Goal: Feedback & Contribution: Submit feedback/report problem

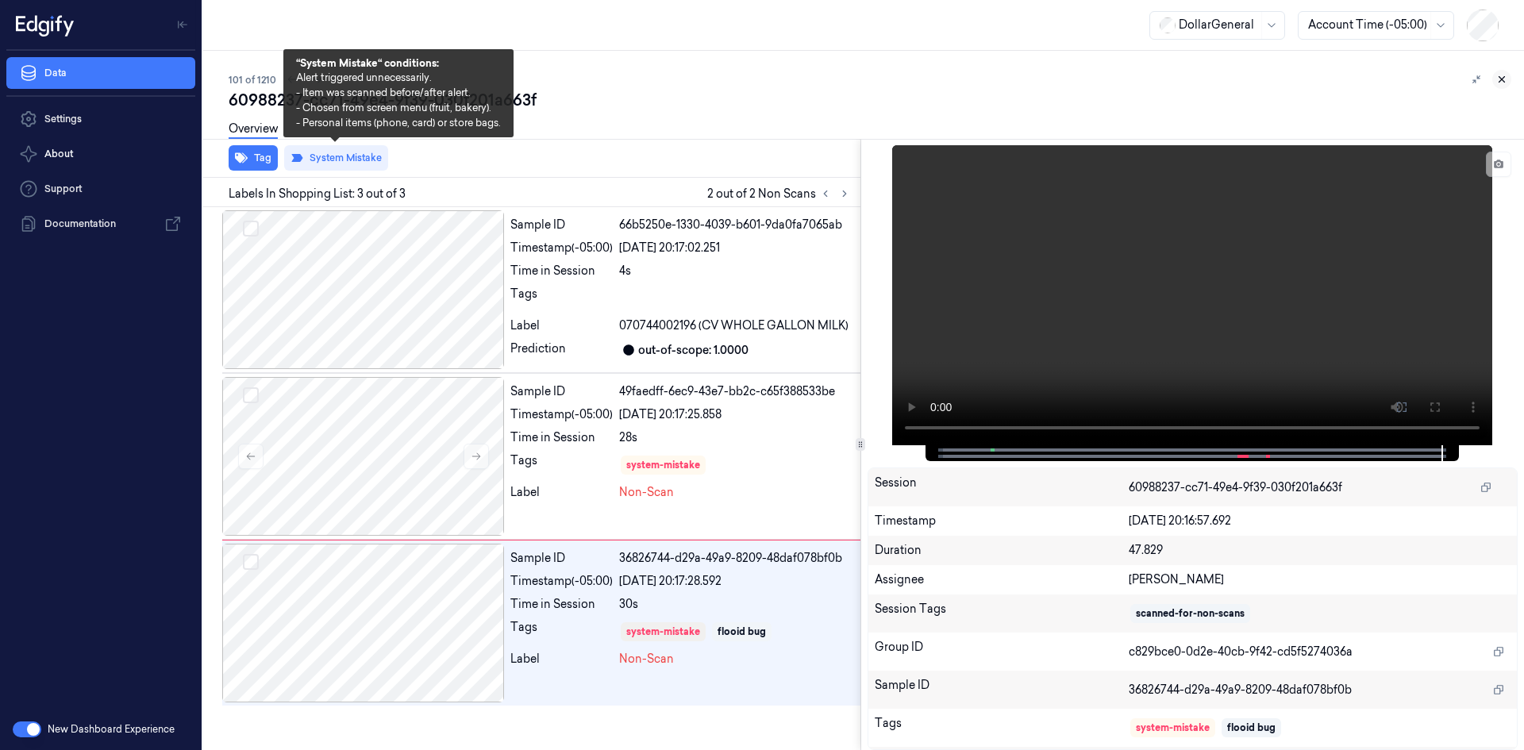
click at [1501, 84] on icon at bounding box center [1501, 79] width 11 height 11
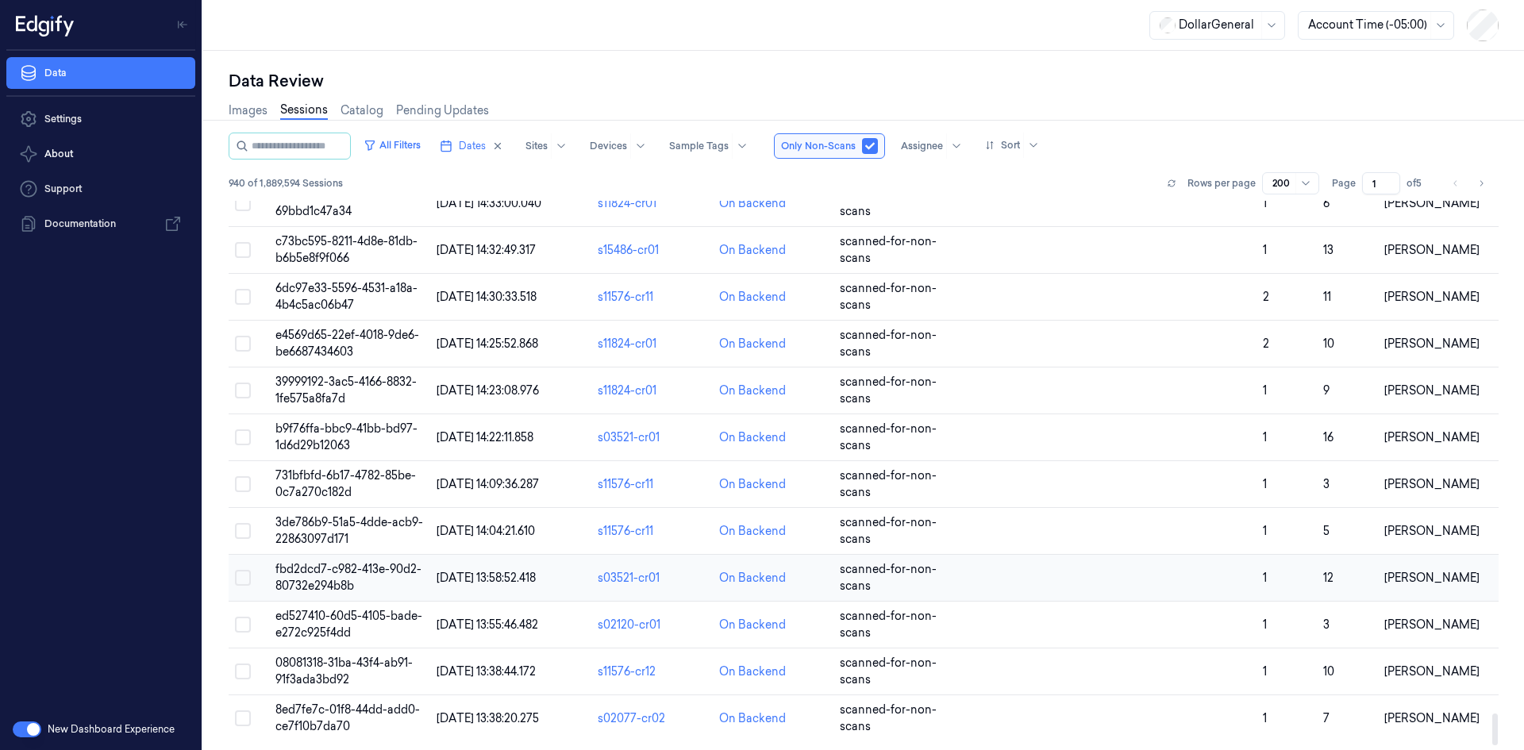
scroll to position [8862, 0]
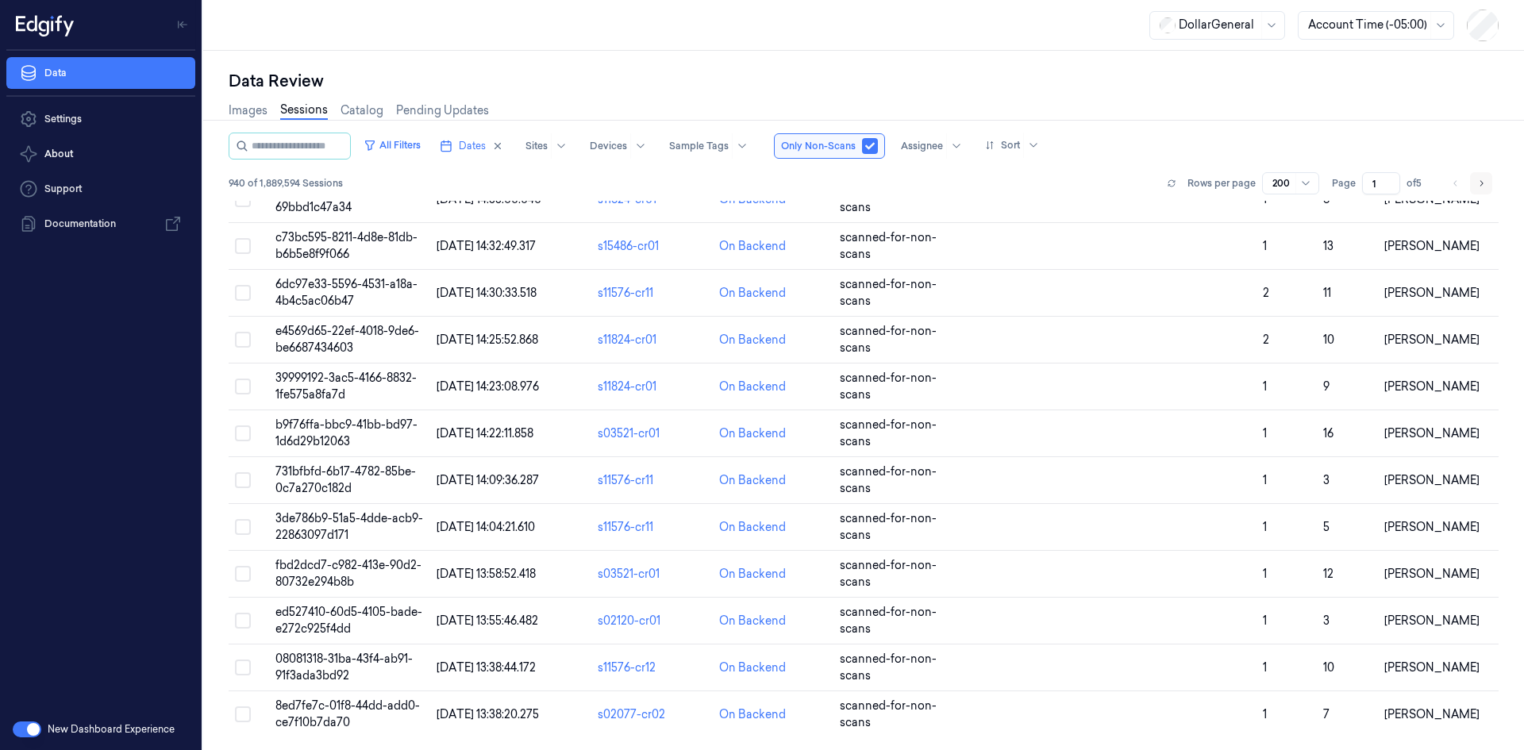
click at [1476, 184] on icon "Go to next page" at bounding box center [1481, 183] width 10 height 13
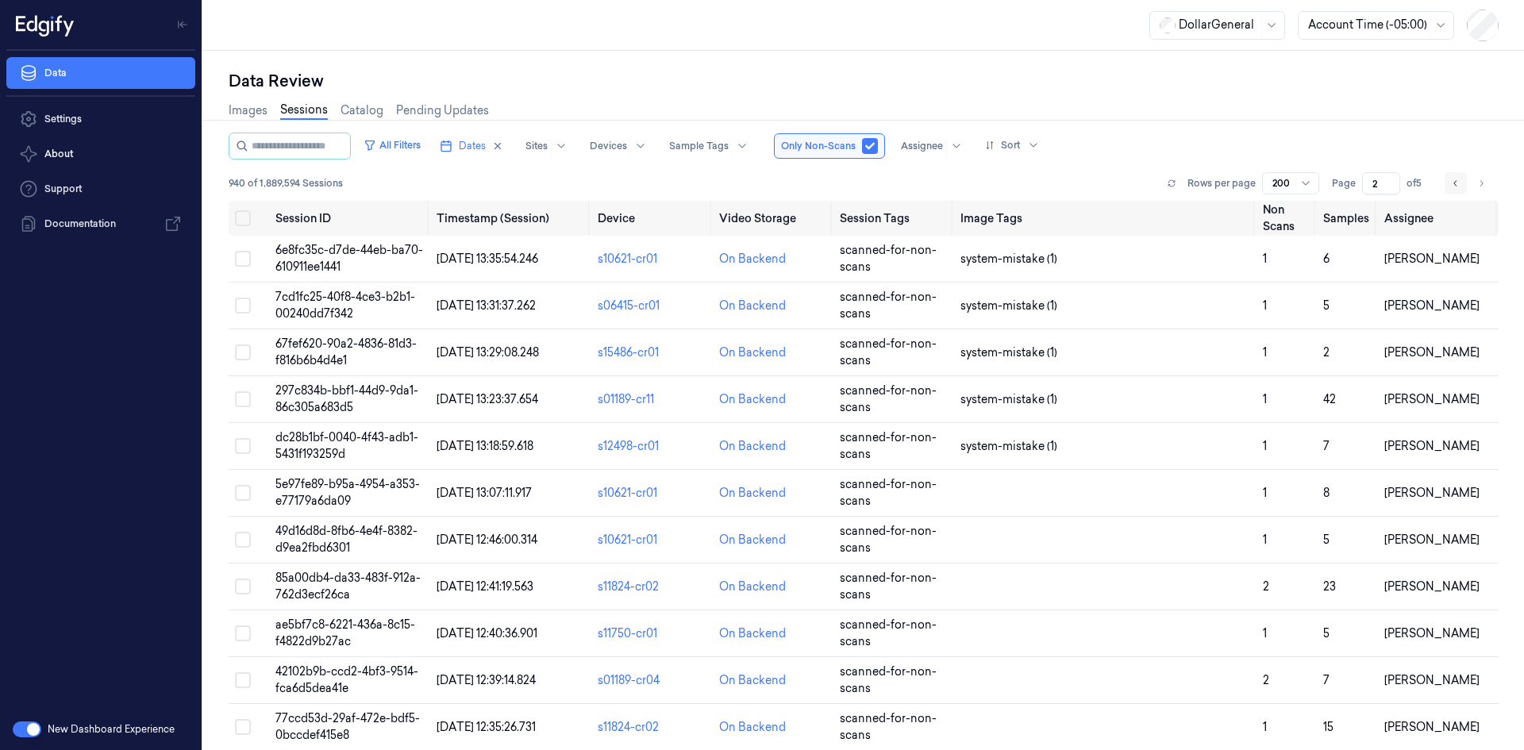
click at [1463, 180] on button "Go to previous page" at bounding box center [1455, 183] width 22 height 22
type input "1"
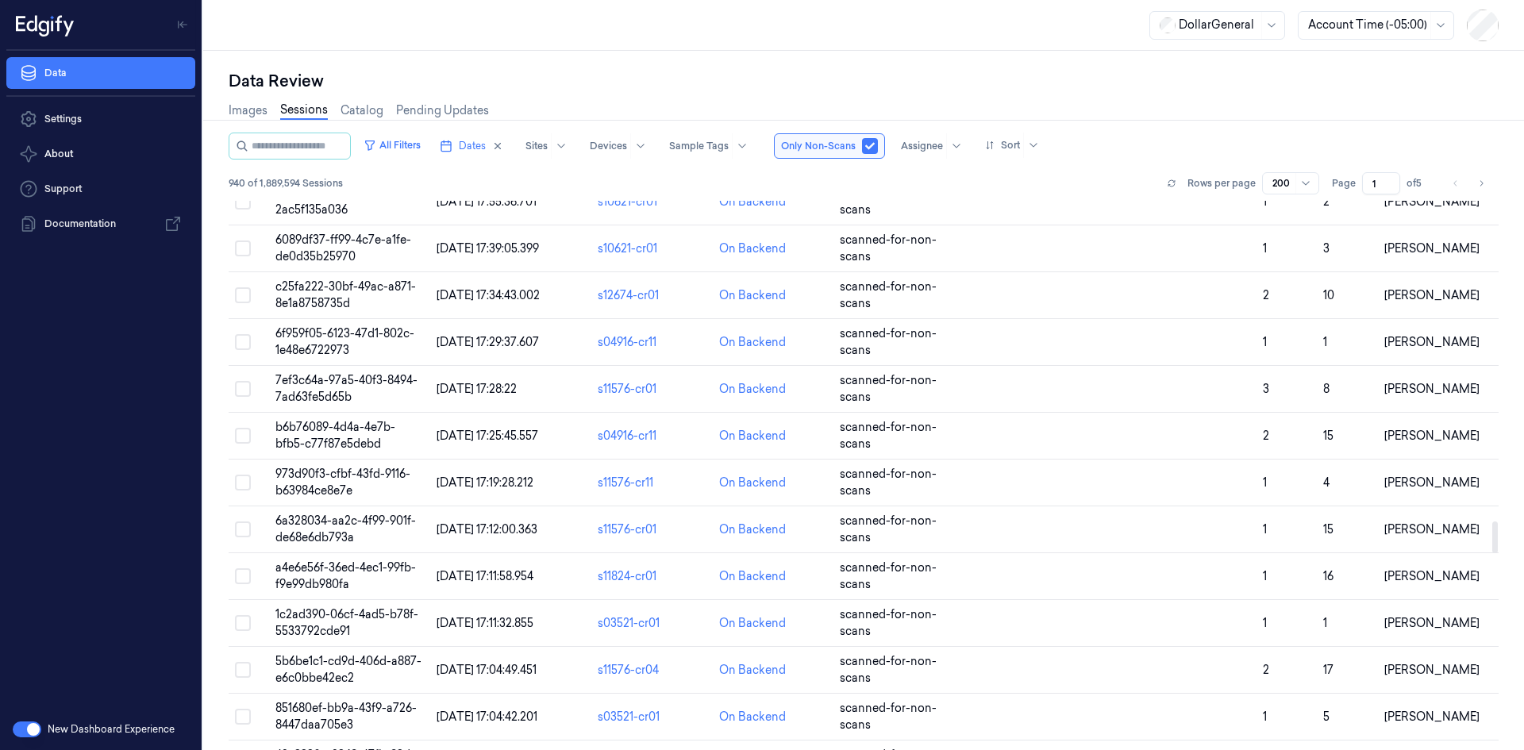
scroll to position [6053, 0]
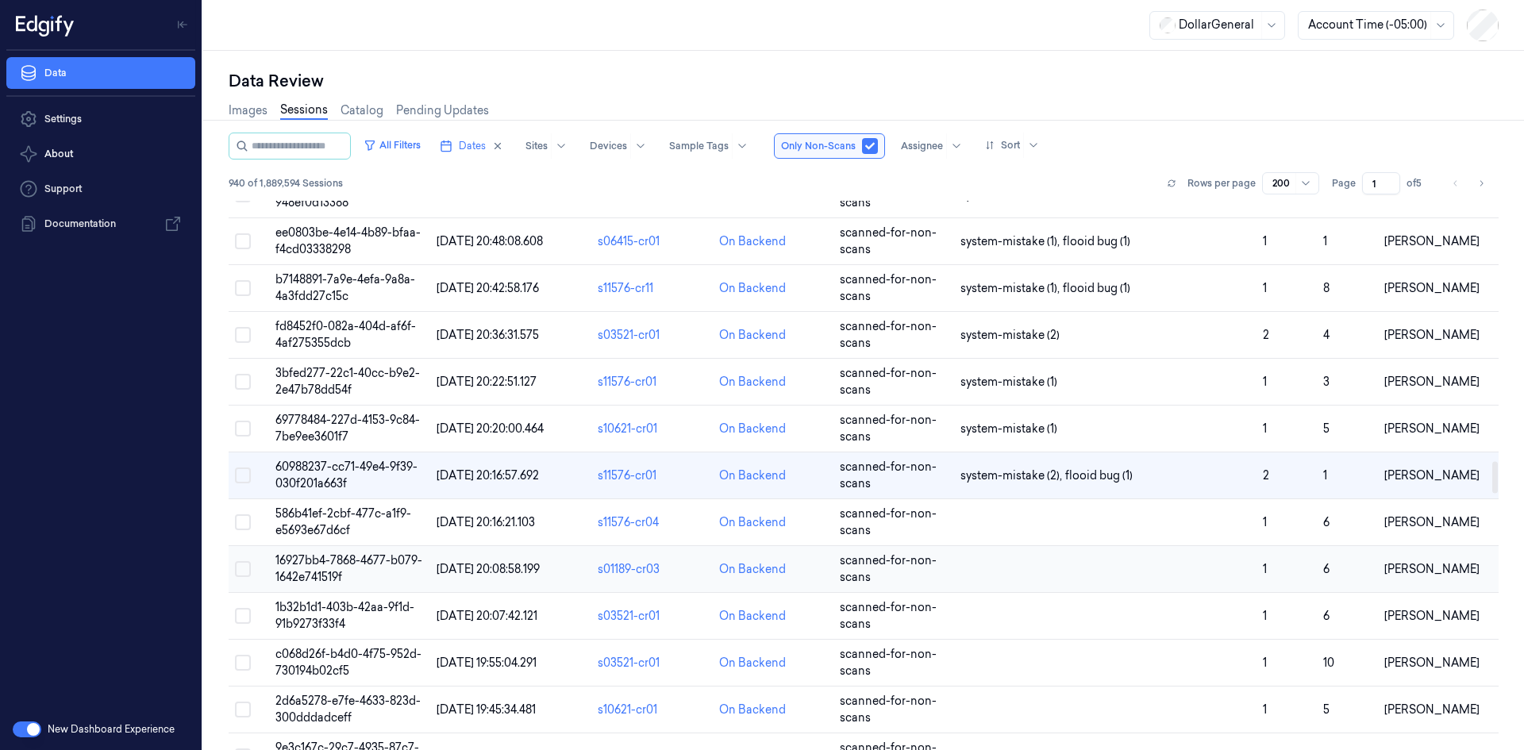
scroll to position [4545, 0]
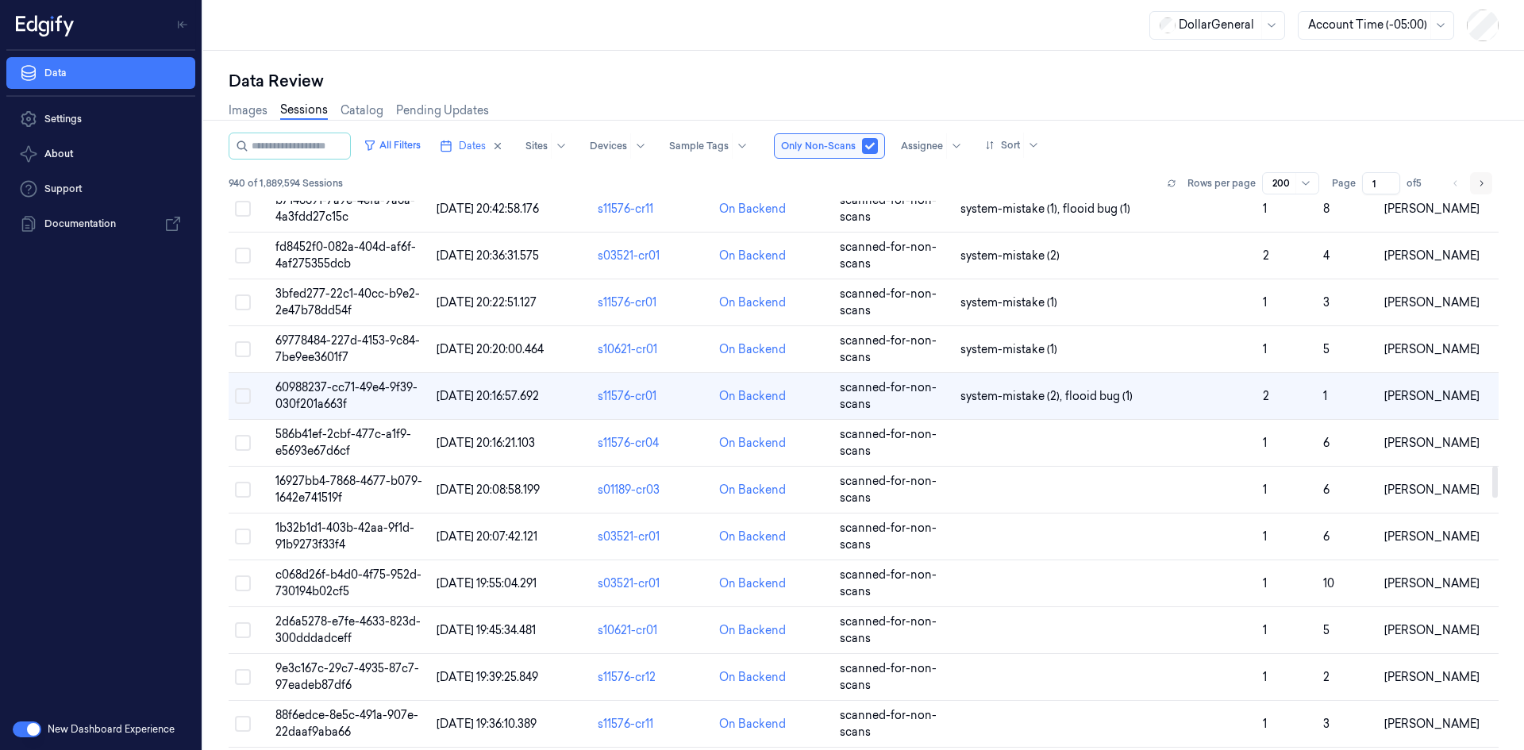
click at [1476, 181] on icon "Go to next page" at bounding box center [1481, 183] width 10 height 13
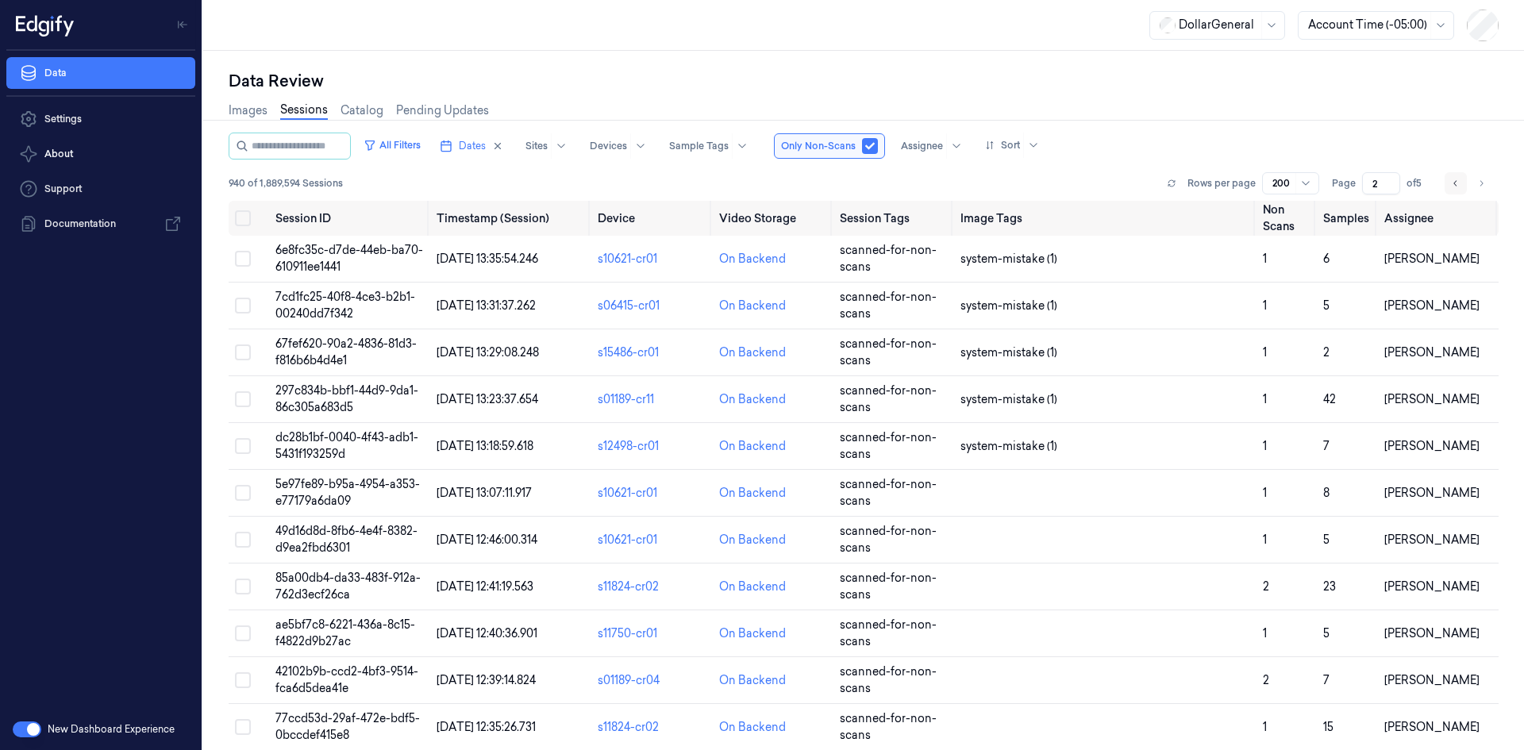
click at [1458, 183] on icon "Go to previous page" at bounding box center [1456, 183] width 10 height 13
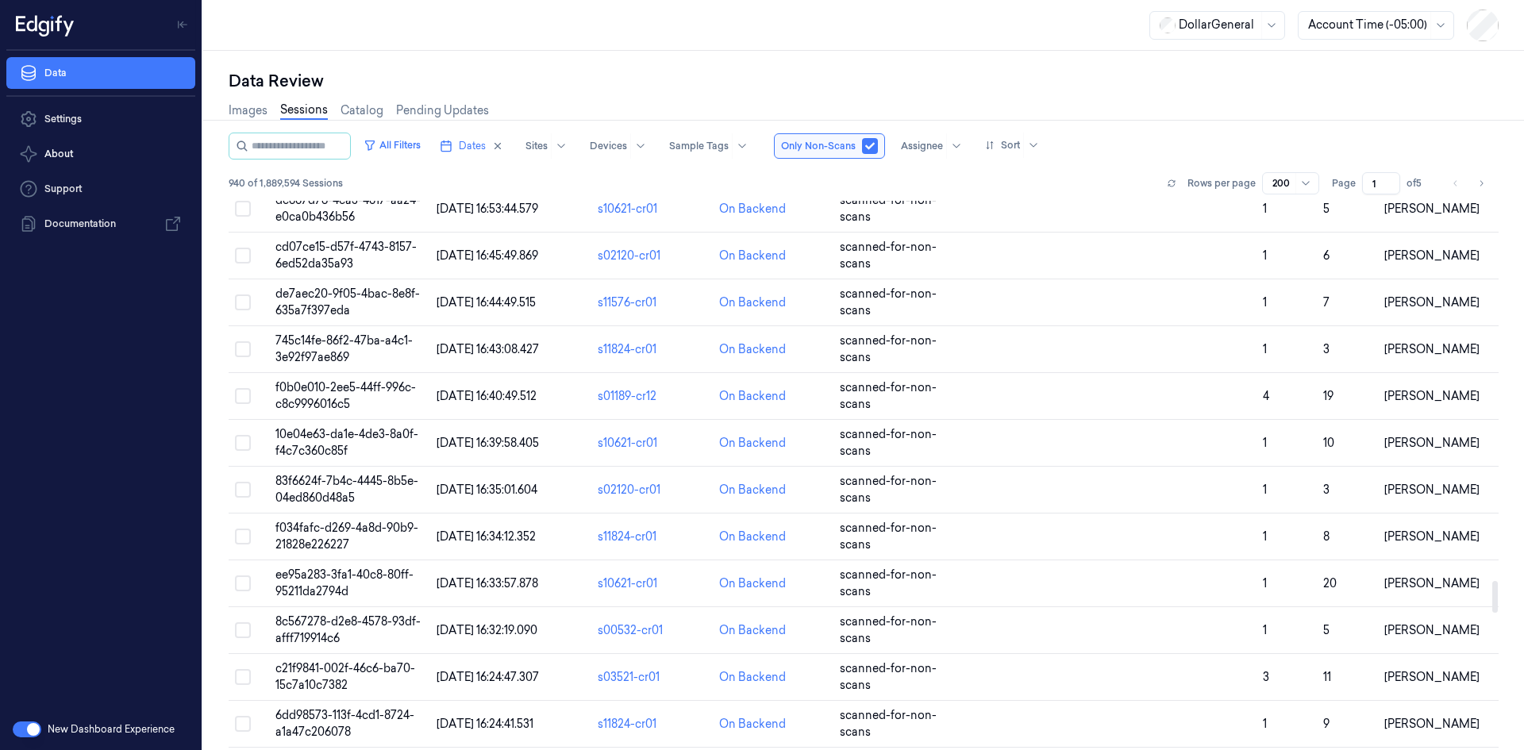
scroll to position [6846, 0]
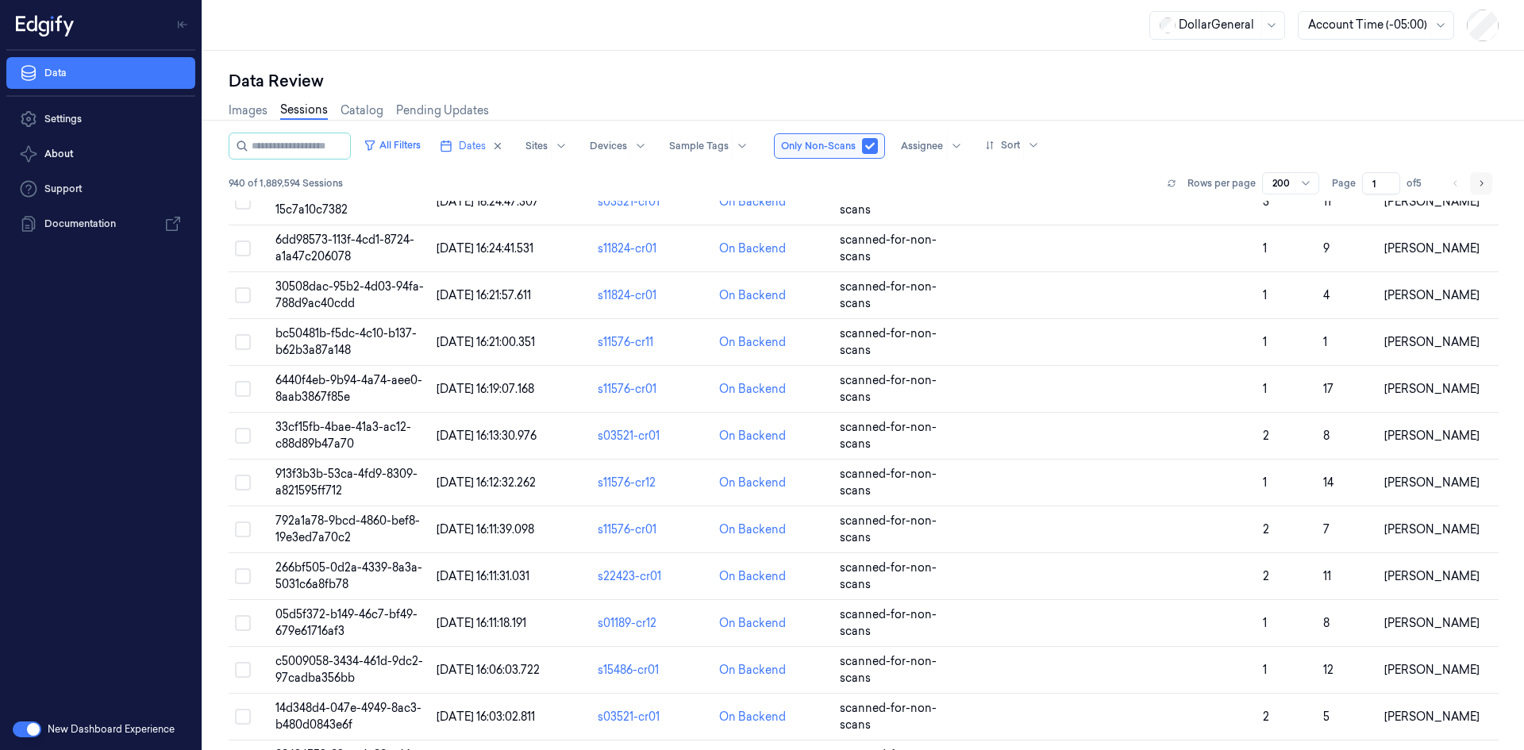
click at [1478, 182] on icon "Go to next page" at bounding box center [1481, 183] width 10 height 13
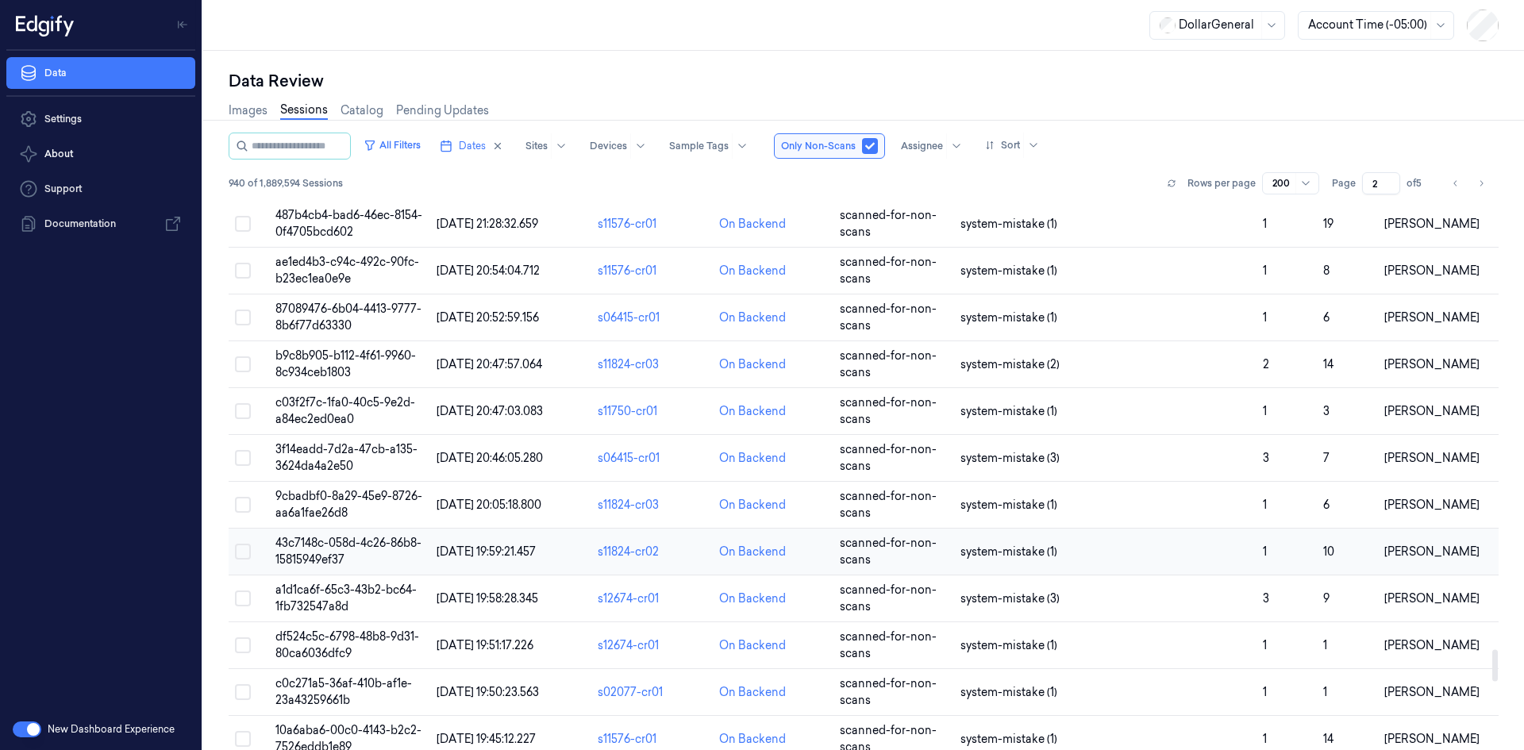
scroll to position [7698, 0]
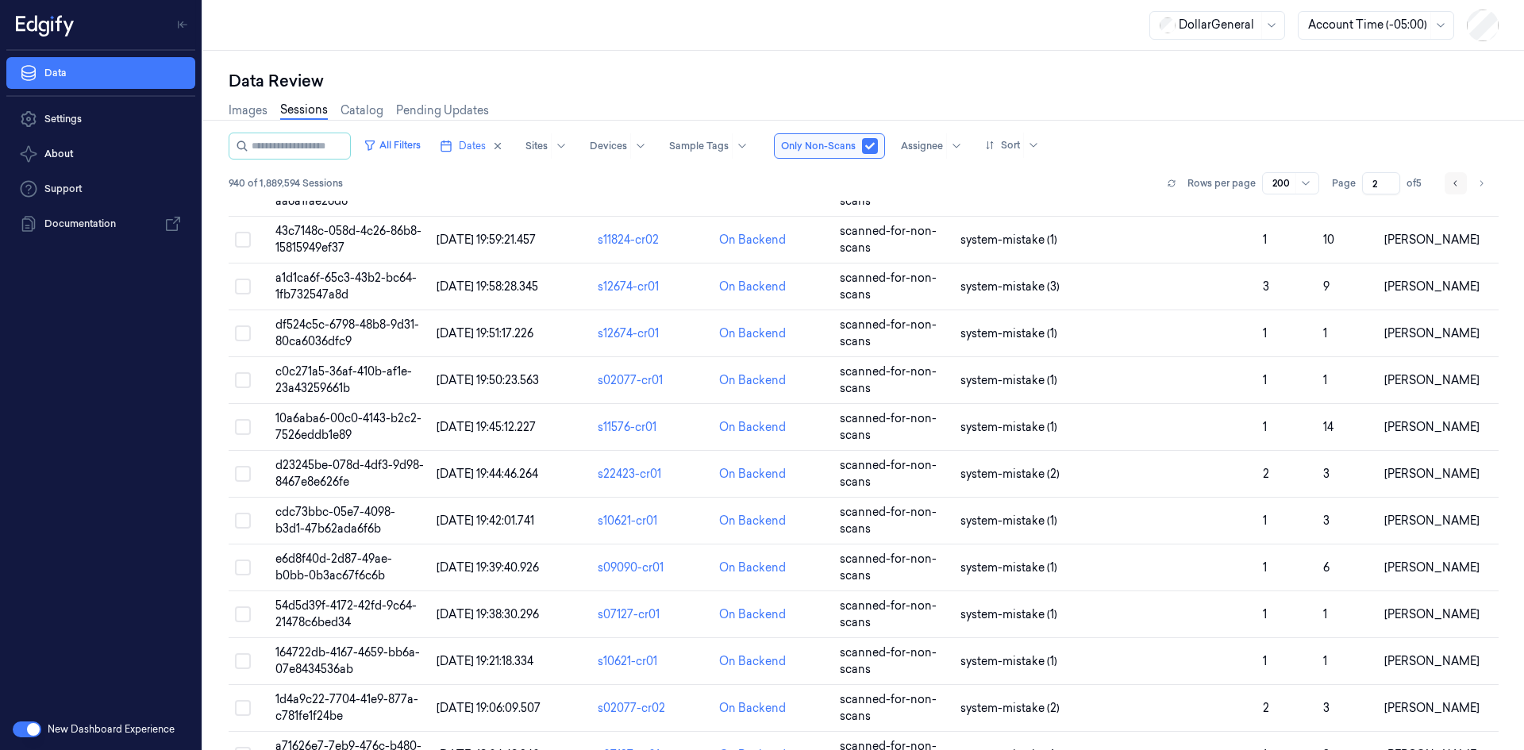
click at [1448, 180] on button "Go to previous page" at bounding box center [1455, 183] width 22 height 22
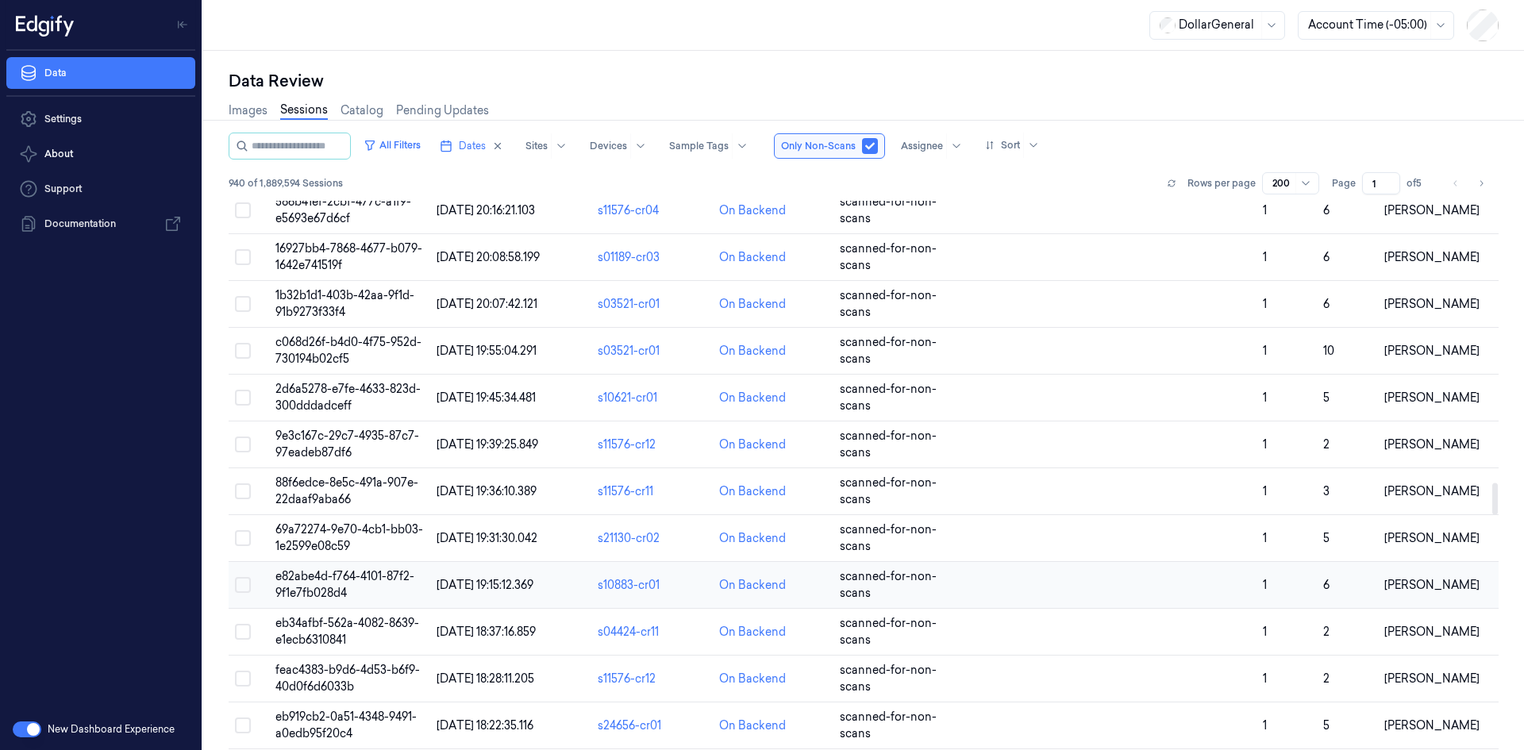
scroll to position [4943, 0]
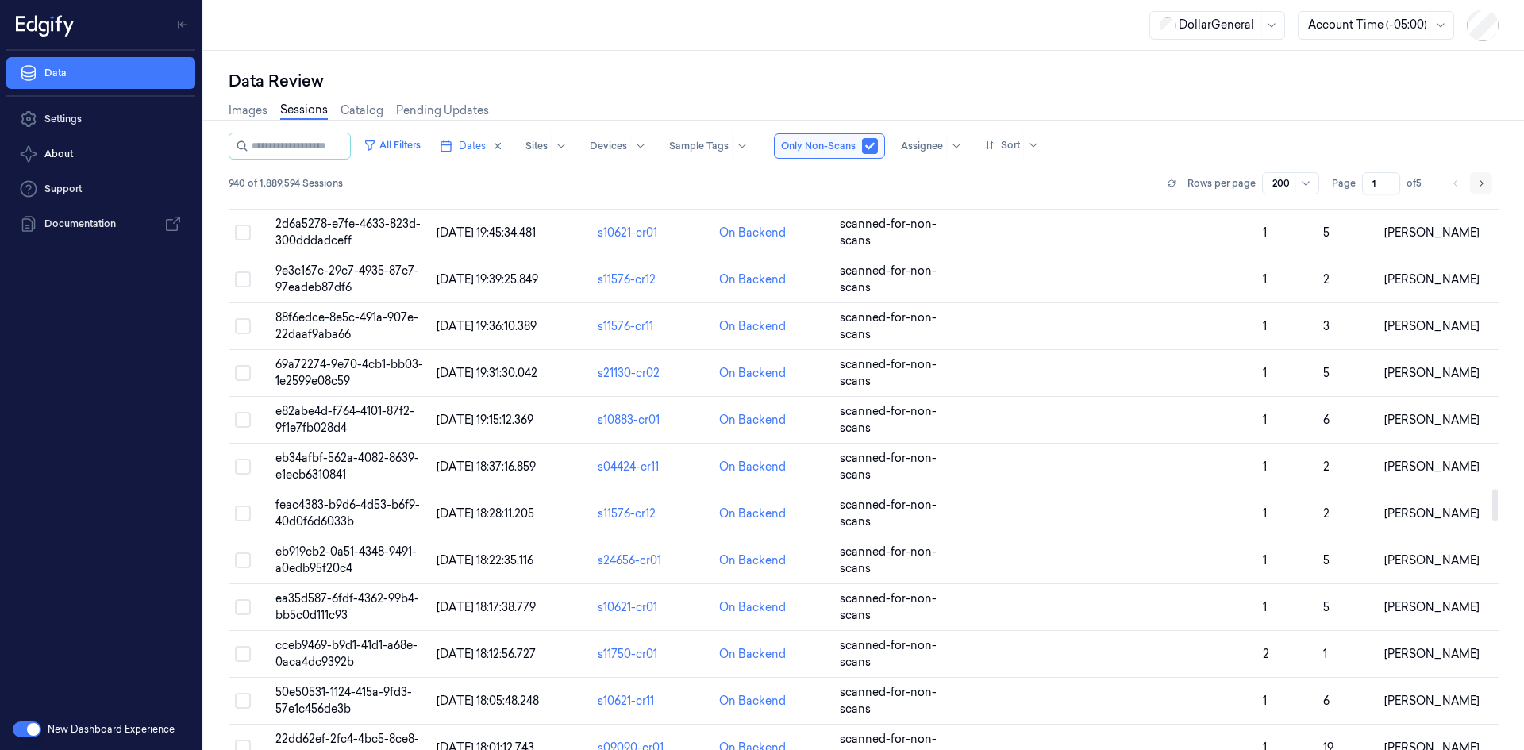
click at [1486, 183] on button "Go to next page" at bounding box center [1481, 183] width 22 height 22
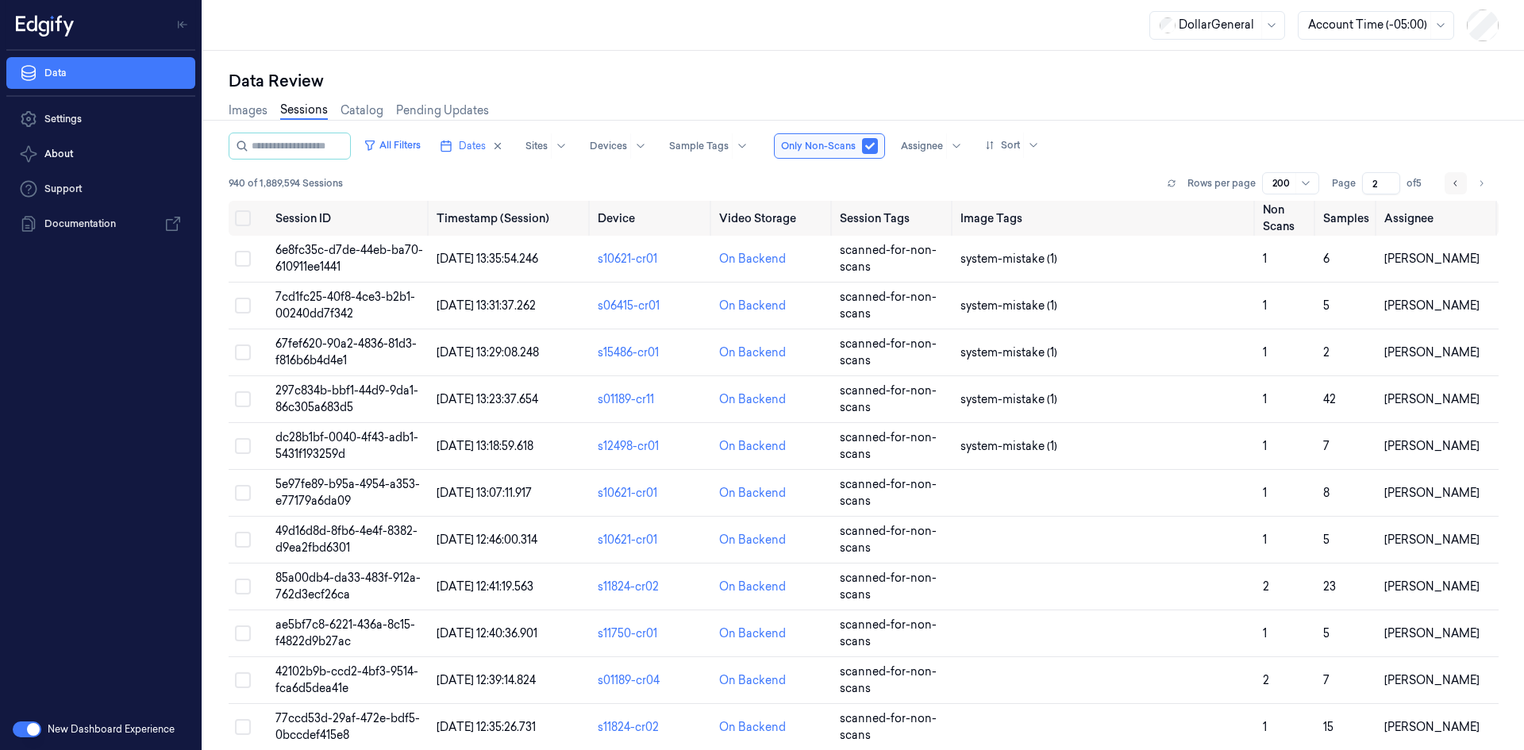
click at [1460, 183] on button "Go to previous page" at bounding box center [1455, 183] width 22 height 22
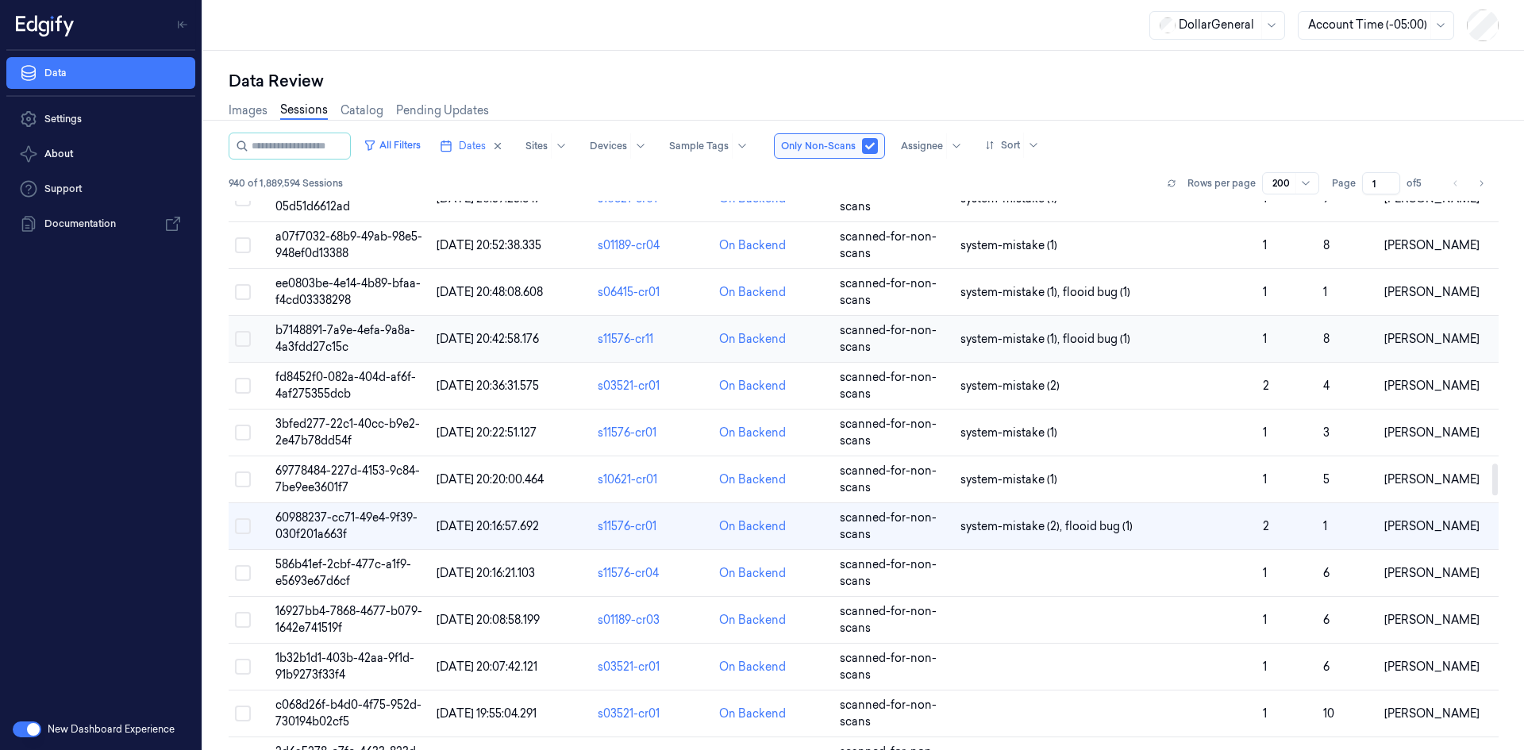
scroll to position [4386, 0]
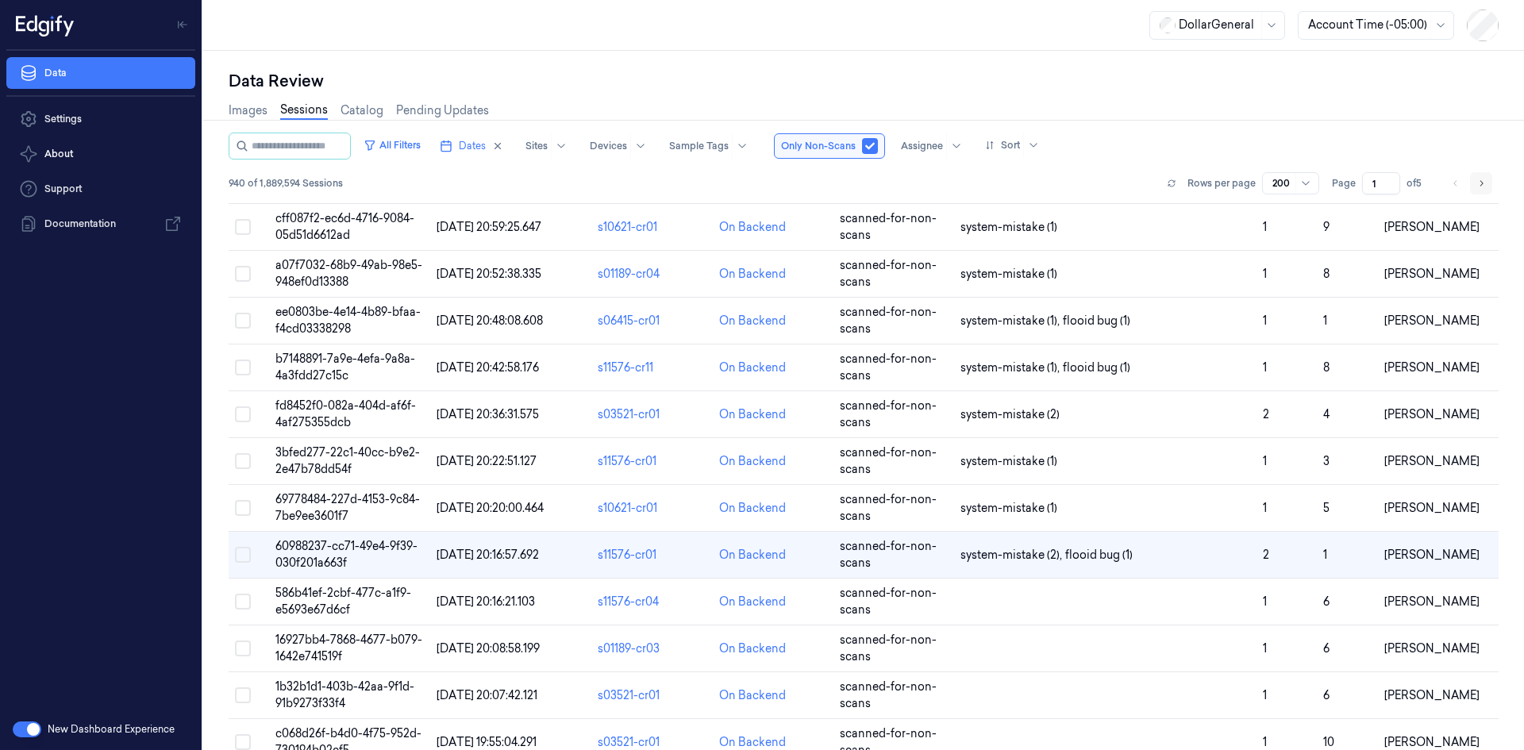
click at [1484, 175] on button "Go to next page" at bounding box center [1481, 183] width 22 height 22
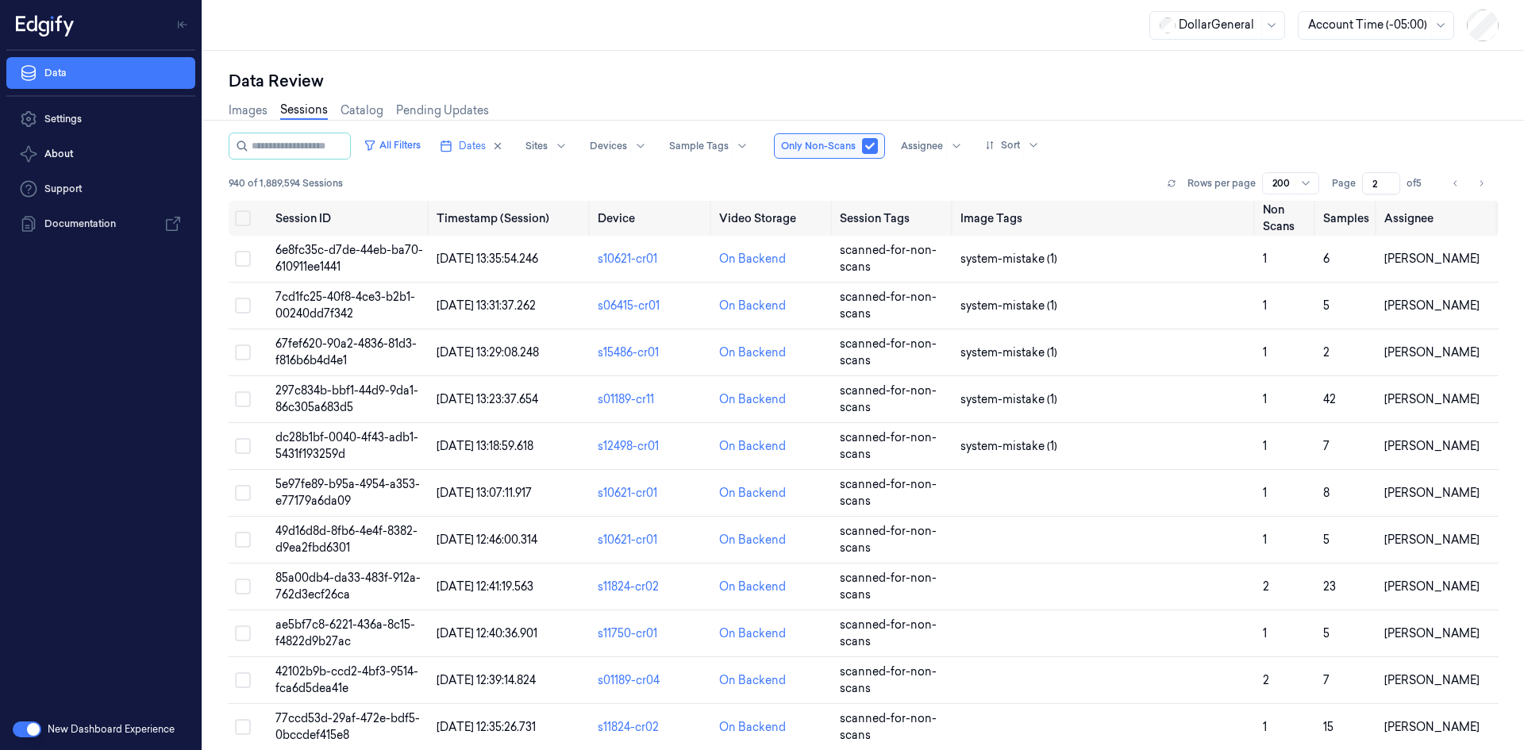
drag, startPoint x: 1089, startPoint y: 8, endPoint x: 1232, endPoint y: 90, distance: 165.0
click at [1232, 90] on div "Data Review" at bounding box center [864, 81] width 1270 height 22
click at [1174, 176] on button at bounding box center [1171, 183] width 19 height 19
click at [1460, 186] on button "Go to previous page" at bounding box center [1455, 183] width 22 height 22
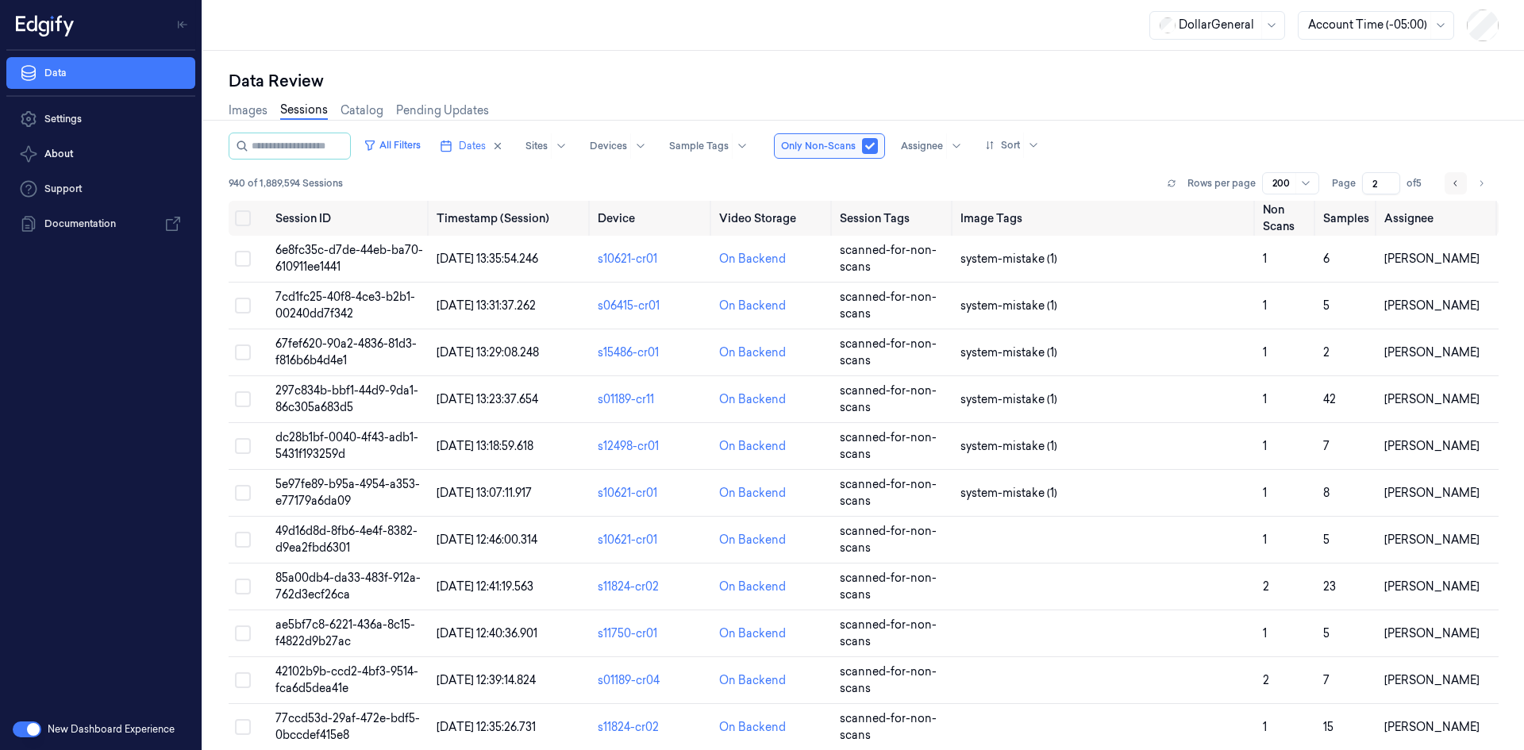
type input "1"
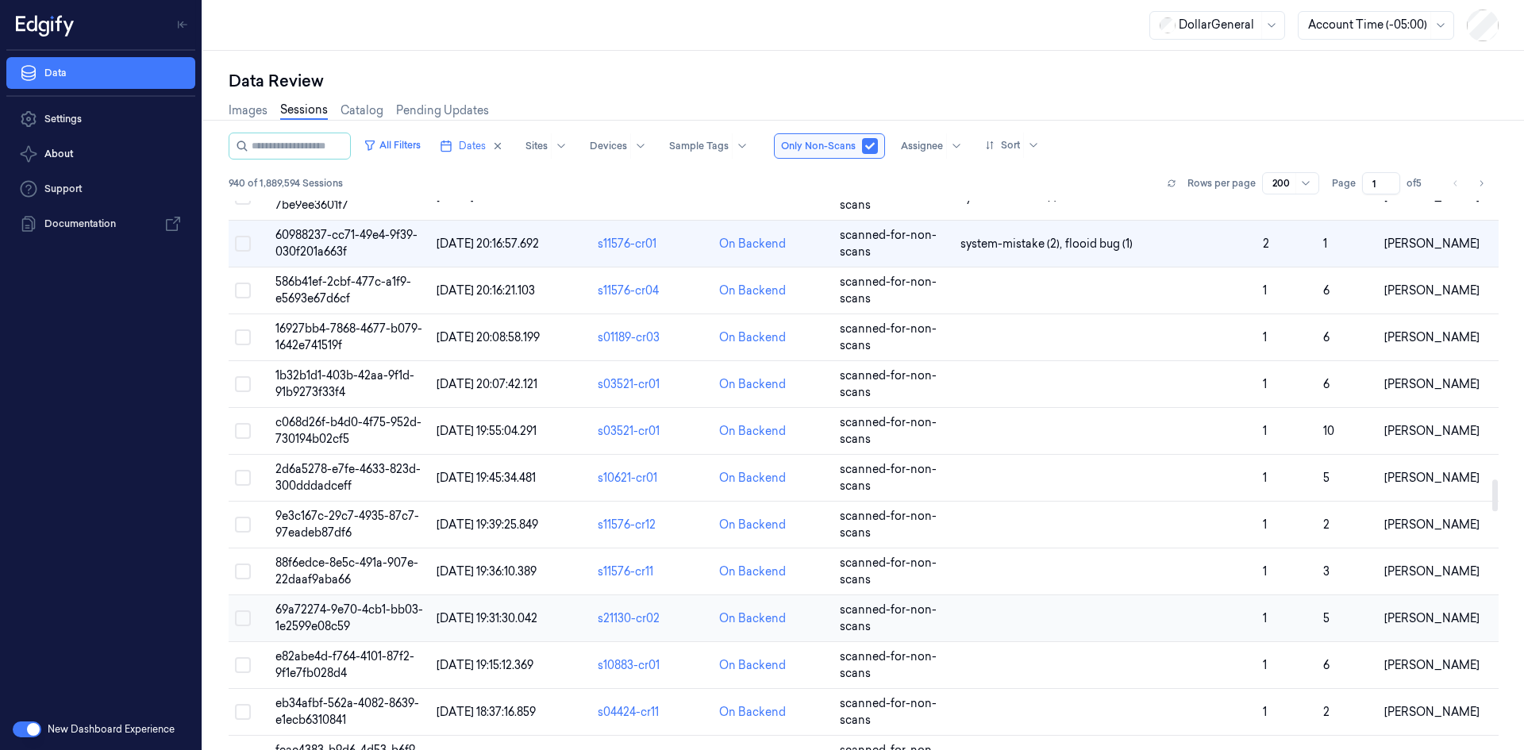
scroll to position [4386, 0]
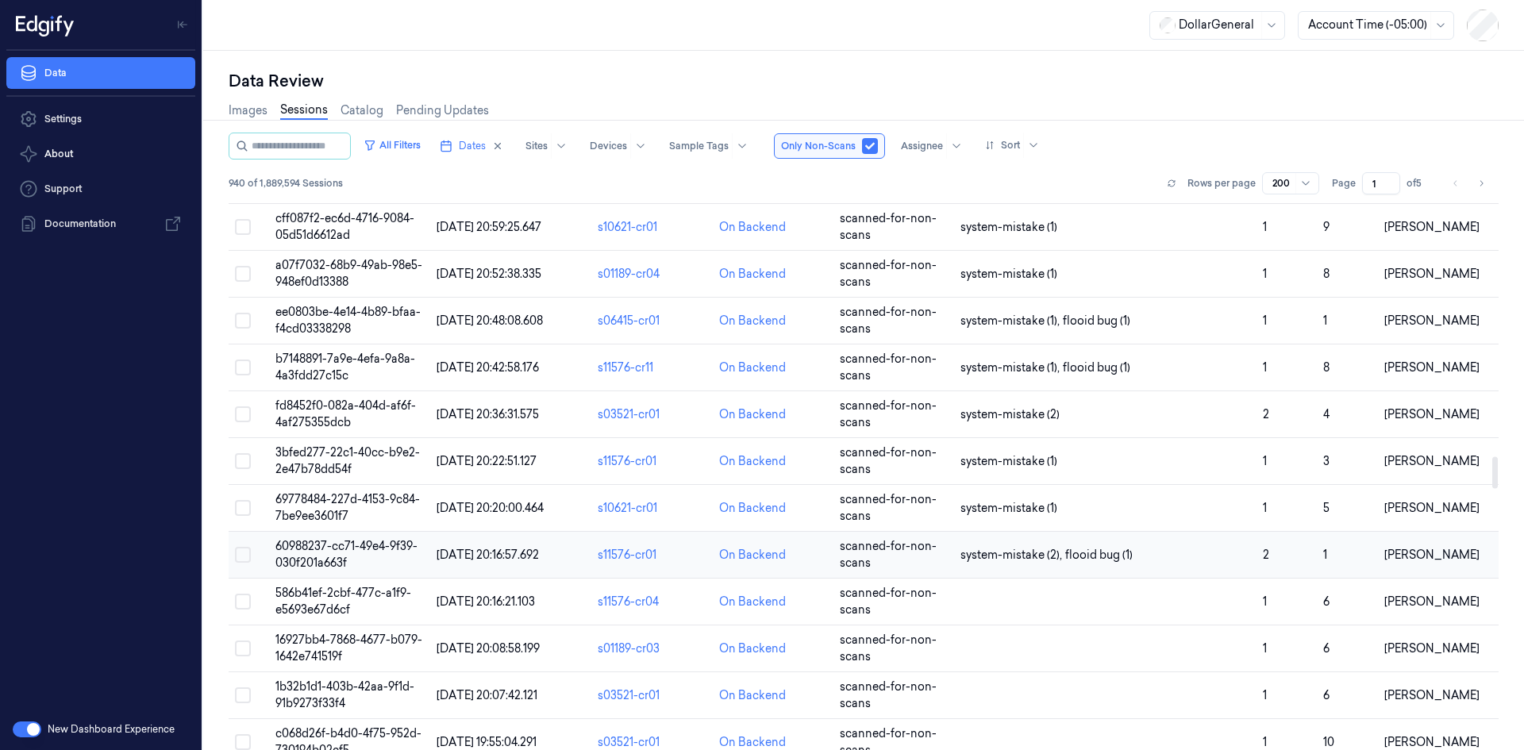
click at [980, 575] on td "system-mistake (2) , flooid bug (1)" at bounding box center [1105, 555] width 302 height 47
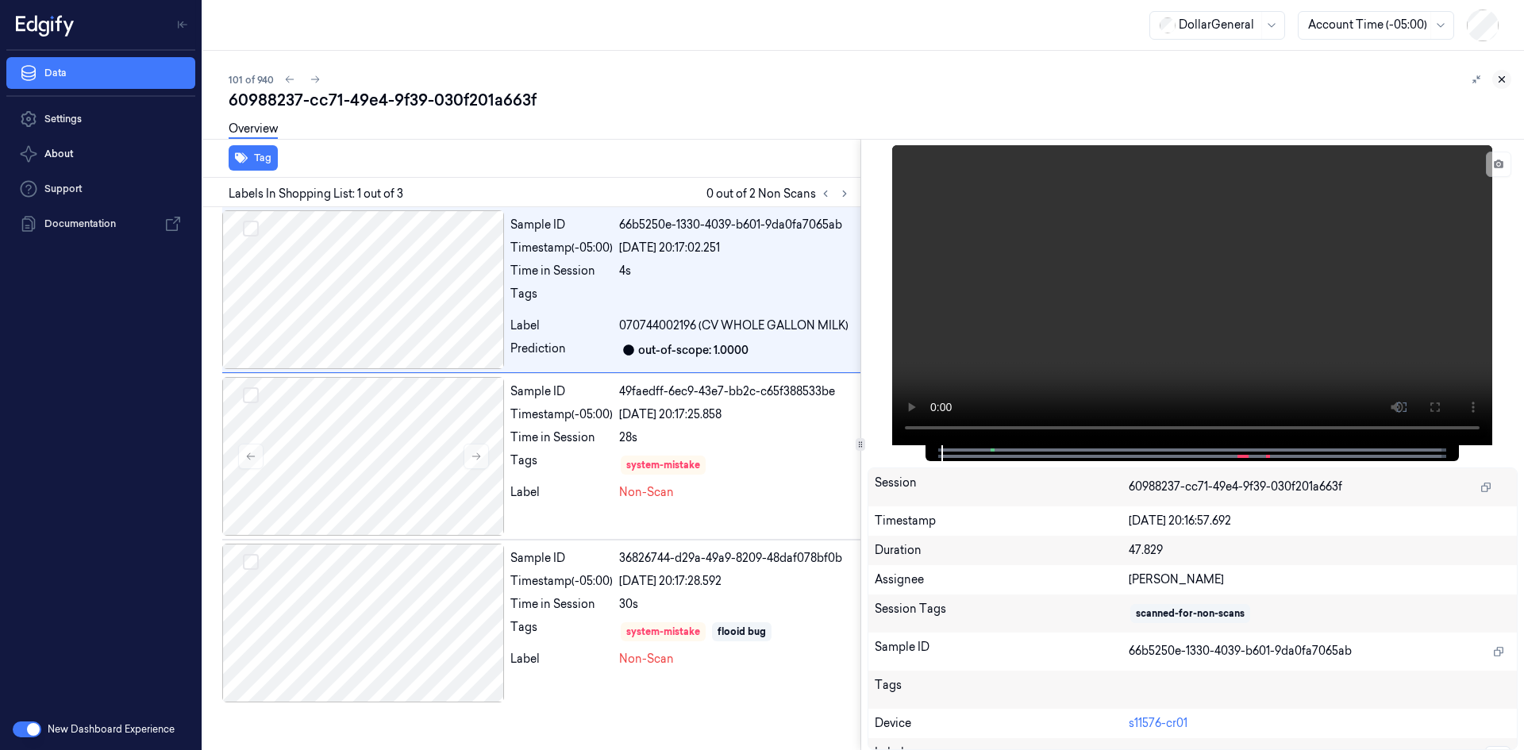
click at [1497, 87] on button at bounding box center [1501, 79] width 19 height 19
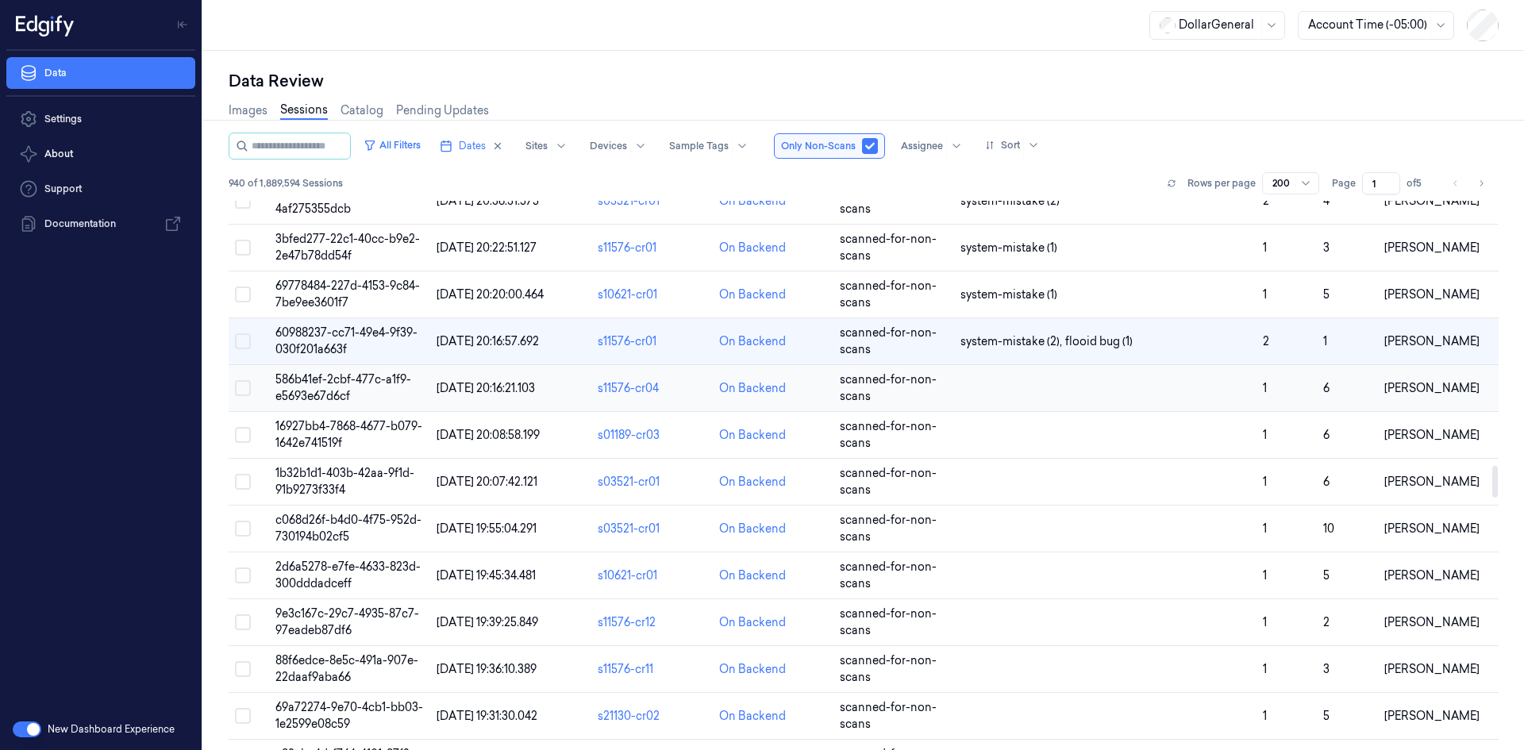
scroll to position [4603, 0]
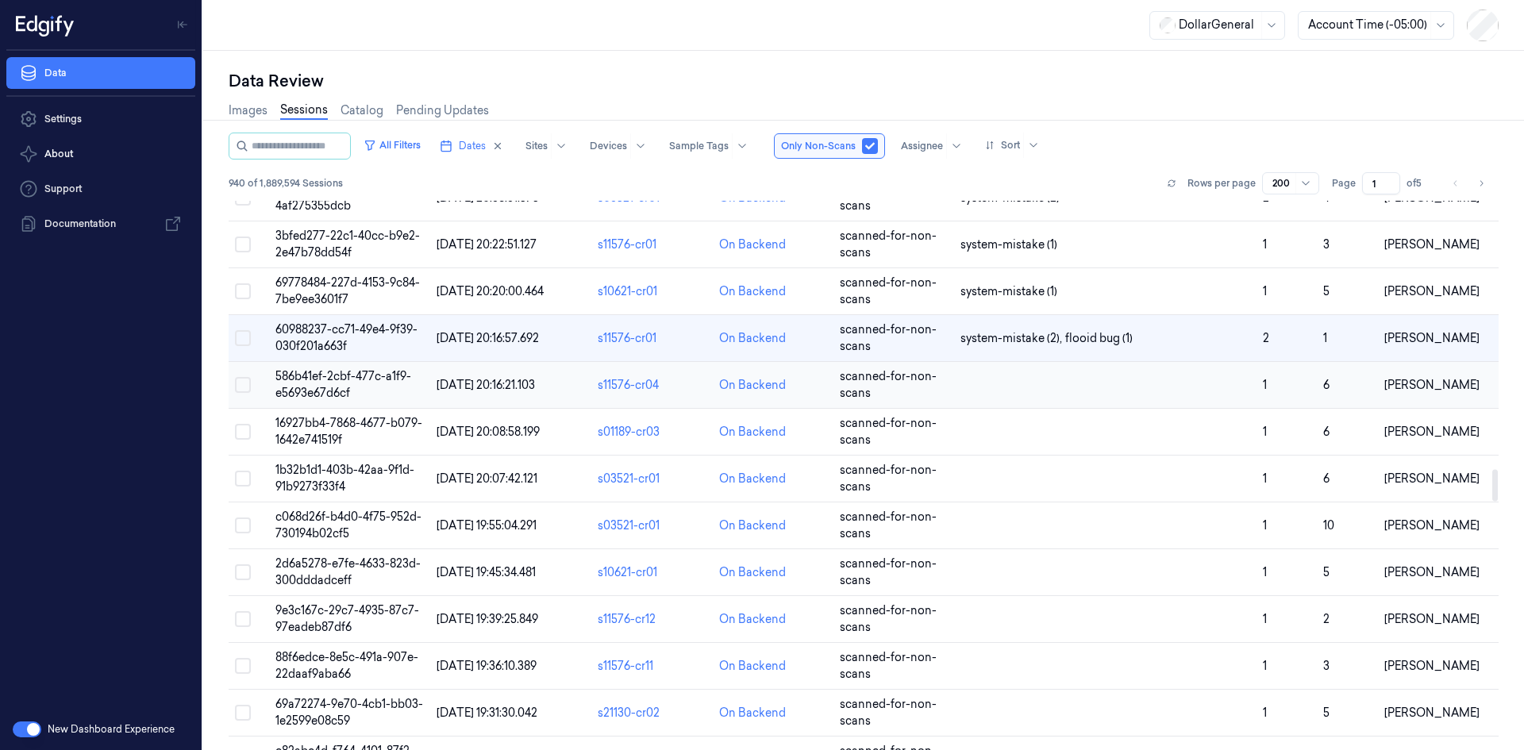
click at [1092, 388] on td at bounding box center [1105, 385] width 302 height 47
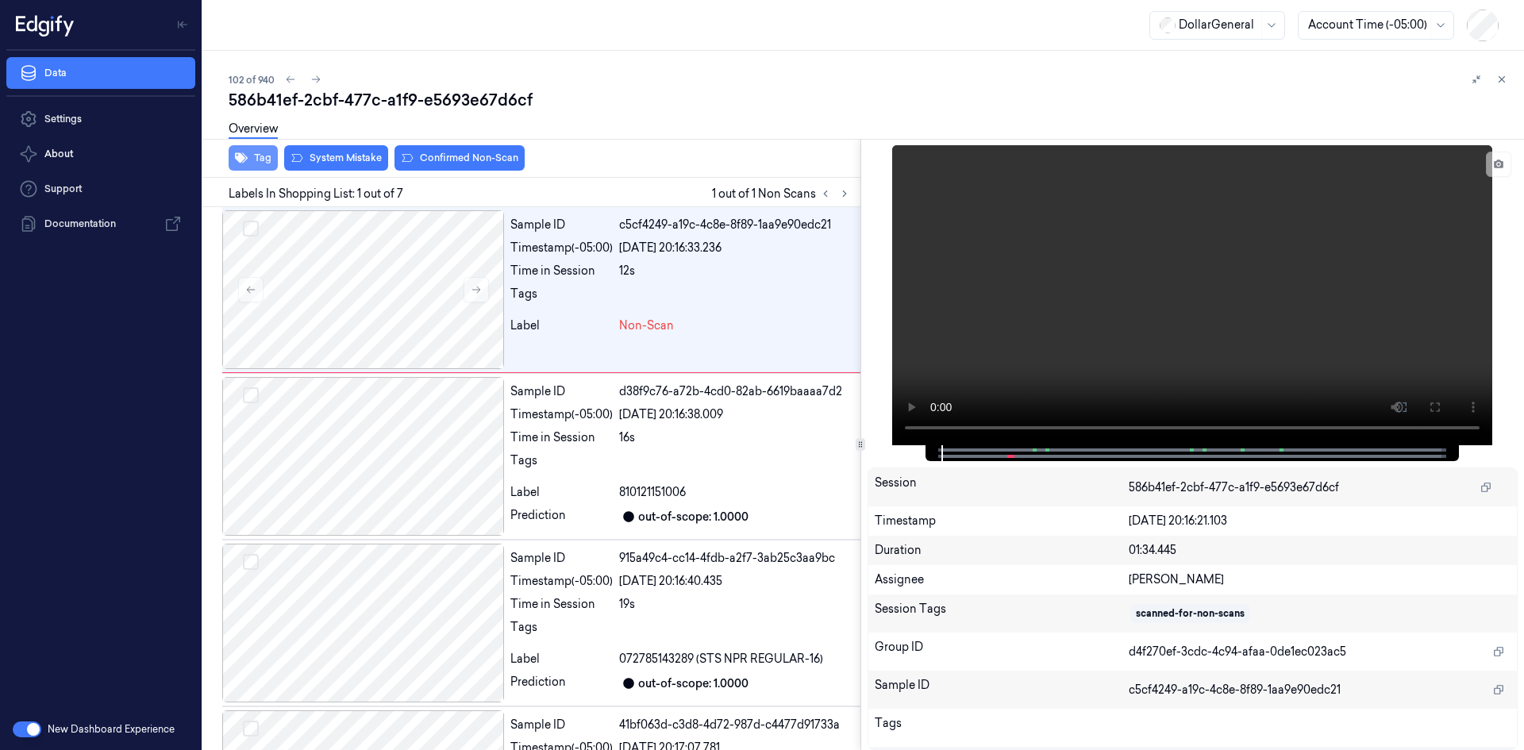
click at [249, 163] on button "Tag" at bounding box center [253, 157] width 49 height 25
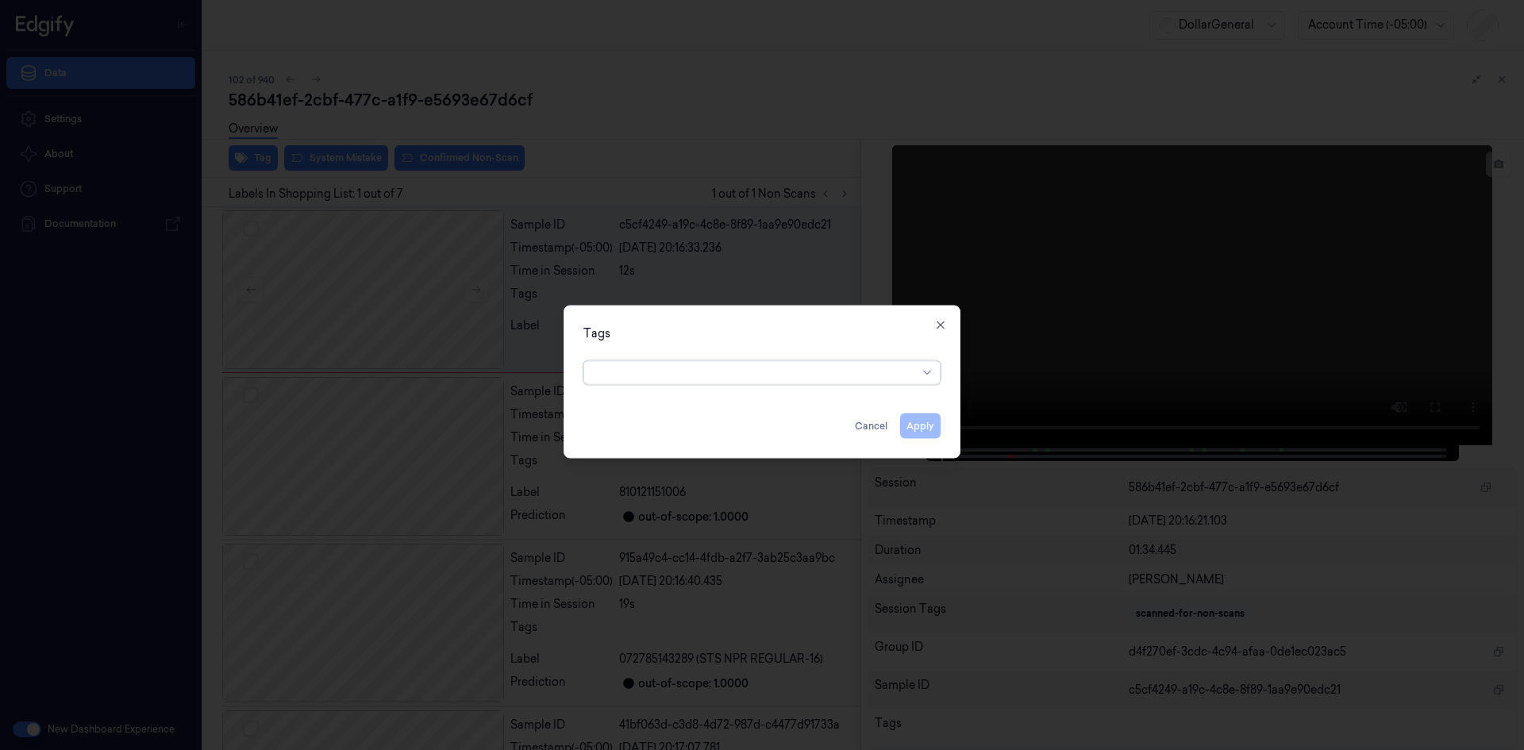
click at [786, 364] on div at bounding box center [756, 372] width 324 height 17
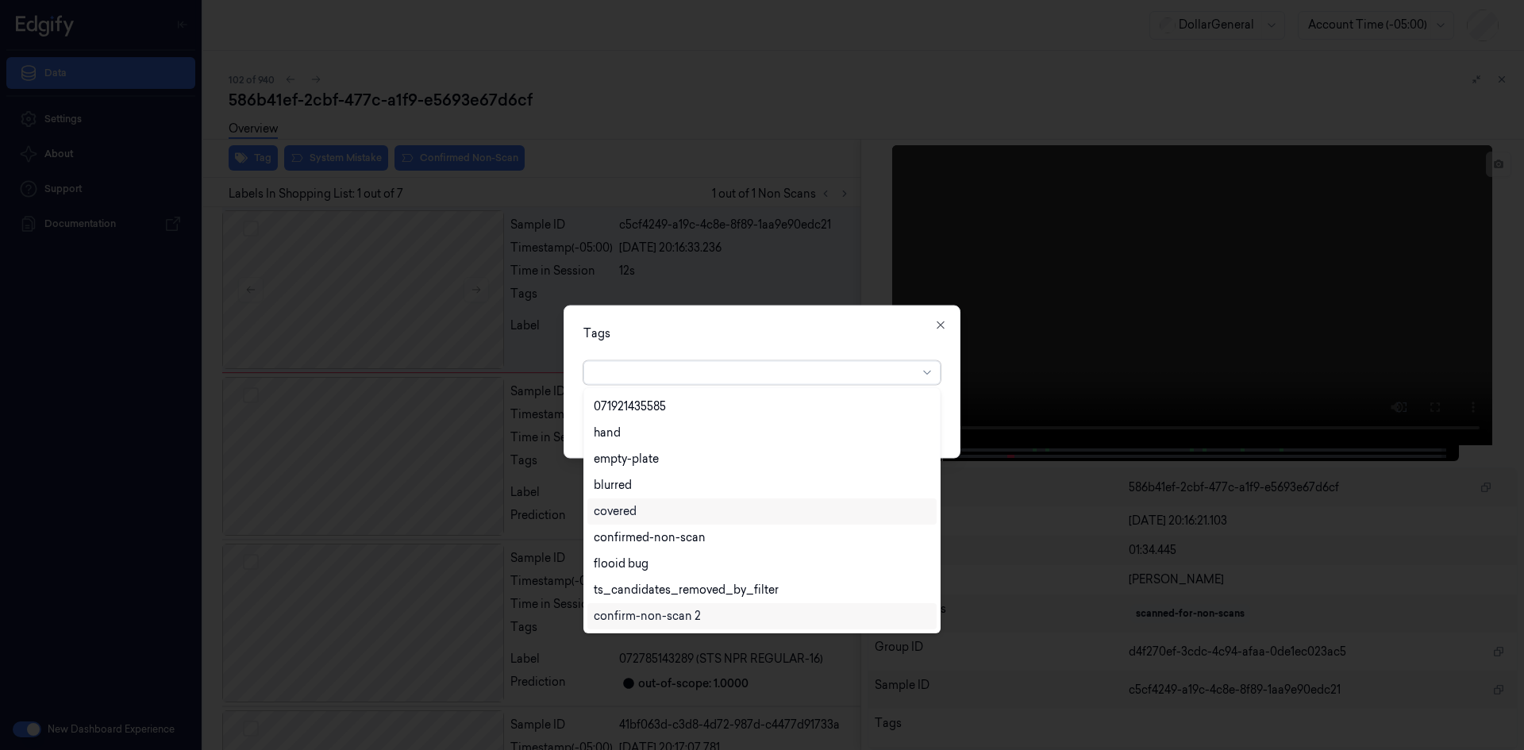
scroll to position [364, 0]
click at [698, 492] on div "flooid bug" at bounding box center [762, 485] width 336 height 17
click at [802, 352] on div "Tags option flooid bug , selected. 22 results available. Use Up and Down to cho…" at bounding box center [761, 381] width 397 height 153
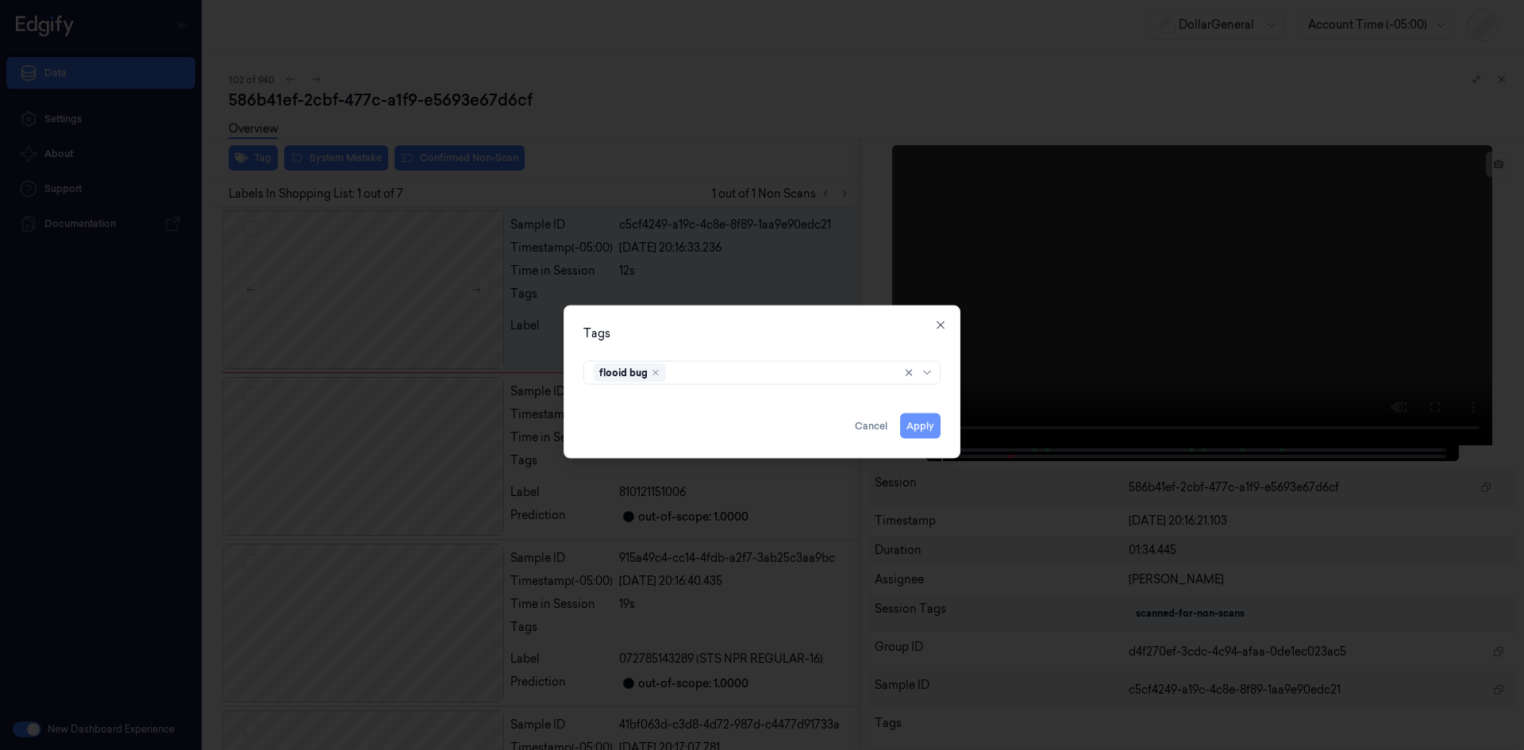
click at [924, 434] on button "Apply" at bounding box center [920, 425] width 40 height 25
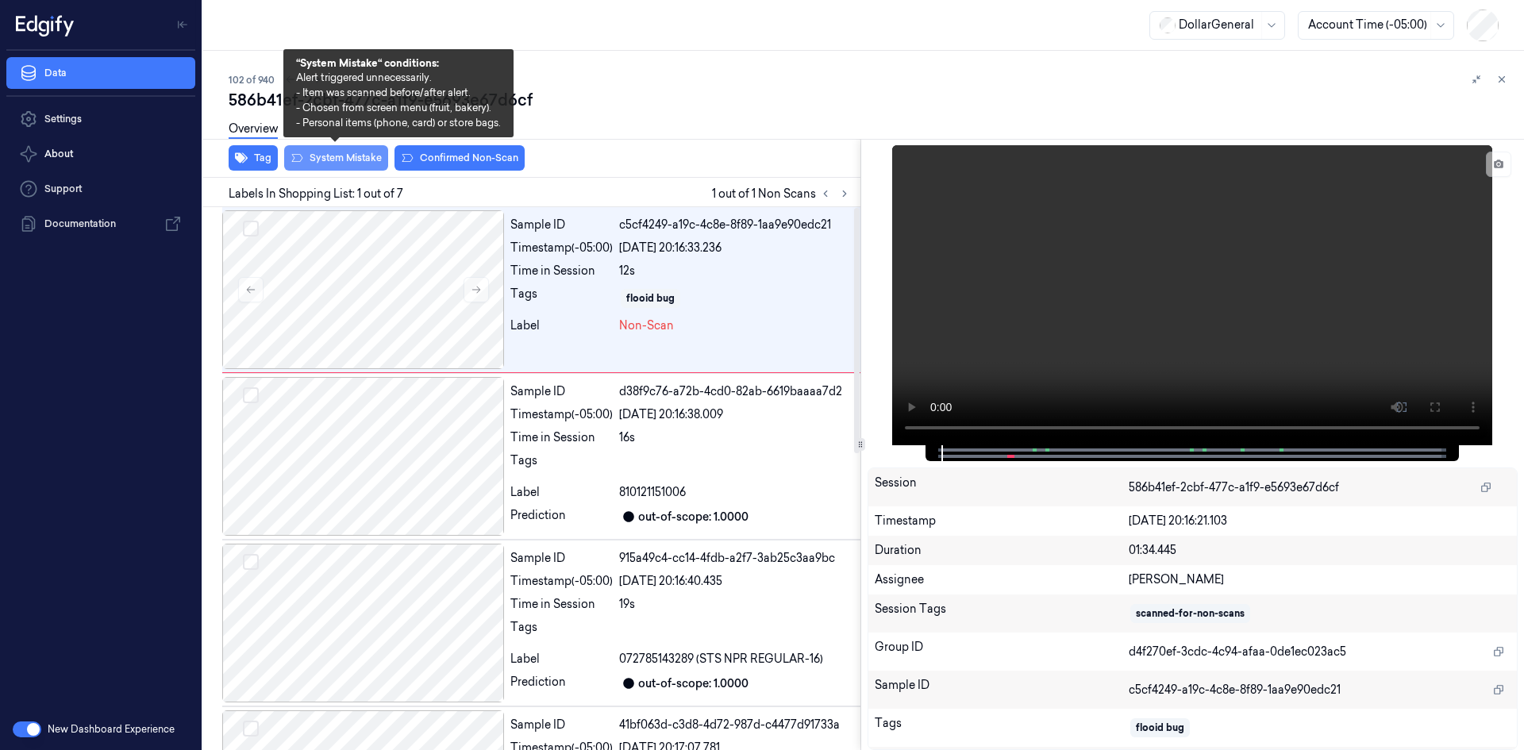
click at [367, 163] on button "System Mistake" at bounding box center [336, 157] width 104 height 25
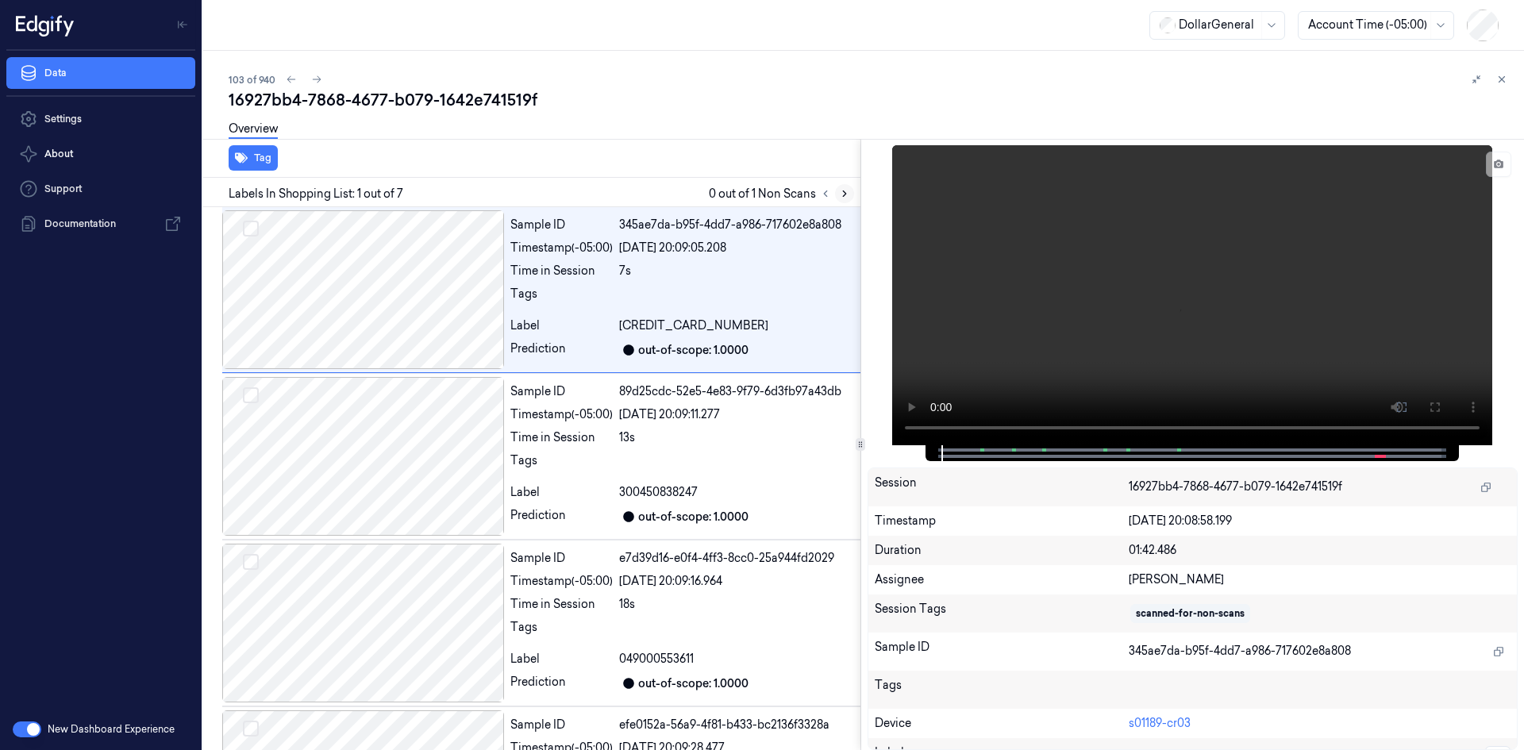
click at [848, 187] on button at bounding box center [844, 193] width 19 height 19
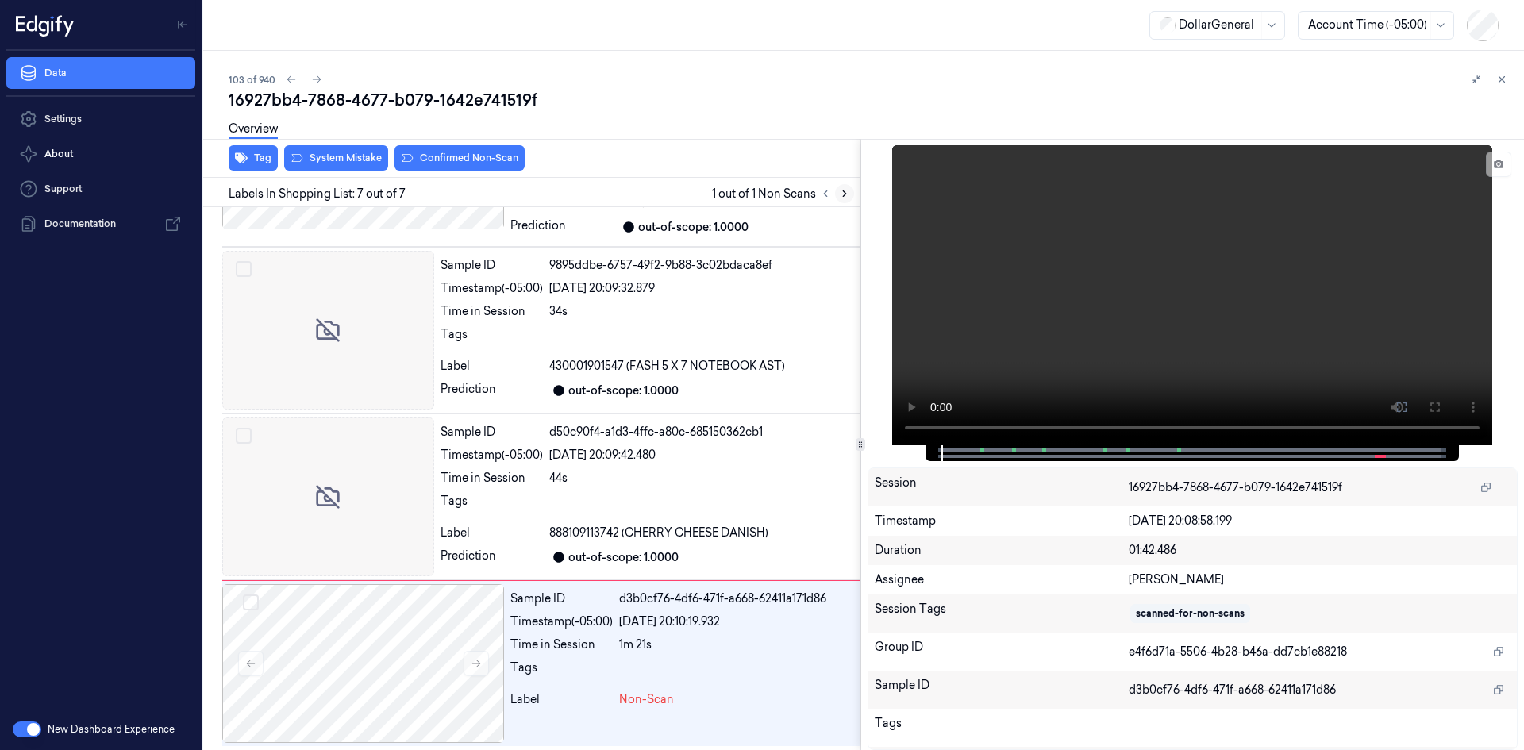
scroll to position [642, 0]
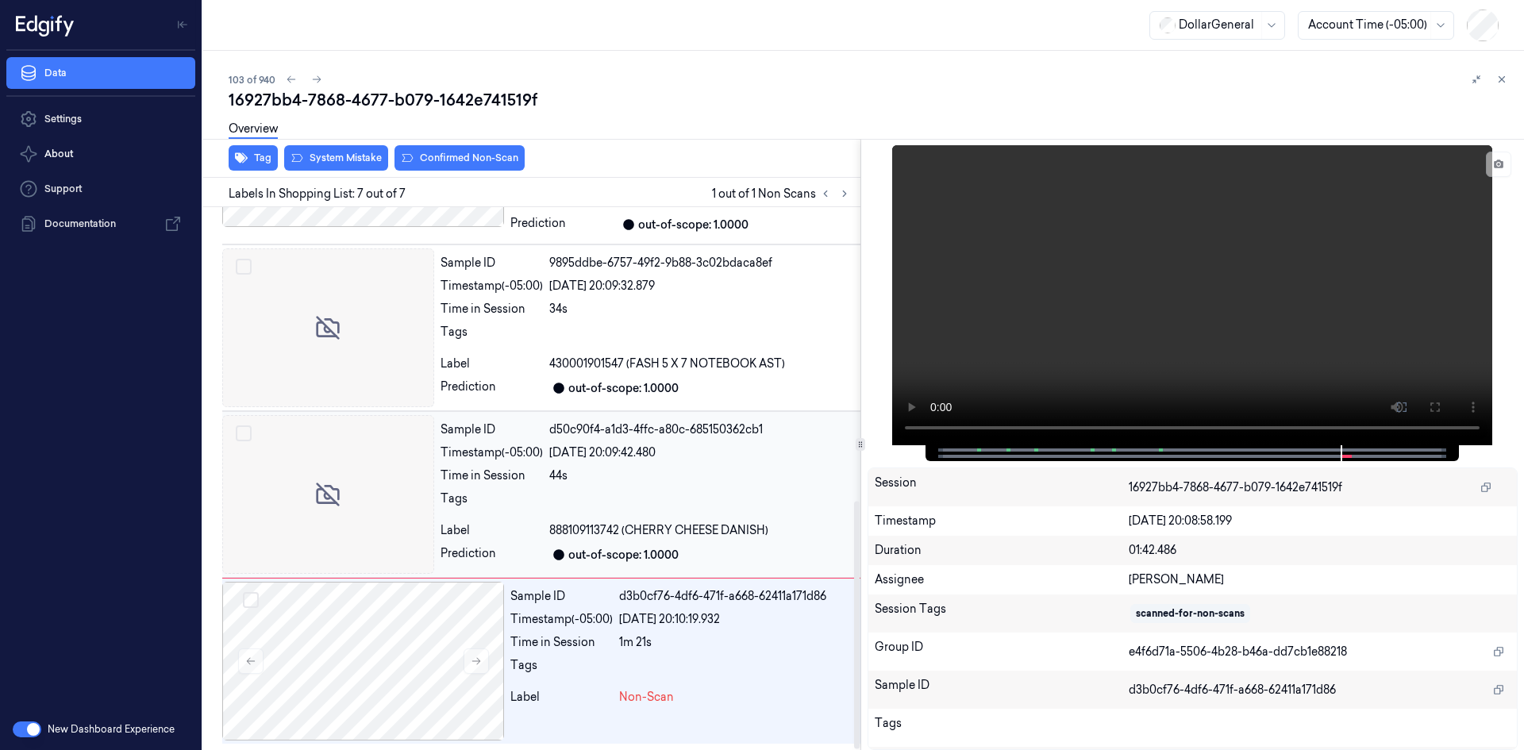
click at [719, 495] on div at bounding box center [701, 502] width 305 height 25
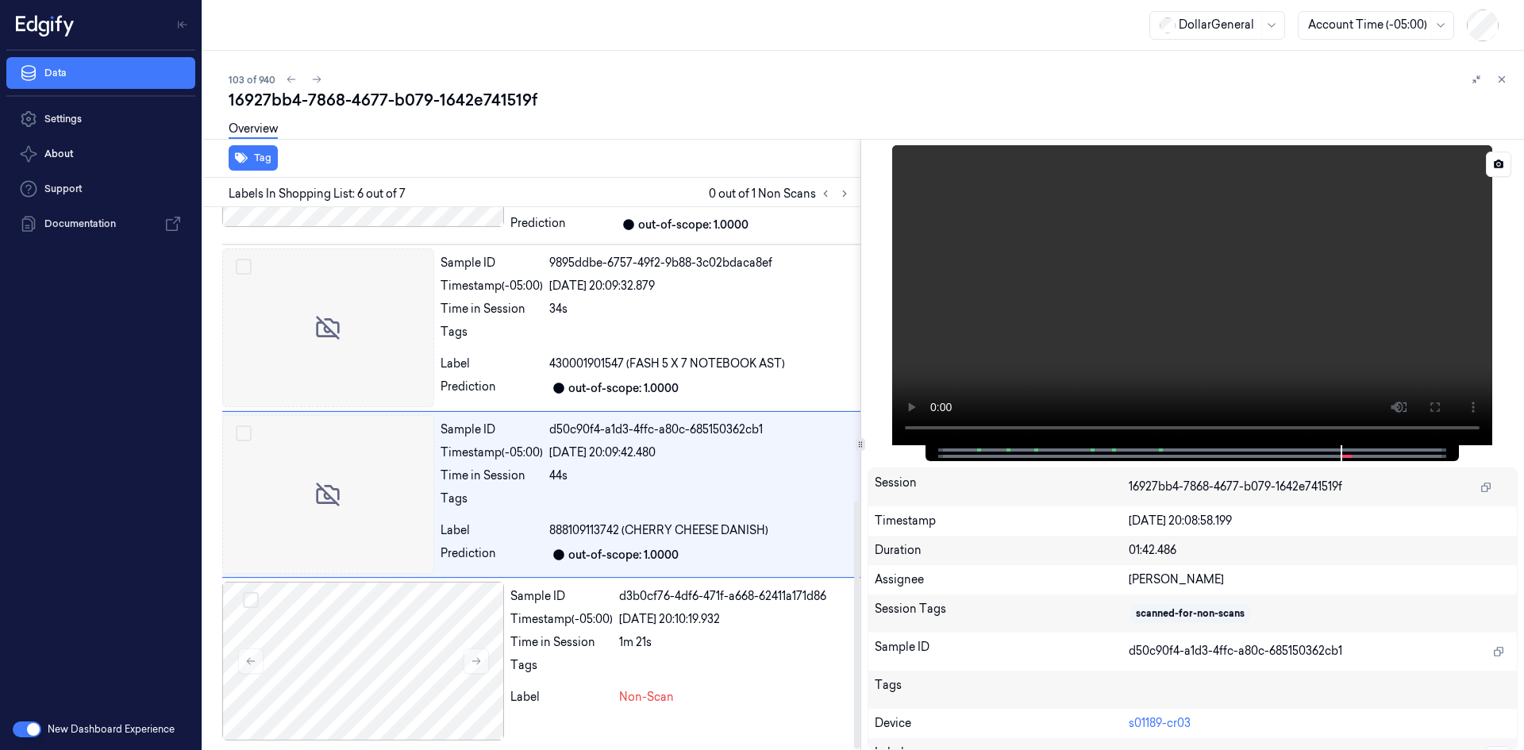
click at [1381, 263] on video at bounding box center [1192, 295] width 600 height 300
click at [1375, 252] on video at bounding box center [1192, 295] width 600 height 300
click at [1227, 299] on video at bounding box center [1192, 295] width 600 height 300
click at [1231, 288] on video at bounding box center [1192, 295] width 600 height 300
click at [1232, 287] on video at bounding box center [1192, 295] width 600 height 300
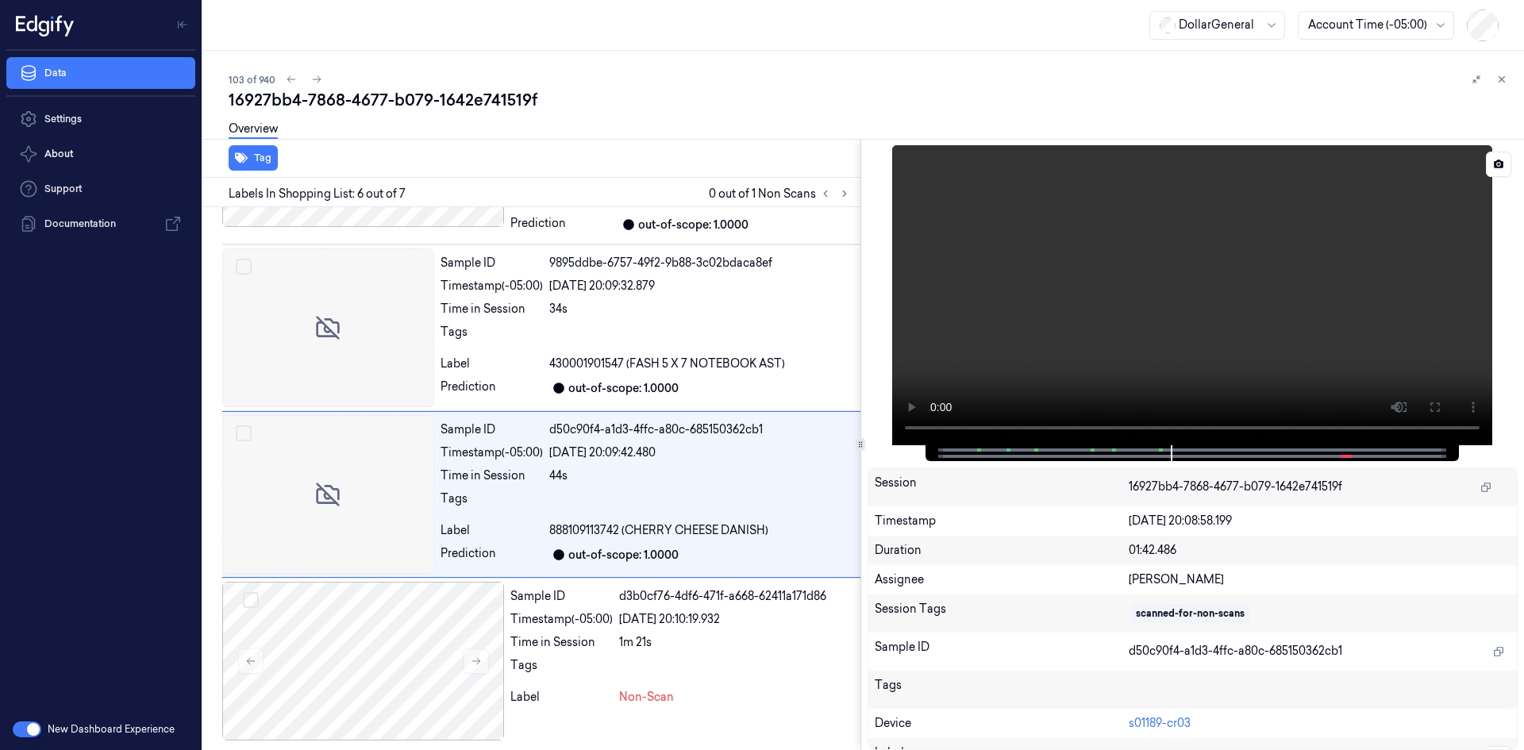
click at [1215, 285] on video at bounding box center [1192, 295] width 600 height 300
click at [653, 637] on div "1m 21s" at bounding box center [736, 642] width 235 height 17
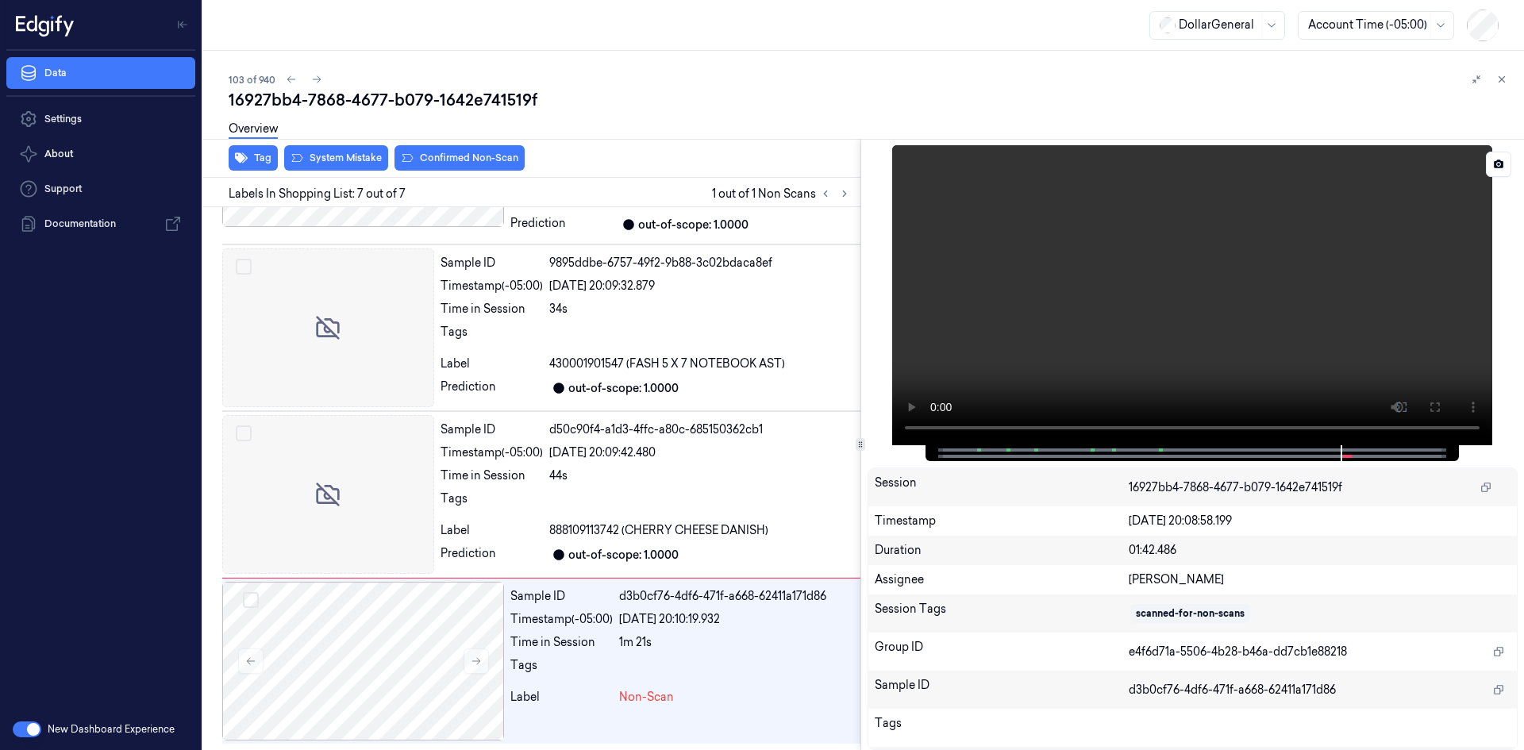
click at [1026, 315] on video at bounding box center [1192, 295] width 600 height 300
click at [1026, 314] on video at bounding box center [1192, 295] width 600 height 300
click at [465, 516] on div "Sample ID d50c90f4-a1d3-4ffc-a80c-685150362cb1 Timestamp (-05:00) [DATE] 20:09:…" at bounding box center [647, 494] width 426 height 159
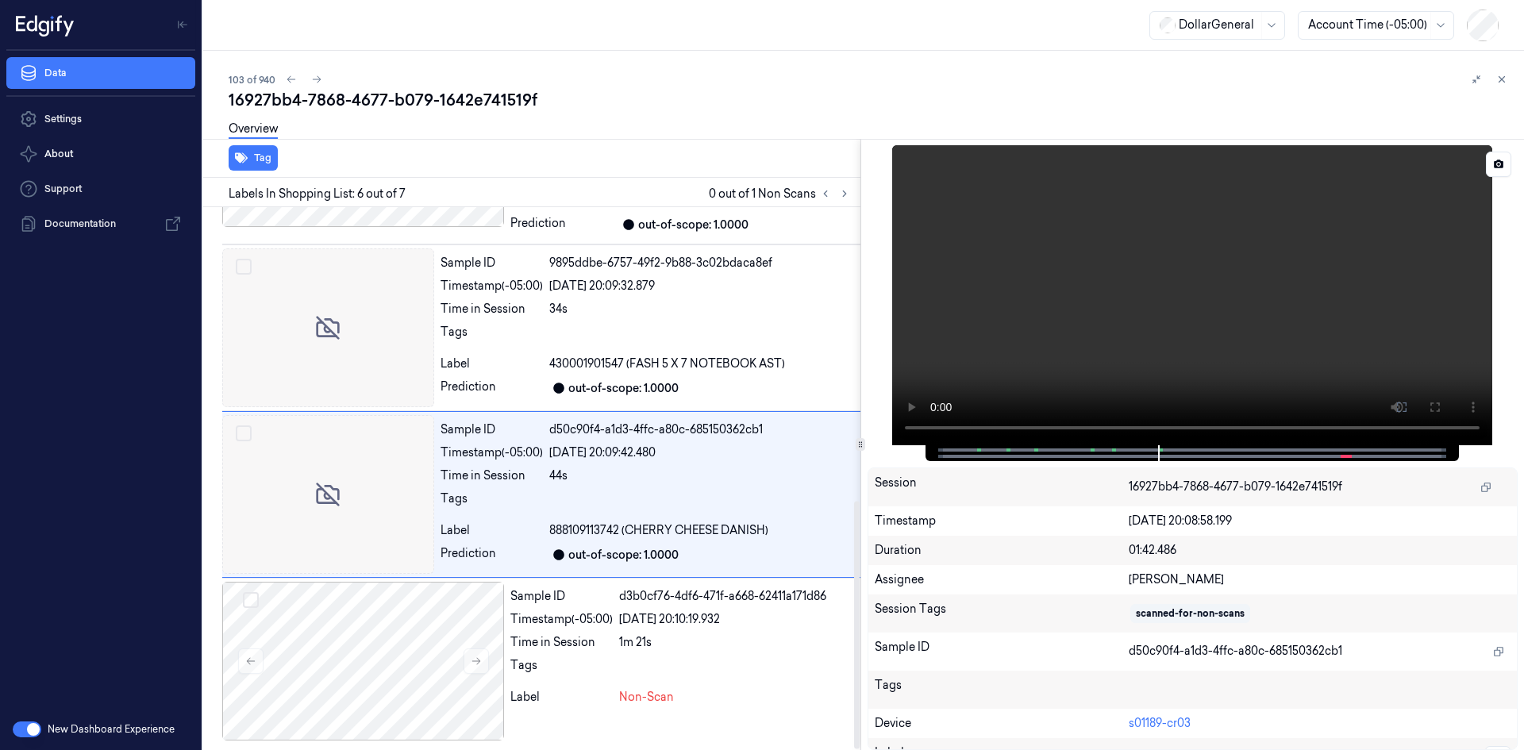
click at [1157, 323] on video at bounding box center [1192, 295] width 600 height 300
click at [635, 663] on div at bounding box center [736, 669] width 235 height 25
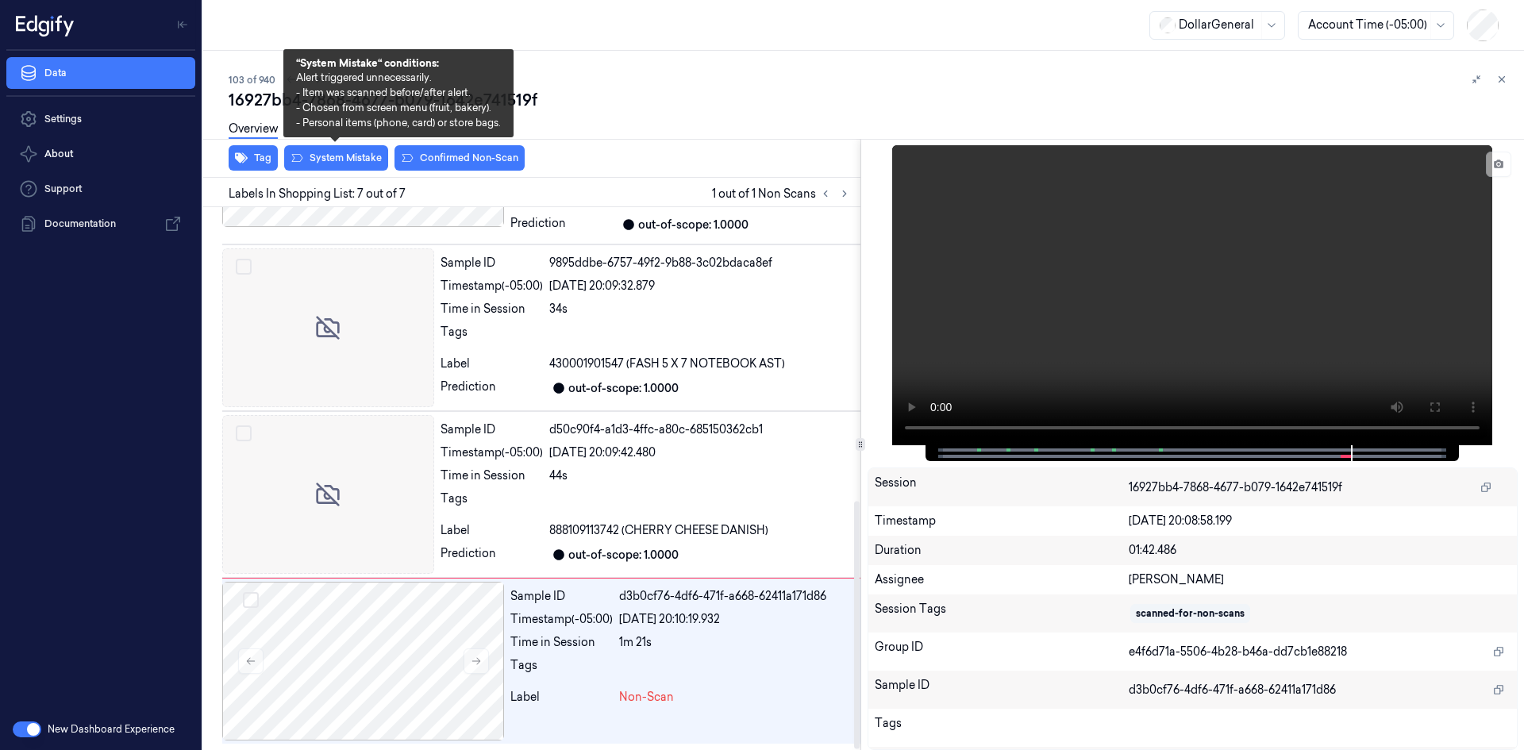
click at [361, 150] on div "Overview" at bounding box center [870, 131] width 1282 height 40
click at [369, 152] on button "System Mistake" at bounding box center [336, 157] width 104 height 25
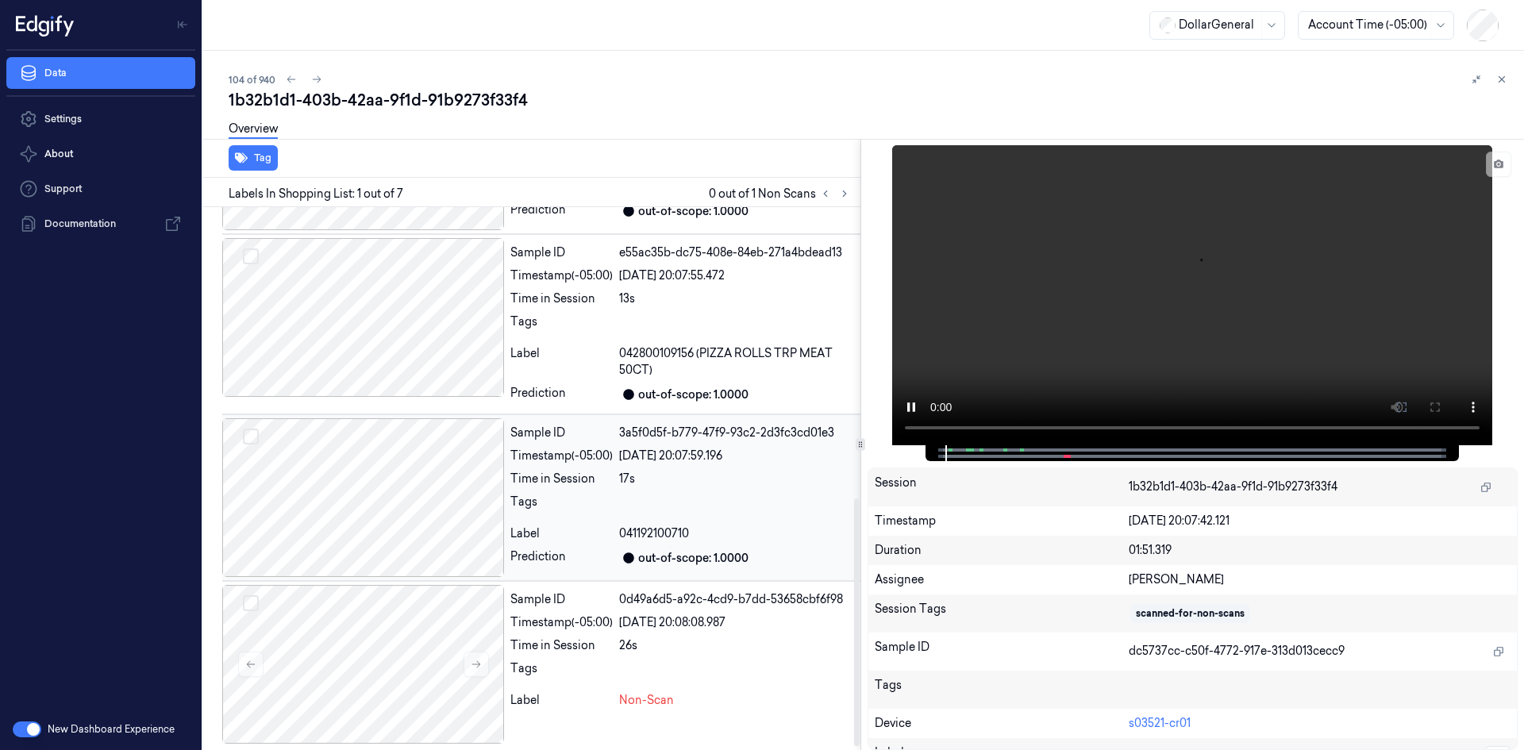
scroll to position [642, 0]
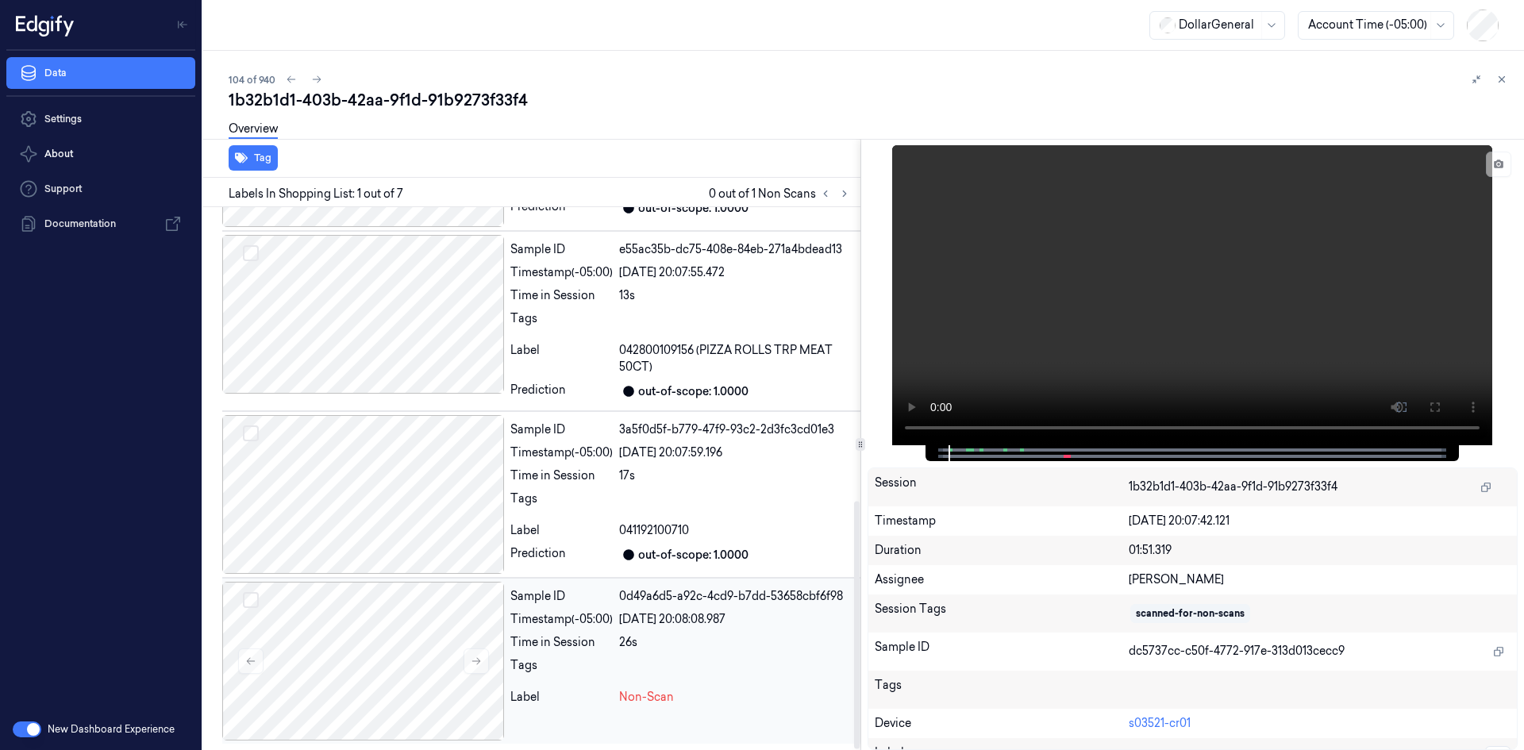
click at [567, 627] on div "Timestamp (-05:00)" at bounding box center [561, 619] width 102 height 17
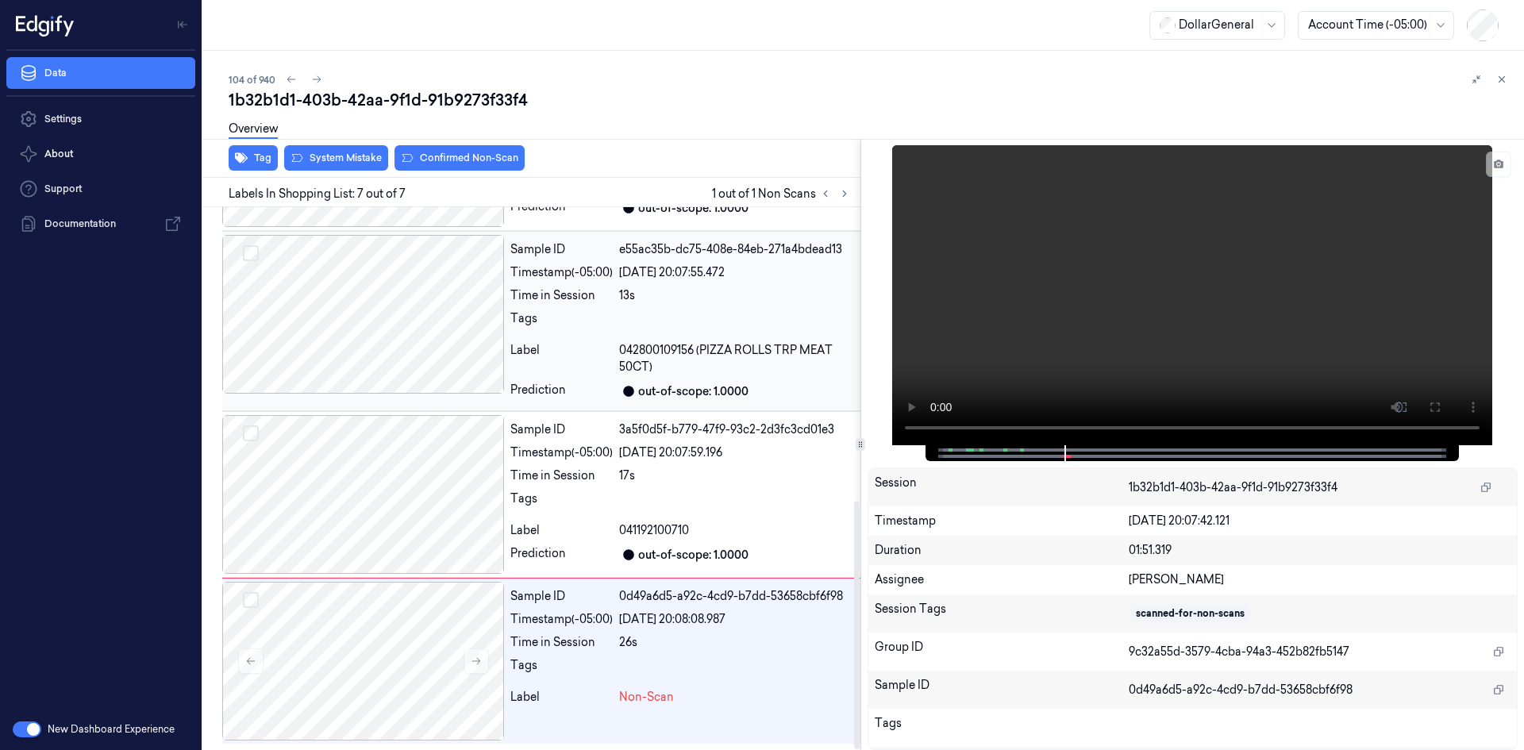
click at [558, 329] on div "Tags" at bounding box center [561, 322] width 102 height 25
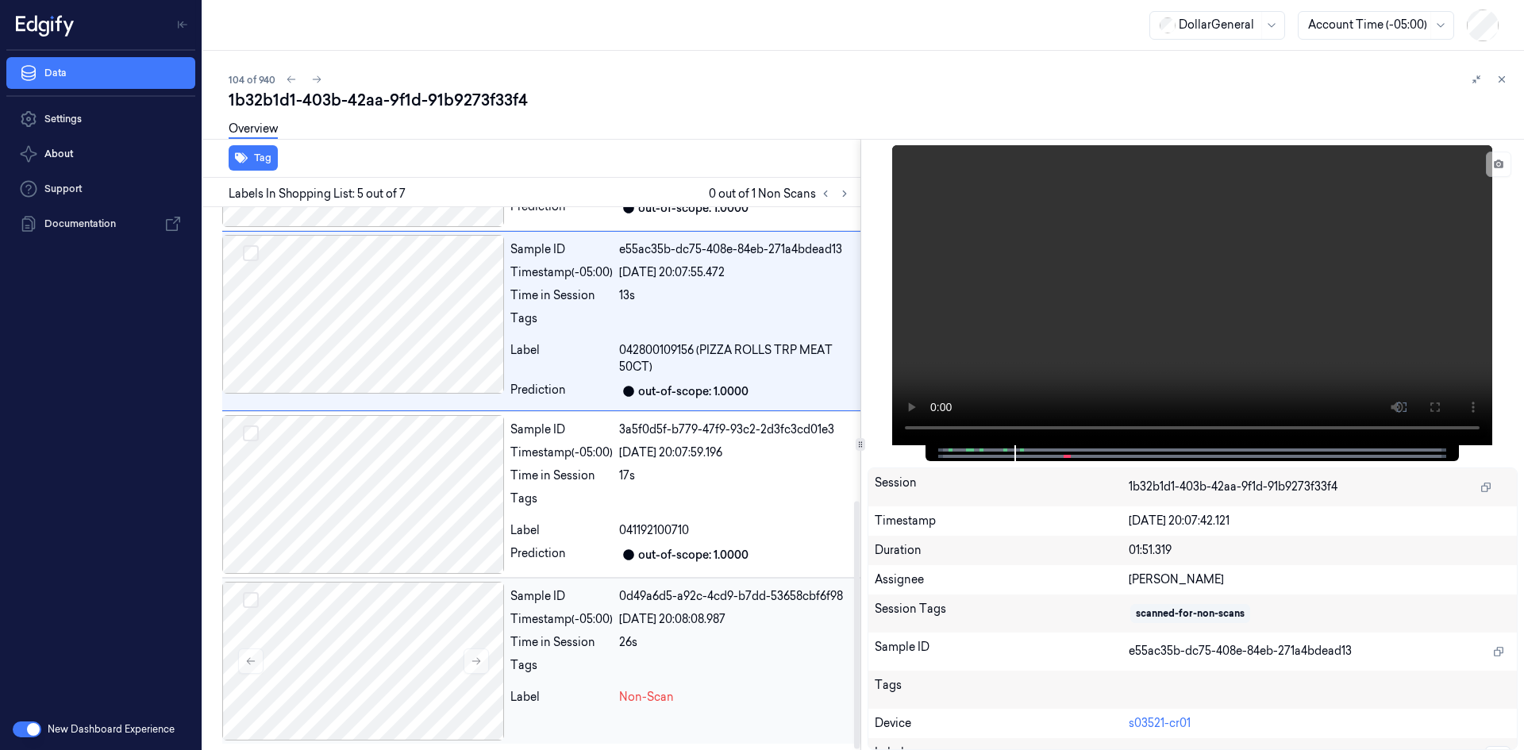
click at [617, 698] on div "Label Non-Scan" at bounding box center [682, 697] width 344 height 17
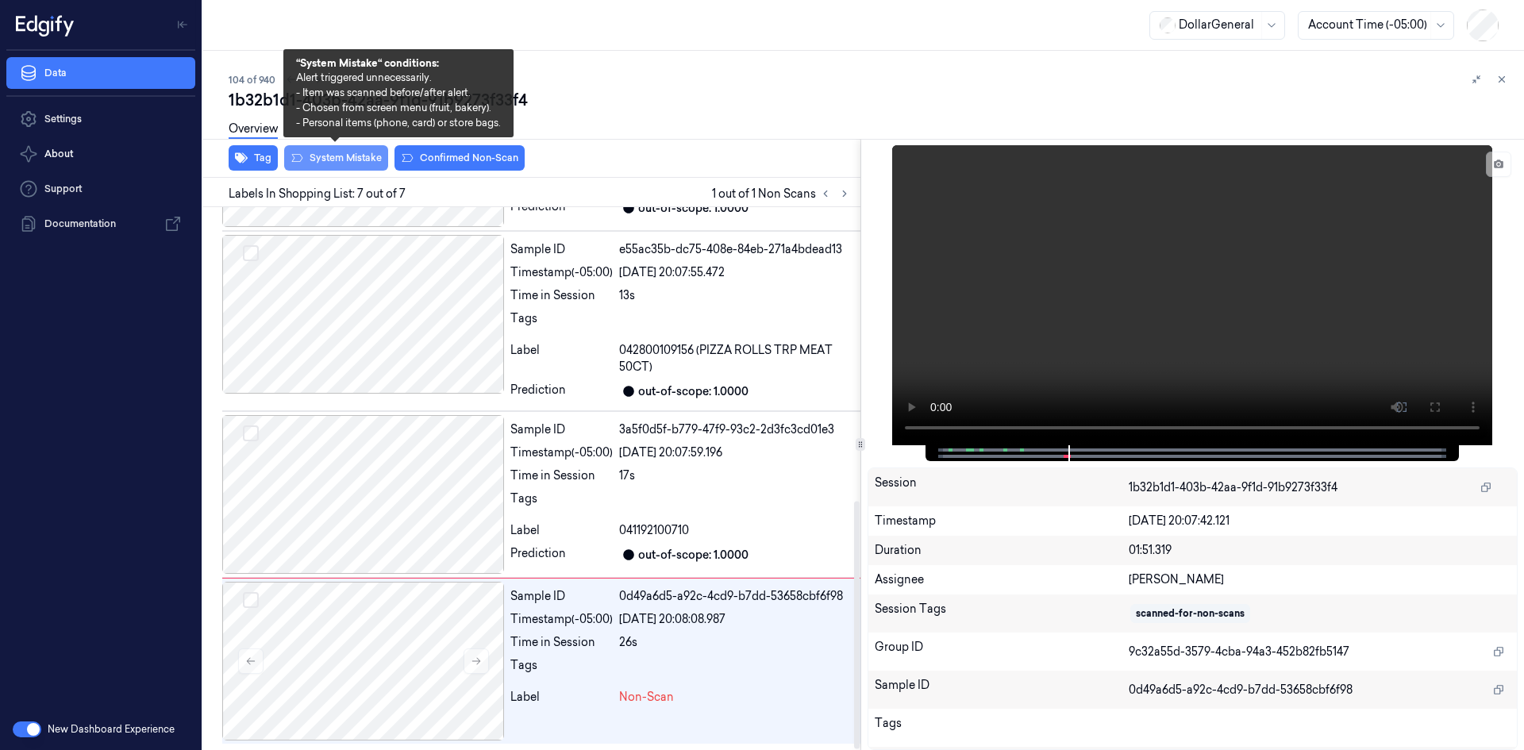
click at [364, 163] on button "System Mistake" at bounding box center [336, 157] width 104 height 25
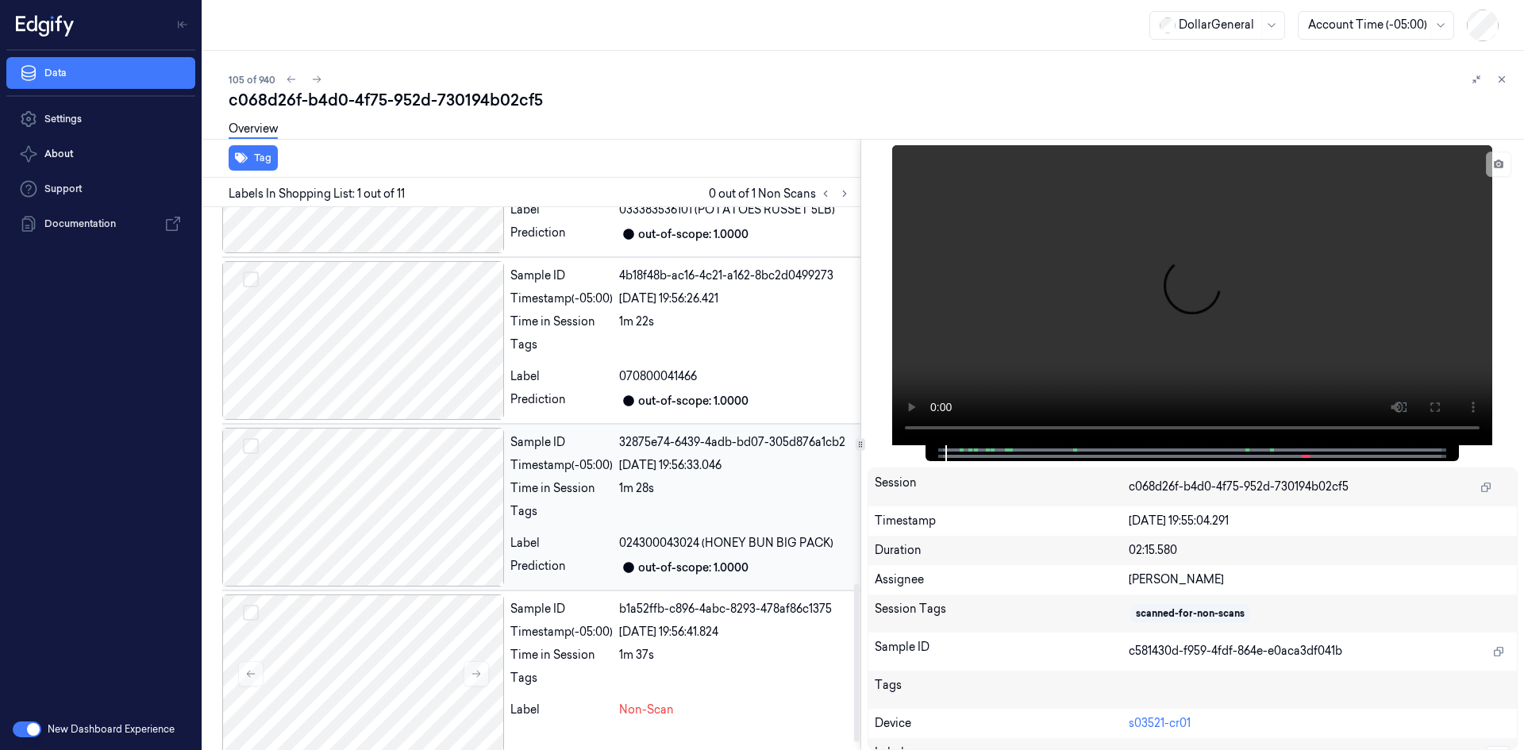
scroll to position [1322, 0]
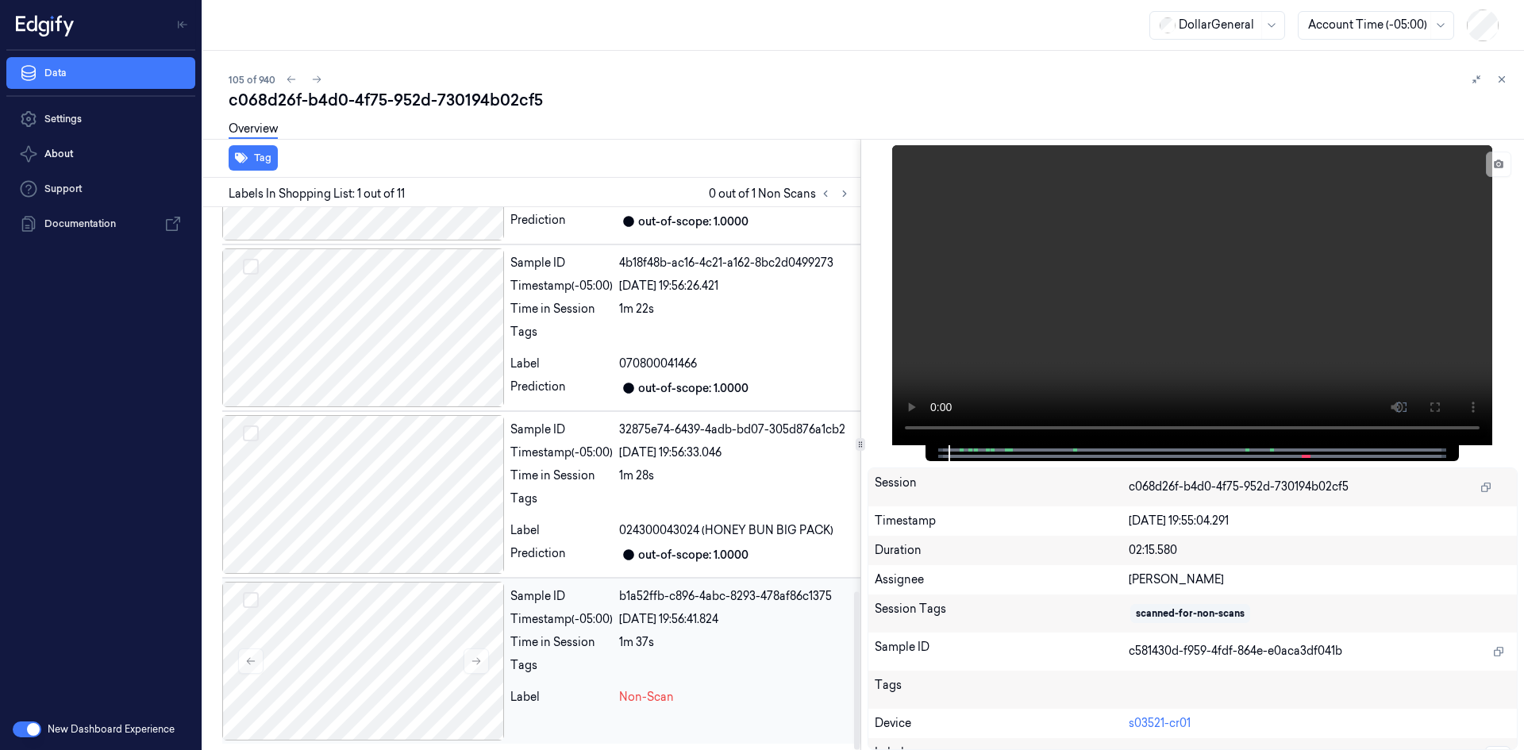
click at [616, 629] on div "Sample ID b1a52ffb-c896-4abc-8293-478af86c1375 Timestamp (-05:00) [DATE] 19:56:…" at bounding box center [682, 661] width 356 height 159
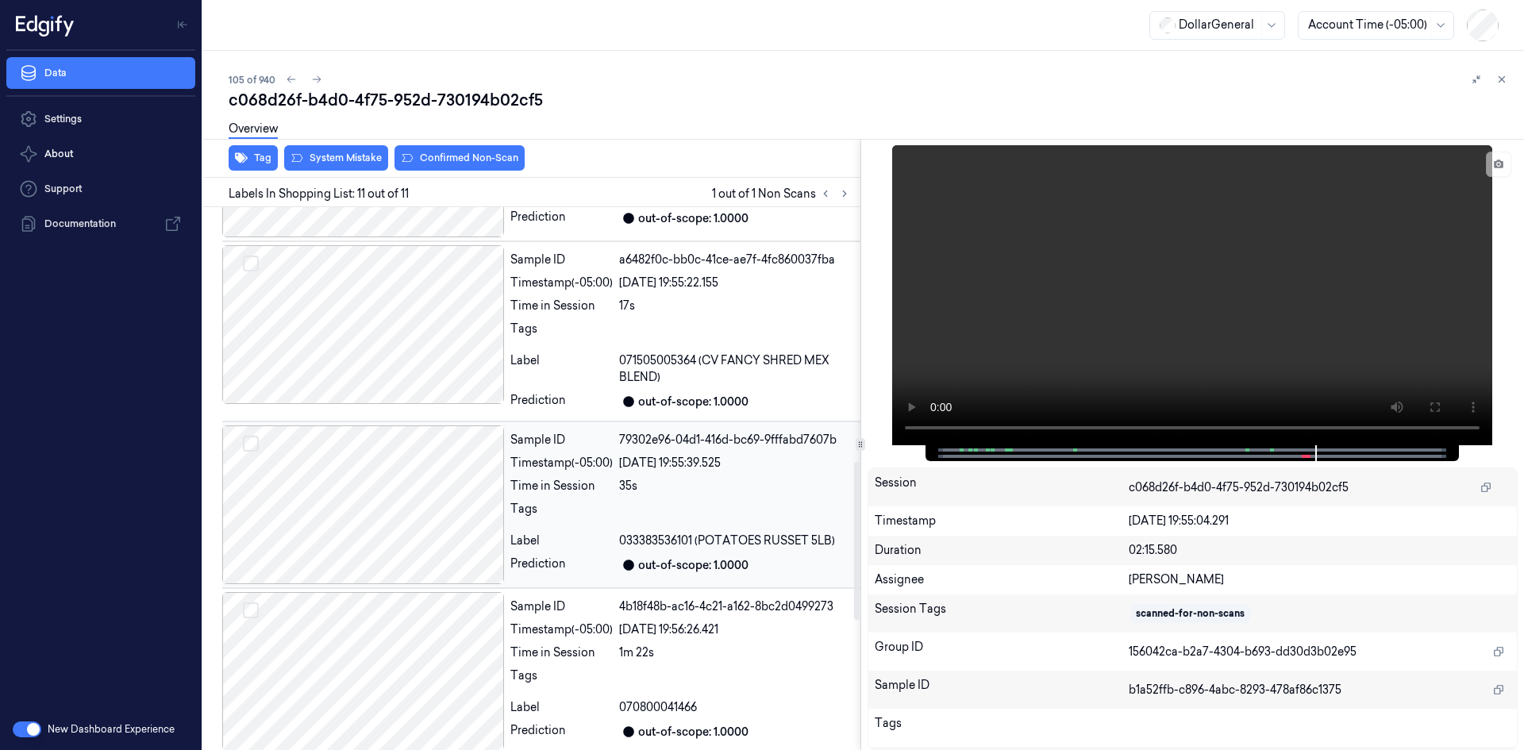
scroll to position [1005, 0]
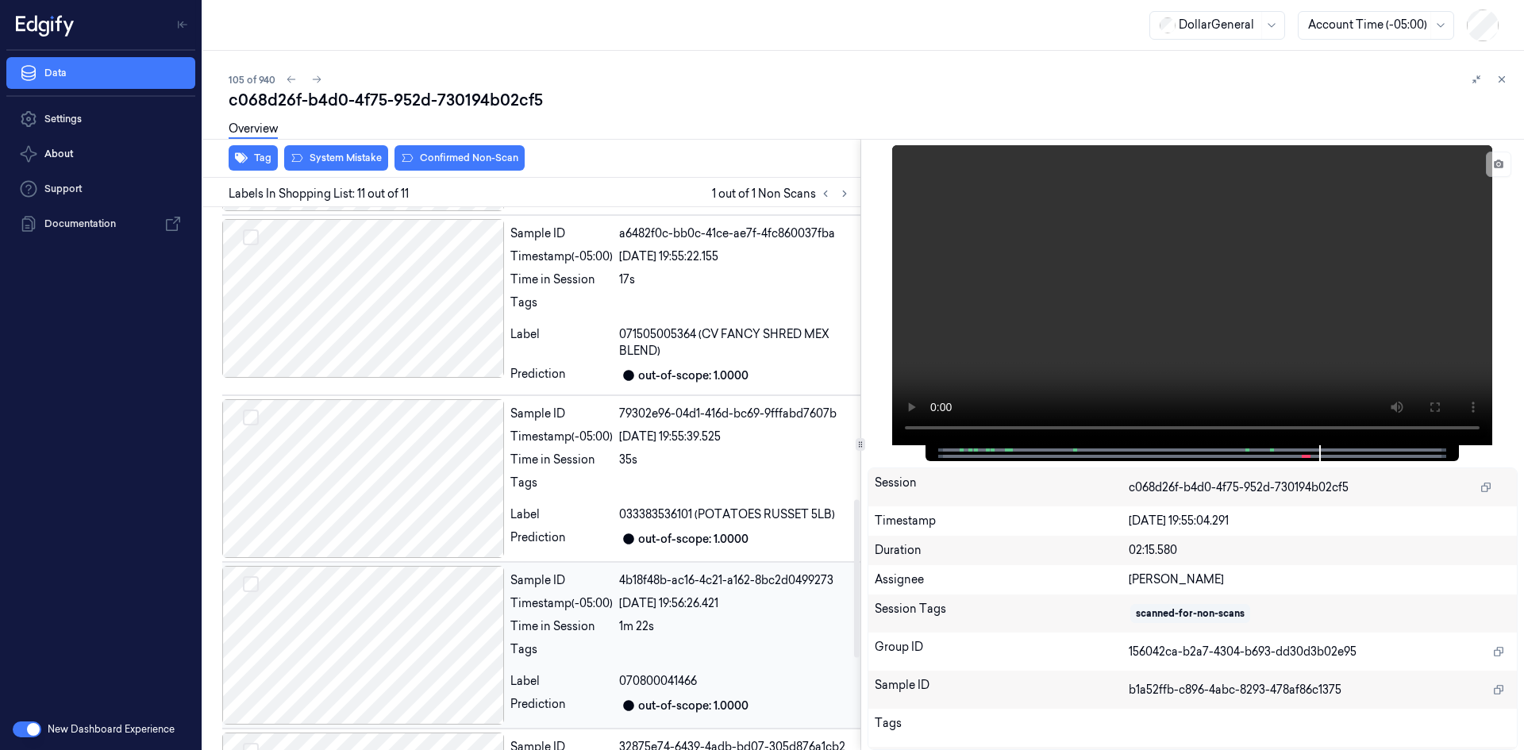
click at [566, 621] on div "Time in Session" at bounding box center [561, 626] width 102 height 17
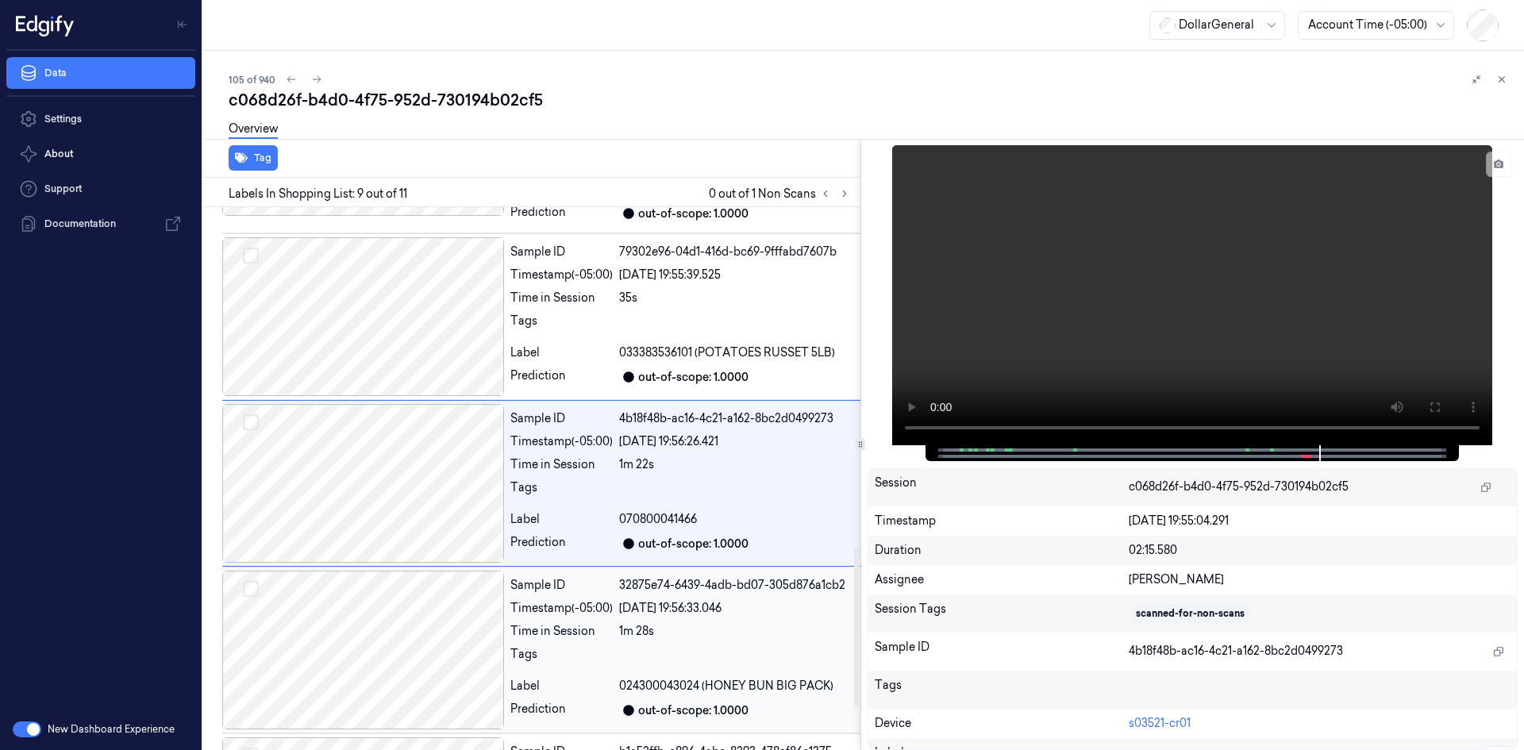
scroll to position [1171, 0]
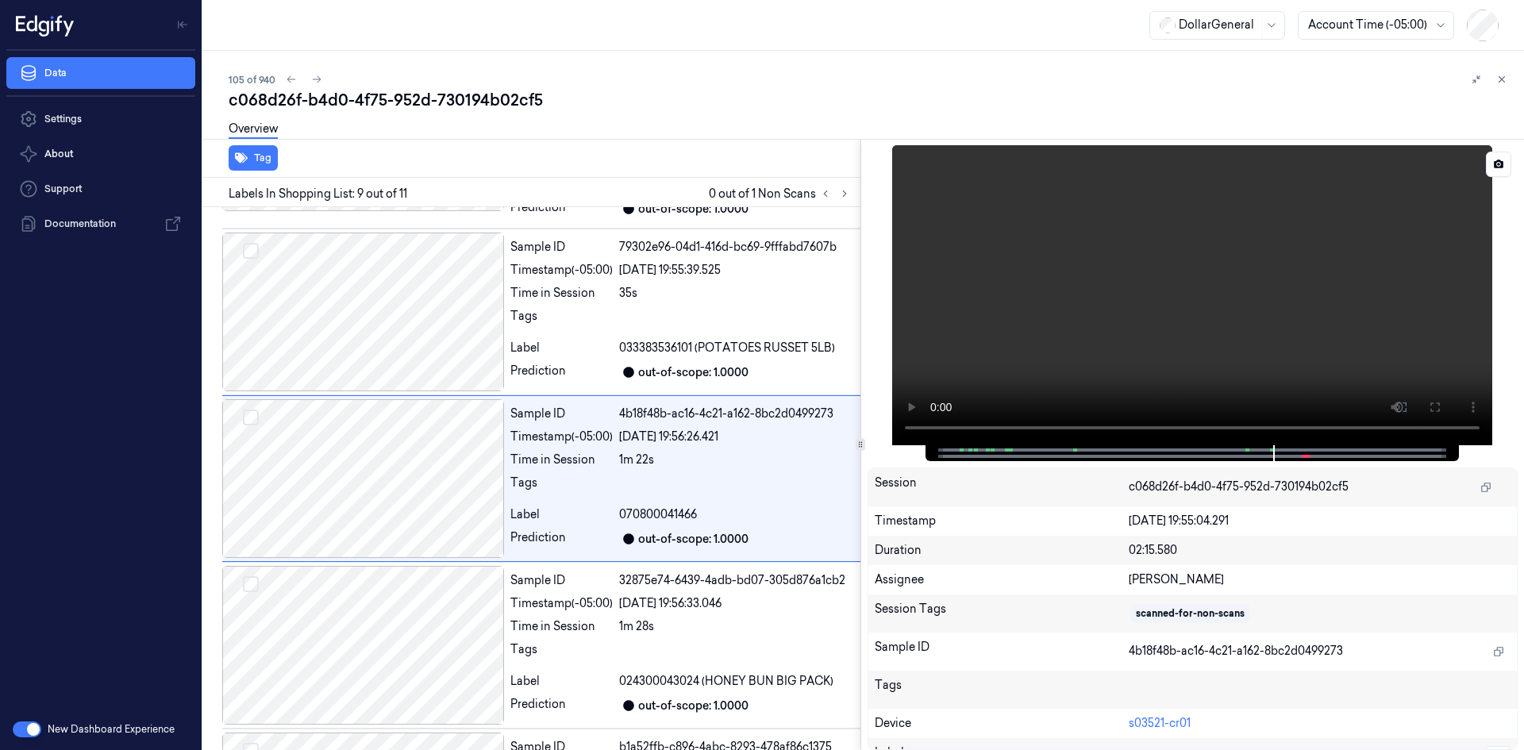
click at [1218, 289] on video at bounding box center [1192, 295] width 600 height 300
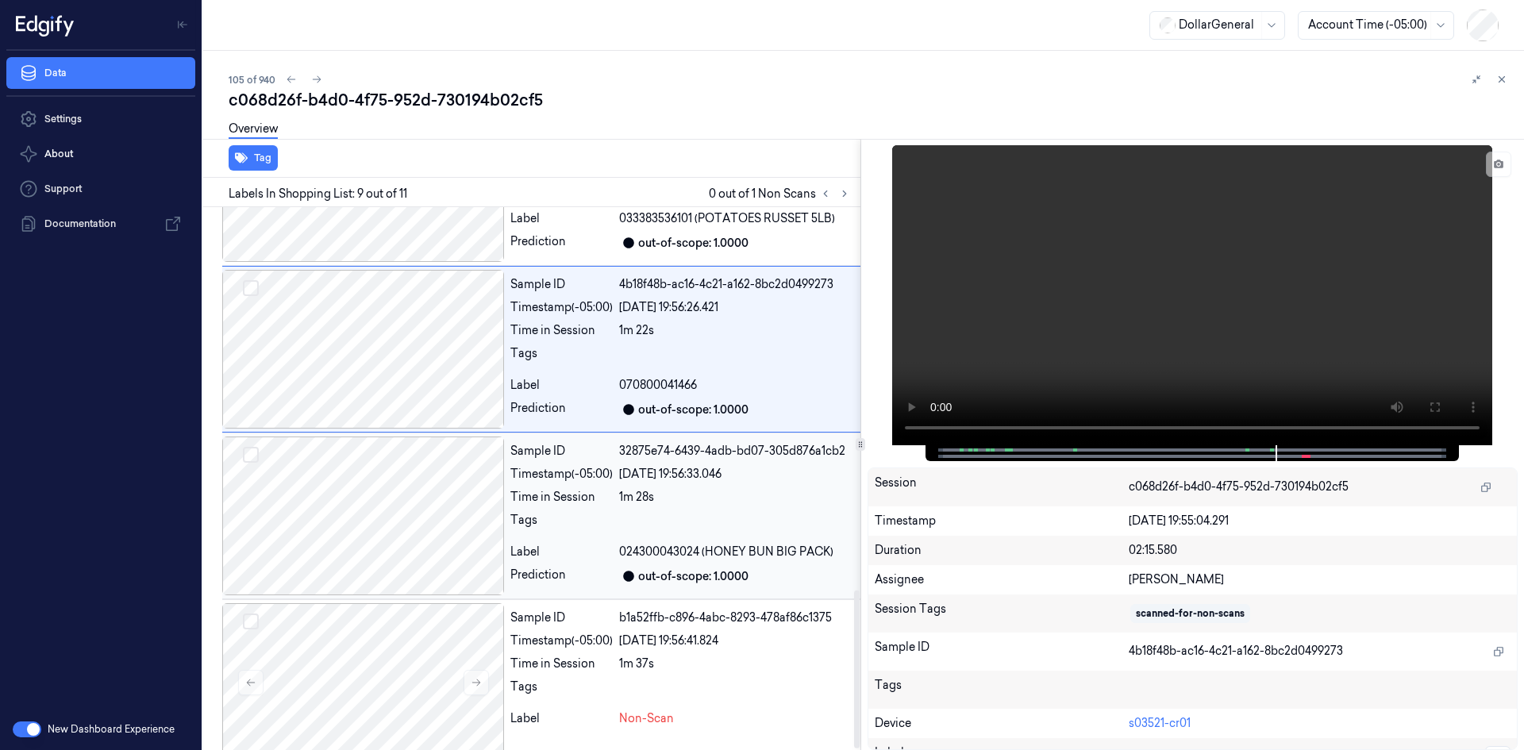
scroll to position [1322, 0]
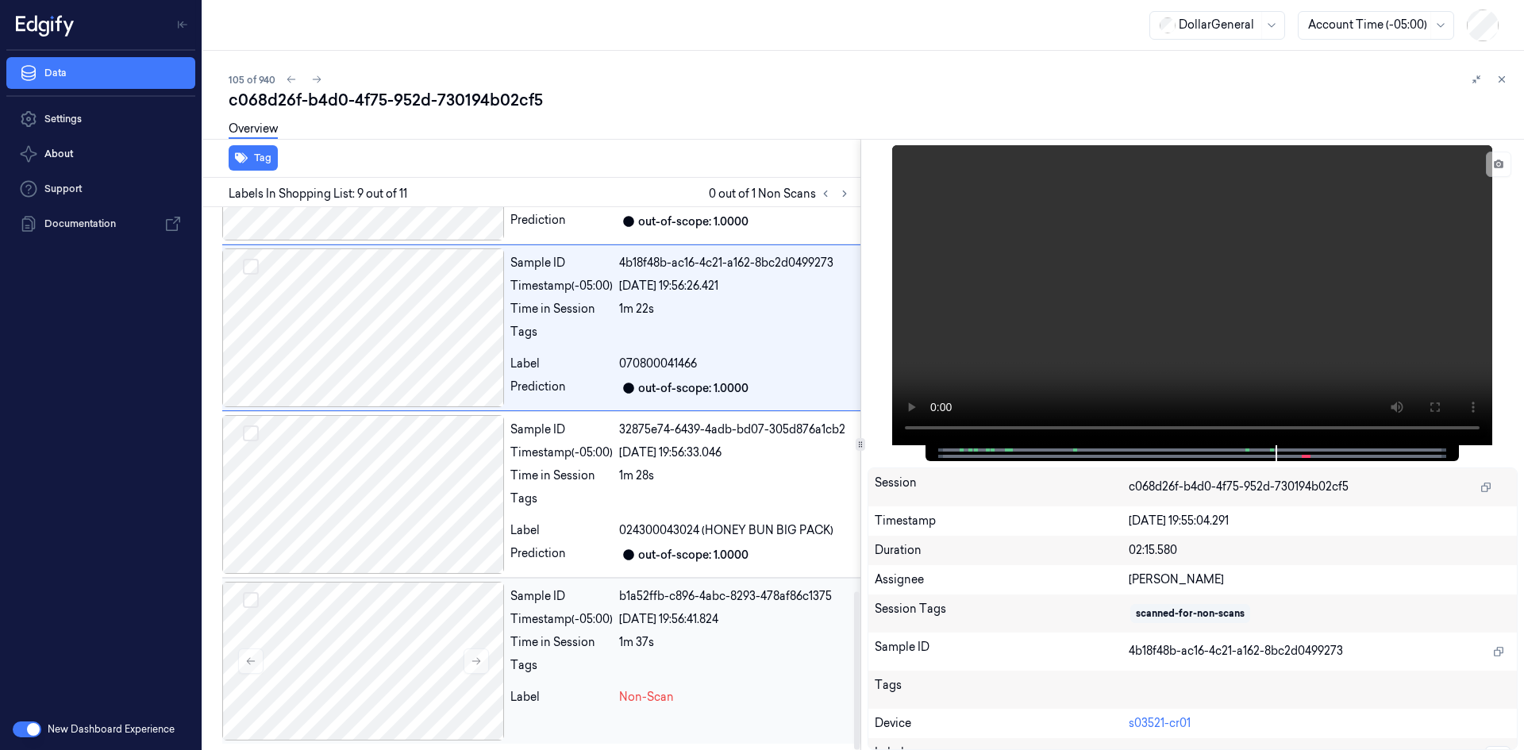
click at [817, 674] on div at bounding box center [736, 669] width 235 height 25
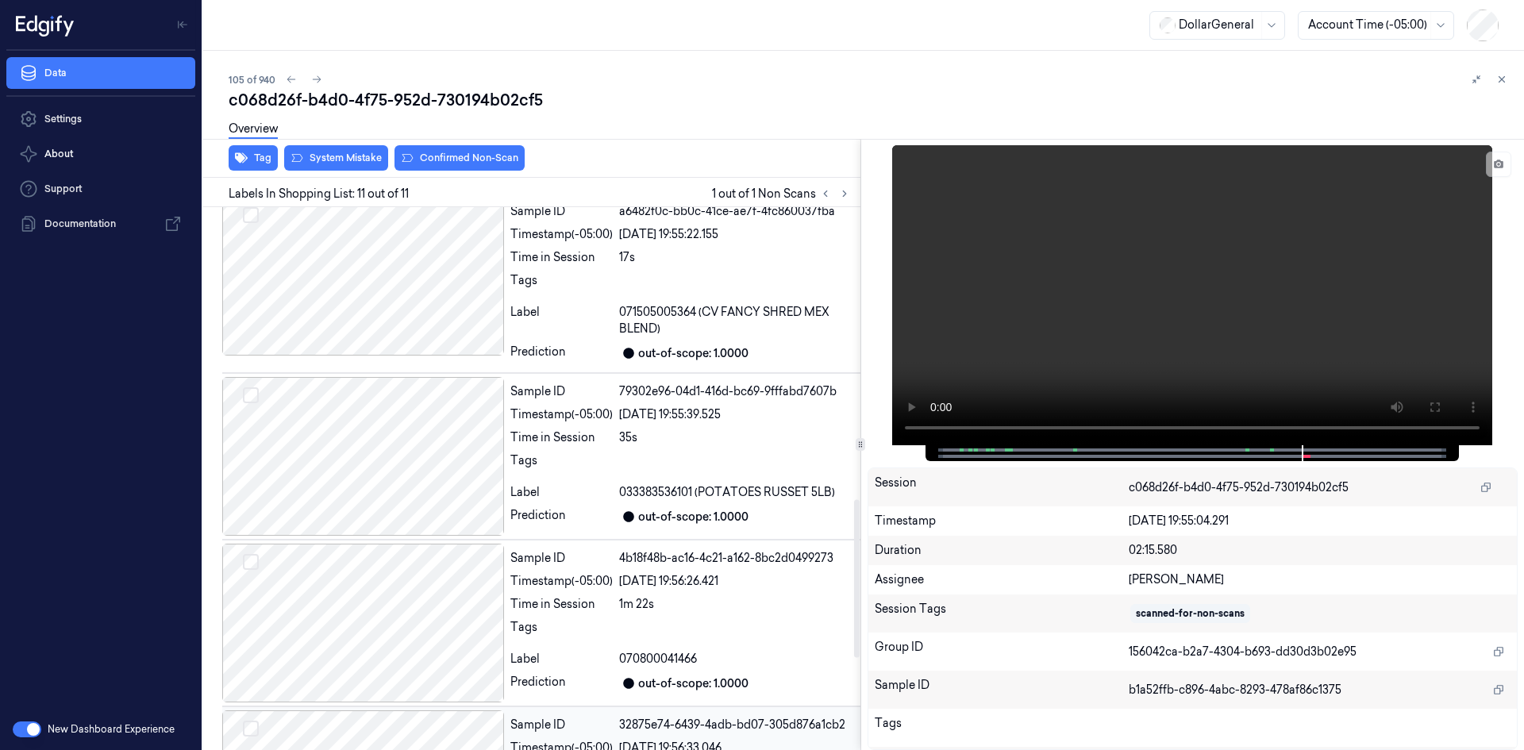
scroll to position [1005, 0]
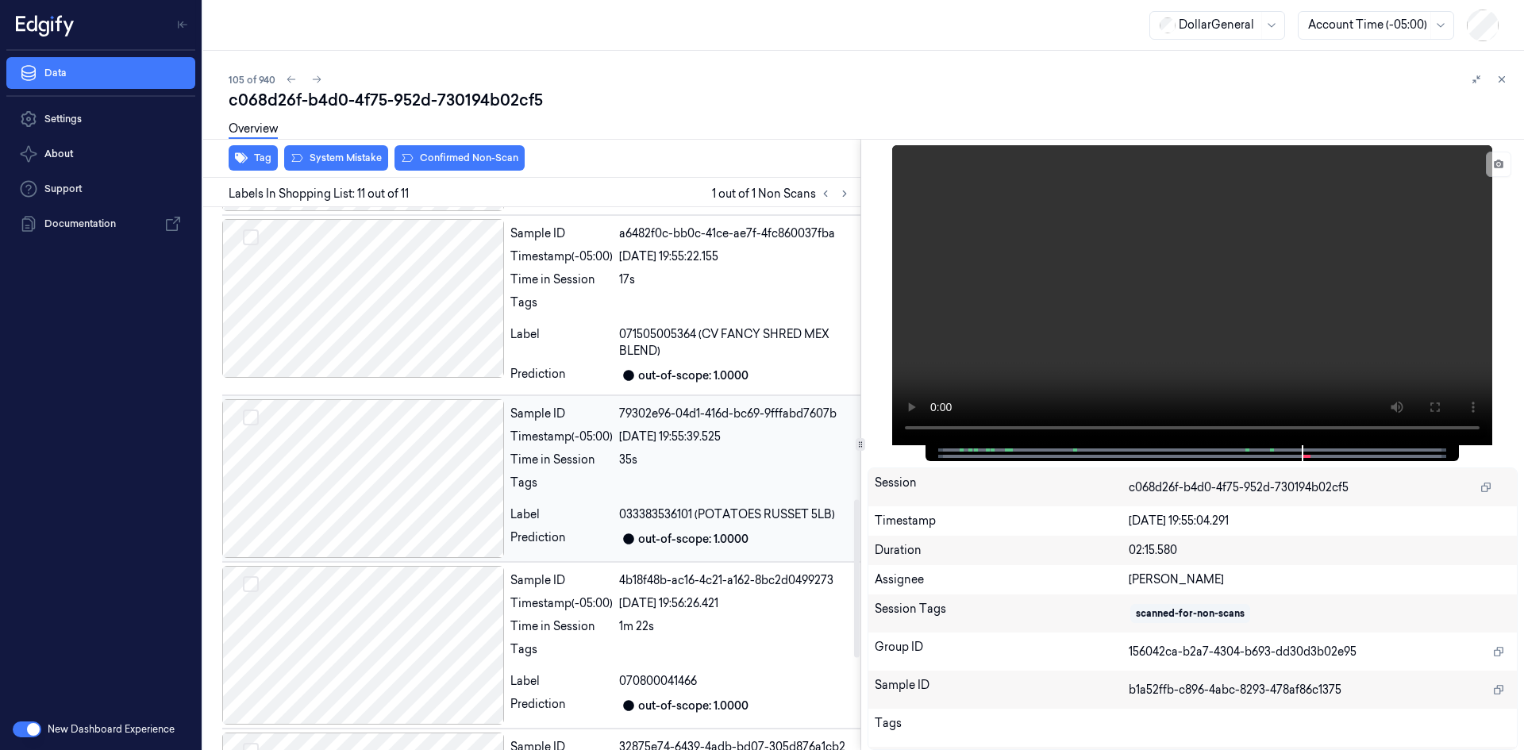
drag, startPoint x: 754, startPoint y: 448, endPoint x: 734, endPoint y: 445, distance: 20.1
click at [736, 447] on div "Sample ID 79302e96-04d1-416d-bc69-9fffabd7607b Timestamp (-05:00) [DATE] 19:55:…" at bounding box center [682, 478] width 356 height 159
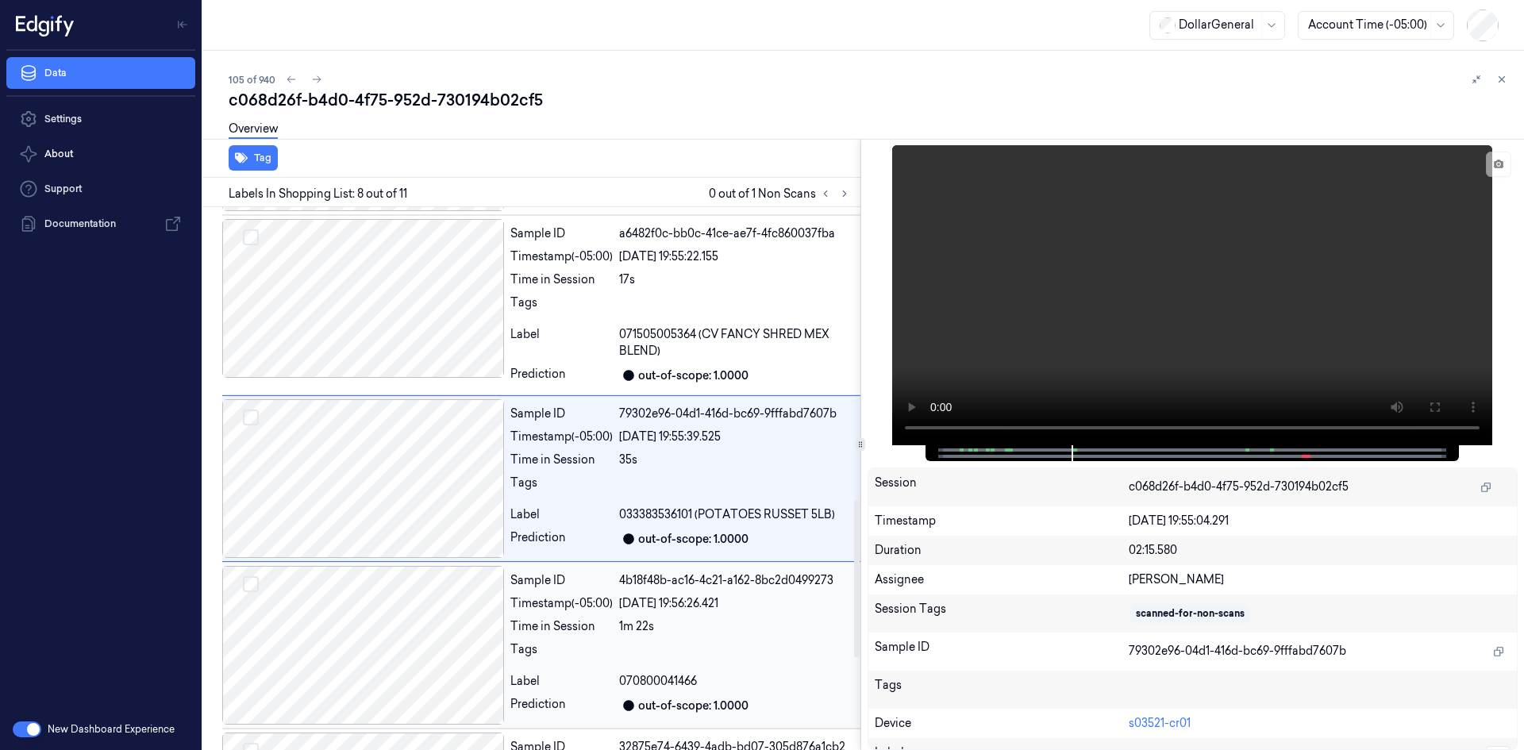
click at [766, 603] on div "[DATE] 19:56:26.421" at bounding box center [736, 603] width 235 height 17
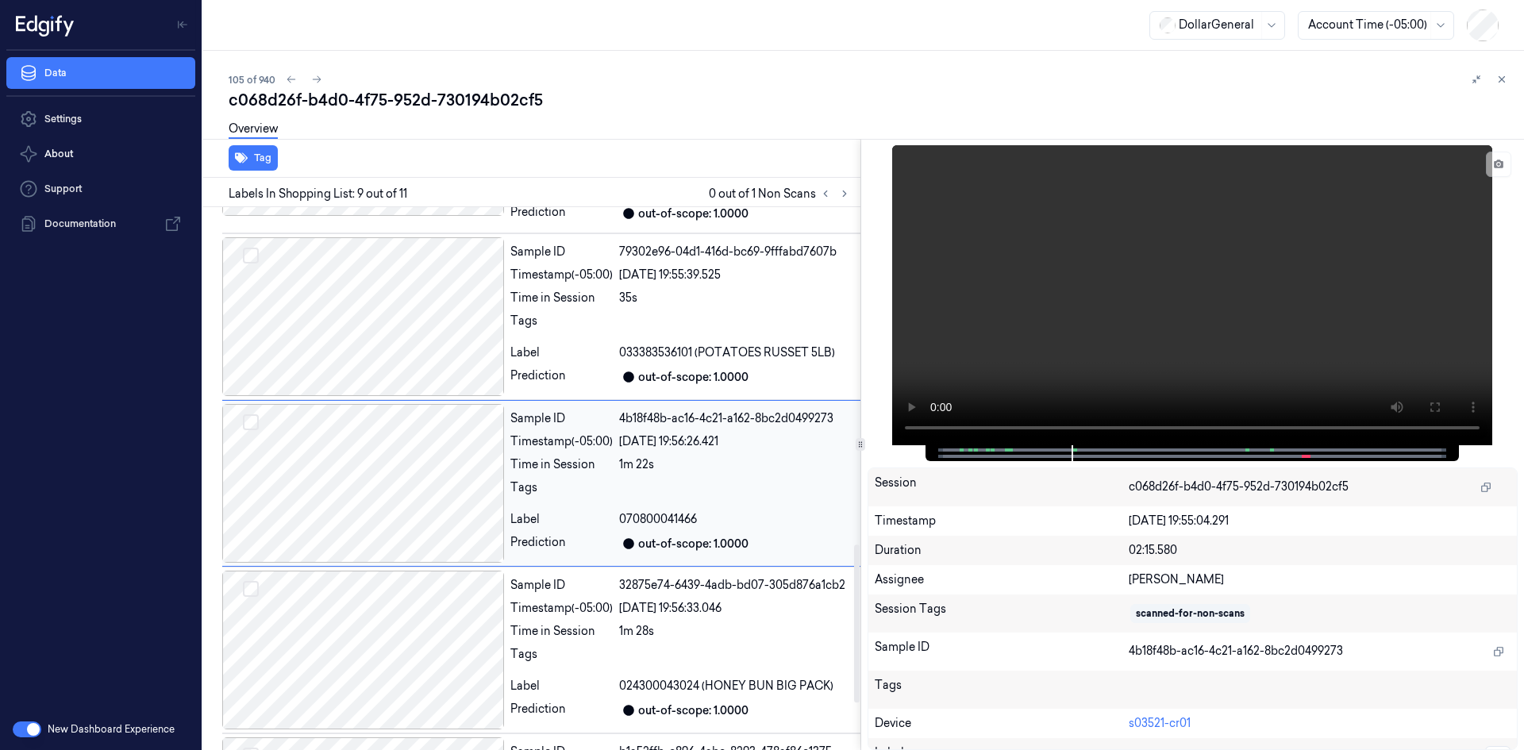
scroll to position [1171, 0]
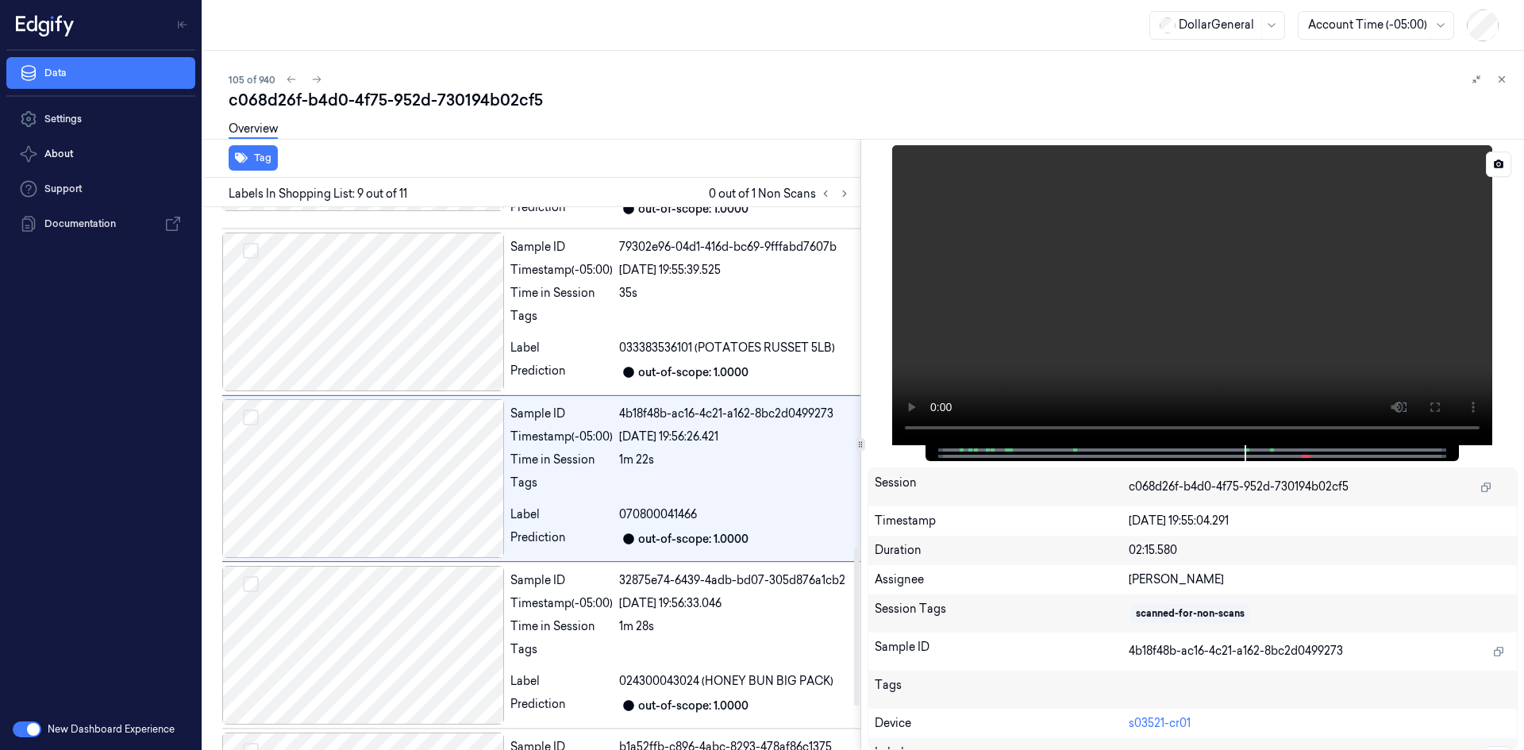
click at [1398, 244] on video at bounding box center [1192, 295] width 600 height 300
click at [772, 614] on div "Sample ID 32875e74-6439-4adb-bd07-305d876a1cb2 Timestamp (-05:00) [DATE] 19:56:…" at bounding box center [682, 645] width 356 height 159
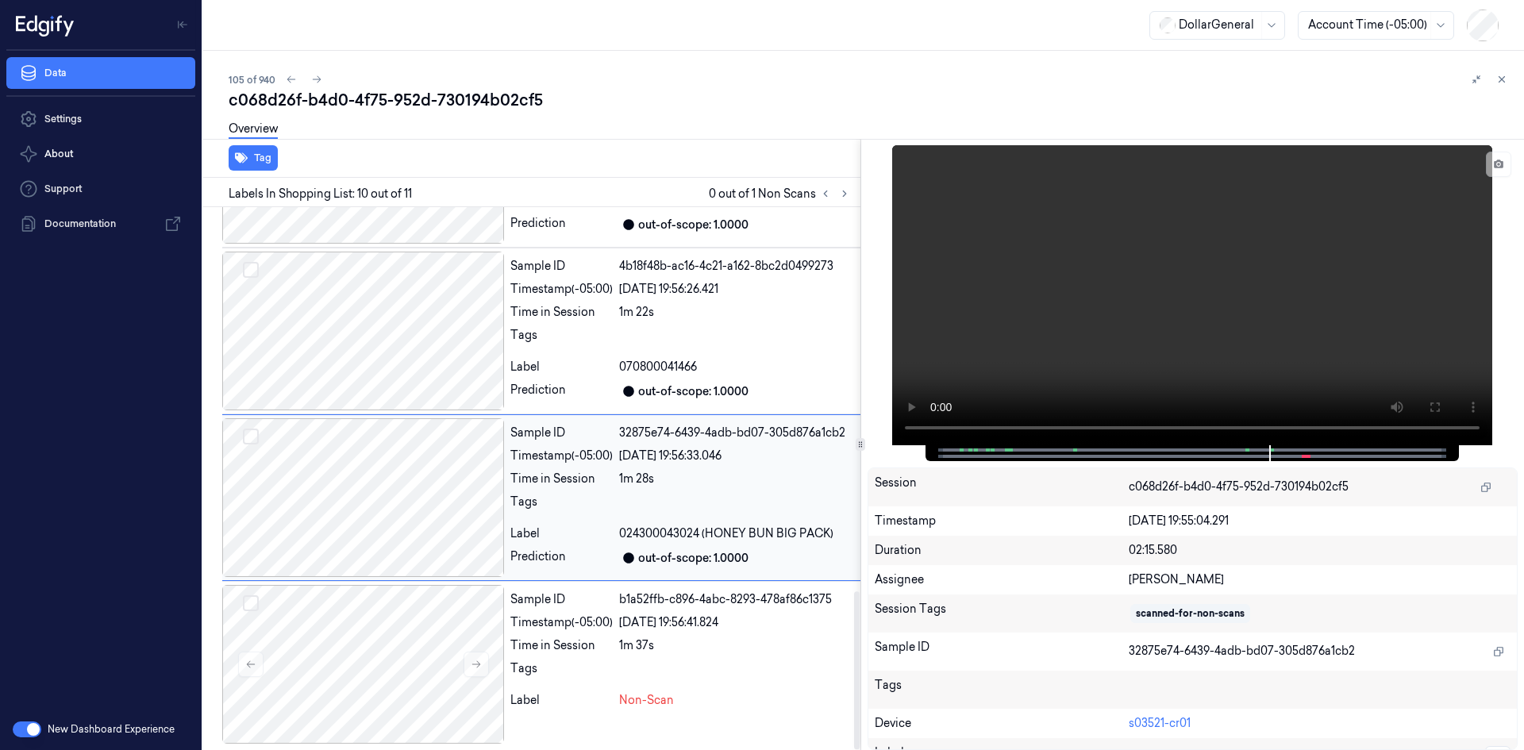
scroll to position [1322, 0]
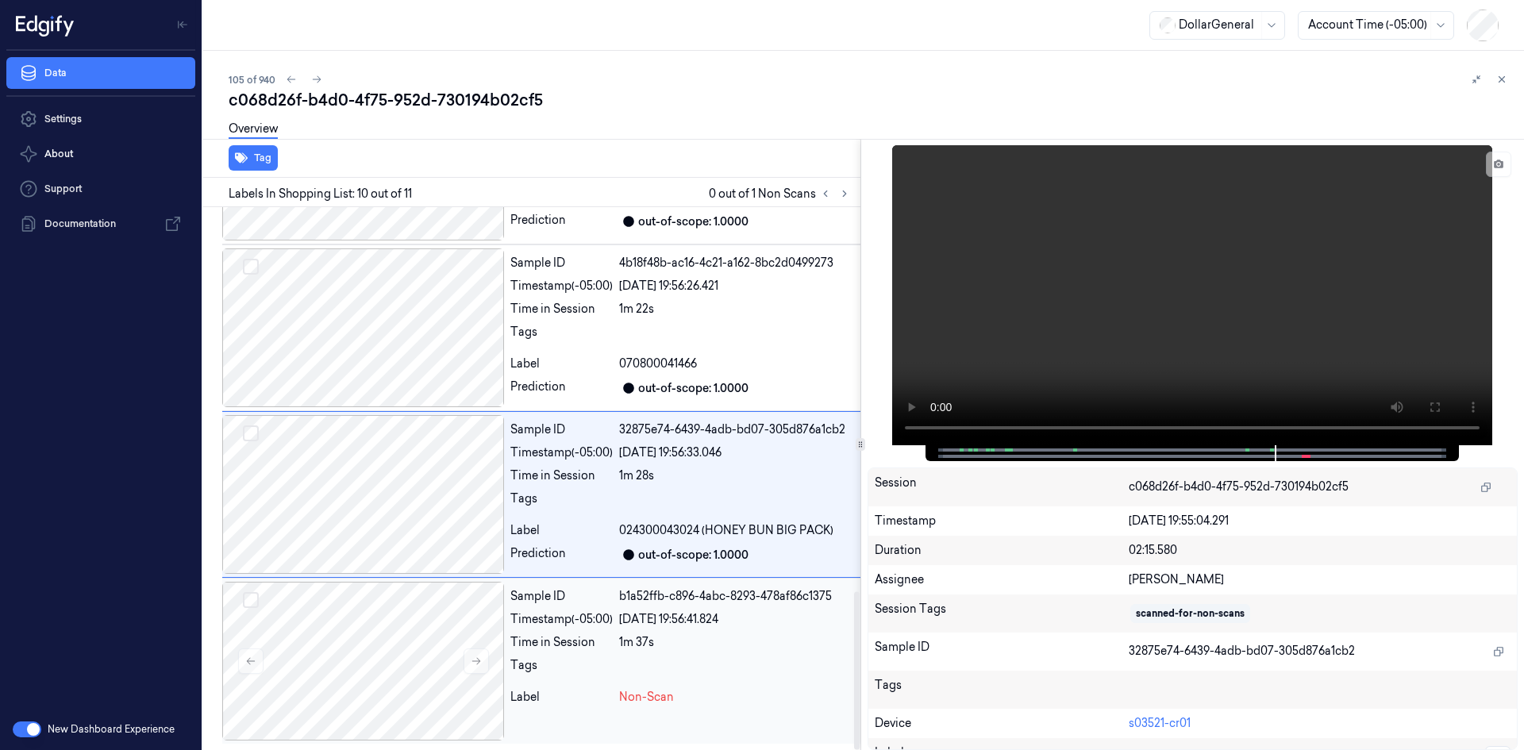
click at [663, 623] on div "[DATE] 19:56:41.824" at bounding box center [736, 619] width 235 height 17
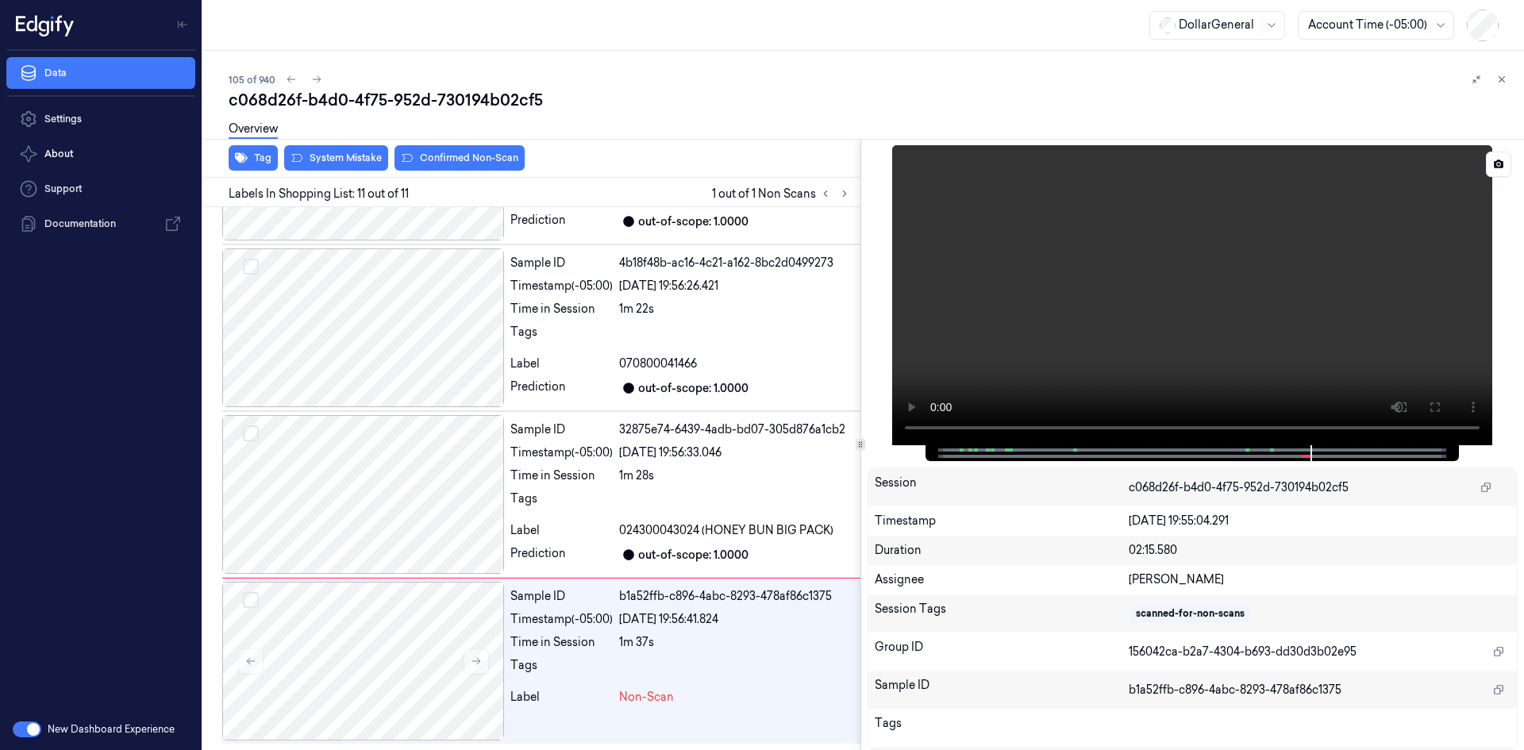
click at [1117, 305] on video at bounding box center [1192, 295] width 600 height 300
click at [951, 327] on video at bounding box center [1192, 295] width 600 height 300
click at [1084, 271] on video at bounding box center [1192, 295] width 600 height 300
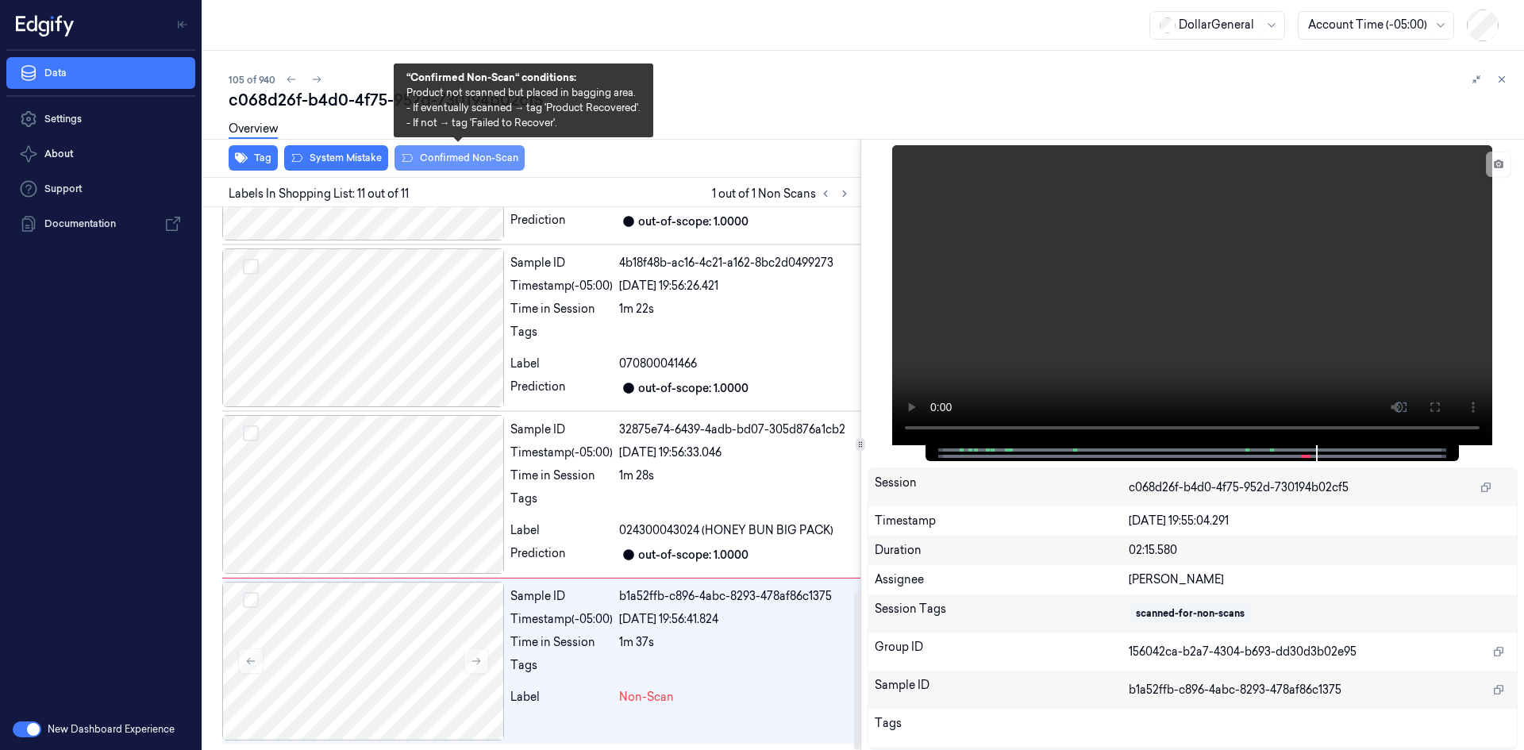
click at [451, 156] on button "Confirmed Non-Scan" at bounding box center [459, 157] width 130 height 25
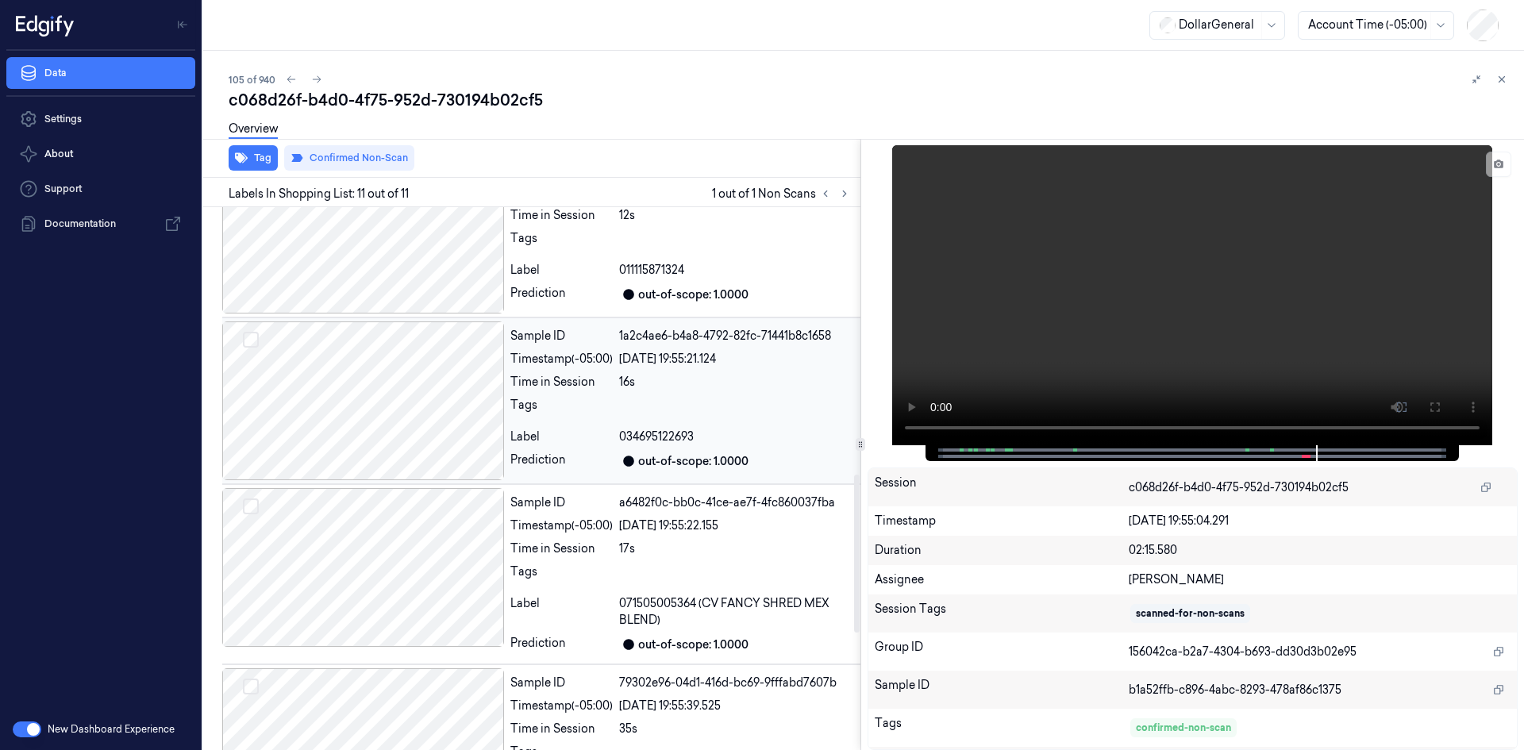
scroll to position [687, 0]
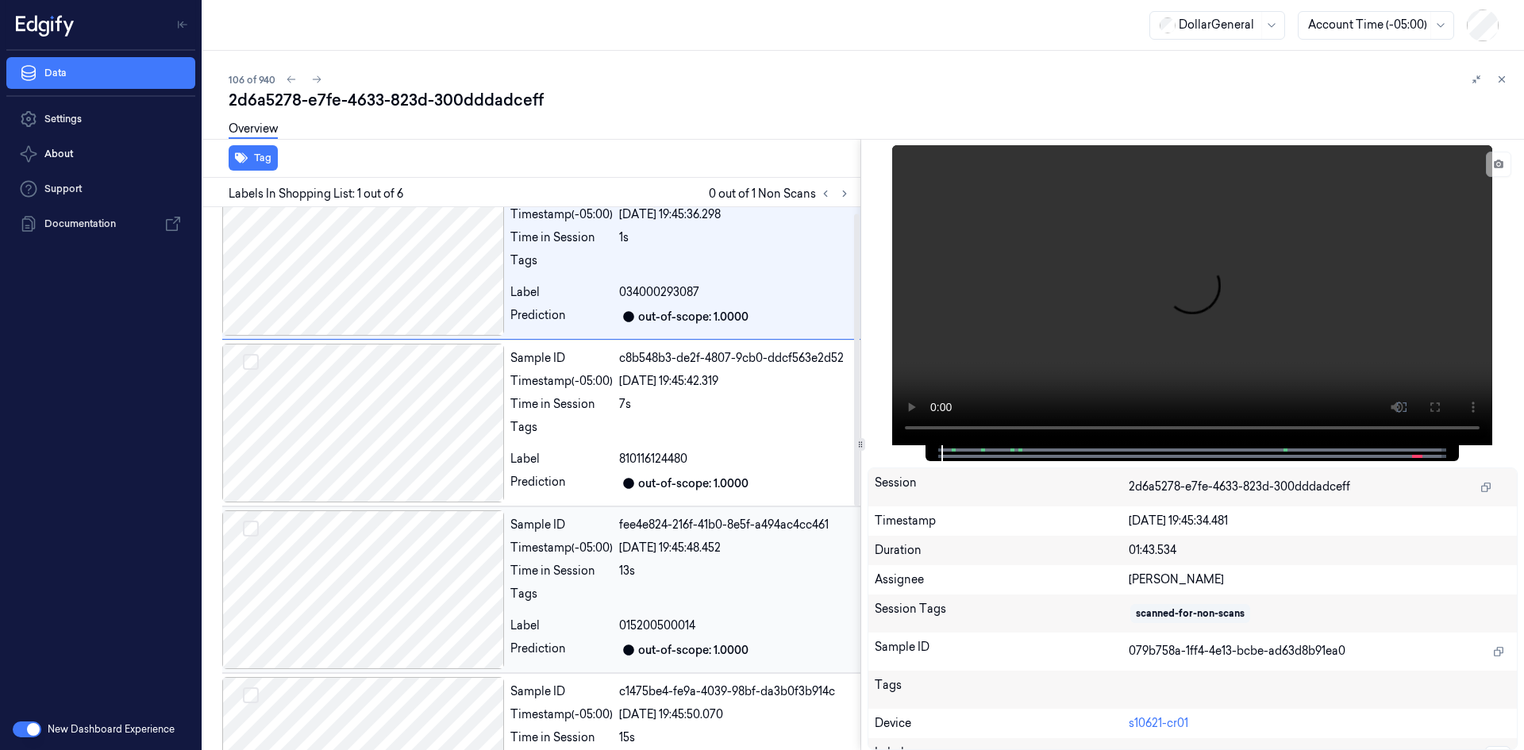
scroll to position [462, 0]
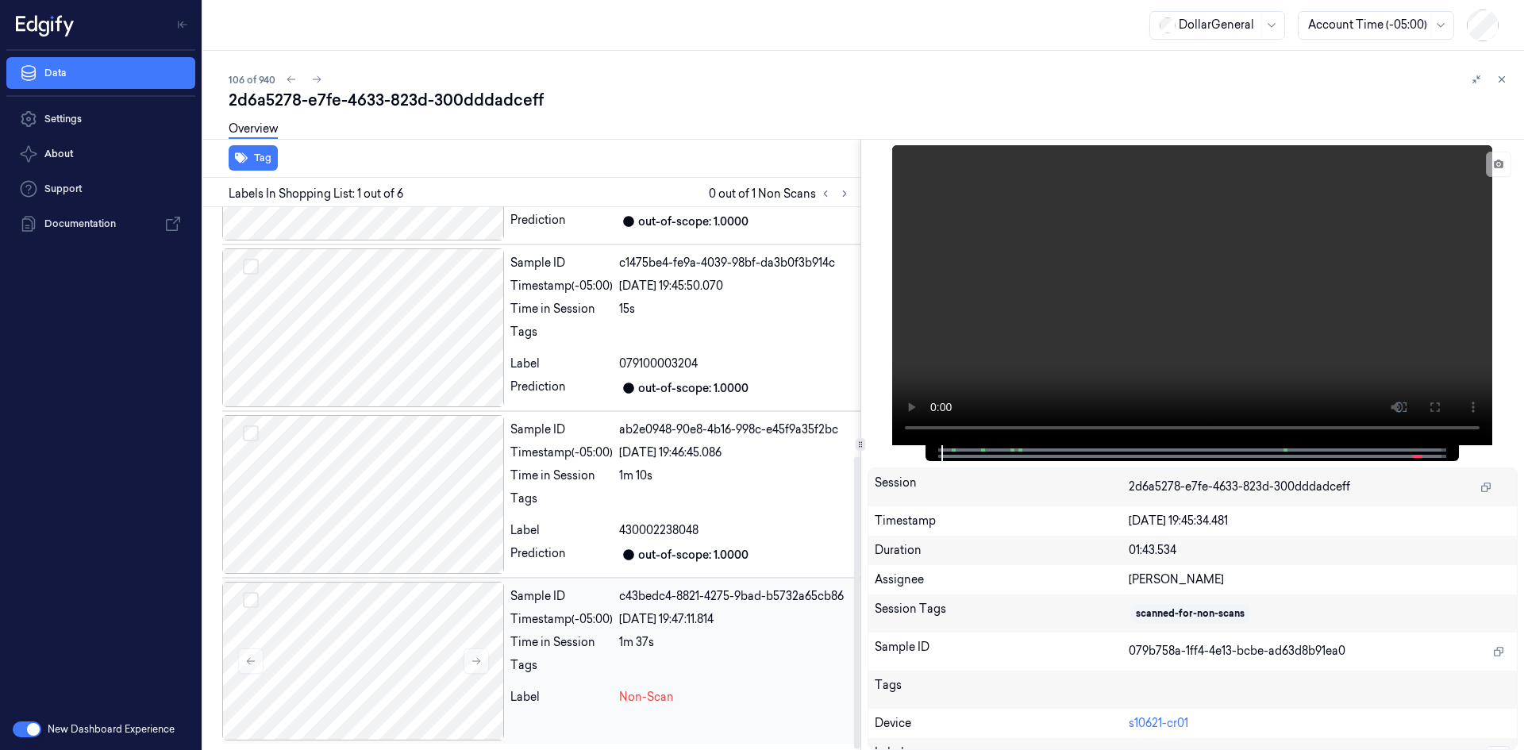
click at [671, 630] on div "Sample ID c43bedc4-8821-4275-9bad-b5732a65cb86 Timestamp (-05:00) [DATE] 19:47:…" at bounding box center [682, 661] width 356 height 159
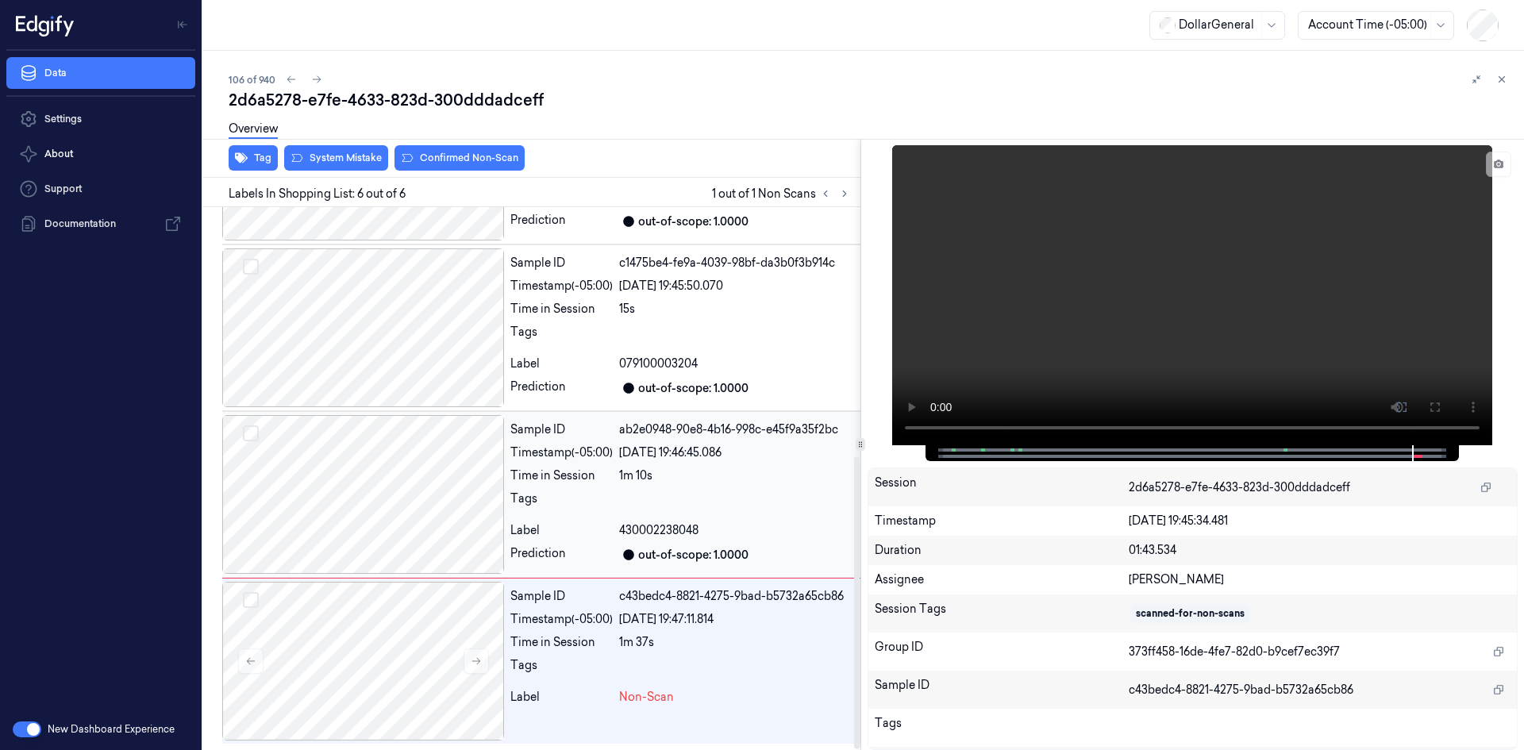
click at [704, 494] on div at bounding box center [736, 502] width 235 height 25
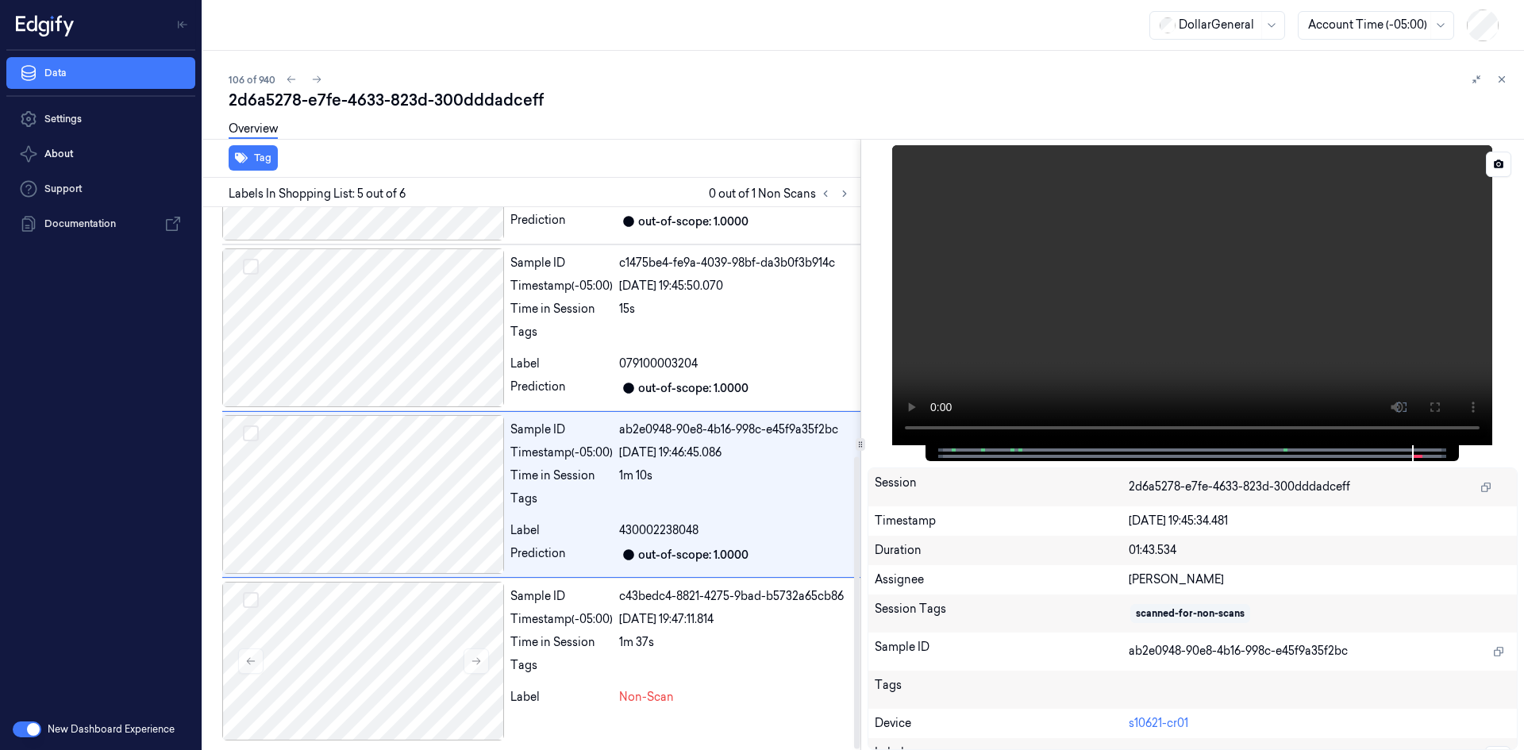
click at [1129, 336] on video at bounding box center [1192, 295] width 600 height 300
click at [1126, 337] on video at bounding box center [1192, 295] width 600 height 300
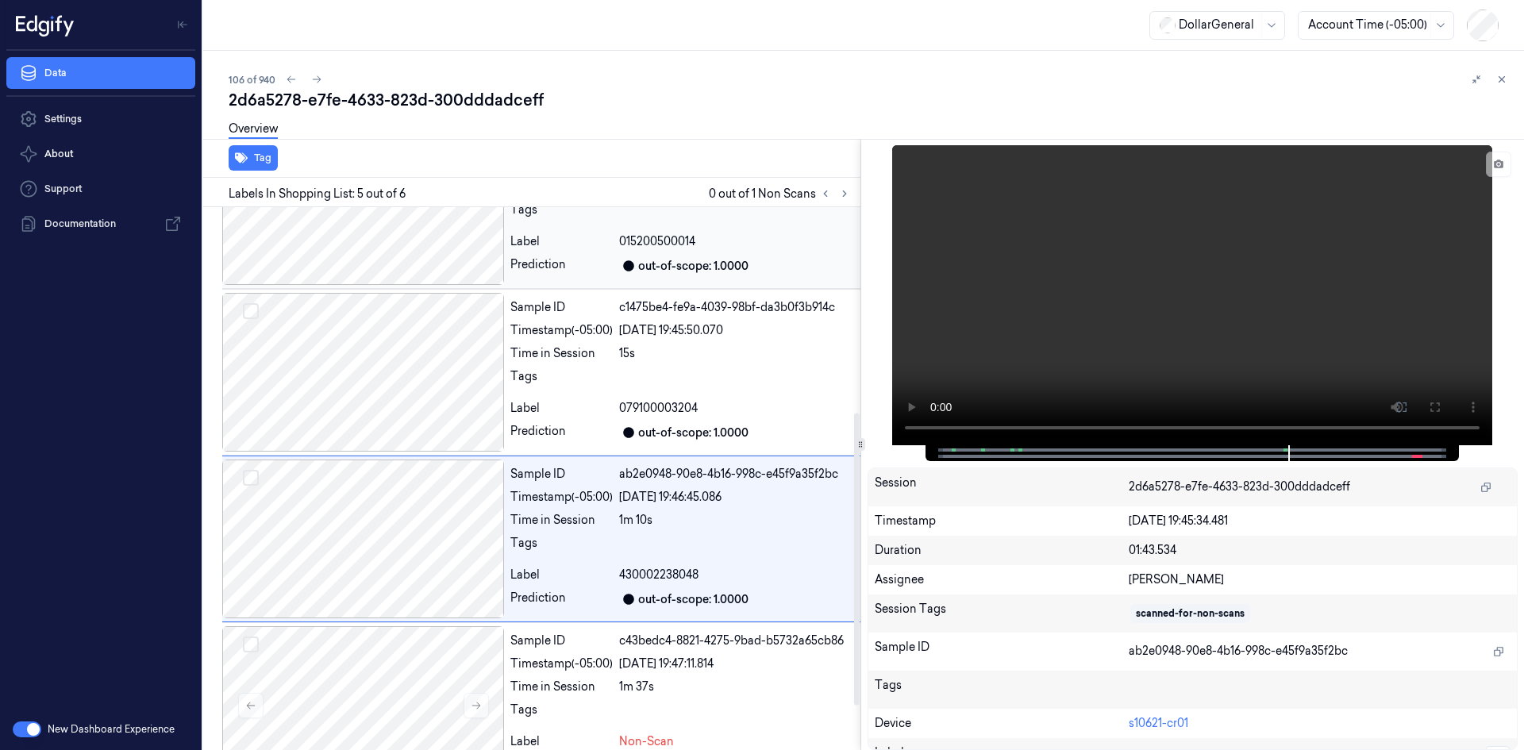
scroll to position [224, 0]
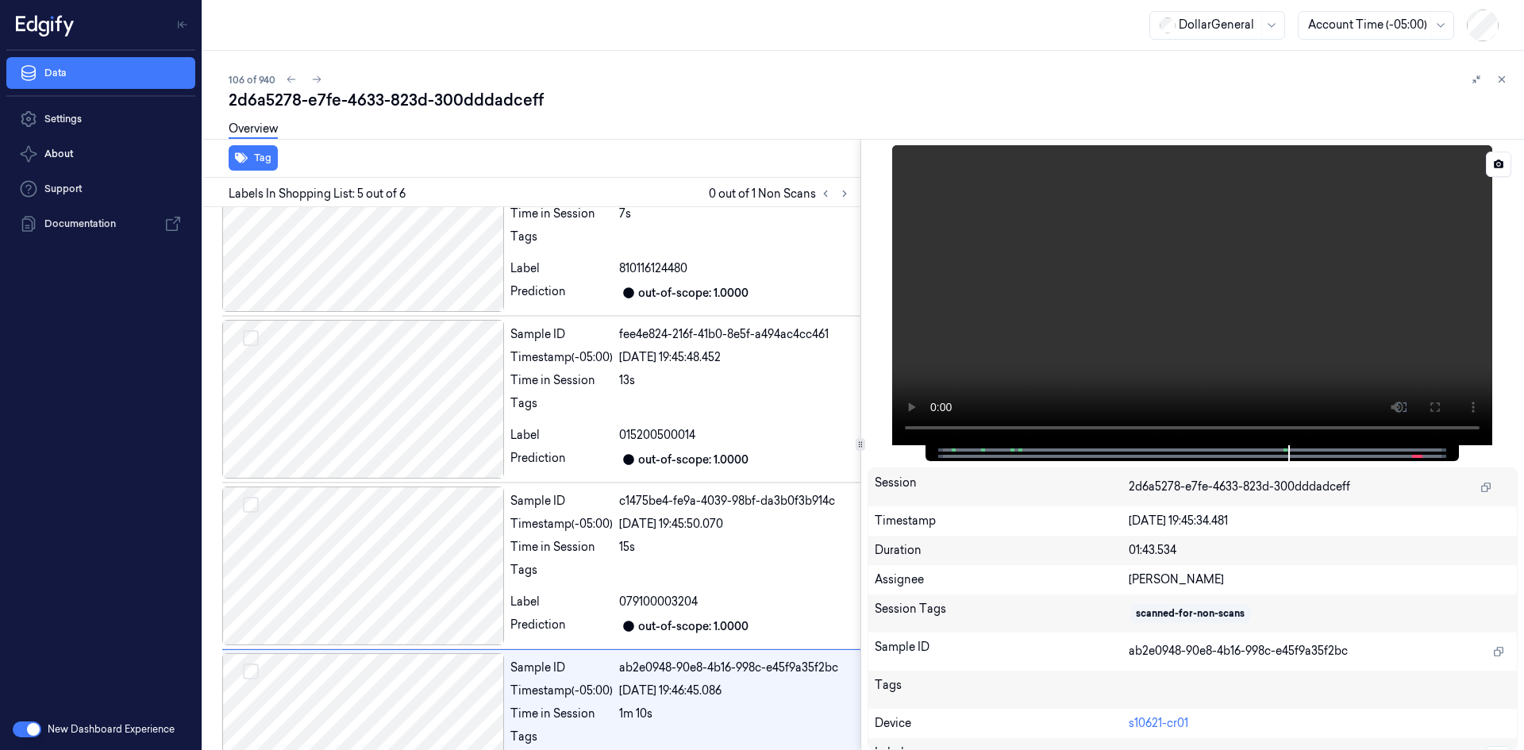
click at [1100, 380] on video at bounding box center [1192, 295] width 600 height 300
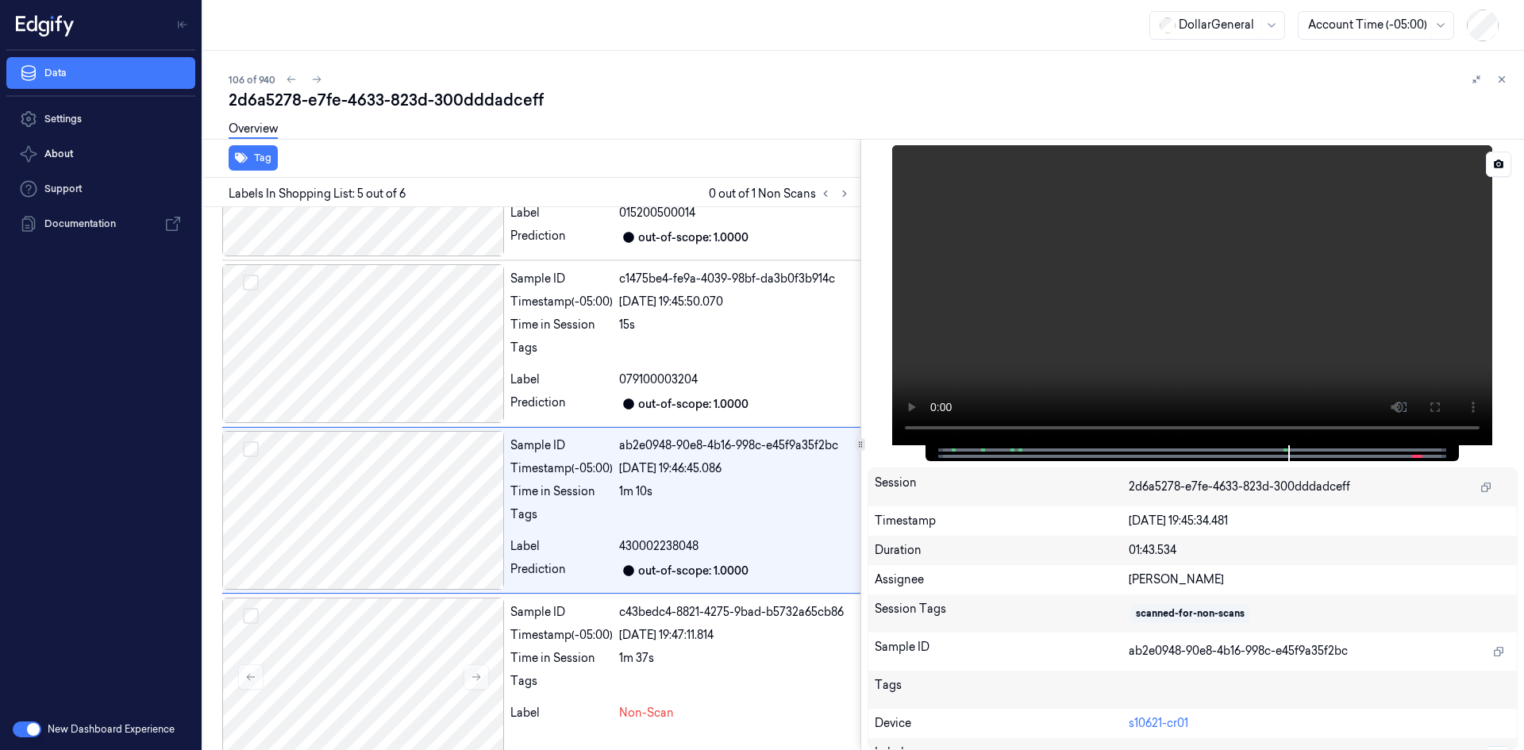
scroll to position [462, 0]
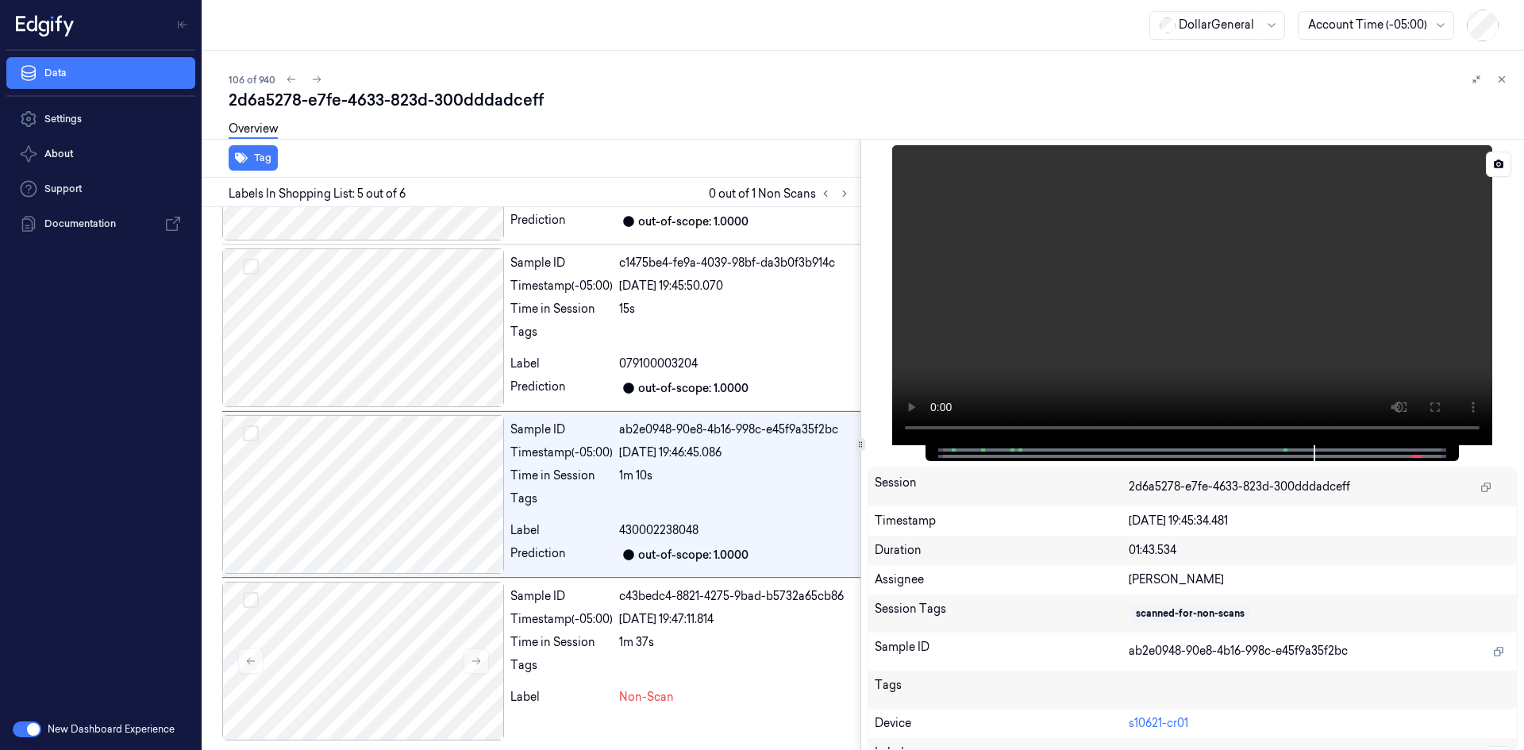
drag, startPoint x: 1129, startPoint y: 344, endPoint x: 1097, endPoint y: 357, distance: 34.2
click at [1125, 346] on video at bounding box center [1192, 295] width 600 height 300
click at [702, 523] on div "430002238048" at bounding box center [736, 530] width 235 height 17
click at [696, 300] on div "Sample ID c1475be4-fe9a-4039-98bf-da3b0f3b914c Timestamp (-05:00) [DATE] 19:45:…" at bounding box center [682, 327] width 356 height 159
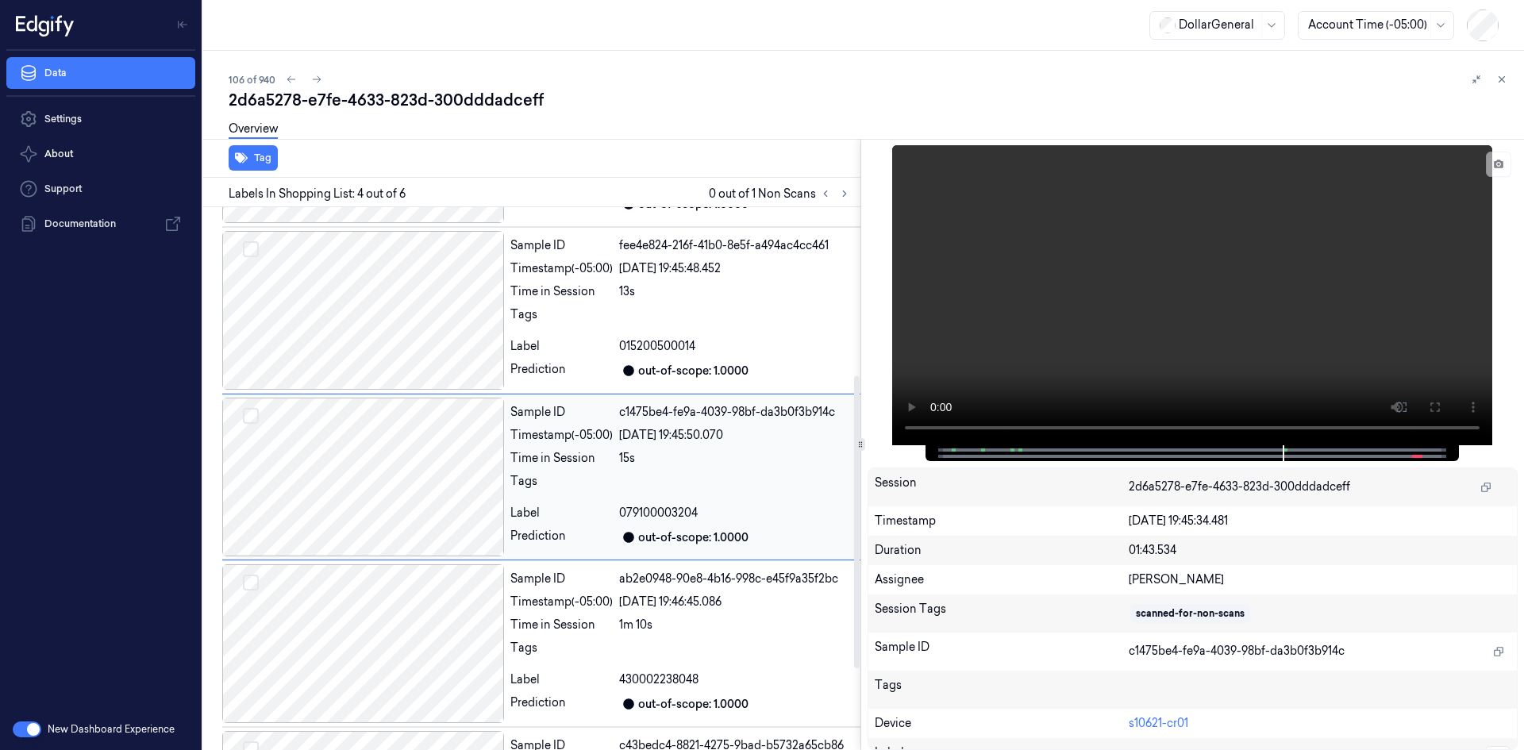
scroll to position [311, 0]
click at [1123, 324] on video at bounding box center [1192, 295] width 600 height 300
click at [1116, 328] on video at bounding box center [1192, 295] width 600 height 300
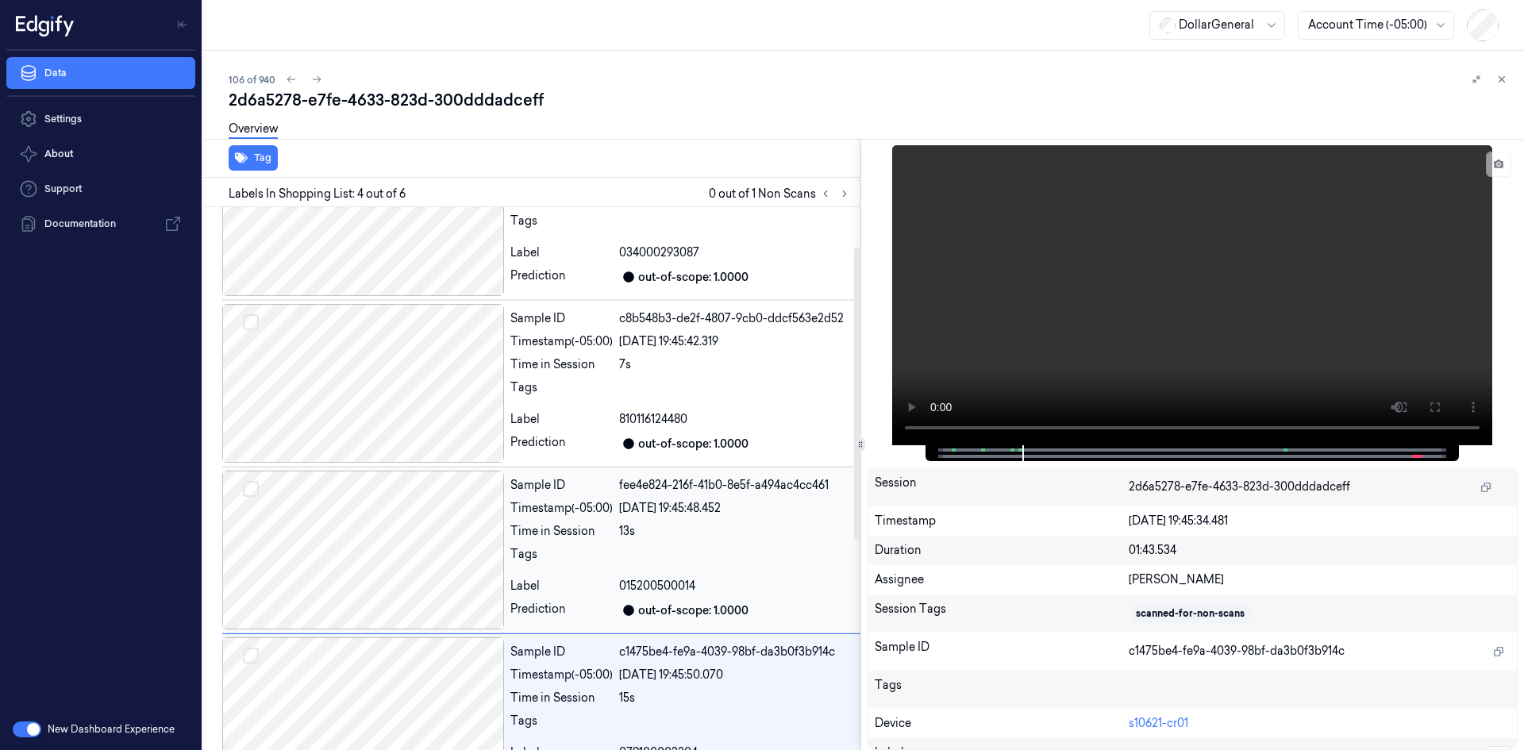
click at [568, 484] on div "Sample ID" at bounding box center [561, 485] width 102 height 17
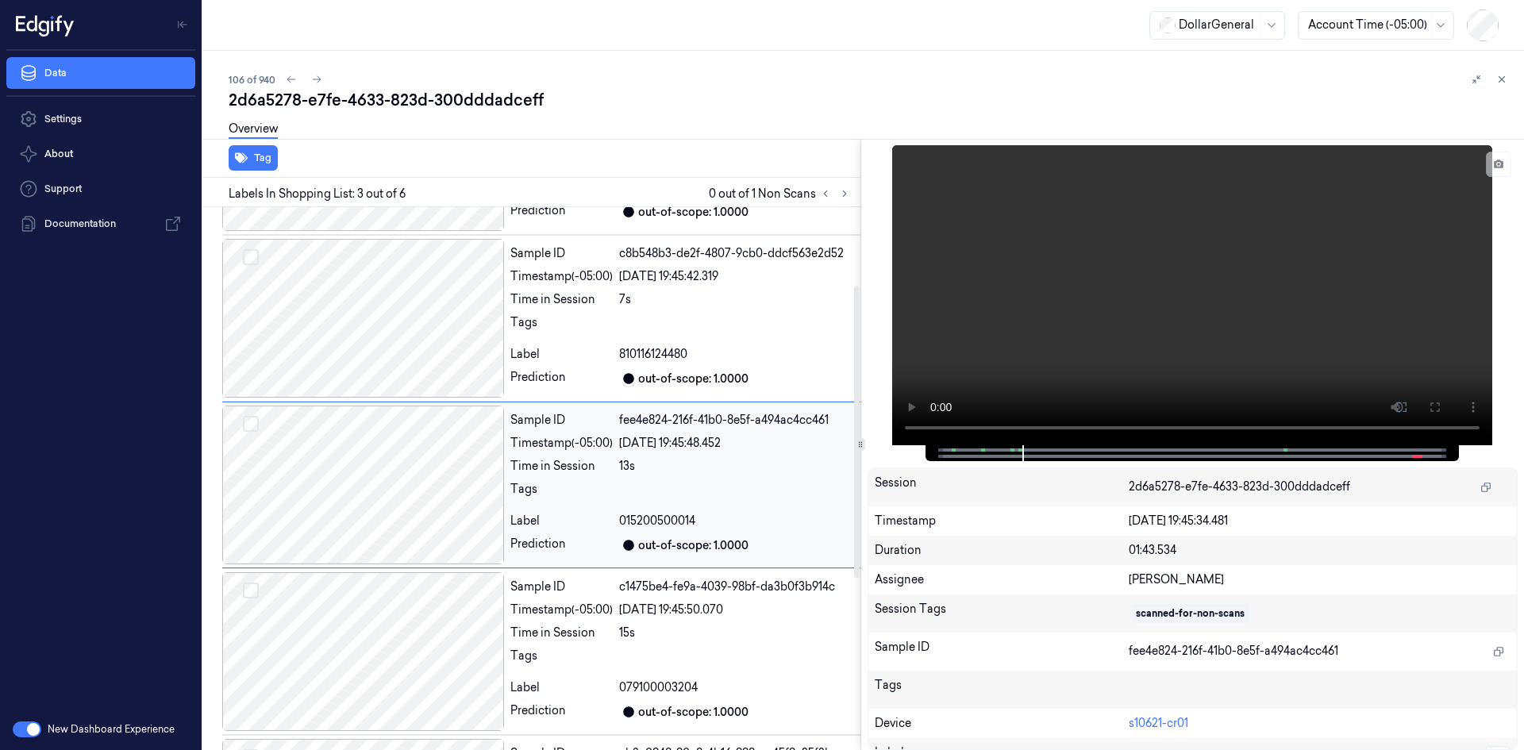
scroll to position [144, 0]
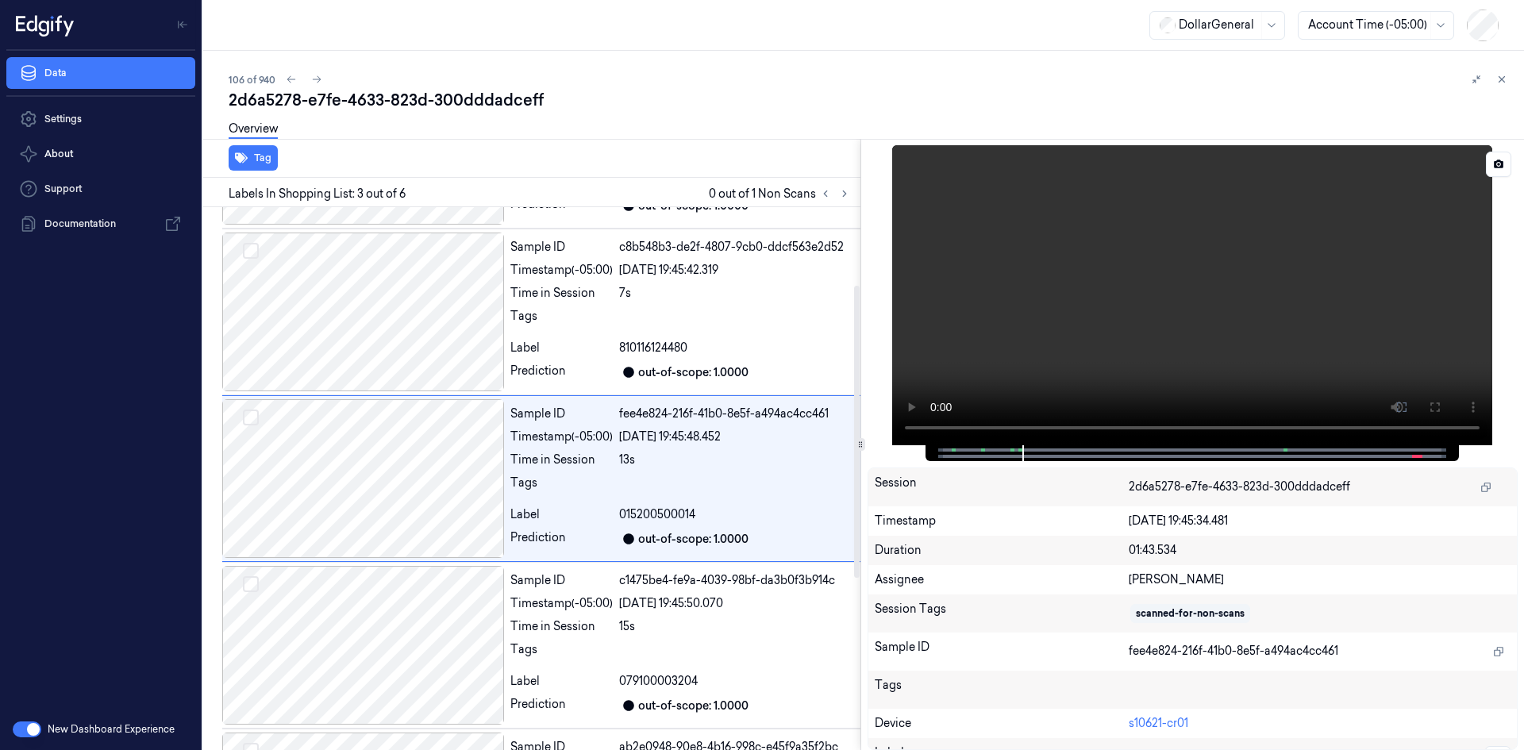
click at [1044, 325] on video at bounding box center [1192, 295] width 600 height 300
drag, startPoint x: 1044, startPoint y: 325, endPoint x: 1032, endPoint y: 330, distance: 13.1
click at [1043, 325] on video at bounding box center [1192, 295] width 600 height 300
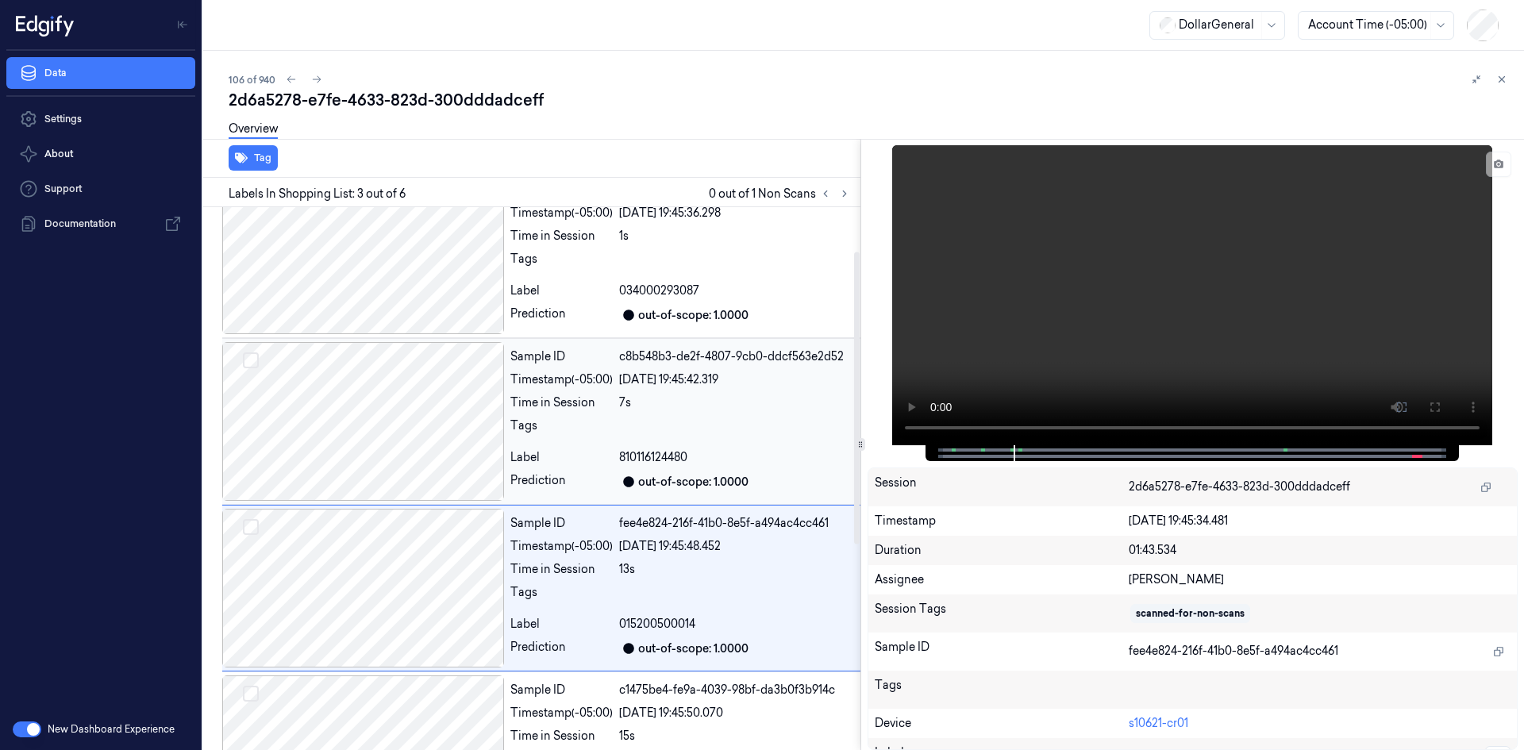
scroll to position [0, 0]
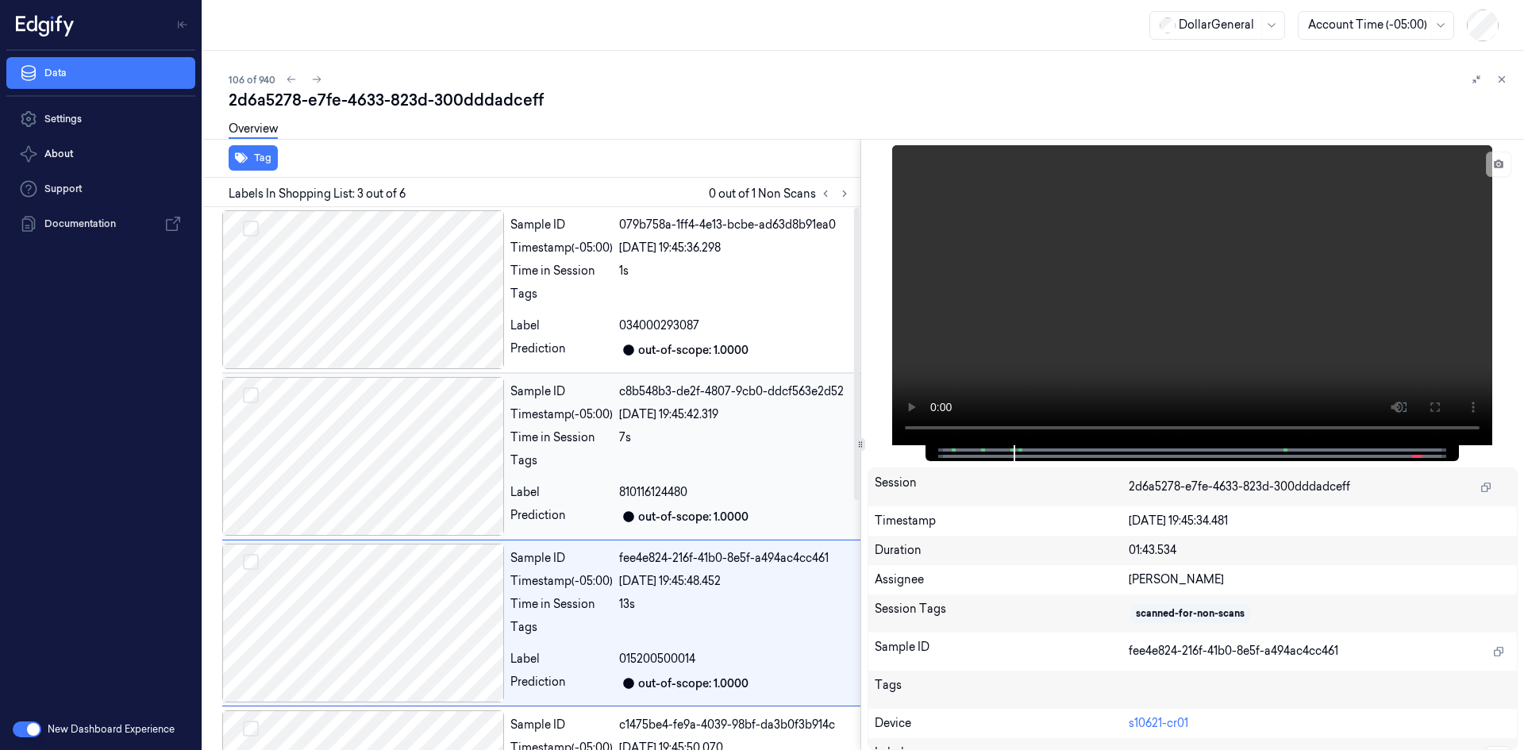
click at [618, 463] on div "Tags" at bounding box center [682, 464] width 344 height 25
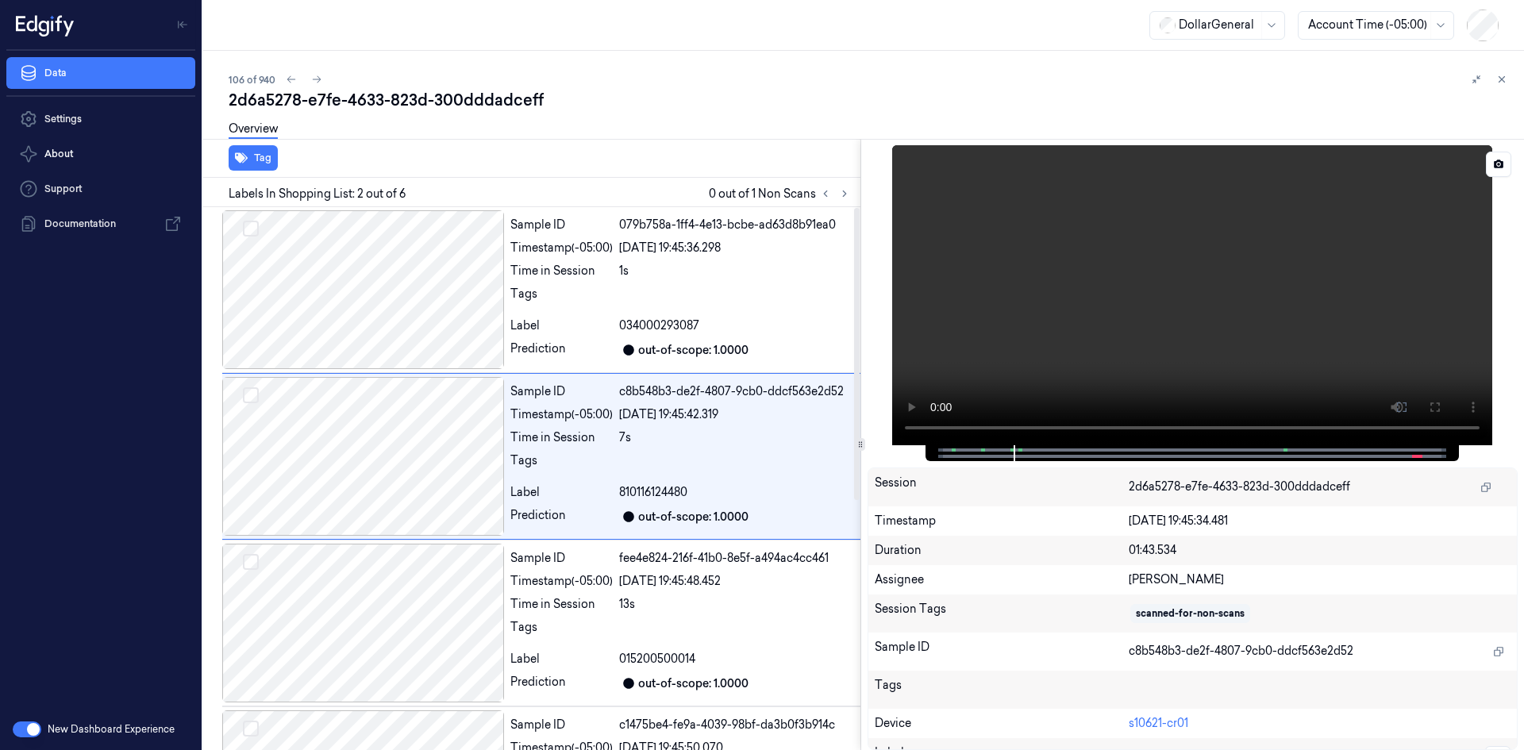
click at [1076, 329] on video at bounding box center [1192, 295] width 600 height 300
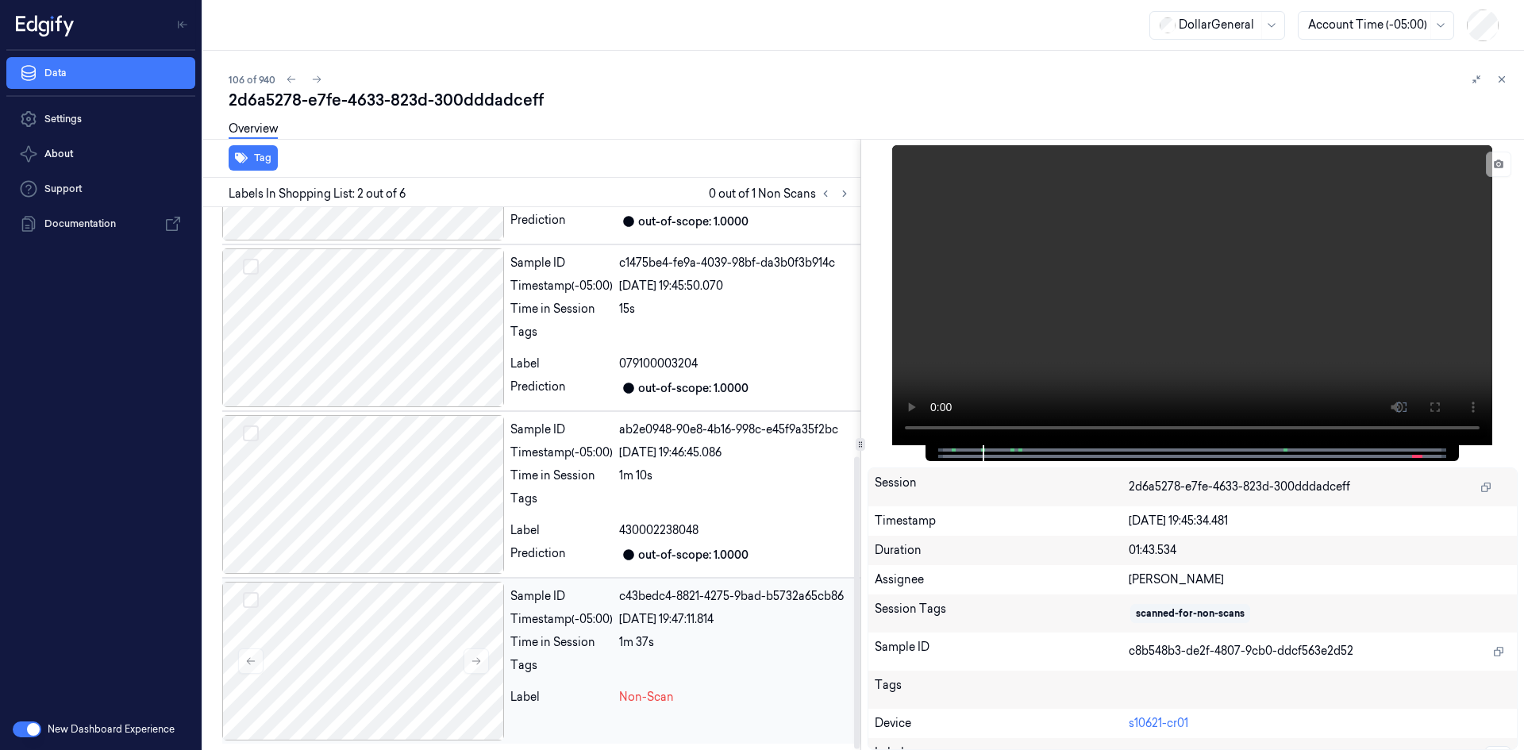
click at [583, 695] on div "Label" at bounding box center [561, 697] width 102 height 17
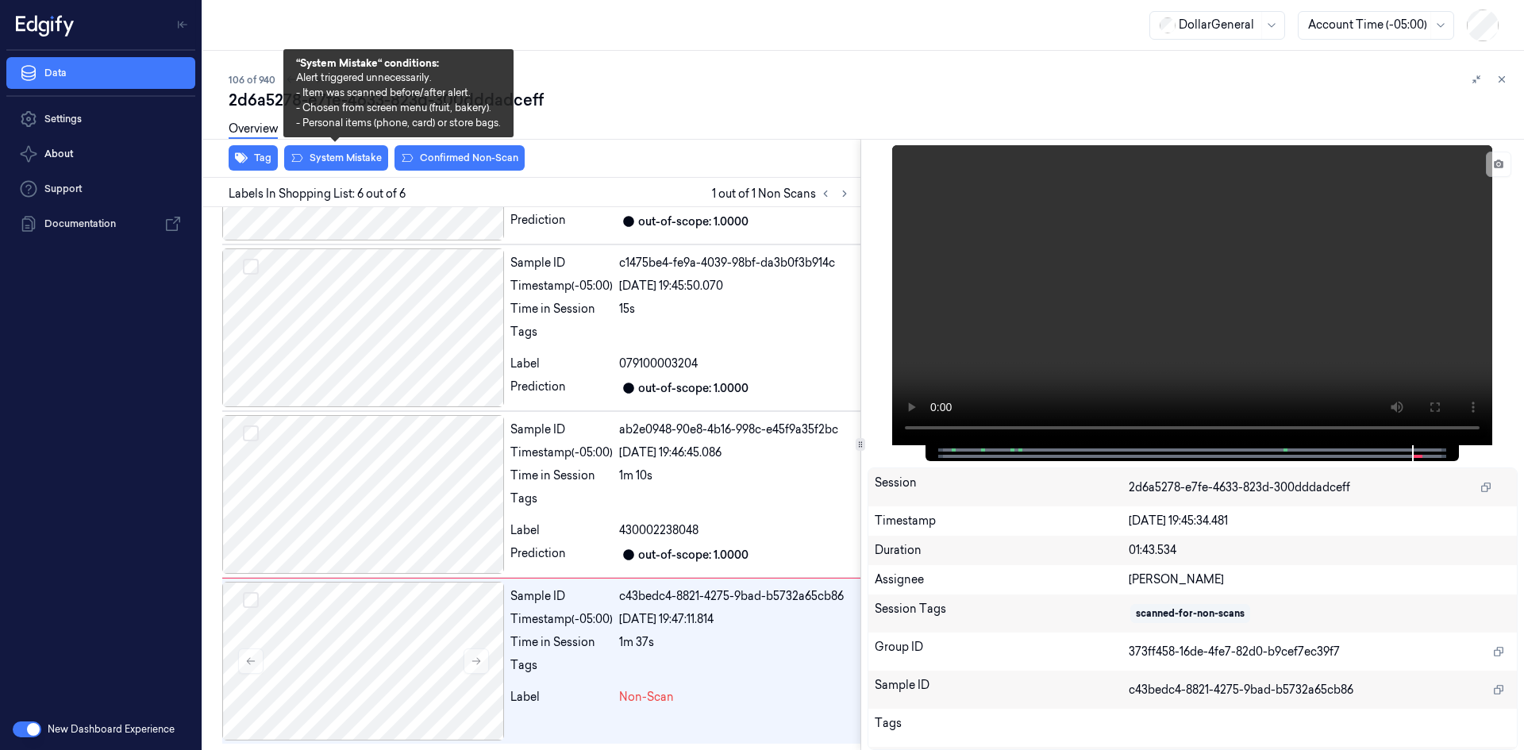
click at [382, 151] on div "Overview" at bounding box center [870, 131] width 1282 height 40
click at [366, 163] on button "System Mistake" at bounding box center [336, 157] width 104 height 25
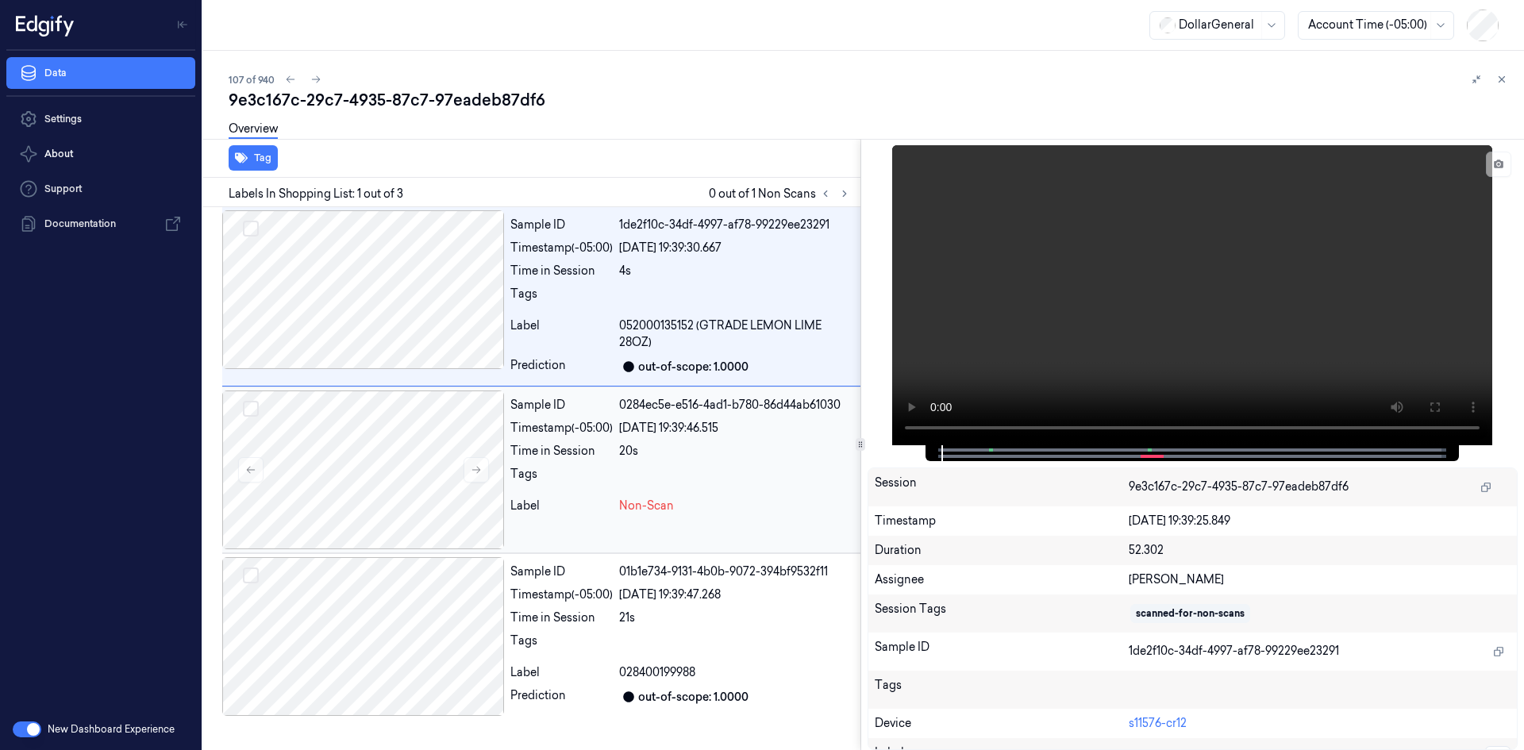
click at [820, 435] on div "[DATE] 19:39:46.515" at bounding box center [736, 428] width 235 height 17
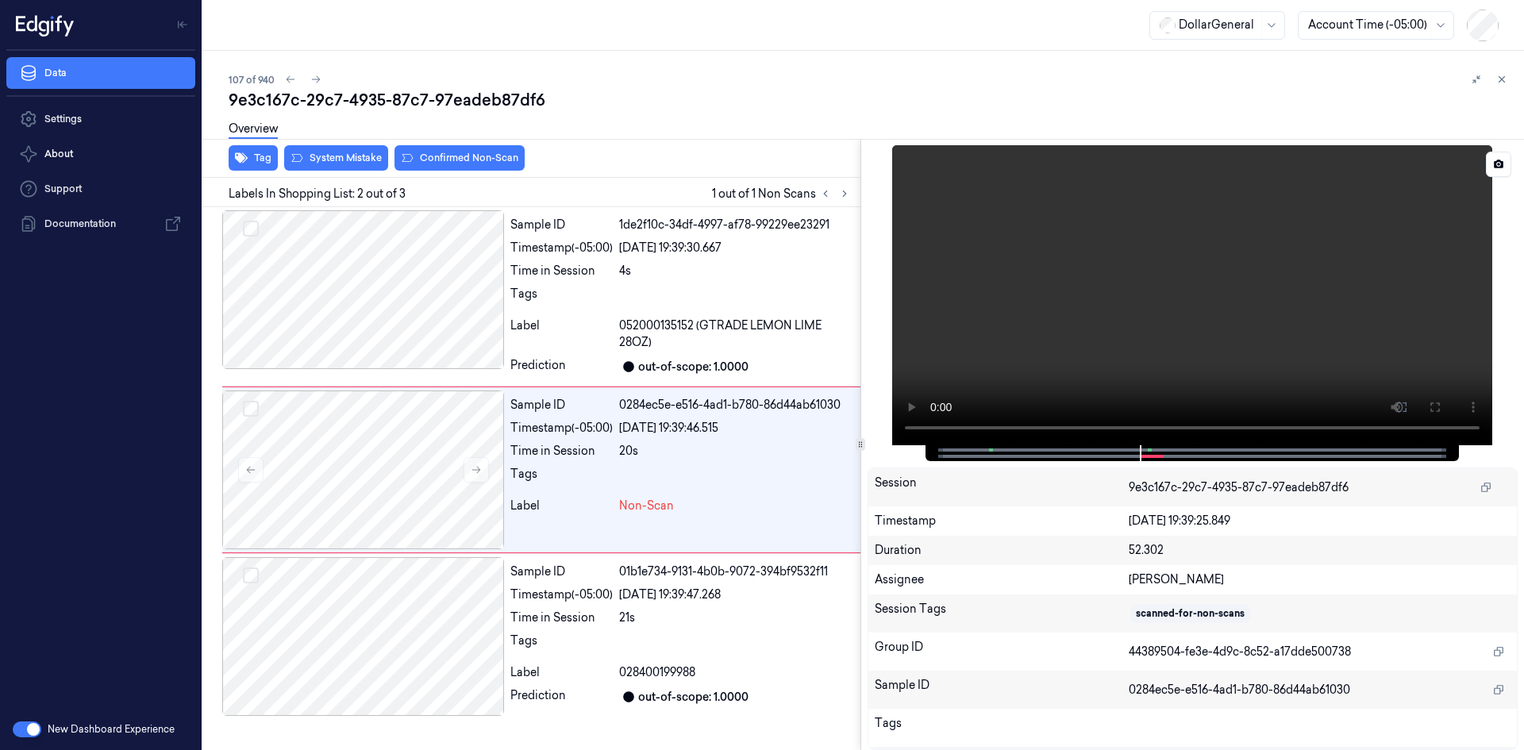
click at [1168, 328] on video at bounding box center [1192, 295] width 600 height 300
click at [1138, 321] on video at bounding box center [1192, 295] width 600 height 300
click at [743, 647] on div at bounding box center [736, 645] width 235 height 25
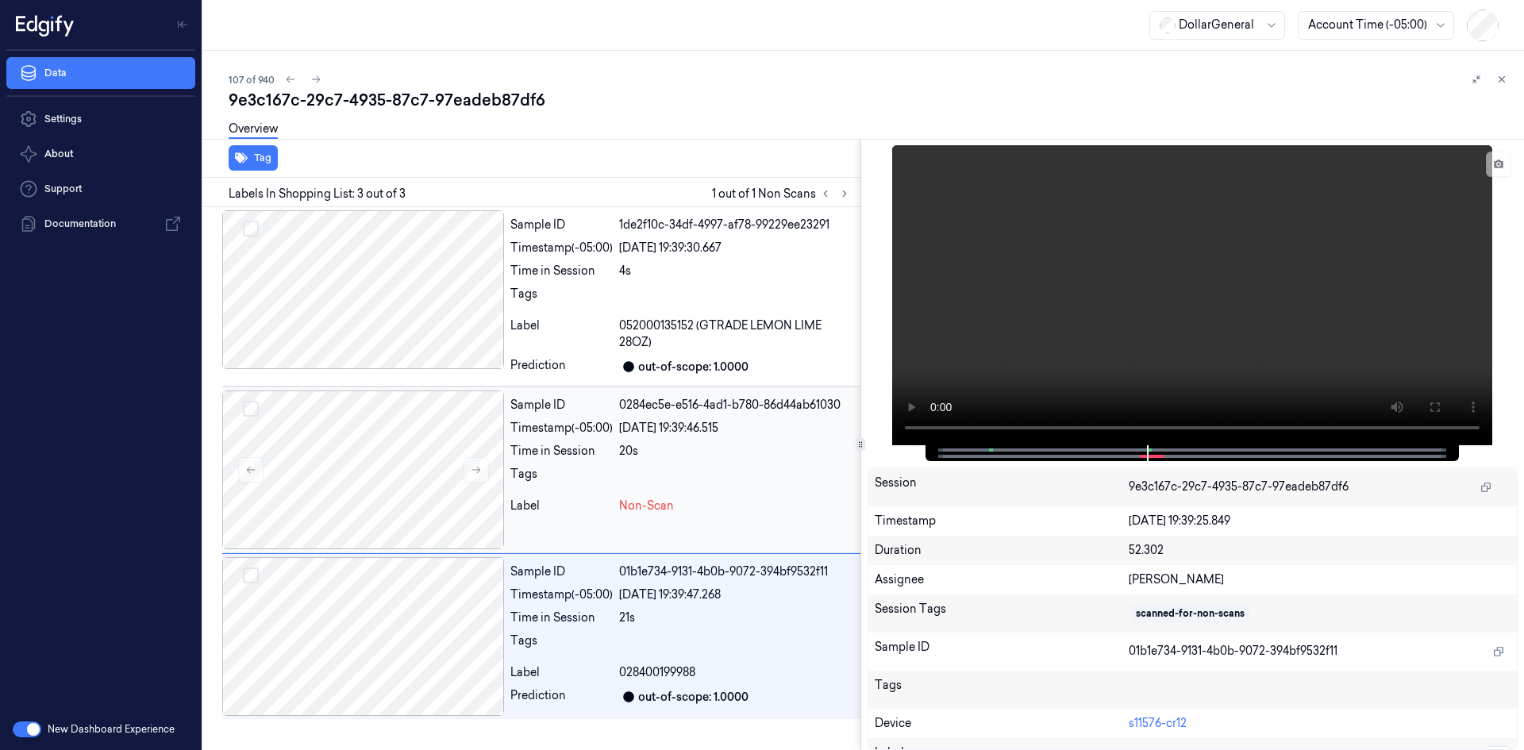
click at [736, 486] on div at bounding box center [736, 478] width 235 height 25
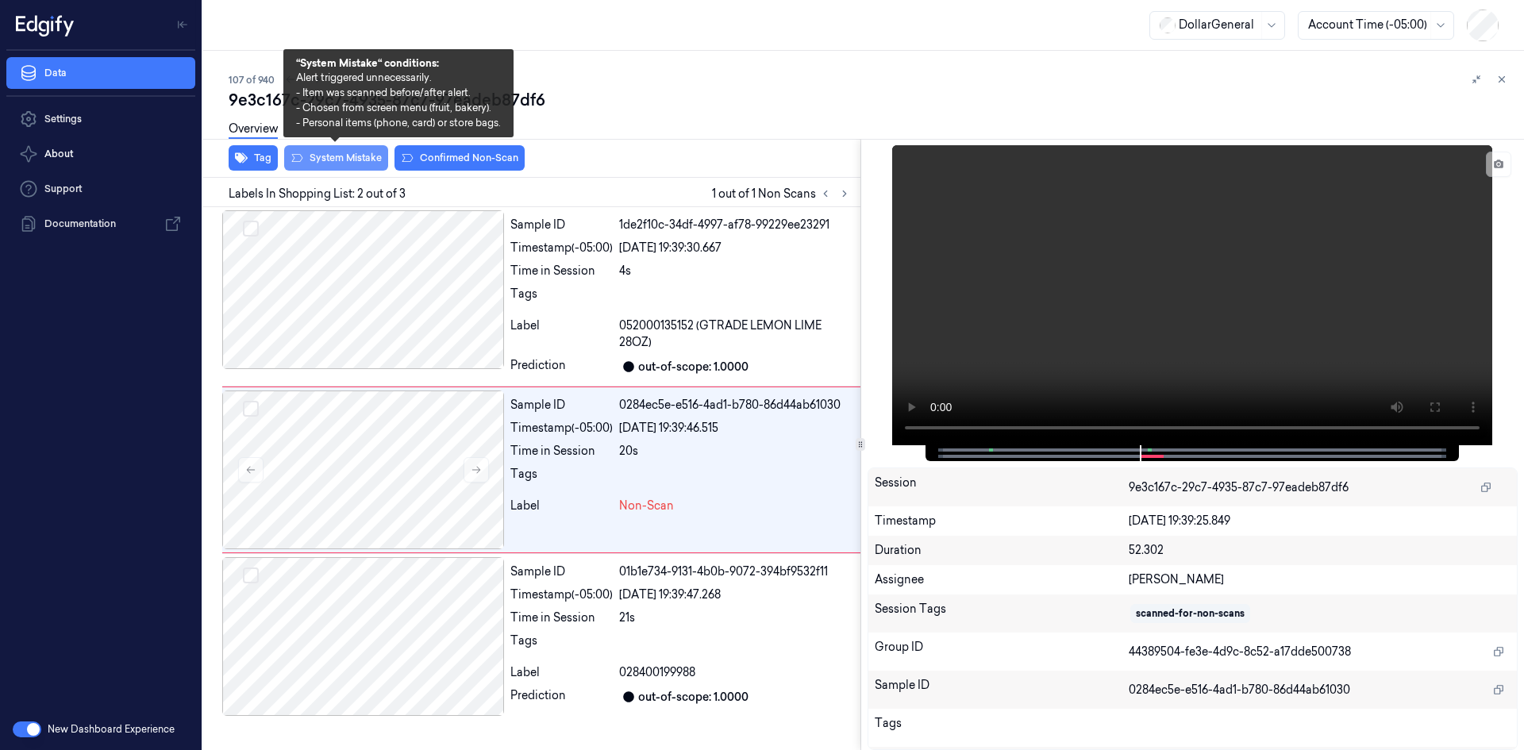
click at [364, 161] on button "System Mistake" at bounding box center [336, 157] width 104 height 25
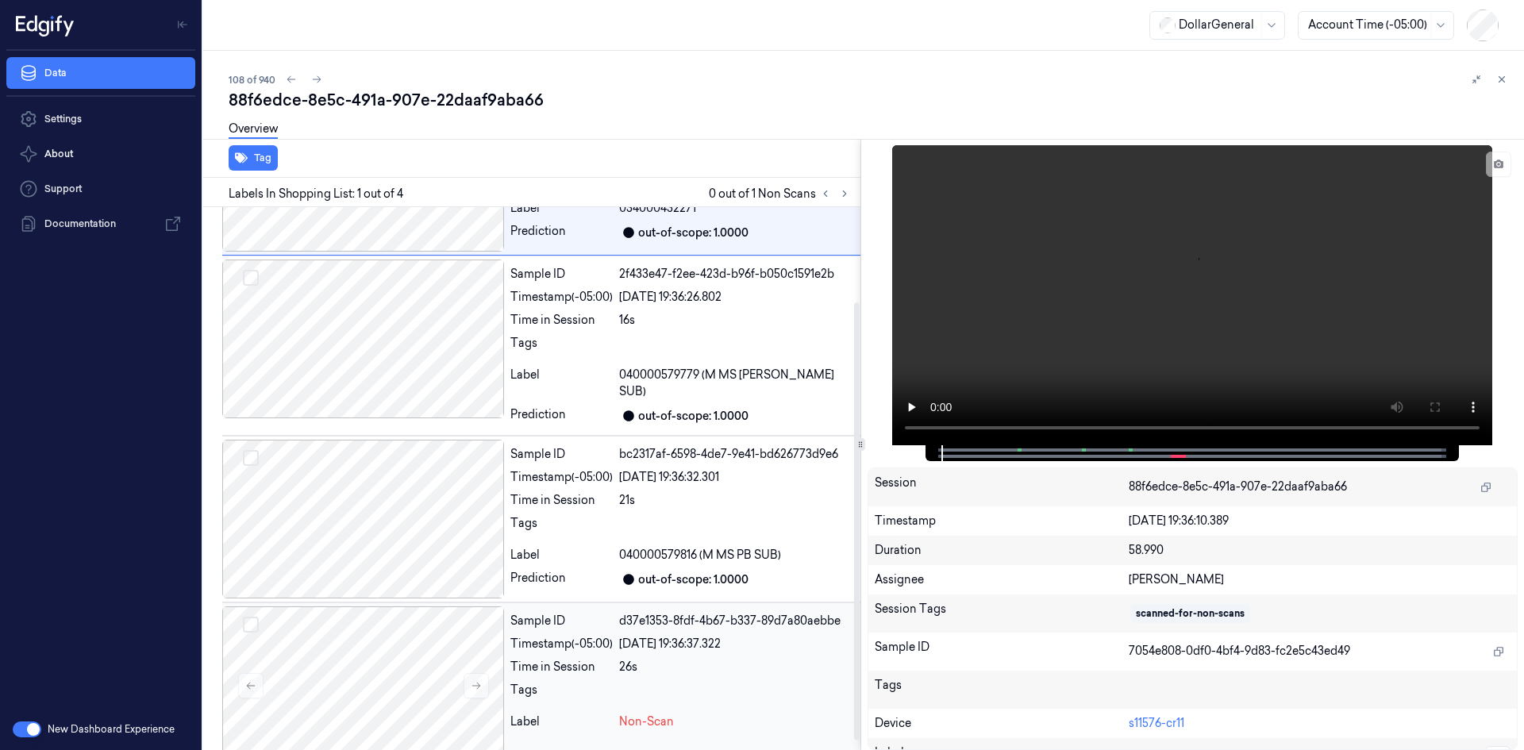
scroll to position [129, 0]
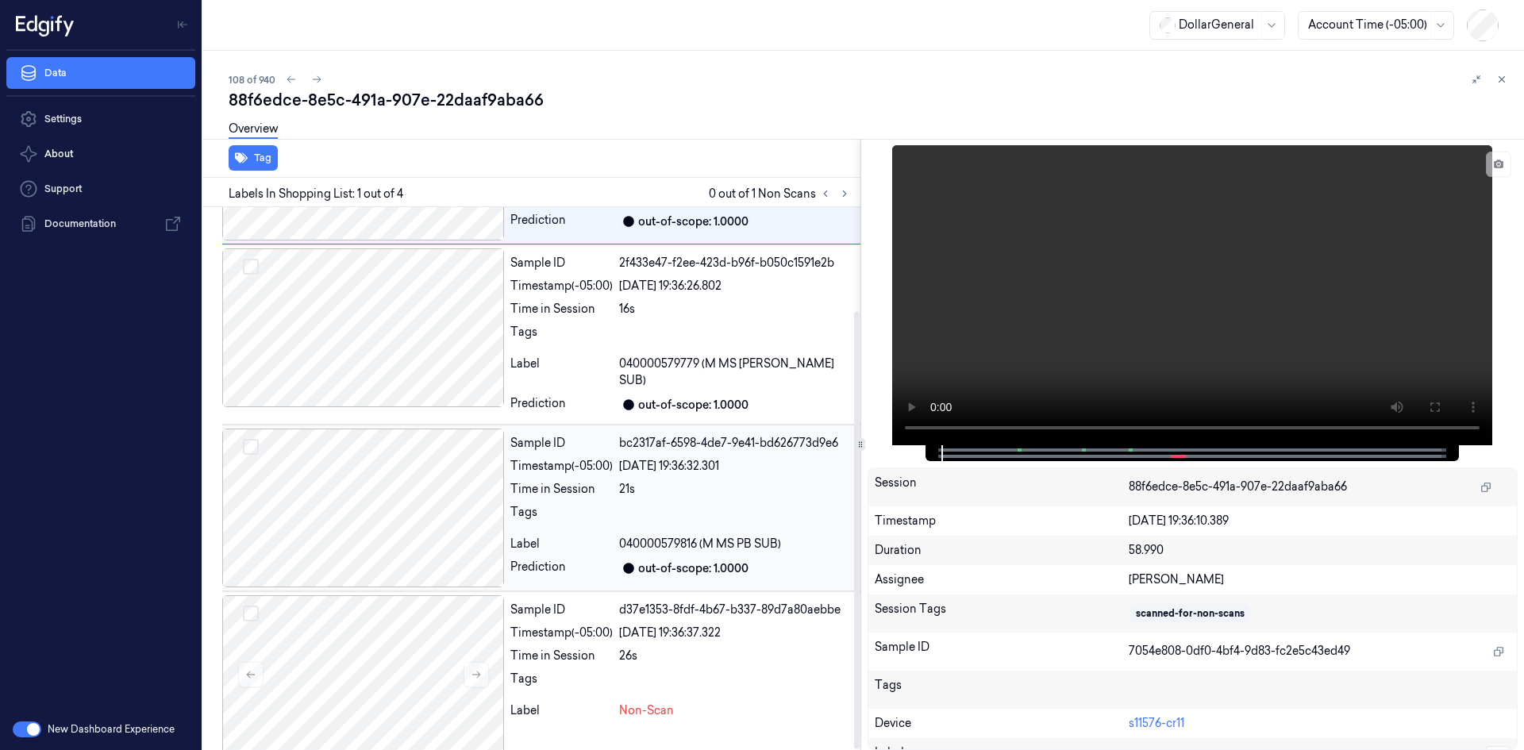
click at [574, 520] on div "Sample ID bc2317af-6598-4de7-9e41-bd626773d9e6 Timestamp (-05:00) [DATE] 19:36:…" at bounding box center [682, 508] width 356 height 159
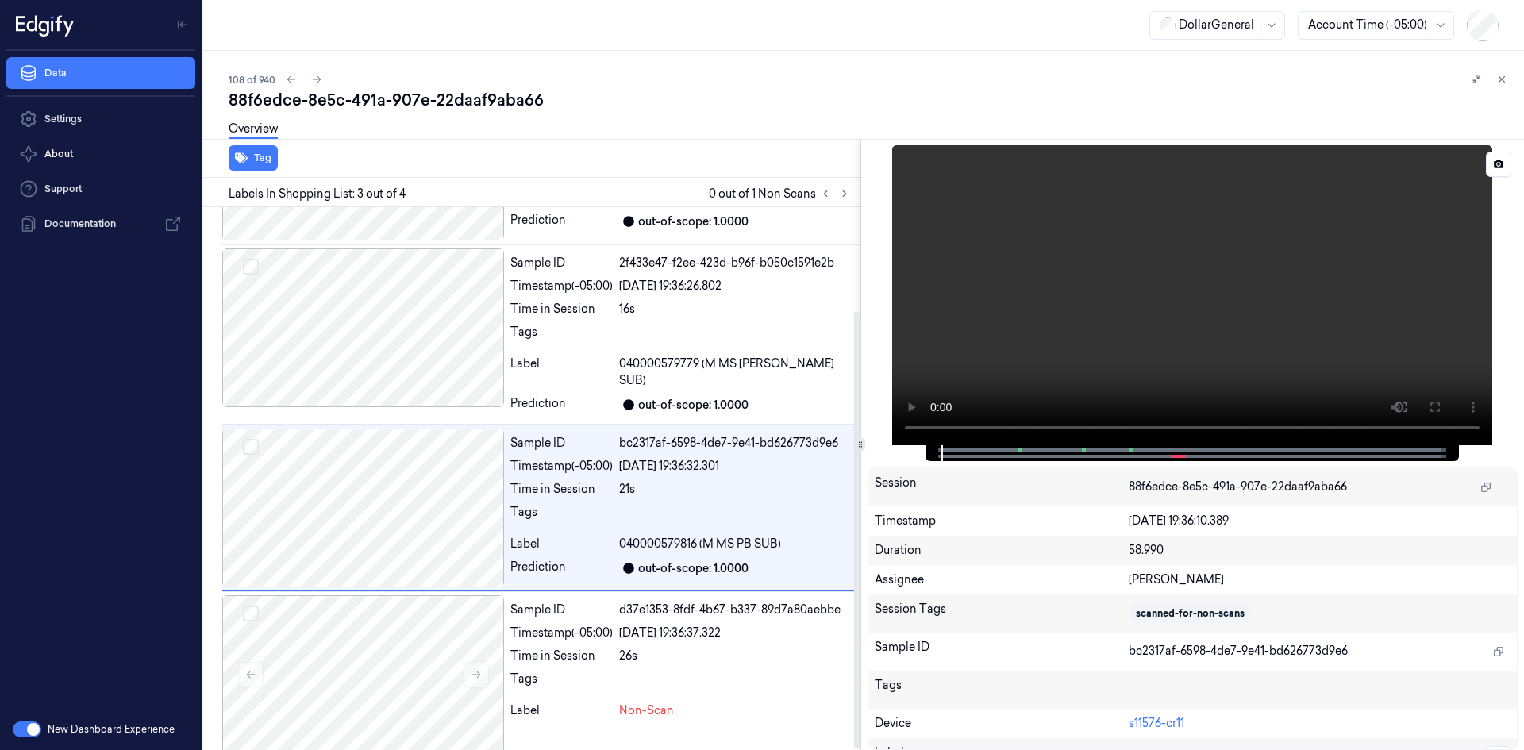
click at [1220, 223] on video at bounding box center [1192, 295] width 600 height 300
click at [685, 648] on div "26s" at bounding box center [736, 656] width 235 height 17
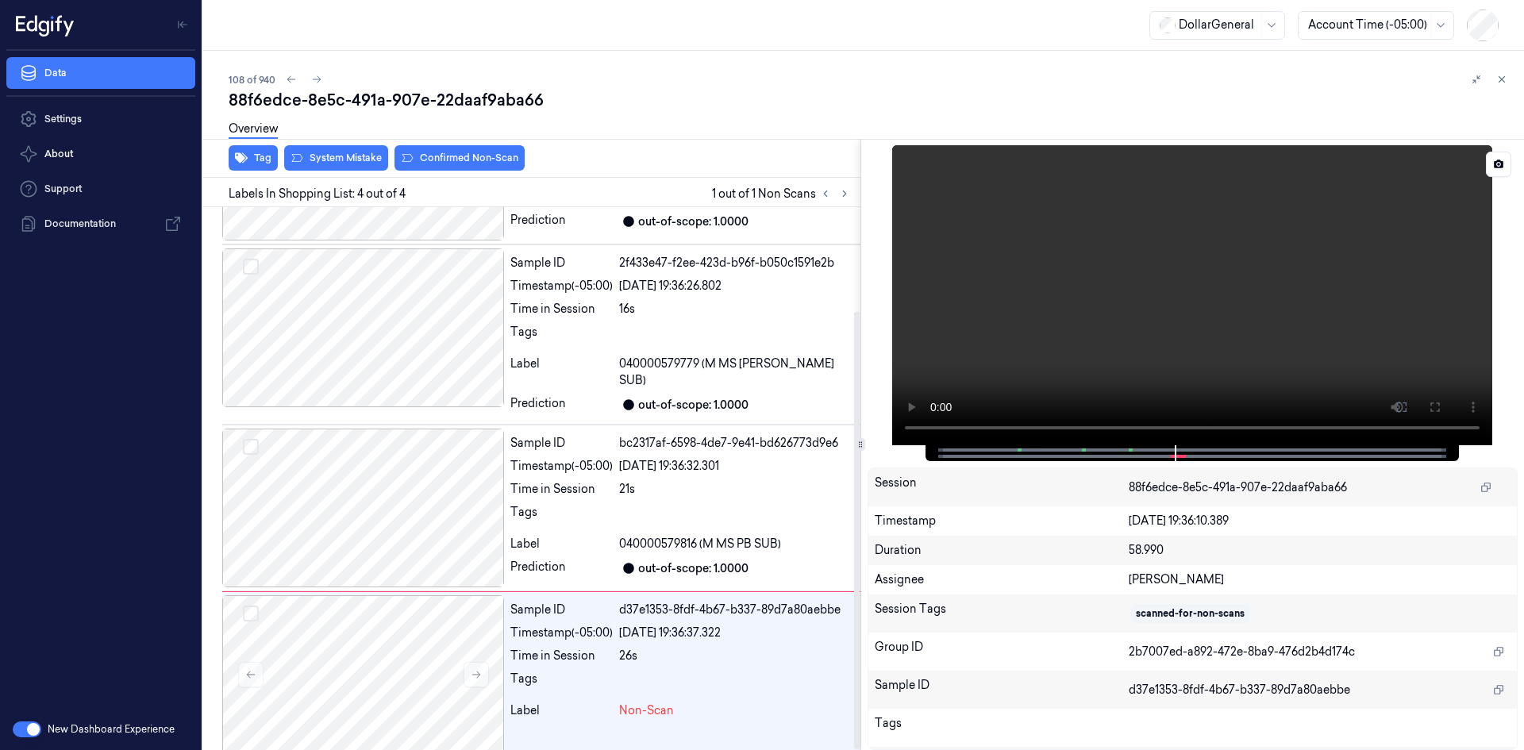
click at [1106, 266] on video at bounding box center [1192, 295] width 600 height 300
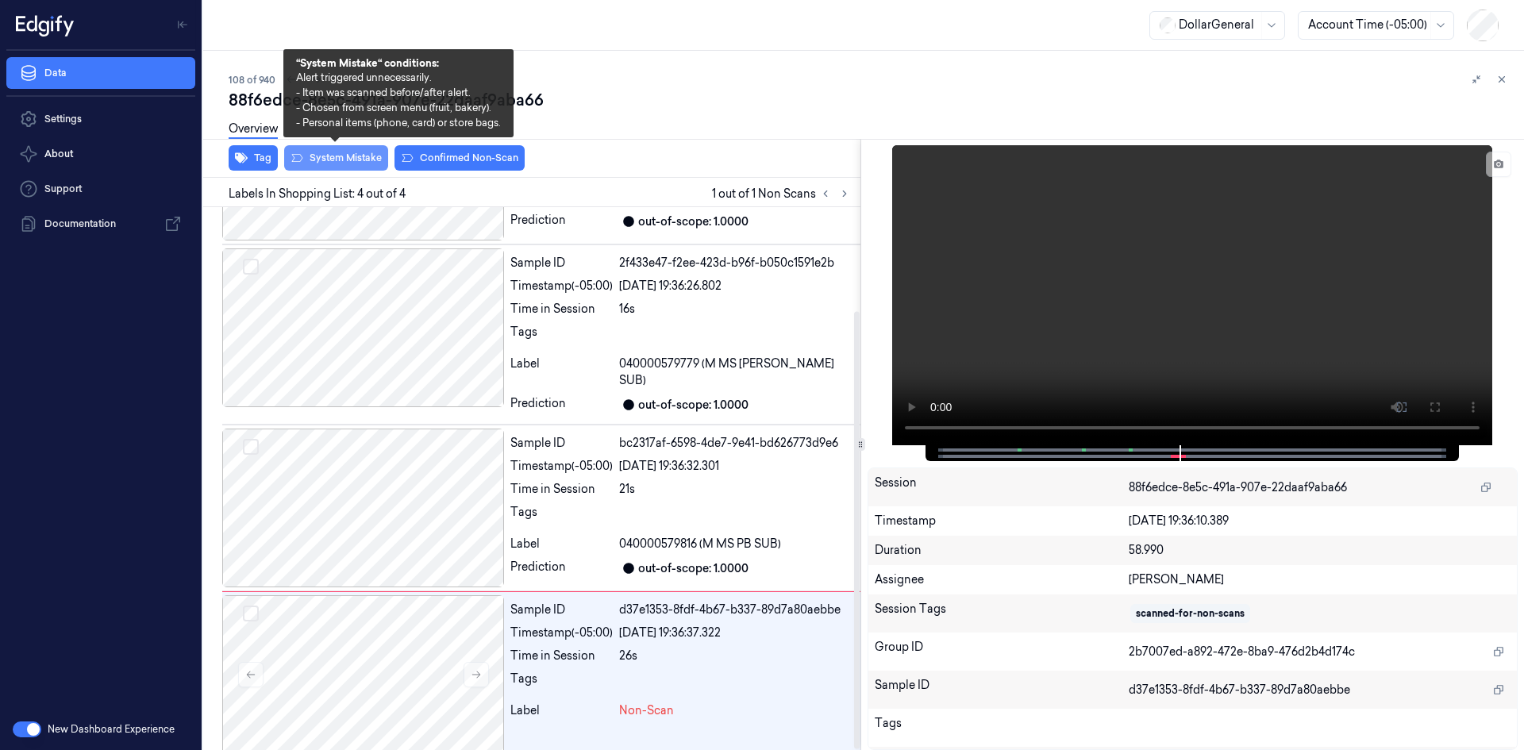
click at [334, 160] on button "System Mistake" at bounding box center [336, 157] width 104 height 25
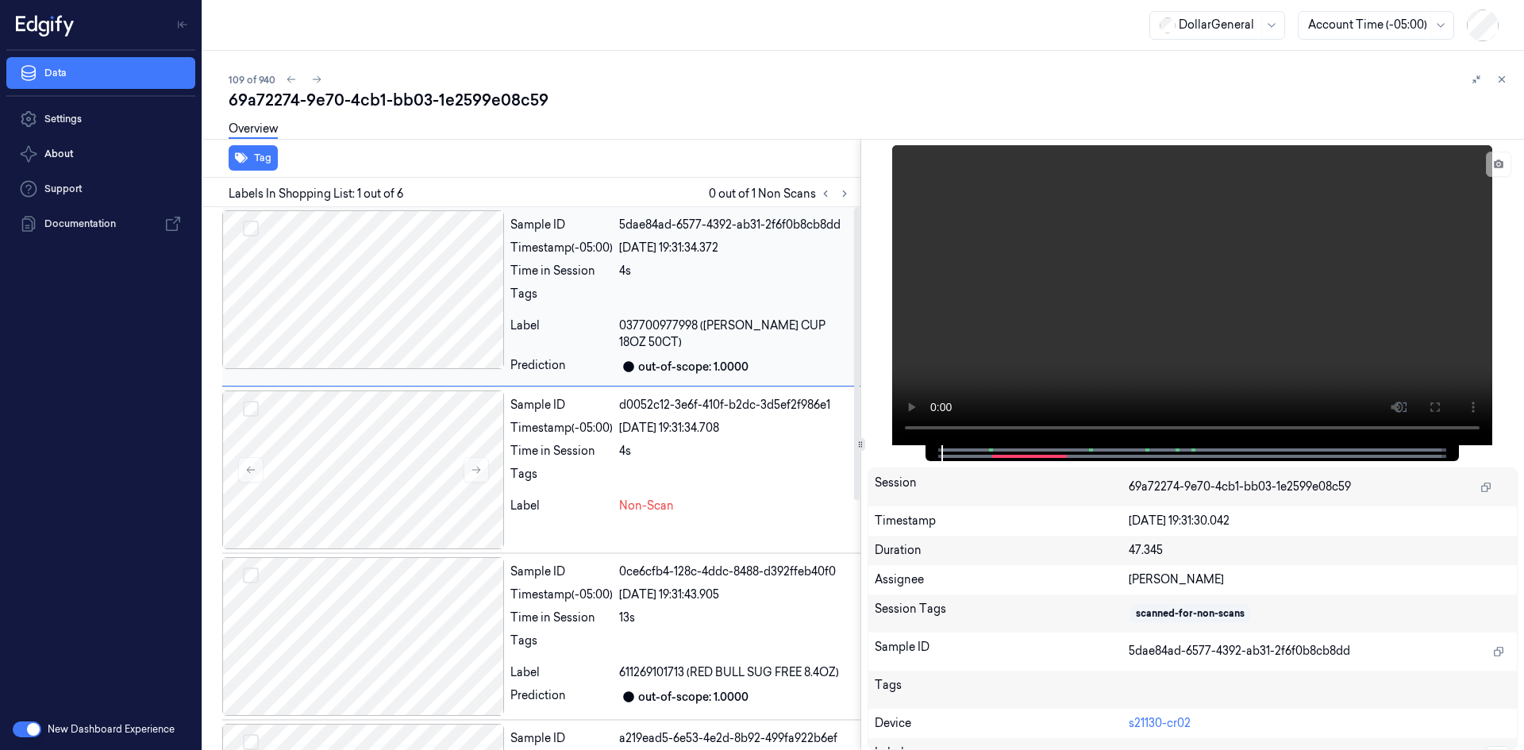
click at [614, 289] on div "Tags" at bounding box center [682, 298] width 344 height 25
click at [589, 443] on div "Time in Session" at bounding box center [561, 451] width 102 height 17
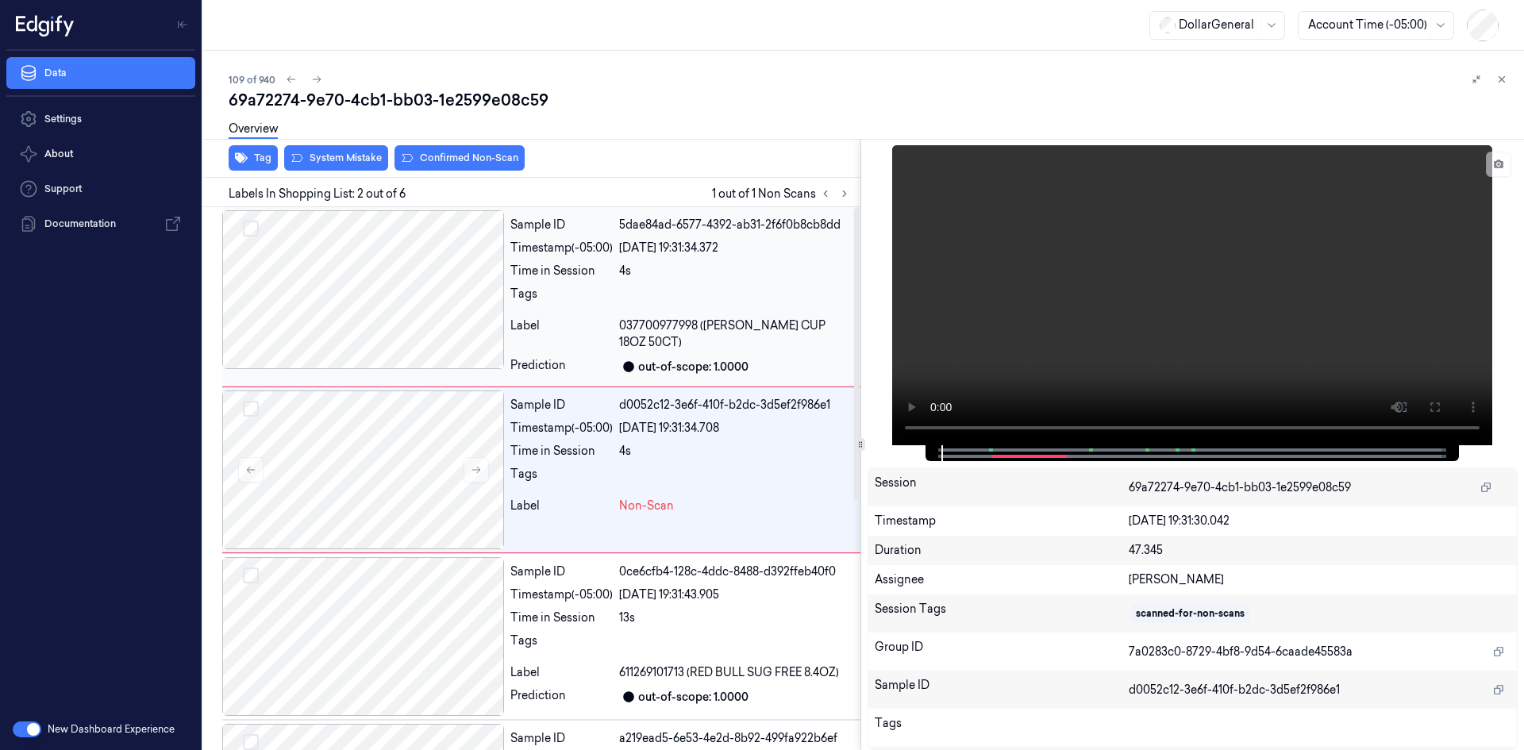
click at [745, 262] on div "Sample ID 5dae84ad-6577-4392-ab31-2f6f0b8cb8dd Timestamp (-05:00) [DATE] 19:31:…" at bounding box center [682, 296] width 356 height 172
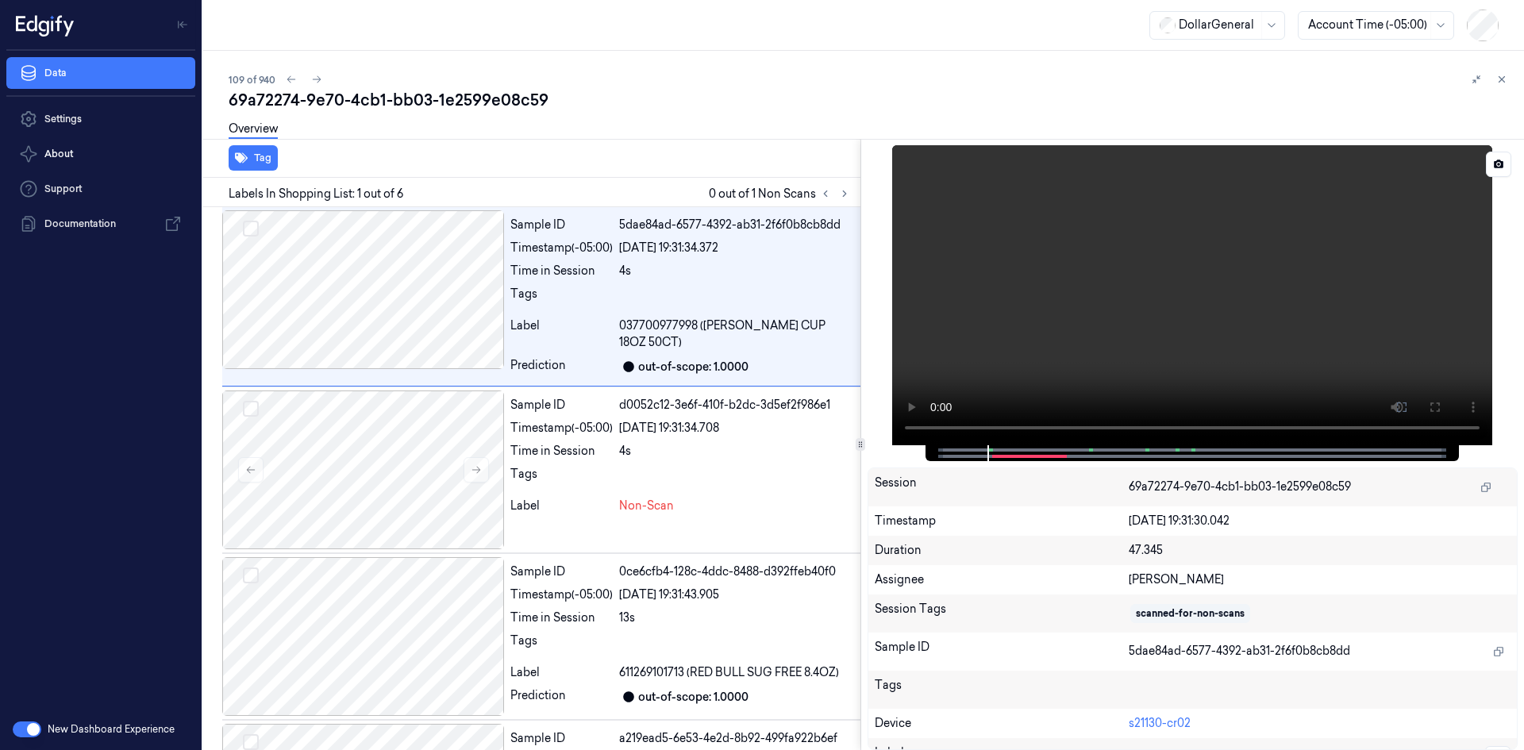
click at [1093, 251] on video at bounding box center [1192, 295] width 600 height 300
click at [1093, 208] on video at bounding box center [1192, 295] width 600 height 300
click at [637, 426] on div "Sample ID d0052c12-3e6f-410f-b2dc-3d5ef2f986e1 Timestamp (-05:00) [DATE] 19:31:…" at bounding box center [682, 469] width 356 height 159
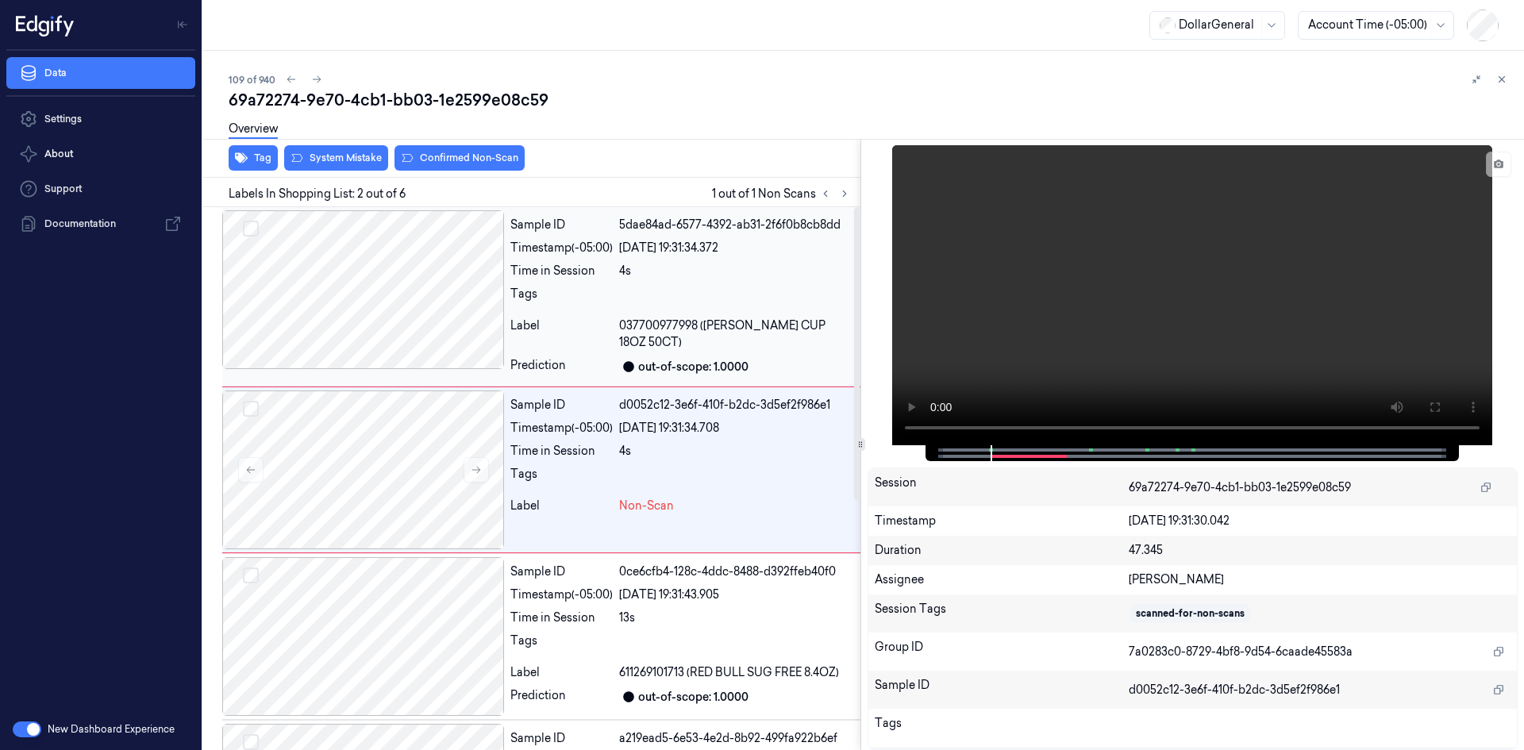
click at [654, 296] on div at bounding box center [736, 298] width 235 height 25
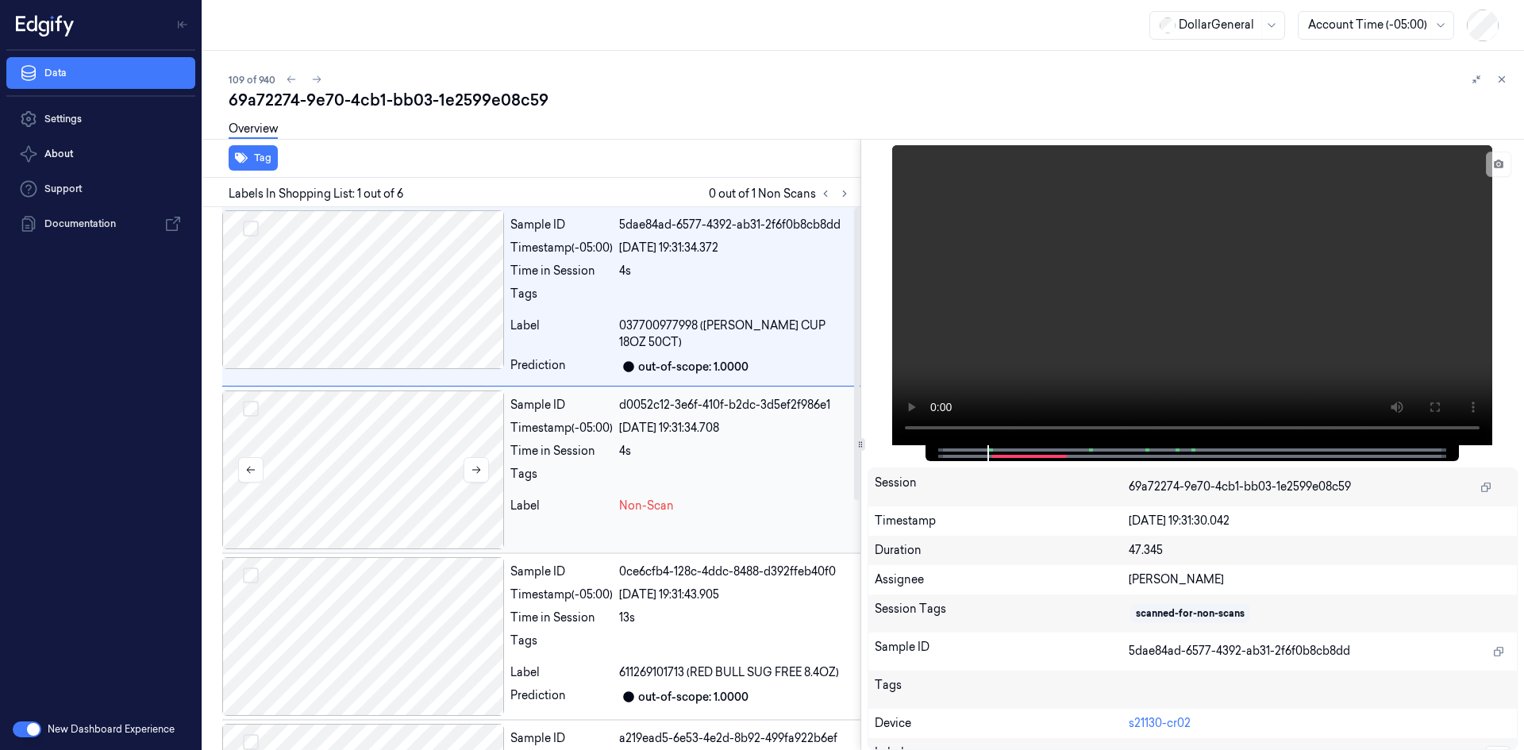
click at [494, 417] on div at bounding box center [363, 469] width 282 height 159
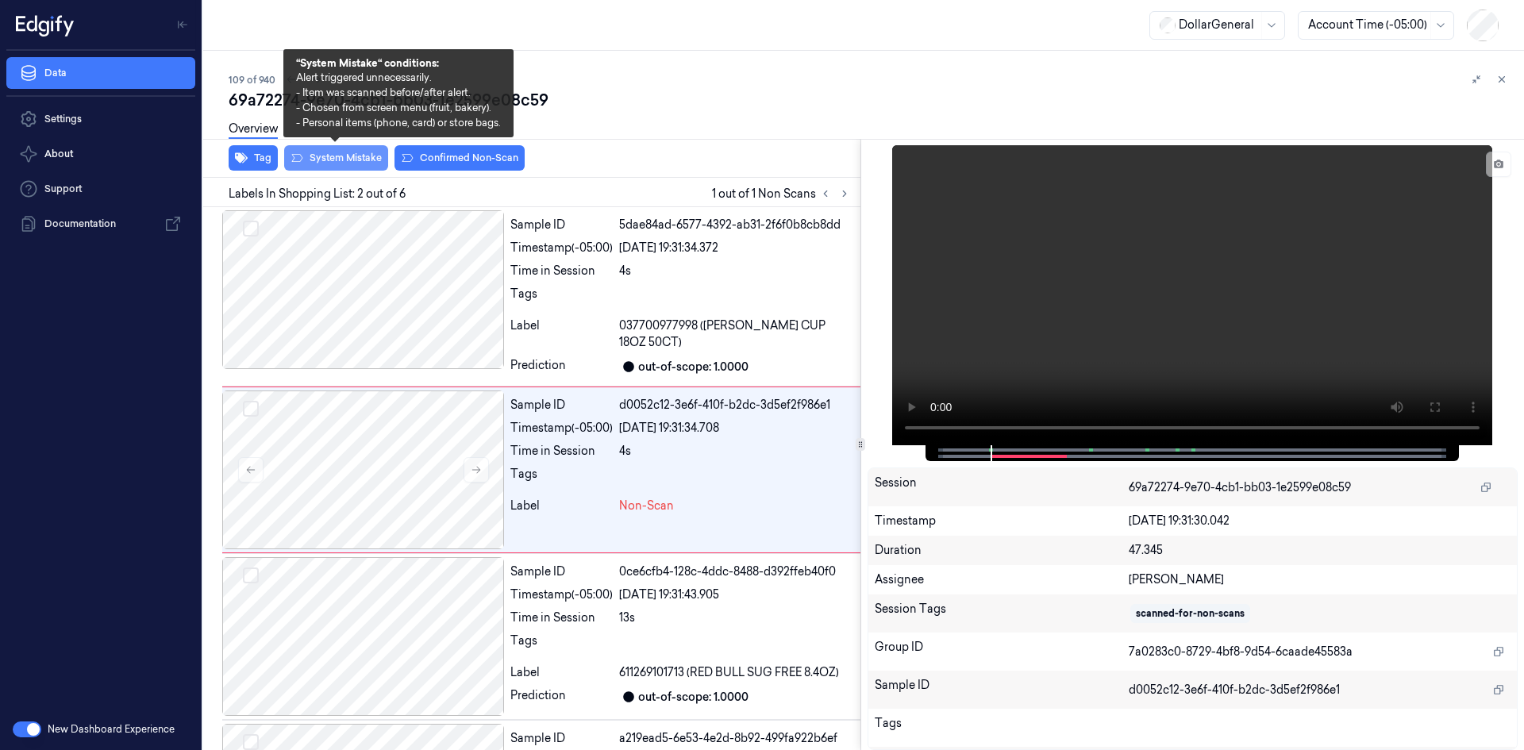
click at [376, 157] on button "System Mistake" at bounding box center [336, 157] width 104 height 25
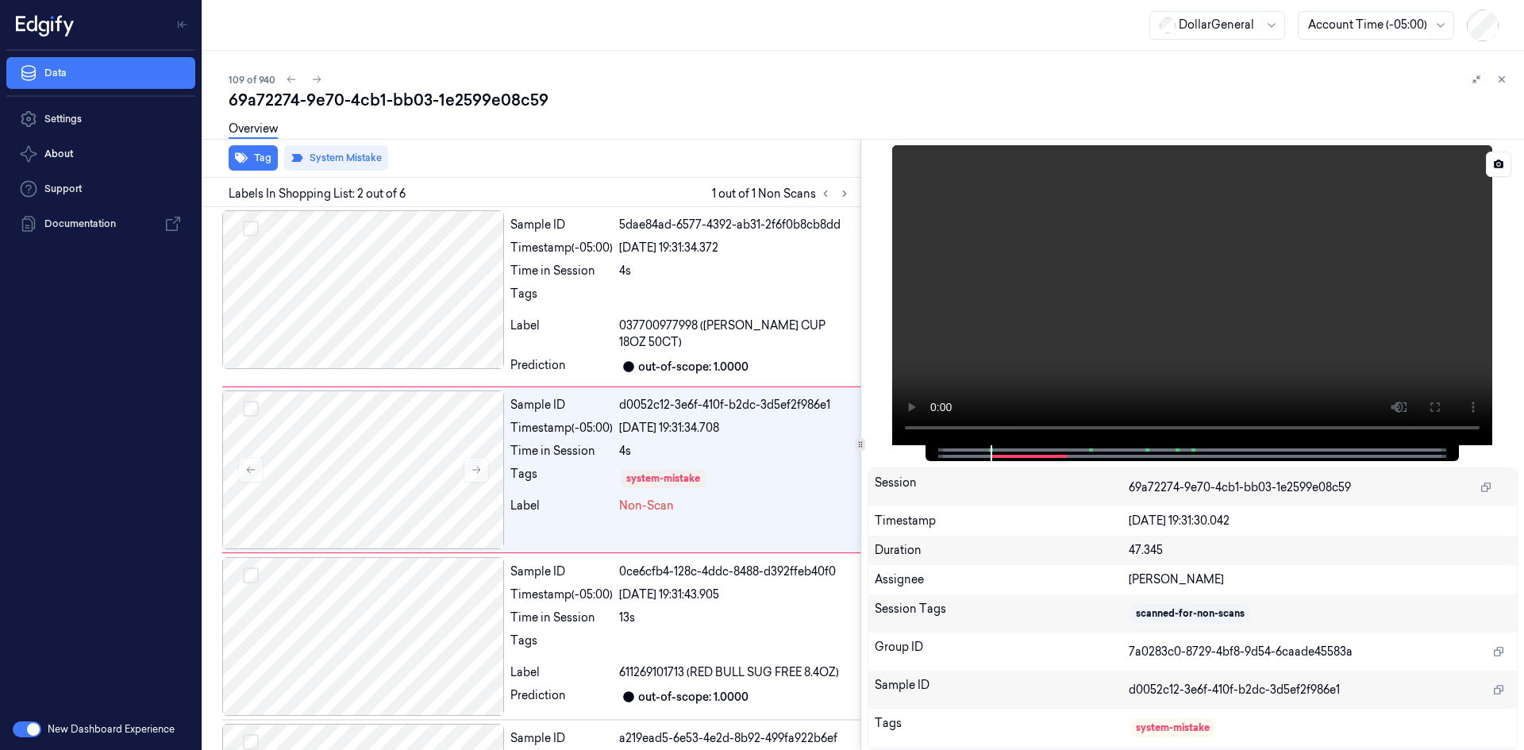
click at [867, 347] on div at bounding box center [1192, 295] width 651 height 300
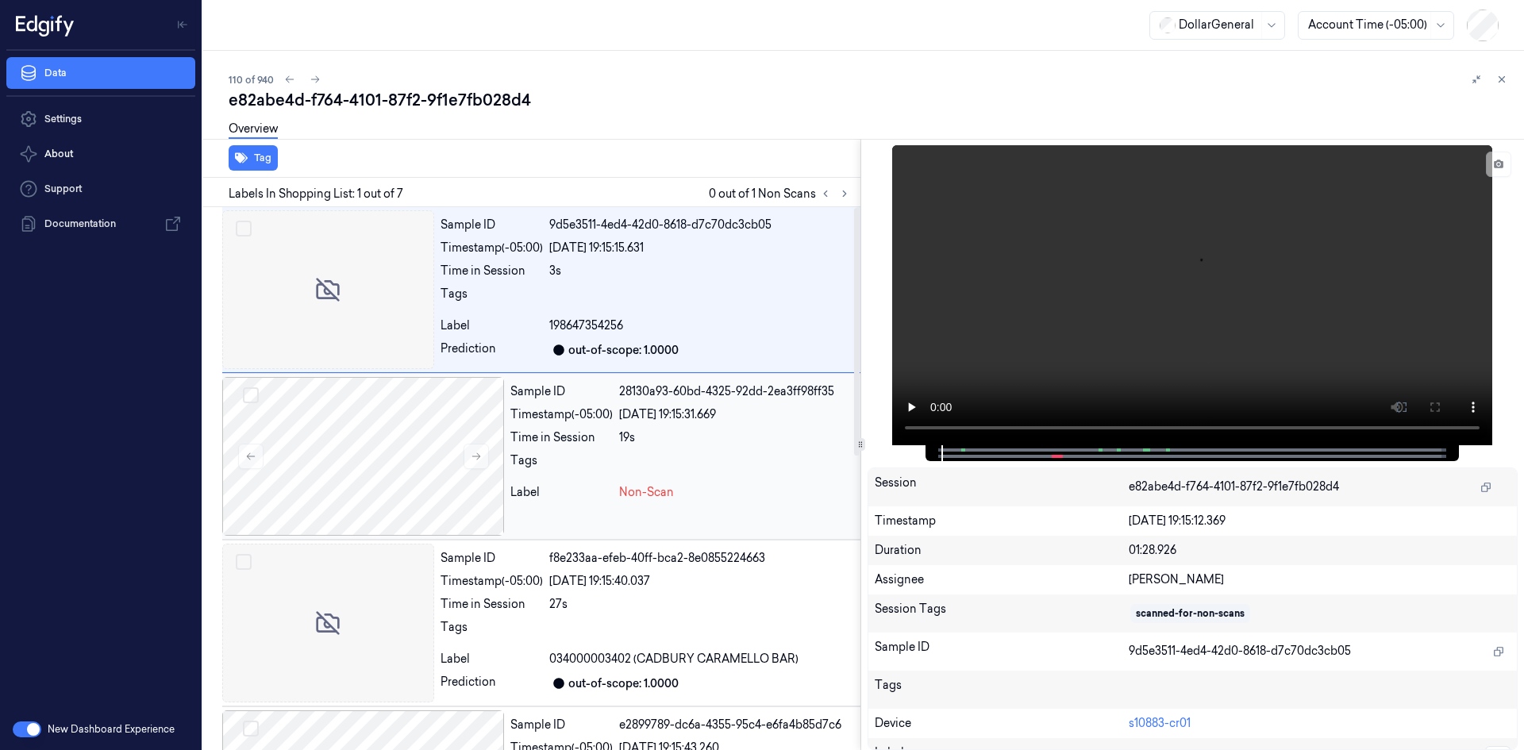
click at [669, 452] on div at bounding box center [736, 464] width 235 height 25
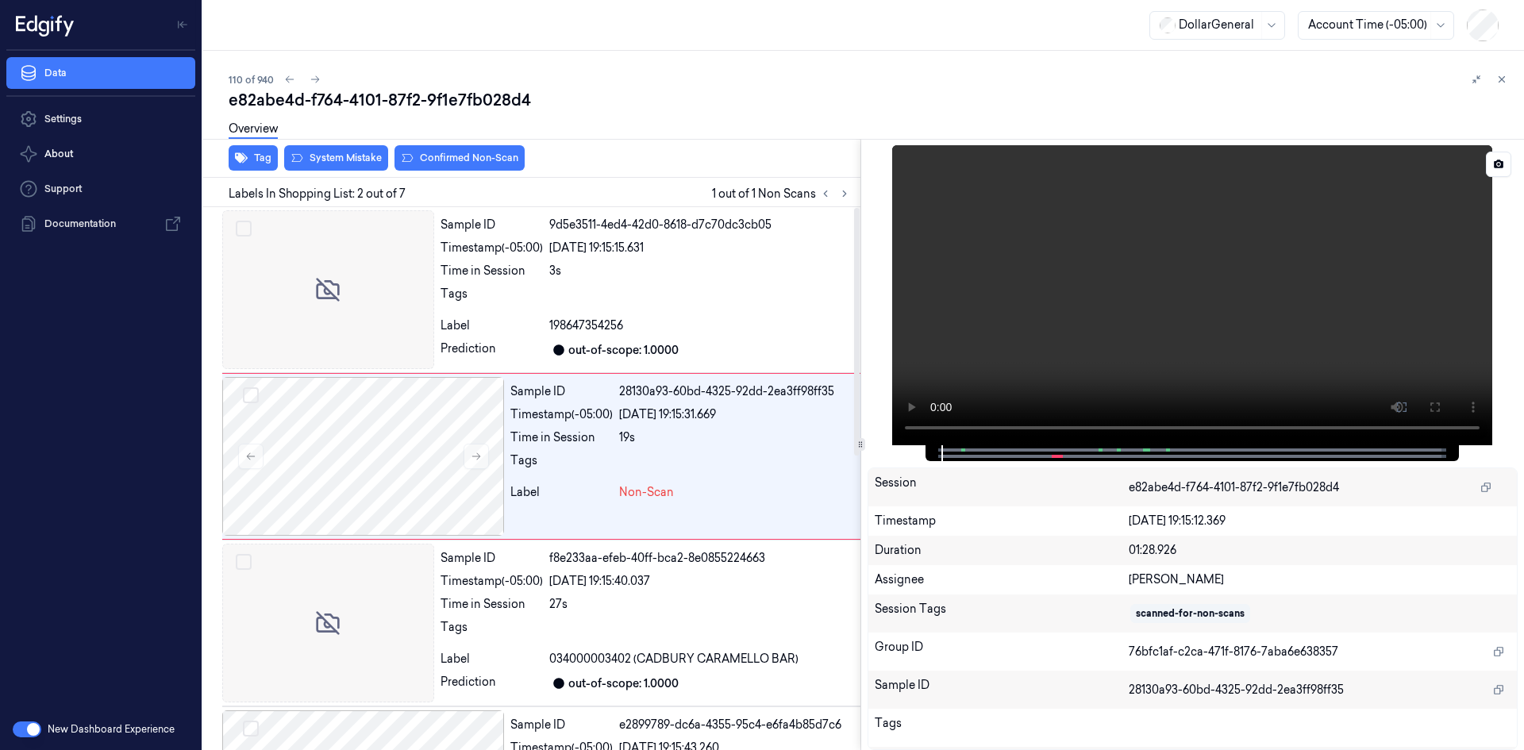
click at [1025, 267] on video at bounding box center [1192, 295] width 600 height 300
click at [636, 601] on div "27s" at bounding box center [701, 604] width 305 height 17
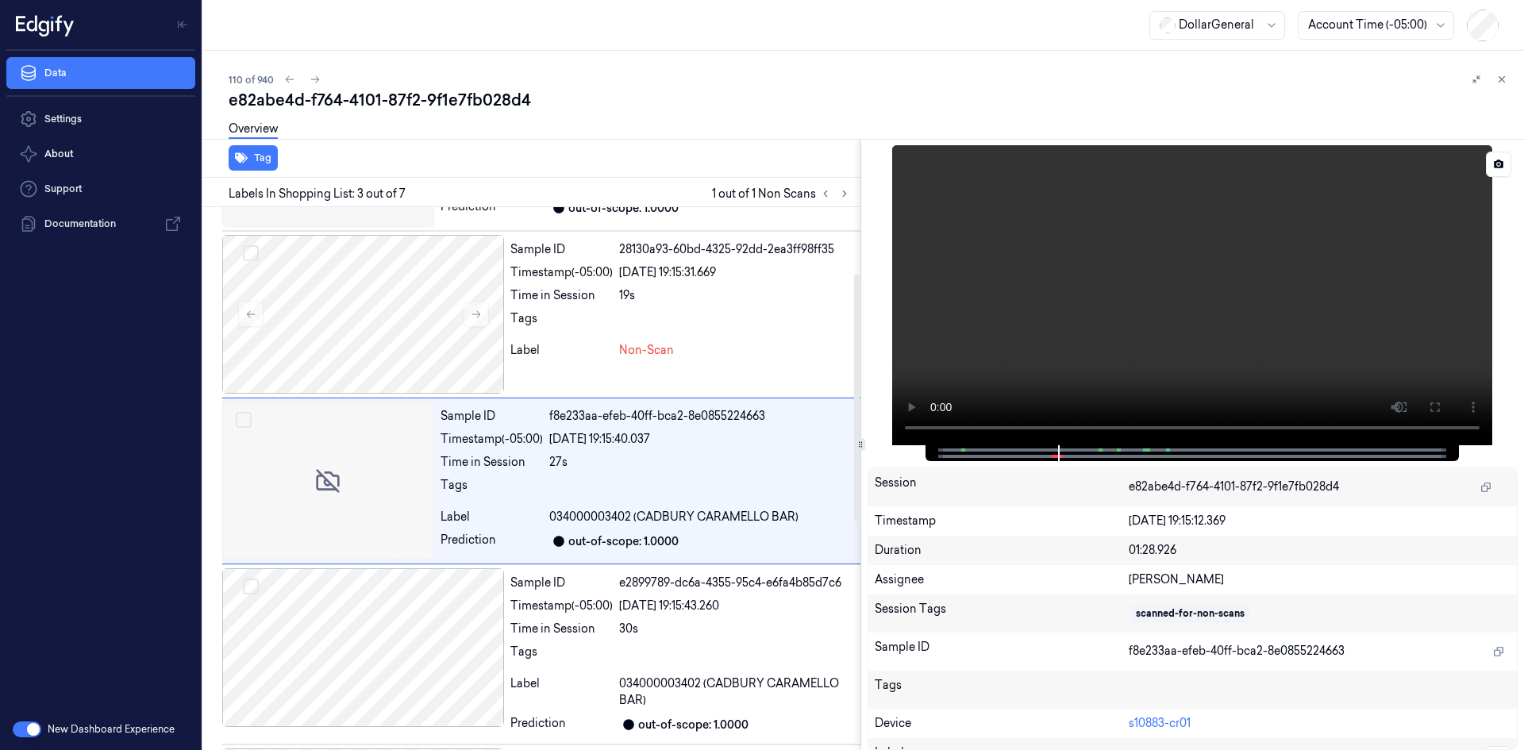
scroll to position [144, 0]
click at [1067, 315] on video at bounding box center [1192, 295] width 600 height 300
click at [1154, 210] on video at bounding box center [1192, 295] width 600 height 300
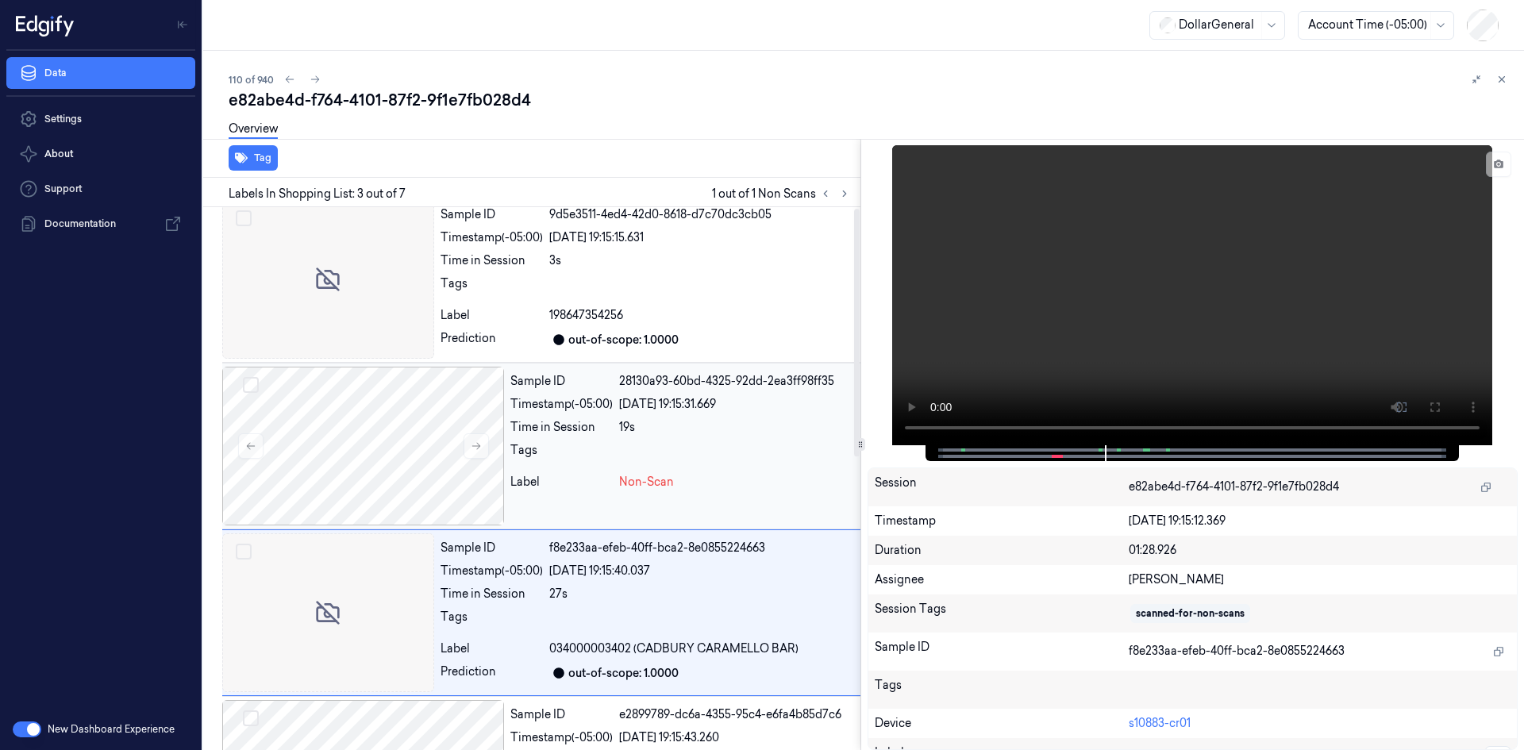
scroll to position [0, 0]
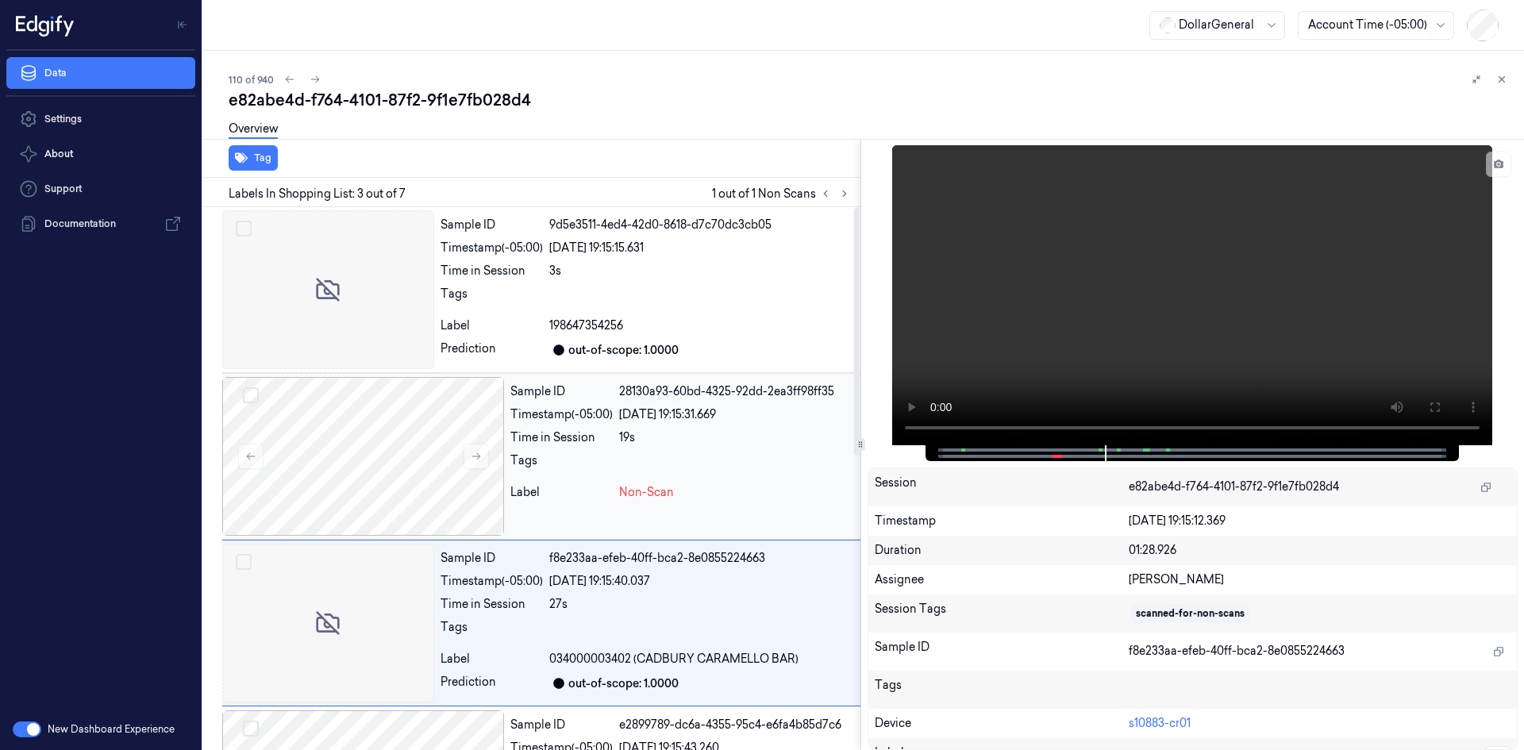
click at [686, 436] on div "19s" at bounding box center [736, 437] width 235 height 17
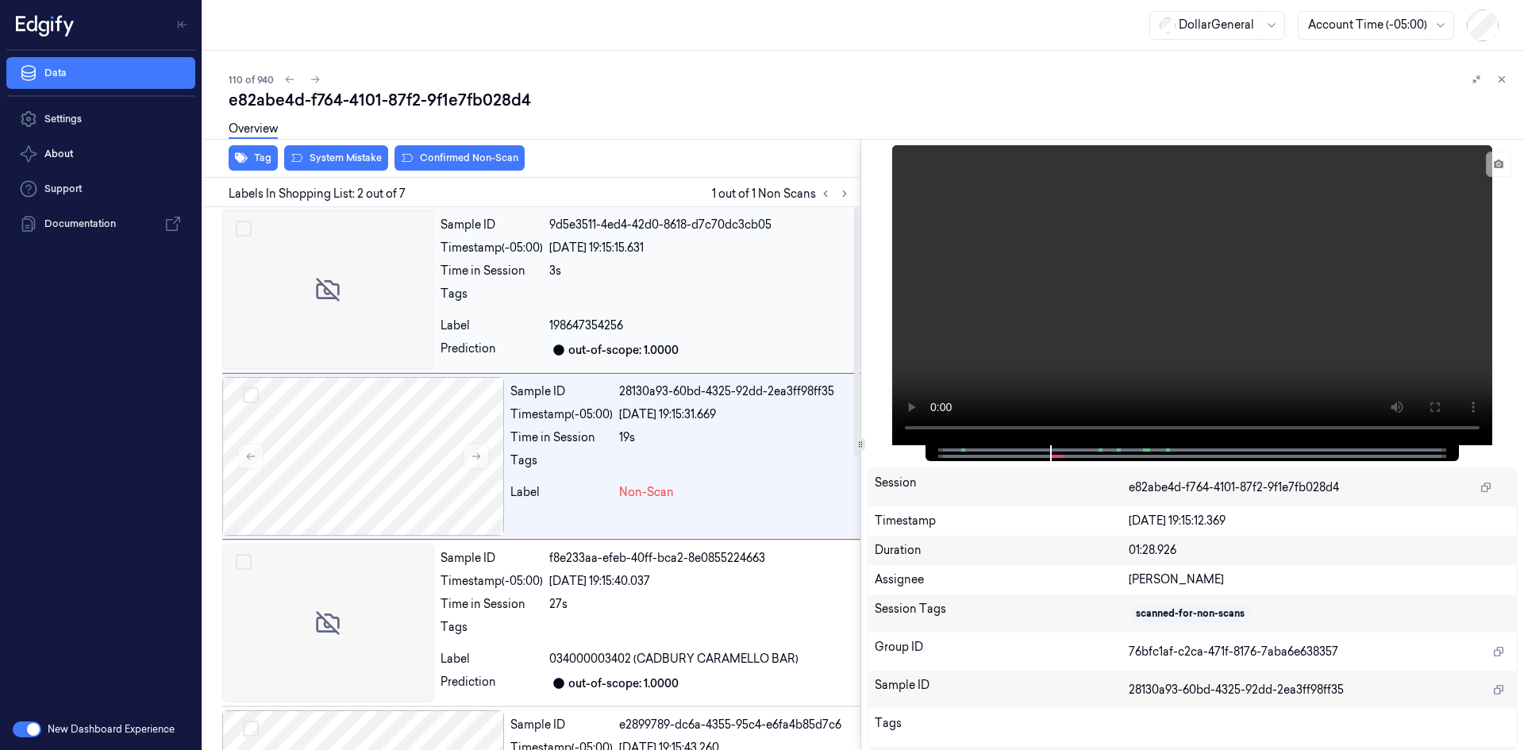
click at [641, 311] on div "Sample ID 9d5e3511-4ed4-42d0-8618-d7c70dc3cb05 Timestamp (-05:00) [DATE] 19:15:…" at bounding box center [647, 289] width 426 height 159
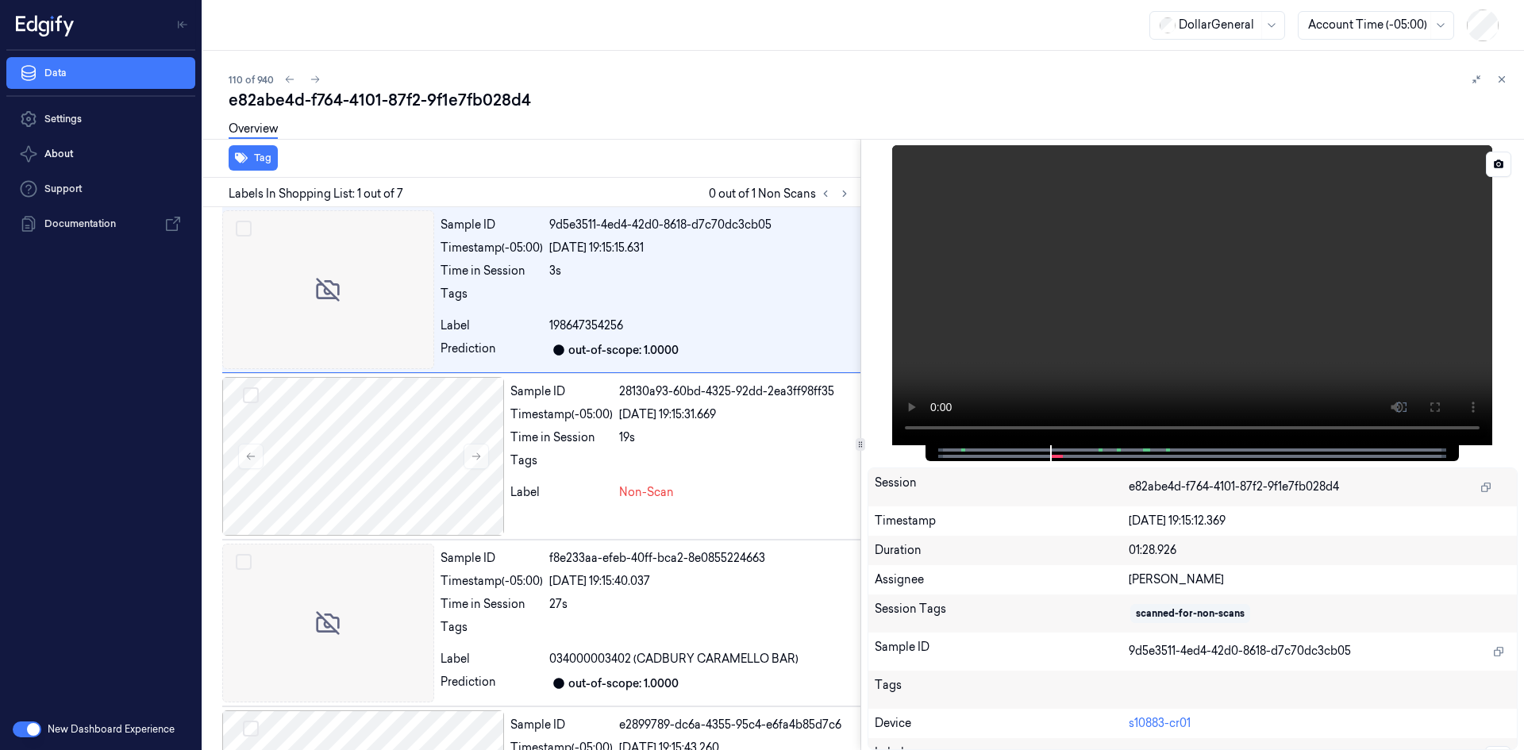
click at [1282, 328] on video at bounding box center [1192, 295] width 600 height 300
click at [626, 464] on div at bounding box center [736, 464] width 235 height 25
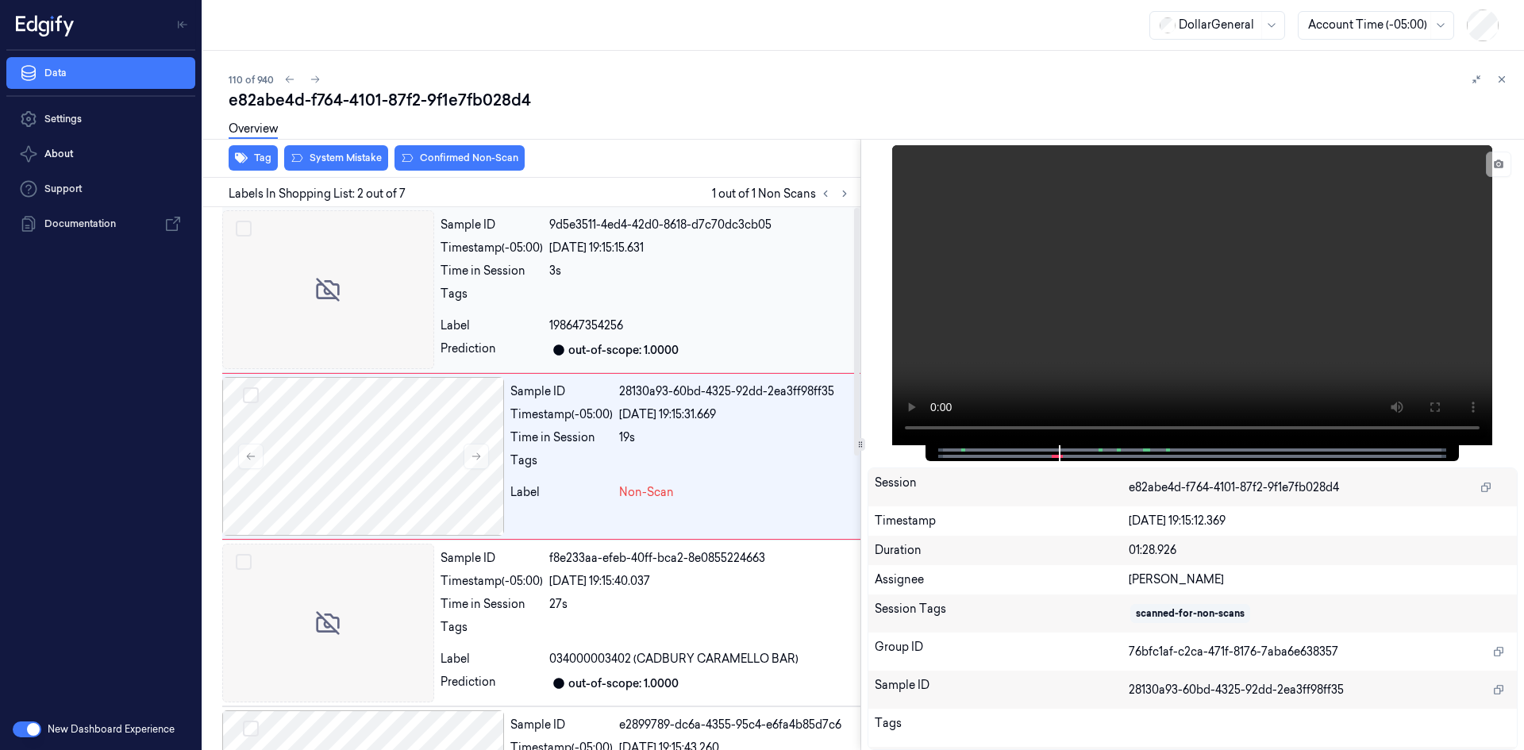
click at [682, 268] on div "3s" at bounding box center [701, 271] width 305 height 17
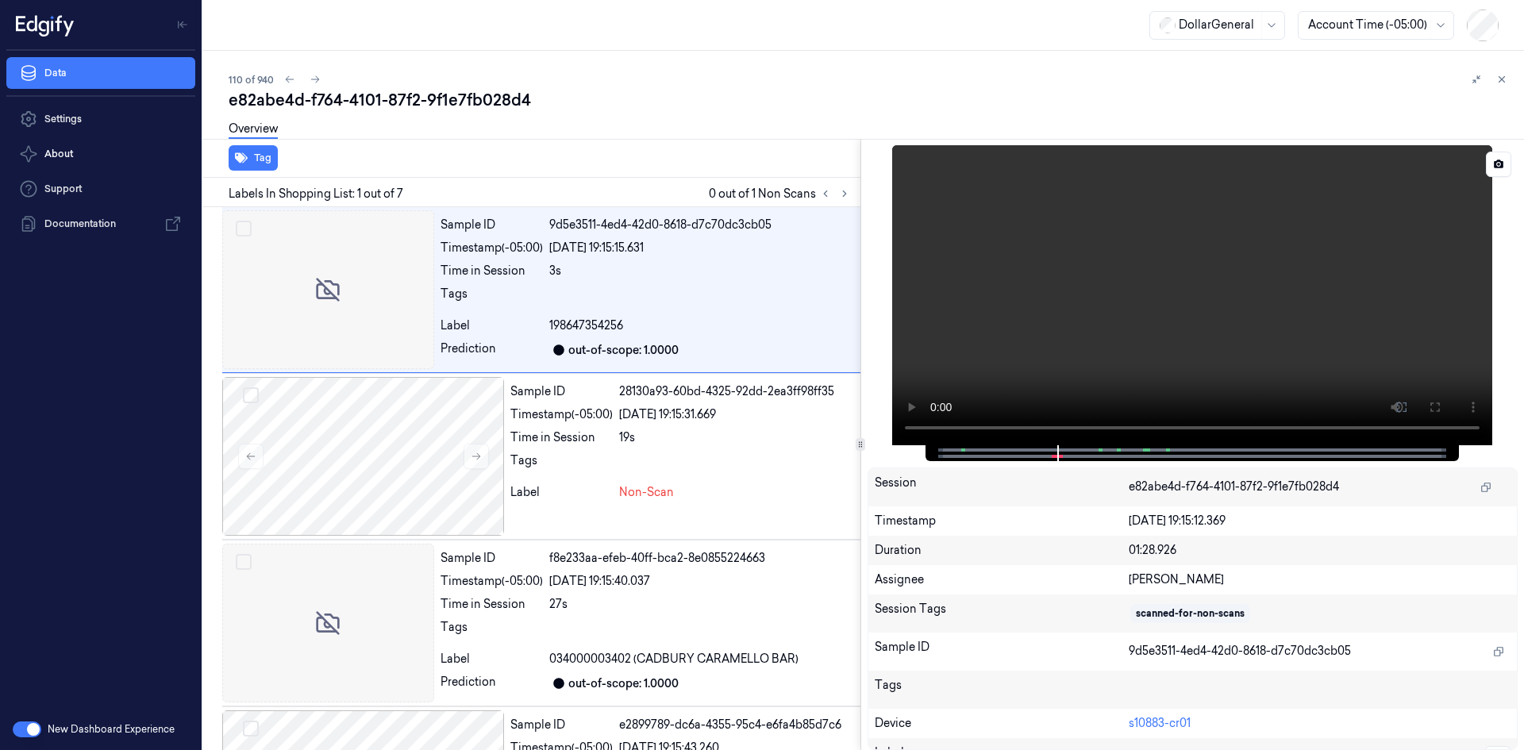
click at [1202, 337] on video at bounding box center [1192, 295] width 600 height 300
click at [696, 426] on div "Sample ID 28130a93-60bd-4325-92dd-2ea3ff98ff35 Timestamp (-05:00) [DATE] 19:15:…" at bounding box center [682, 456] width 356 height 159
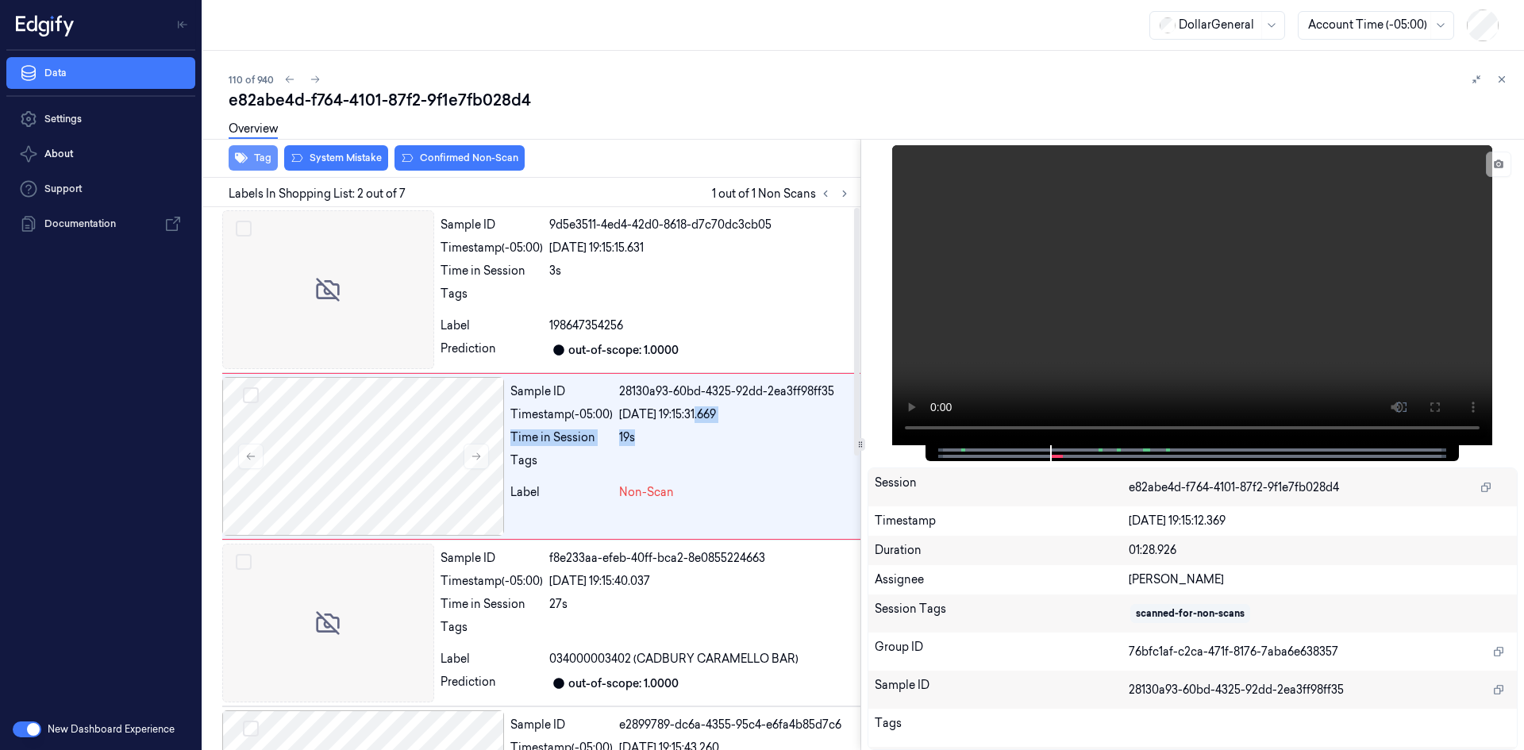
click at [236, 156] on icon "button" at bounding box center [241, 158] width 13 height 10
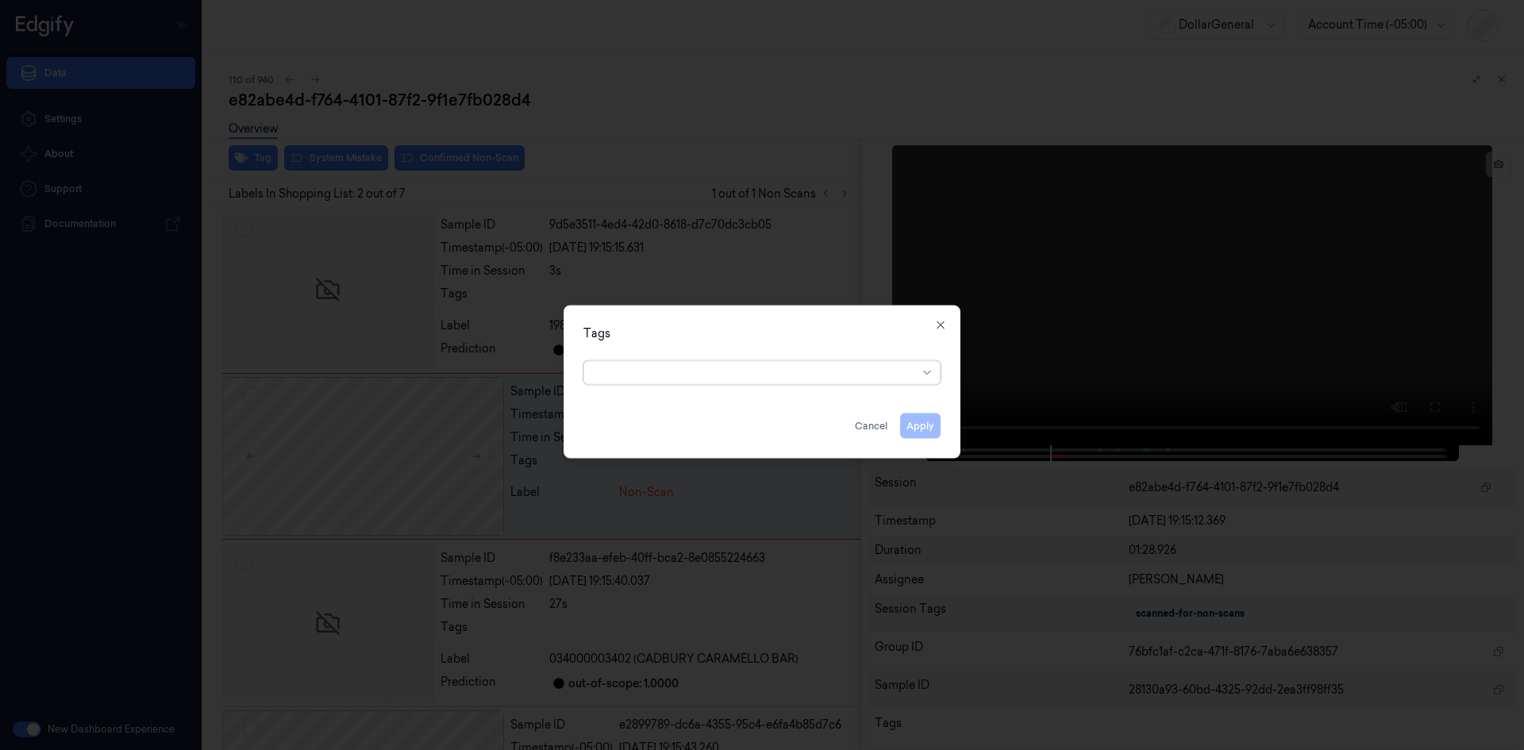
click at [822, 377] on div at bounding box center [756, 372] width 324 height 17
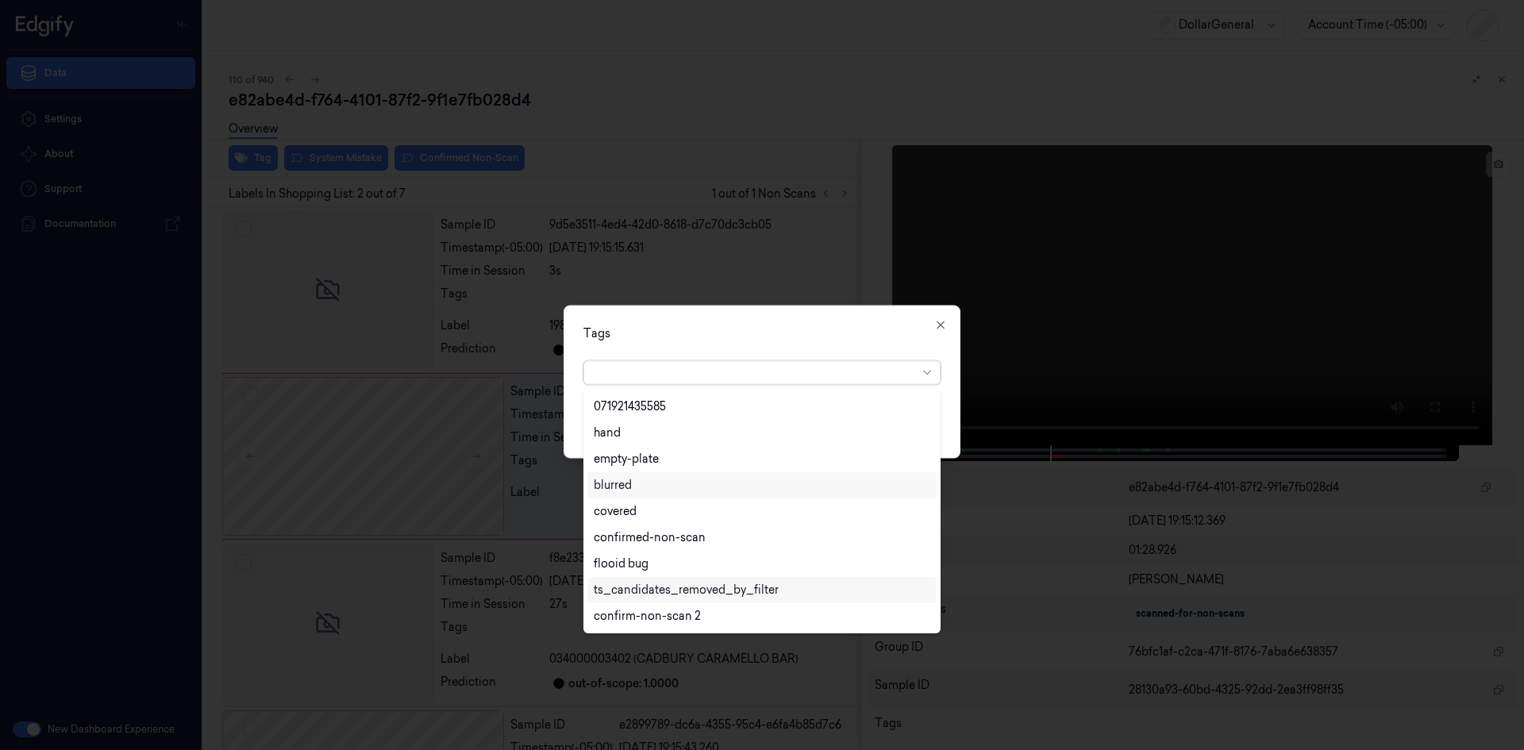
scroll to position [364, 0]
click at [685, 490] on div "flooid bug" at bounding box center [762, 485] width 336 height 17
click at [859, 351] on div "Tags option flooid bug , selected. 22 results available. Use Up and Down to cho…" at bounding box center [761, 381] width 397 height 153
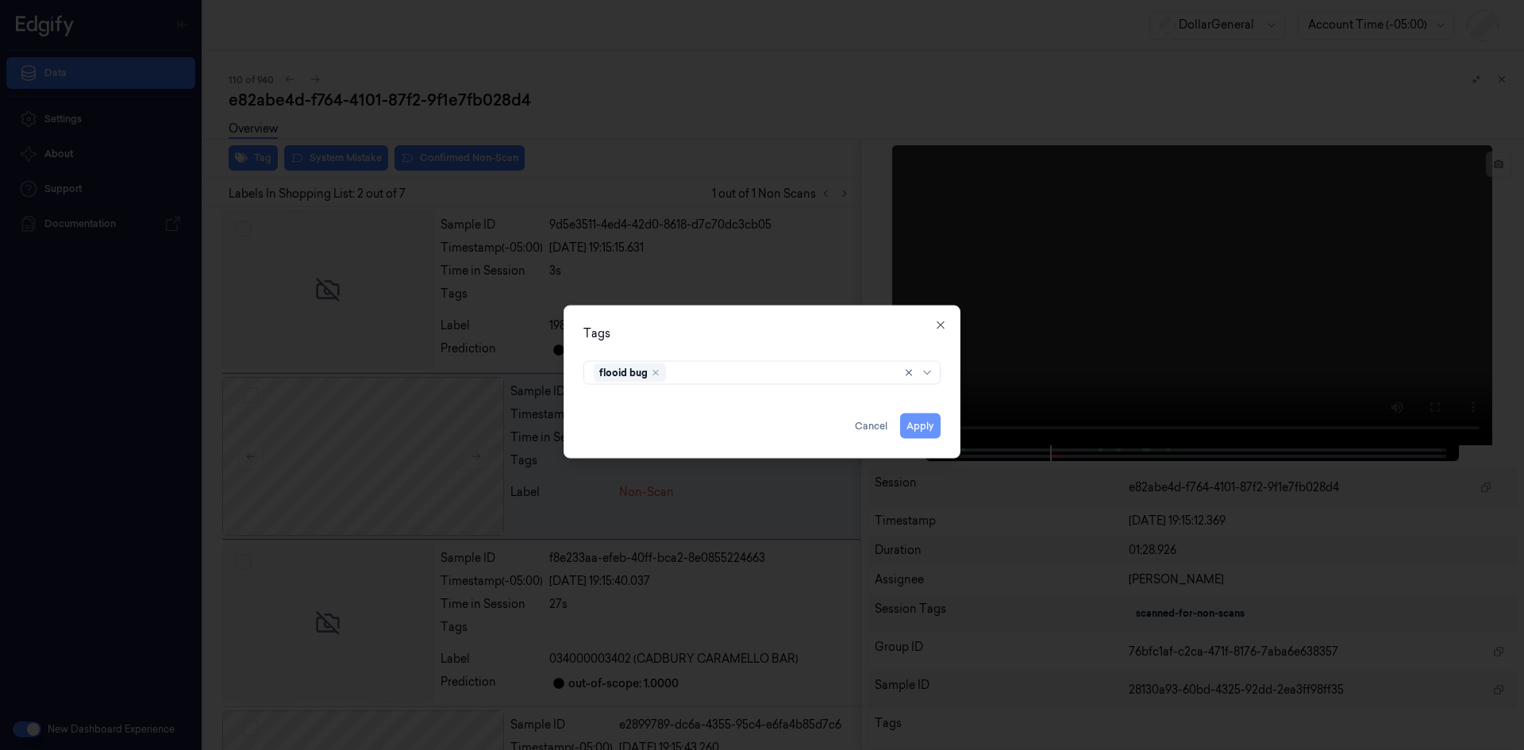
click at [917, 433] on button "Apply" at bounding box center [920, 425] width 40 height 25
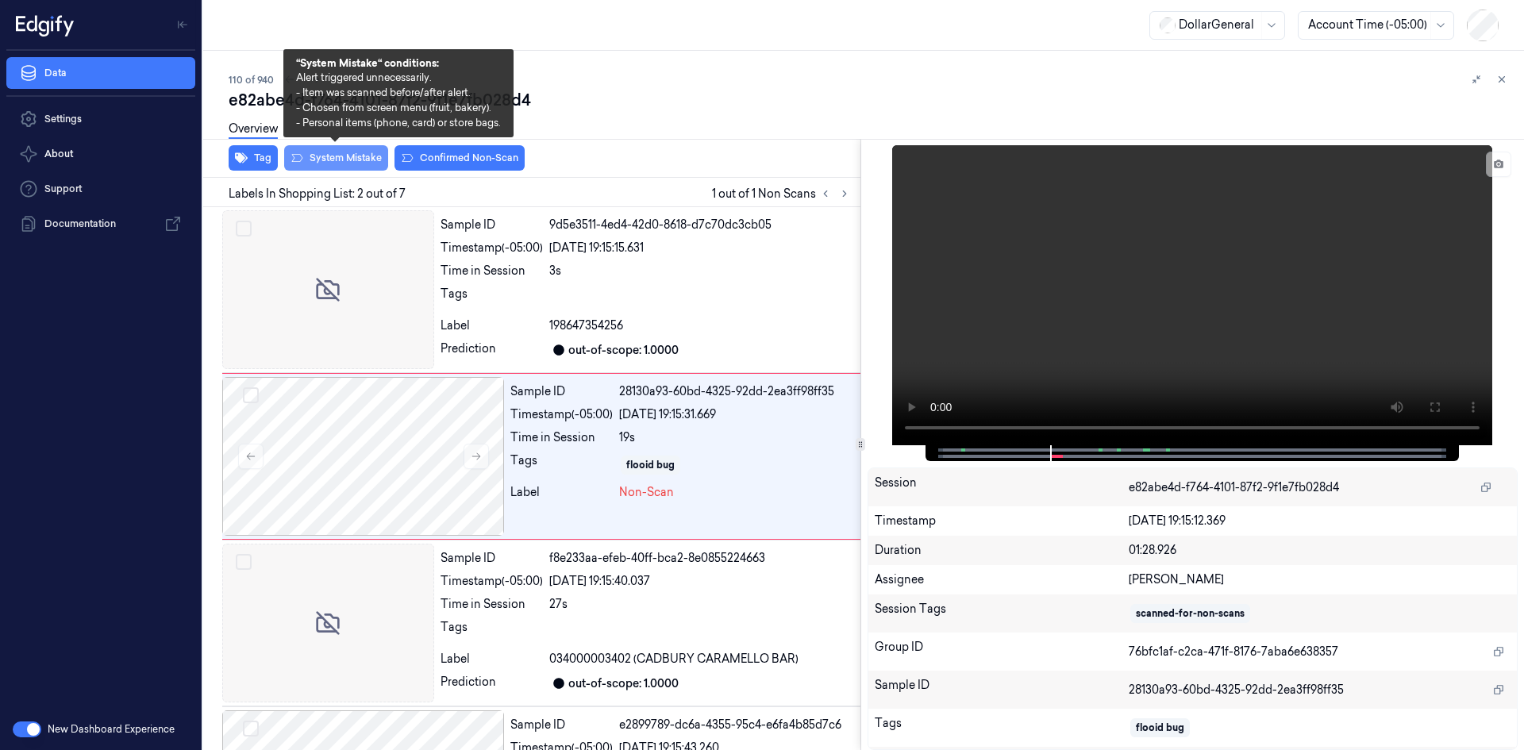
click at [366, 167] on button "System Mistake" at bounding box center [336, 157] width 104 height 25
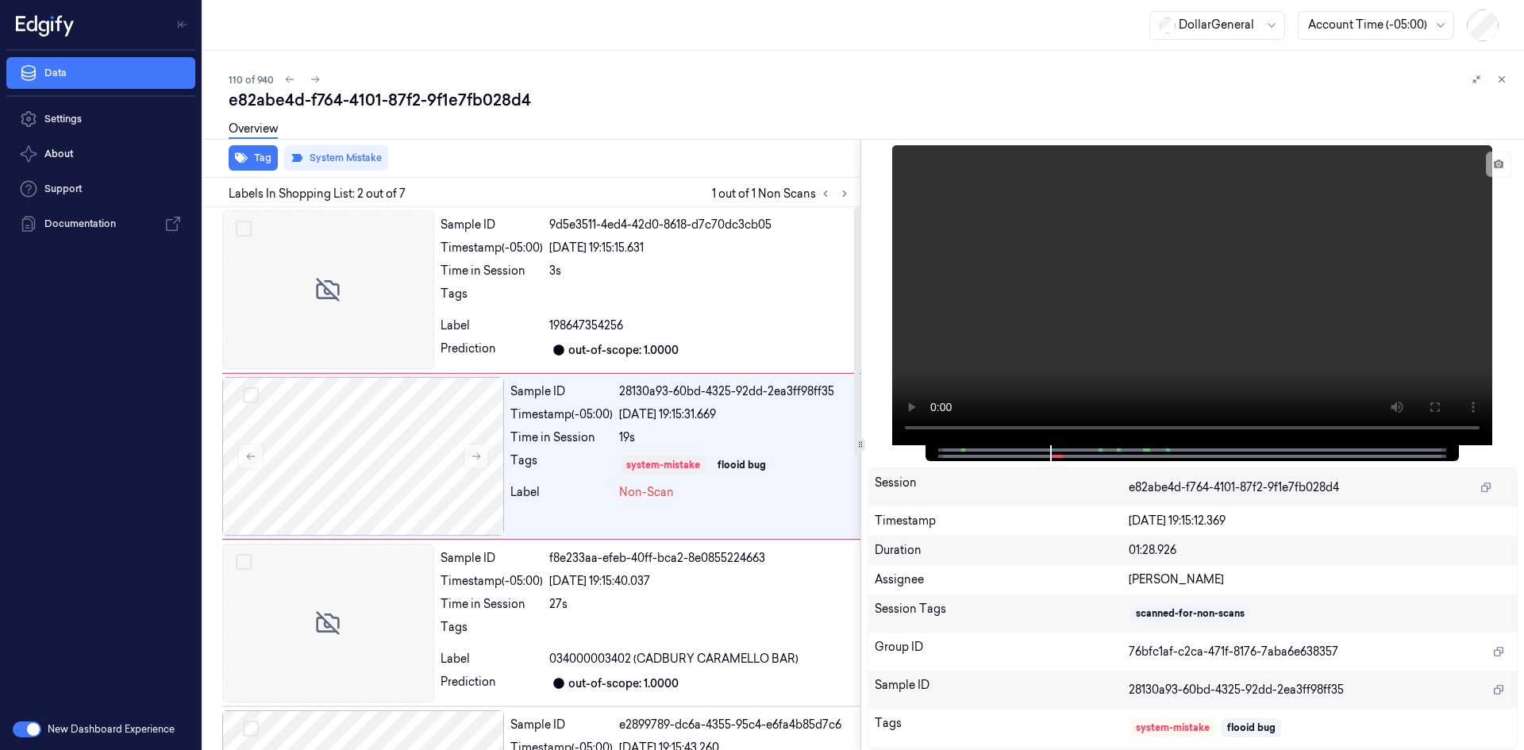
click at [614, 156] on div "Tag System Mistake" at bounding box center [528, 158] width 663 height 39
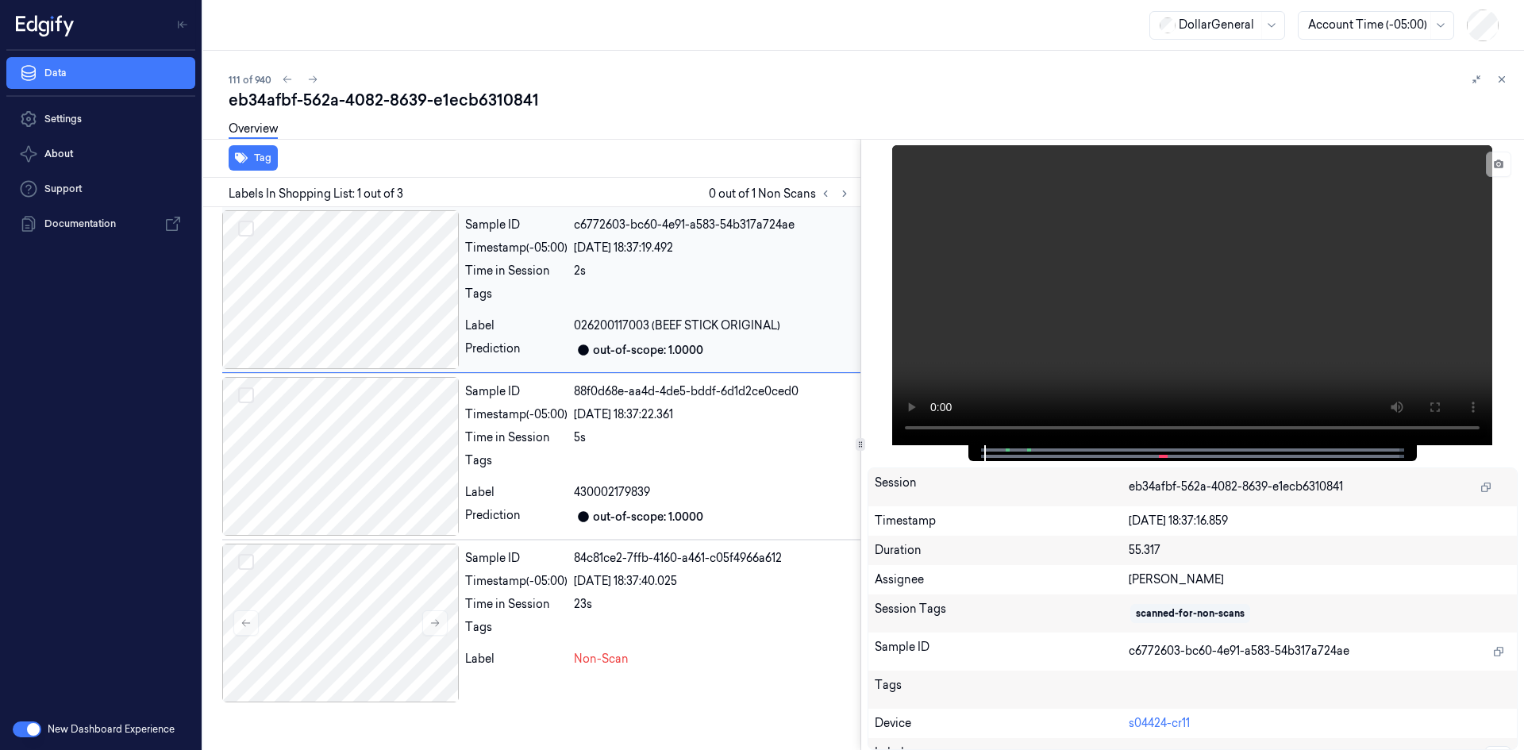
click at [593, 300] on div at bounding box center [714, 298] width 280 height 25
click at [618, 493] on span "430002179839" at bounding box center [612, 492] width 76 height 17
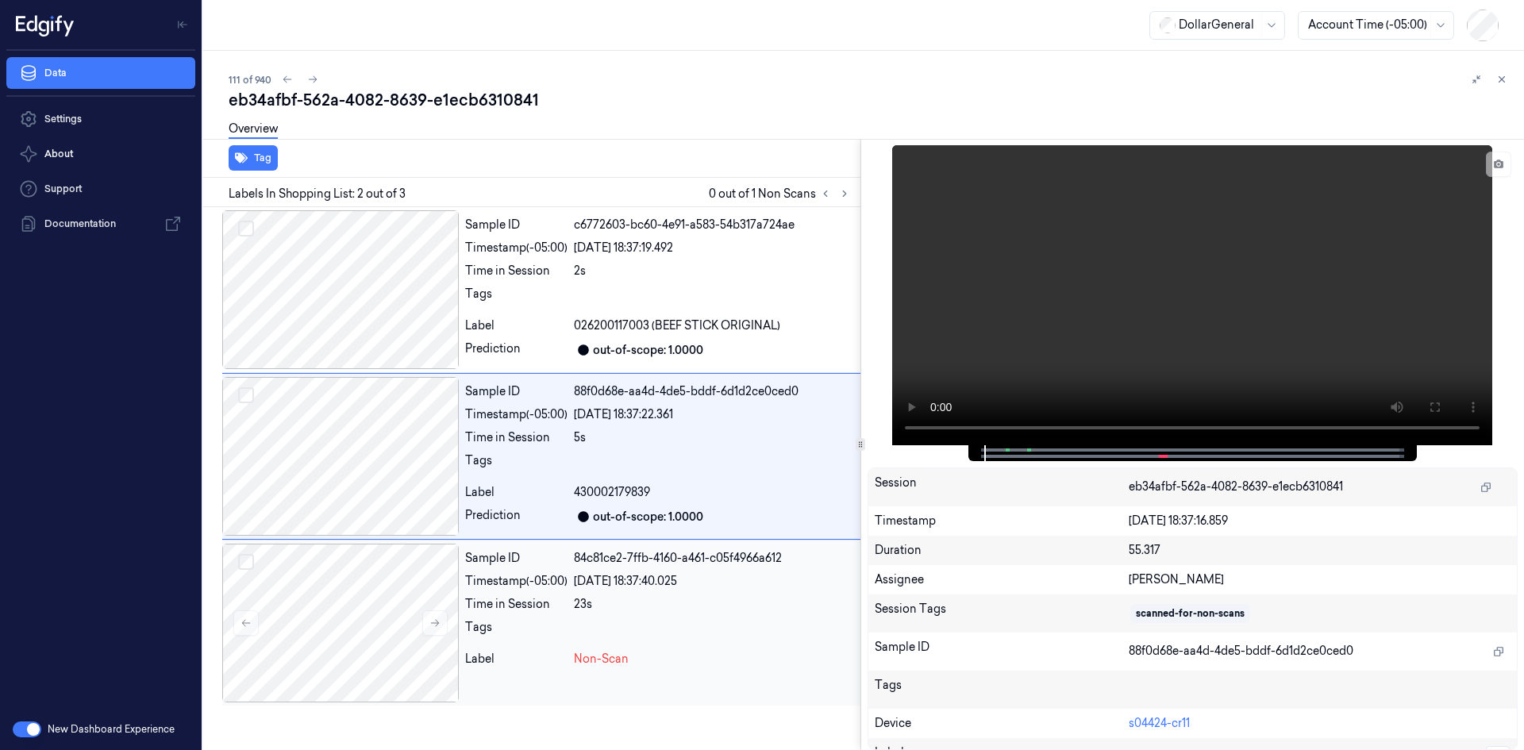
click at [613, 597] on div "23s" at bounding box center [714, 604] width 280 height 17
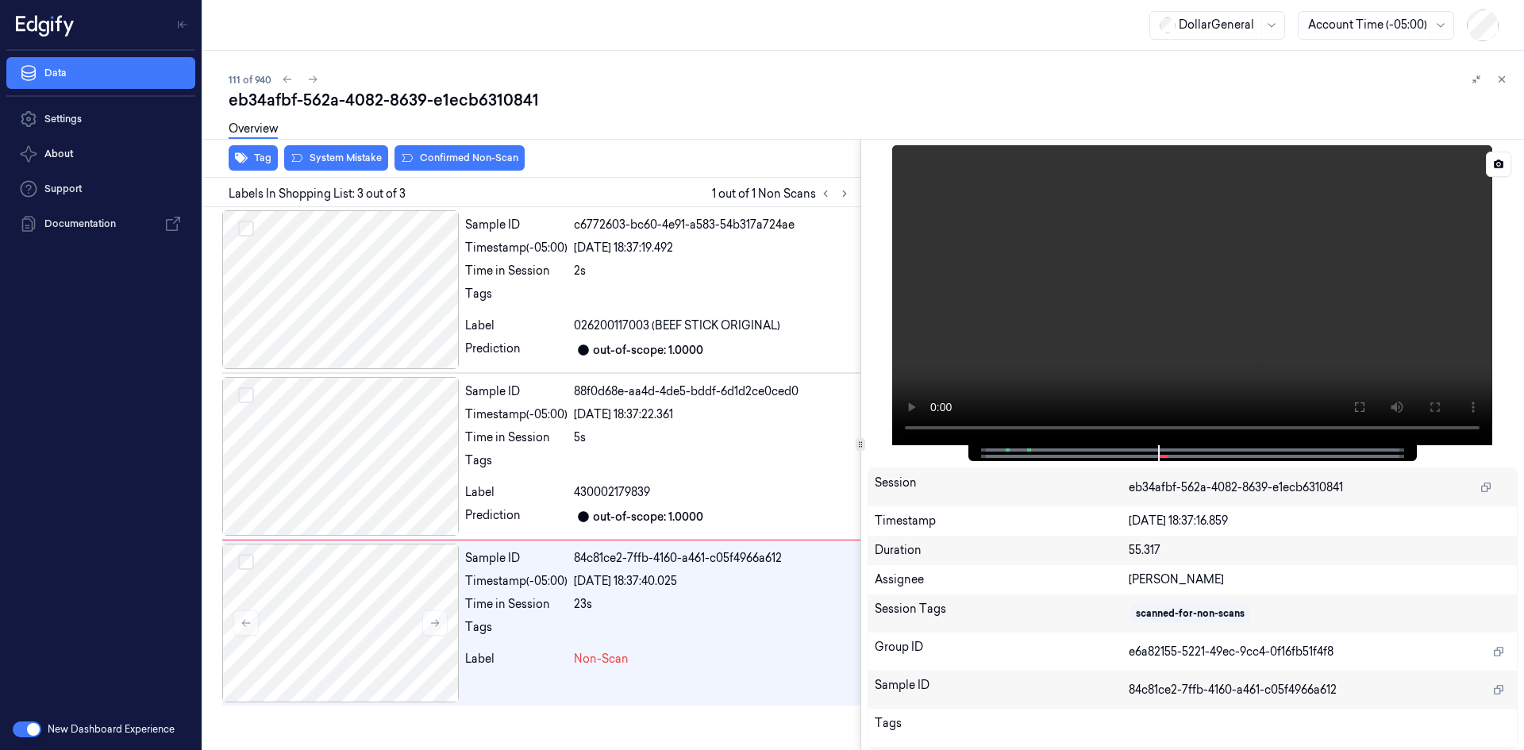
click at [1167, 319] on video at bounding box center [1192, 295] width 600 height 300
click at [1164, 322] on video at bounding box center [1192, 295] width 600 height 300
drag, startPoint x: 441, startPoint y: 618, endPoint x: 446, endPoint y: 602, distance: 17.3
click at [444, 610] on button at bounding box center [434, 622] width 25 height 25
click at [431, 626] on icon at bounding box center [434, 622] width 11 height 11
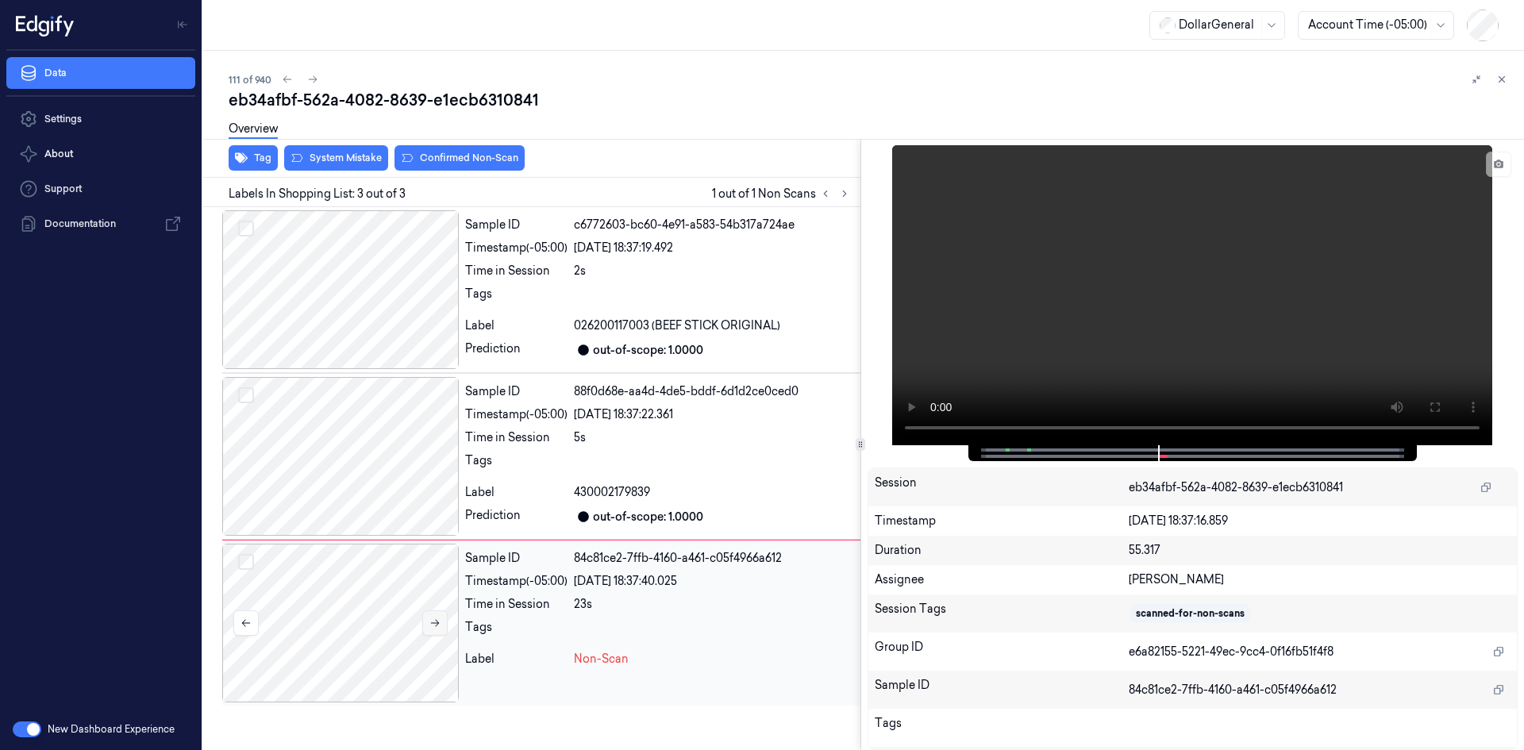
click at [431, 626] on icon at bounding box center [434, 622] width 11 height 11
click at [433, 622] on icon at bounding box center [434, 622] width 11 height 11
click at [529, 586] on div "Timestamp (-05:00)" at bounding box center [516, 581] width 102 height 17
click at [1046, 322] on video at bounding box center [1192, 295] width 600 height 300
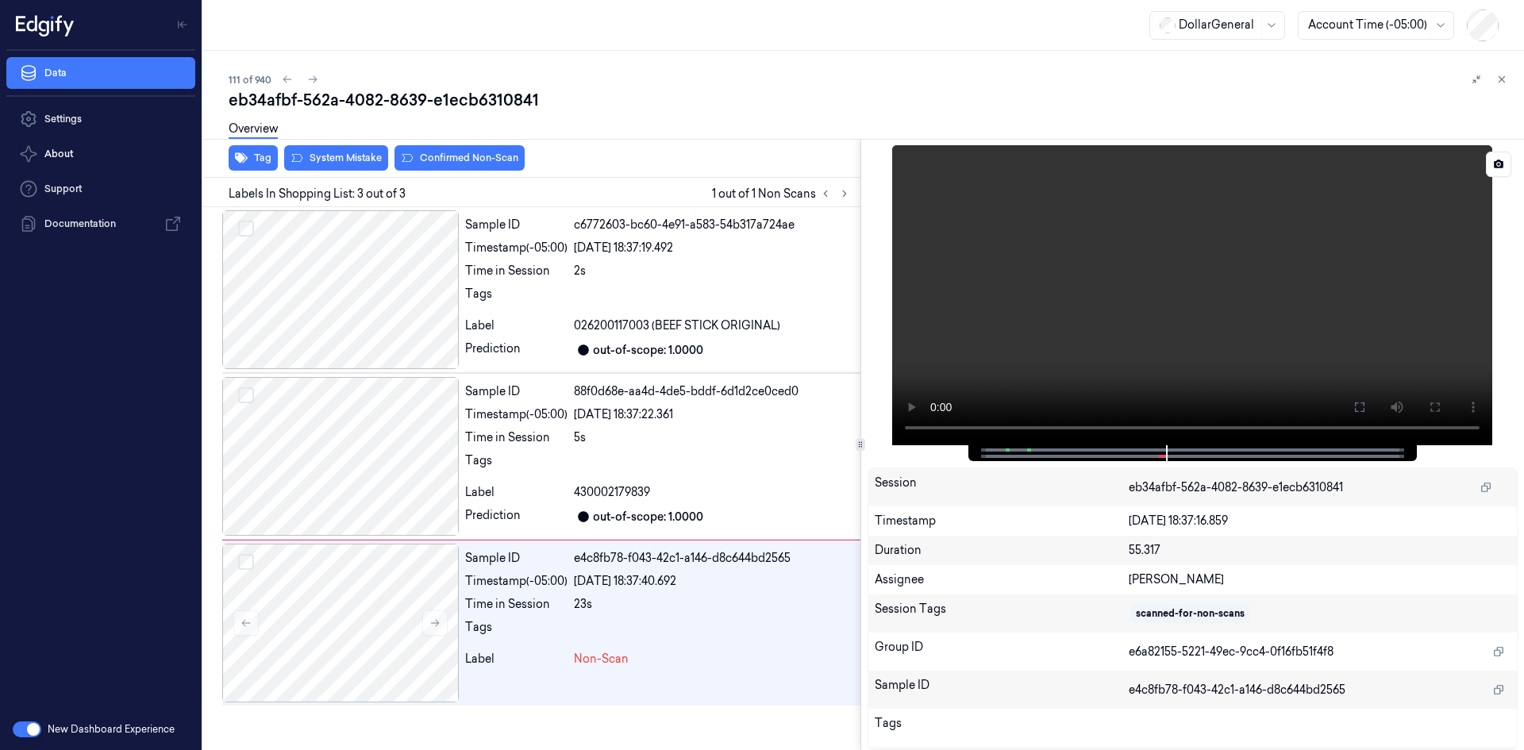
click at [1066, 286] on video at bounding box center [1192, 295] width 600 height 300
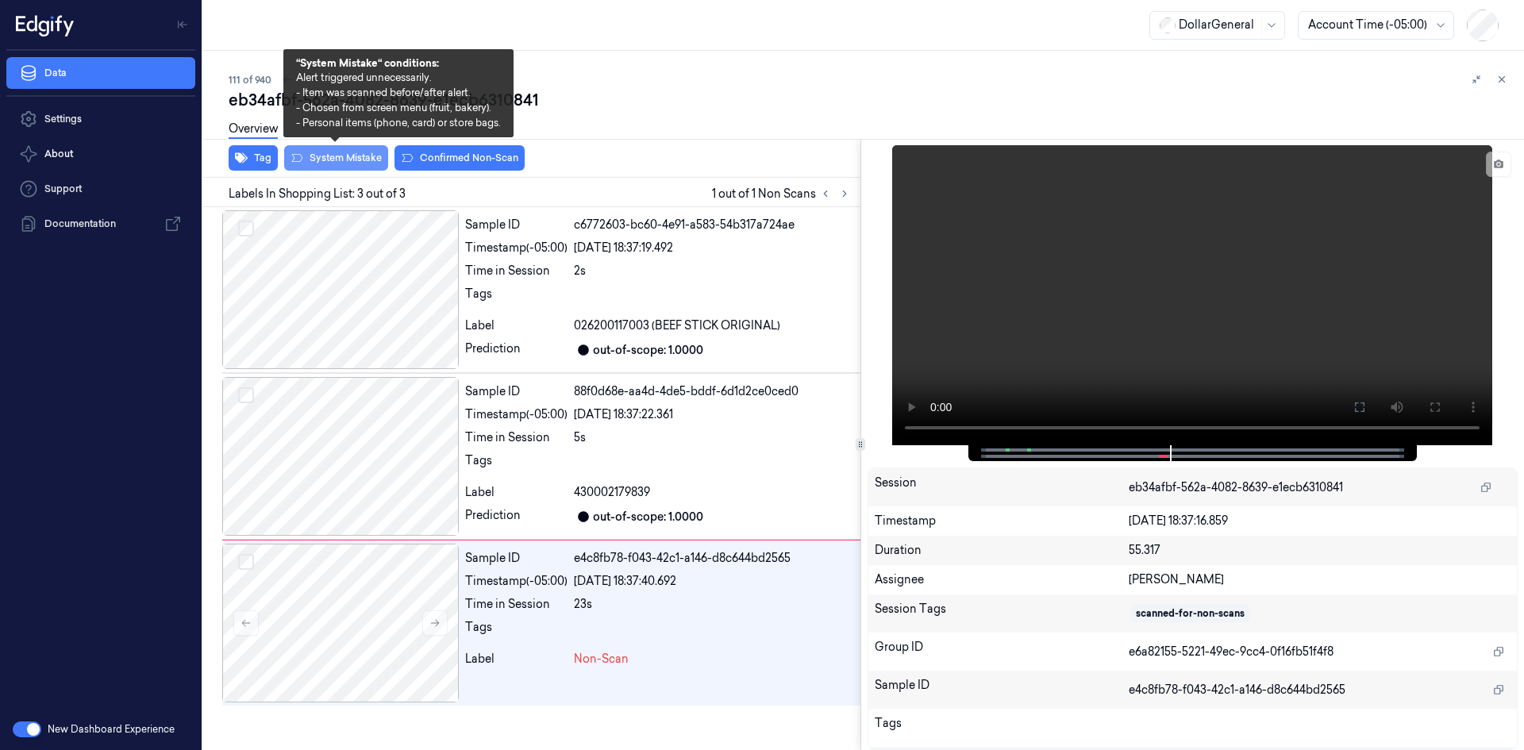
click at [310, 158] on button "System Mistake" at bounding box center [336, 157] width 104 height 25
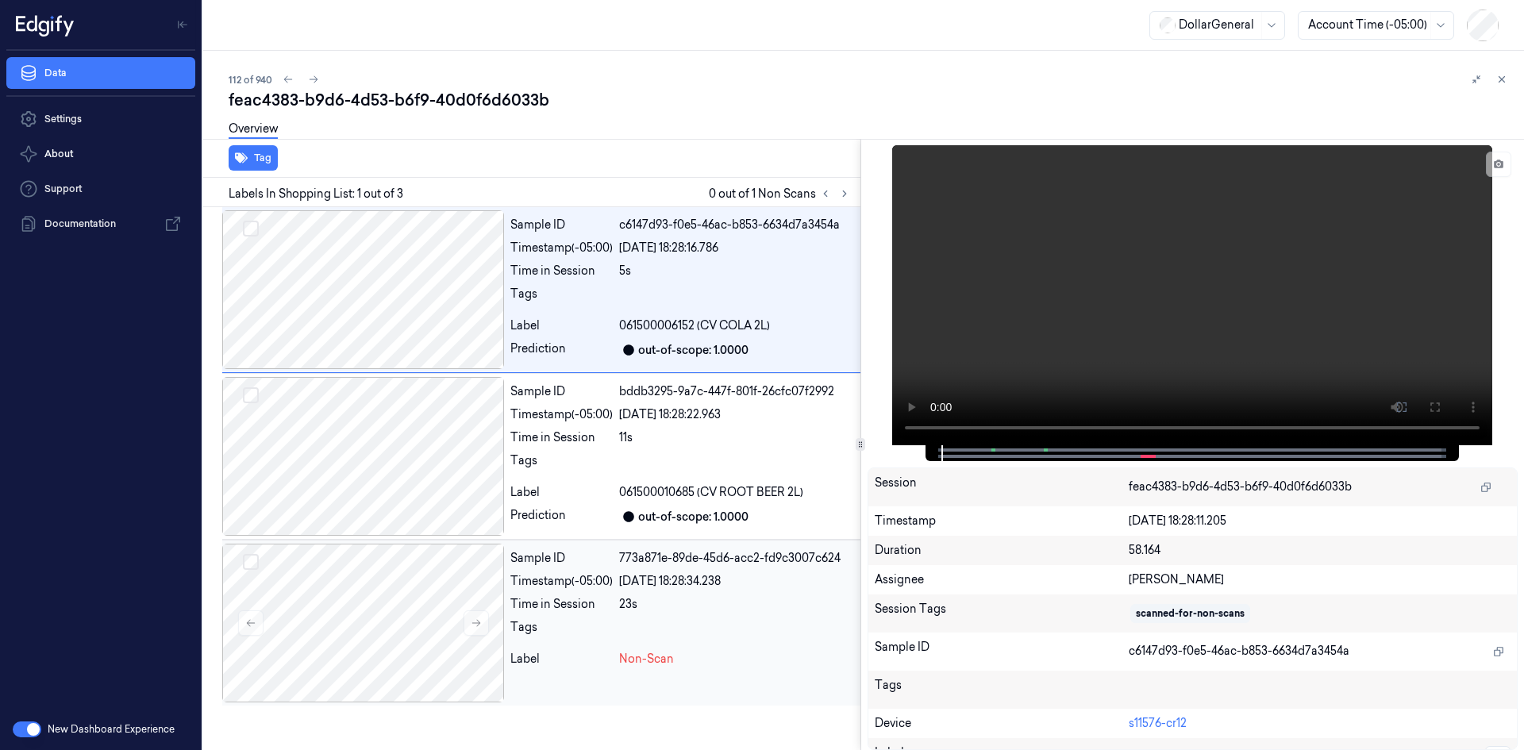
click at [567, 602] on div "Time in Session" at bounding box center [561, 604] width 102 height 17
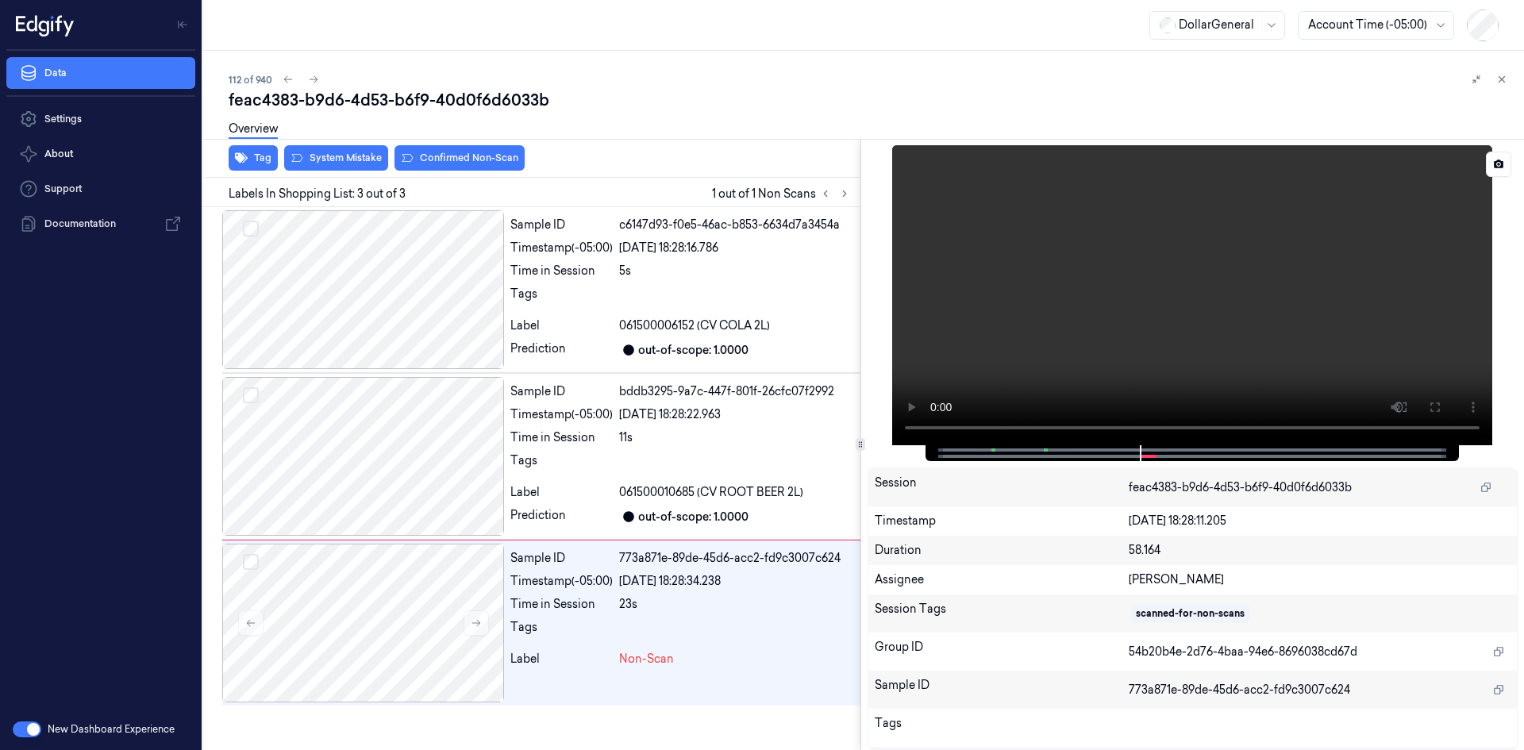
click at [1135, 294] on video at bounding box center [1192, 295] width 600 height 300
click at [1023, 318] on video at bounding box center [1192, 295] width 600 height 300
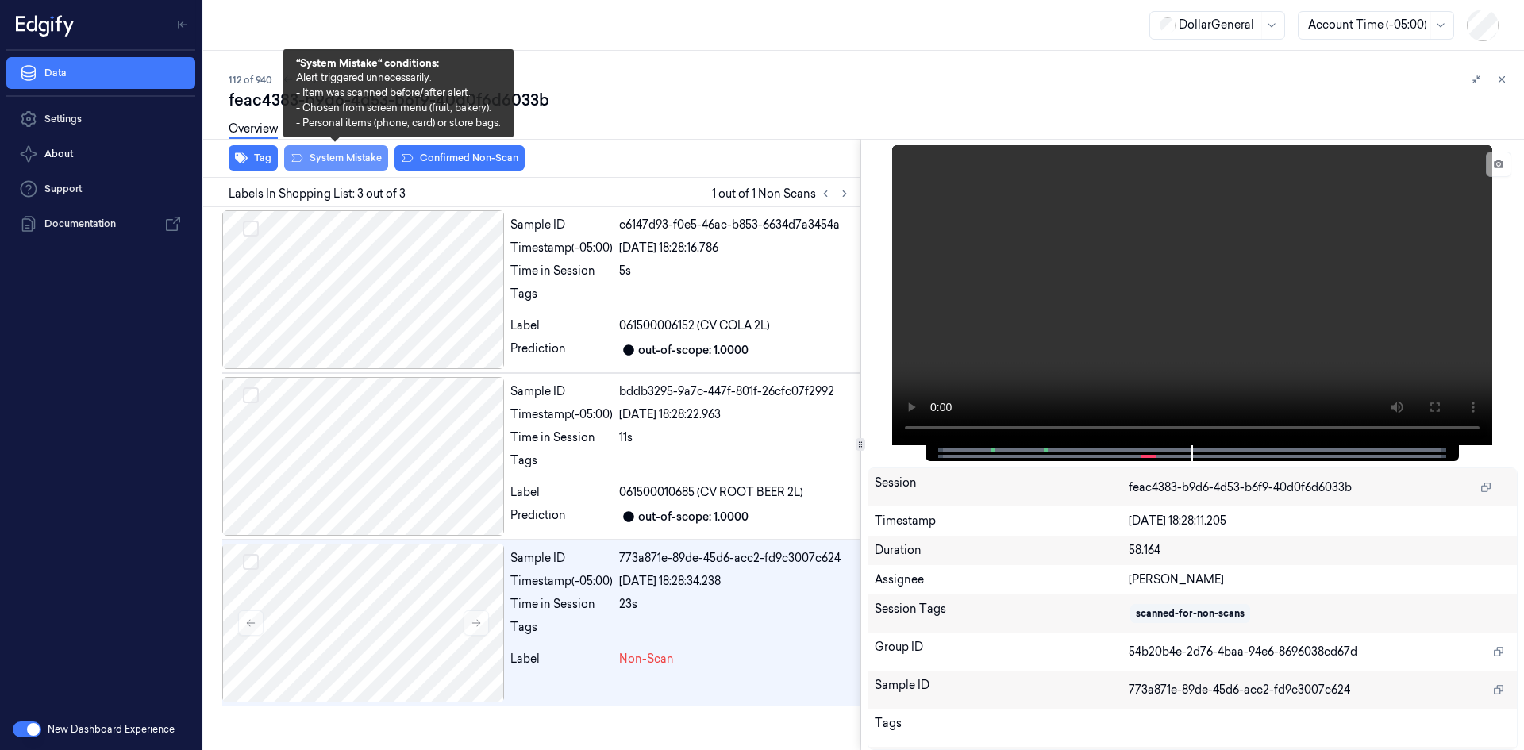
click at [344, 160] on button "System Mistake" at bounding box center [336, 157] width 104 height 25
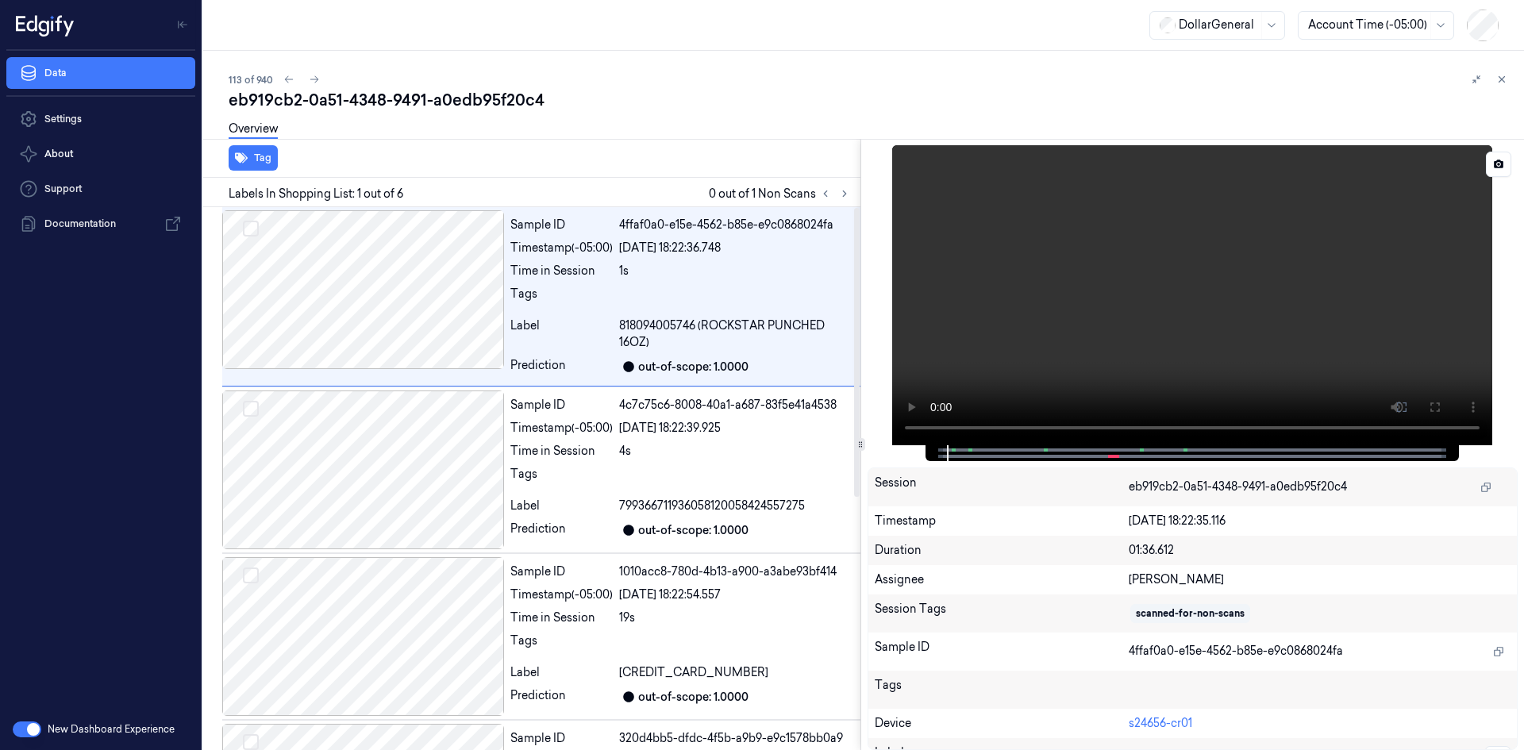
drag, startPoint x: 1100, startPoint y: 318, endPoint x: 897, endPoint y: 321, distance: 203.2
click at [1096, 321] on video at bounding box center [1192, 295] width 600 height 300
click at [1497, 80] on icon at bounding box center [1501, 79] width 11 height 11
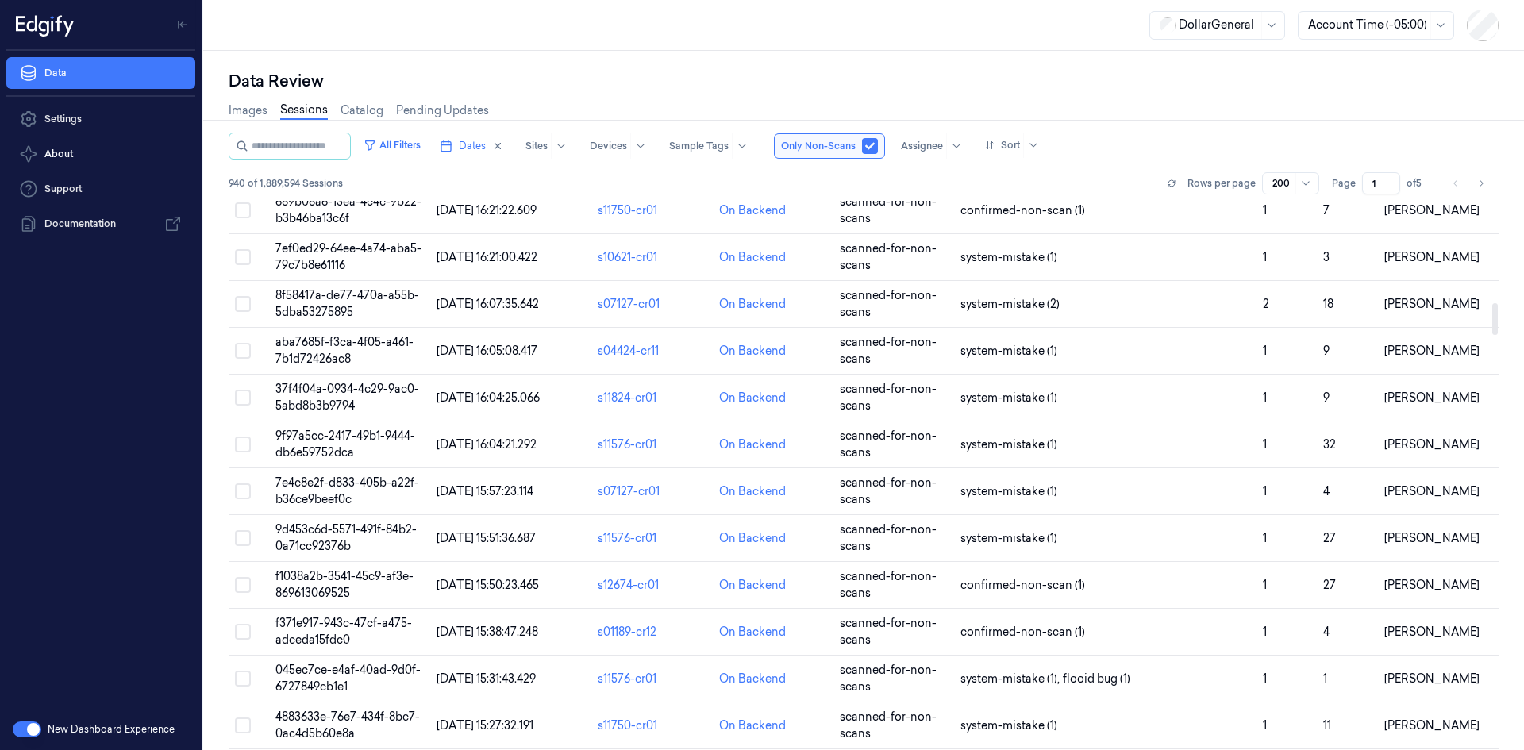
scroll to position [1746, 0]
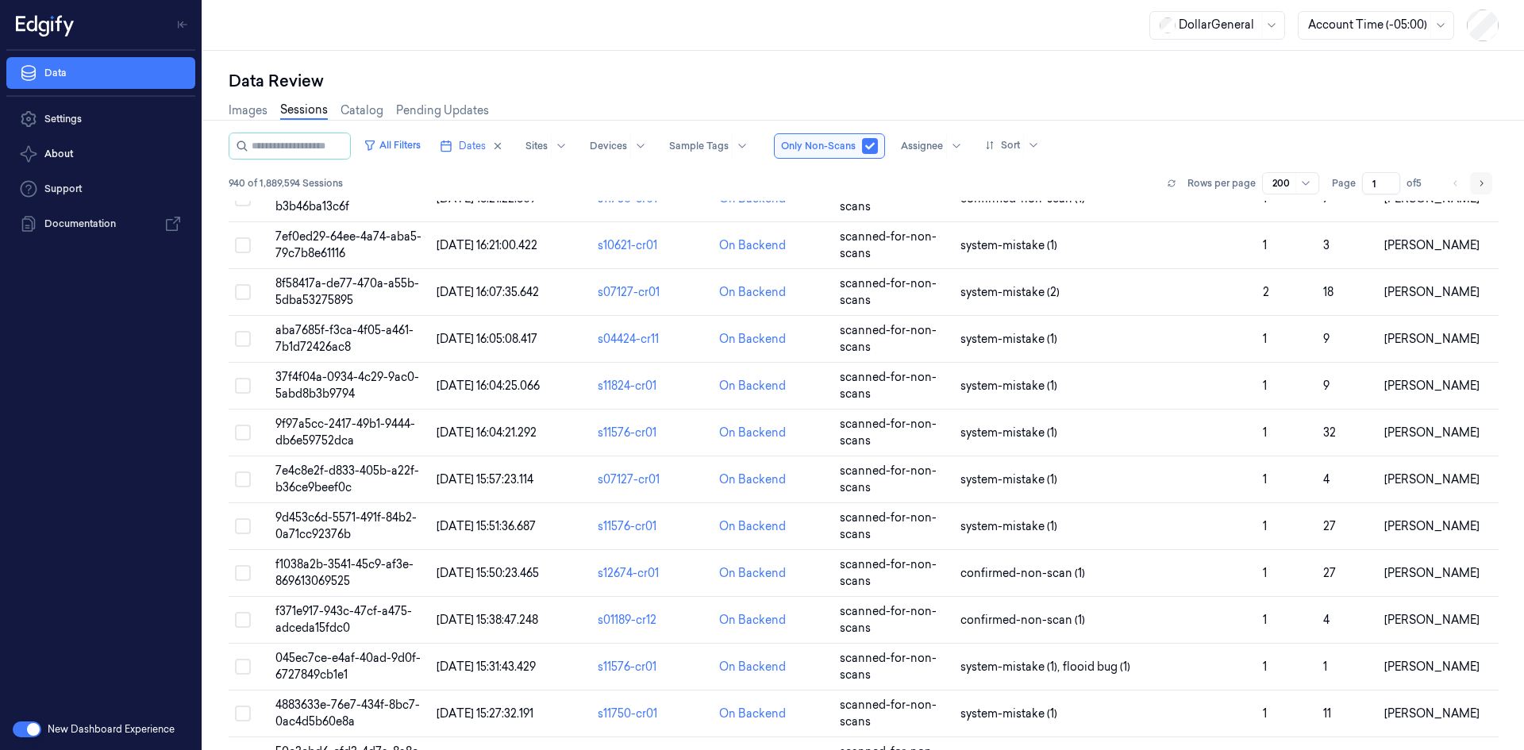
click at [1473, 182] on button "Go to next page" at bounding box center [1481, 183] width 22 height 22
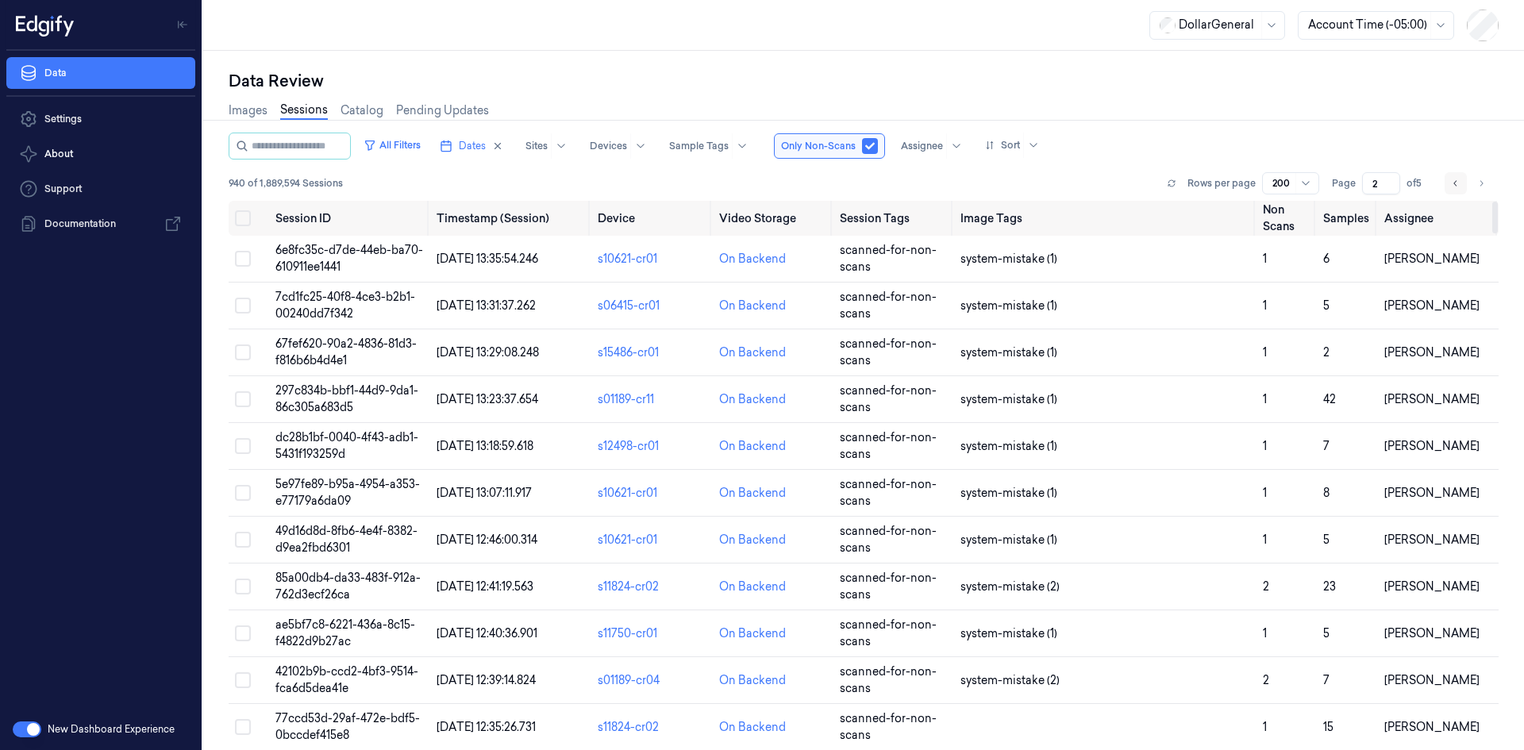
click at [1452, 186] on icon "Go to previous page" at bounding box center [1456, 183] width 10 height 13
type input "1"
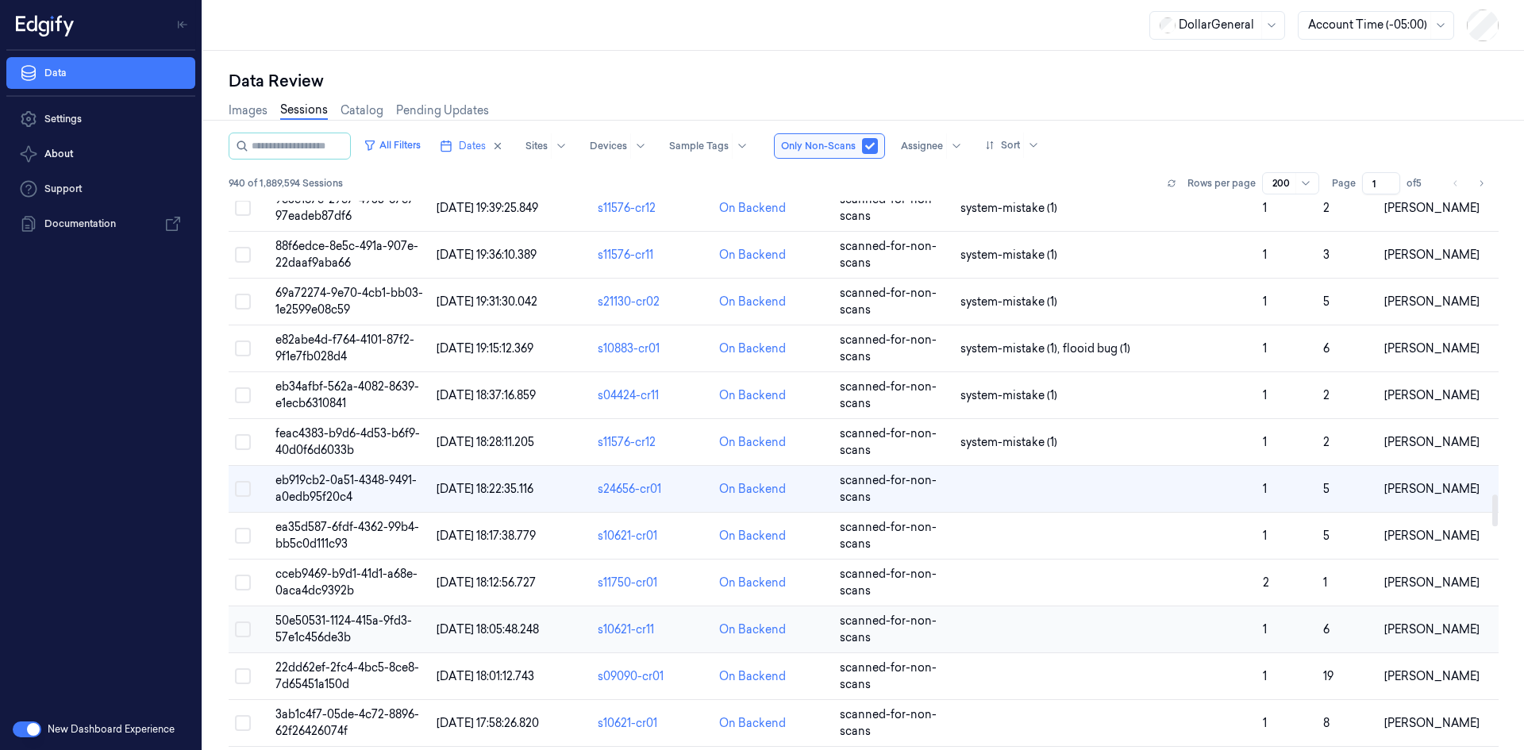
scroll to position [5132, 0]
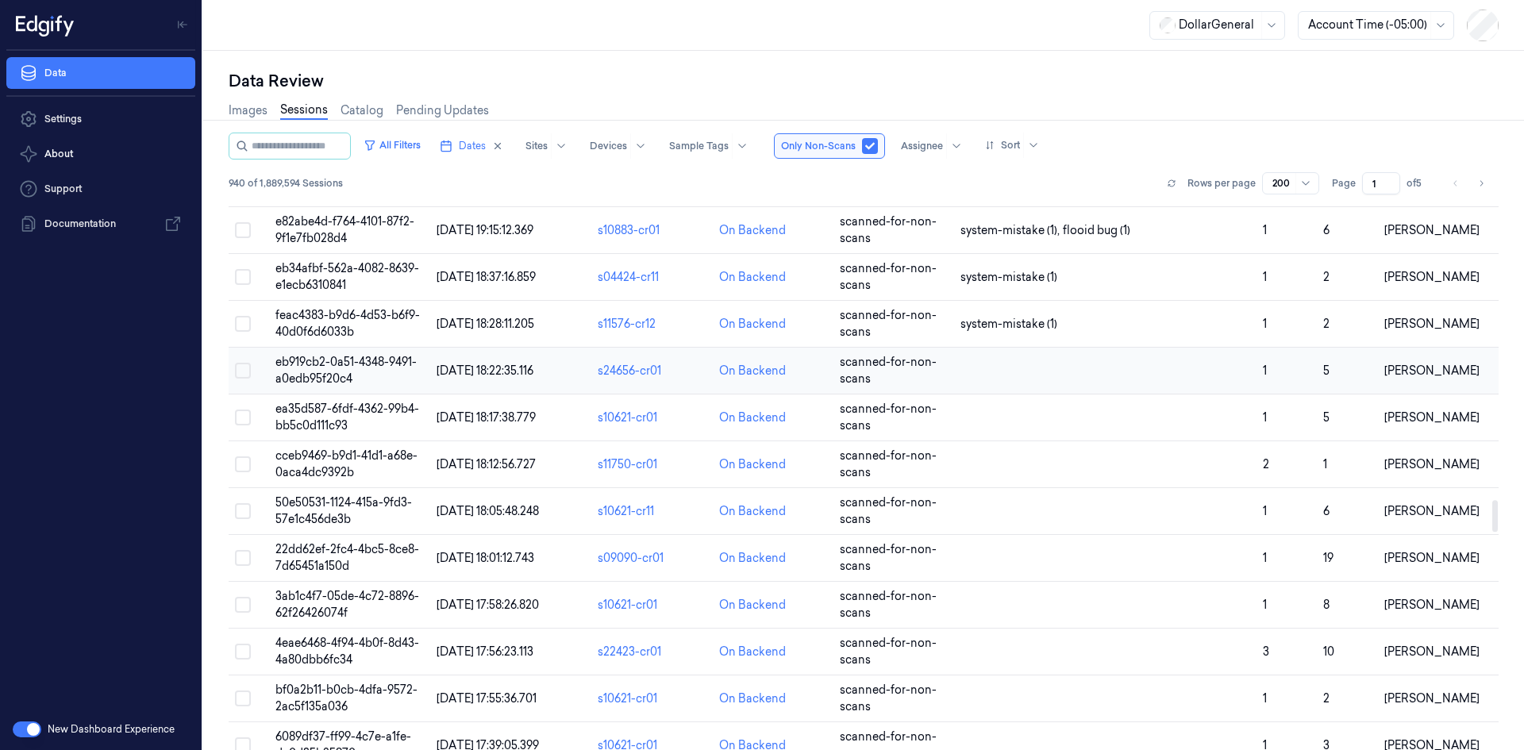
click at [1099, 369] on td at bounding box center [1105, 371] width 302 height 47
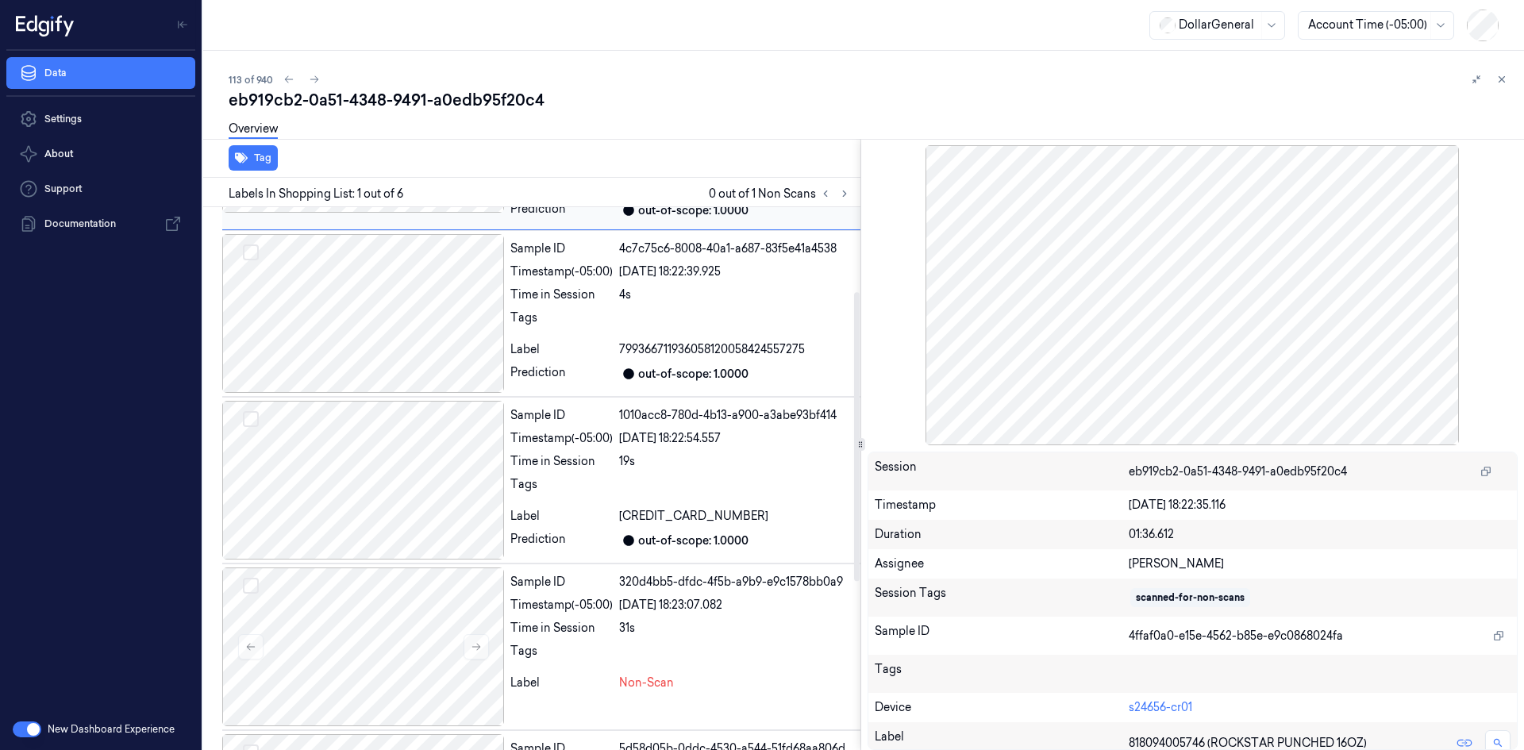
scroll to position [159, 0]
click at [837, 201] on div at bounding box center [835, 193] width 38 height 19
click at [844, 206] on div "Labels In Shopping List: 1 out of 6 0 out of 1 Non Scans" at bounding box center [528, 192] width 663 height 29
click at [848, 194] on icon at bounding box center [844, 193] width 11 height 11
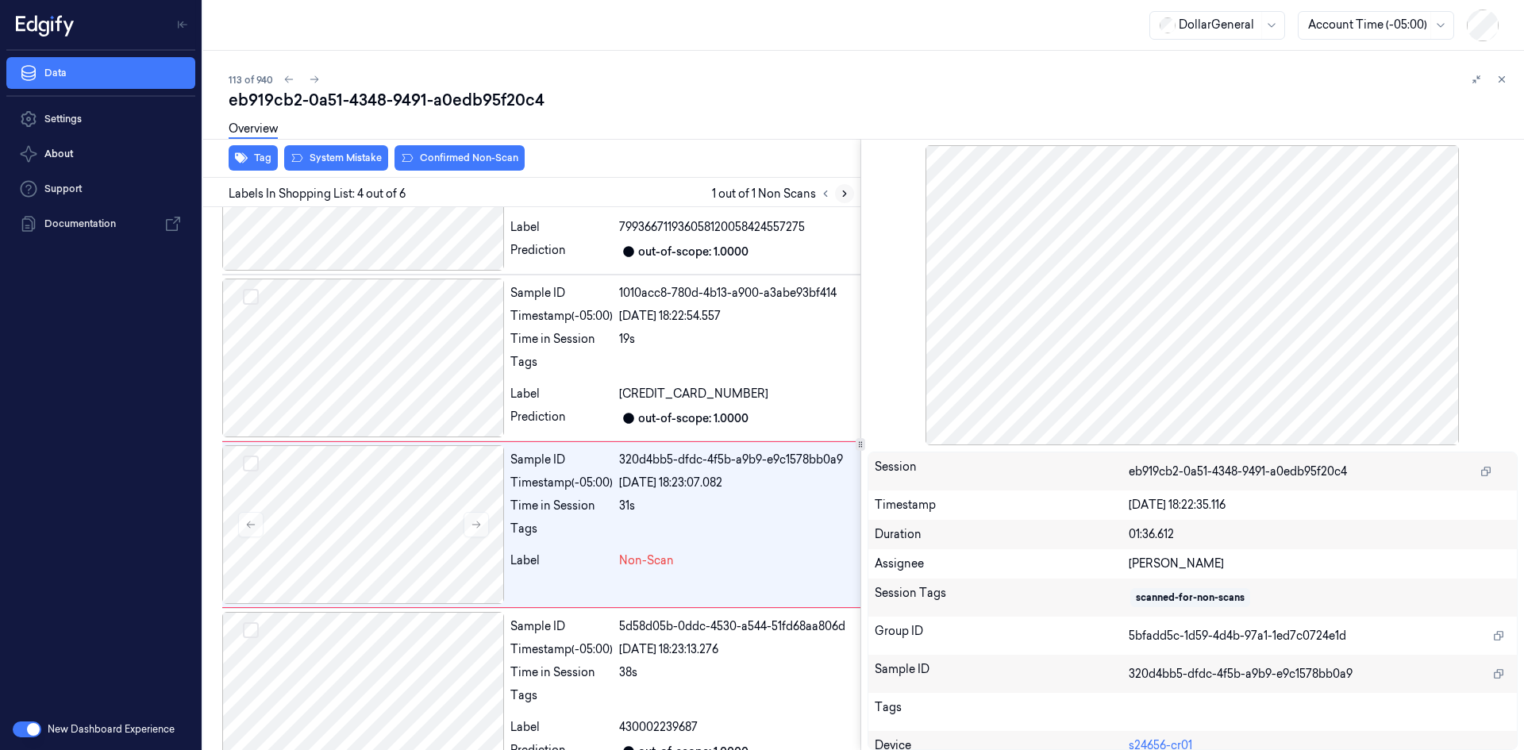
scroll to position [325, 0]
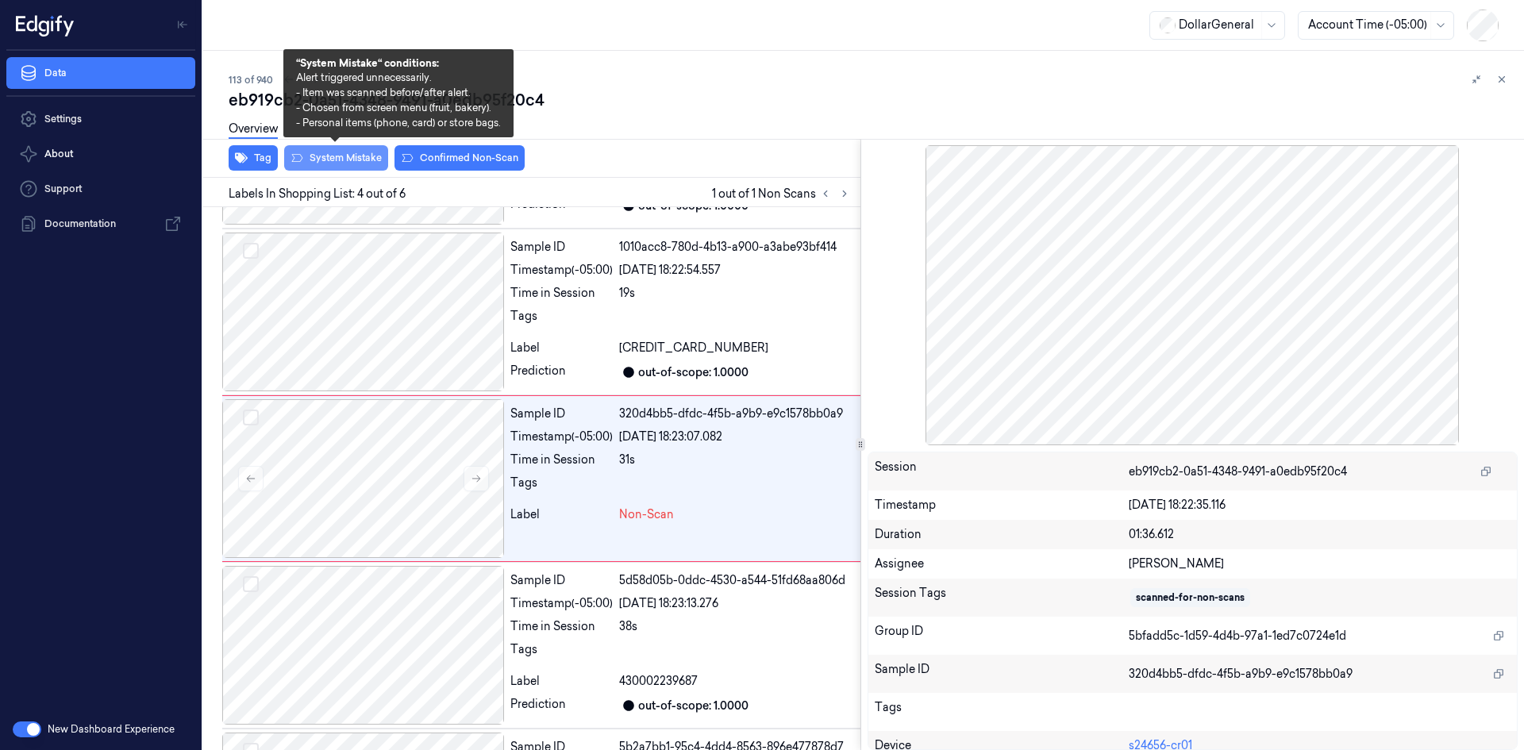
click at [342, 154] on button "System Mistake" at bounding box center [336, 157] width 104 height 25
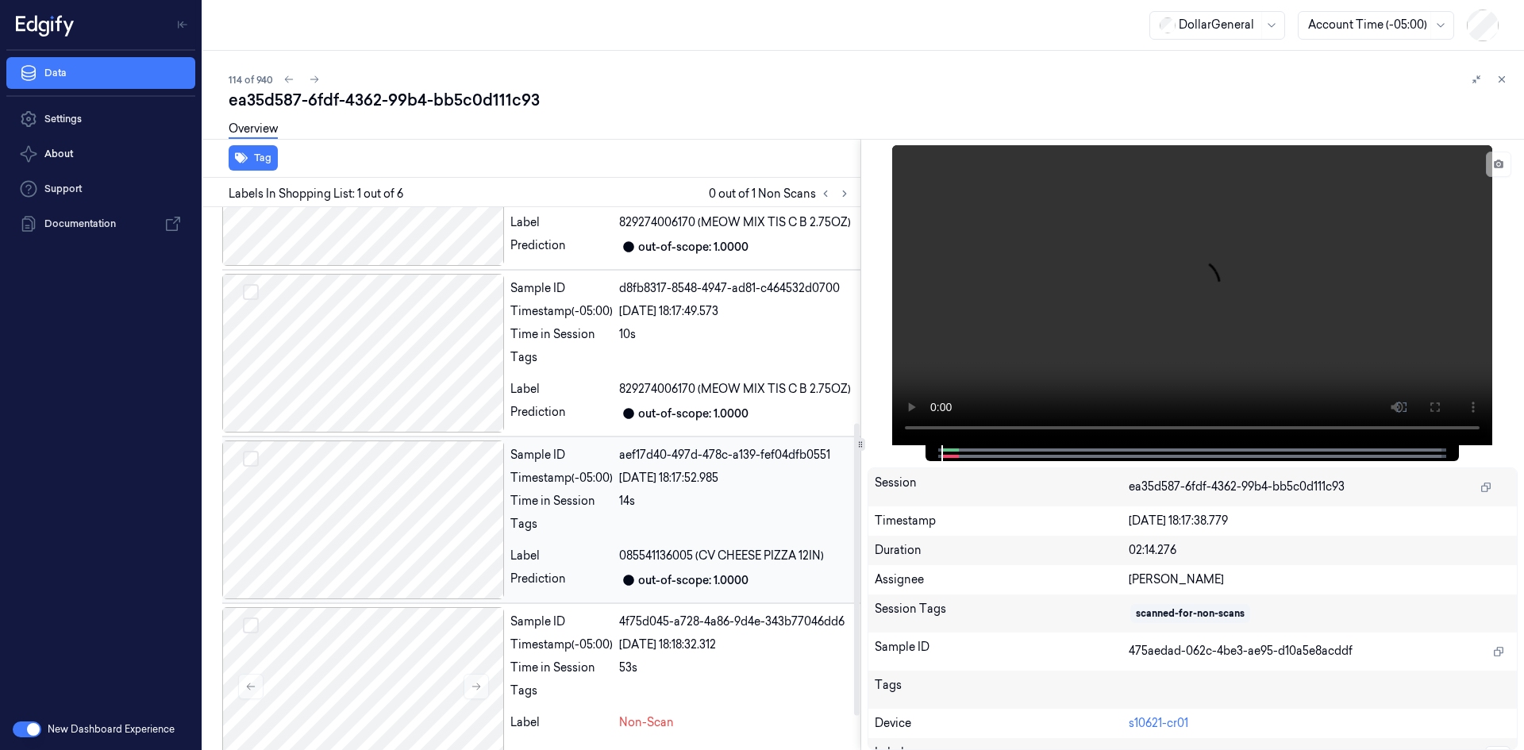
scroll to position [462, 0]
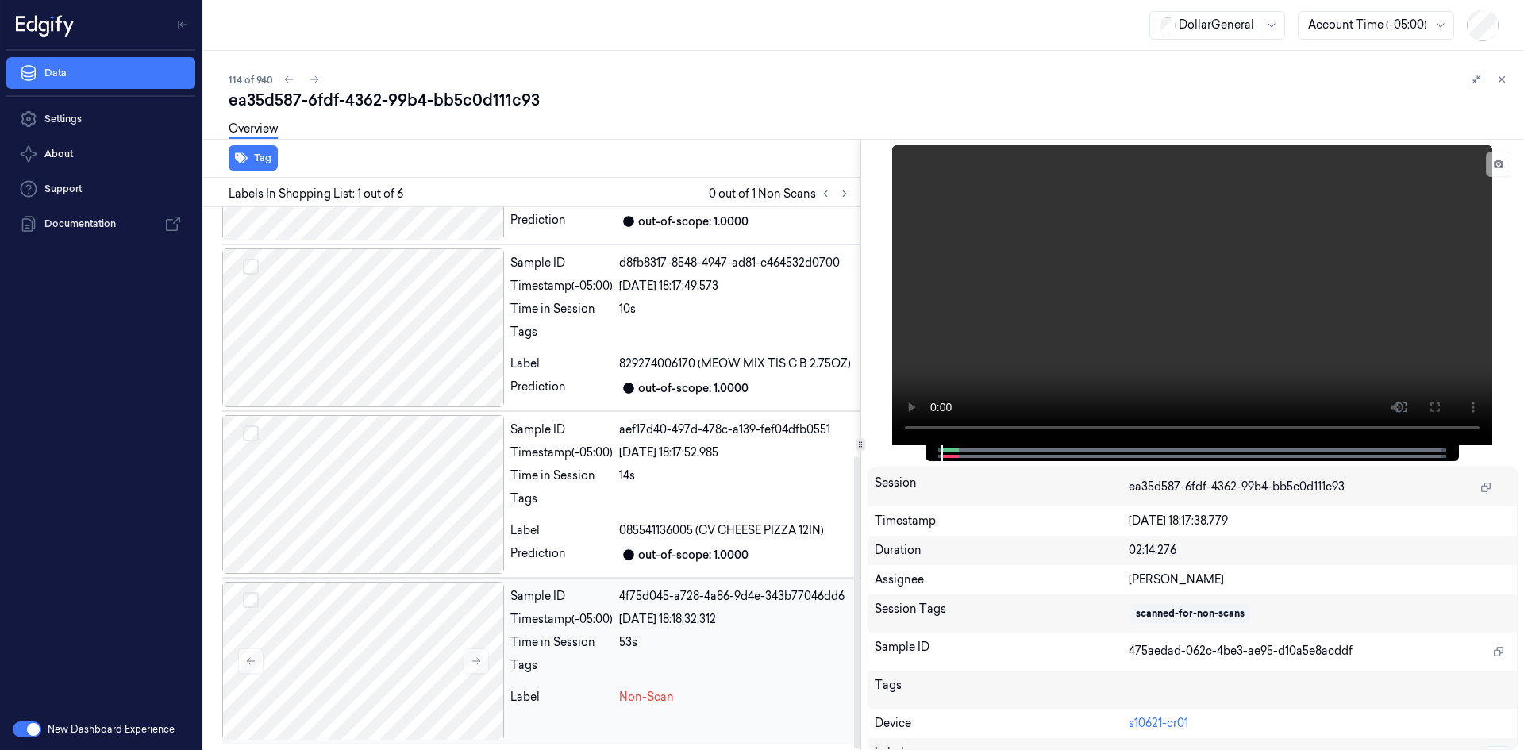
click at [610, 626] on div "Timestamp (-05:00)" at bounding box center [561, 619] width 102 height 17
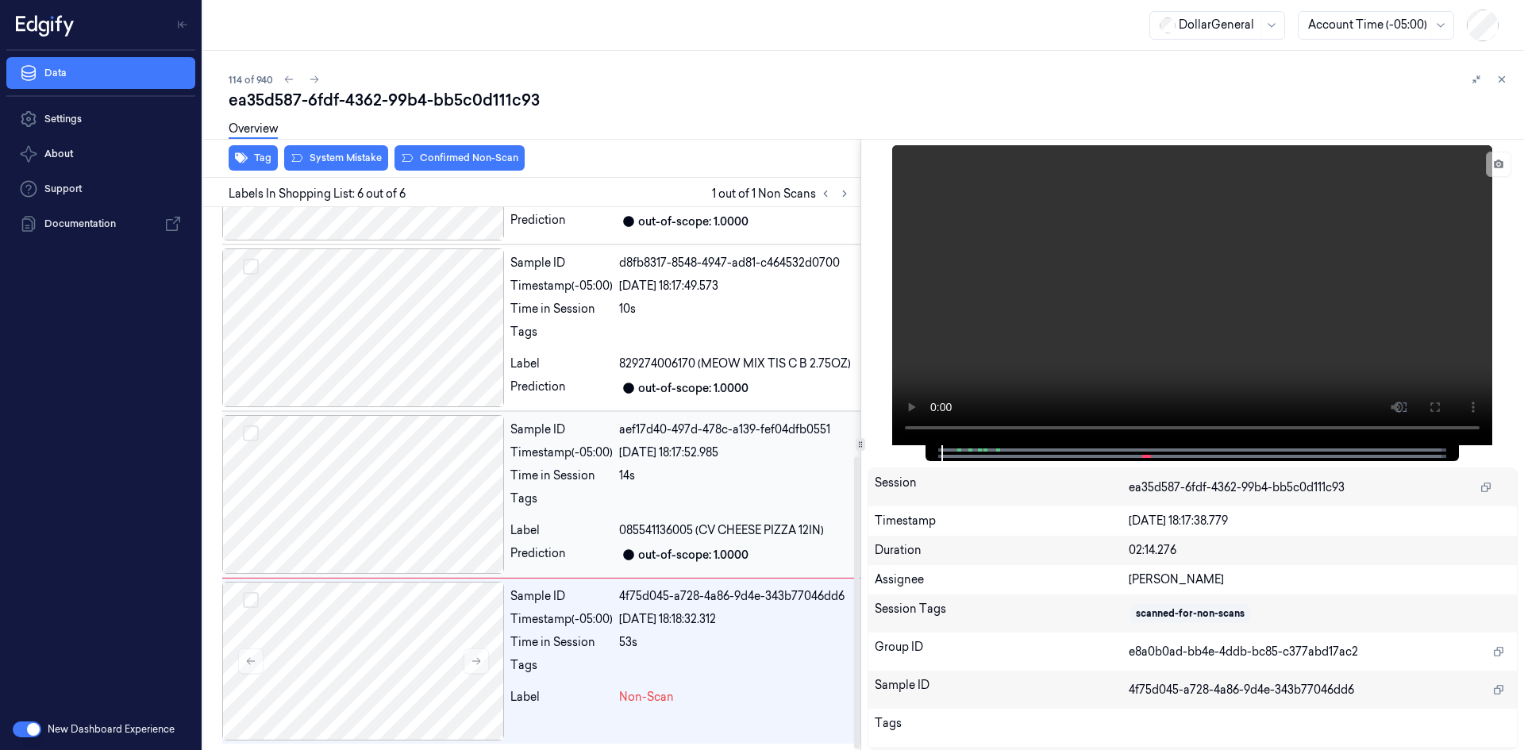
click at [556, 532] on div "Label" at bounding box center [561, 530] width 102 height 17
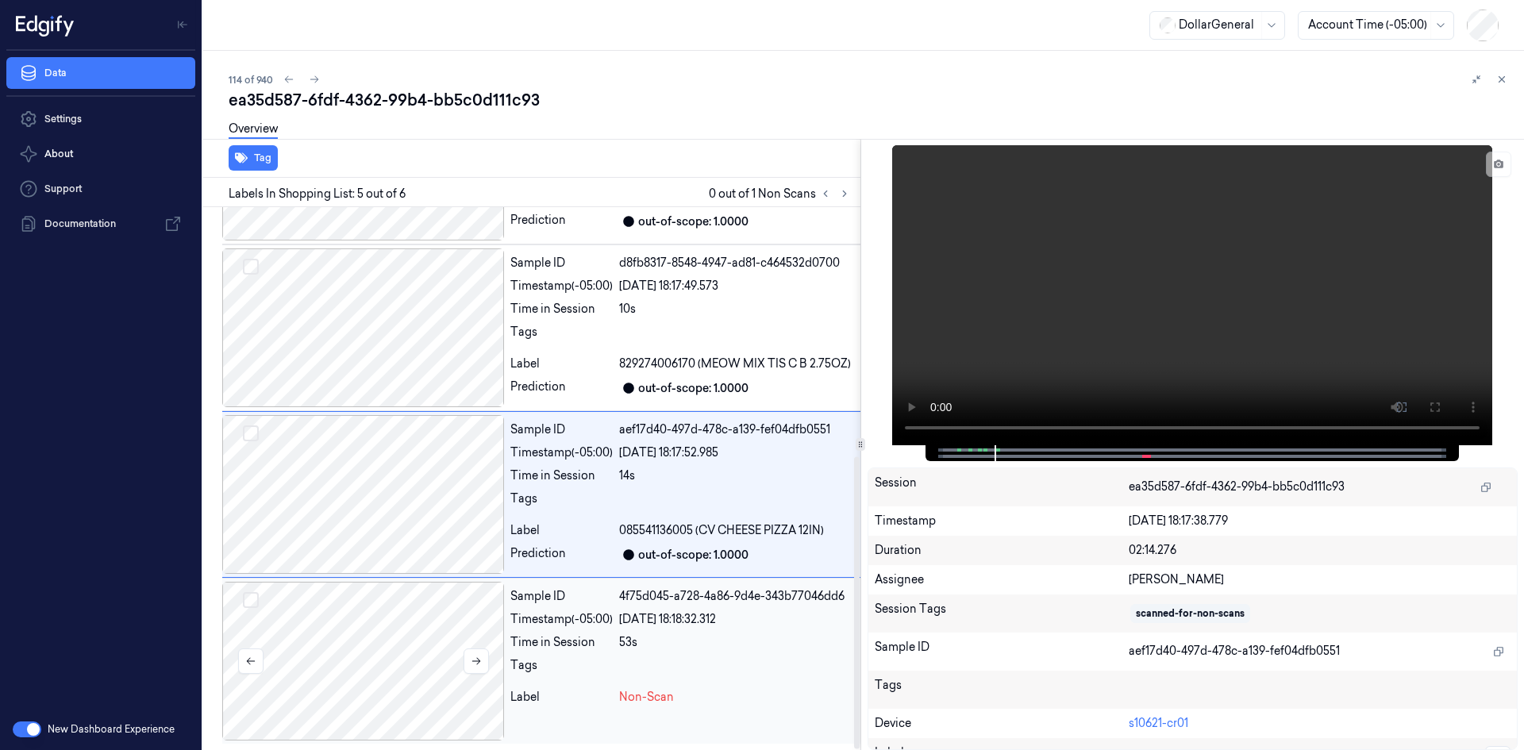
click at [444, 659] on div at bounding box center [363, 661] width 282 height 159
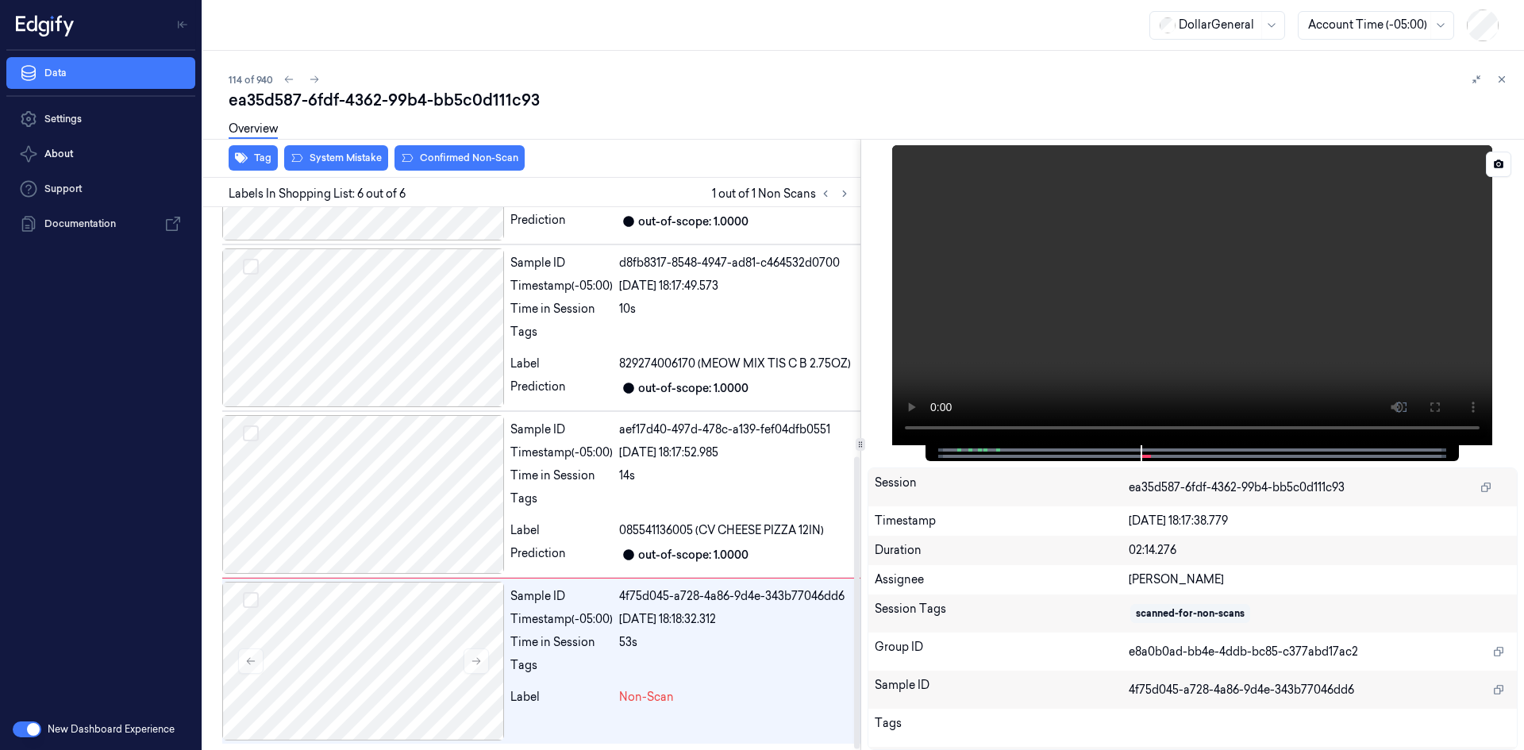
click at [975, 280] on video at bounding box center [1192, 295] width 600 height 300
click at [1079, 342] on video at bounding box center [1192, 295] width 600 height 300
click at [1123, 283] on video at bounding box center [1192, 295] width 600 height 300
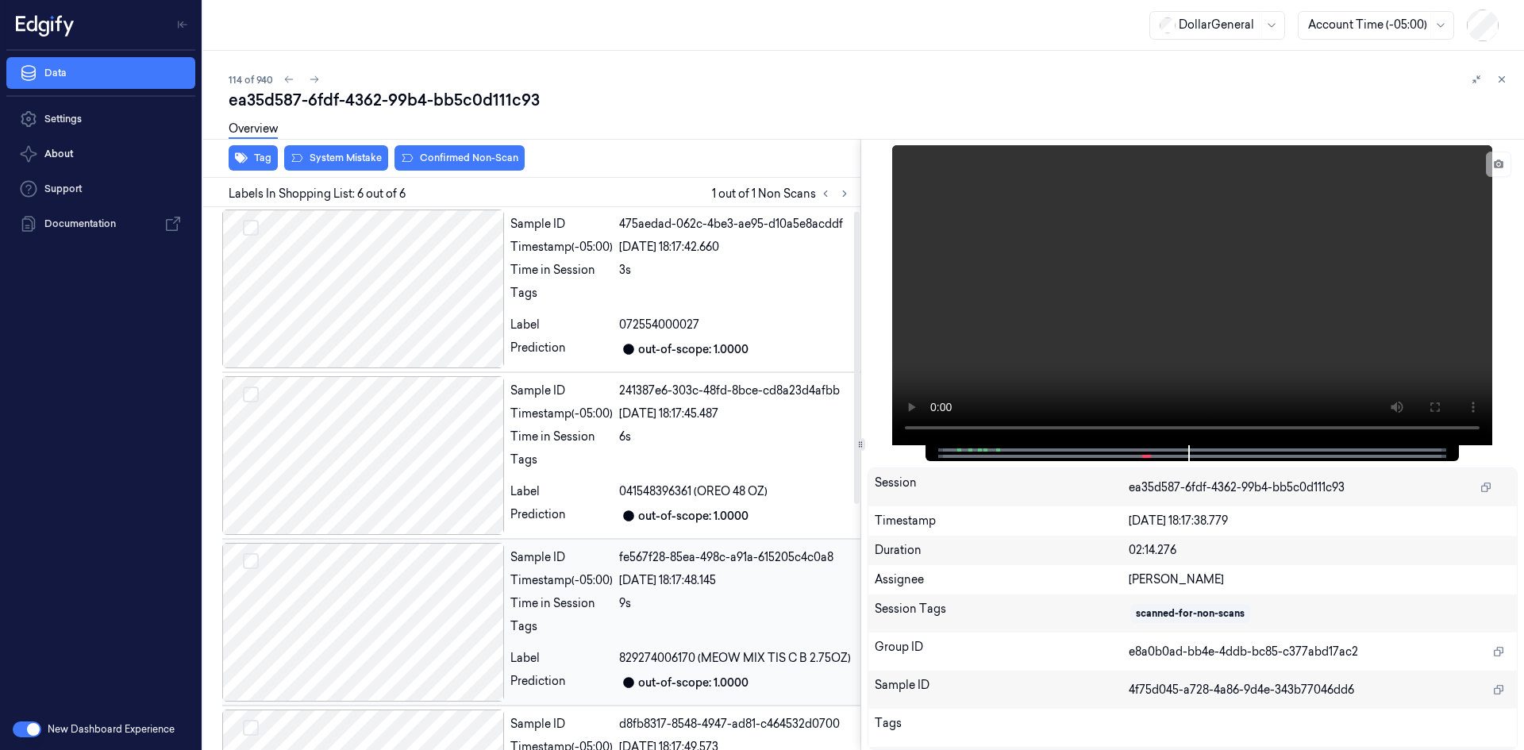
scroll to position [0, 0]
click at [509, 246] on div "Sample ID 475aedad-062c-4be3-ae95-d10a5e8acddf Timestamp (-05:00) [DATE] 18:17:…" at bounding box center [682, 289] width 356 height 159
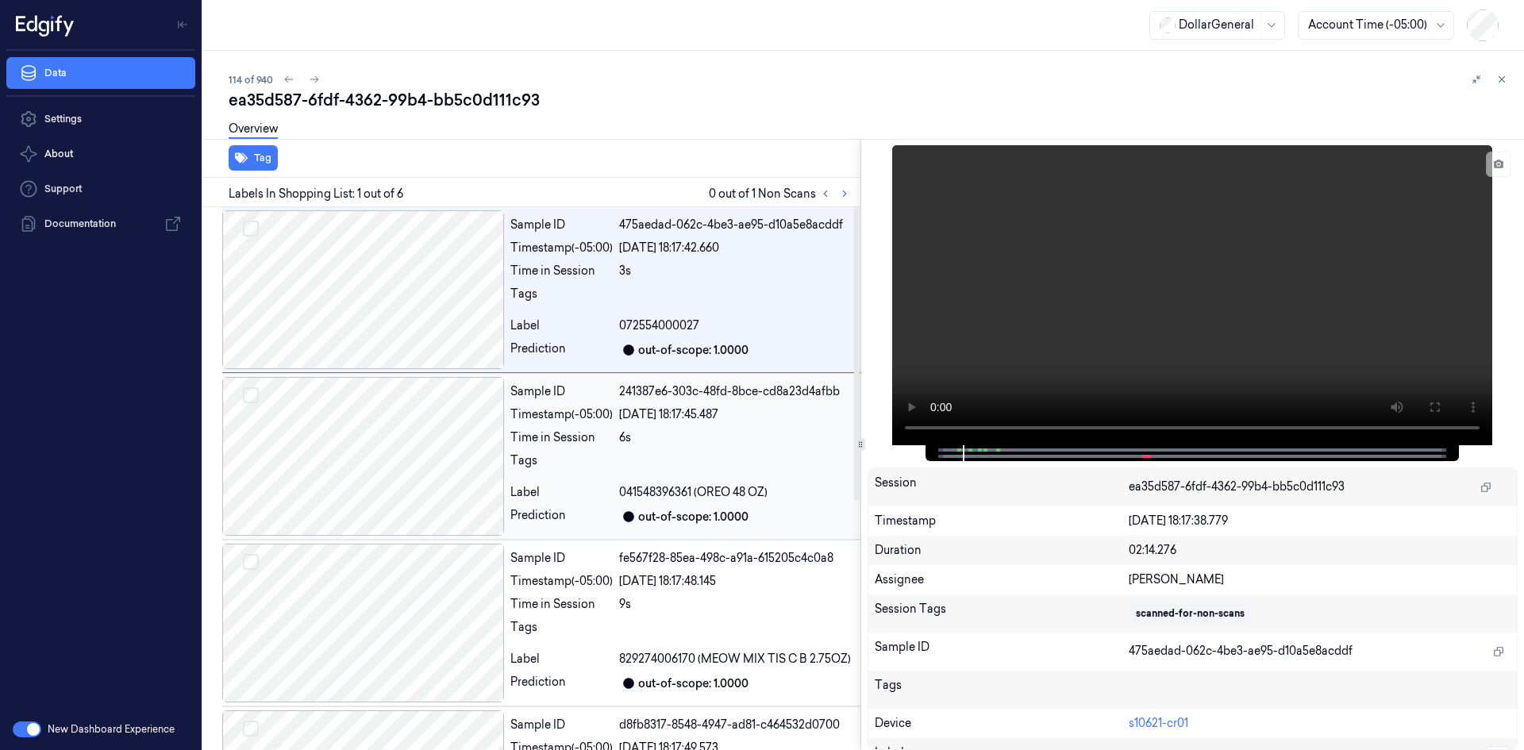
click at [525, 424] on div "Sample ID 241387e6-303c-48fd-8bce-cd8a23d4afbb Timestamp (-05:00) [DATE] 18:17:…" at bounding box center [682, 456] width 356 height 159
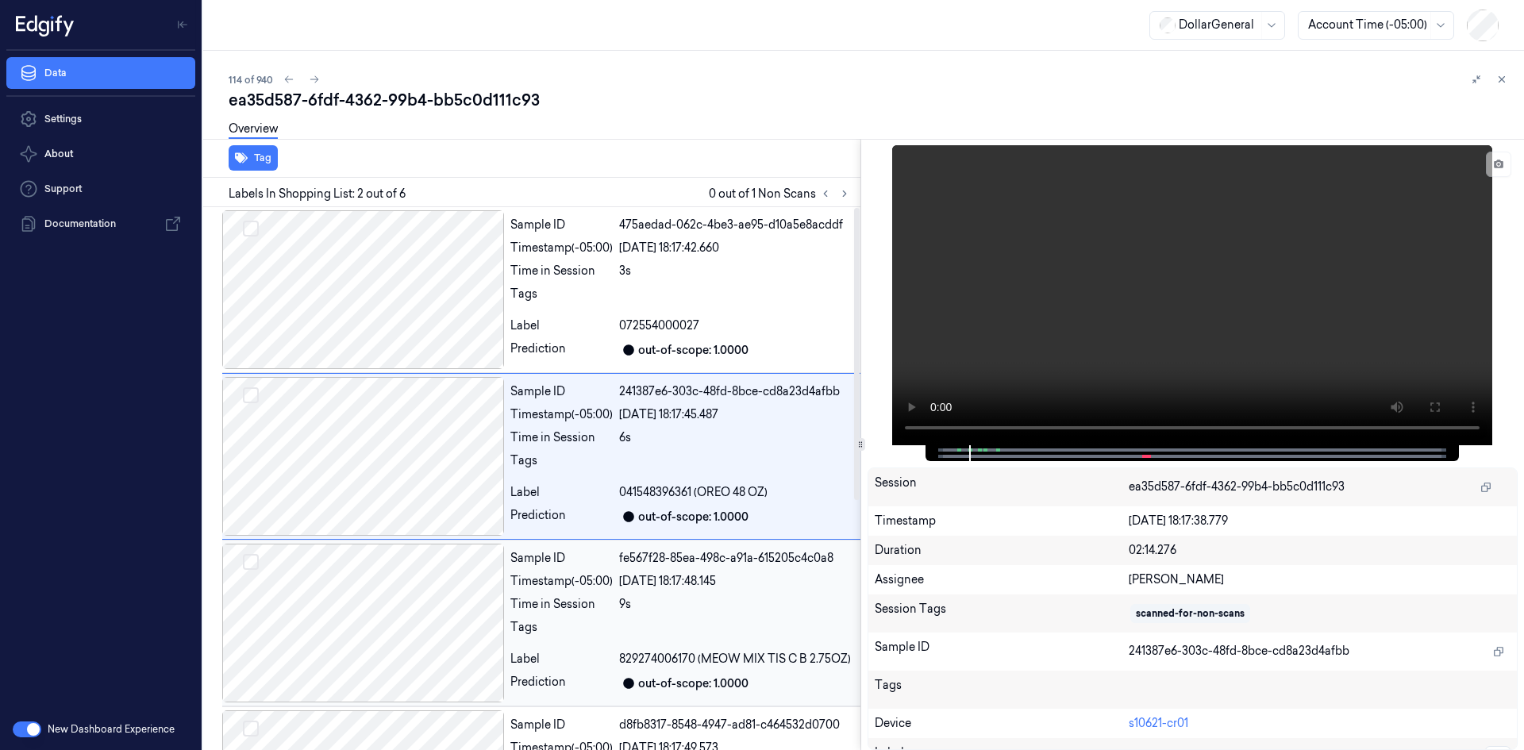
click at [593, 584] on div "Timestamp (-05:00)" at bounding box center [561, 581] width 102 height 17
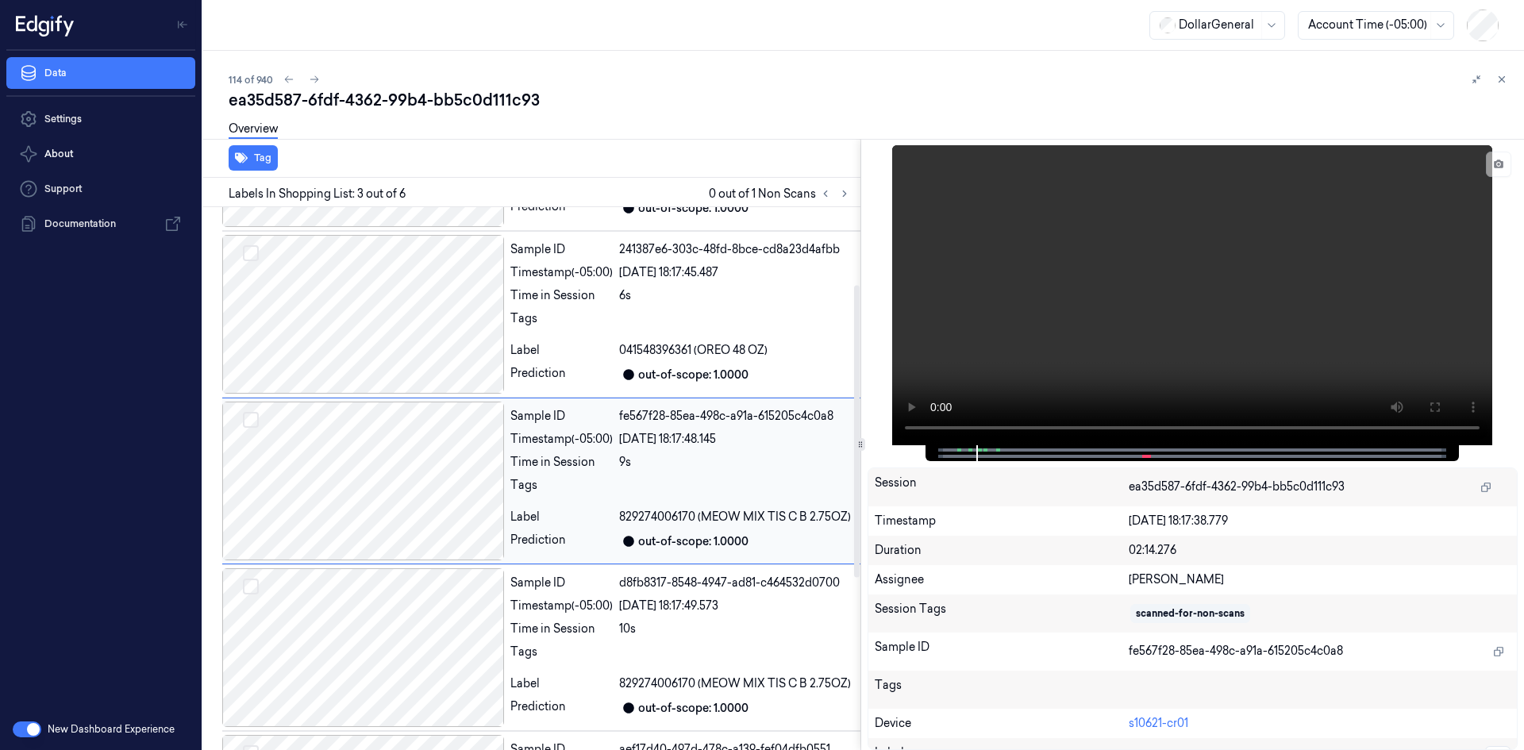
scroll to position [144, 0]
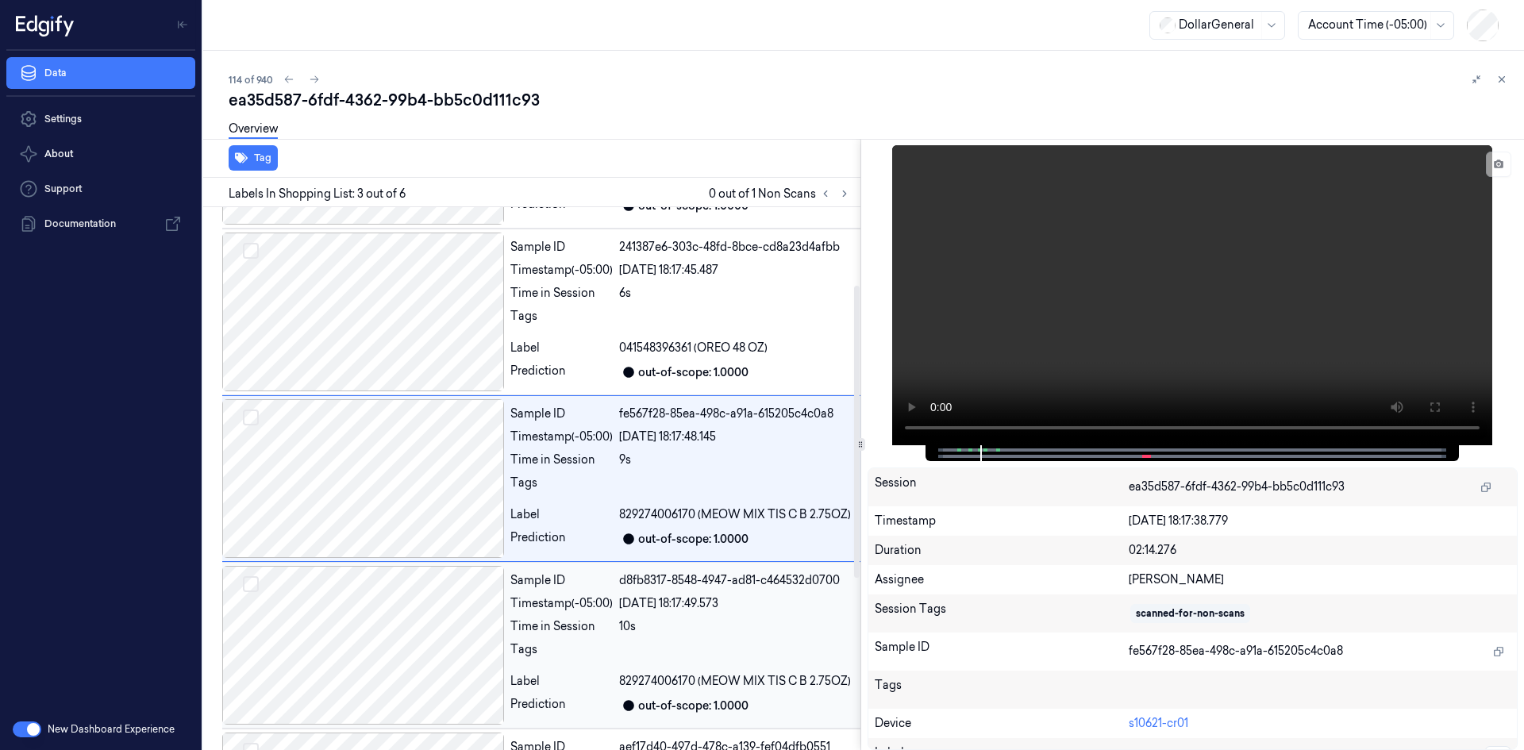
click at [588, 637] on div "Sample ID d8fb8317-8548-4947-ad81-c464532d0700 Timestamp (-05:00) [DATE] 18:17:…" at bounding box center [682, 645] width 356 height 159
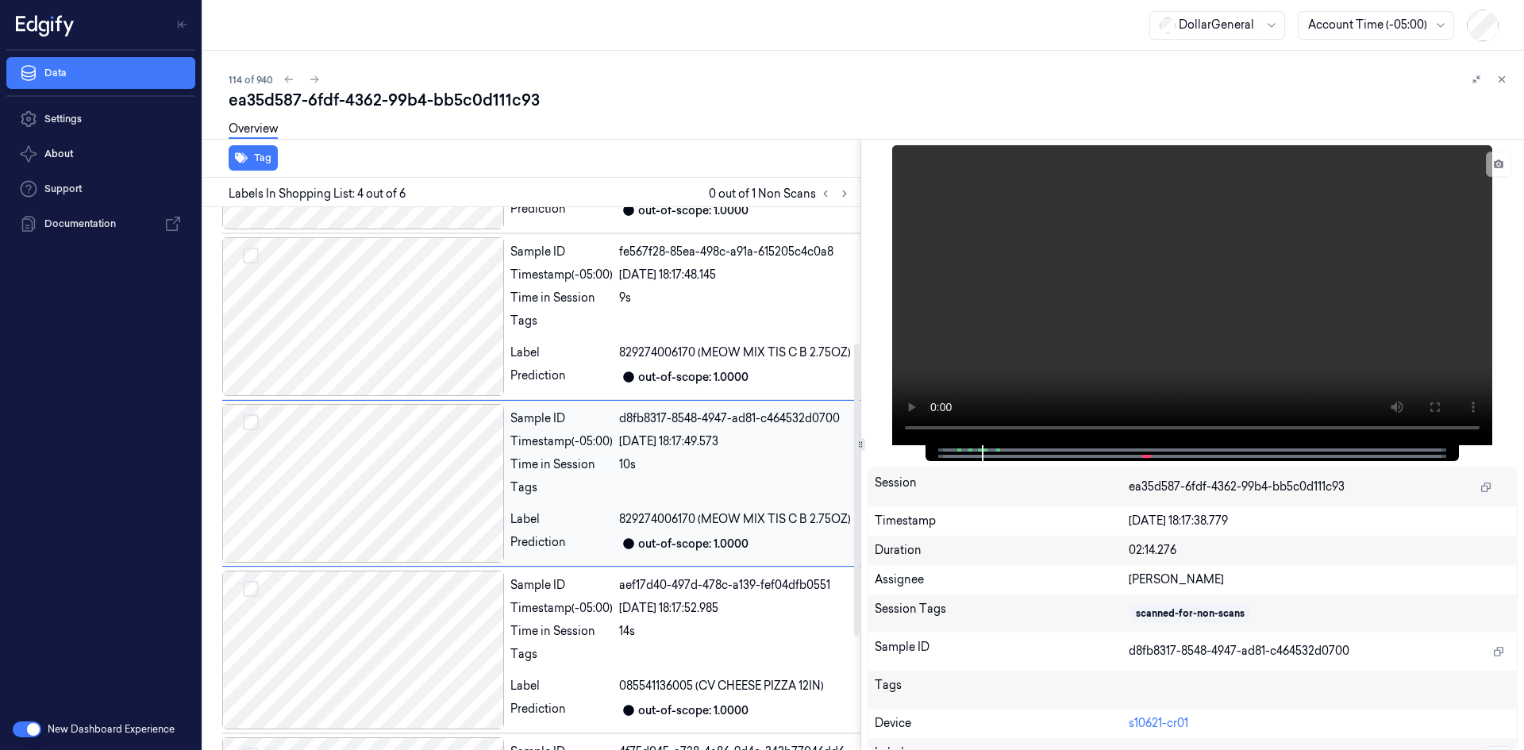
scroll to position [311, 0]
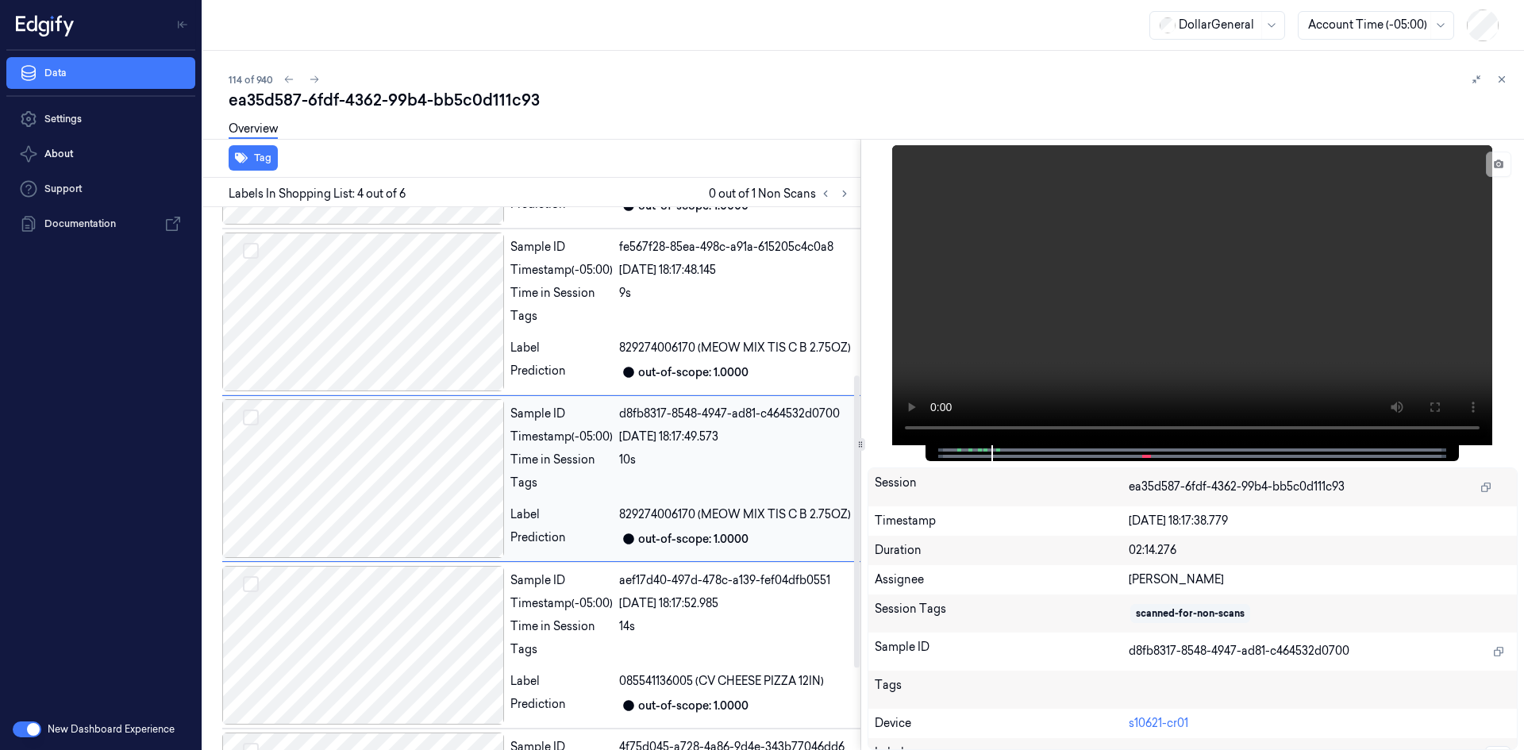
click at [588, 637] on div "Sample ID aef17d40-497d-478c-a139-fef04dfb0551 Timestamp (-05:00) [DATE] 18:17:…" at bounding box center [682, 645] width 356 height 159
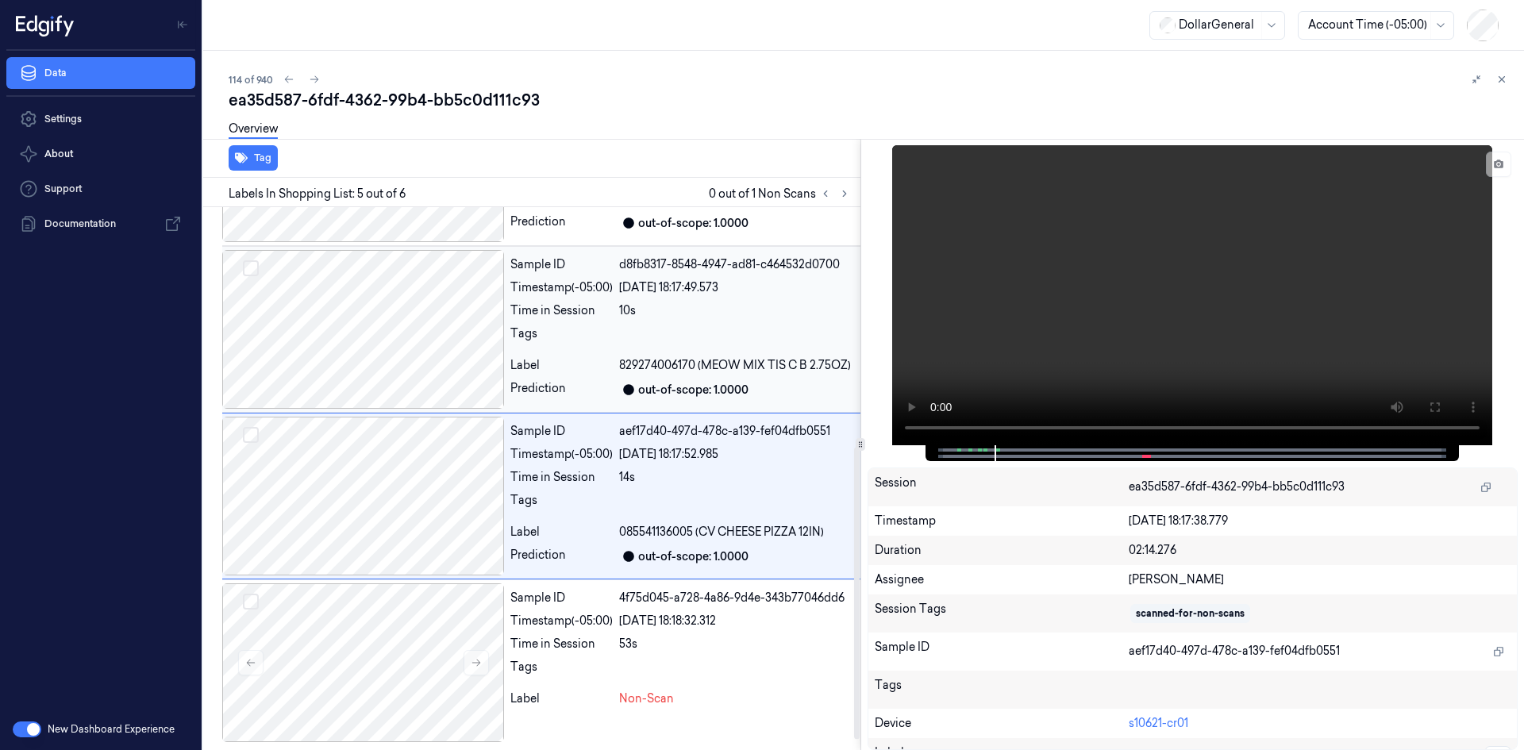
scroll to position [462, 0]
click at [588, 637] on div "Time in Session" at bounding box center [561, 642] width 102 height 17
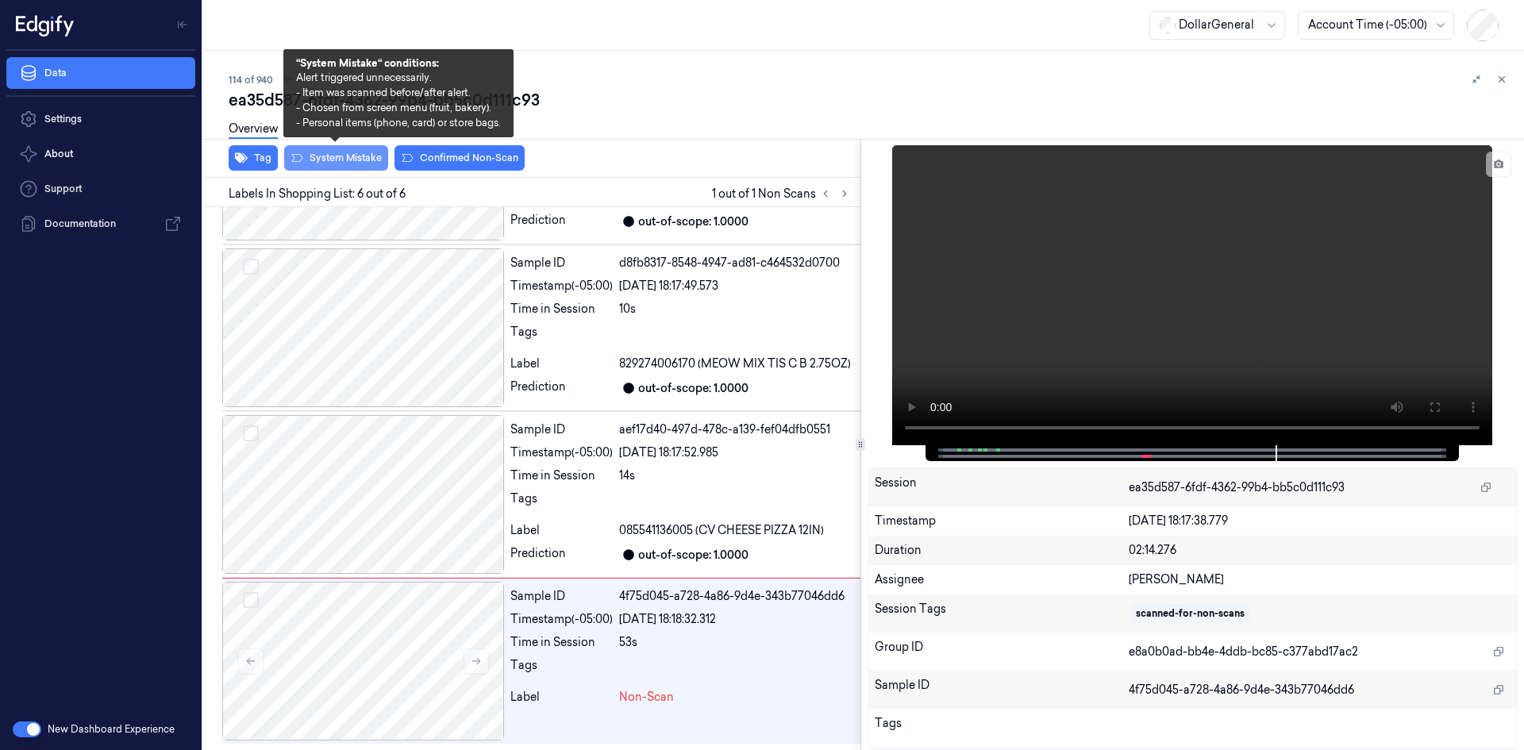
click at [325, 167] on button "System Mistake" at bounding box center [336, 157] width 104 height 25
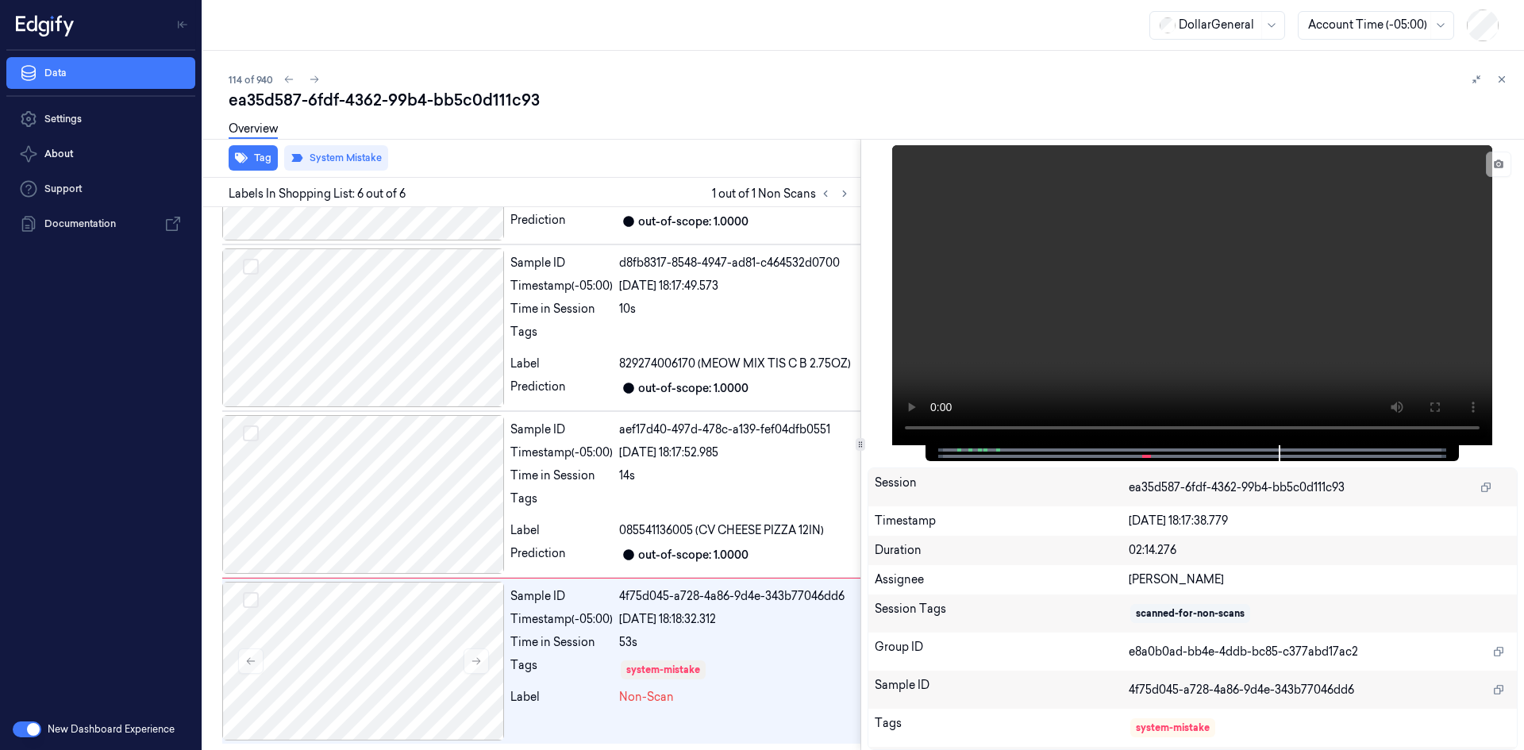
click at [527, 126] on div "Overview" at bounding box center [870, 131] width 1282 height 40
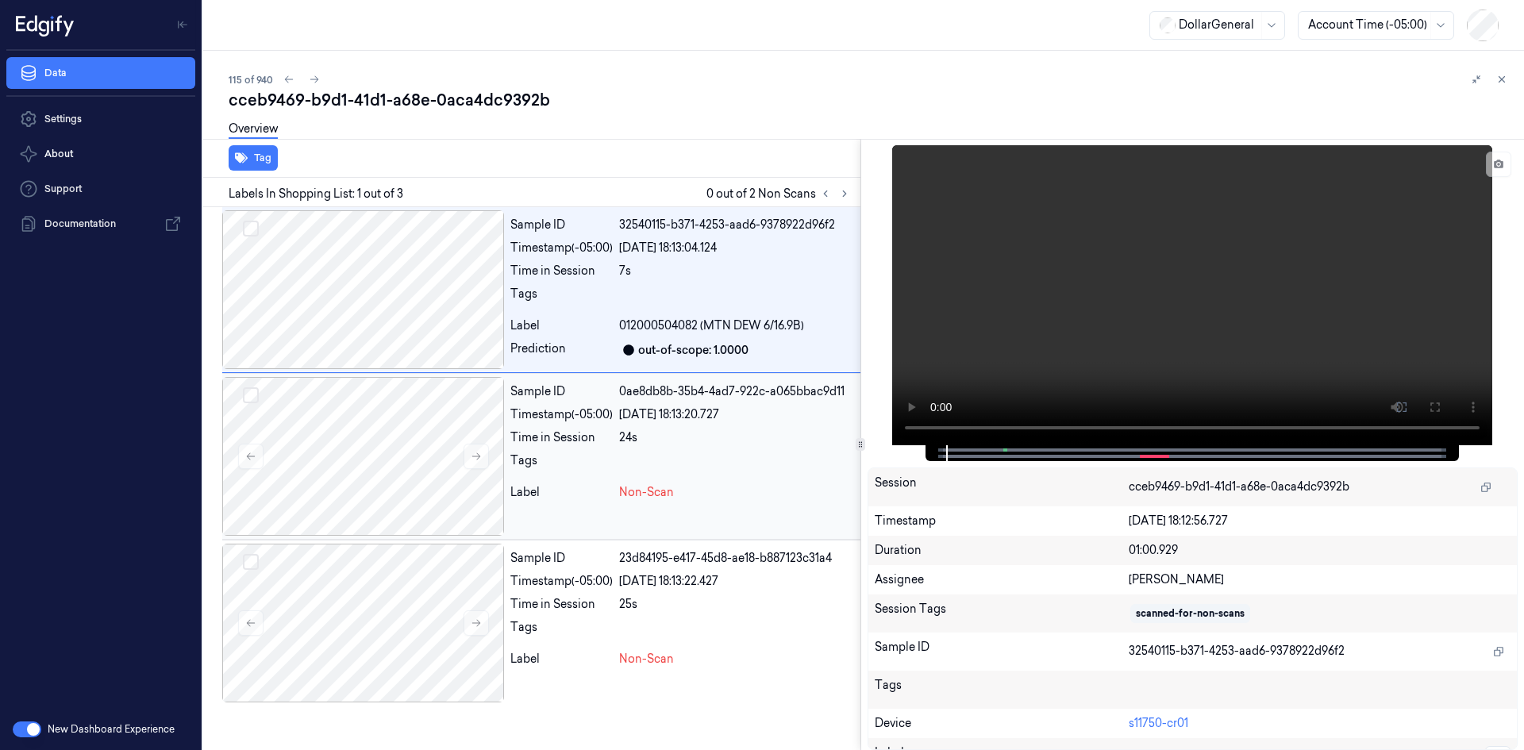
click at [698, 453] on div at bounding box center [736, 464] width 235 height 25
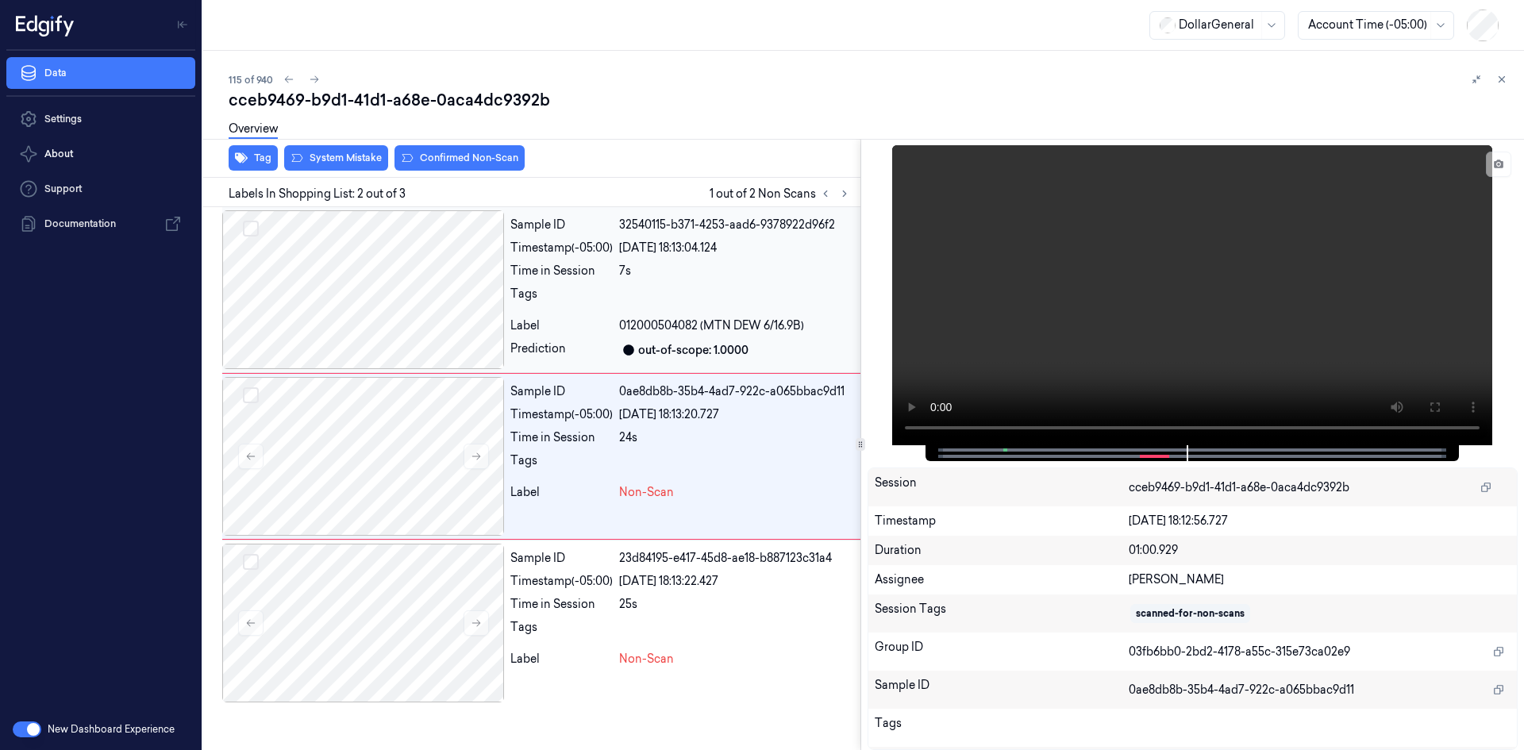
click at [603, 317] on div "Sample ID 32540115-b371-4253-aad6-9378922d96f2 Timestamp (-05:00) [DATE] 18:13:…" at bounding box center [682, 289] width 356 height 159
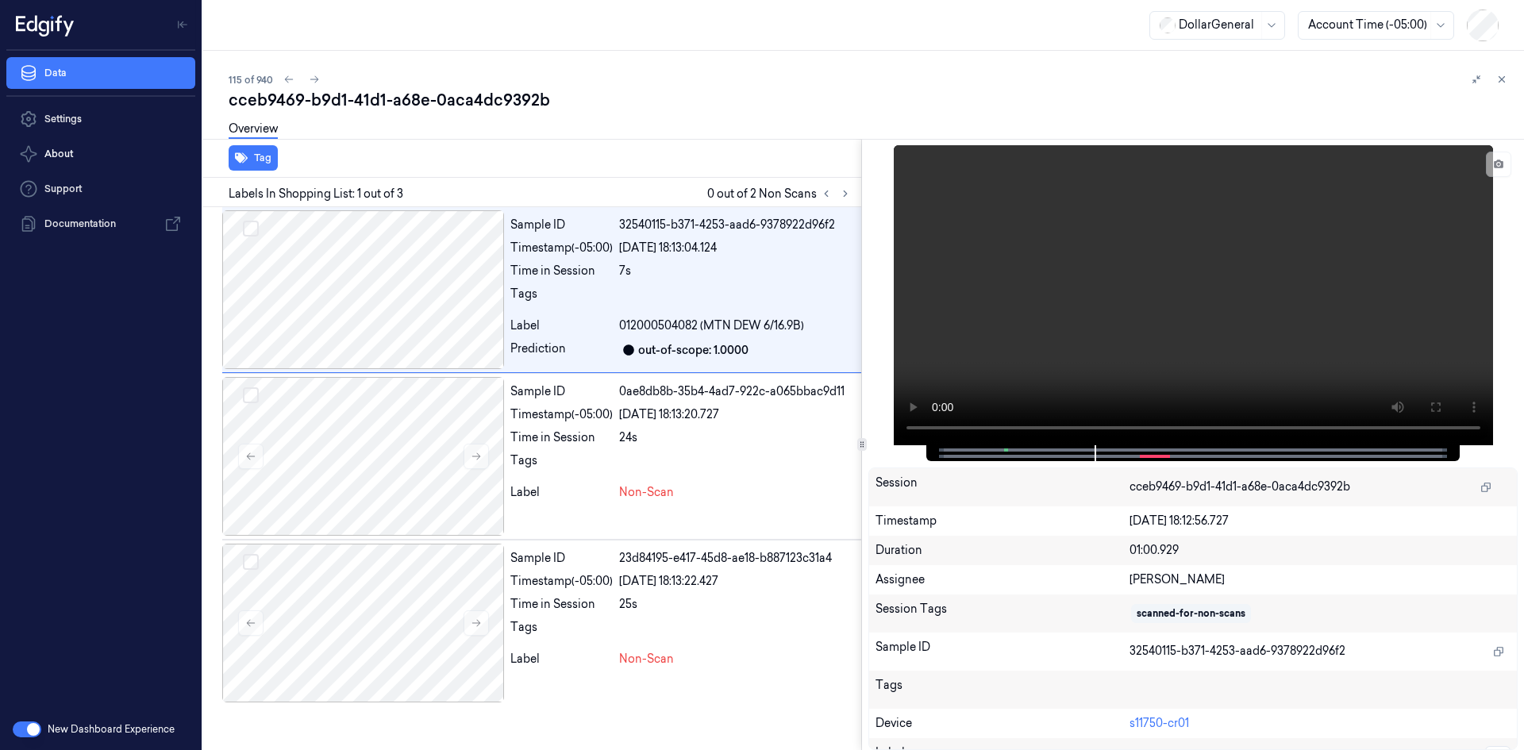
click at [864, 453] on div "Tag Labels In Shopping List: 1 out of 3 0 out of 2 Non Scans Sample ID 32540115…" at bounding box center [860, 444] width 1327 height 611
click at [1015, 348] on video at bounding box center [1193, 295] width 599 height 300
click at [586, 653] on div "Label" at bounding box center [561, 659] width 102 height 17
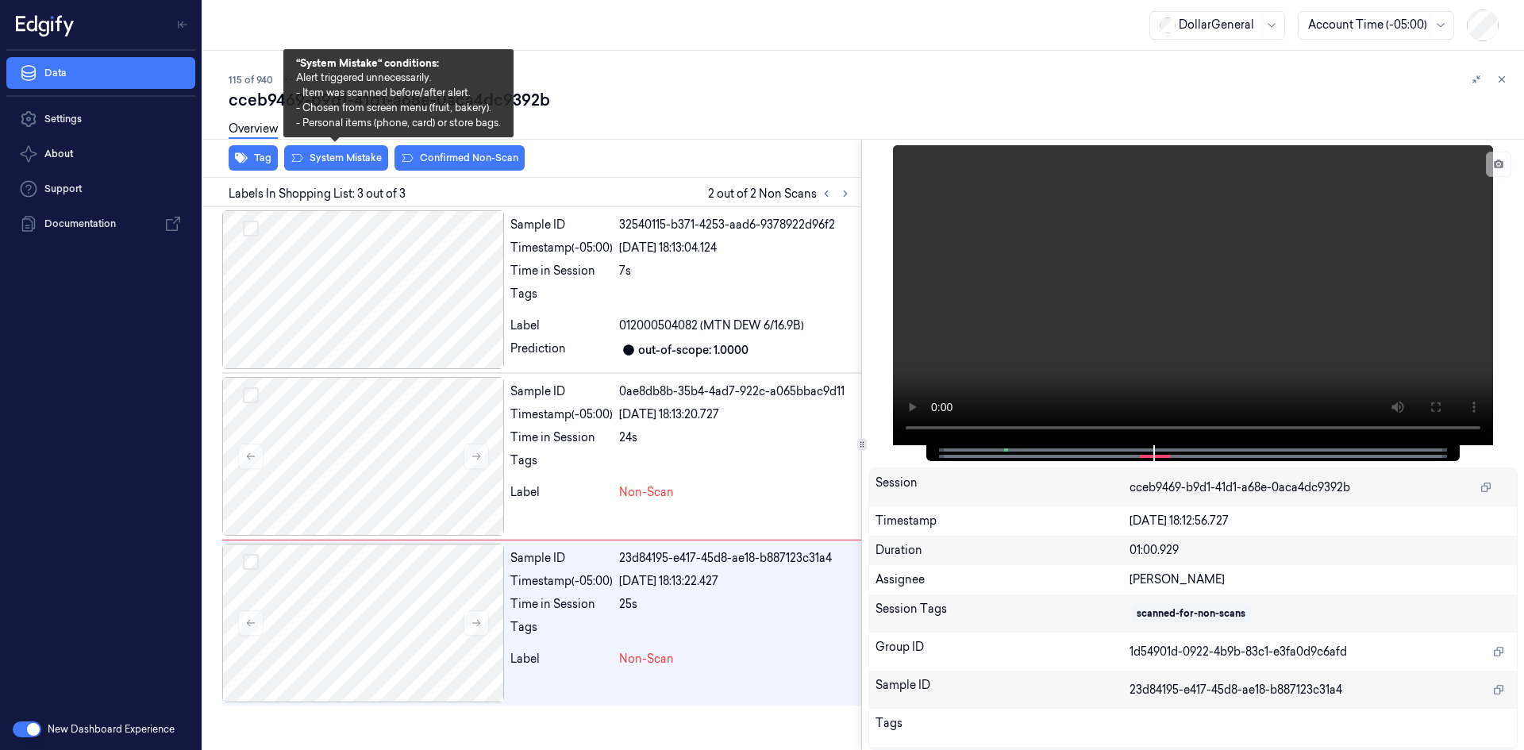
click at [374, 169] on button "System Mistake" at bounding box center [336, 157] width 104 height 25
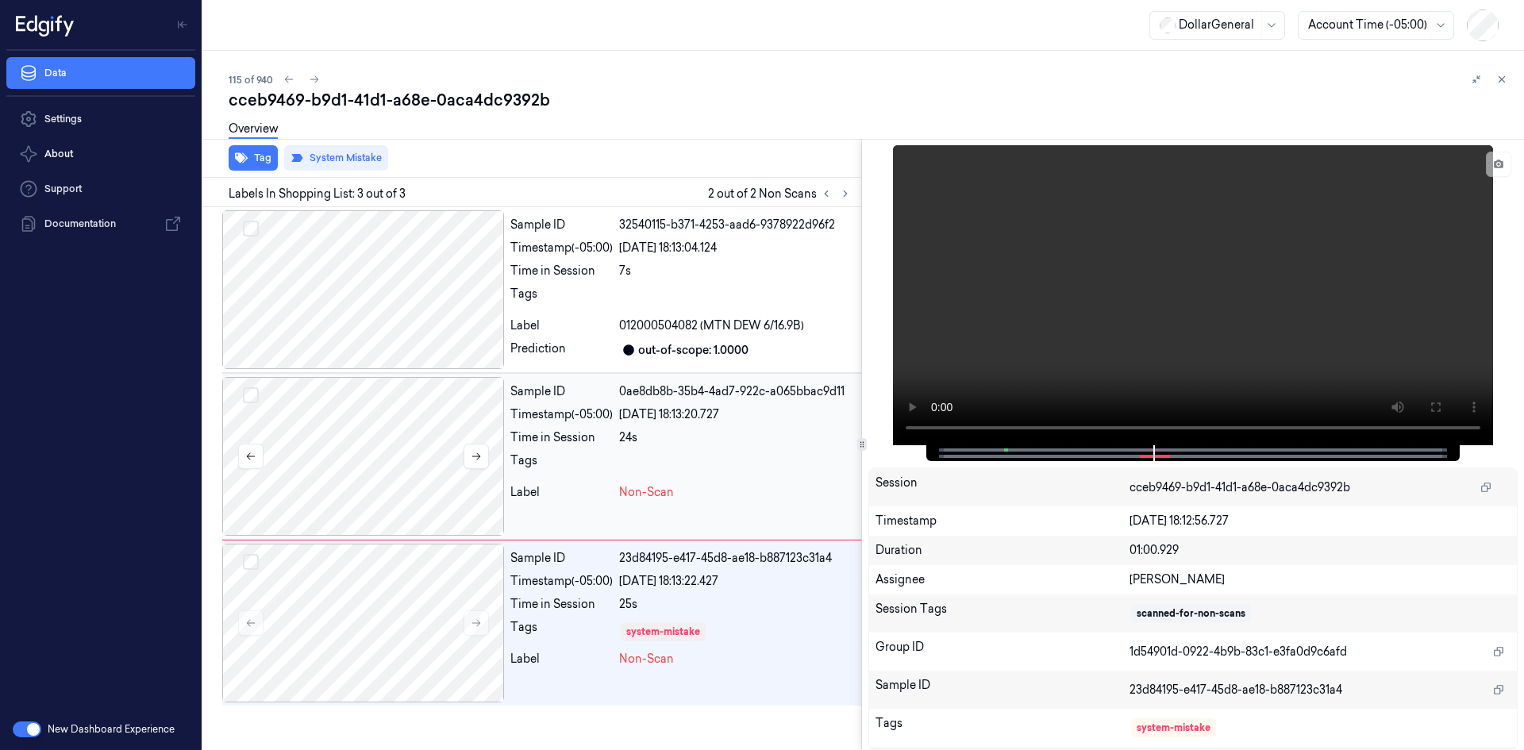
click at [404, 462] on div at bounding box center [363, 456] width 282 height 159
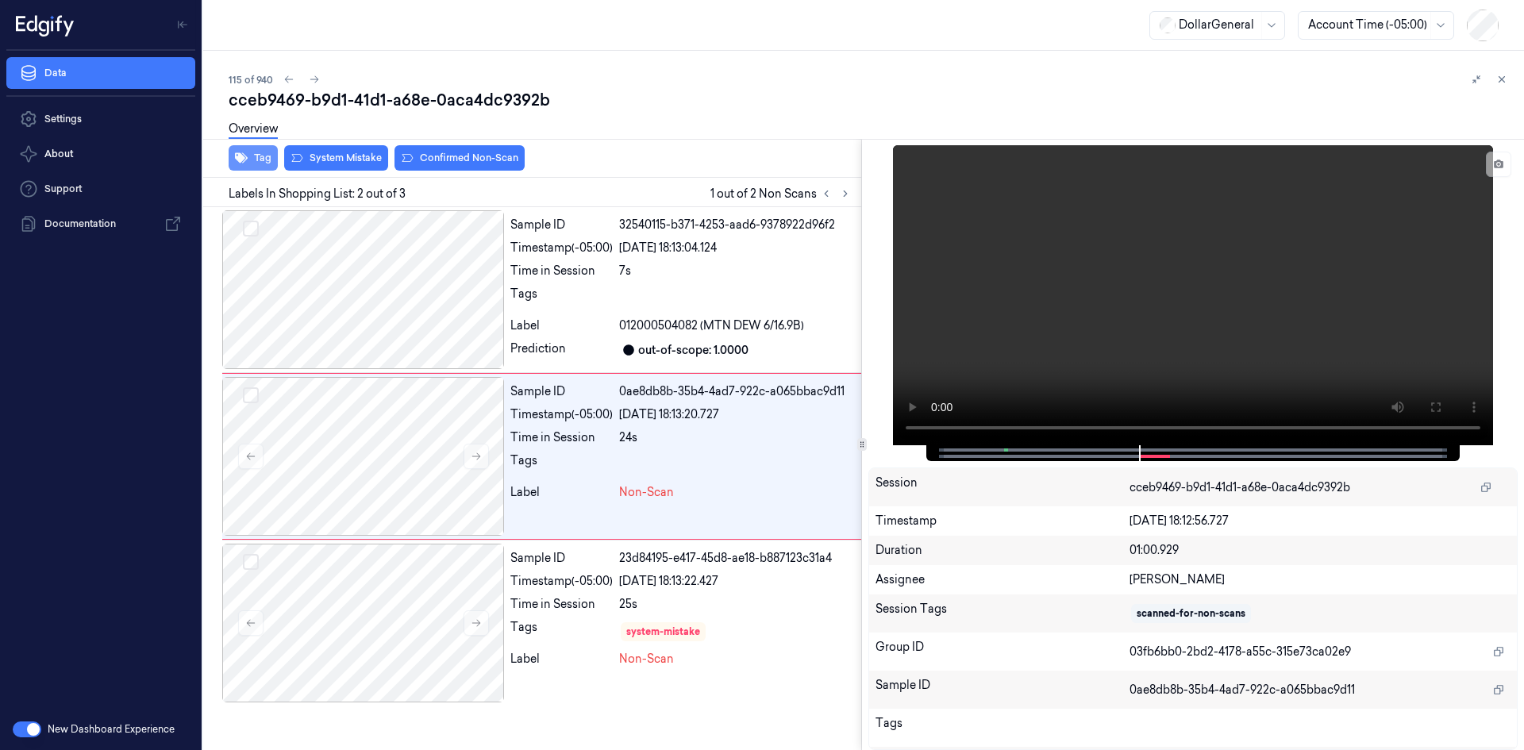
click at [268, 156] on button "Tag" at bounding box center [253, 157] width 49 height 25
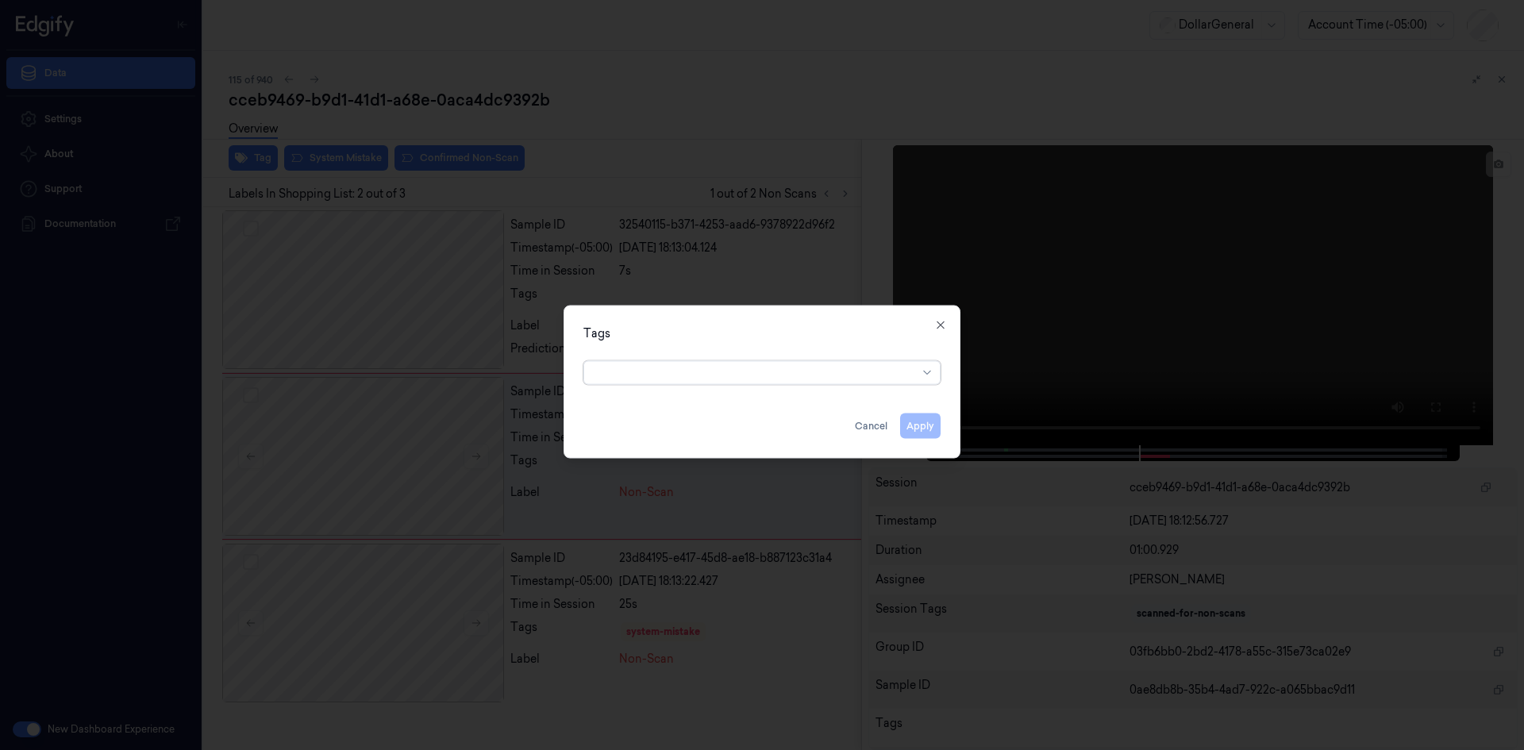
click at [799, 373] on div at bounding box center [756, 372] width 324 height 17
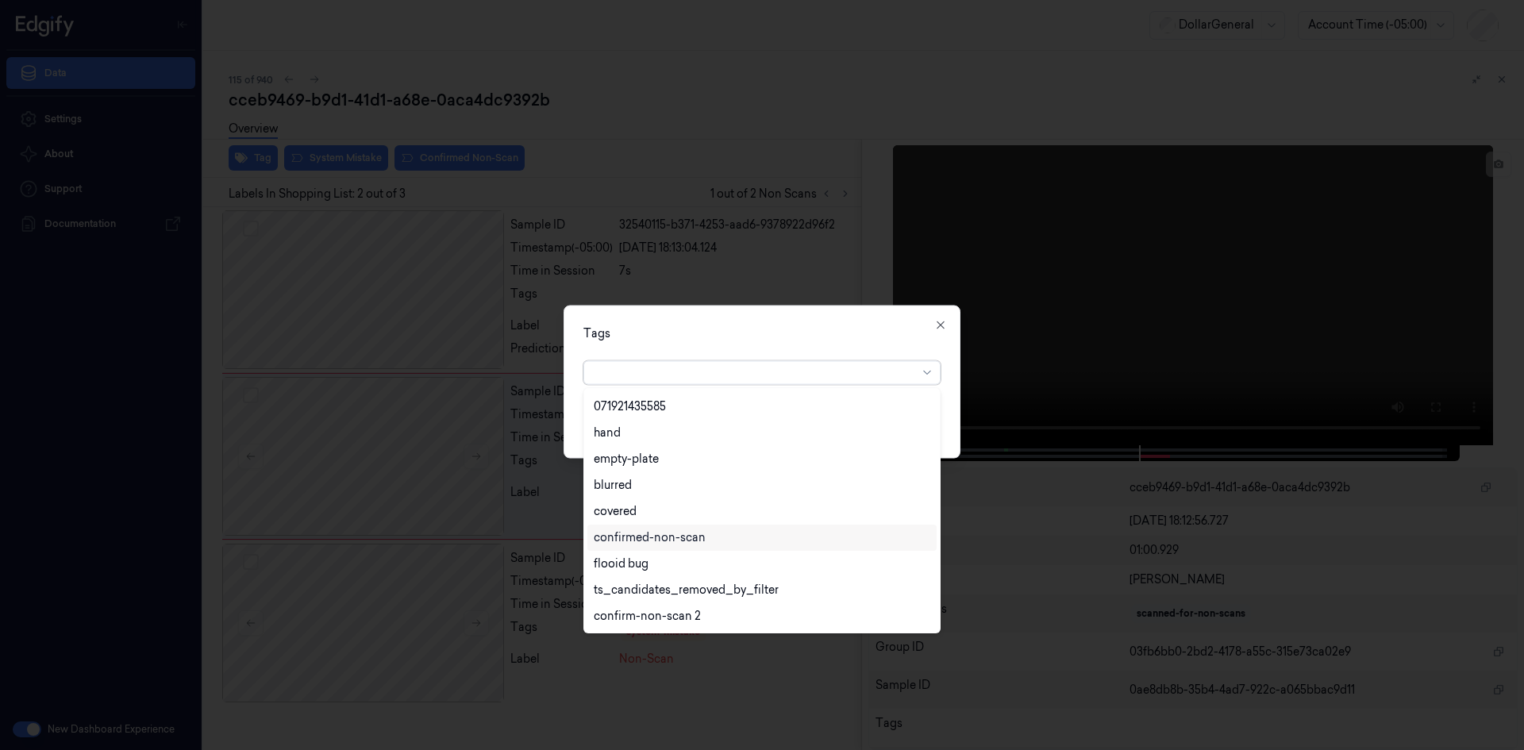
scroll to position [364, 0]
click at [756, 483] on div "flooid bug" at bounding box center [762, 485] width 336 height 17
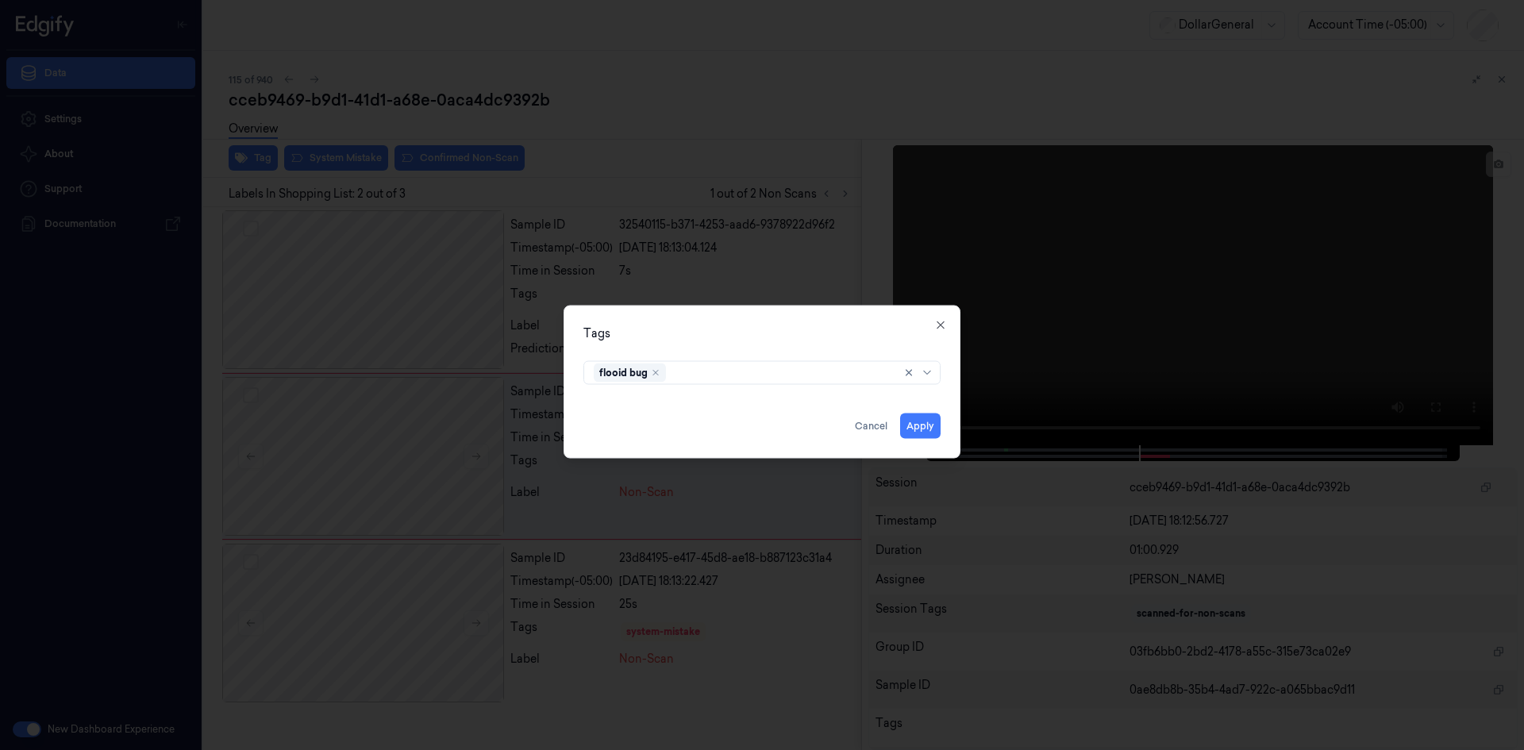
click at [780, 333] on div "Tags" at bounding box center [761, 333] width 357 height 17
click at [927, 430] on button "Apply" at bounding box center [920, 425] width 40 height 25
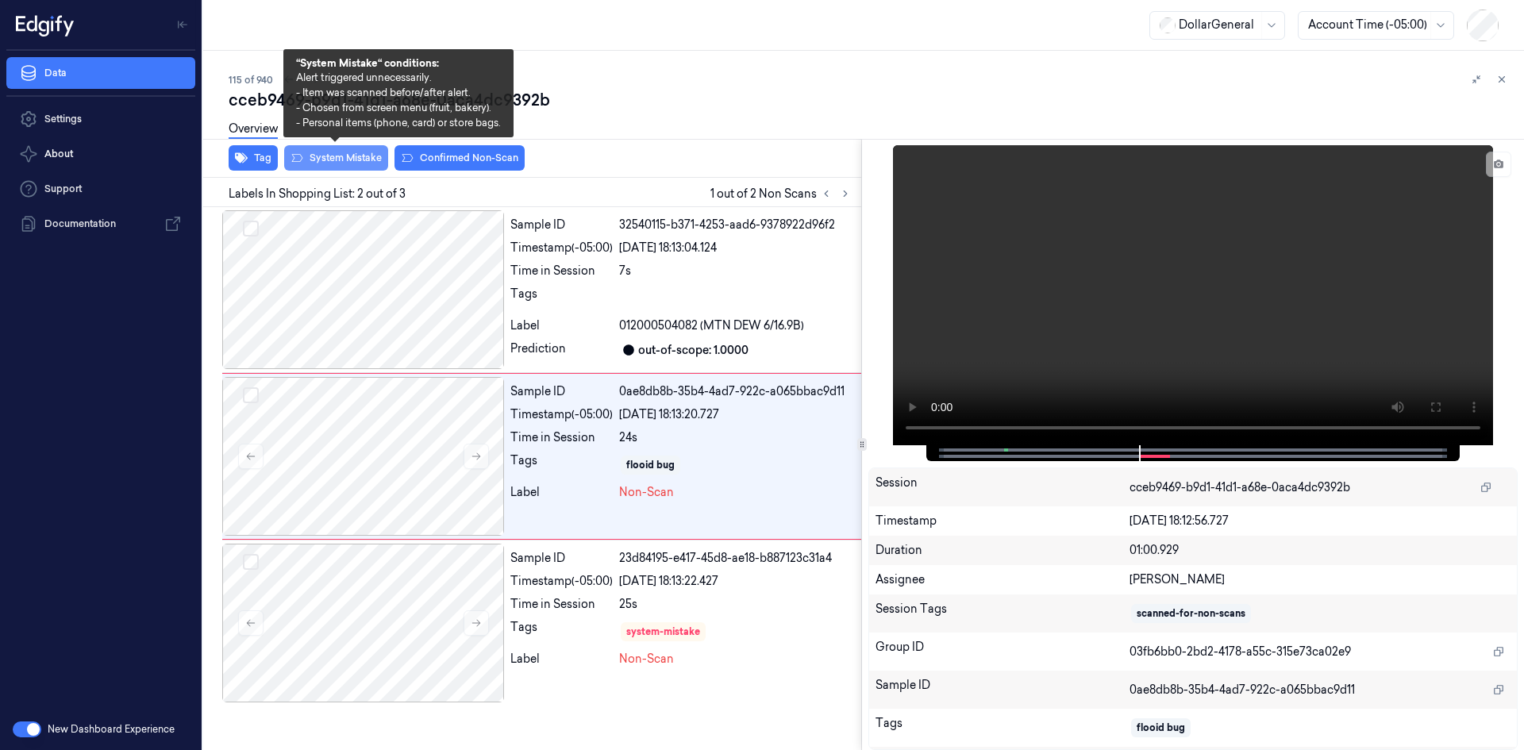
click at [370, 165] on button "System Mistake" at bounding box center [336, 157] width 104 height 25
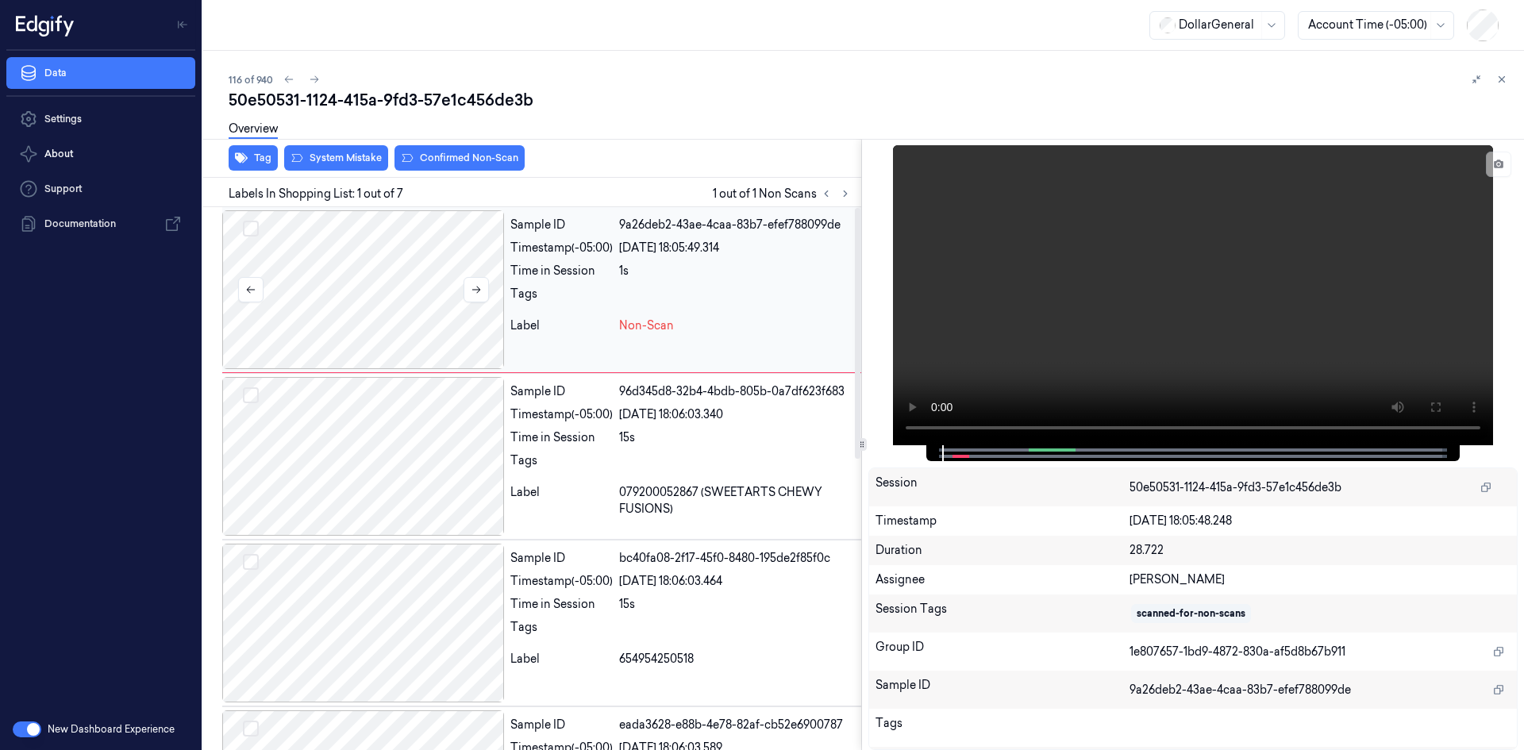
click at [340, 273] on div at bounding box center [363, 289] width 282 height 159
click at [256, 154] on button "Tag" at bounding box center [253, 157] width 49 height 25
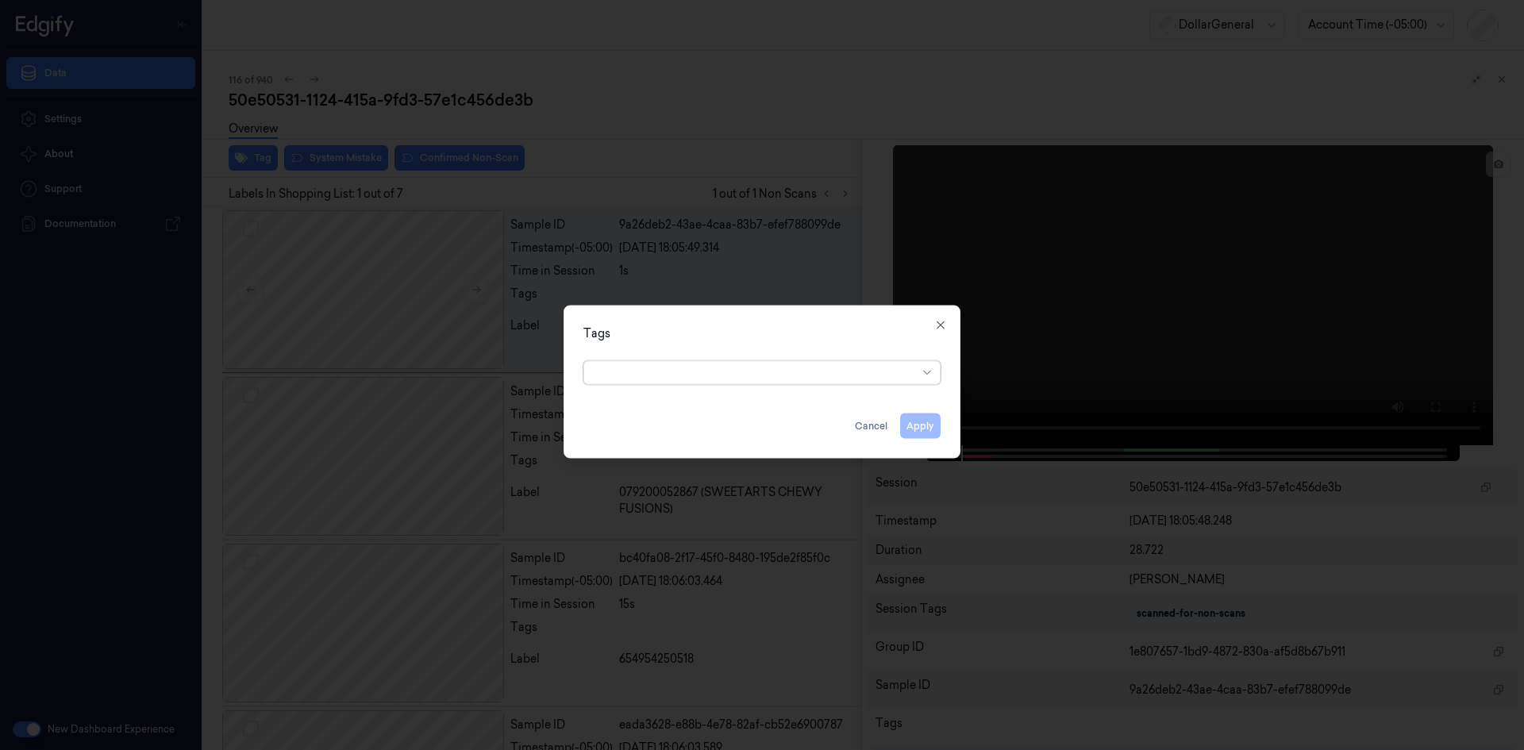
click at [709, 379] on div at bounding box center [756, 372] width 324 height 17
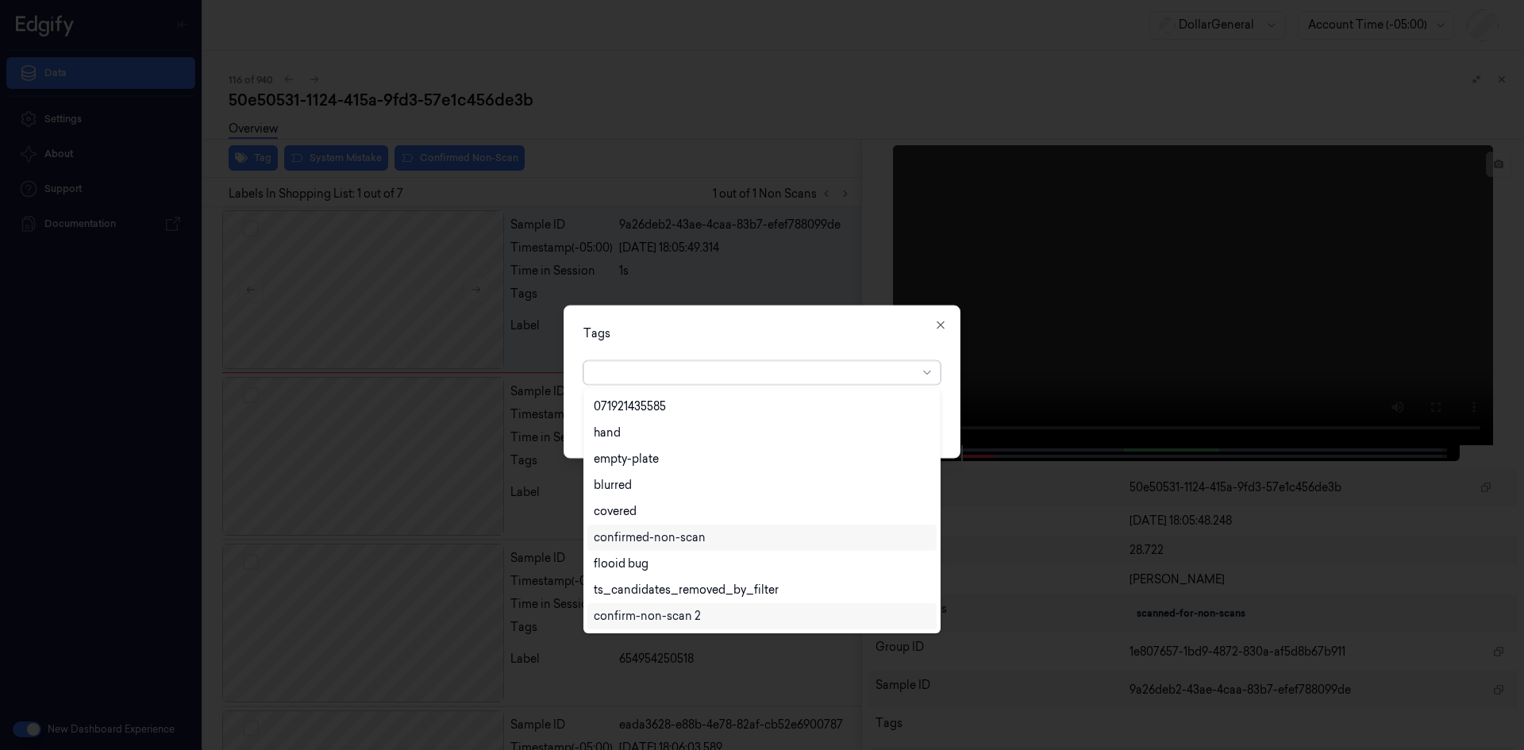
scroll to position [364, 0]
click at [647, 489] on div "flooid bug" at bounding box center [621, 485] width 55 height 17
click at [820, 344] on div "Tags option flooid bug , selected. 22 results available. Use Up and Down to cho…" at bounding box center [761, 381] width 397 height 153
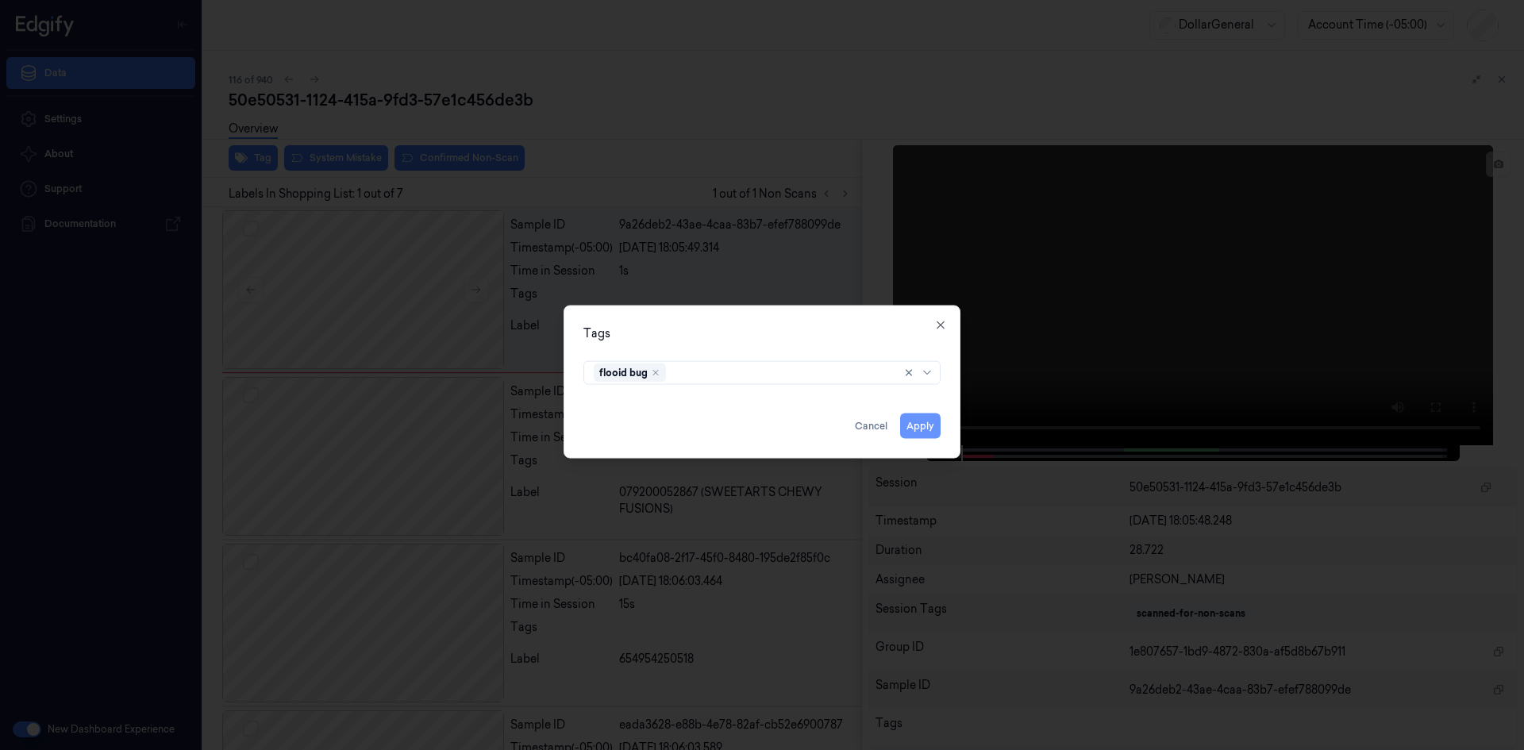
click at [916, 423] on button "Apply" at bounding box center [920, 425] width 40 height 25
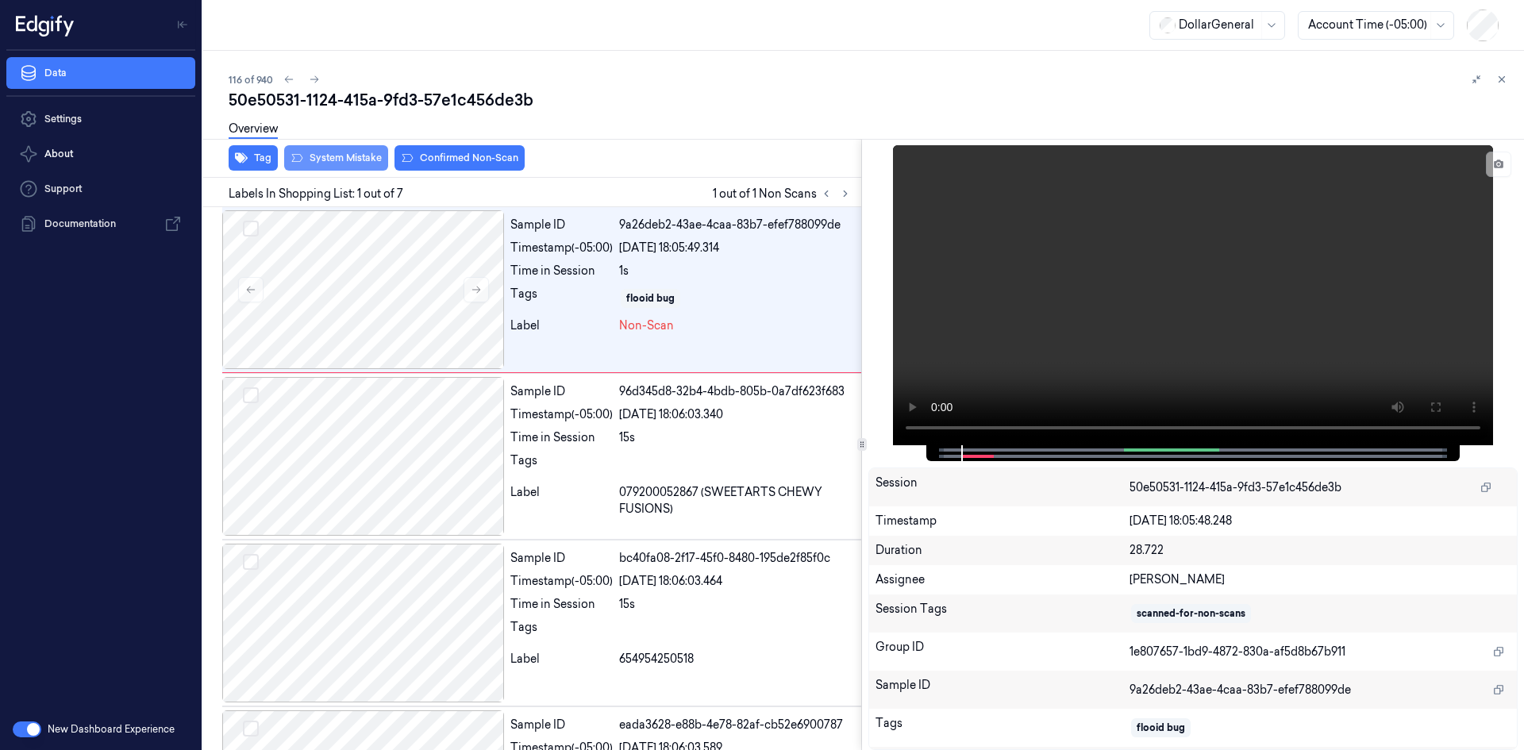
click at [296, 153] on icon at bounding box center [296, 158] width 13 height 13
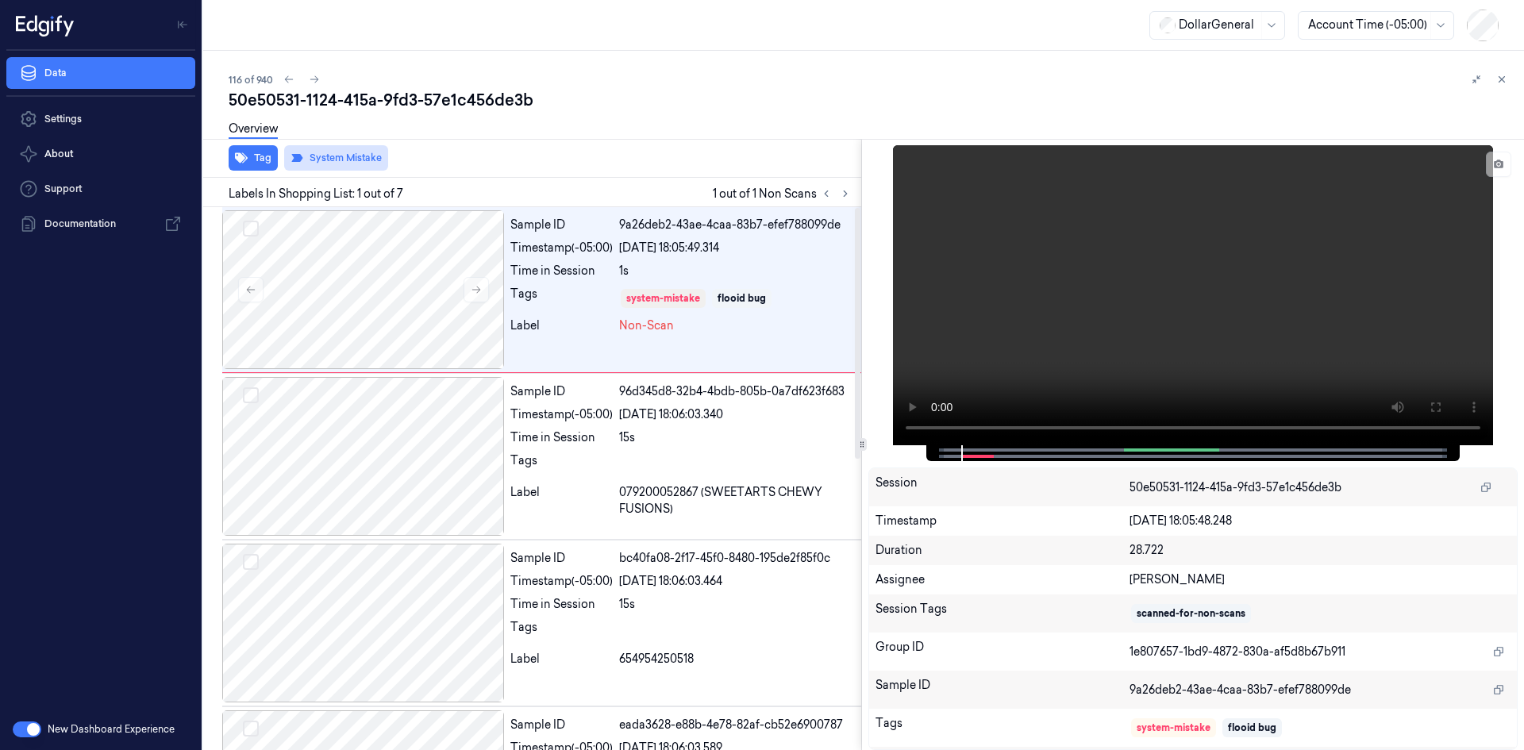
click at [541, 177] on div "Tag System Mistake" at bounding box center [529, 158] width 664 height 39
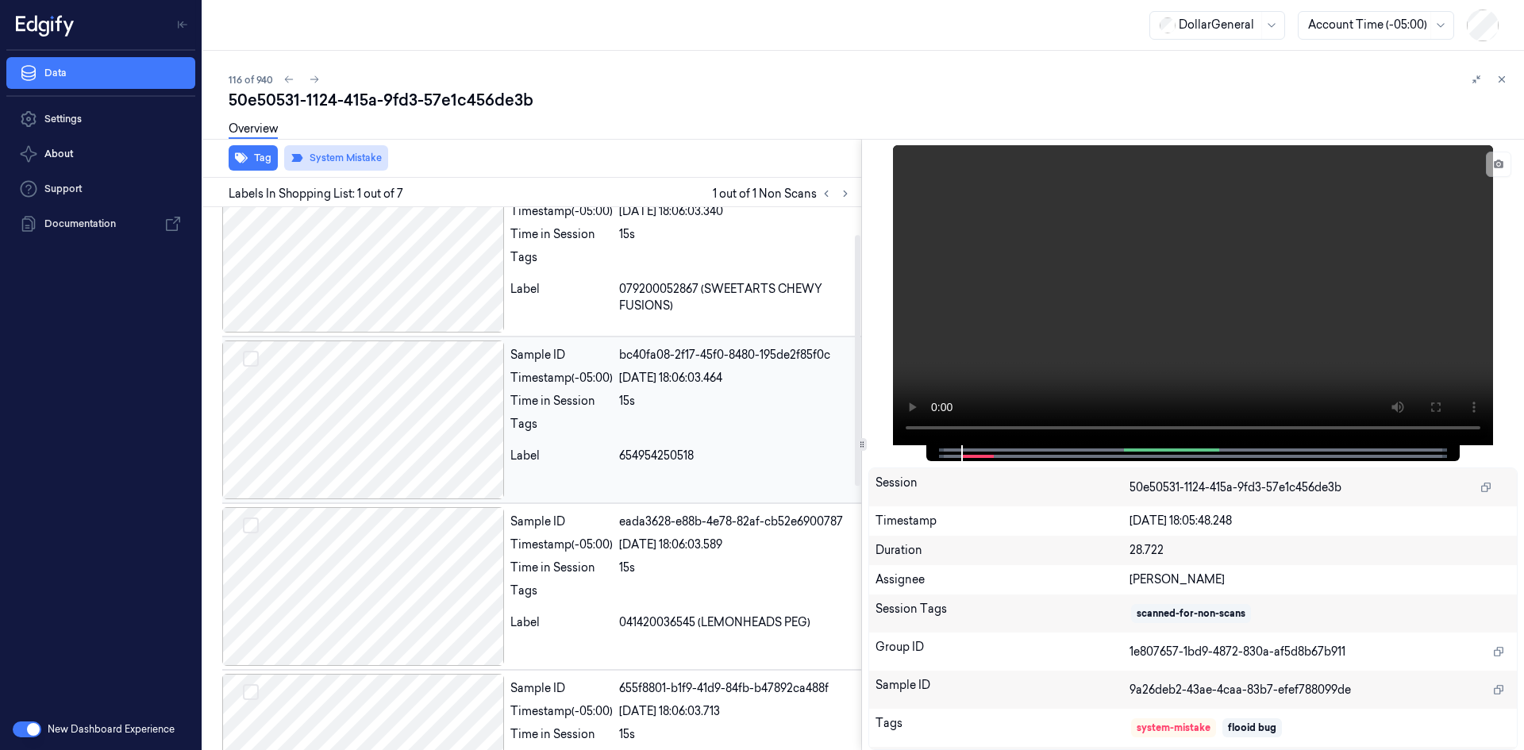
scroll to position [556, 0]
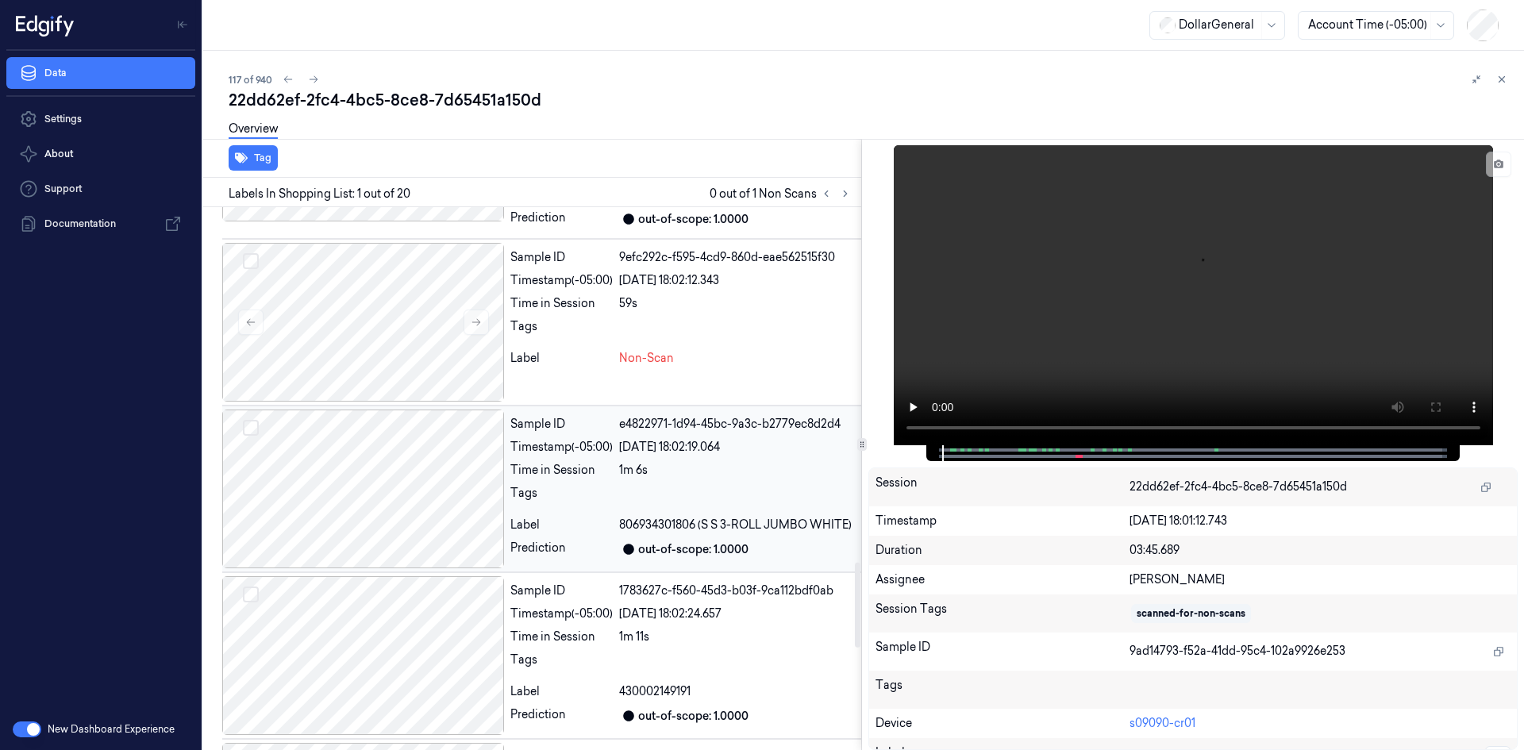
scroll to position [2143, 0]
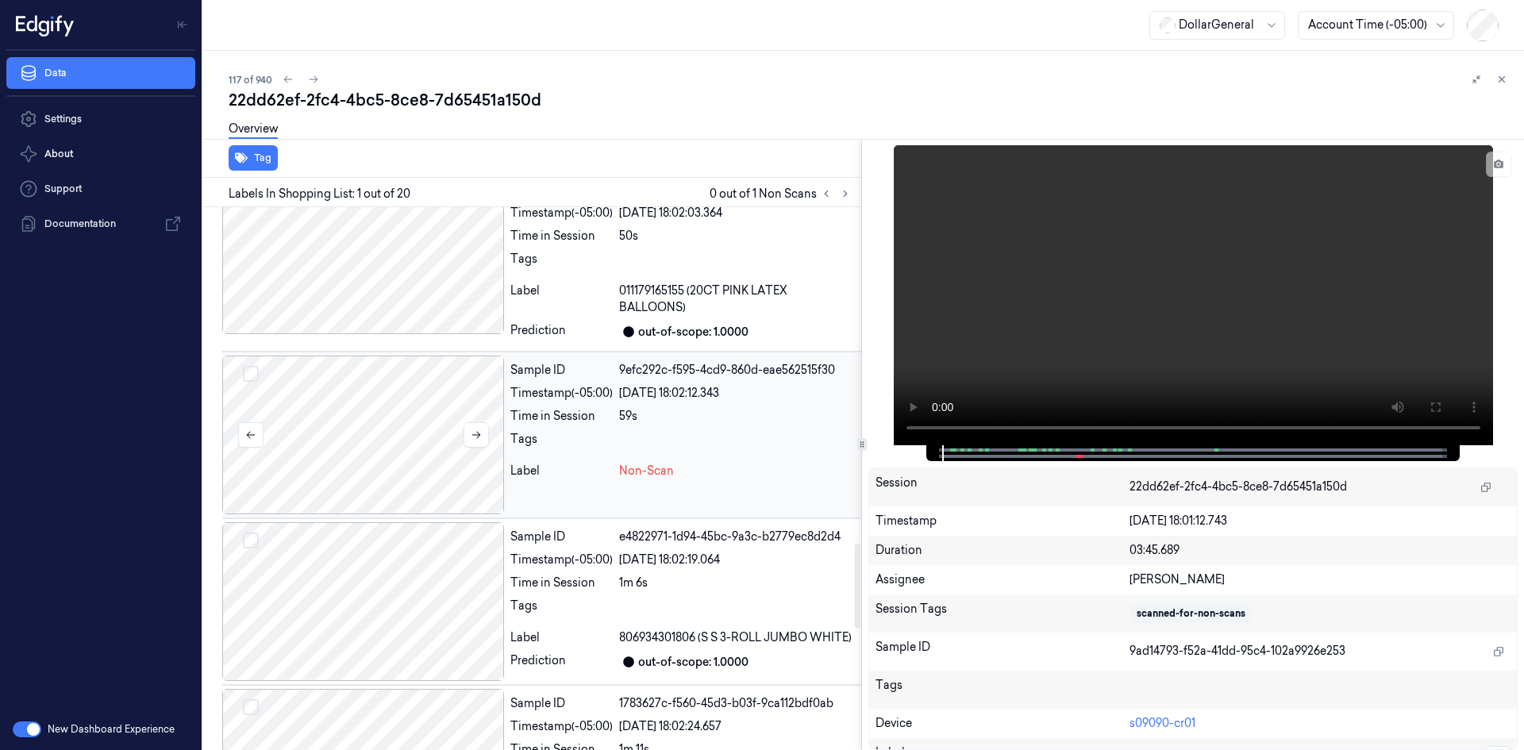
click at [422, 437] on div at bounding box center [363, 435] width 282 height 159
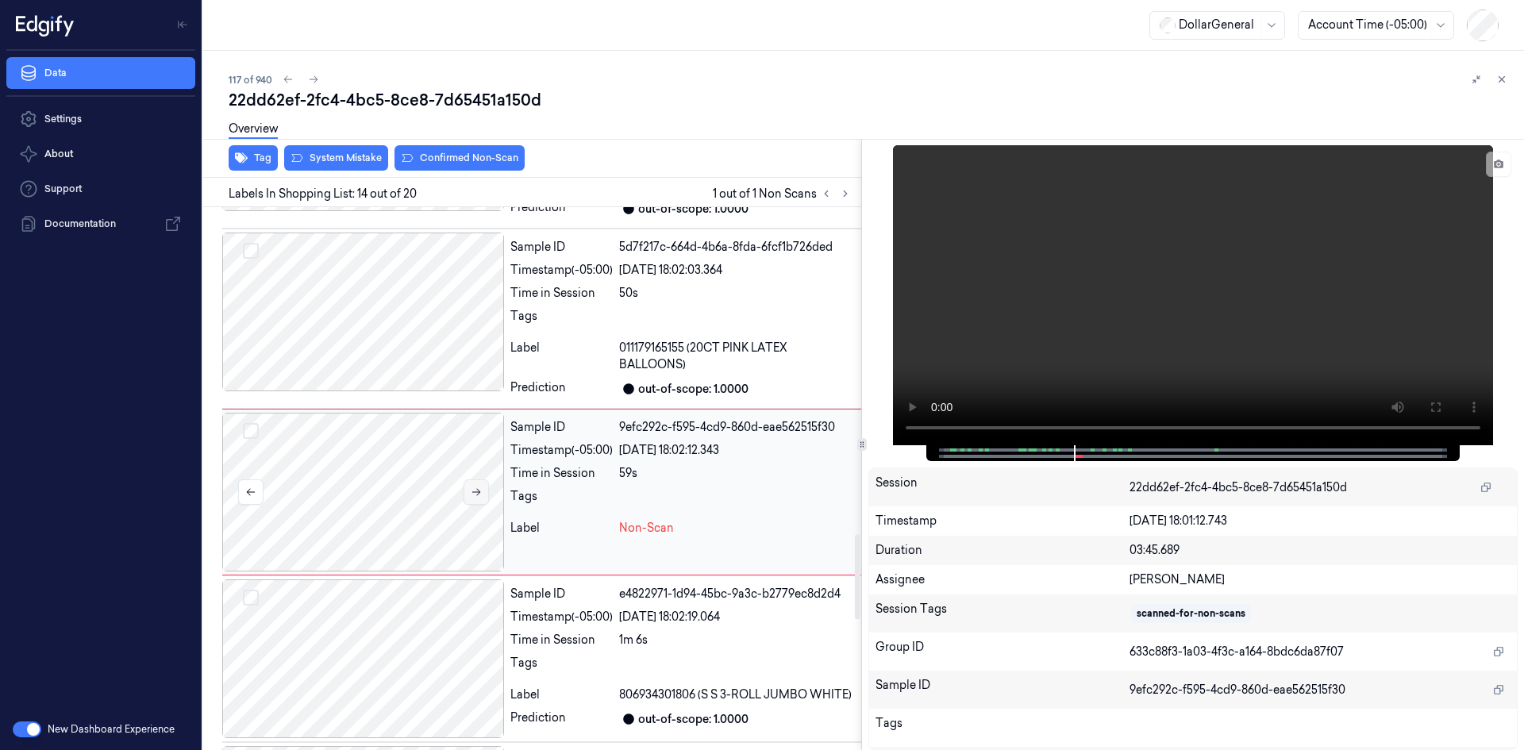
click at [474, 486] on icon at bounding box center [476, 491] width 11 height 11
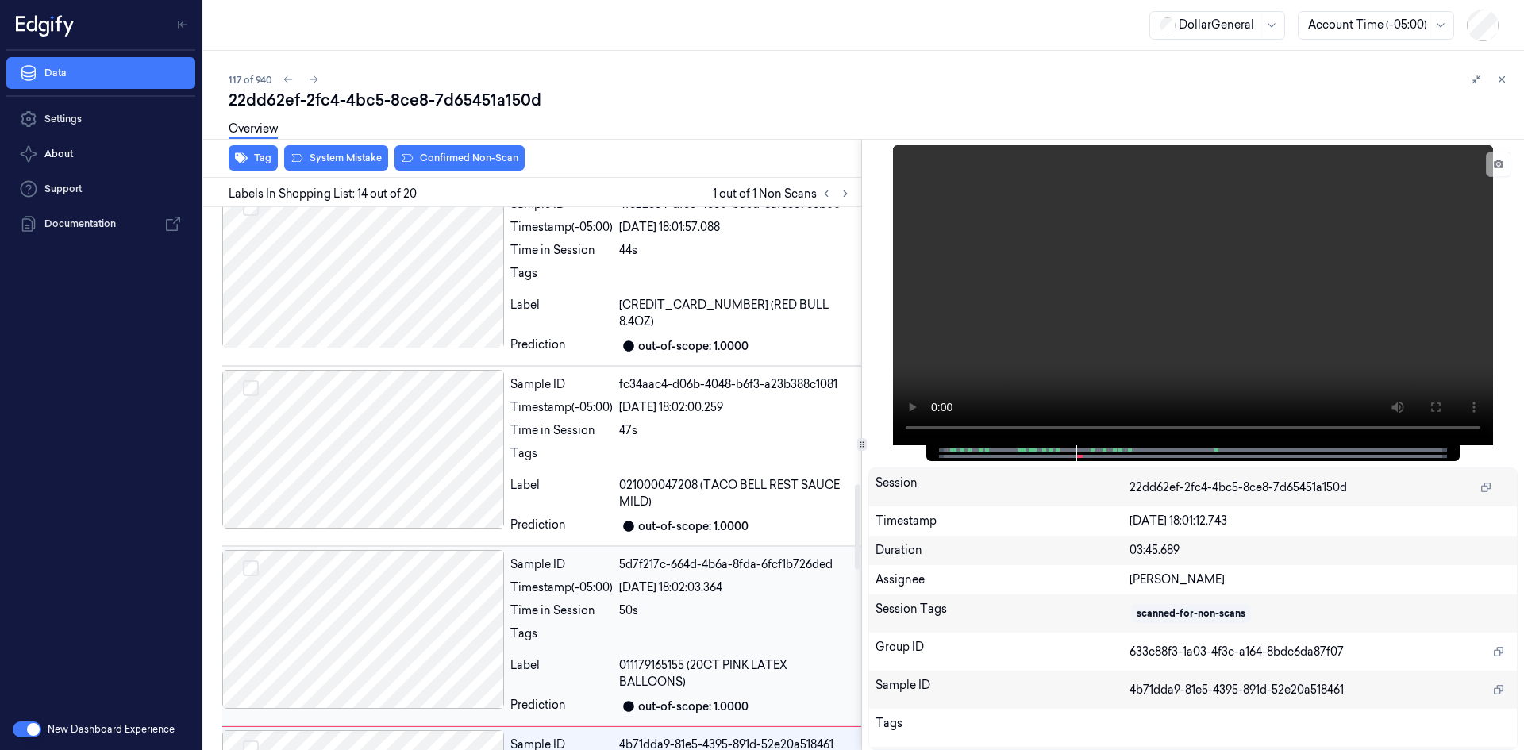
click at [436, 604] on div at bounding box center [363, 629] width 282 height 159
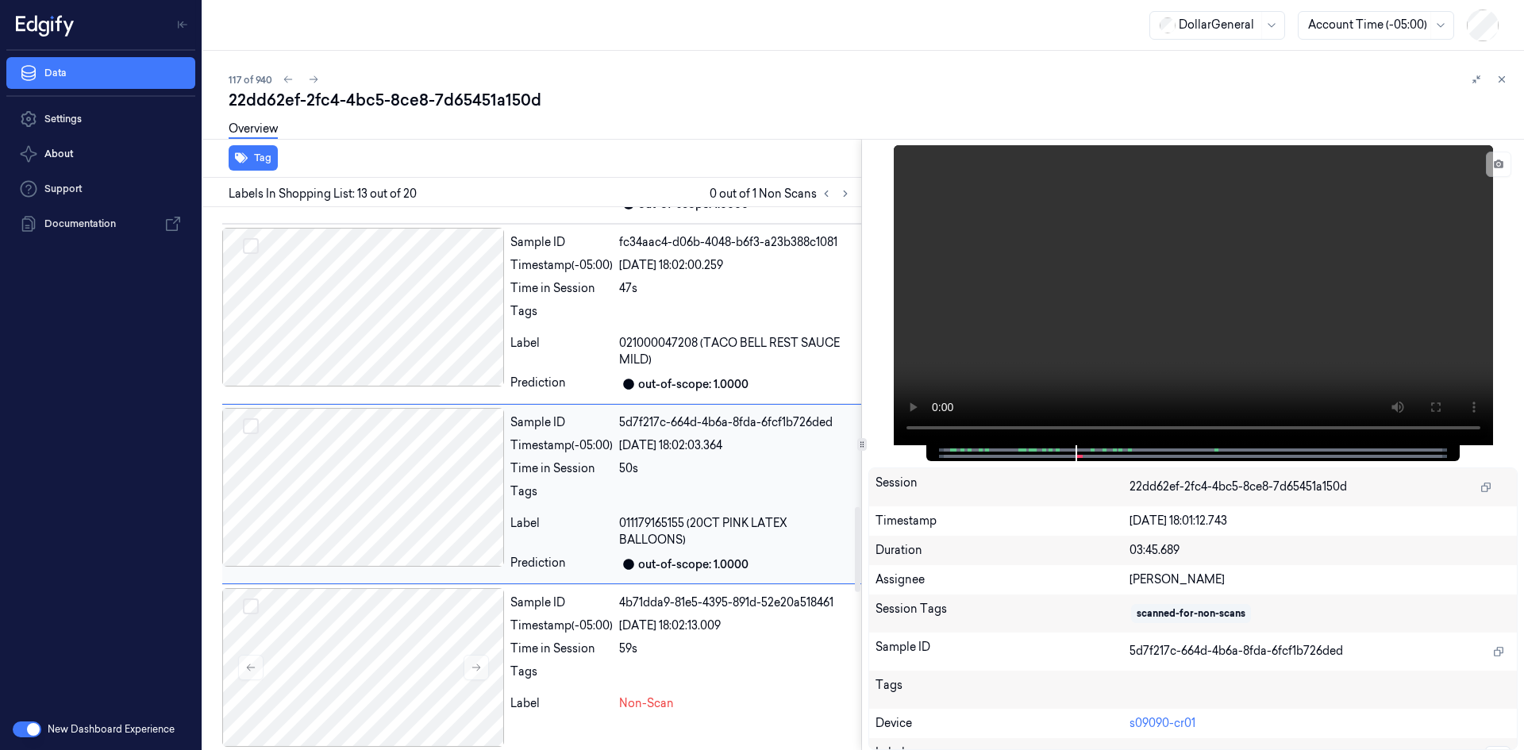
scroll to position [1913, 0]
click at [388, 528] on div at bounding box center [363, 485] width 282 height 159
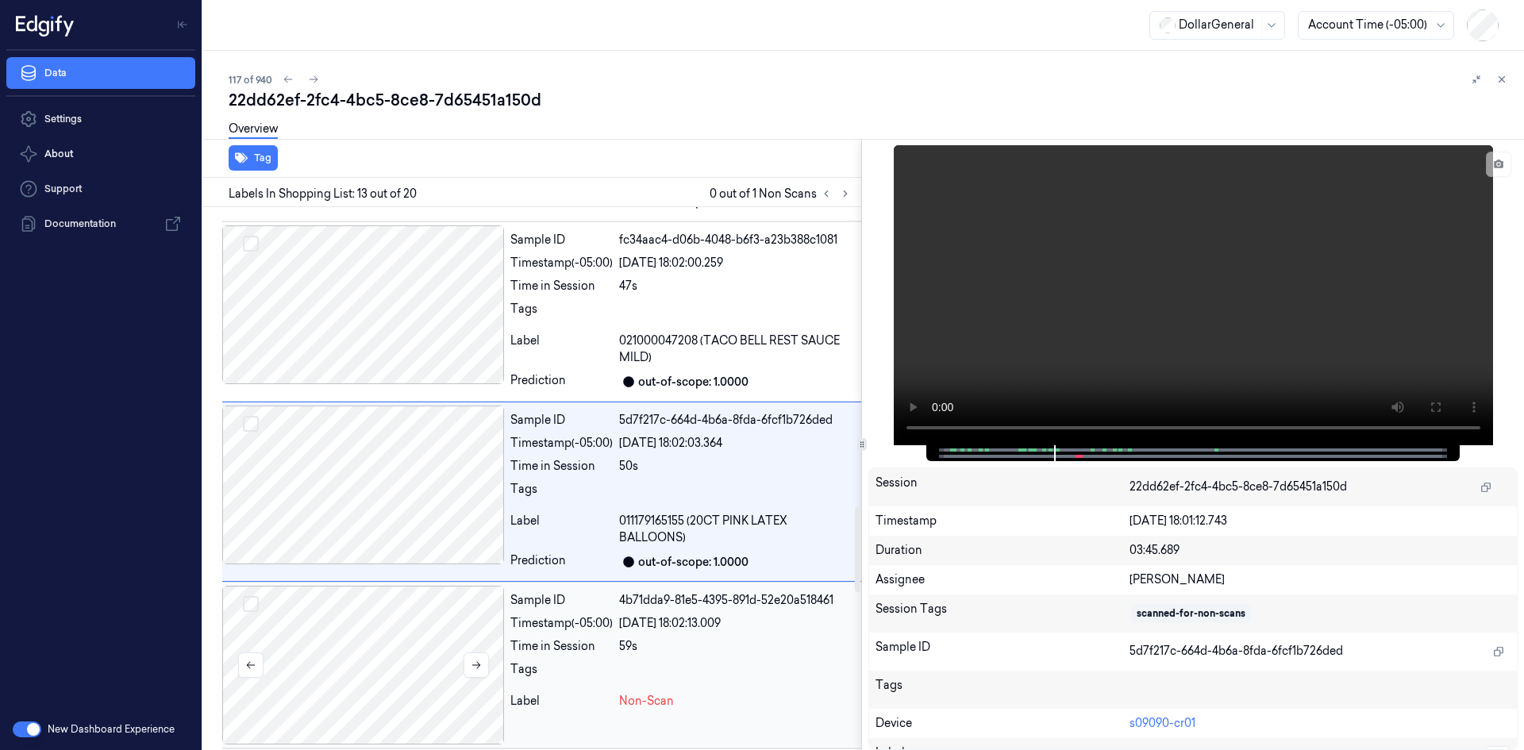
click at [426, 620] on div at bounding box center [363, 665] width 282 height 159
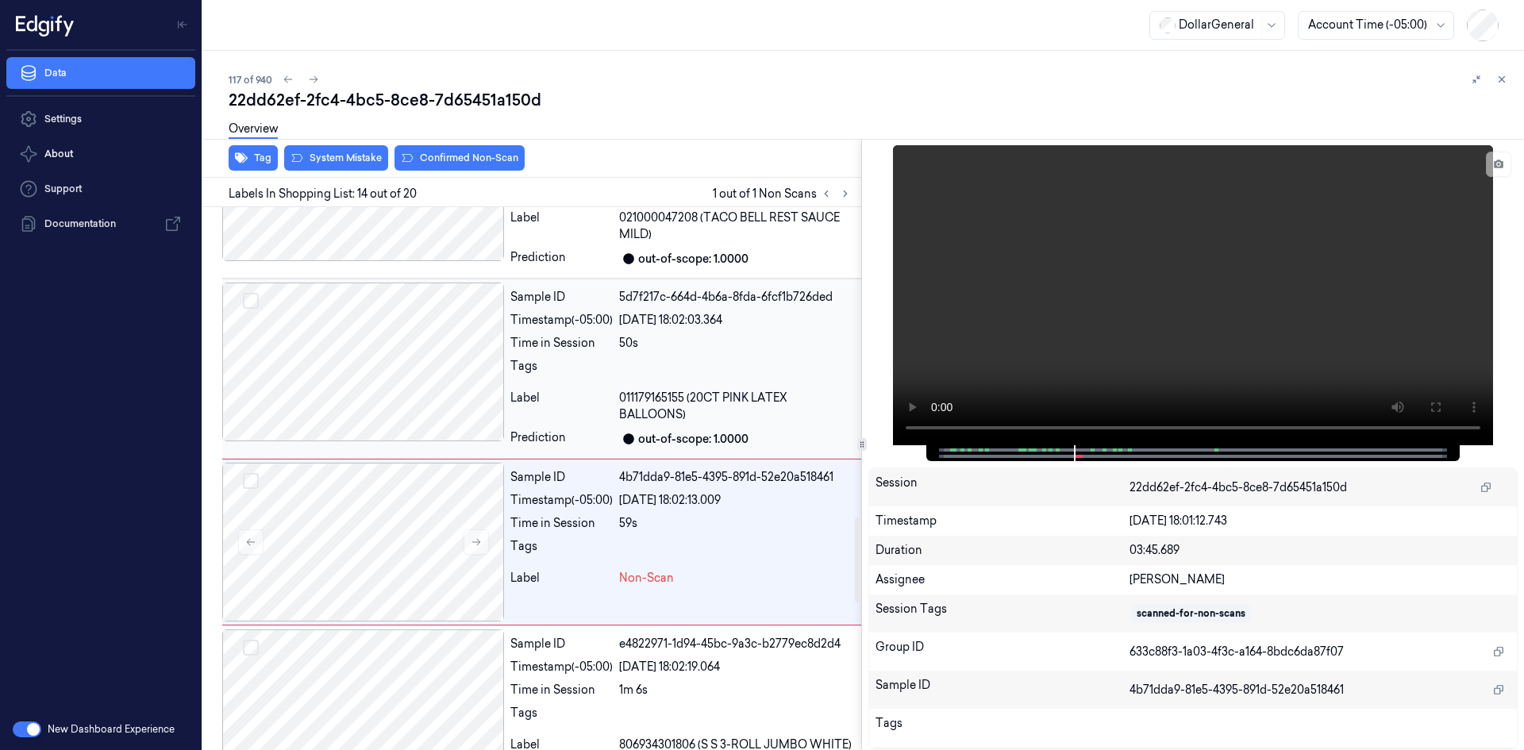
scroll to position [2086, 0]
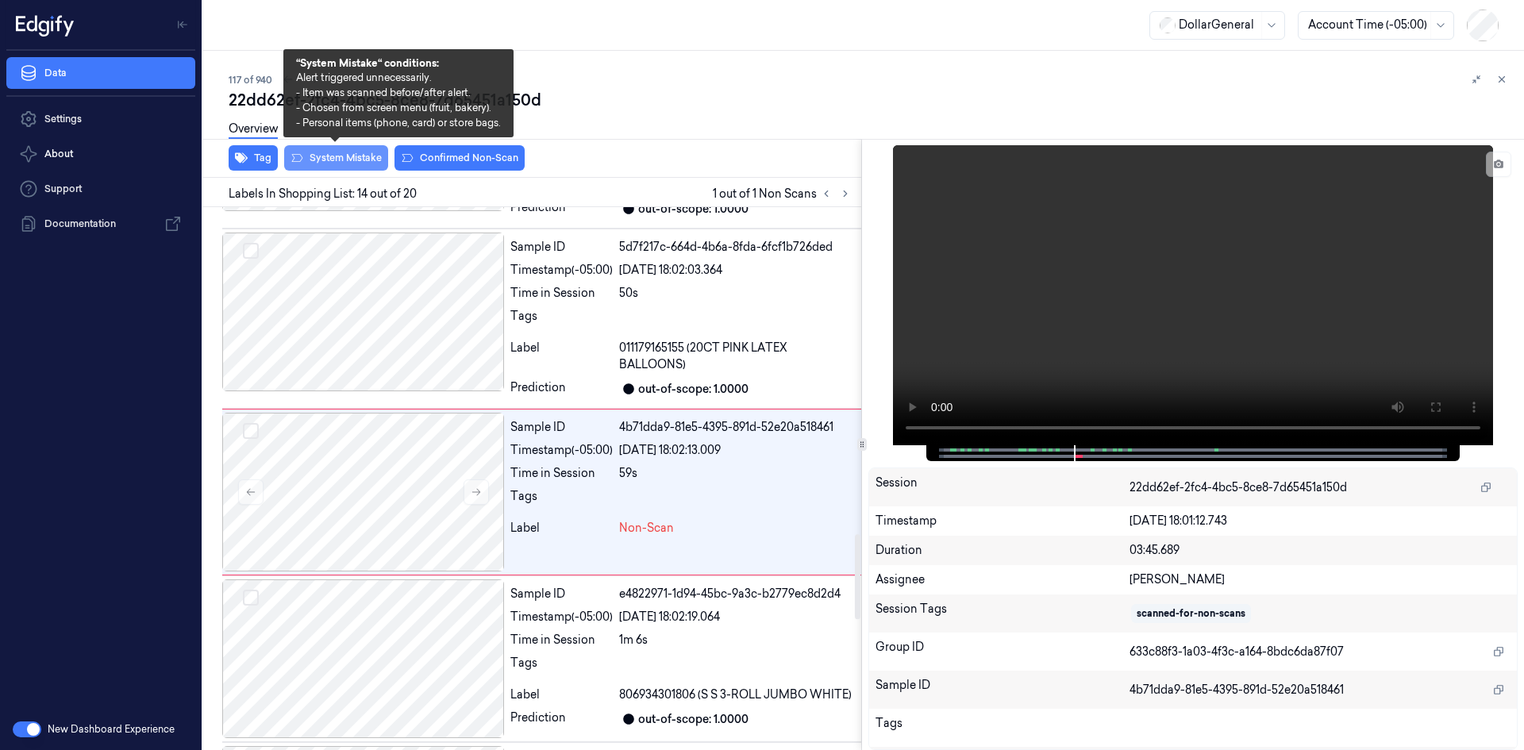
click at [336, 165] on button "System Mistake" at bounding box center [336, 157] width 104 height 25
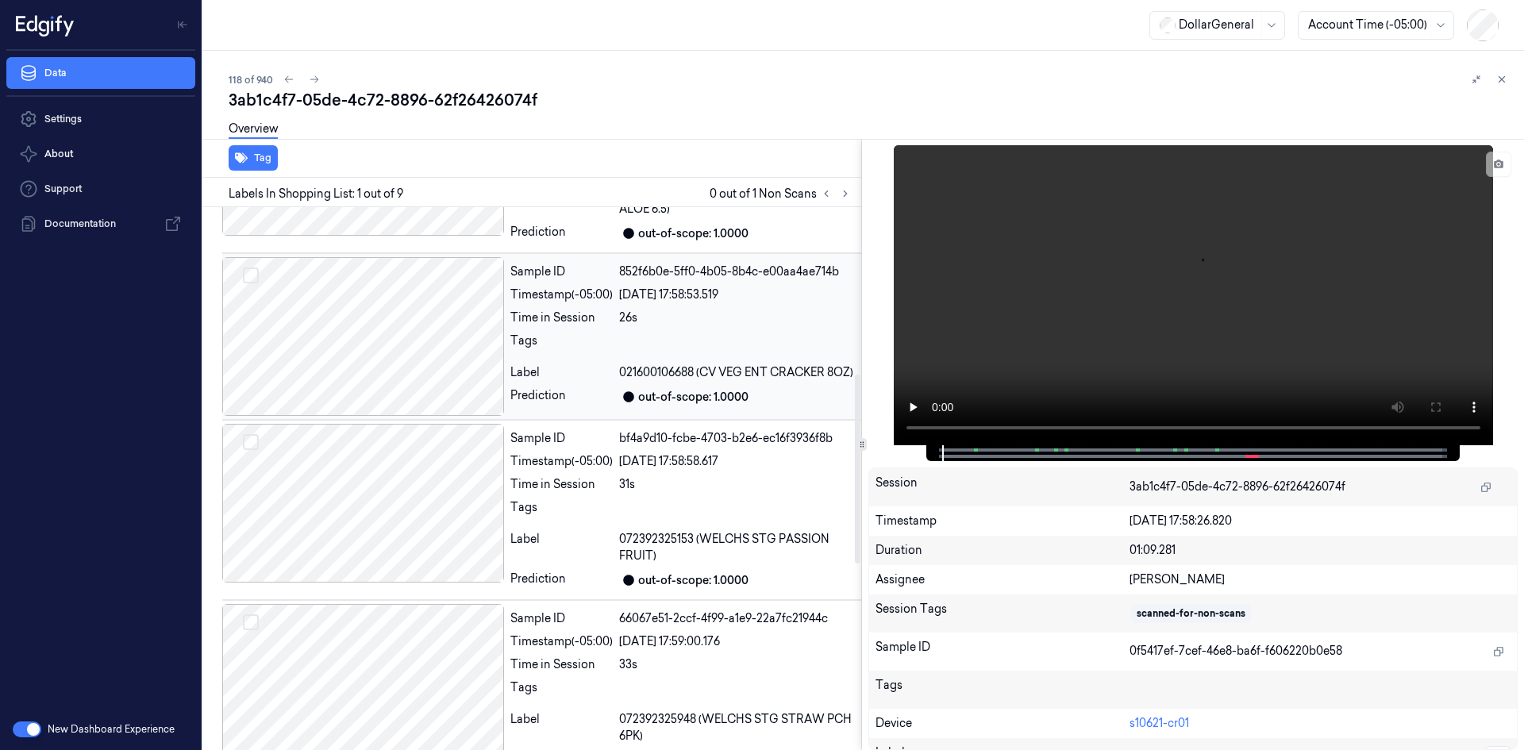
scroll to position [1016, 0]
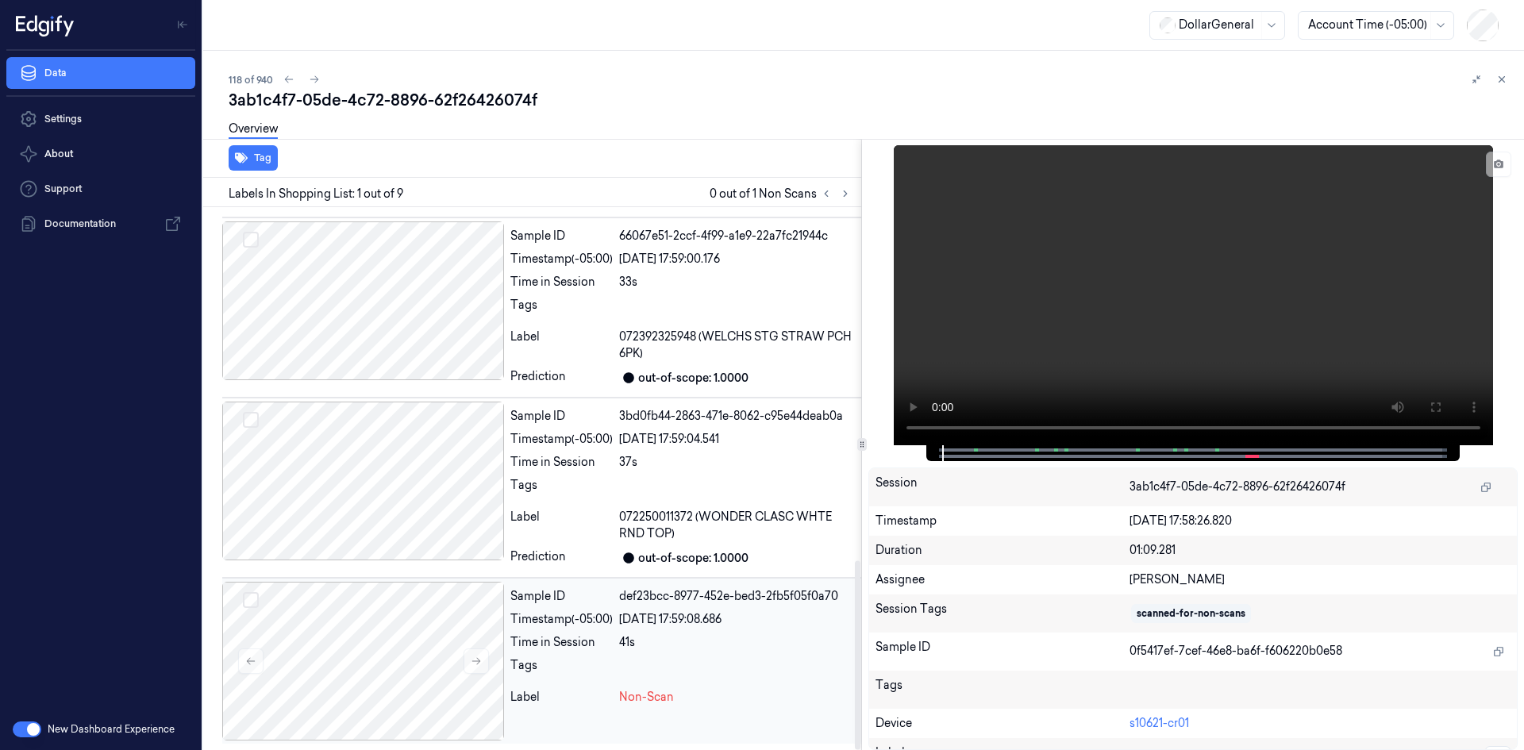
click at [590, 636] on div "Time in Session" at bounding box center [561, 642] width 102 height 17
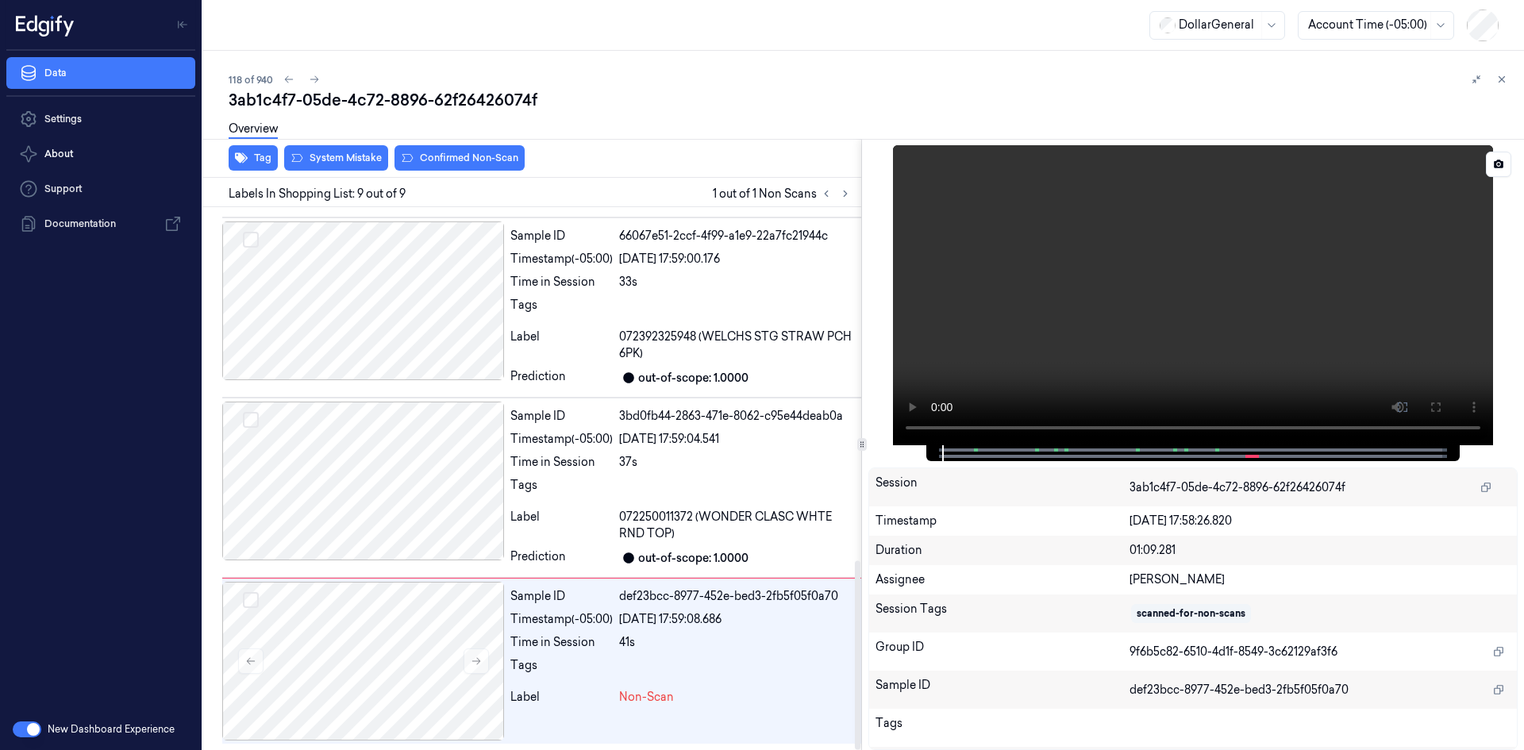
click at [1097, 275] on video at bounding box center [1193, 295] width 600 height 300
click at [1110, 256] on video at bounding box center [1193, 295] width 600 height 300
click at [356, 157] on button "System Mistake" at bounding box center [336, 157] width 104 height 25
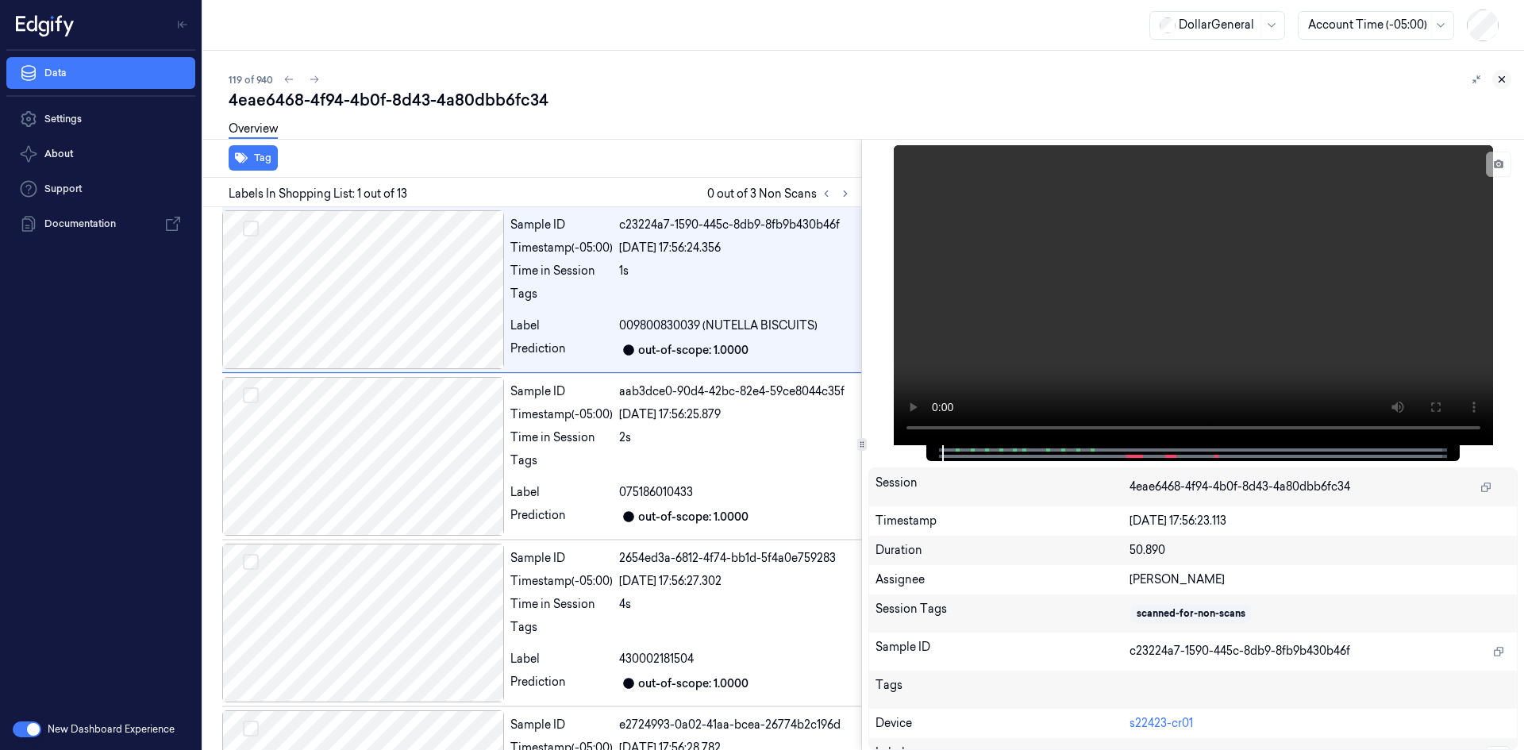
click at [1501, 82] on icon at bounding box center [1501, 79] width 11 height 11
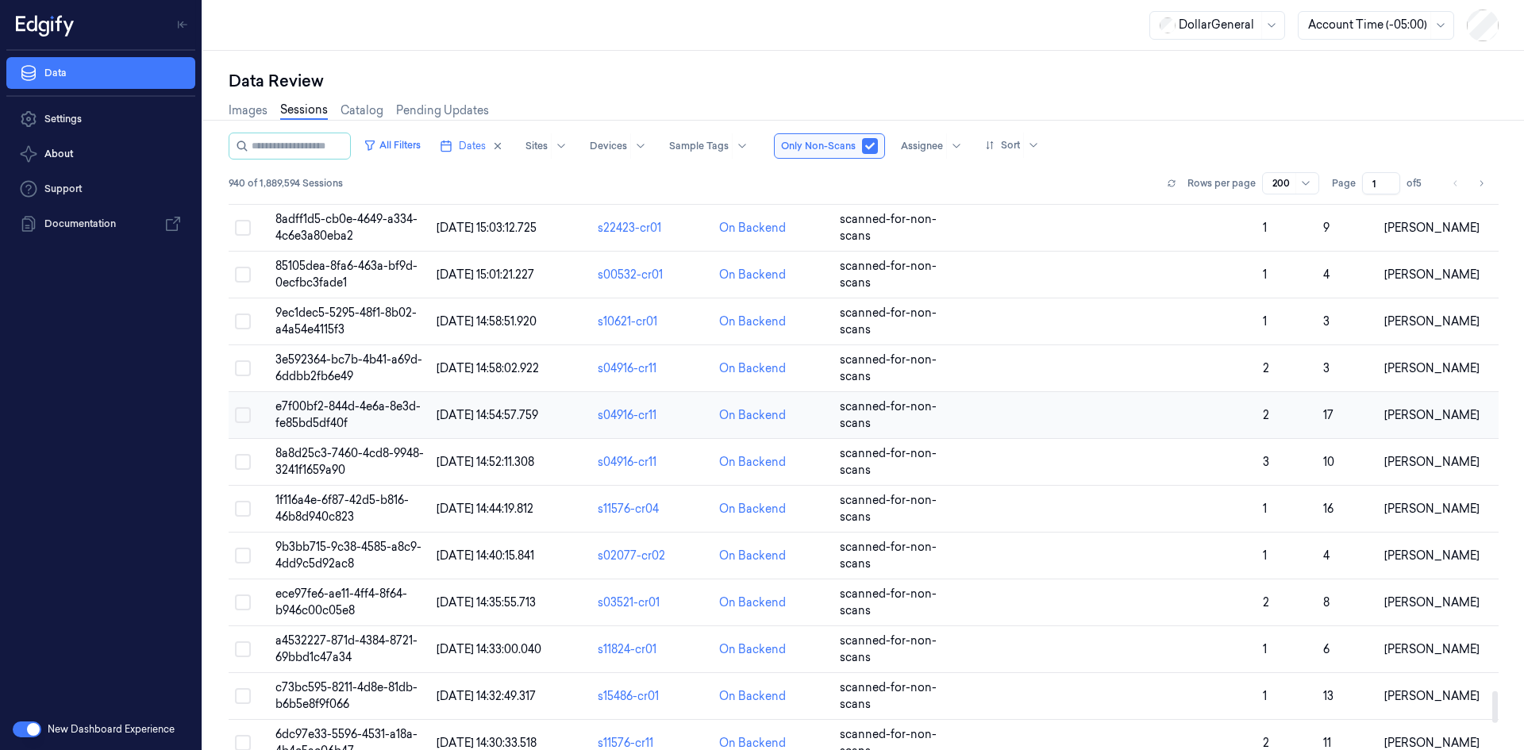
scroll to position [8862, 0]
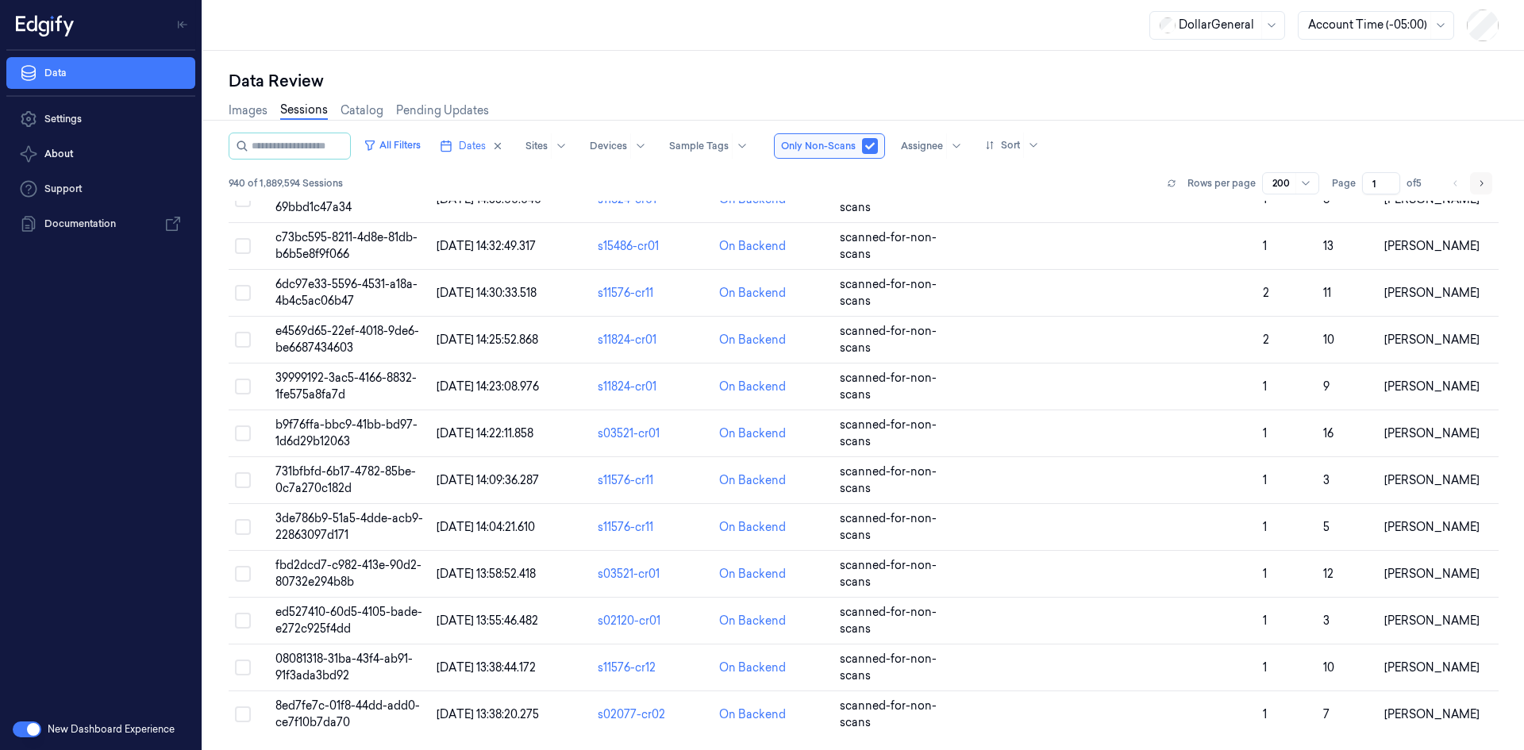
click at [1481, 181] on icon "Go to next page" at bounding box center [1481, 183] width 10 height 13
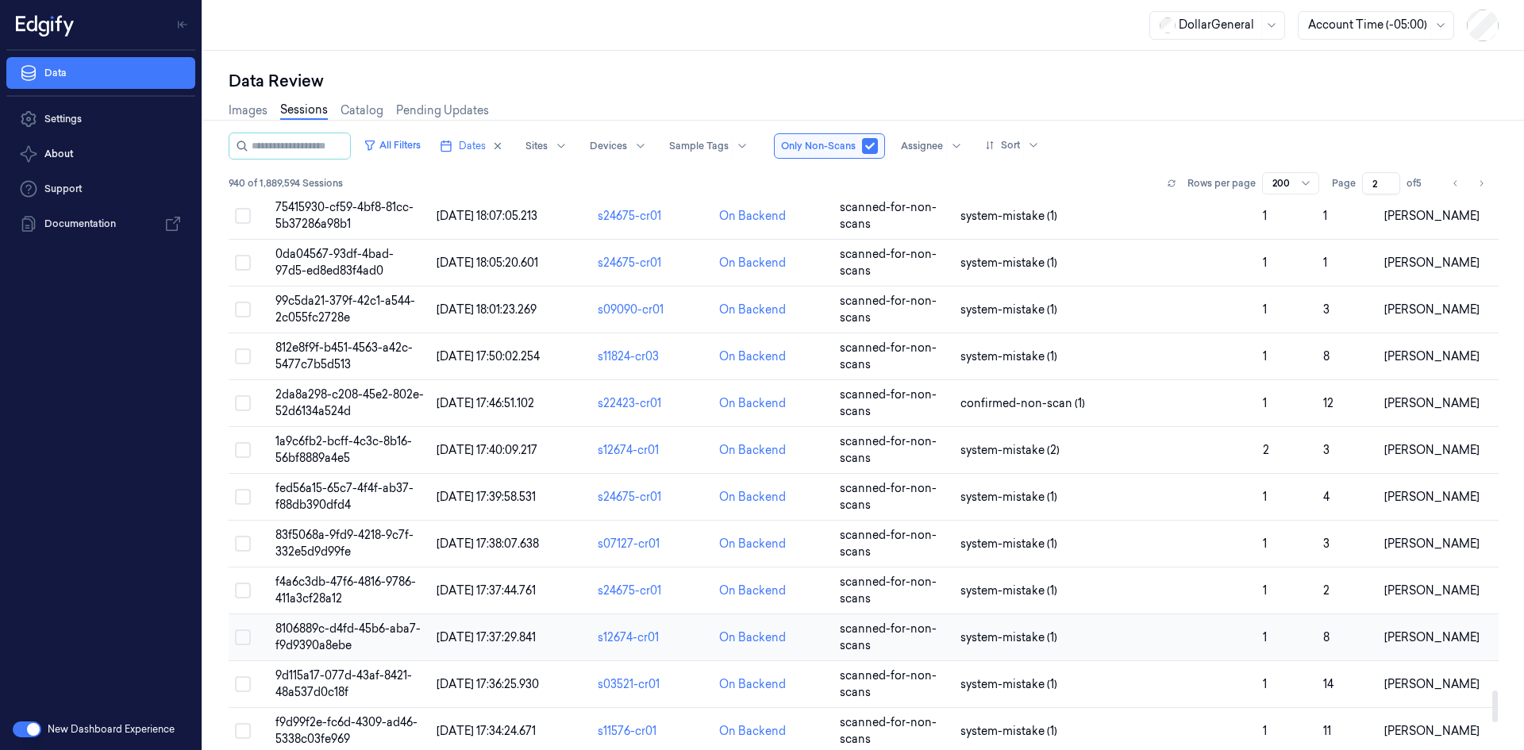
scroll to position [8862, 0]
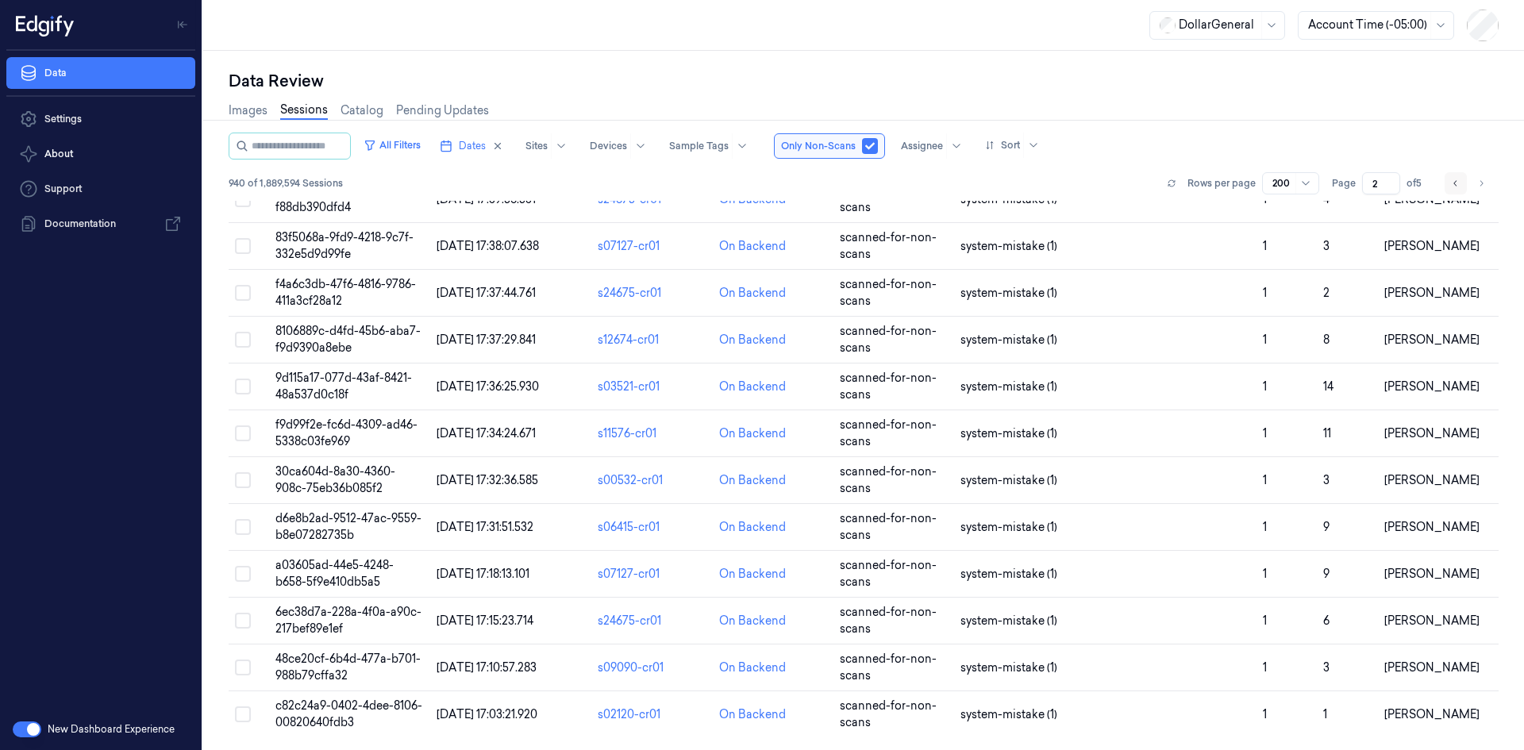
click at [1457, 179] on icon "Go to previous page" at bounding box center [1456, 183] width 10 height 13
type input "1"
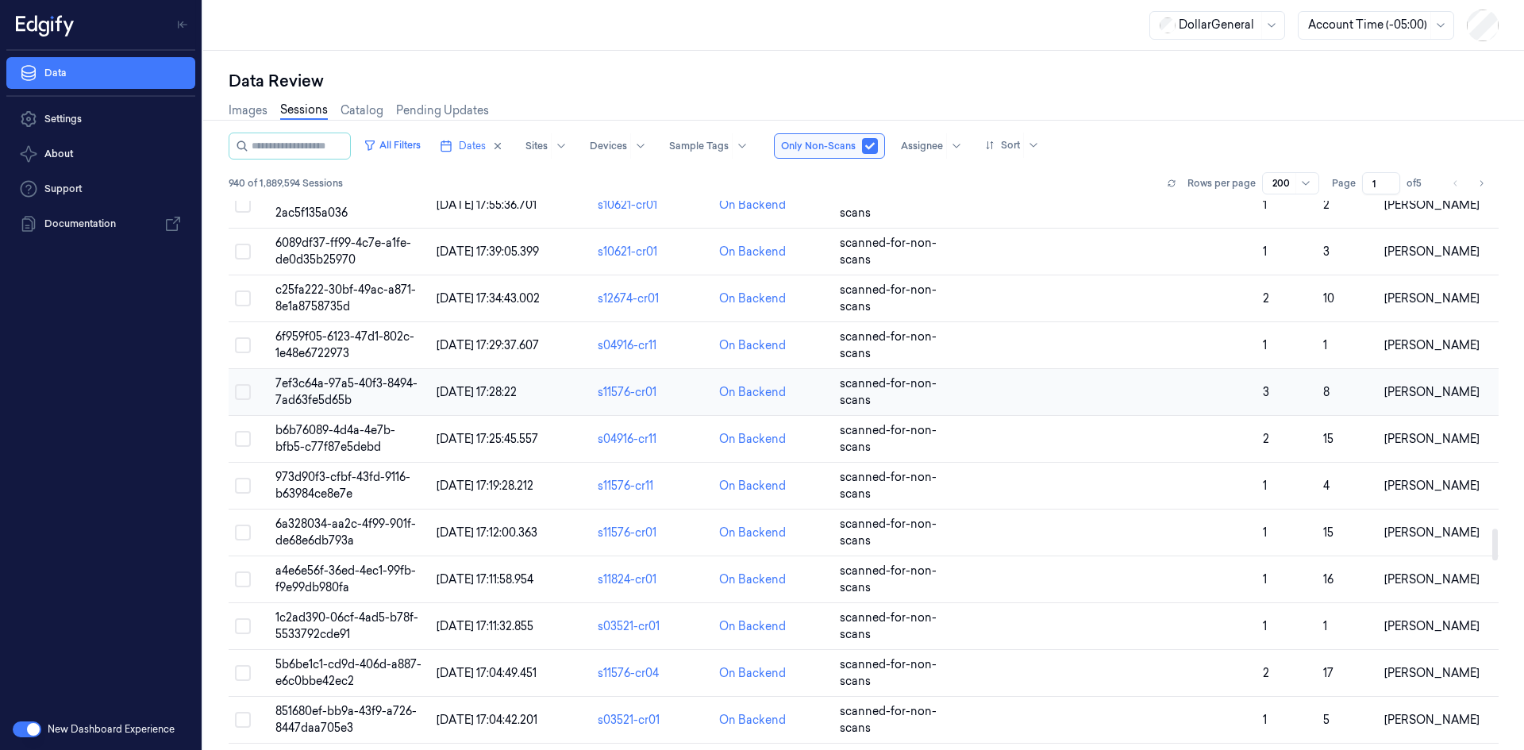
scroll to position [5150, 0]
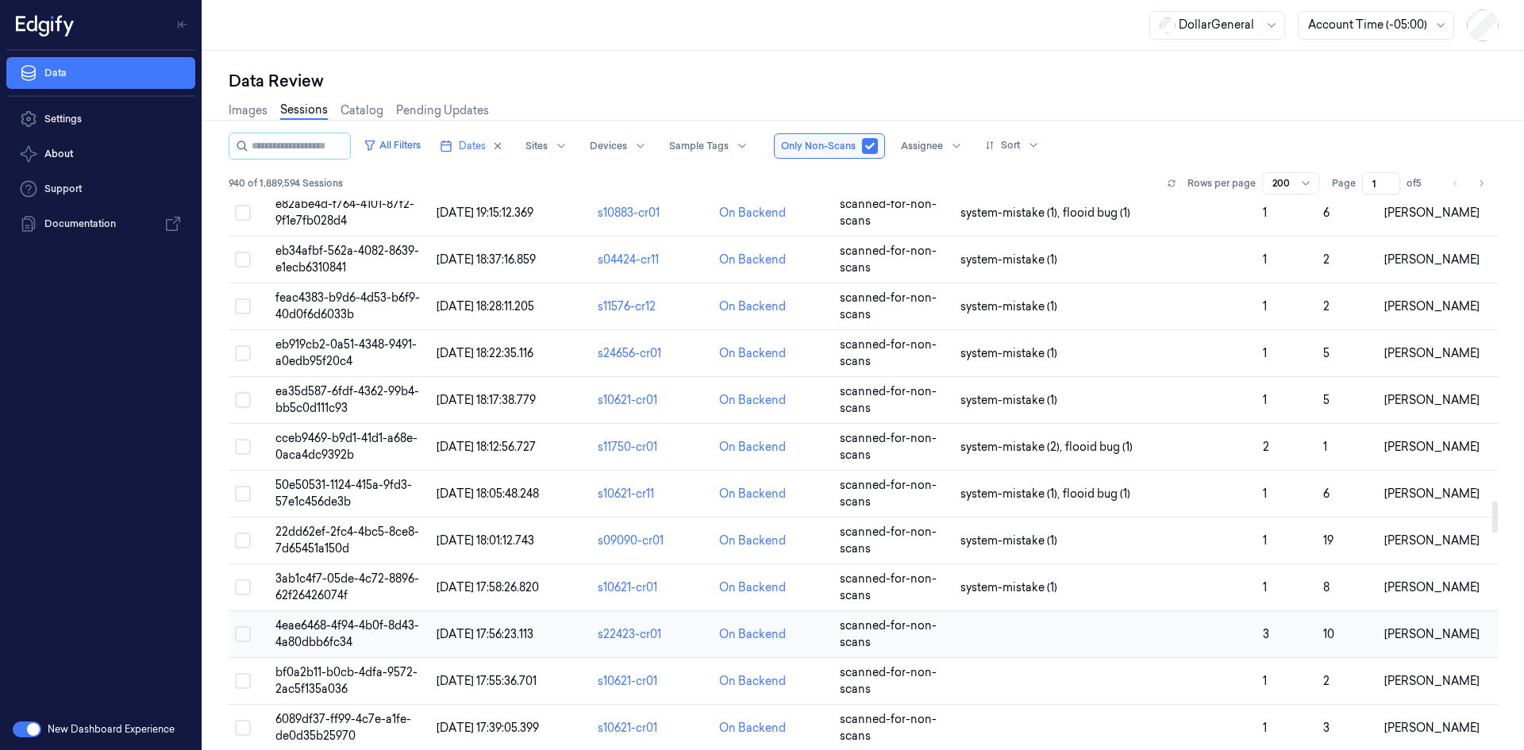
click at [1005, 647] on td at bounding box center [1105, 634] width 302 height 47
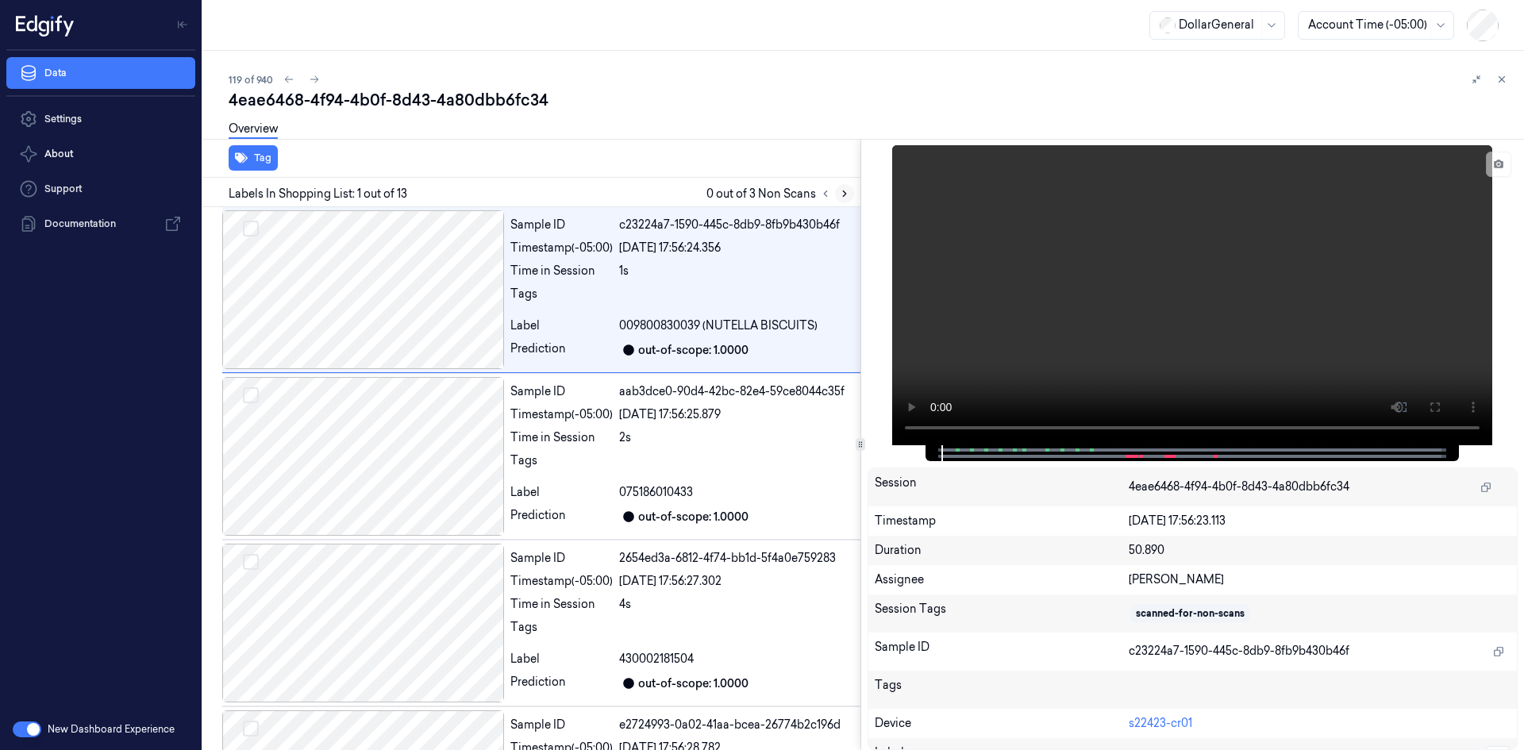
click at [846, 194] on icon at bounding box center [844, 193] width 11 height 11
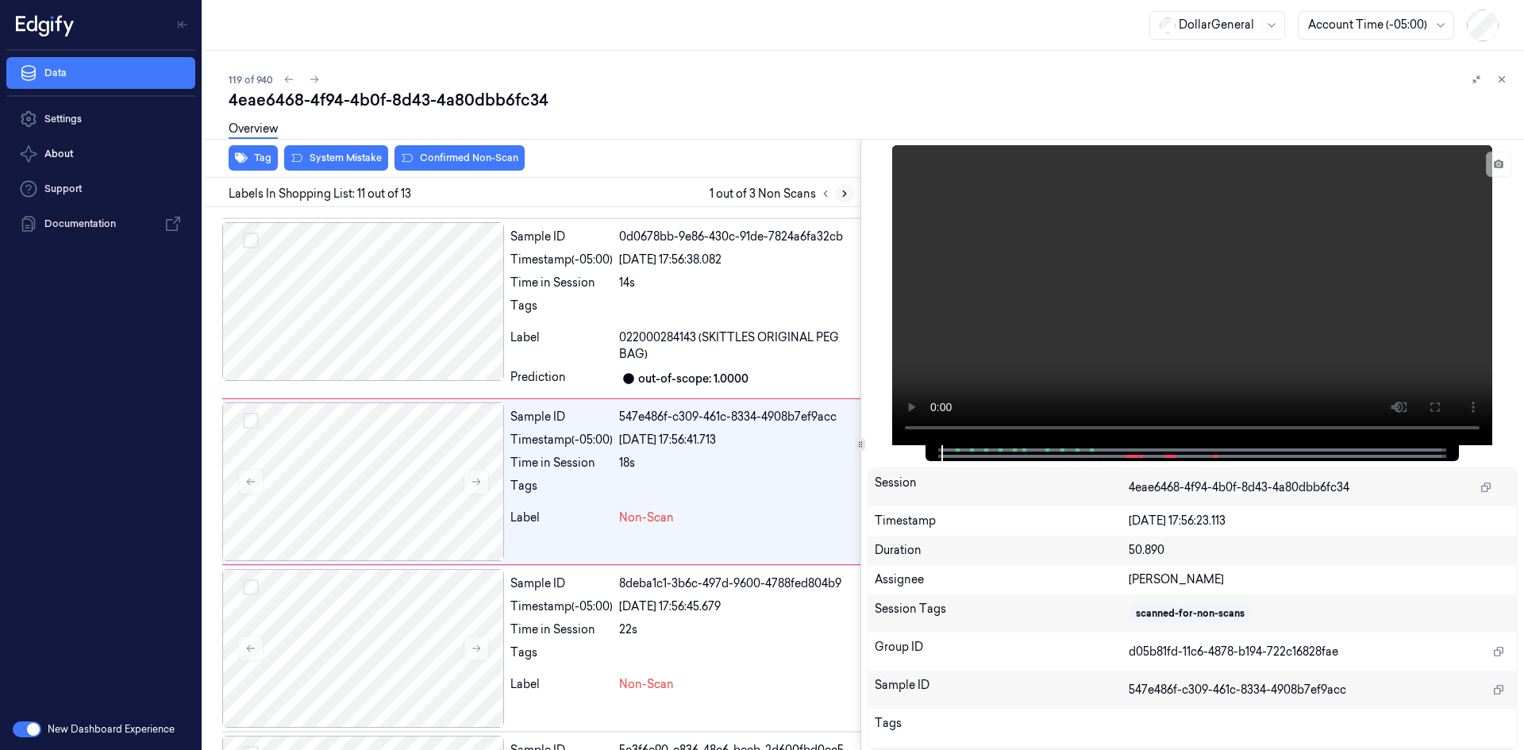
scroll to position [1505, 0]
click at [846, 194] on icon at bounding box center [844, 193] width 11 height 11
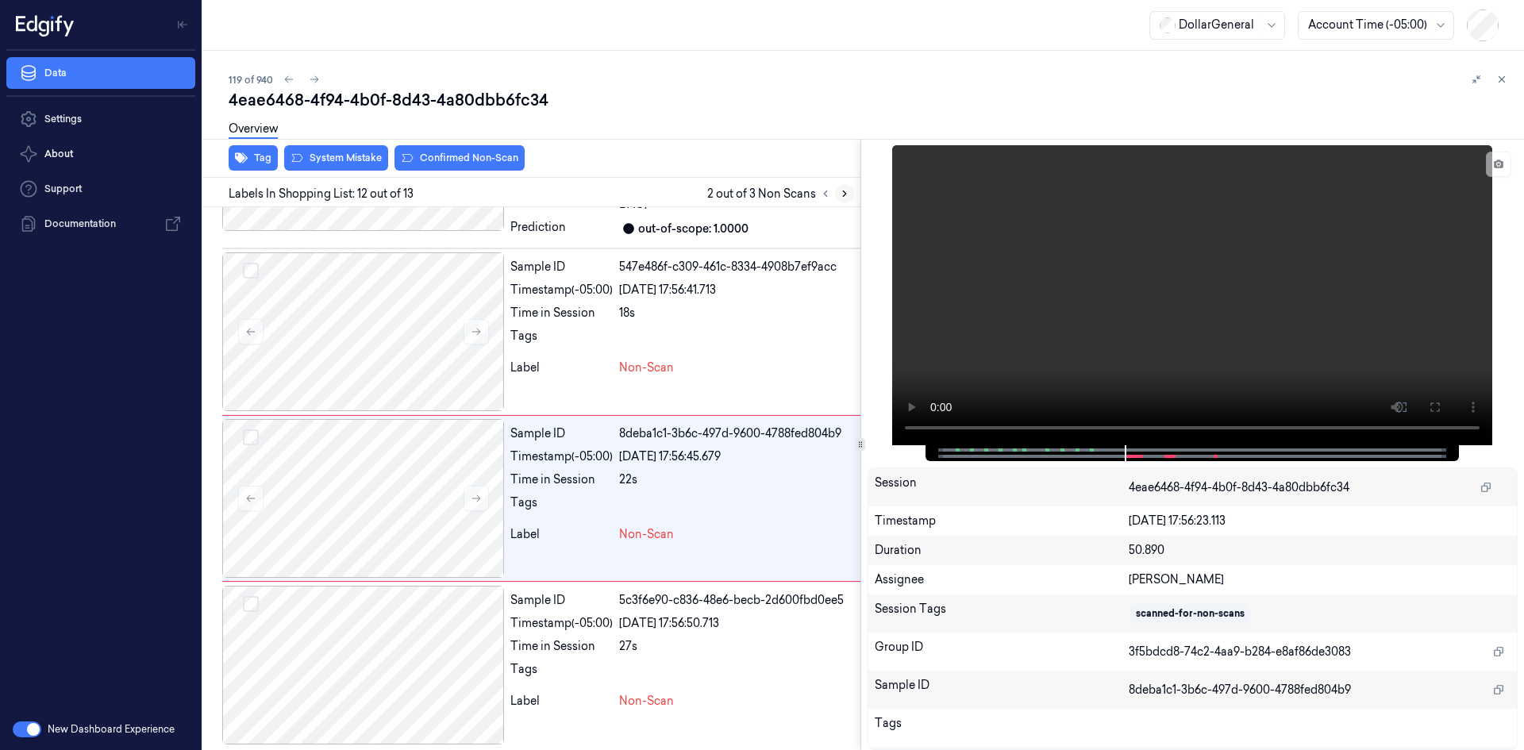
scroll to position [1655, 0]
click at [846, 194] on icon at bounding box center [844, 193] width 11 height 11
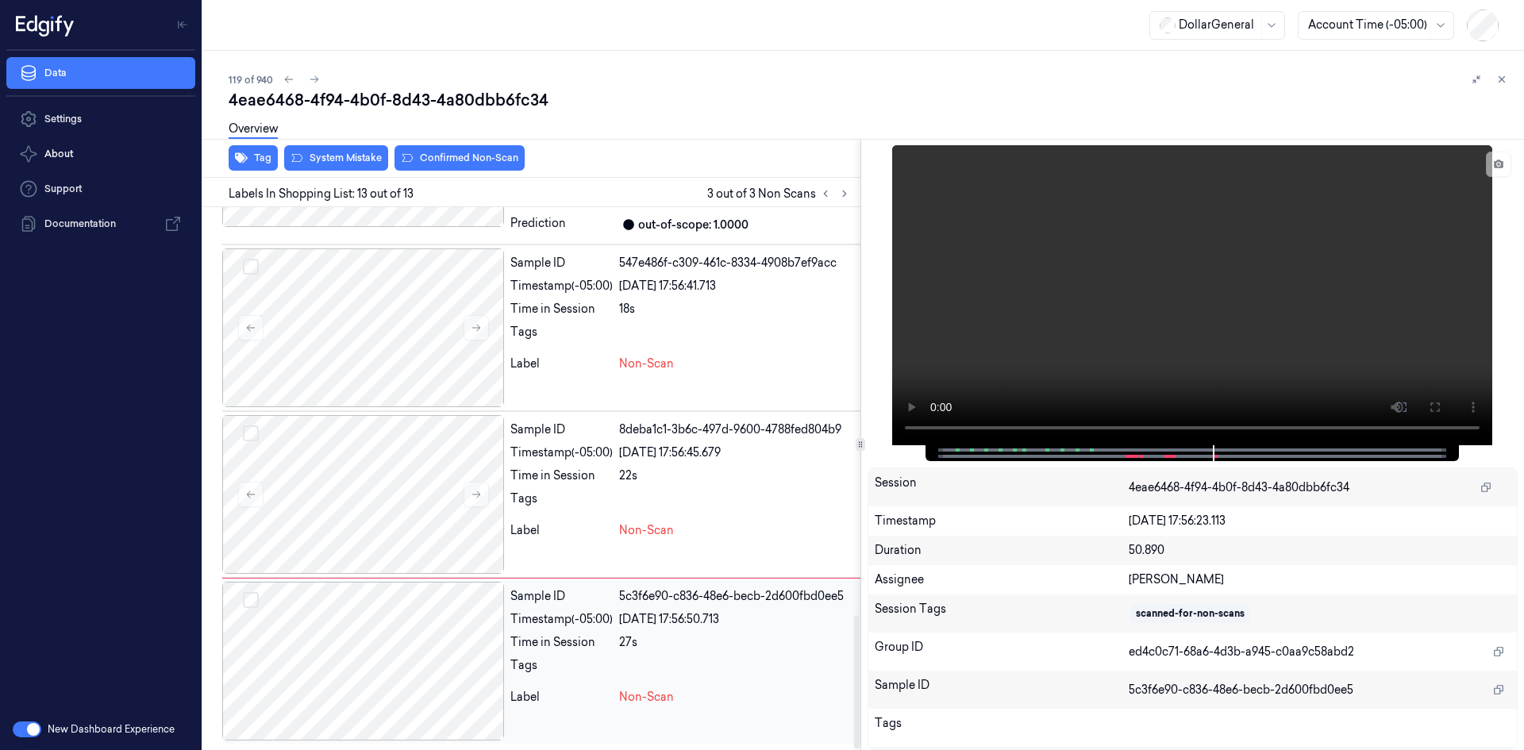
click at [490, 659] on div at bounding box center [363, 661] width 282 height 159
click at [1154, 270] on video at bounding box center [1192, 295] width 600 height 300
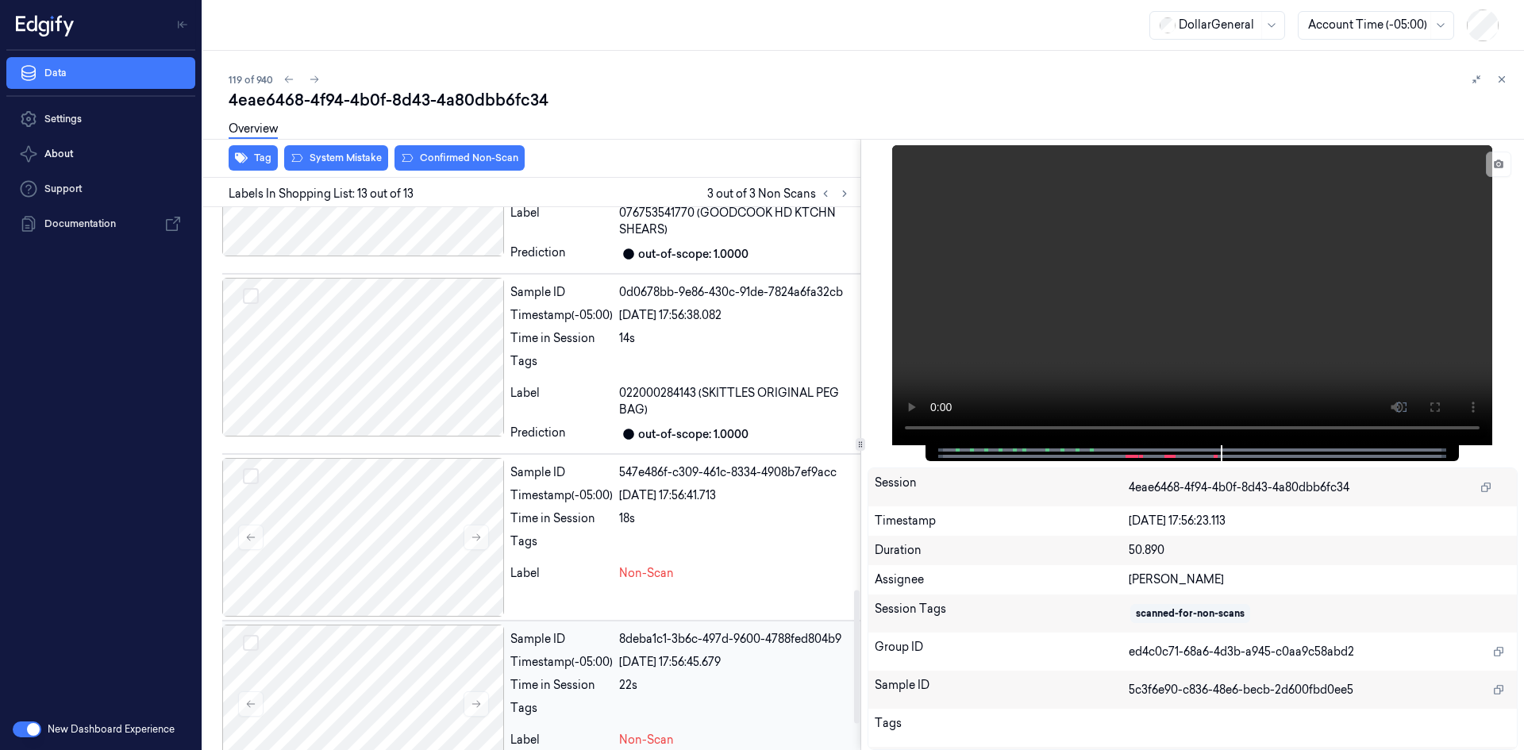
scroll to position [1417, 0]
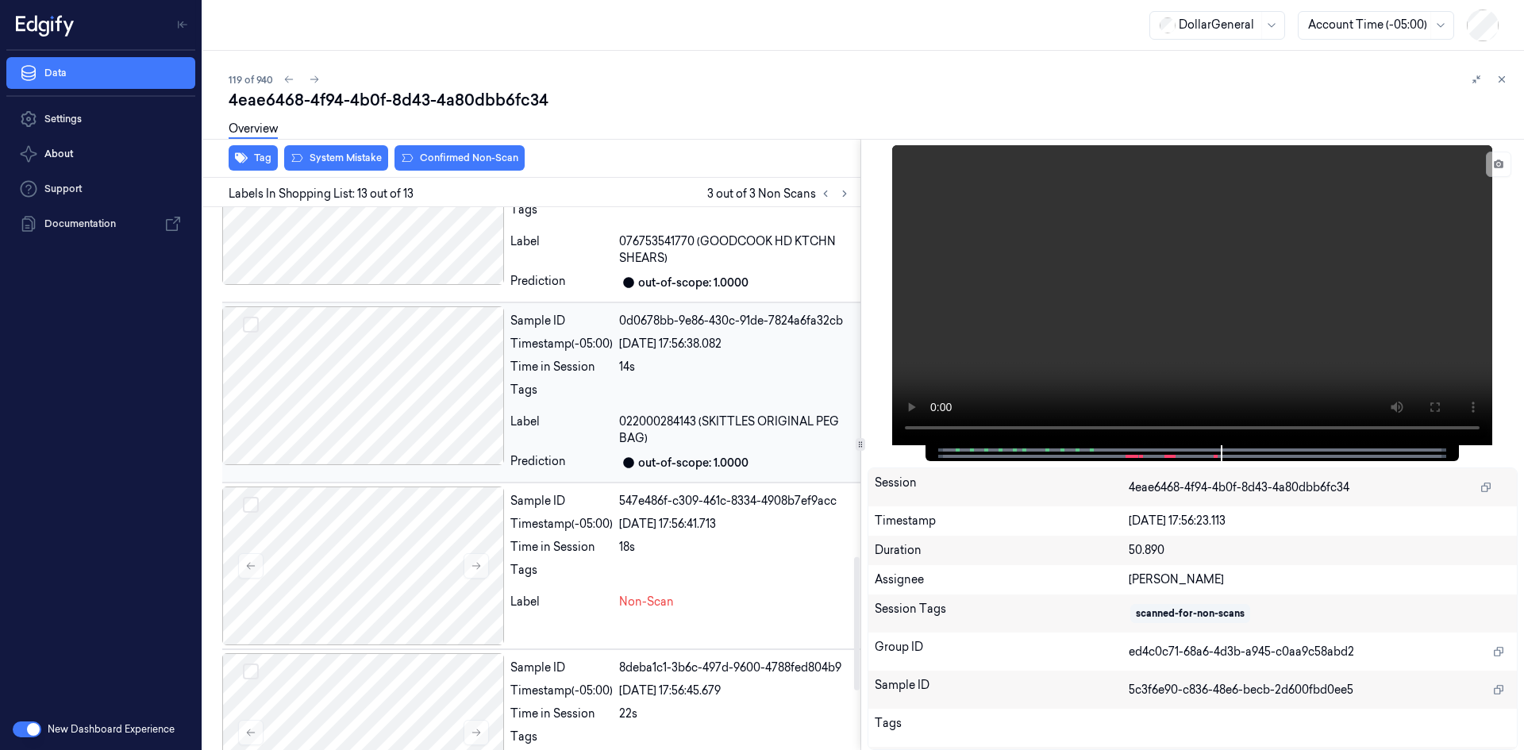
click at [691, 422] on span "022000284143 (SKITTLES ORIGINAL PEG BAG)" at bounding box center [736, 429] width 235 height 33
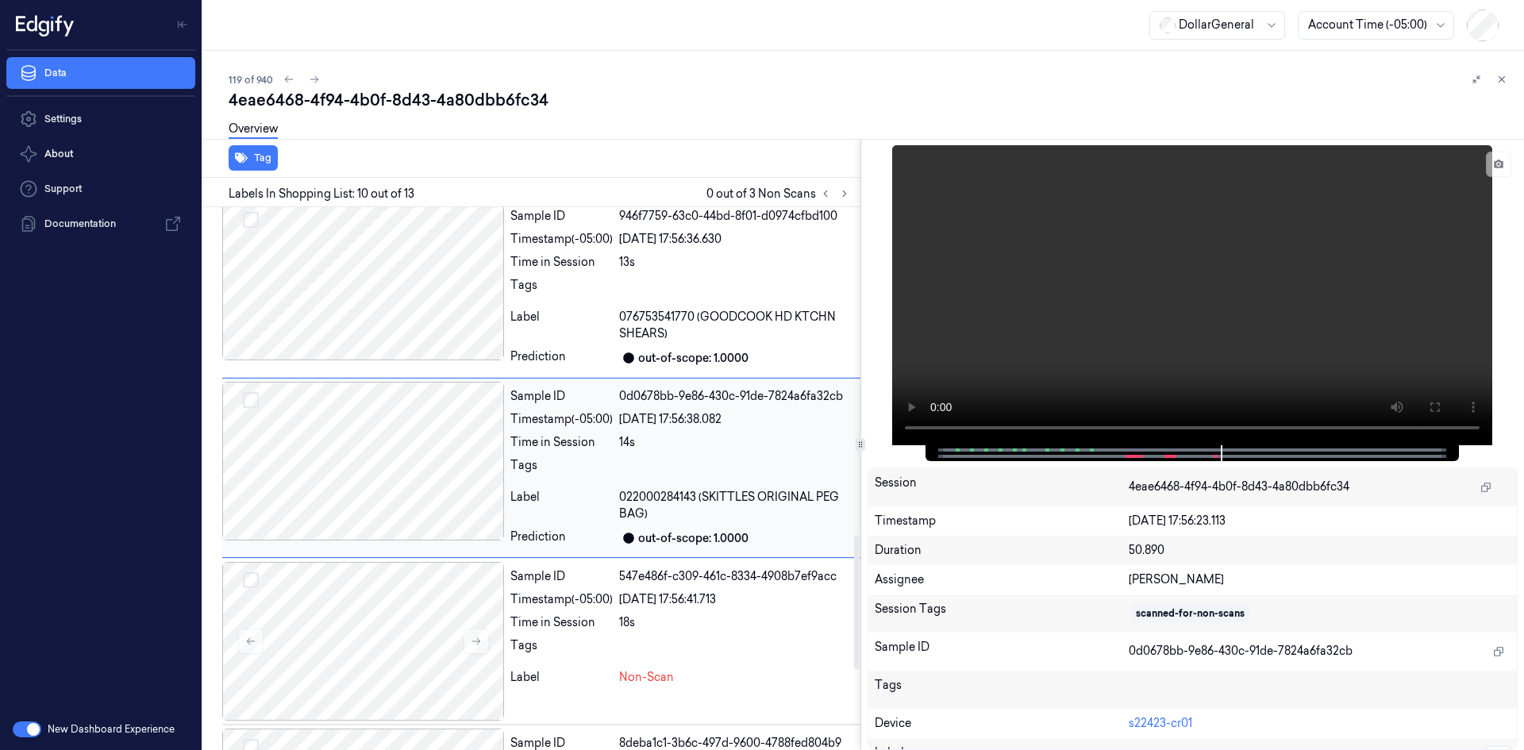
scroll to position [1332, 0]
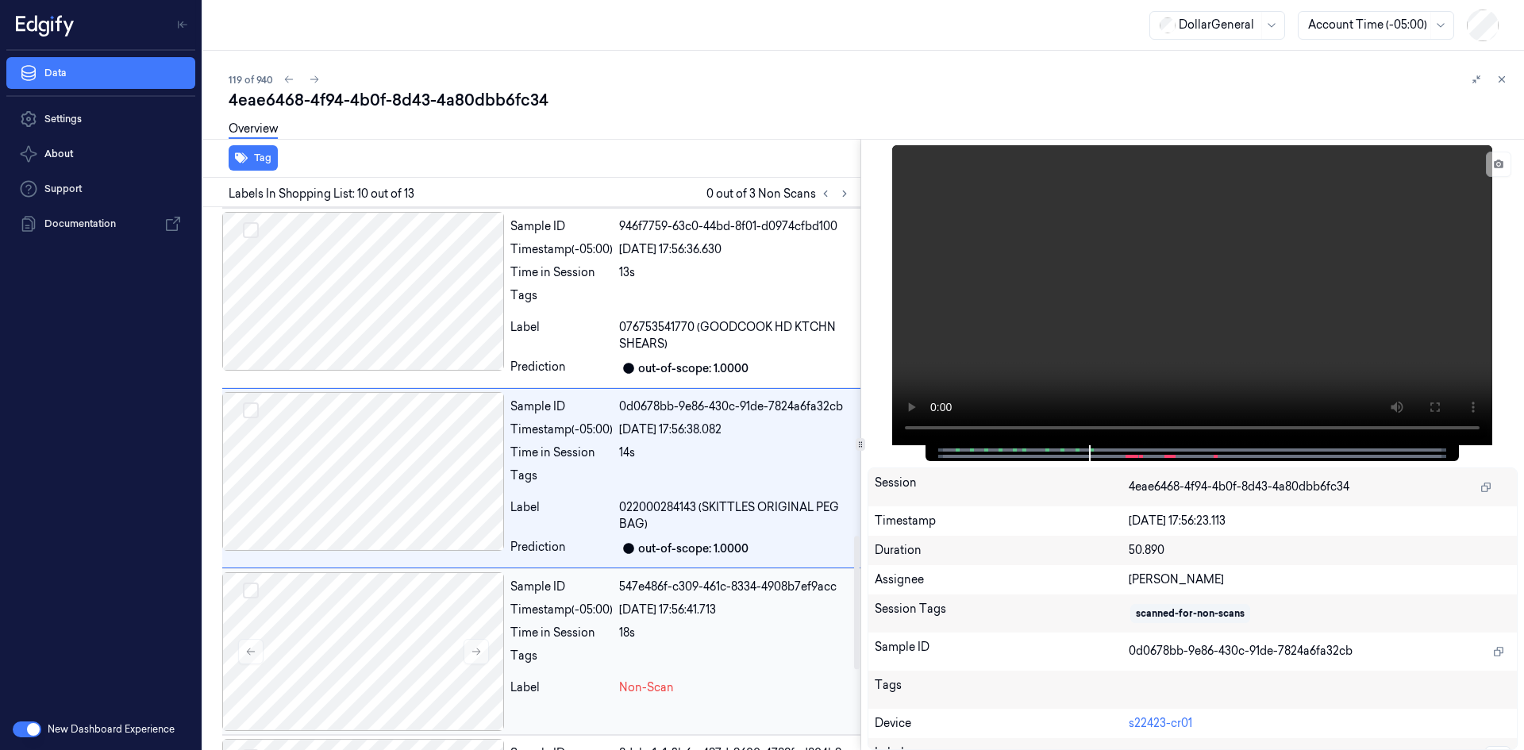
click at [579, 662] on div "Tags" at bounding box center [561, 660] width 102 height 25
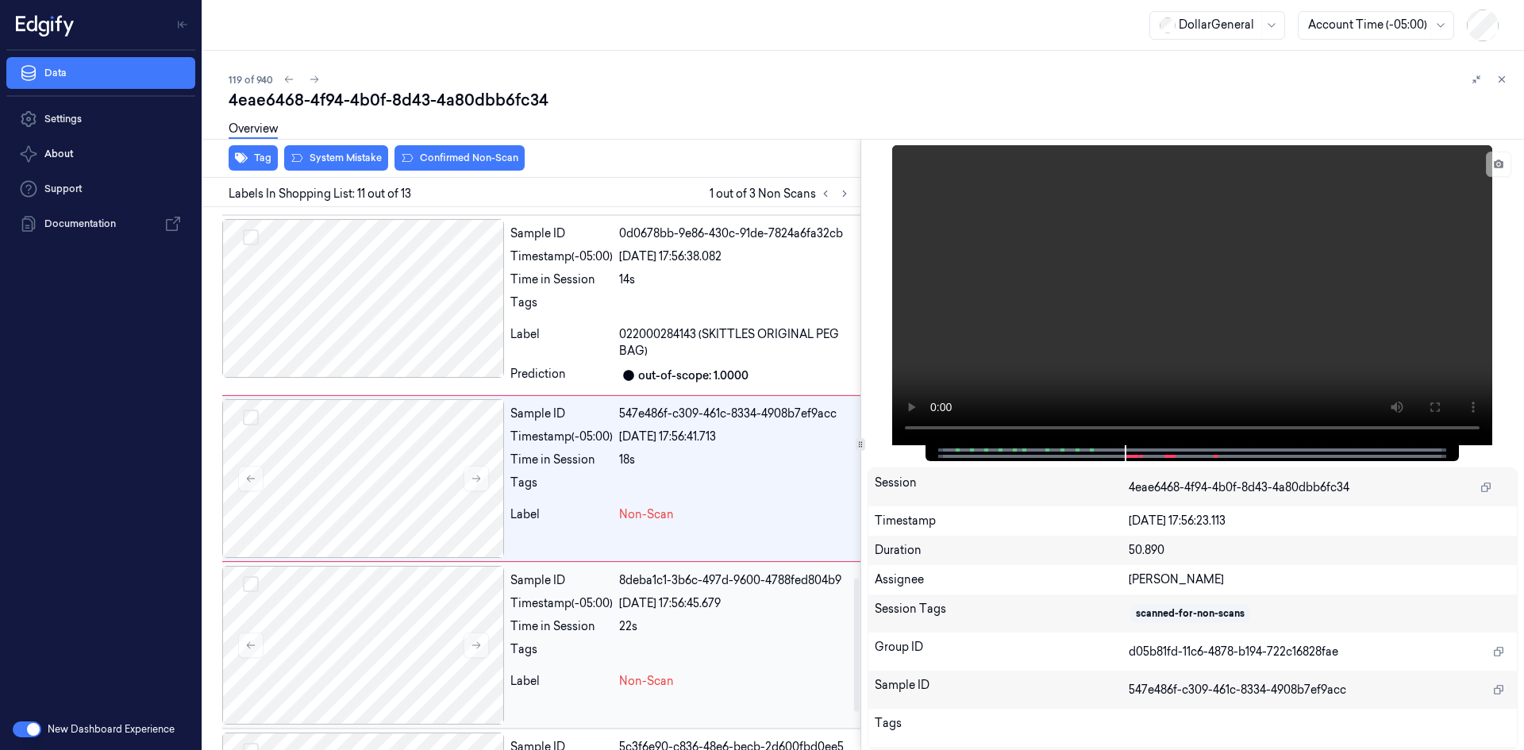
click at [580, 684] on div "Label" at bounding box center [561, 681] width 102 height 17
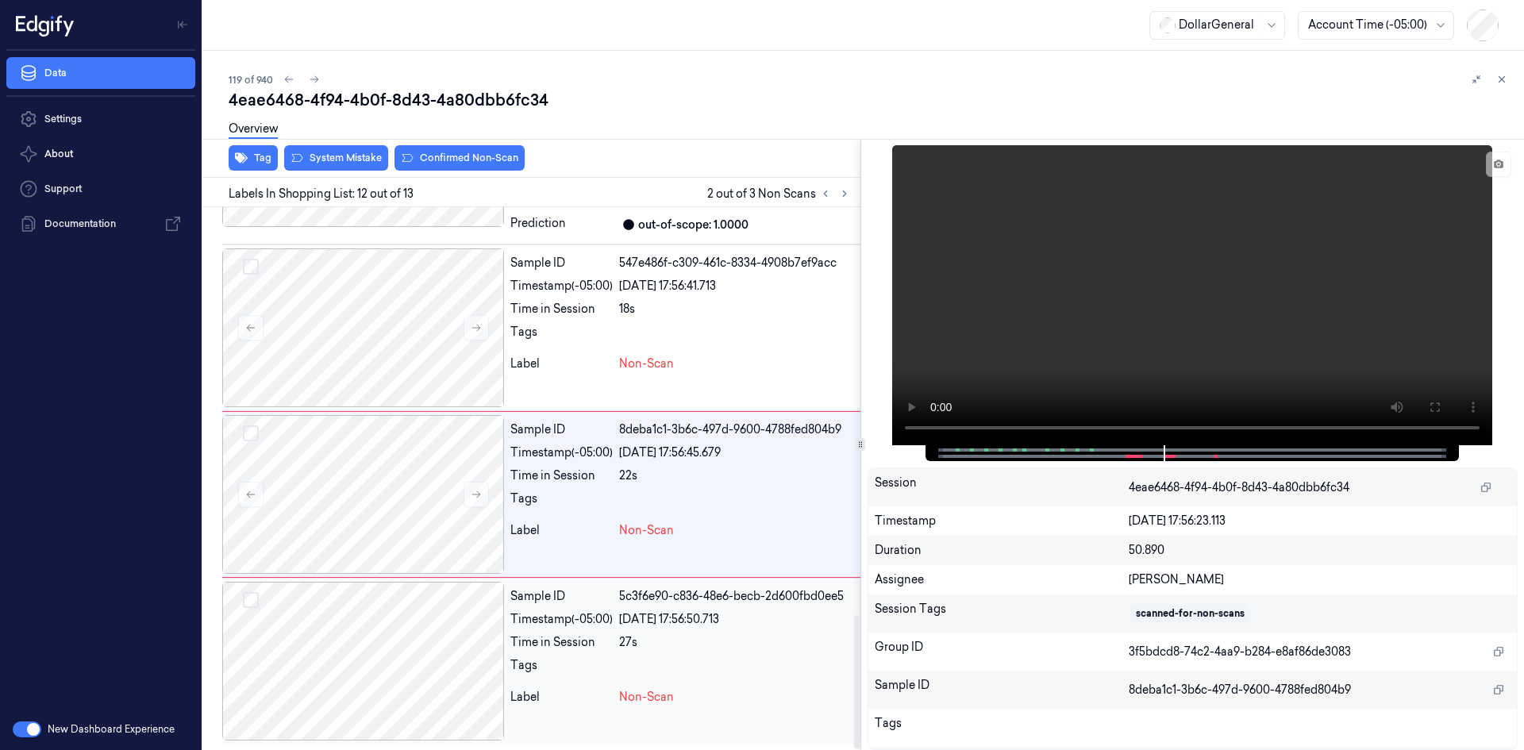
click at [583, 671] on div "Tags" at bounding box center [561, 669] width 102 height 25
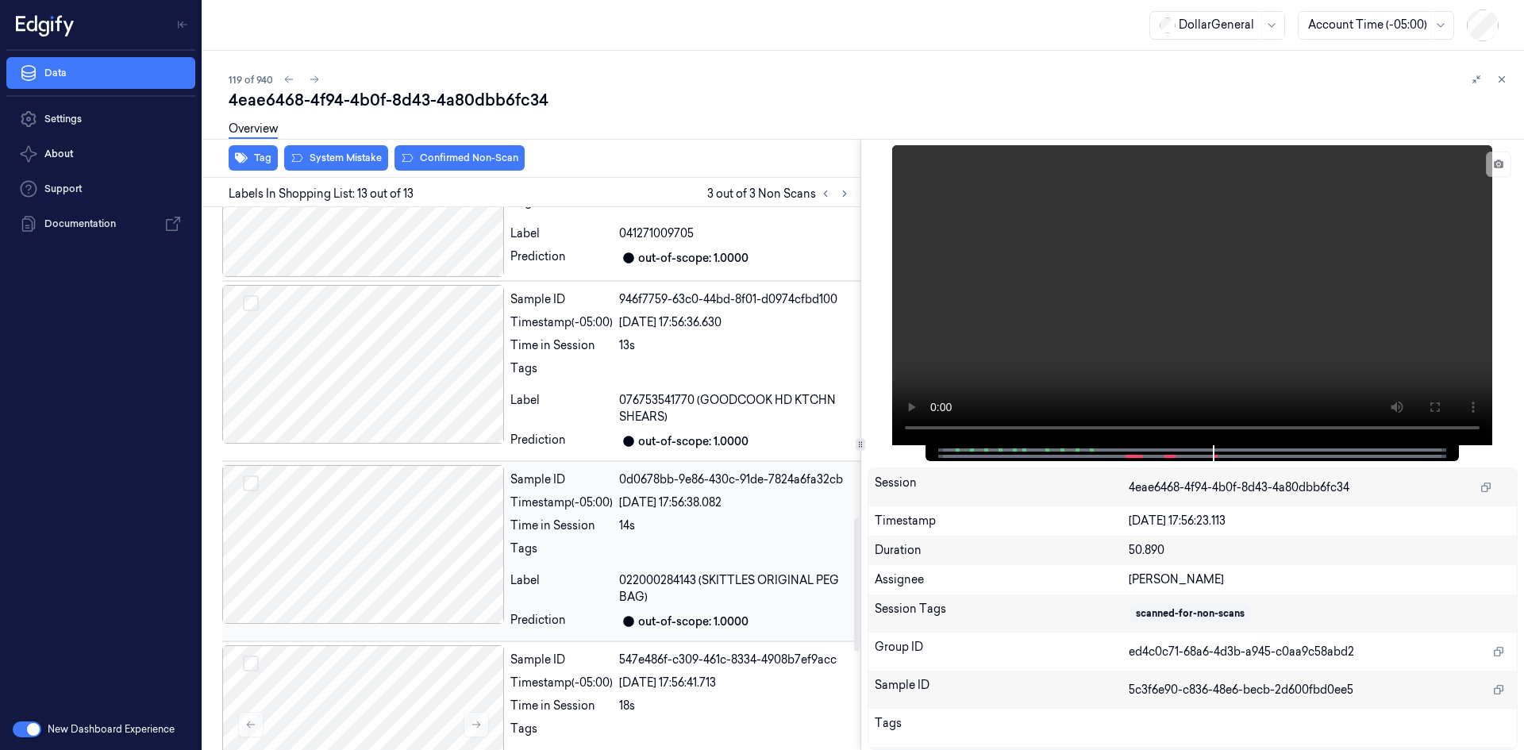
click at [624, 530] on div "14s" at bounding box center [736, 525] width 235 height 17
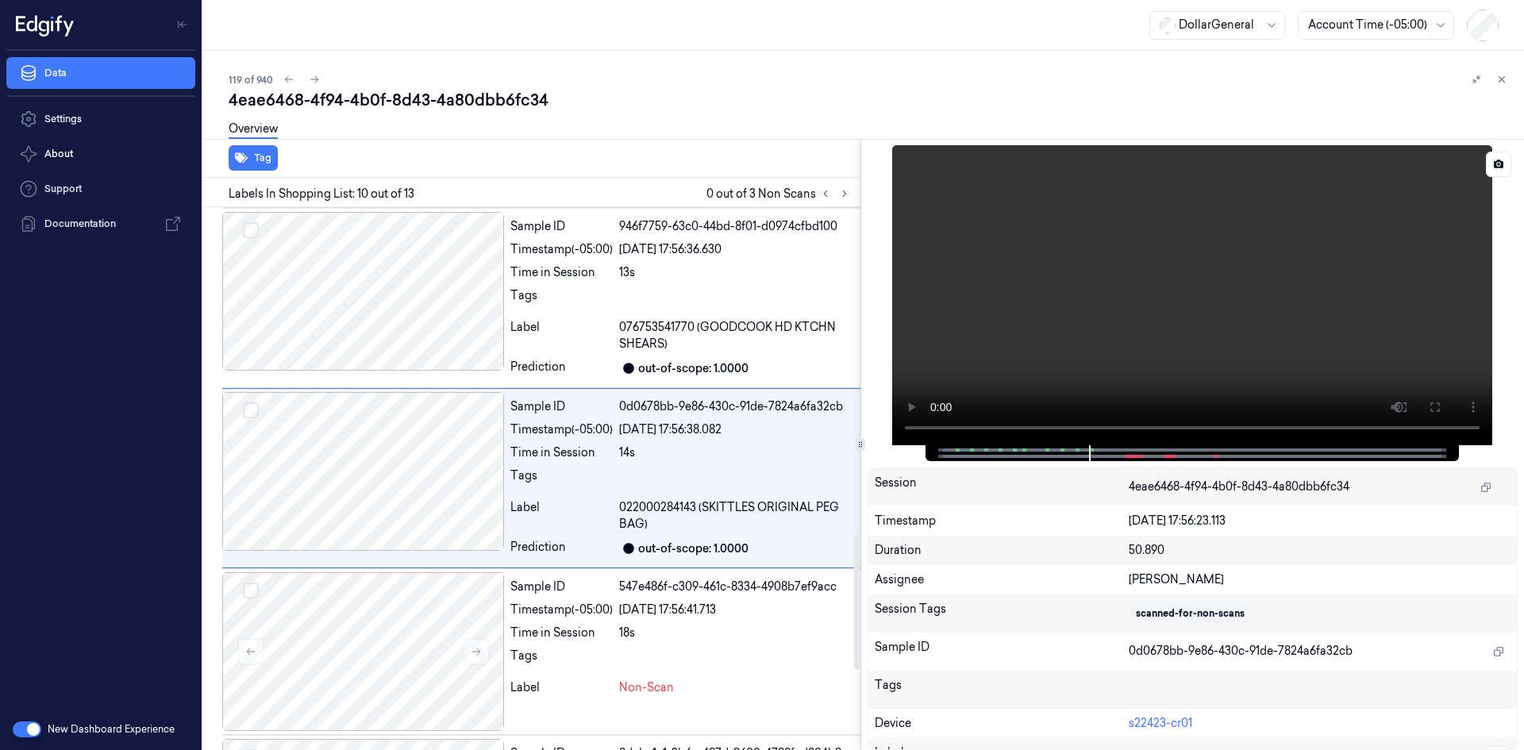
click at [1175, 259] on video at bounding box center [1192, 295] width 600 height 300
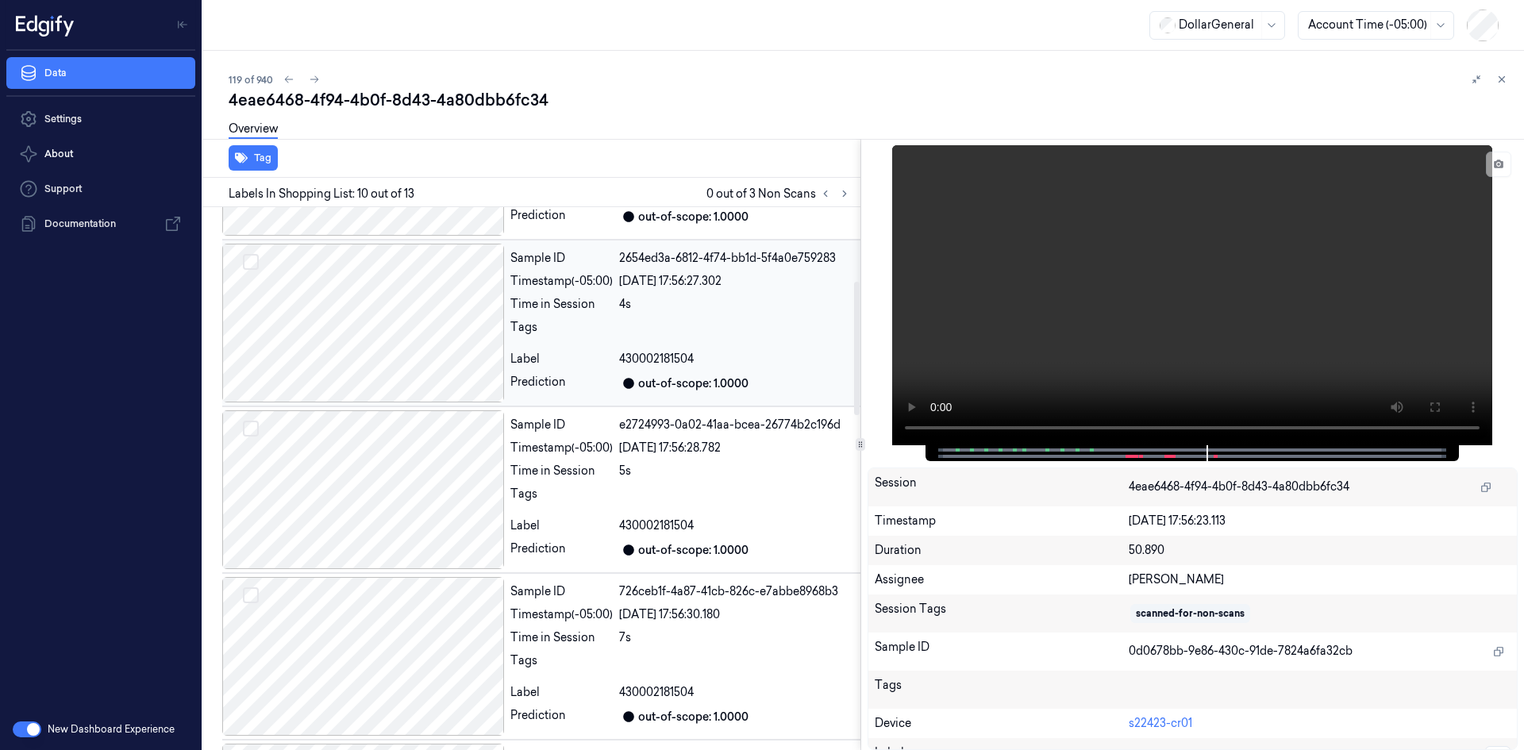
click at [643, 317] on div "Sample ID 2654ed3a-6812-4f74-bb1d-5f4a0e759283 Timestamp (-05:00) [DATE] 17:56:…" at bounding box center [682, 323] width 356 height 159
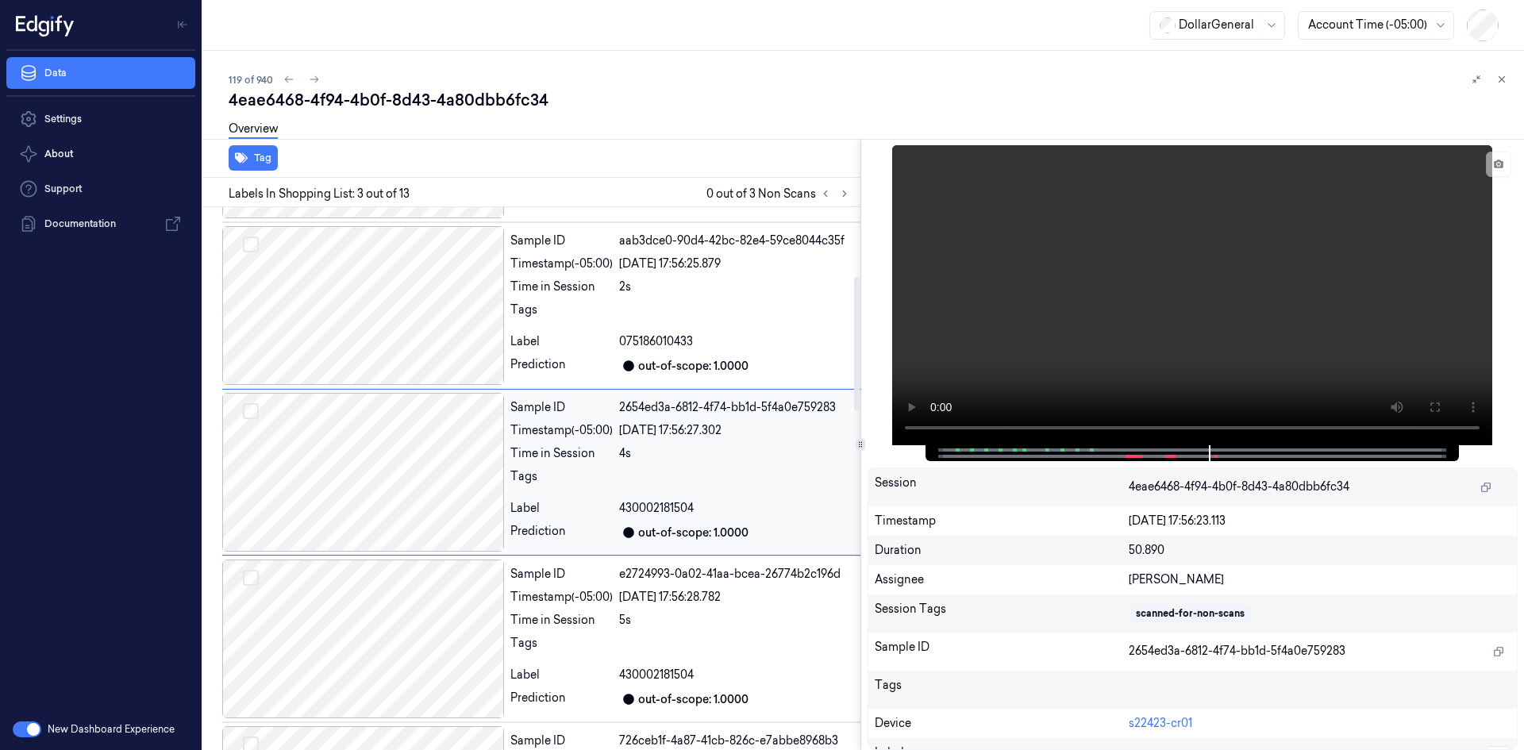
scroll to position [144, 0]
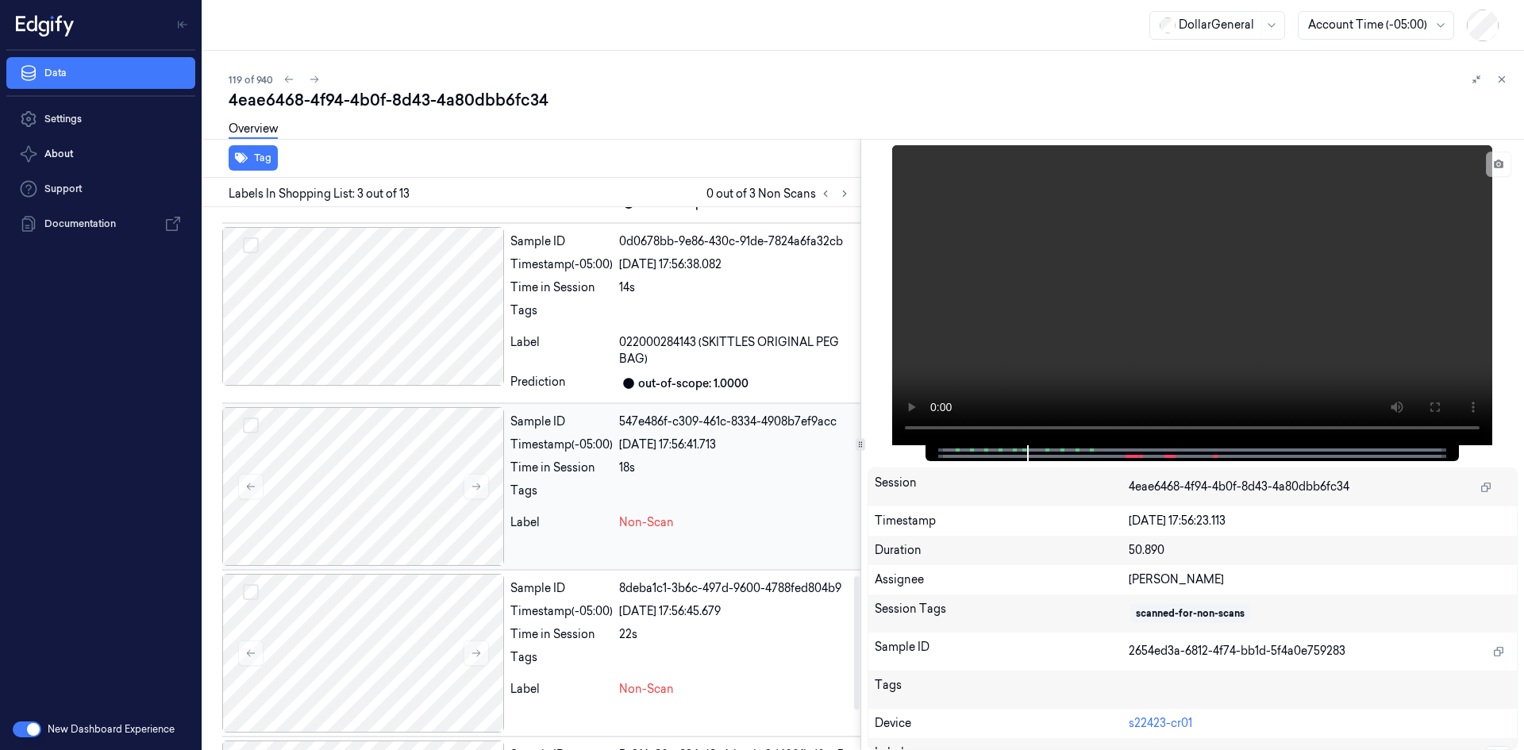
click at [657, 448] on div "[DATE] 17:56:41.713" at bounding box center [736, 444] width 235 height 17
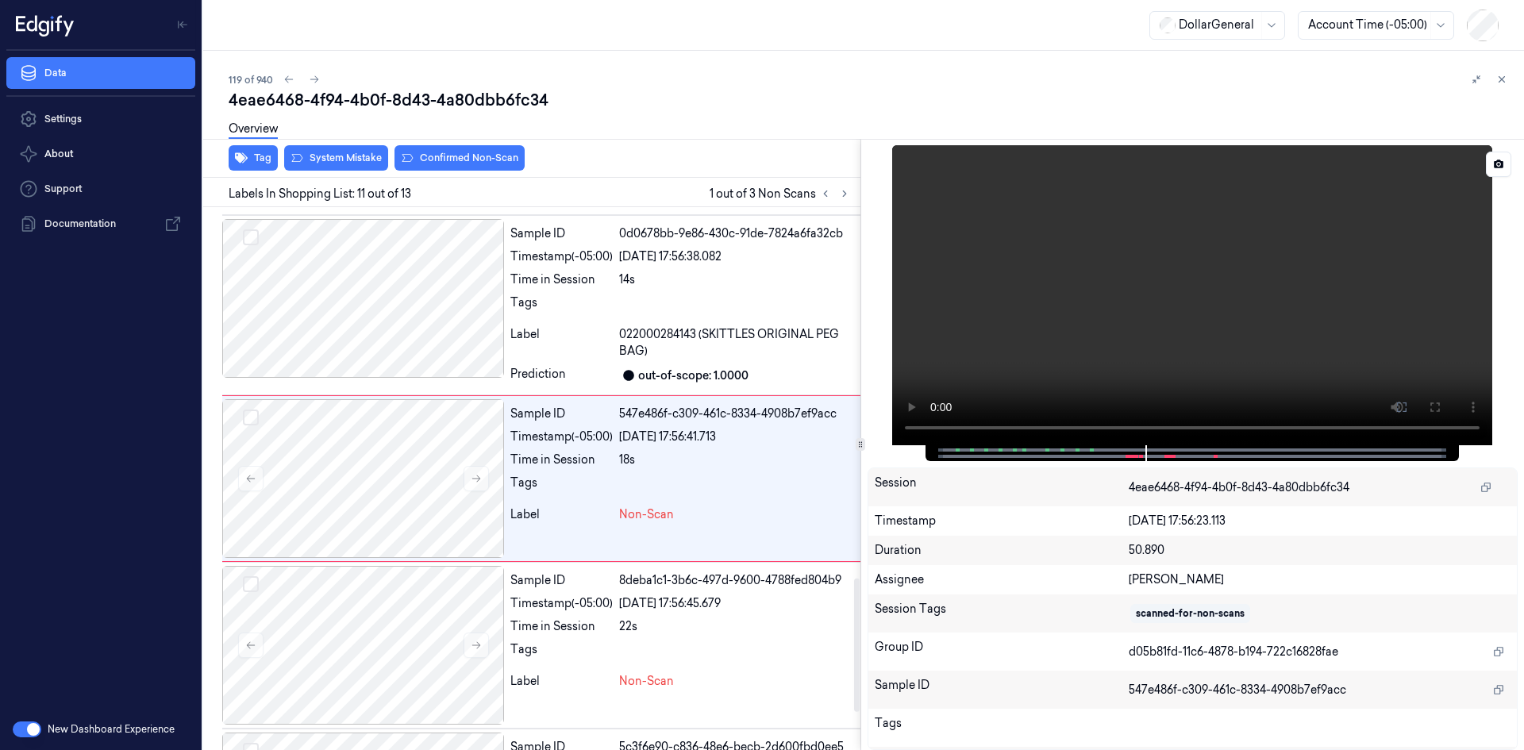
click at [1136, 221] on video at bounding box center [1192, 295] width 600 height 300
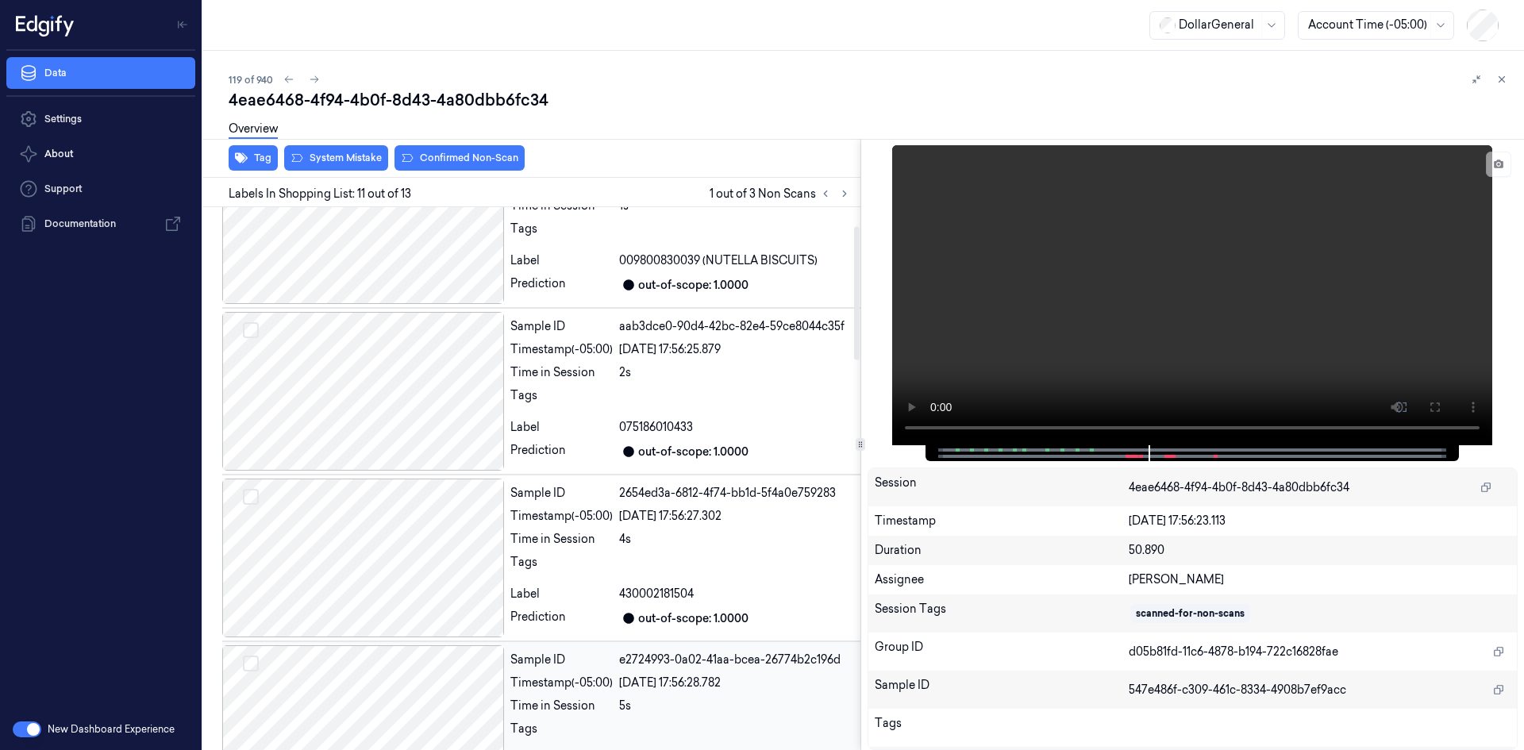
scroll to position [0, 0]
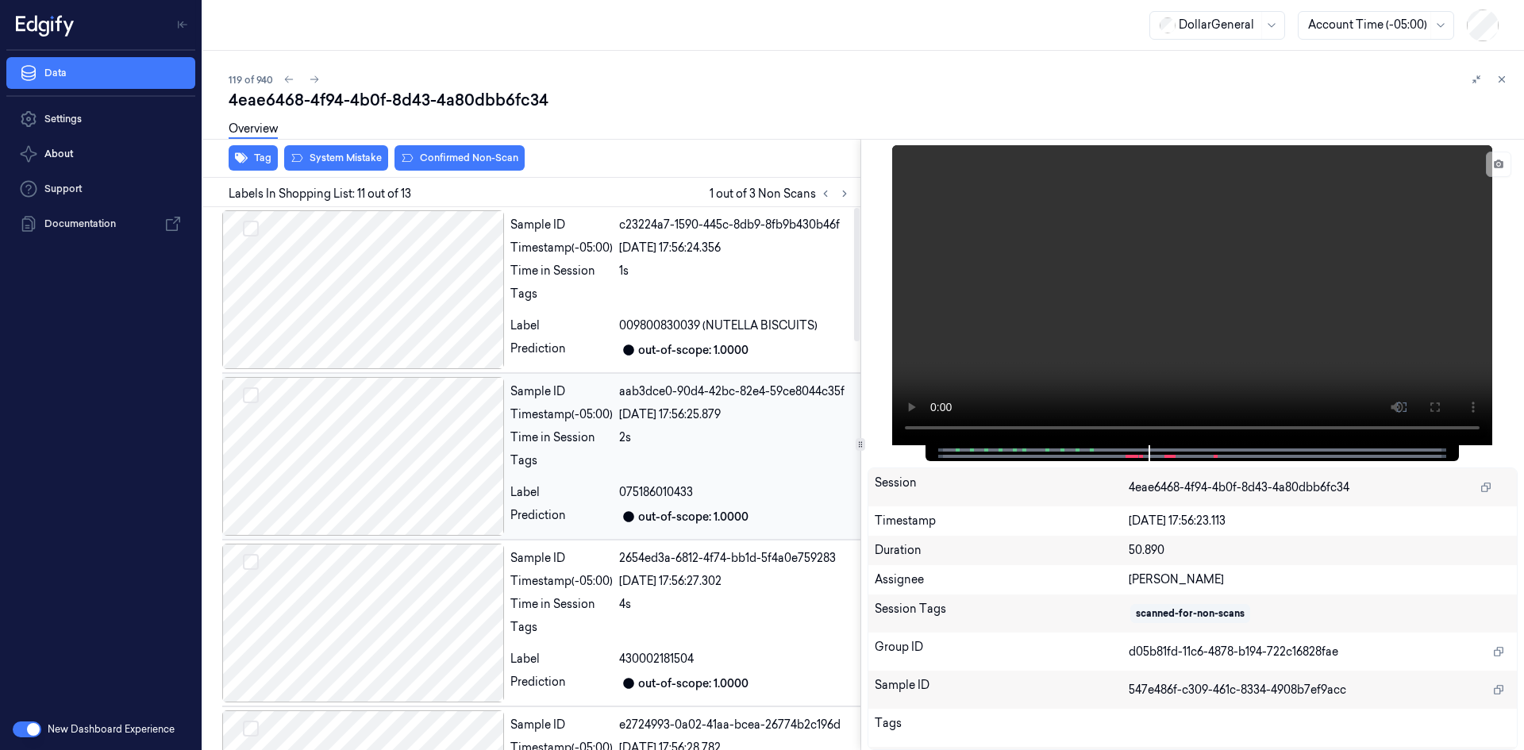
click at [610, 454] on div "Tags" at bounding box center [561, 464] width 102 height 25
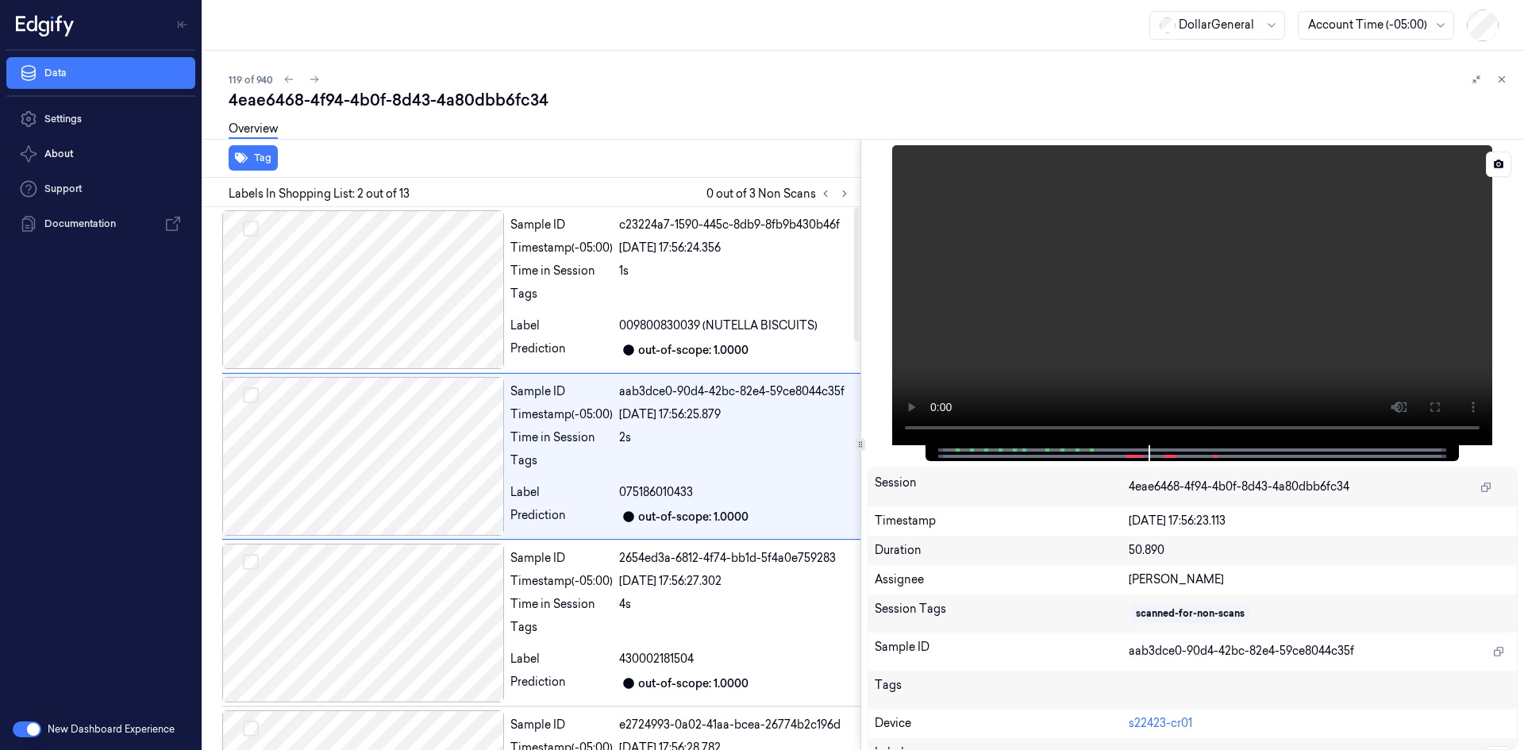
click at [1182, 288] on video at bounding box center [1192, 295] width 600 height 300
click at [1173, 293] on video at bounding box center [1192, 295] width 600 height 300
click at [636, 253] on div "[DATE] 17:56:24.356" at bounding box center [736, 248] width 235 height 17
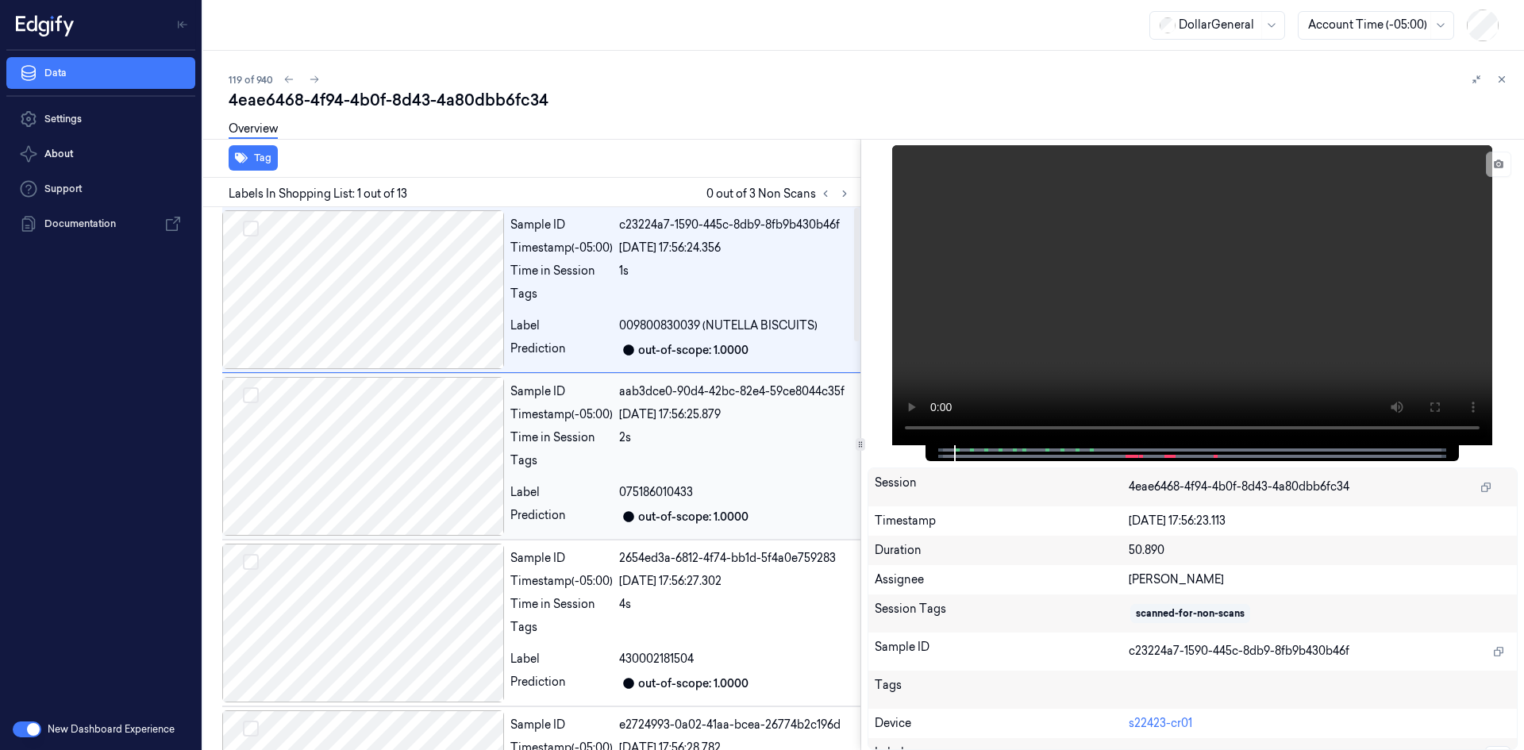
click at [598, 470] on div "Tags" at bounding box center [561, 464] width 102 height 25
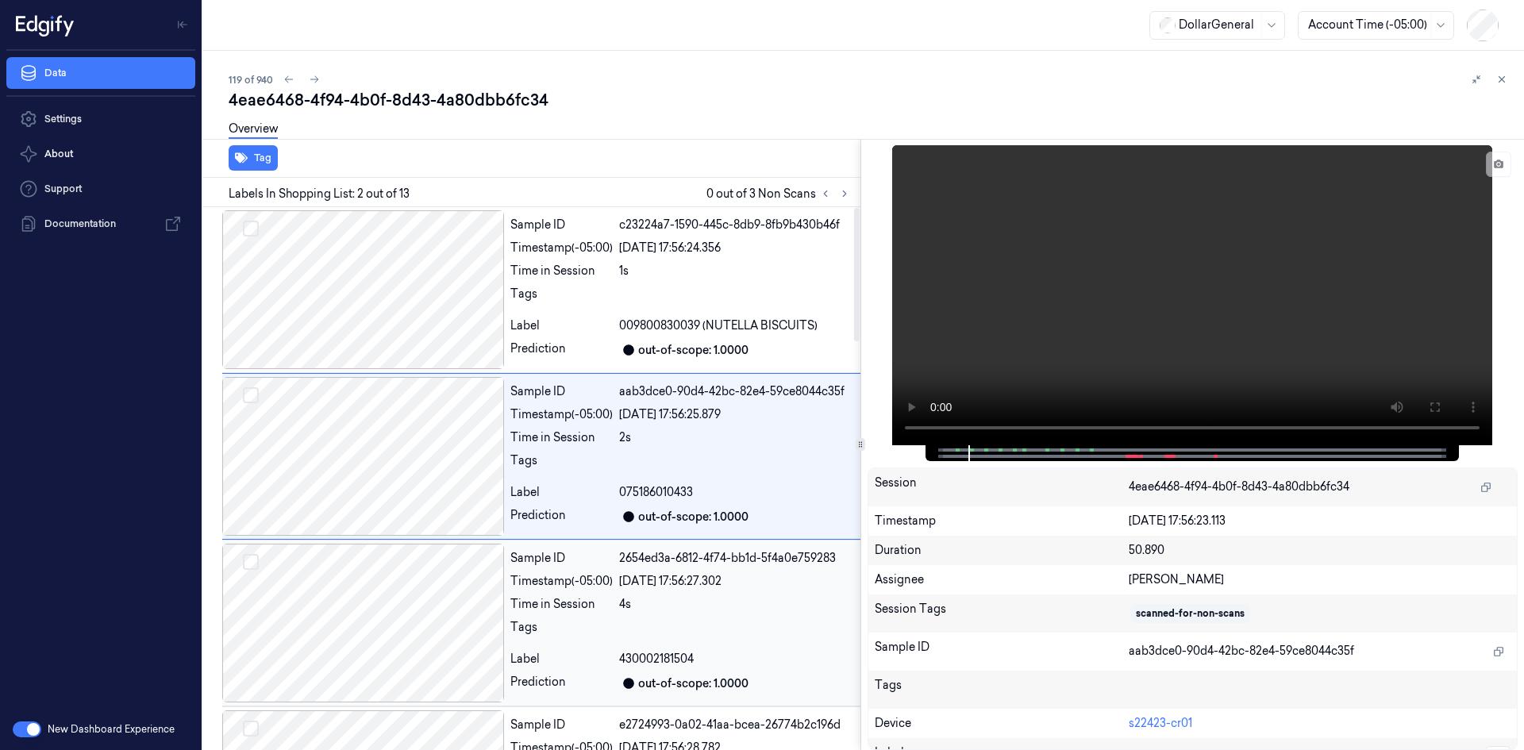
click at [595, 564] on div "Sample ID" at bounding box center [561, 558] width 102 height 17
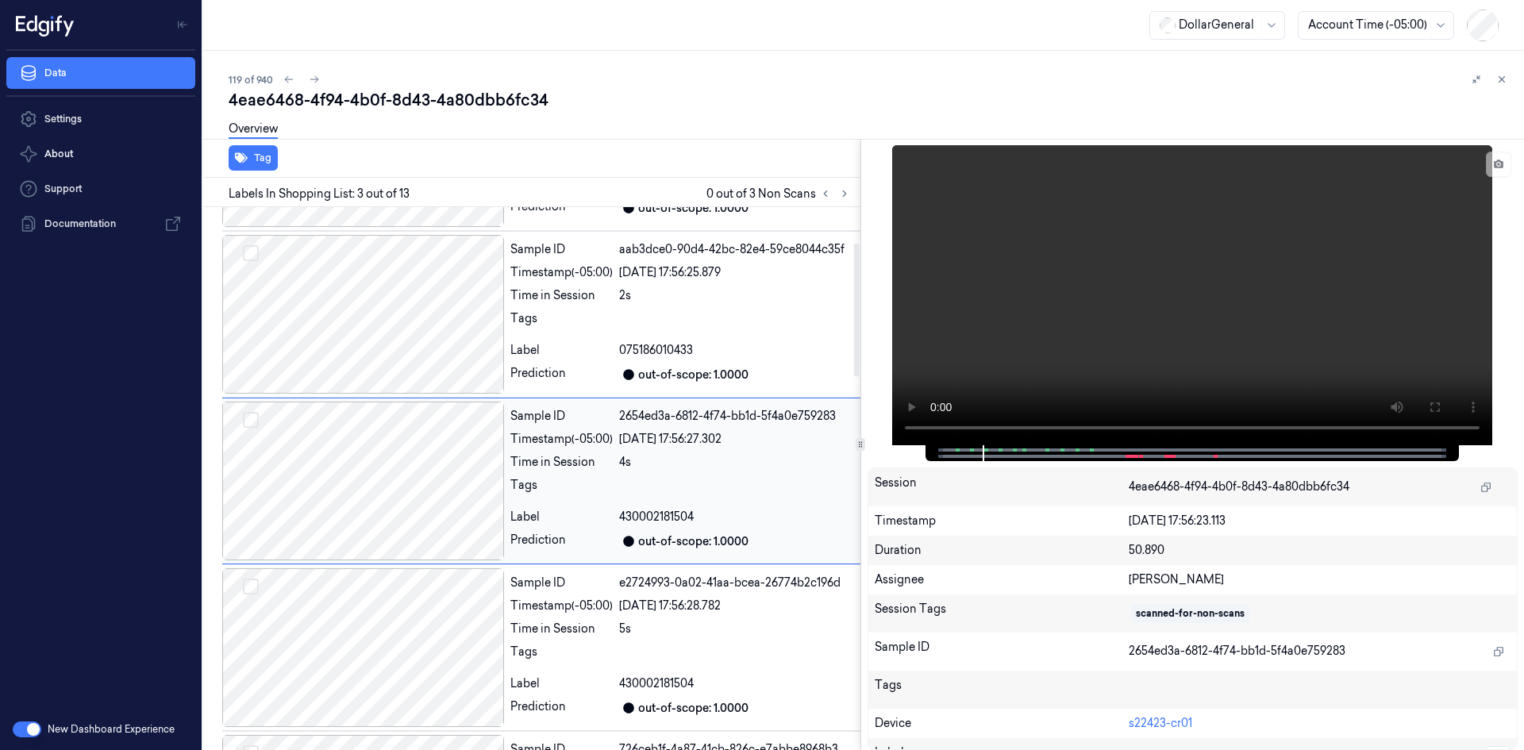
scroll to position [144, 0]
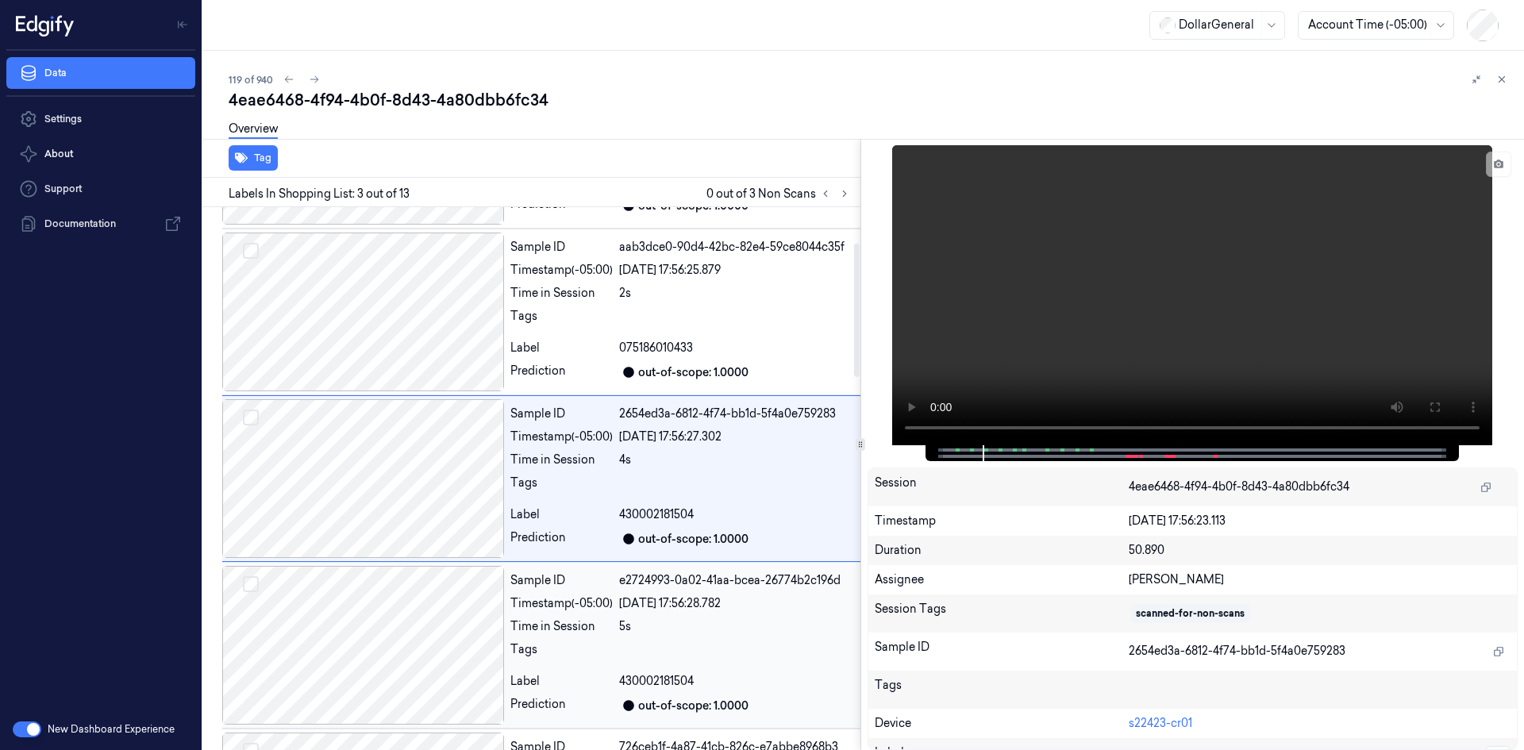
click at [606, 597] on div "Timestamp (-05:00)" at bounding box center [561, 603] width 102 height 17
click at [606, 601] on div "Timestamp (-05:00)" at bounding box center [561, 603] width 102 height 17
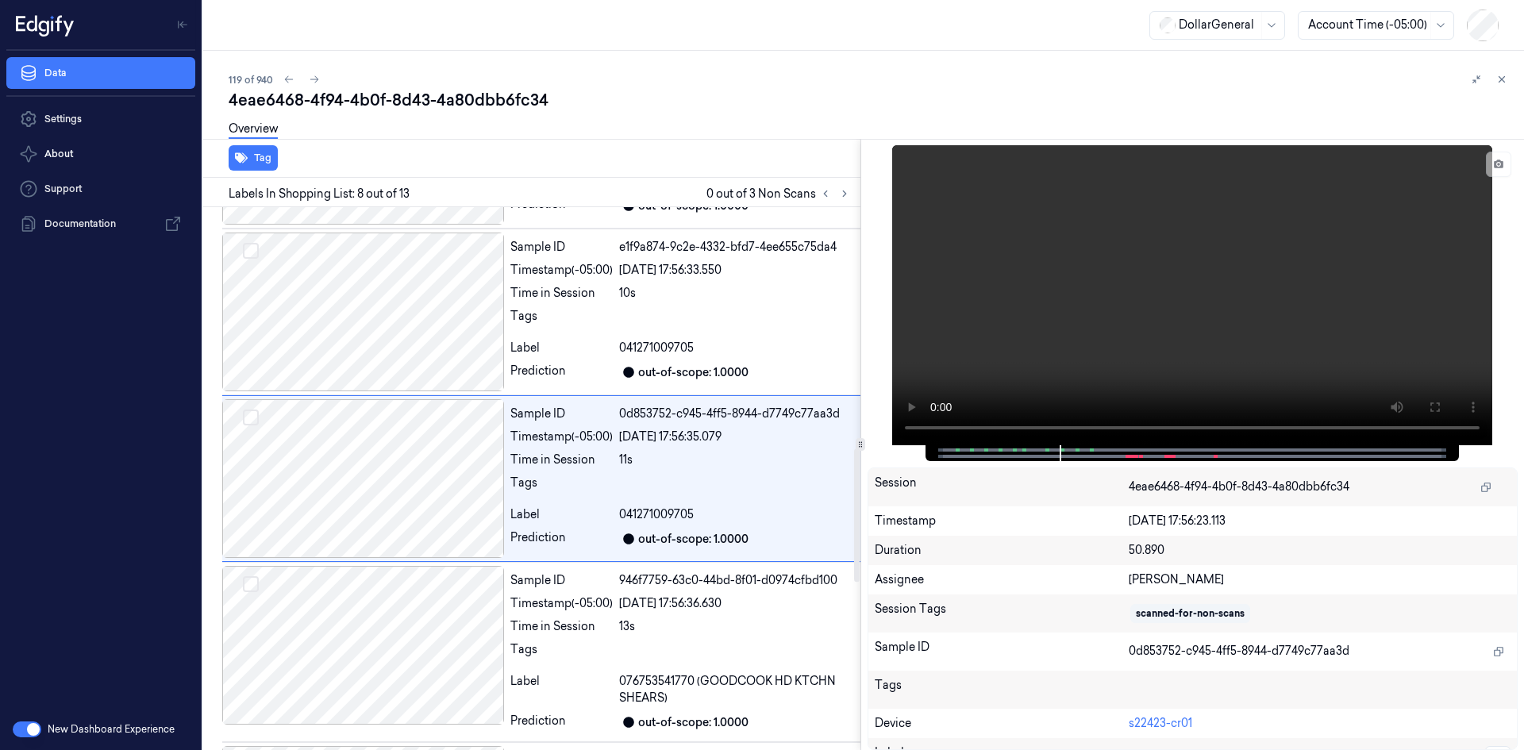
click at [606, 601] on div "Timestamp (-05:00)" at bounding box center [561, 603] width 102 height 17
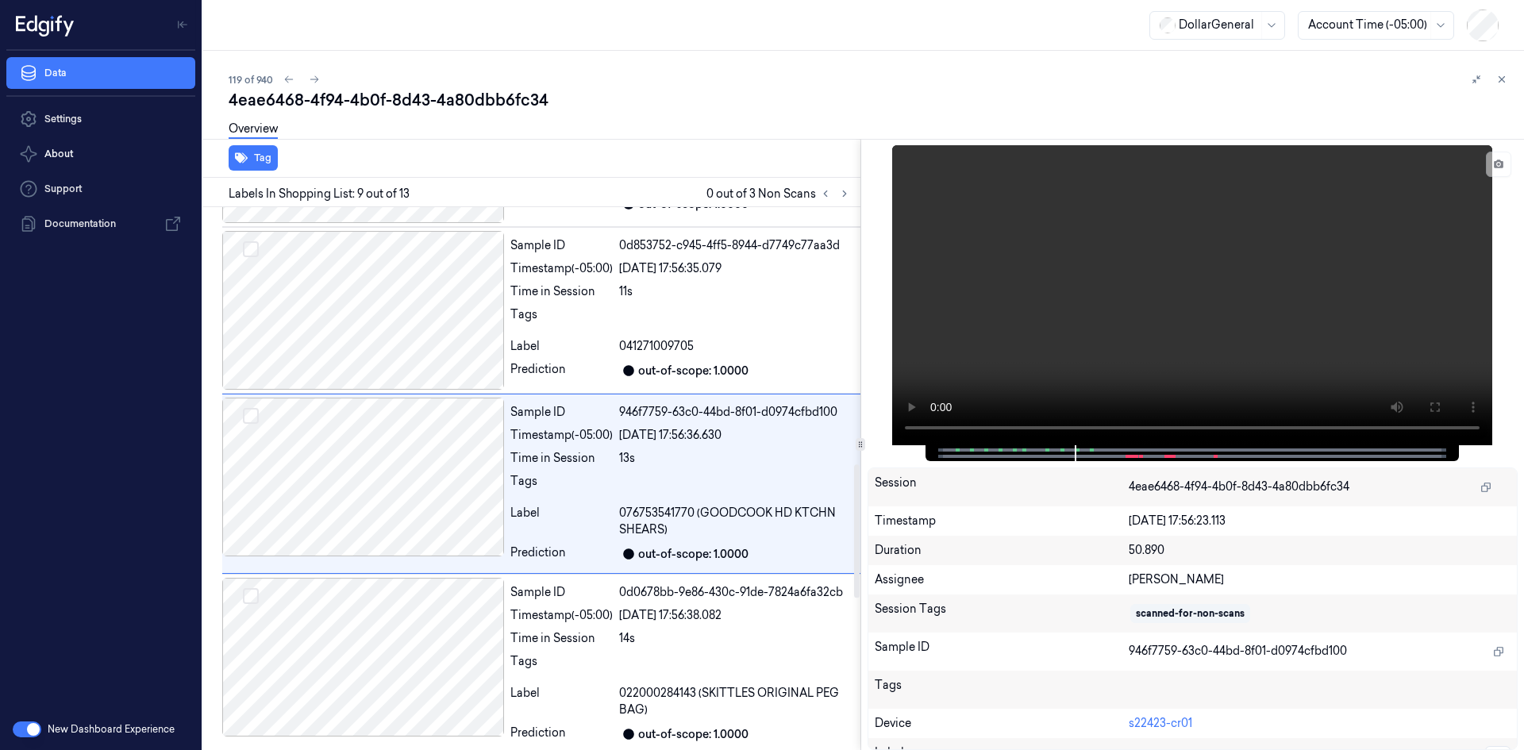
scroll to position [1152, 0]
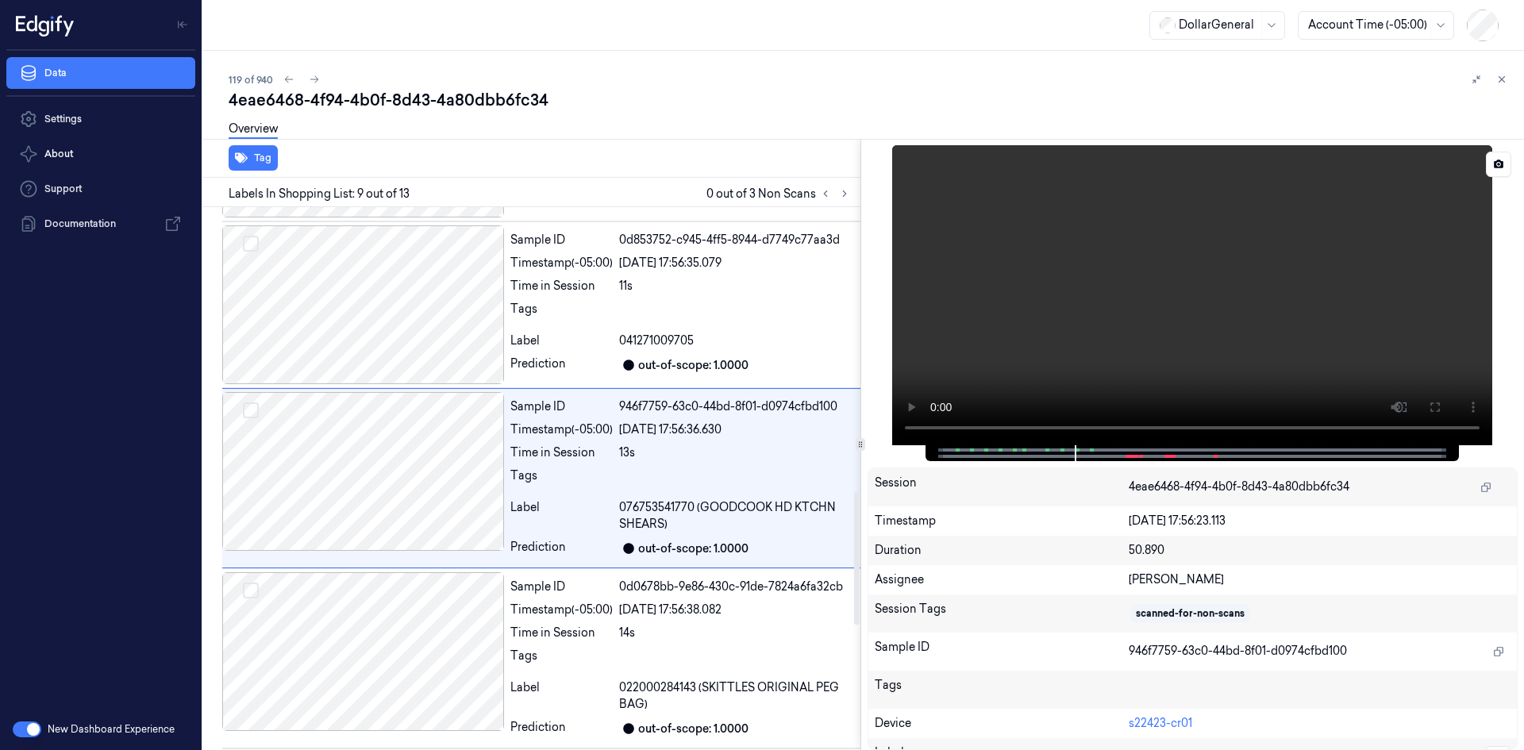
click at [1132, 286] on video at bounding box center [1192, 295] width 600 height 300
click at [1121, 290] on video at bounding box center [1192, 295] width 600 height 300
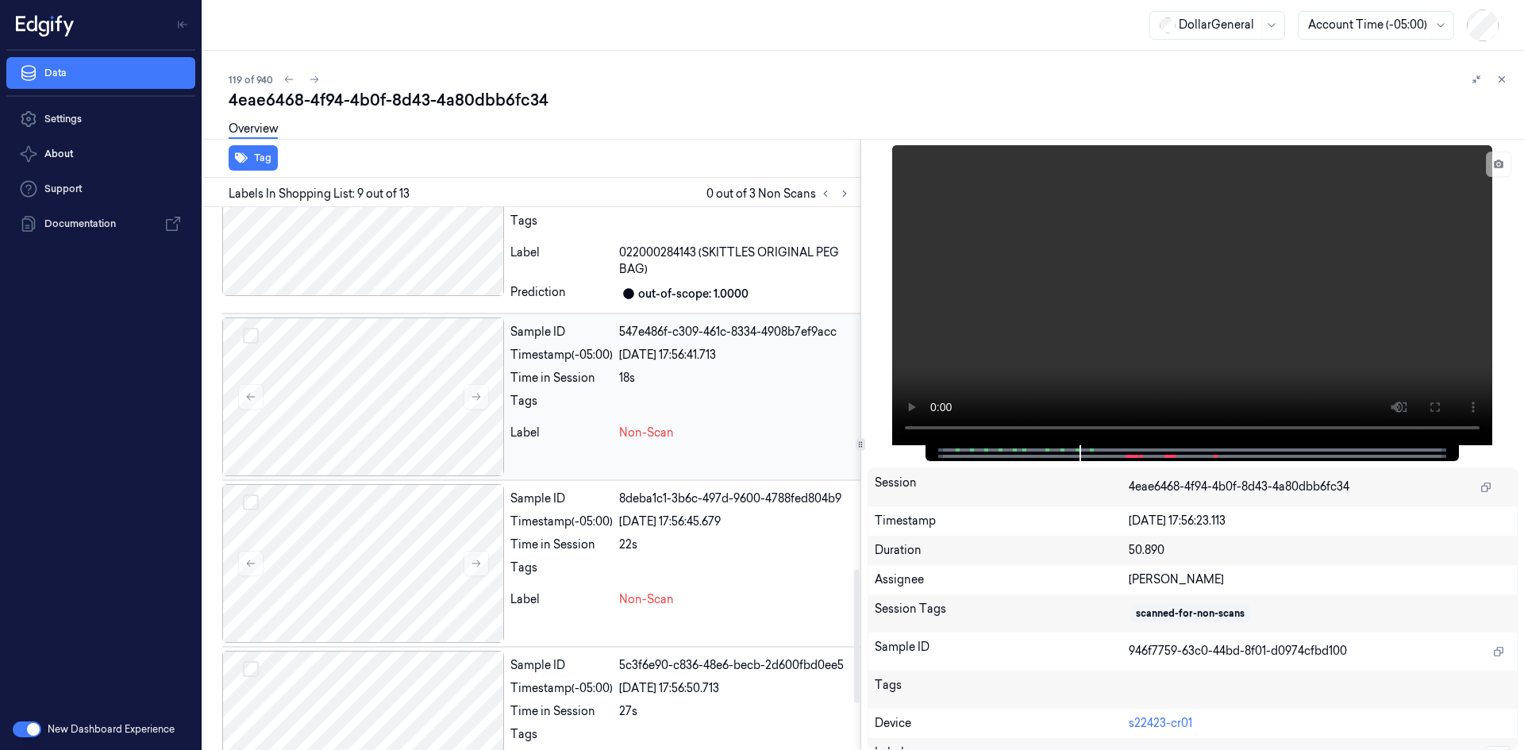
scroll to position [1655, 0]
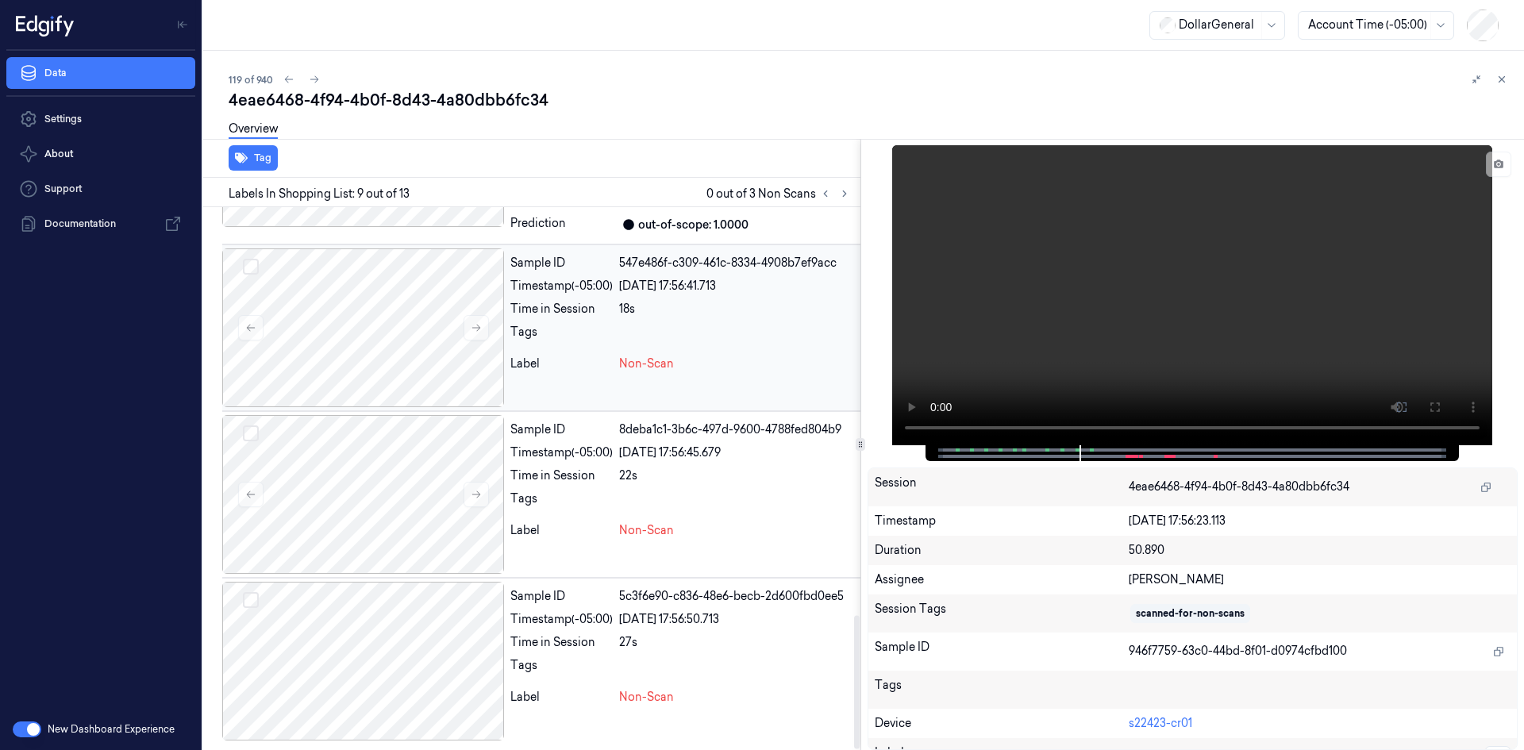
click at [701, 347] on div at bounding box center [736, 336] width 235 height 25
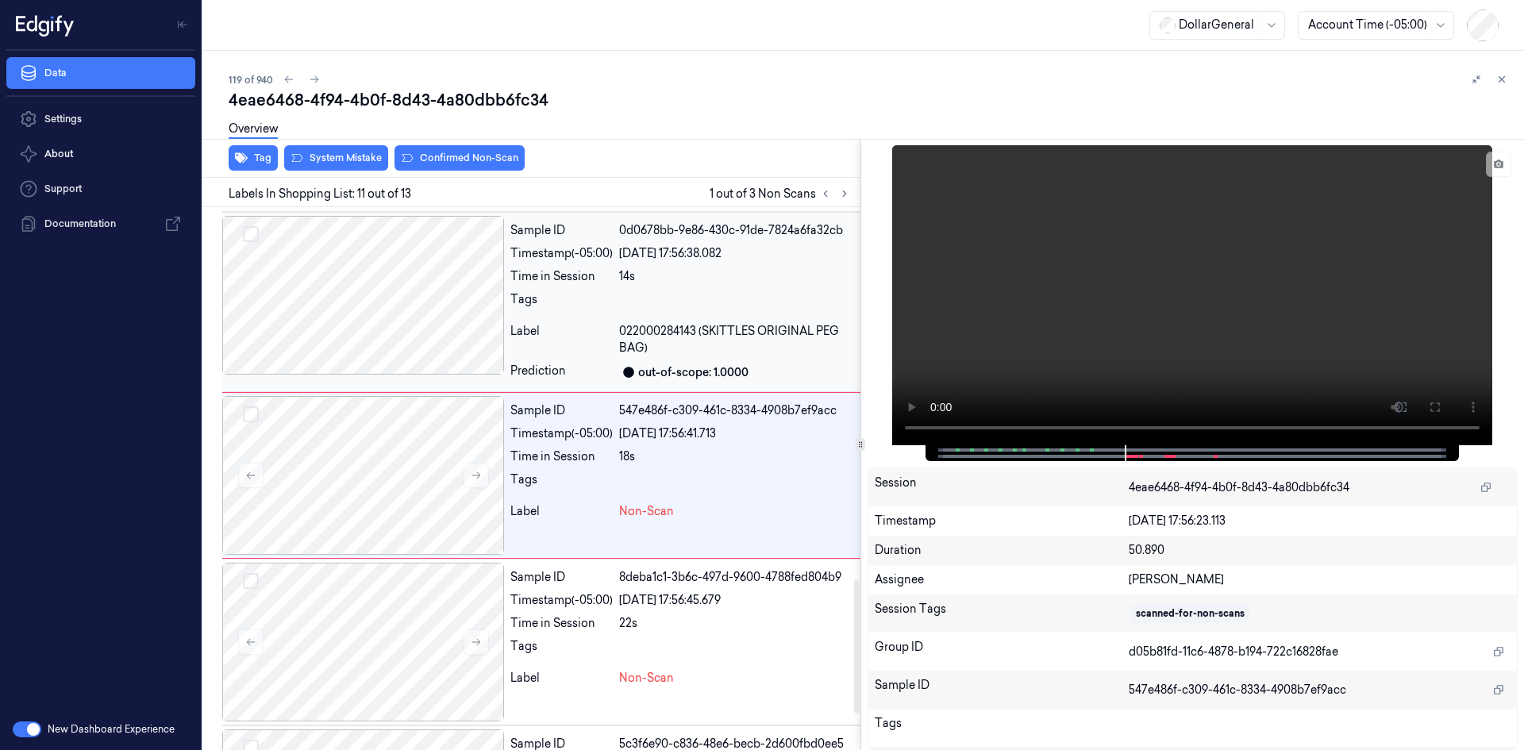
scroll to position [1505, 0]
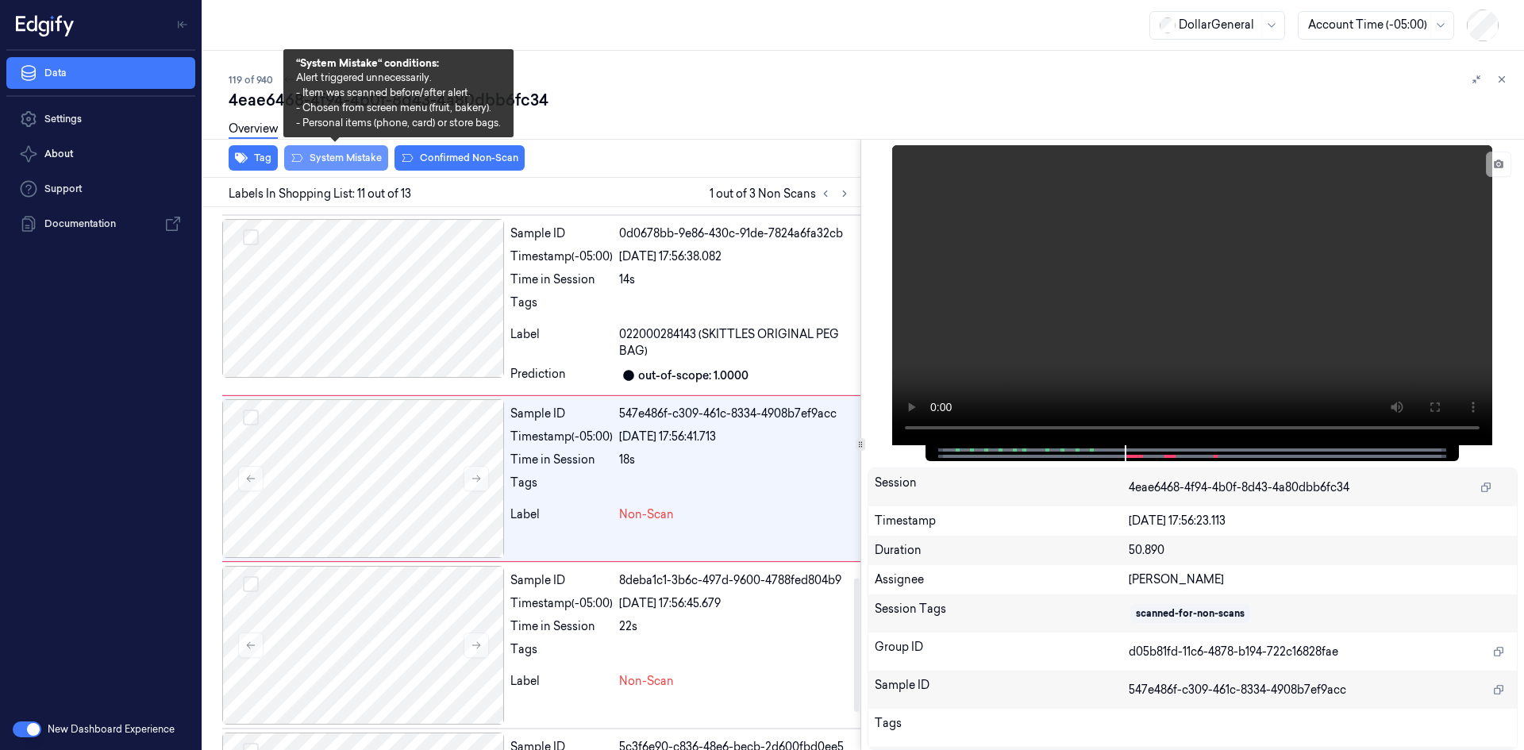
click at [379, 155] on button "System Mistake" at bounding box center [336, 157] width 104 height 25
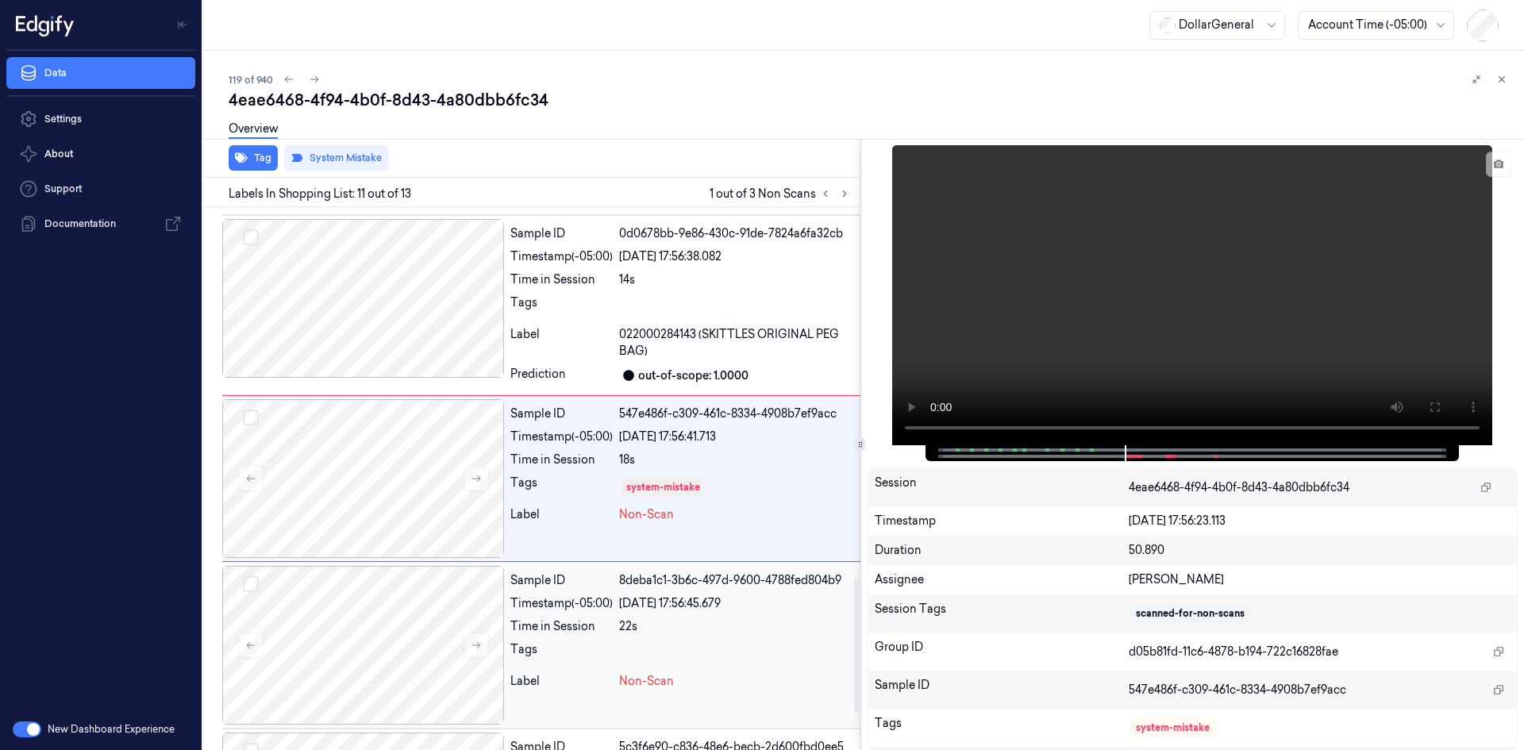
click at [590, 636] on div "Sample ID 8deba1c1-3b6c-497d-9600-4788fed804b9 Timestamp (-05:00) [DATE] 17:56:…" at bounding box center [682, 645] width 356 height 159
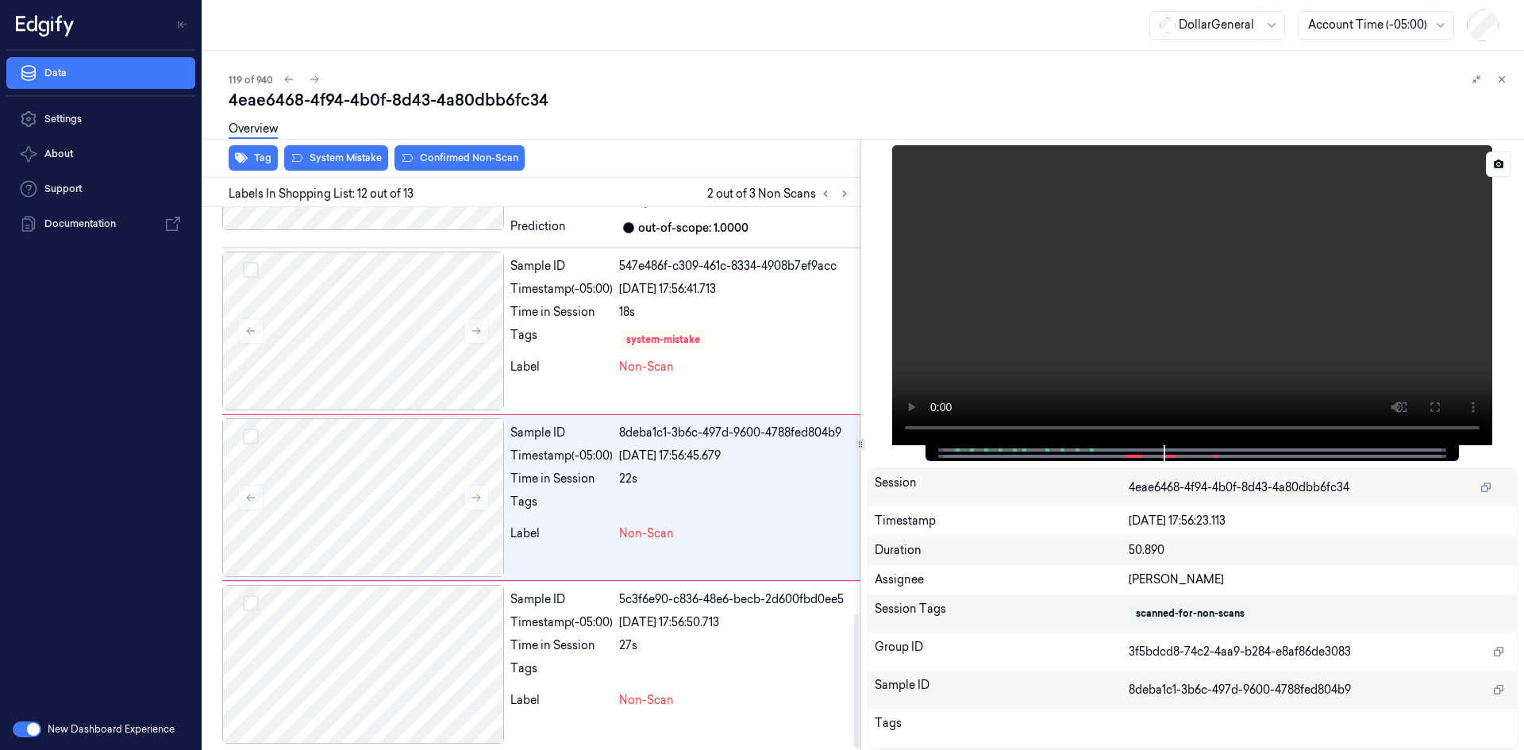
scroll to position [1655, 0]
click at [1202, 316] on video at bounding box center [1192, 295] width 600 height 300
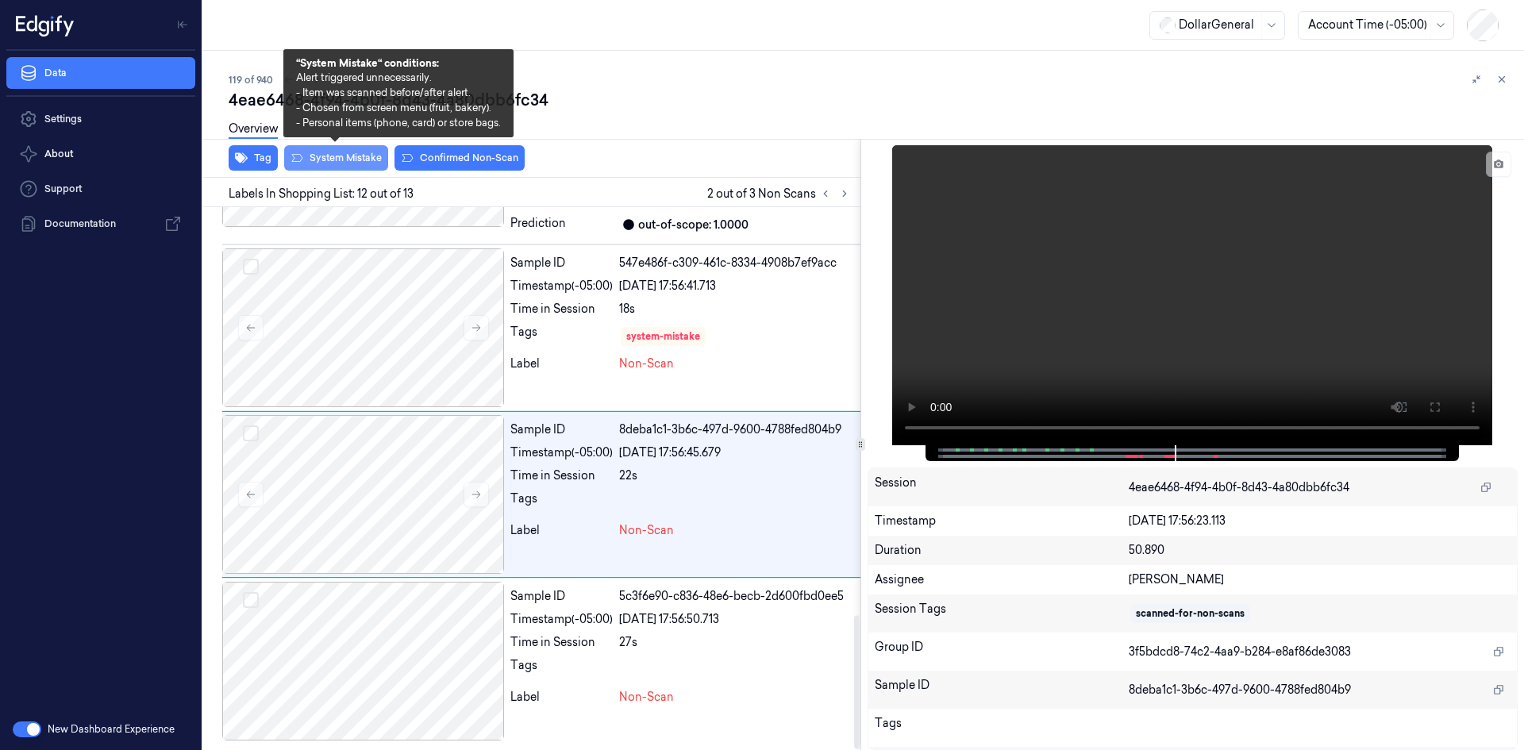
click at [358, 157] on button "System Mistake" at bounding box center [336, 157] width 104 height 25
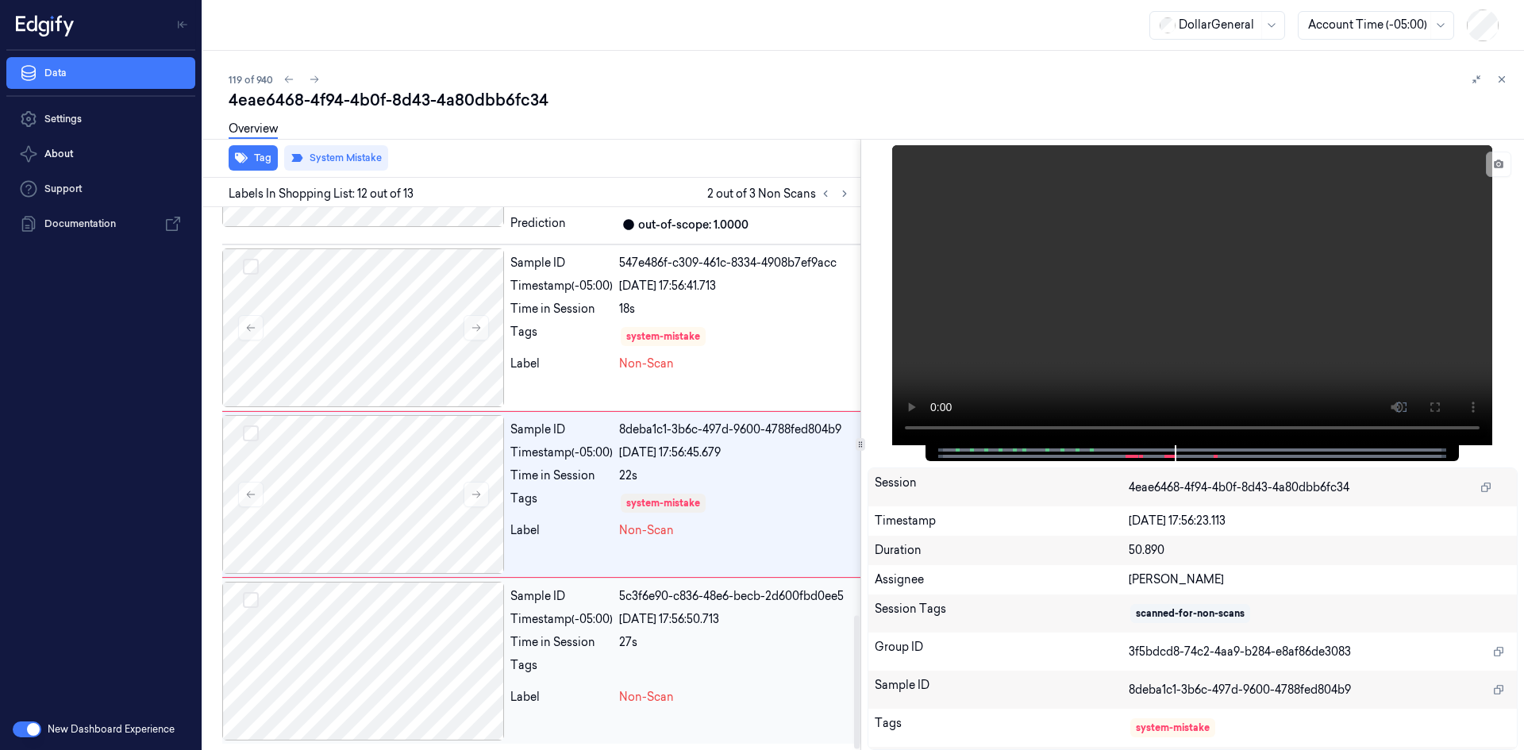
click at [400, 649] on div at bounding box center [363, 661] width 282 height 159
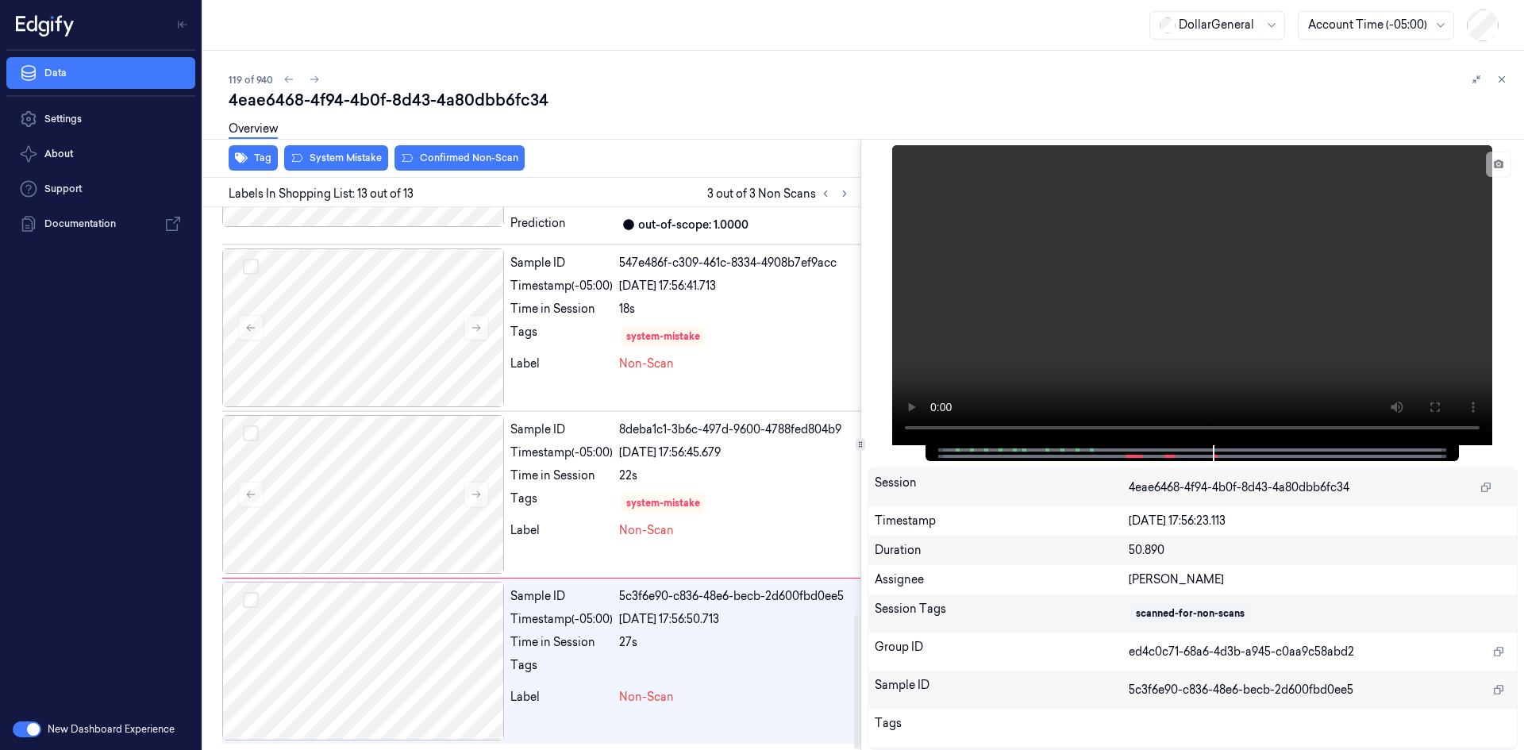
click at [341, 149] on div "Overview" at bounding box center [870, 131] width 1282 height 40
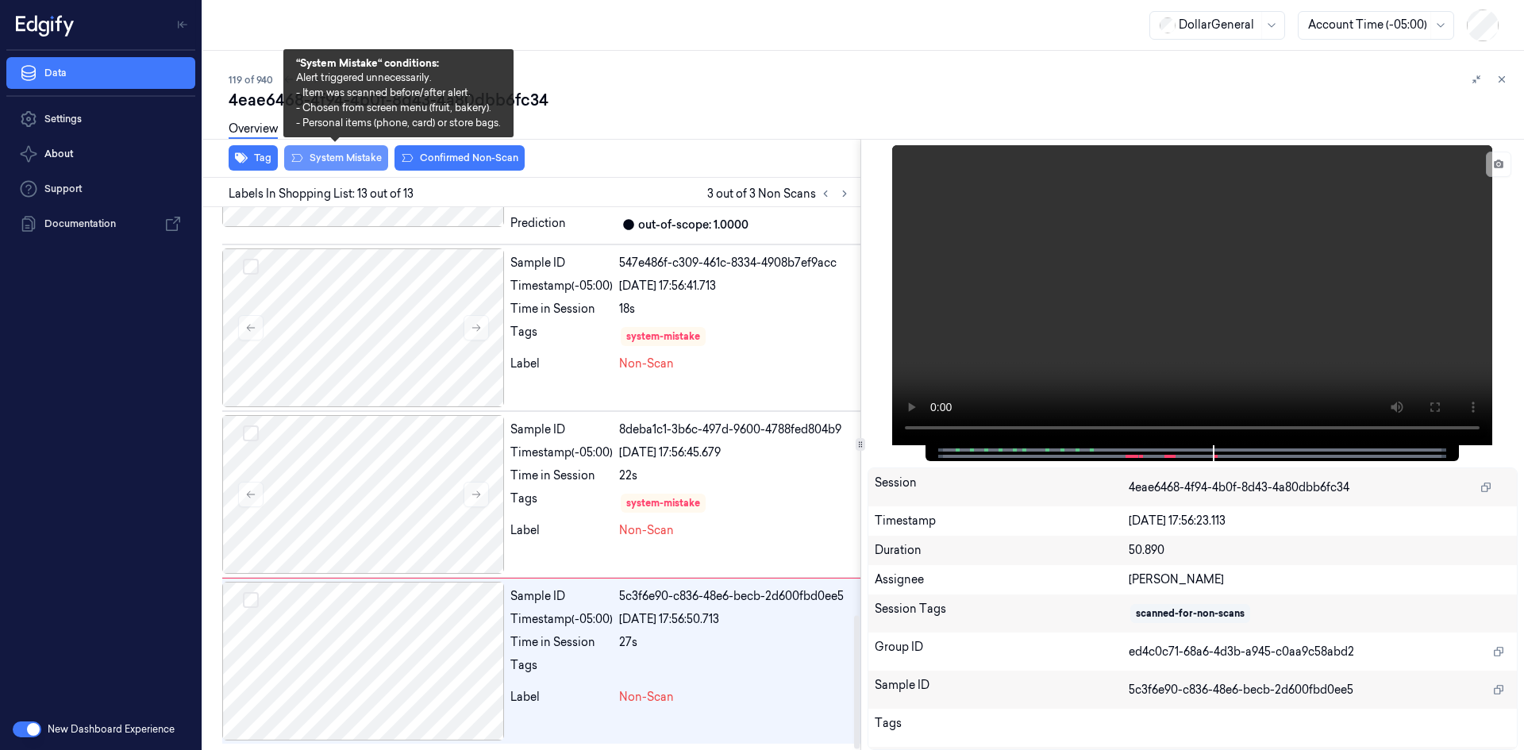
click at [340, 164] on button "System Mistake" at bounding box center [336, 157] width 104 height 25
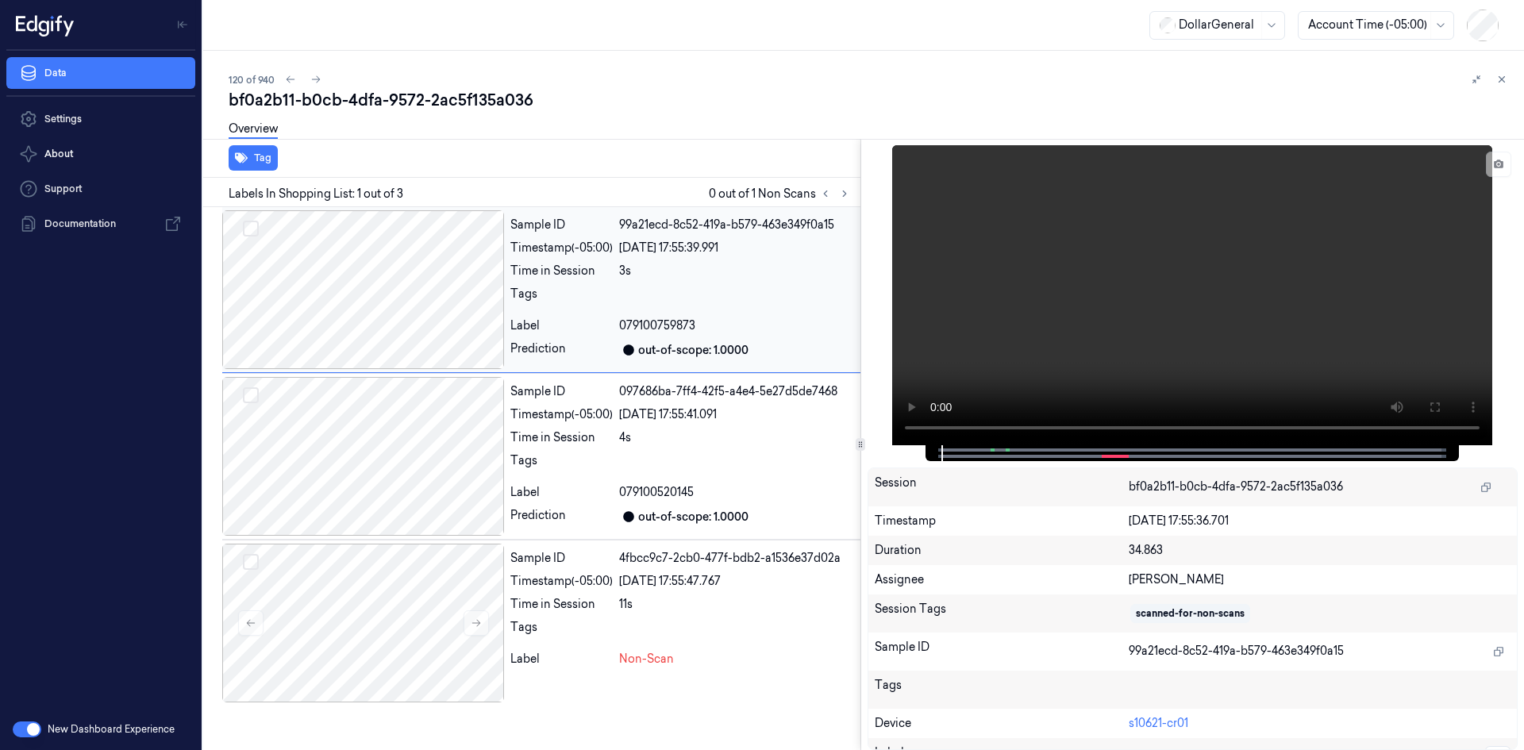
click at [611, 315] on div "Sample ID 99a21ecd-8c52-419a-b579-463e349f0a15 Timestamp (-05:00) [DATE] 17:55:…" at bounding box center [682, 289] width 356 height 159
click at [968, 277] on video at bounding box center [1192, 295] width 600 height 300
click at [605, 610] on div "Time in Session" at bounding box center [561, 604] width 102 height 17
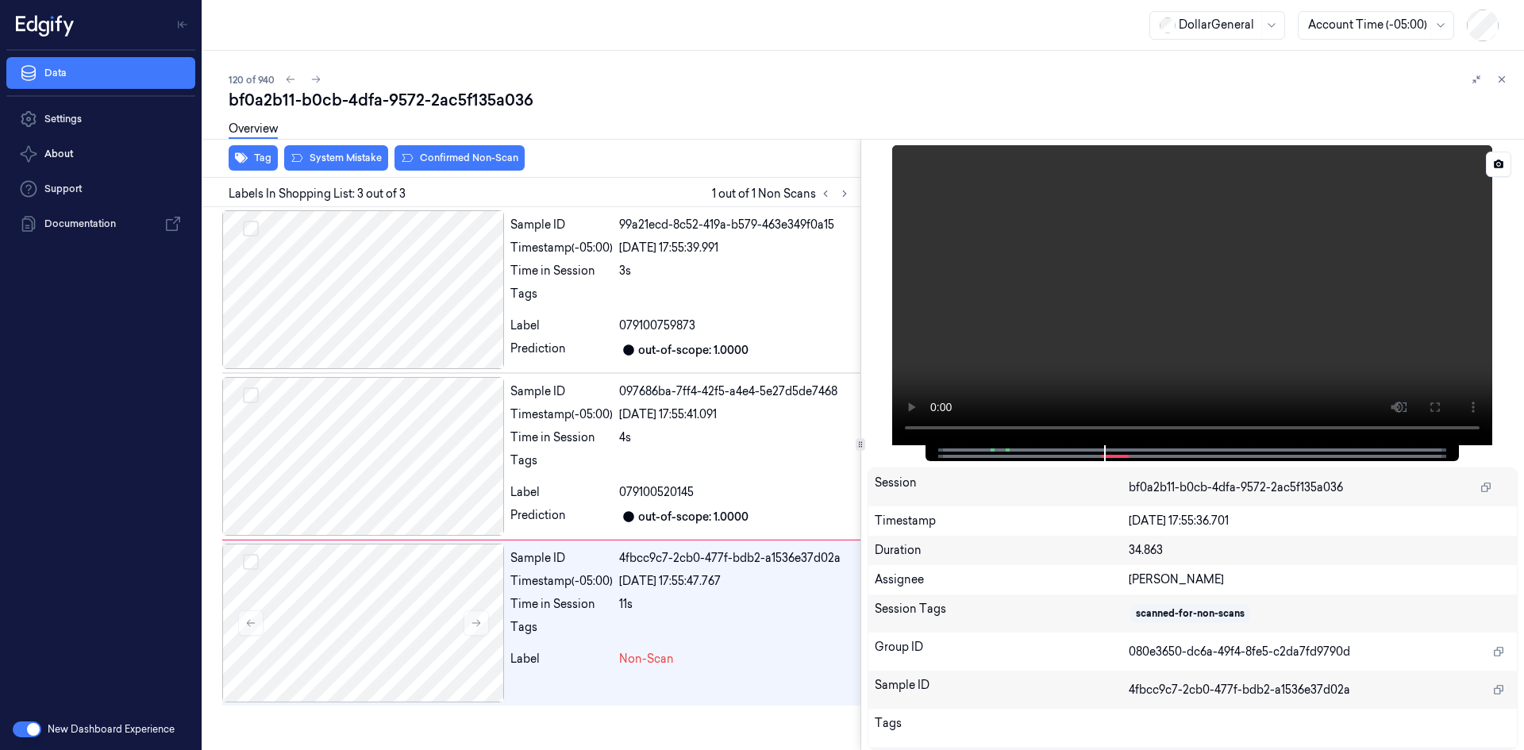
click at [1047, 308] on video at bounding box center [1192, 295] width 600 height 300
click at [237, 157] on icon "button" at bounding box center [241, 158] width 13 height 10
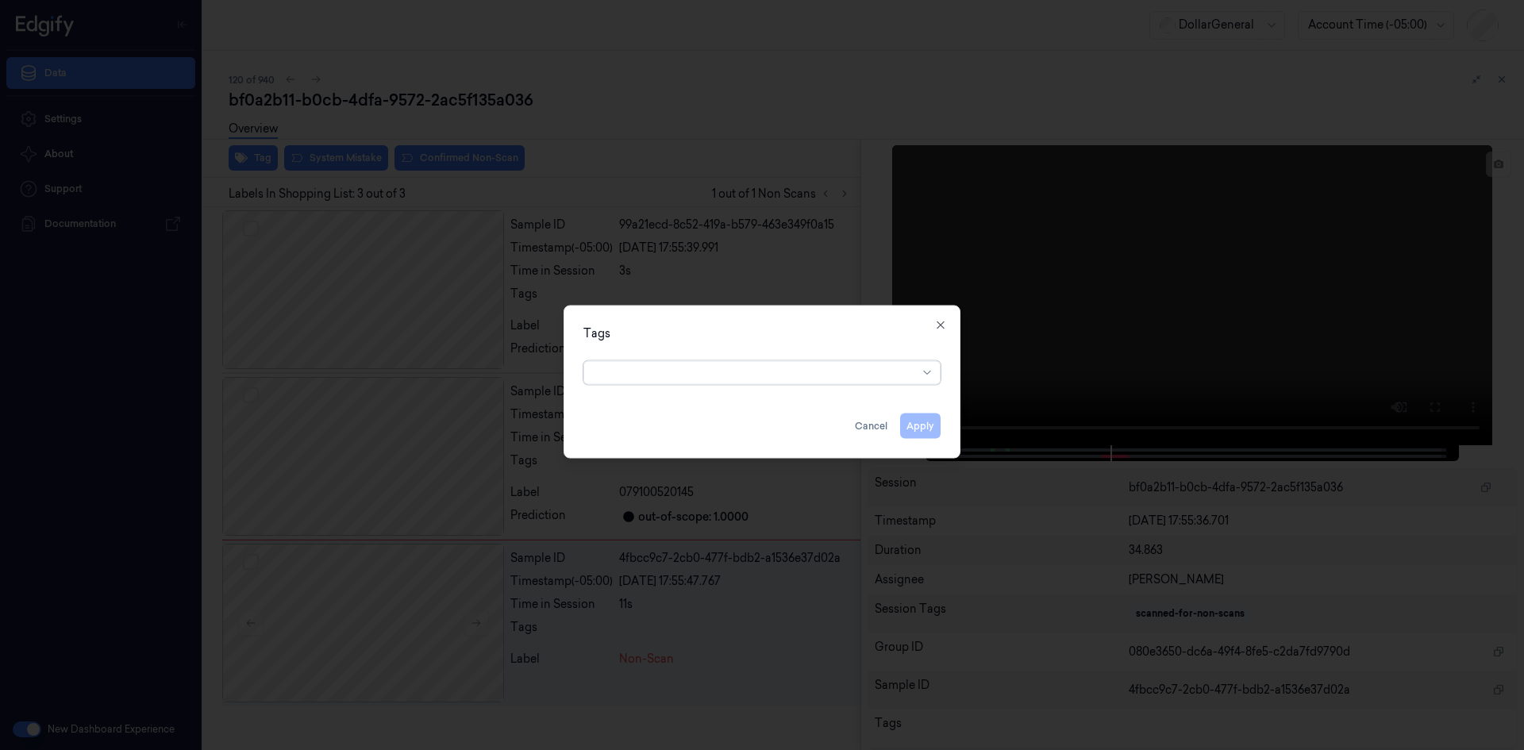
click at [865, 378] on div at bounding box center [756, 372] width 324 height 17
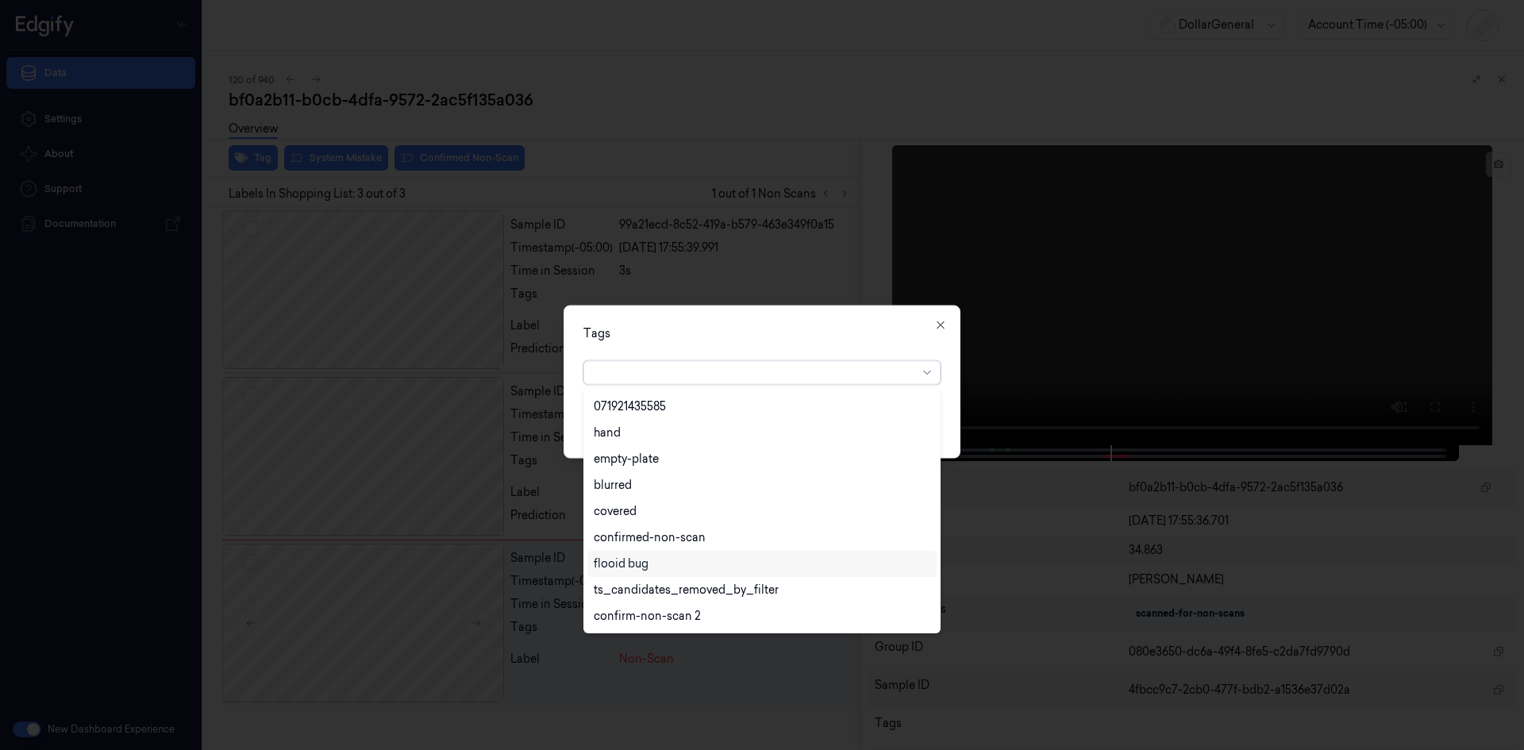
scroll to position [364, 0]
click at [647, 490] on div "flooid bug" at bounding box center [621, 485] width 55 height 17
click at [801, 333] on div "Tags" at bounding box center [761, 333] width 357 height 17
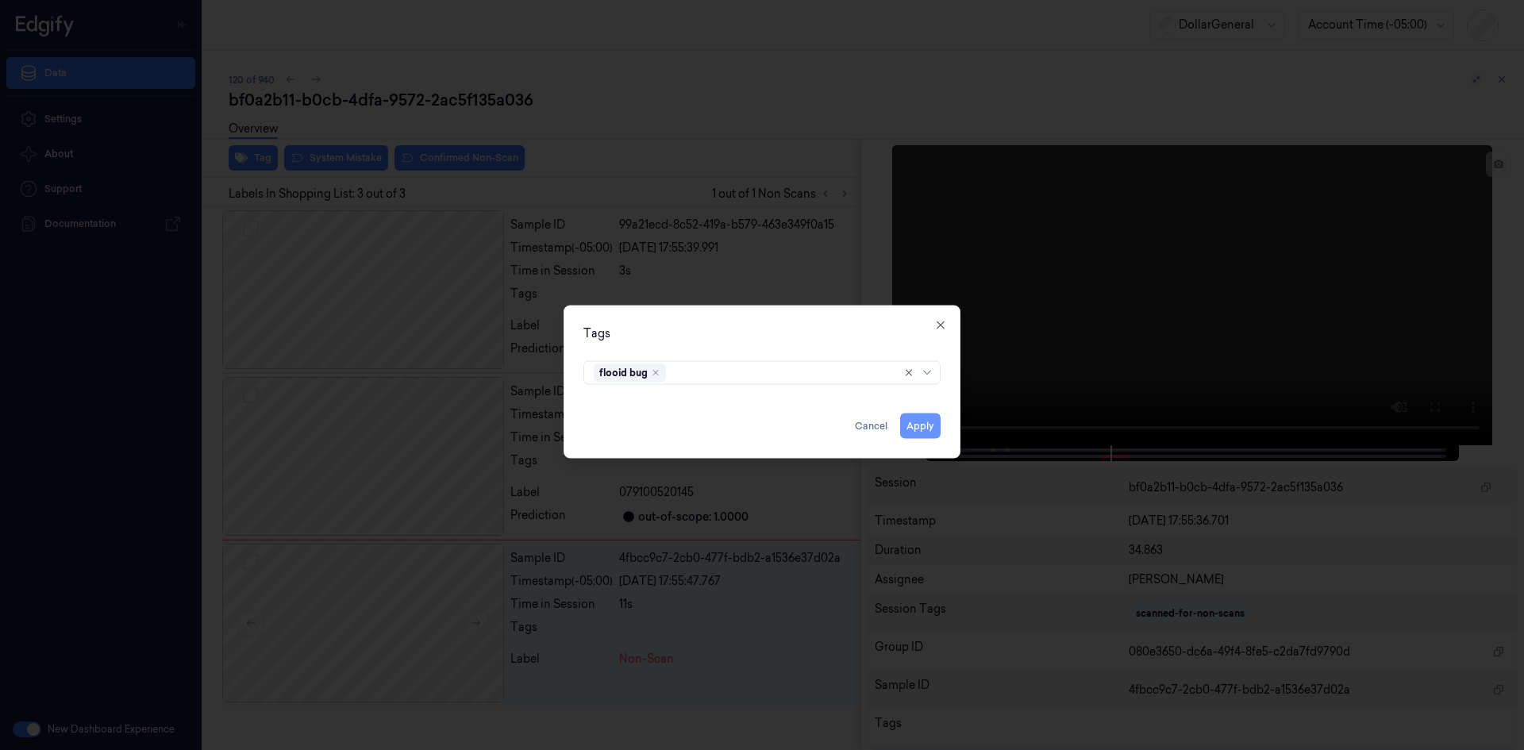
click at [918, 425] on button "Apply" at bounding box center [920, 425] width 40 height 25
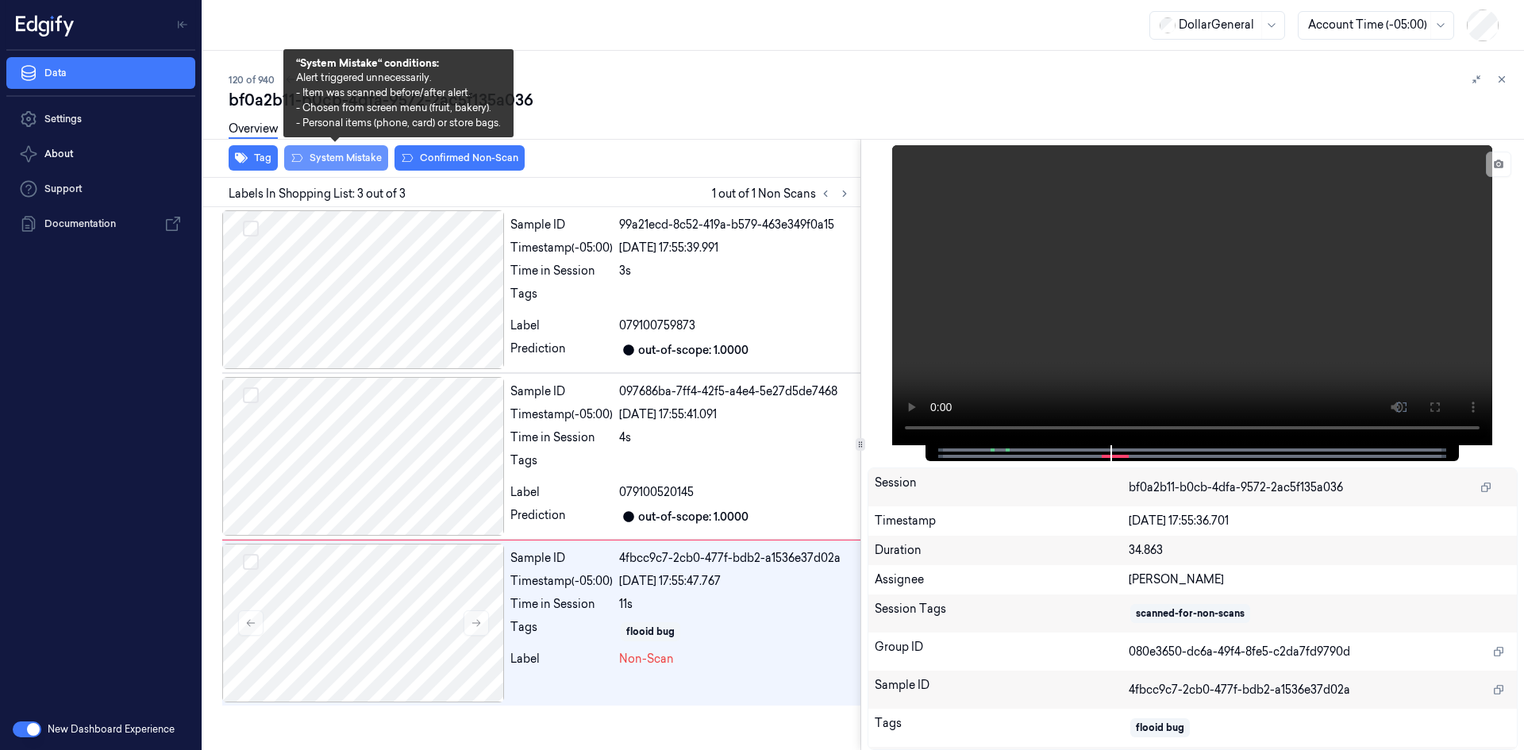
click at [341, 165] on button "System Mistake" at bounding box center [336, 157] width 104 height 25
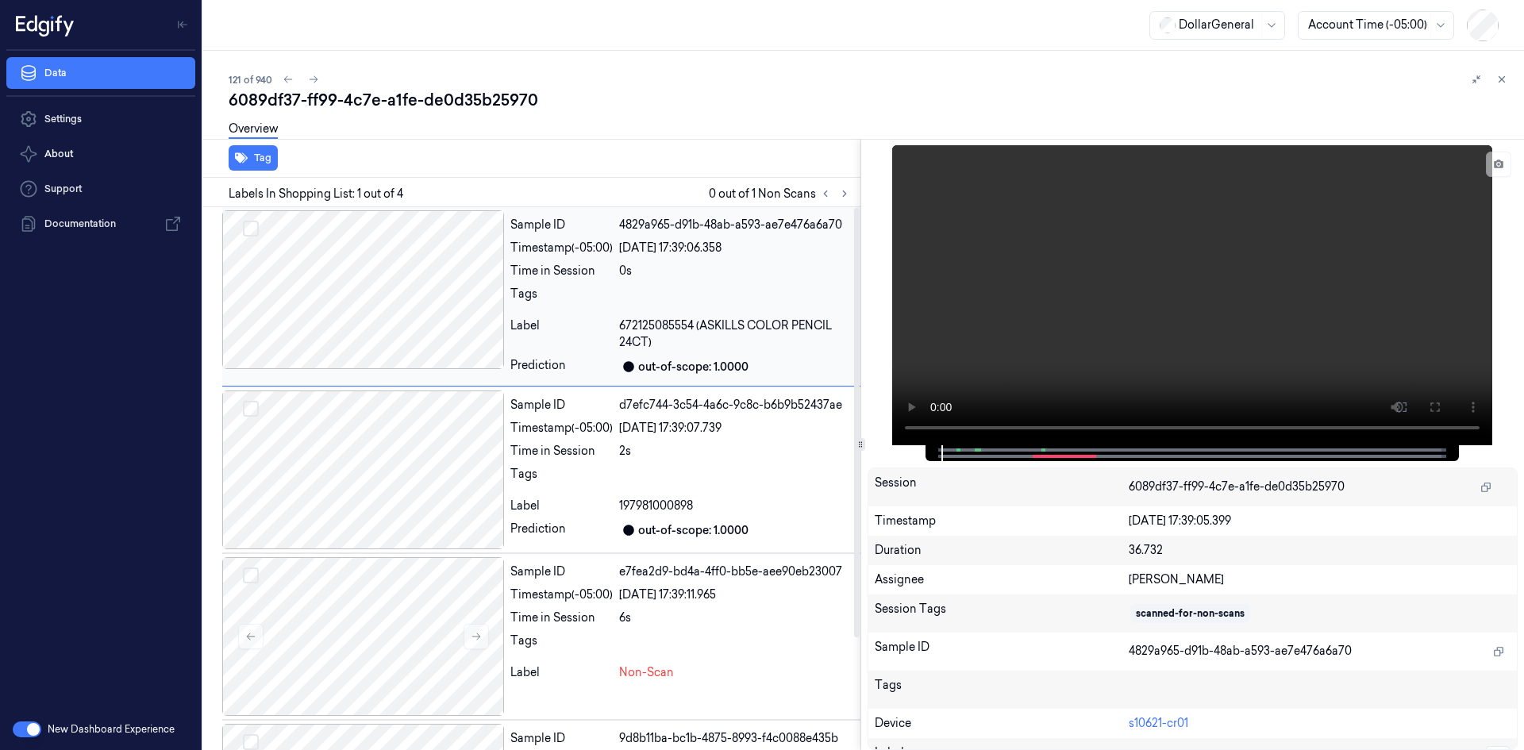
click at [709, 329] on span "672125085554 (ASKILLS COLOR PENCIL 24CT)" at bounding box center [736, 333] width 235 height 33
click at [647, 646] on div at bounding box center [736, 645] width 235 height 25
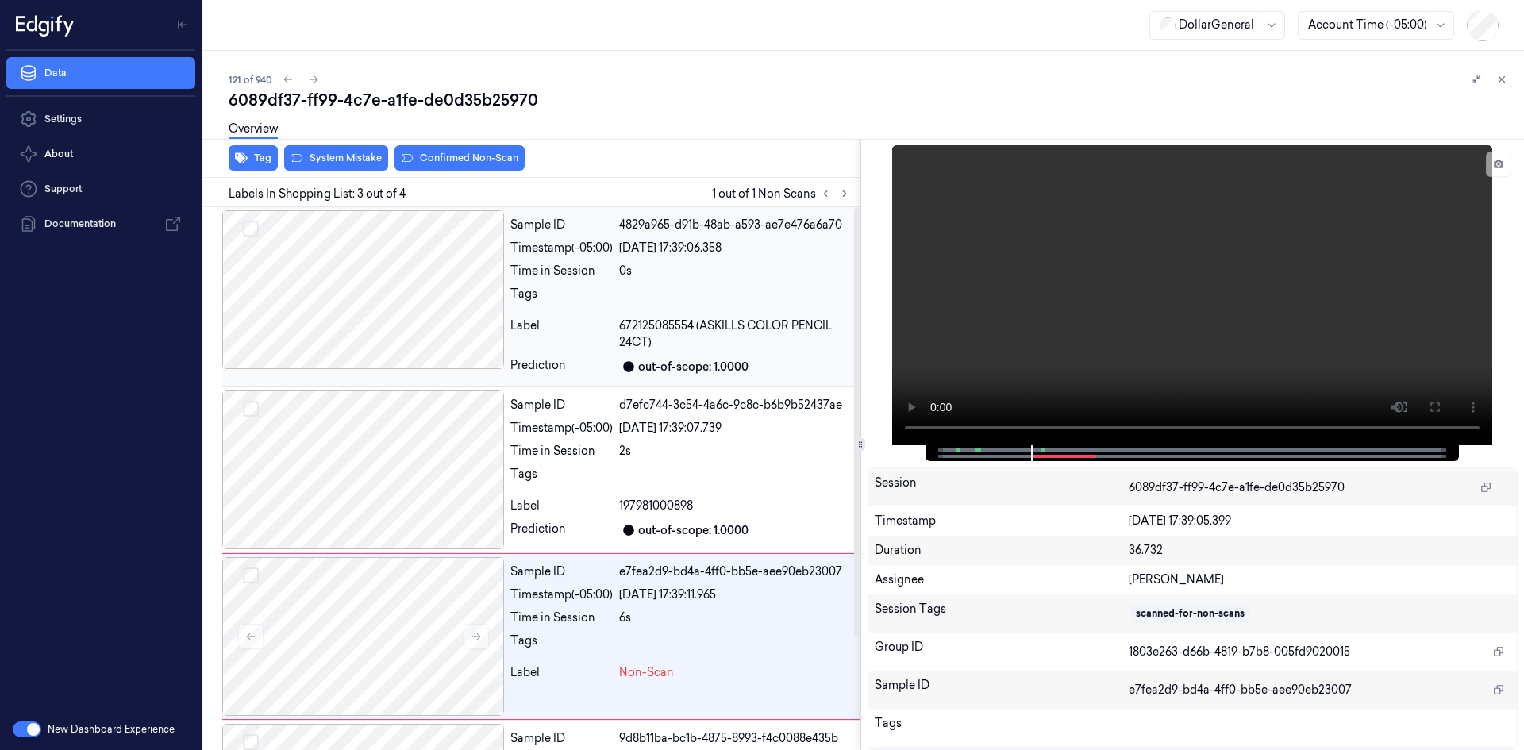
click at [689, 318] on span "672125085554 (ASKILLS COLOR PENCIL 24CT)" at bounding box center [736, 333] width 235 height 33
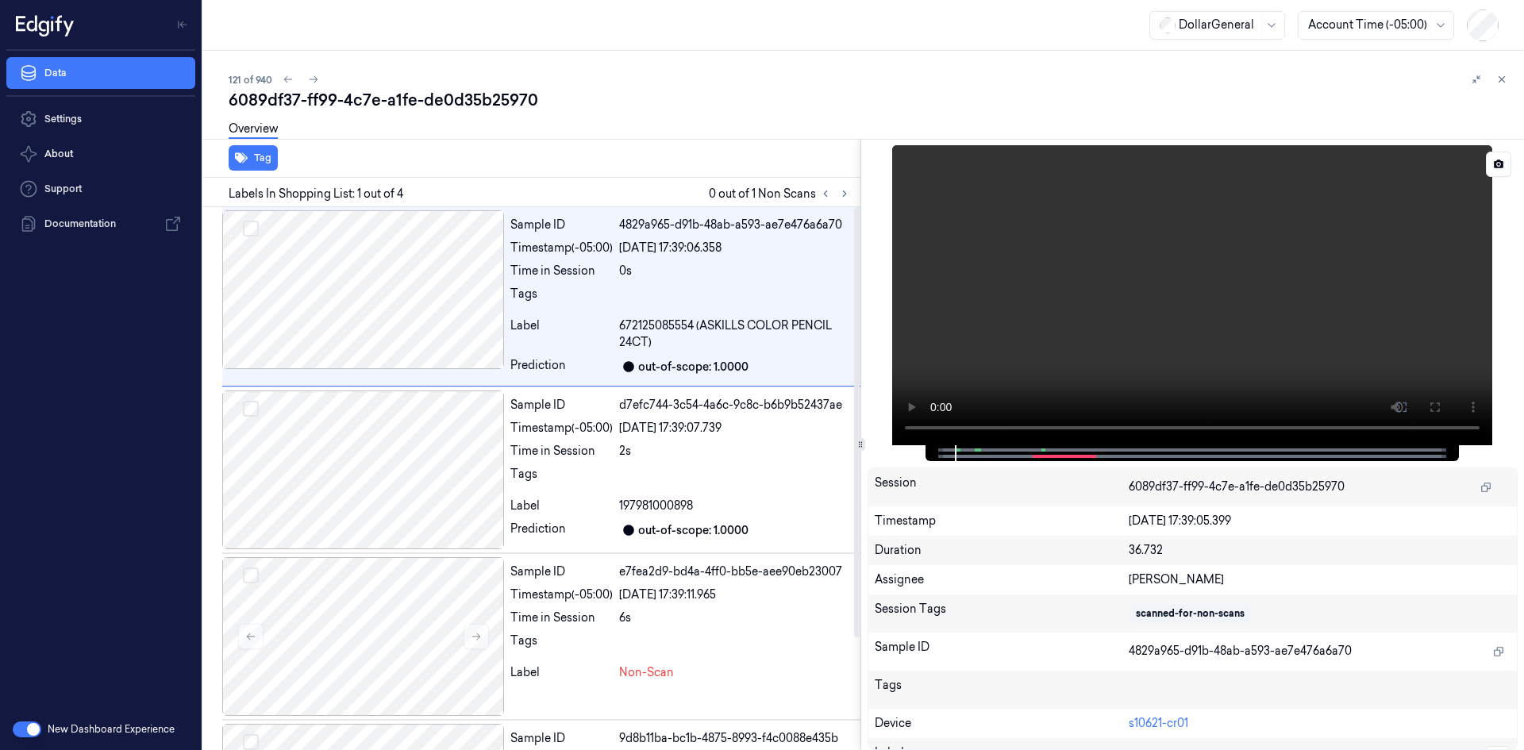
click at [1374, 344] on video at bounding box center [1192, 295] width 600 height 300
drag, startPoint x: 1205, startPoint y: 263, endPoint x: 1190, endPoint y: 272, distance: 18.5
click at [1205, 263] on video at bounding box center [1192, 295] width 600 height 300
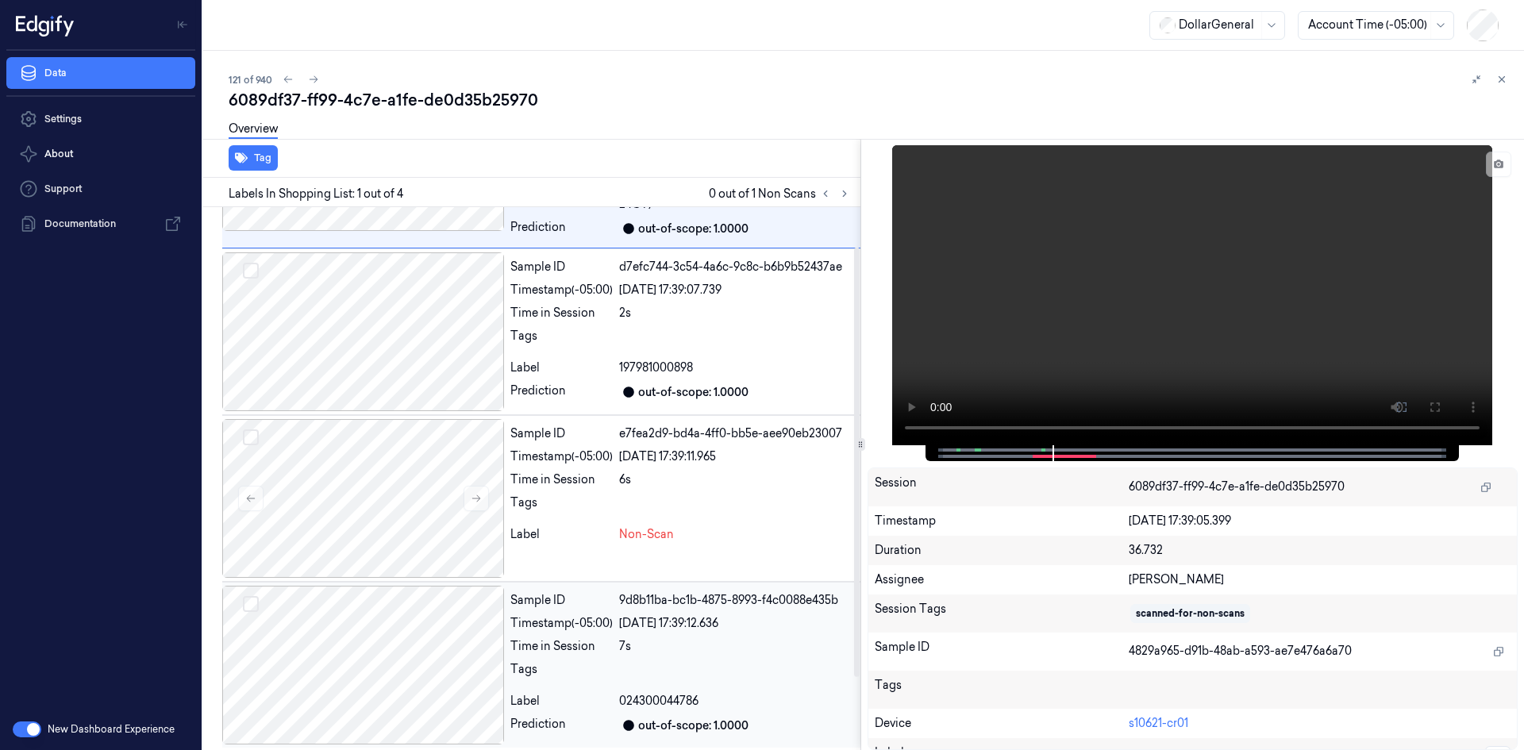
scroll to position [142, 0]
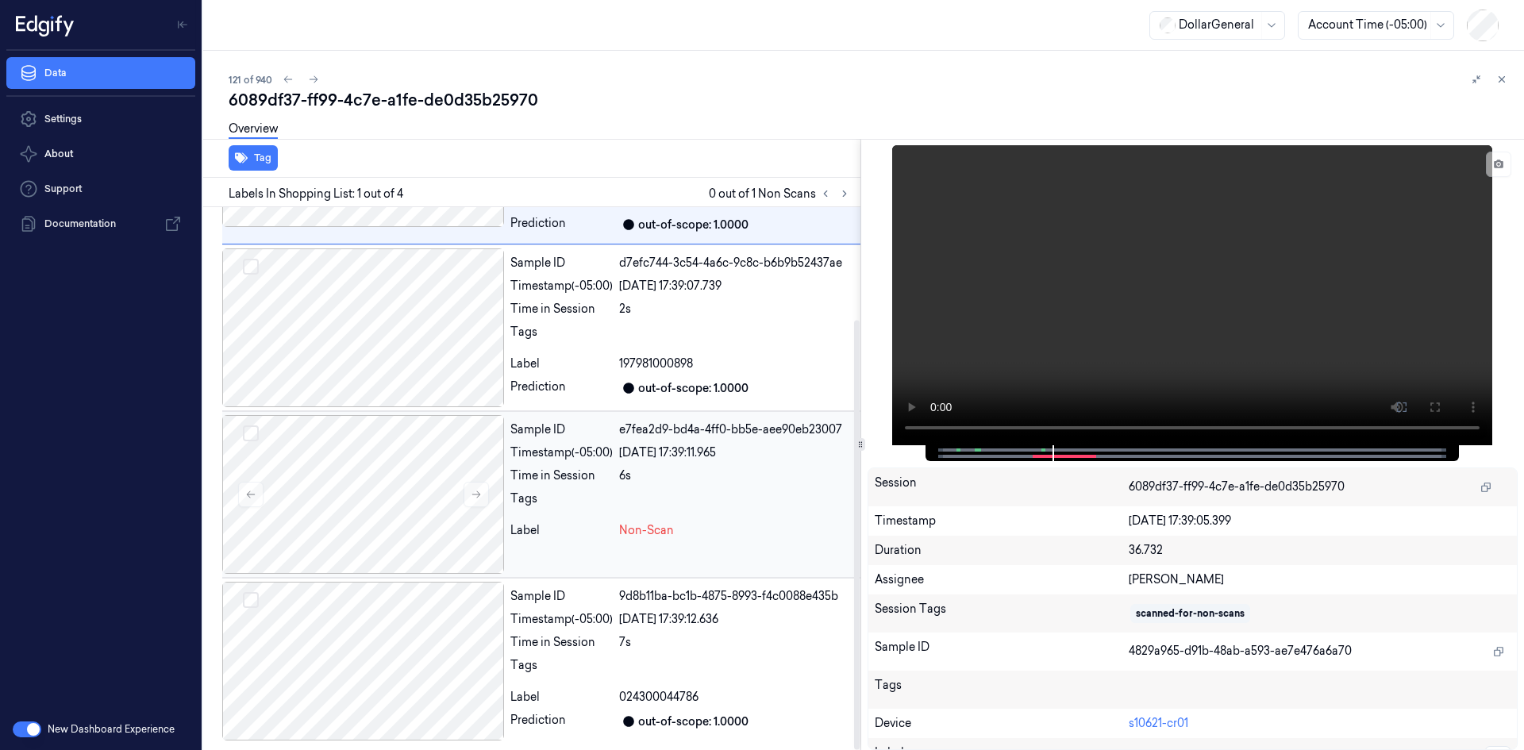
click at [572, 445] on div "Timestamp (-05:00)" at bounding box center [561, 452] width 102 height 17
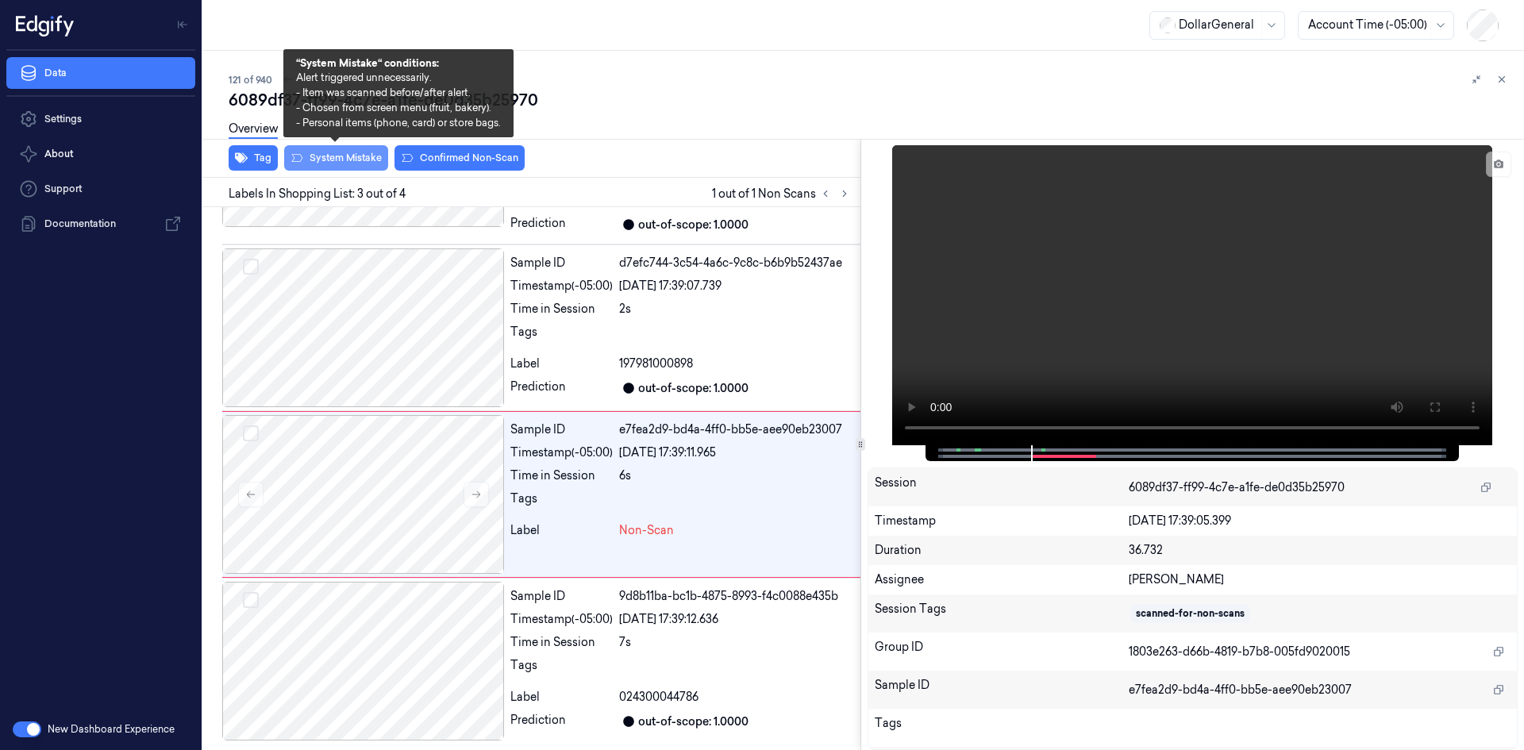
click at [376, 153] on button "System Mistake" at bounding box center [336, 157] width 104 height 25
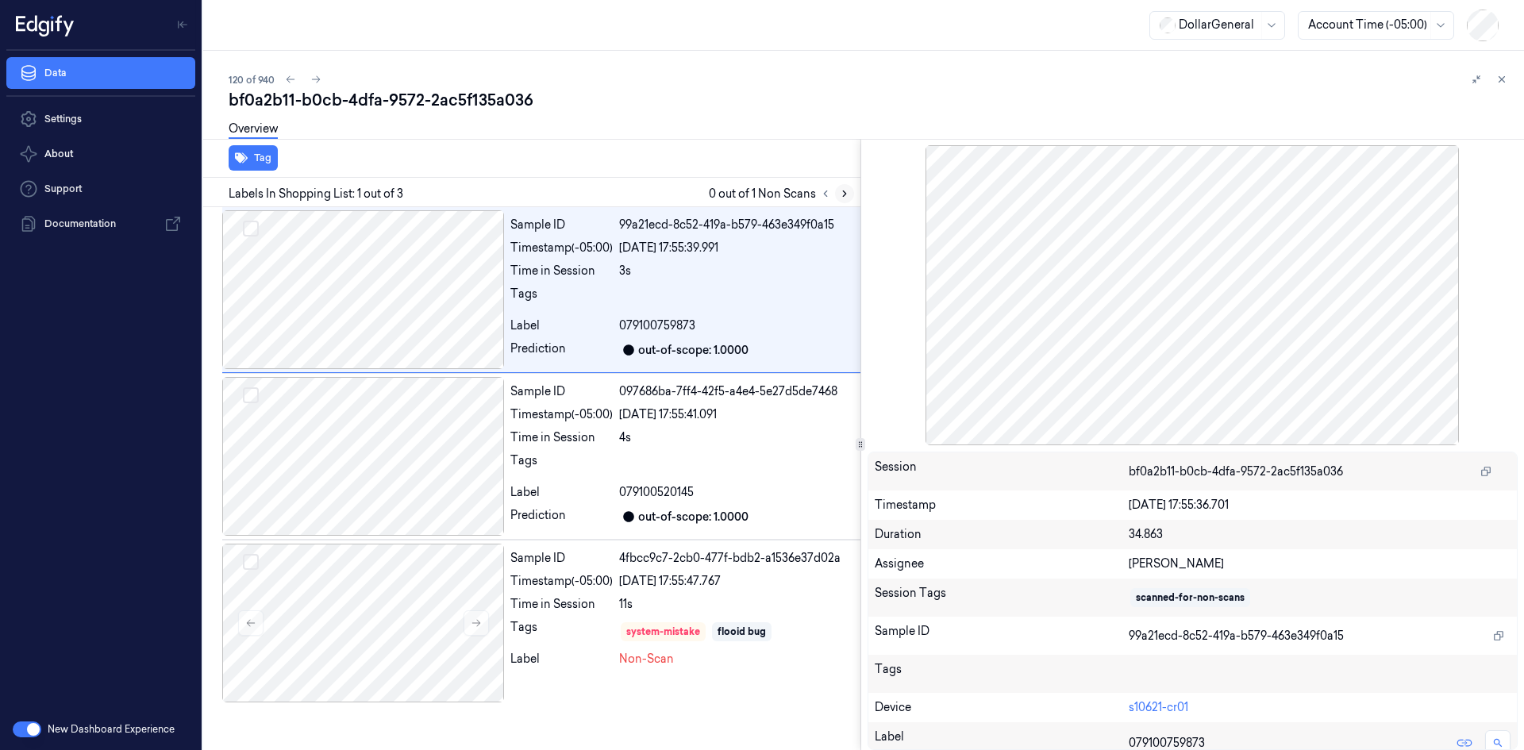
click at [849, 198] on icon at bounding box center [844, 193] width 11 height 11
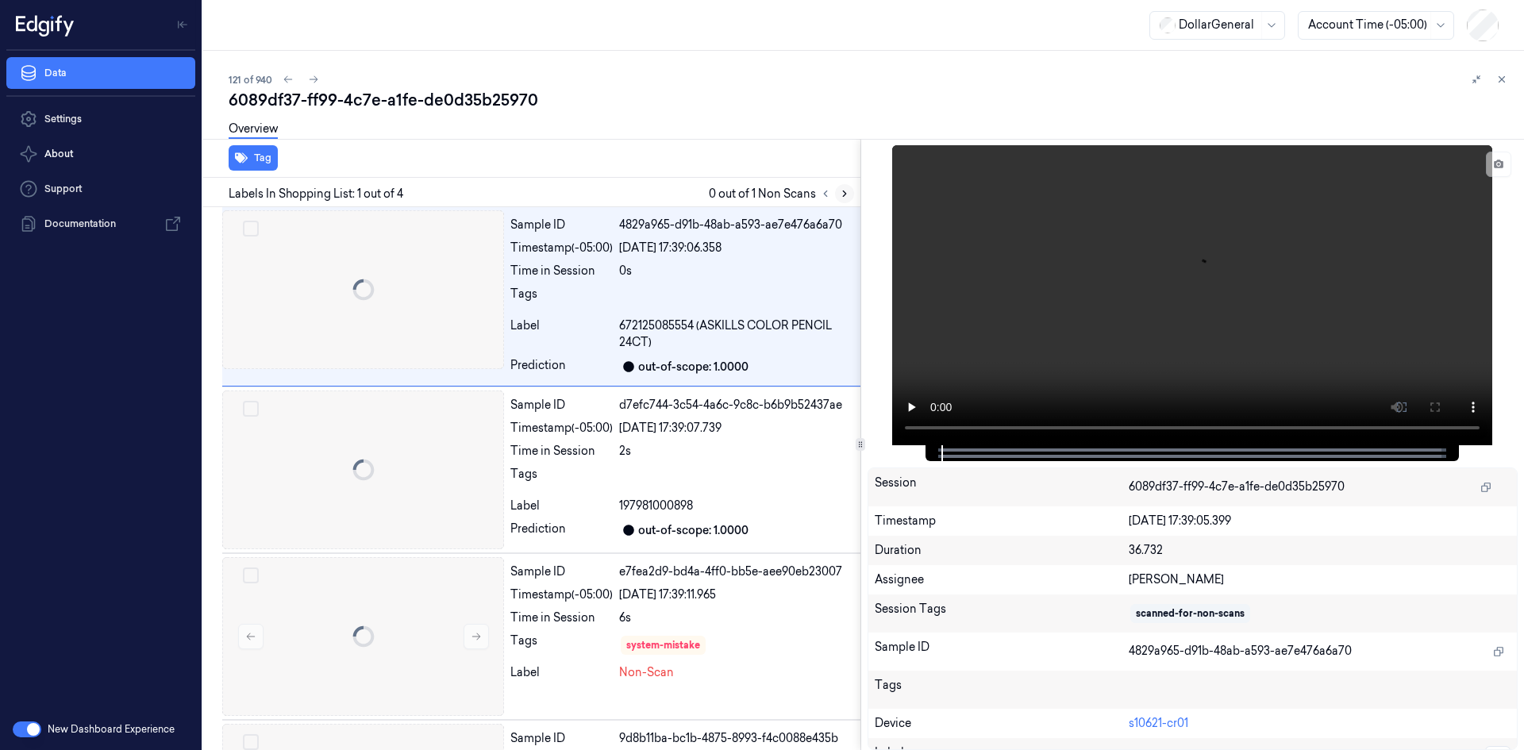
scroll to position [1, 0]
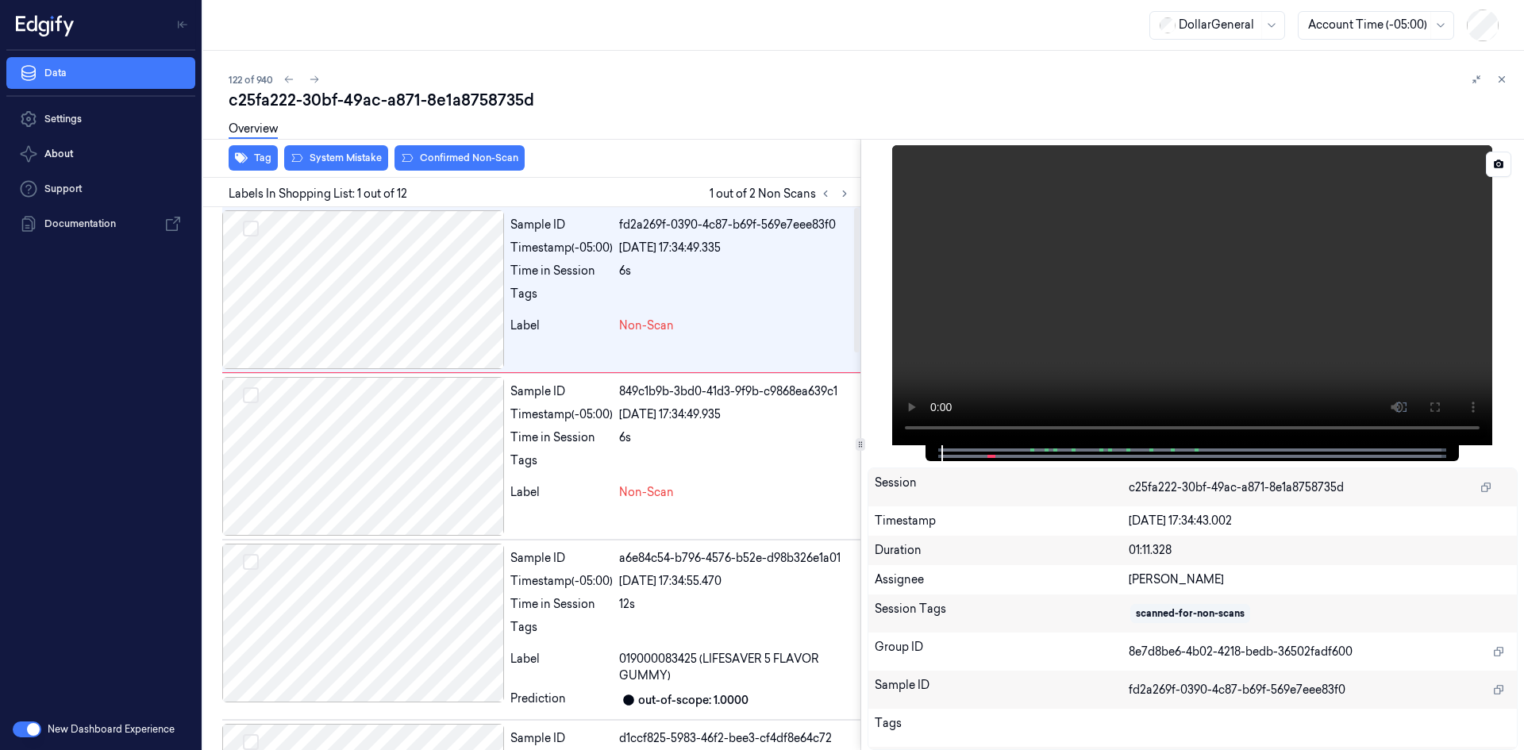
click at [1224, 328] on video at bounding box center [1192, 295] width 600 height 300
click at [1213, 329] on video at bounding box center [1192, 295] width 600 height 300
click at [251, 154] on button "Tag" at bounding box center [253, 157] width 49 height 25
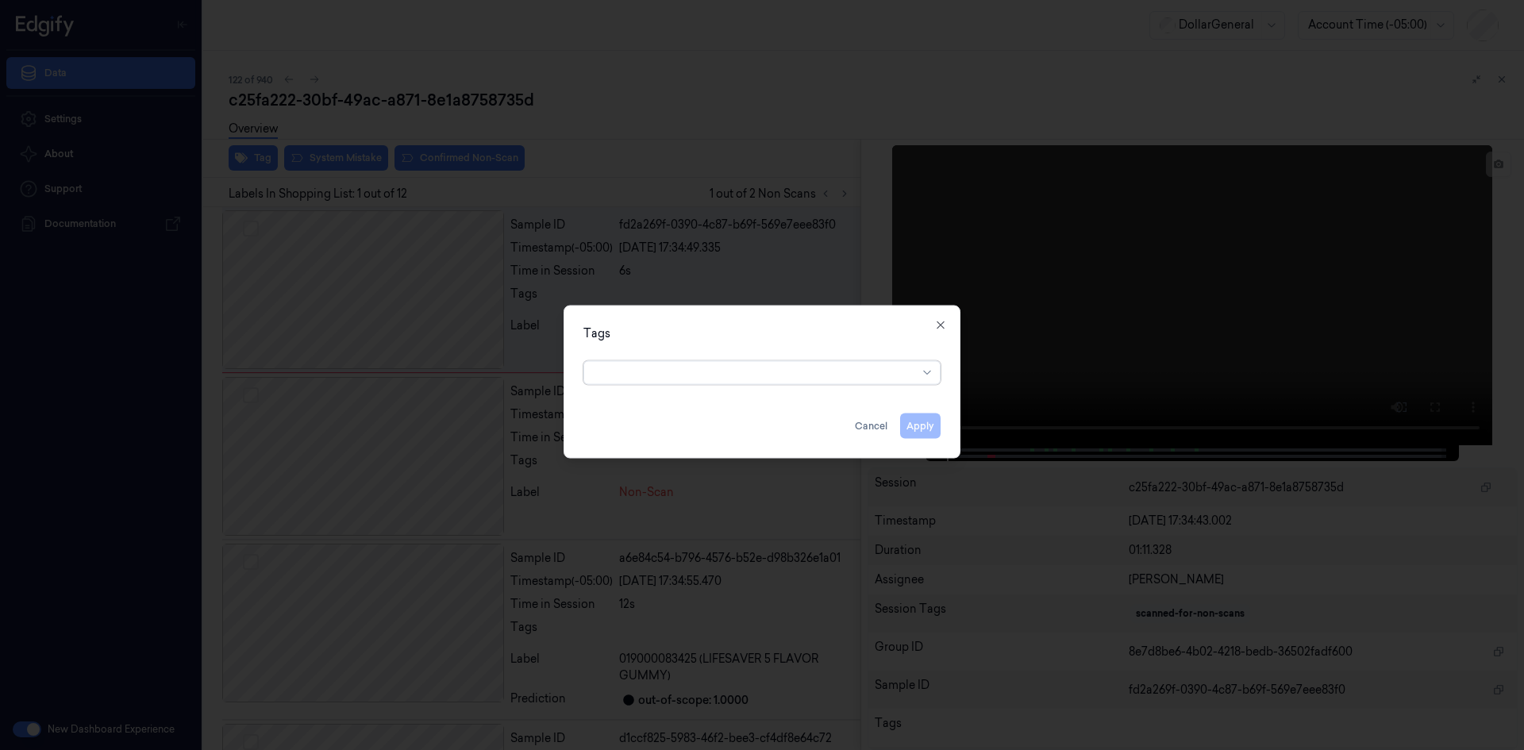
click at [686, 384] on div "option , selected. Select is focused ,type to refine list, press Down to open t…" at bounding box center [762, 370] width 383 height 33
click at [694, 378] on div at bounding box center [746, 372] width 305 height 17
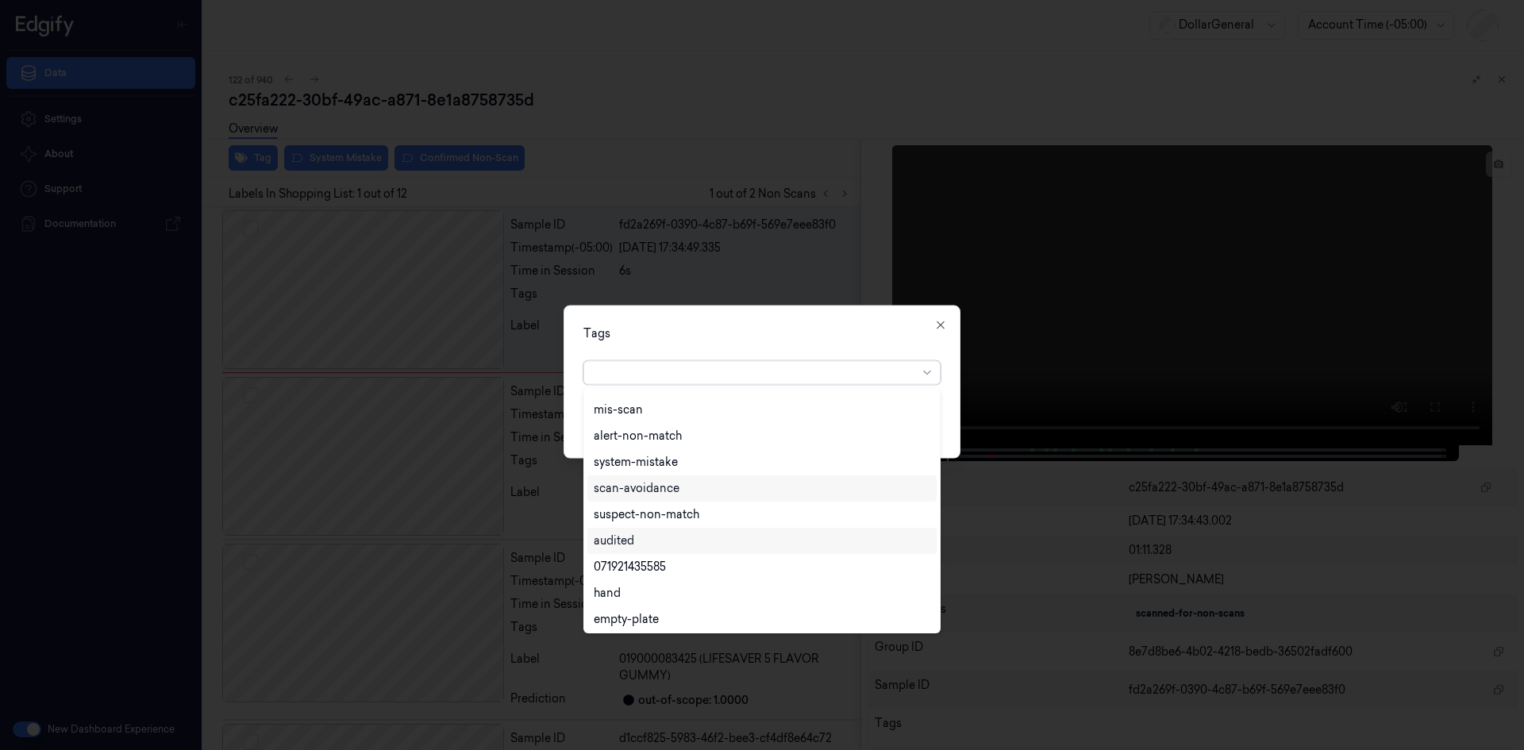
scroll to position [286, 0]
click at [682, 569] on div "flooid bug" at bounding box center [762, 564] width 336 height 17
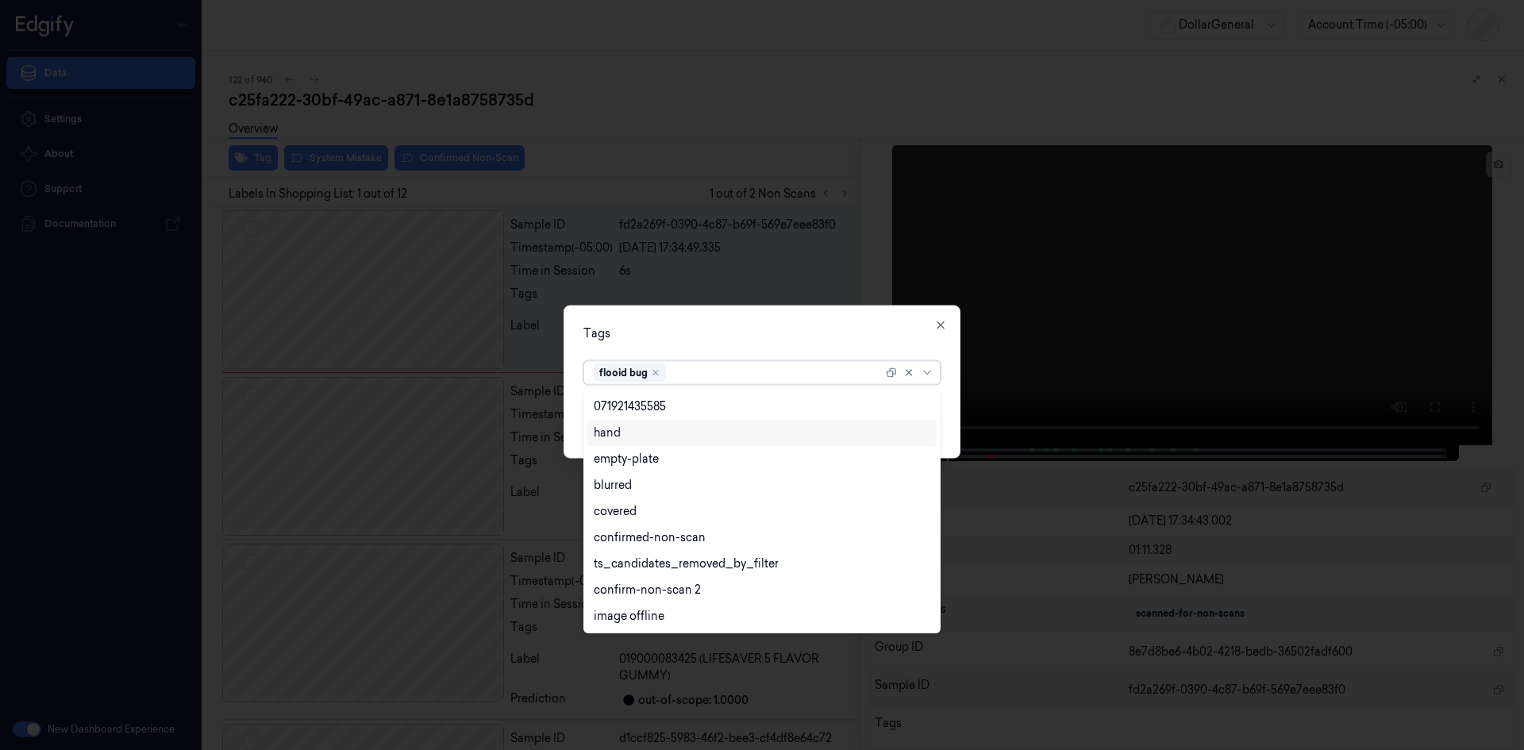
click at [864, 329] on div "Tags" at bounding box center [761, 333] width 357 height 17
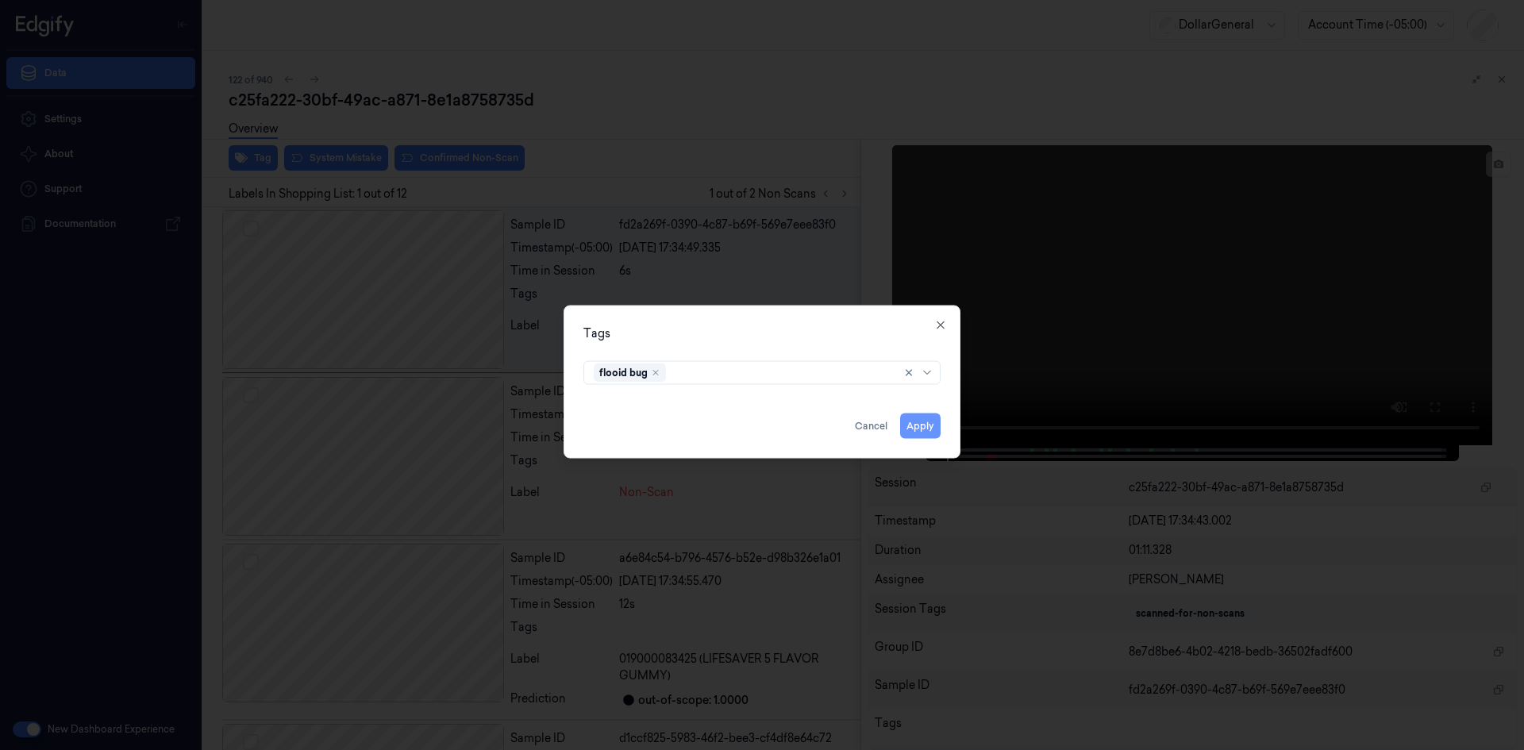
click at [928, 423] on button "Apply" at bounding box center [920, 425] width 40 height 25
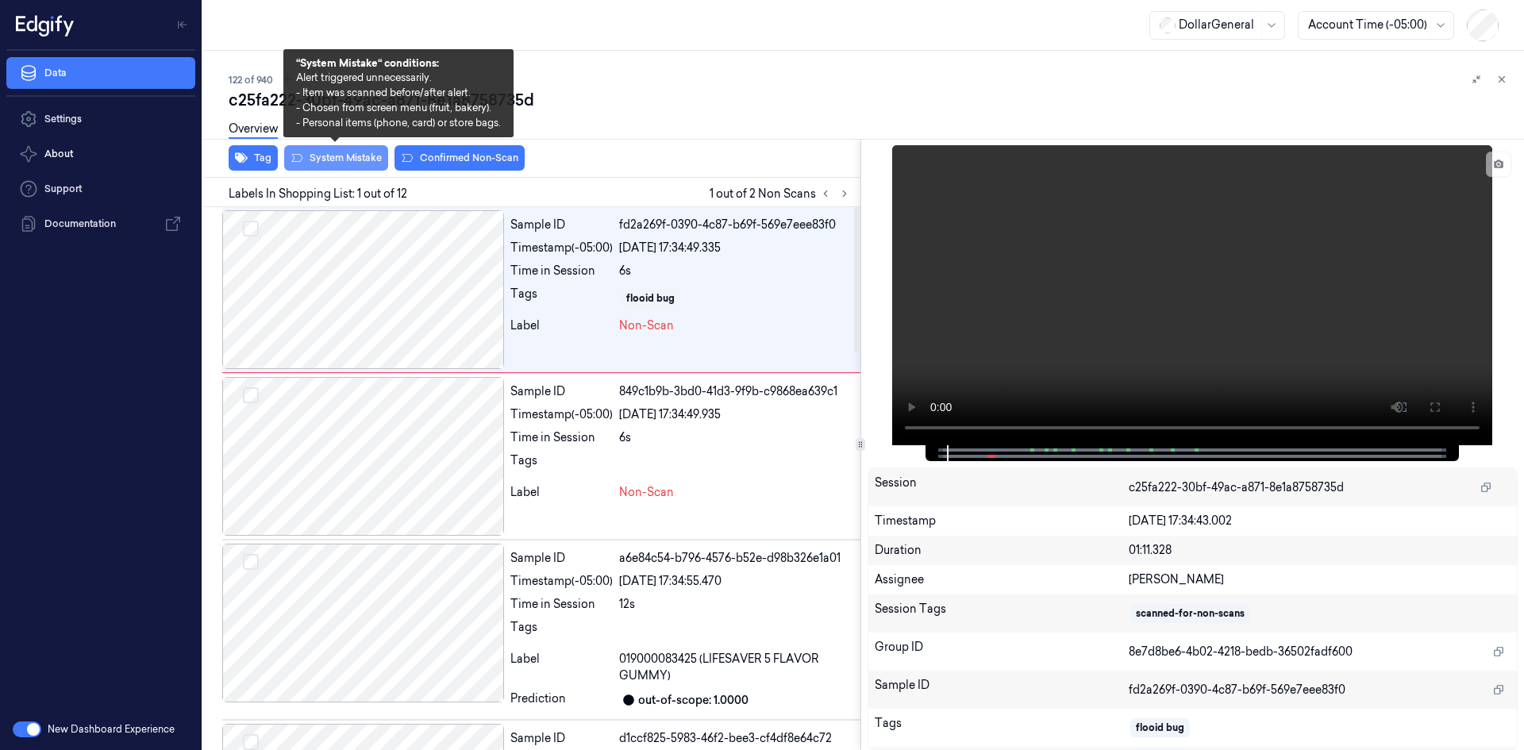
click at [386, 153] on button "System Mistake" at bounding box center [336, 157] width 104 height 25
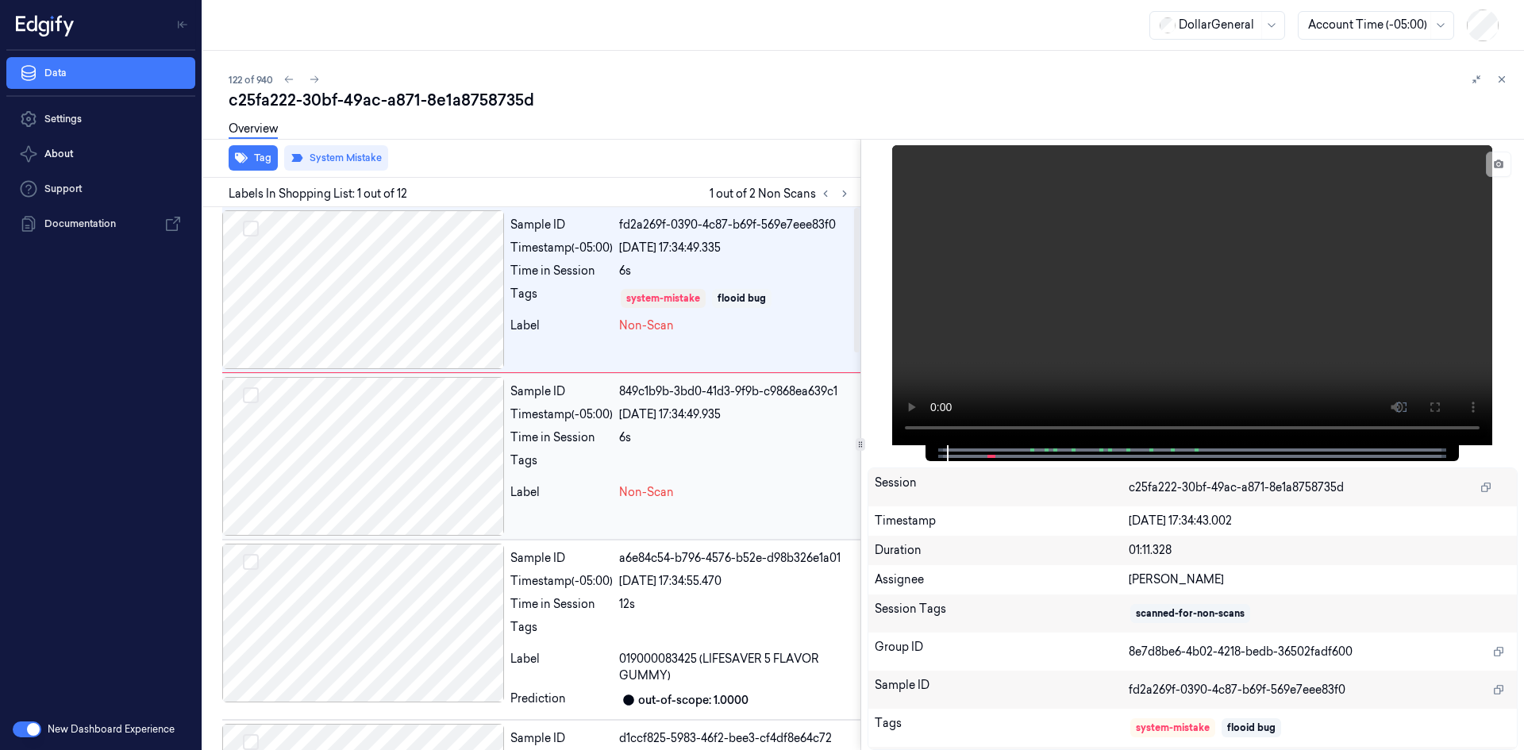
click at [465, 429] on div at bounding box center [363, 456] width 282 height 159
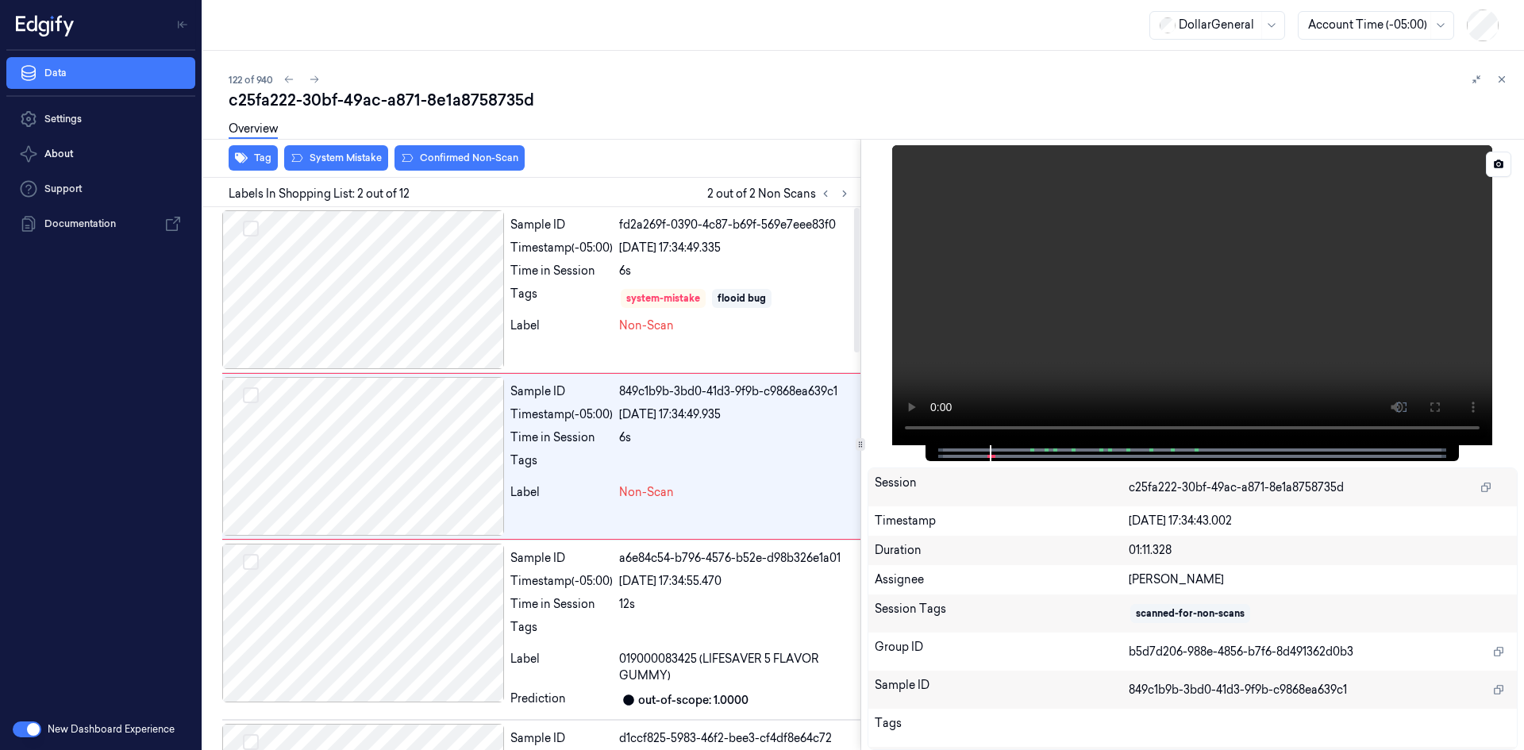
click at [967, 290] on video at bounding box center [1192, 295] width 600 height 300
click at [602, 294] on div "Tags" at bounding box center [561, 298] width 102 height 25
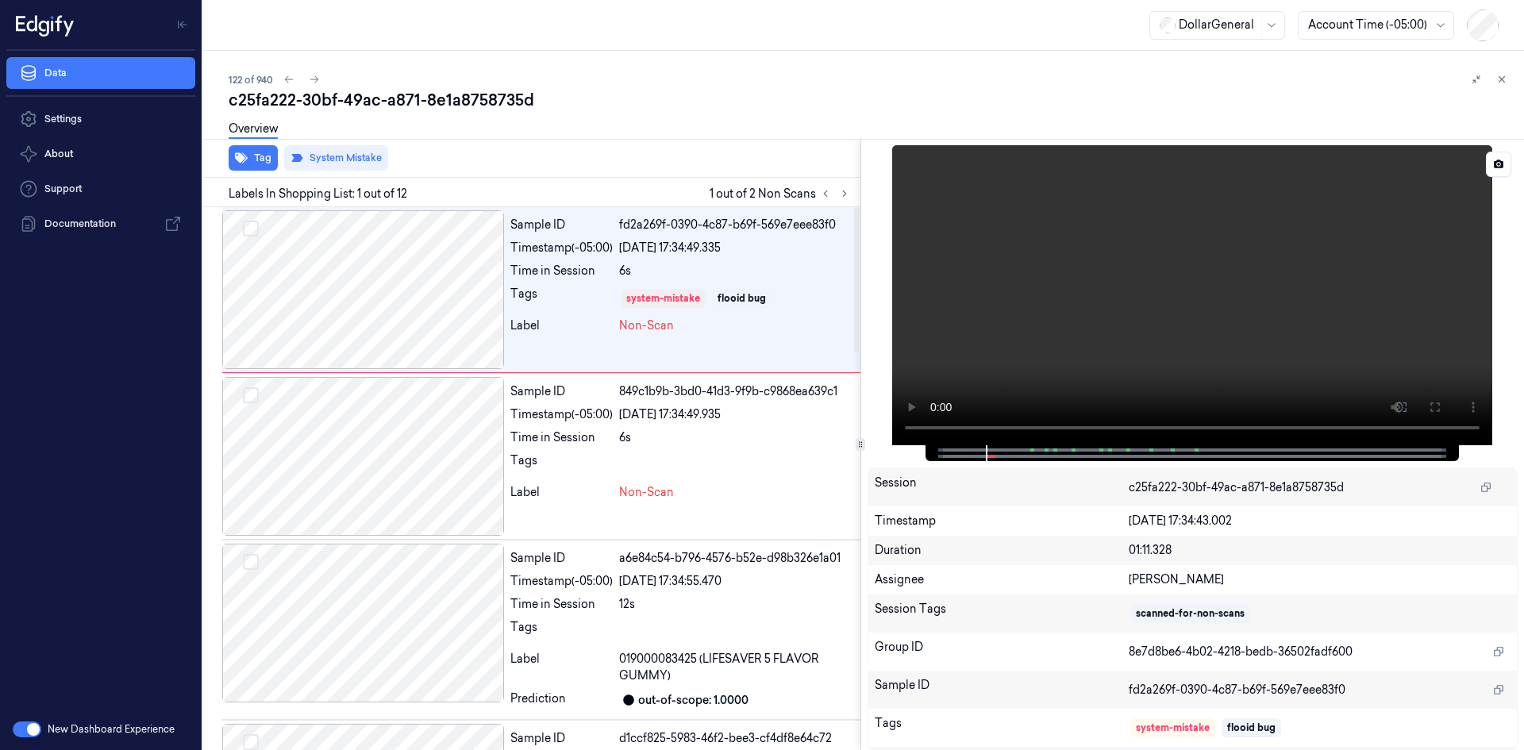
click at [1000, 264] on video at bounding box center [1192, 295] width 600 height 300
click at [1122, 284] on video at bounding box center [1192, 295] width 600 height 300
drag, startPoint x: 708, startPoint y: 442, endPoint x: 648, endPoint y: 438, distance: 60.4
click at [707, 442] on div "6s" at bounding box center [736, 437] width 235 height 17
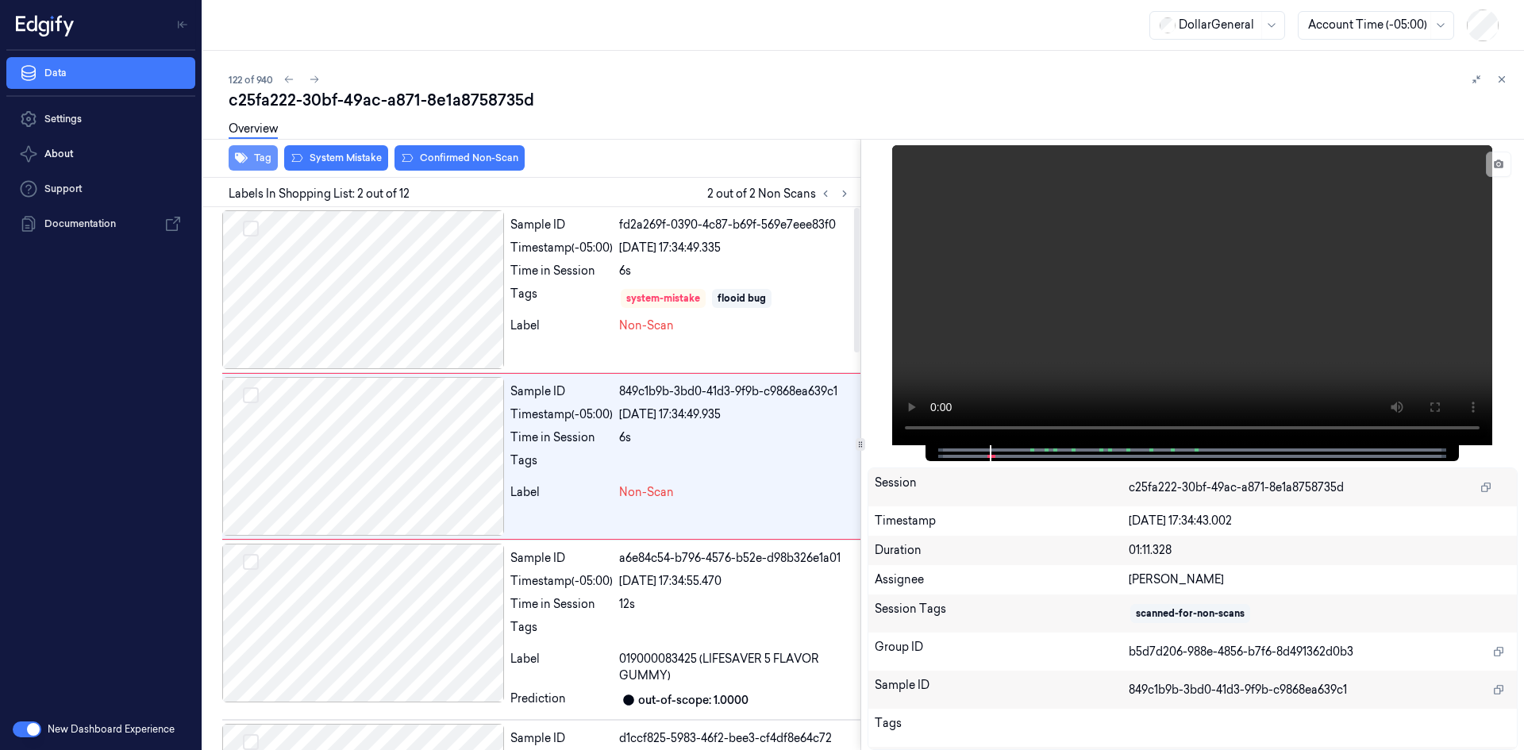
click at [258, 156] on button "Tag" at bounding box center [253, 157] width 49 height 25
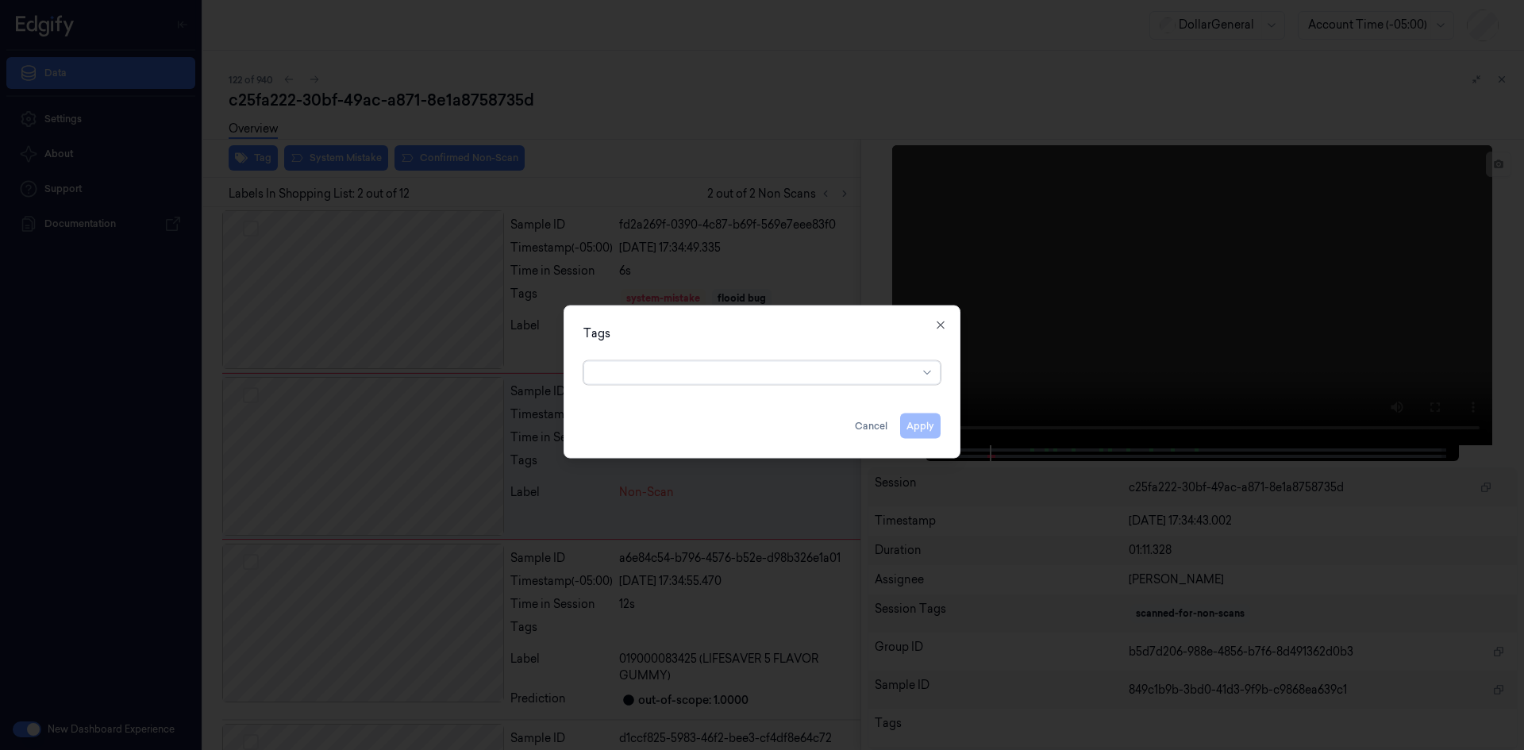
click at [760, 376] on div at bounding box center [756, 372] width 324 height 17
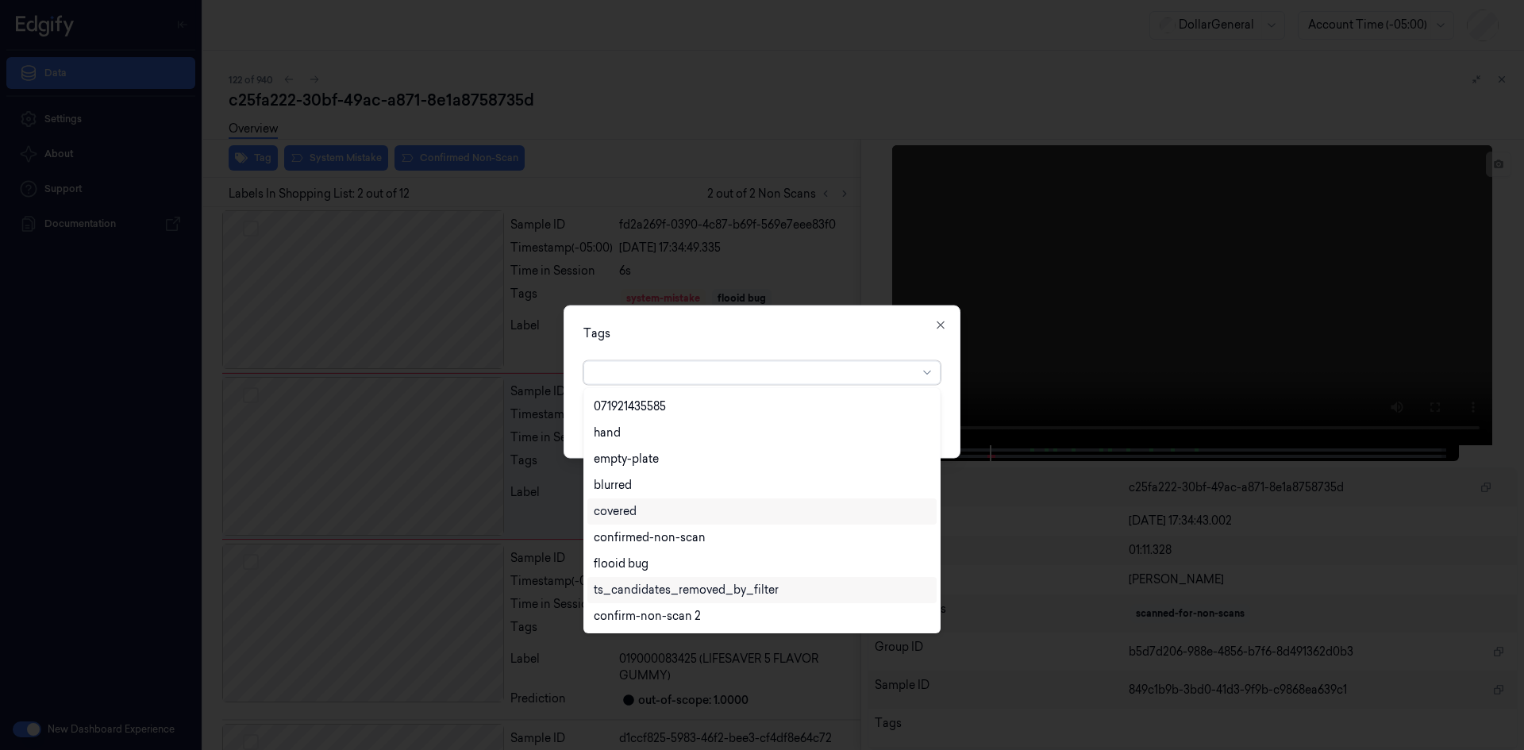
scroll to position [364, 0]
click at [718, 488] on div "flooid bug" at bounding box center [762, 485] width 336 height 17
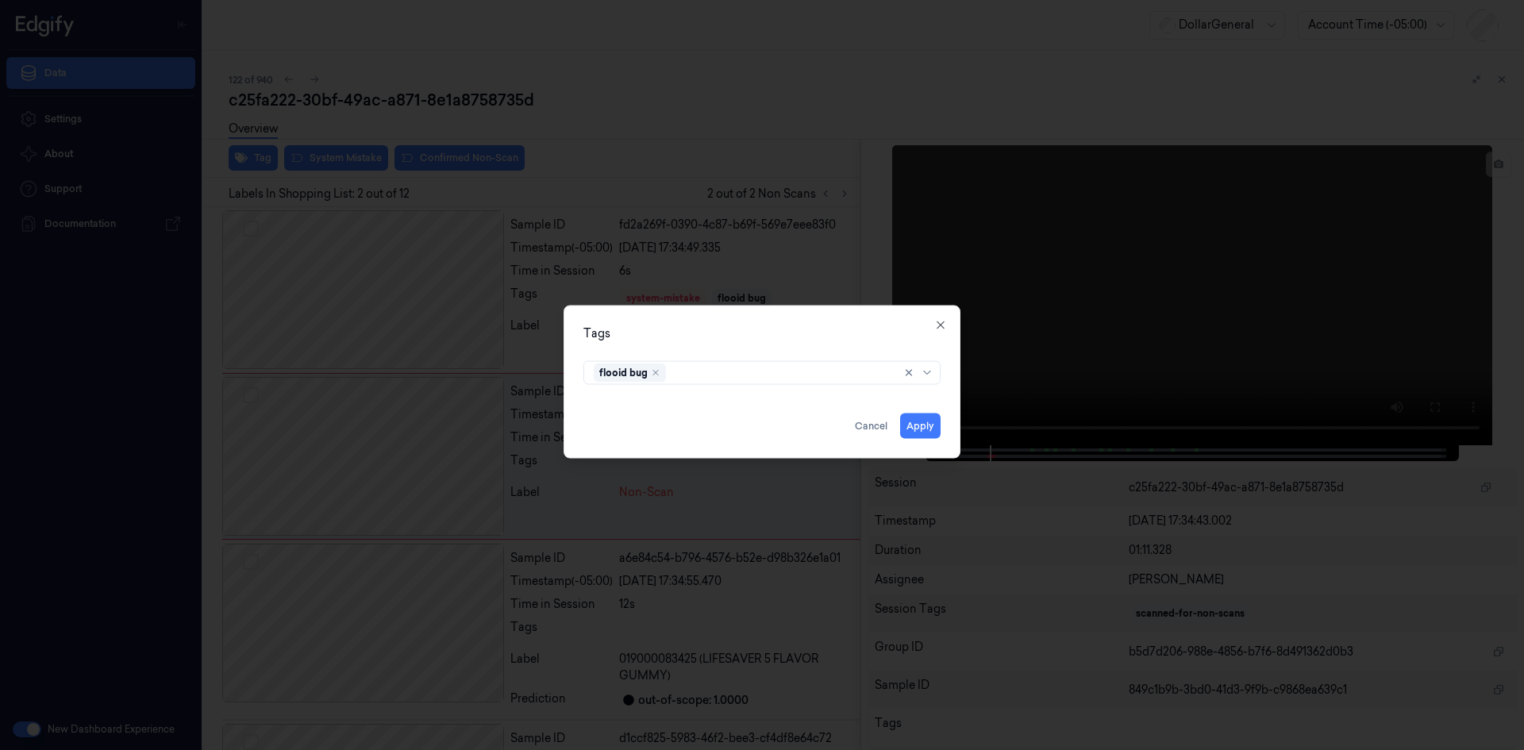
click at [829, 336] on div "Tags" at bounding box center [761, 333] width 357 height 17
click at [935, 428] on button "Apply" at bounding box center [920, 425] width 40 height 25
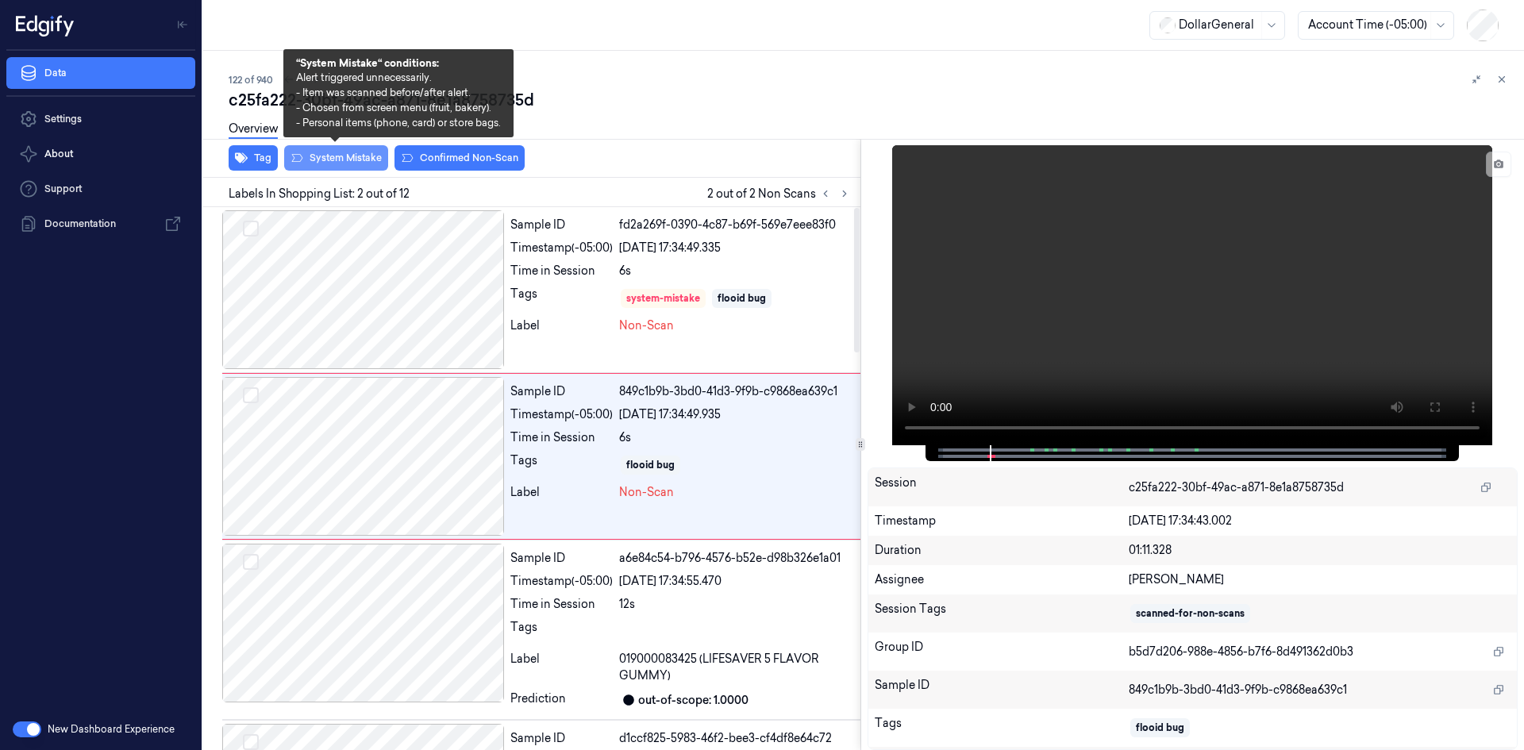
click at [367, 167] on button "System Mistake" at bounding box center [336, 157] width 104 height 25
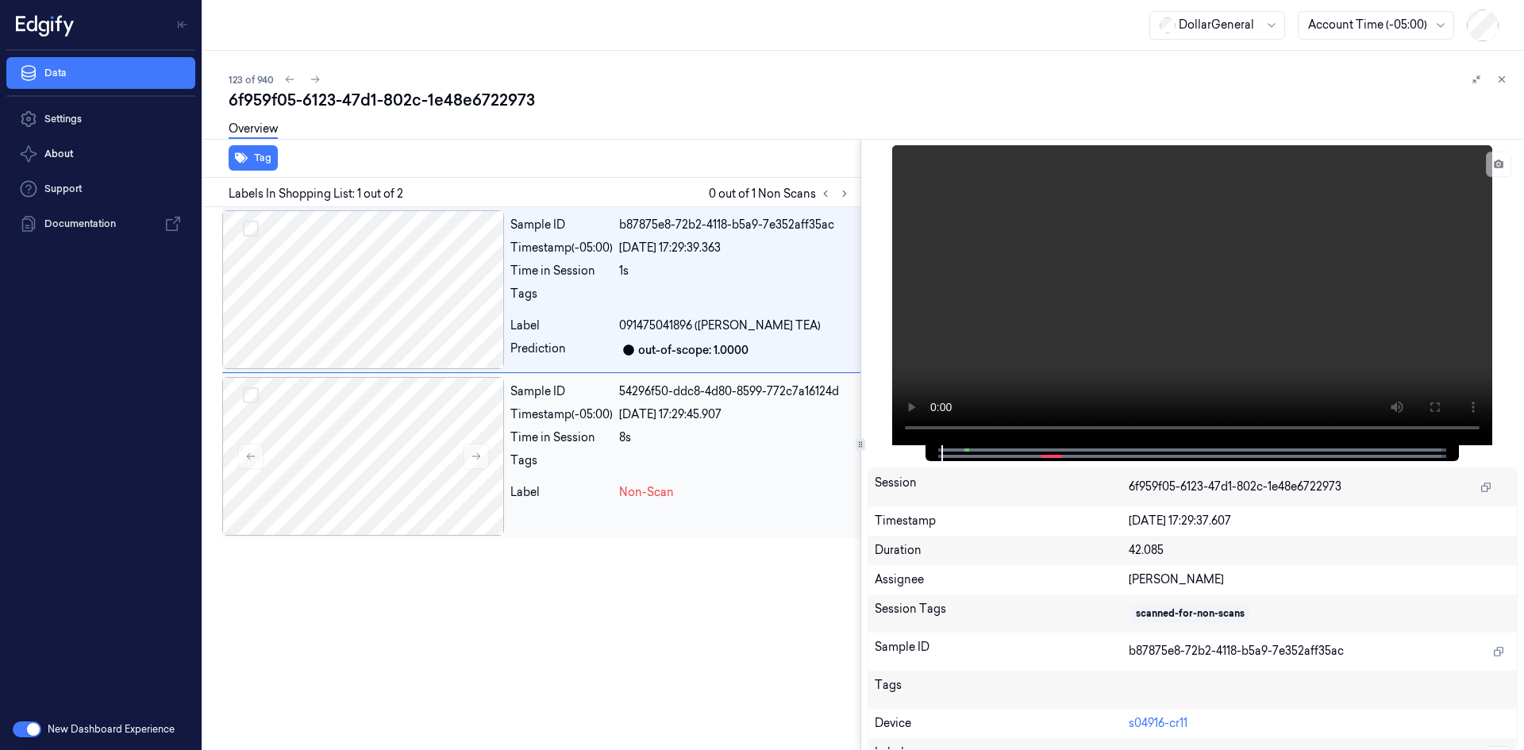
click at [567, 463] on div "Tags" at bounding box center [561, 464] width 102 height 25
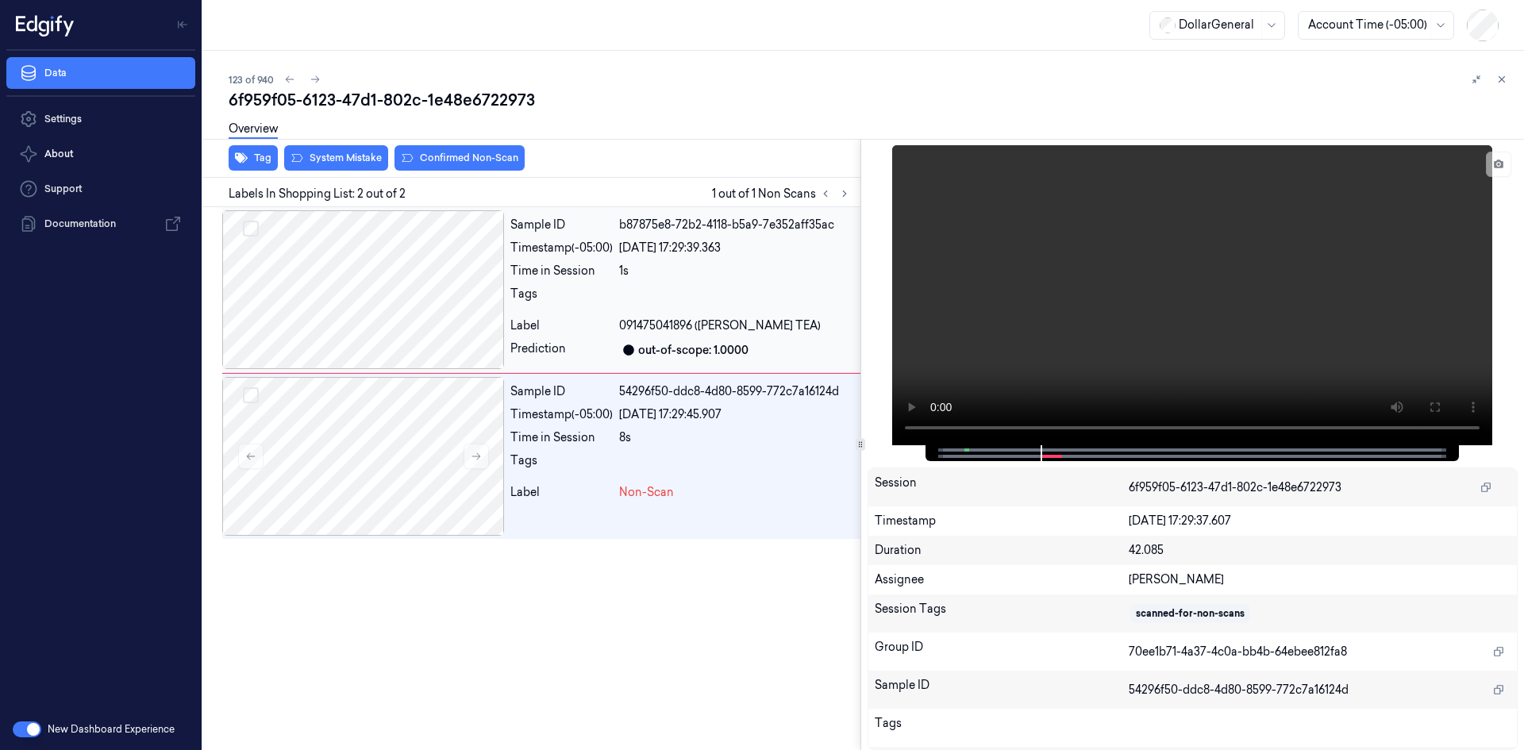
click at [821, 317] on div "091475041896 ([PERSON_NAME] TEA)" at bounding box center [736, 325] width 235 height 17
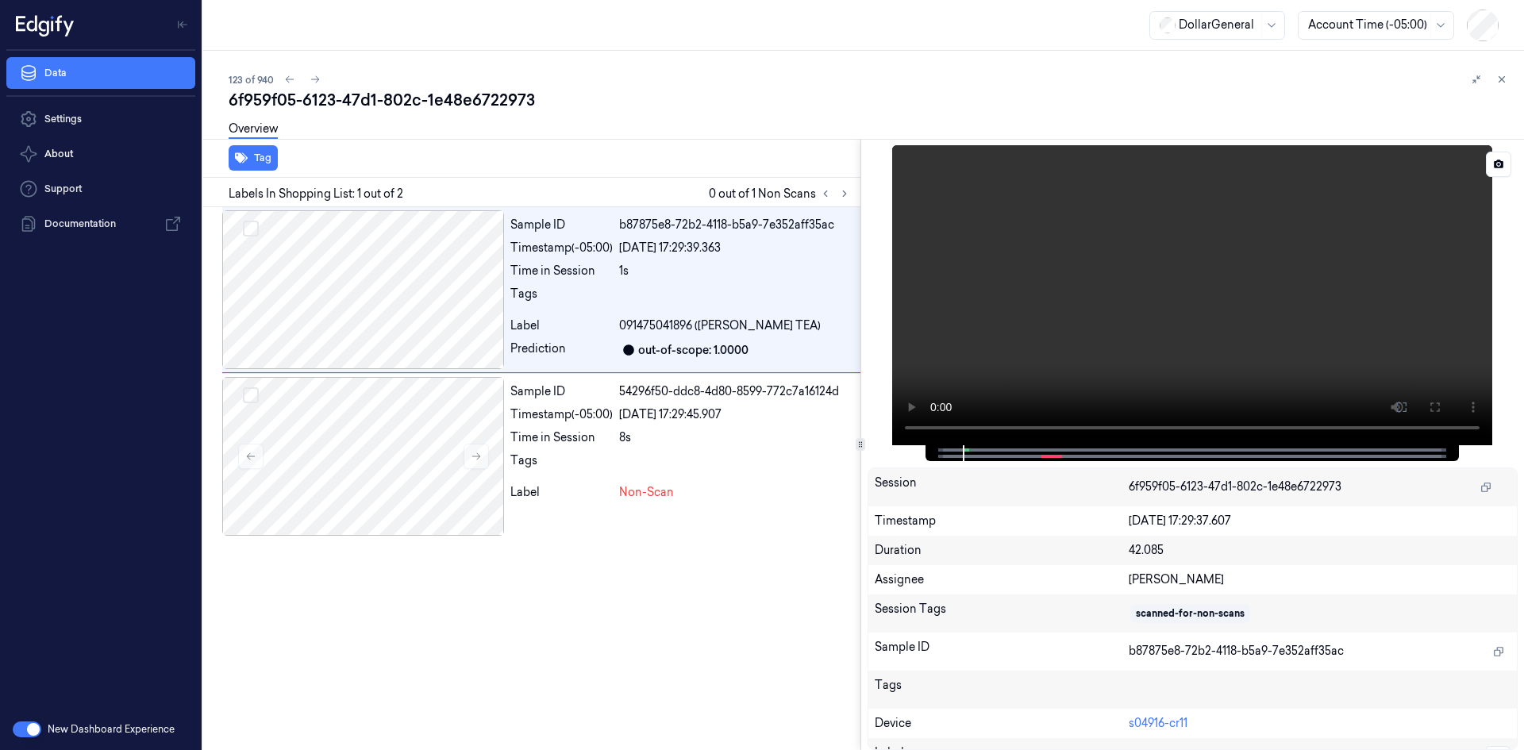
click at [1141, 367] on video at bounding box center [1192, 295] width 600 height 300
click at [1068, 281] on video at bounding box center [1192, 295] width 600 height 300
drag, startPoint x: 523, startPoint y: 478, endPoint x: 512, endPoint y: 471, distance: 13.2
click at [515, 472] on div "Sample ID 54296f50-ddc8-4d80-8599-772c7a16124d Timestamp (-05:00) [DATE] 17:29:…" at bounding box center [682, 456] width 356 height 159
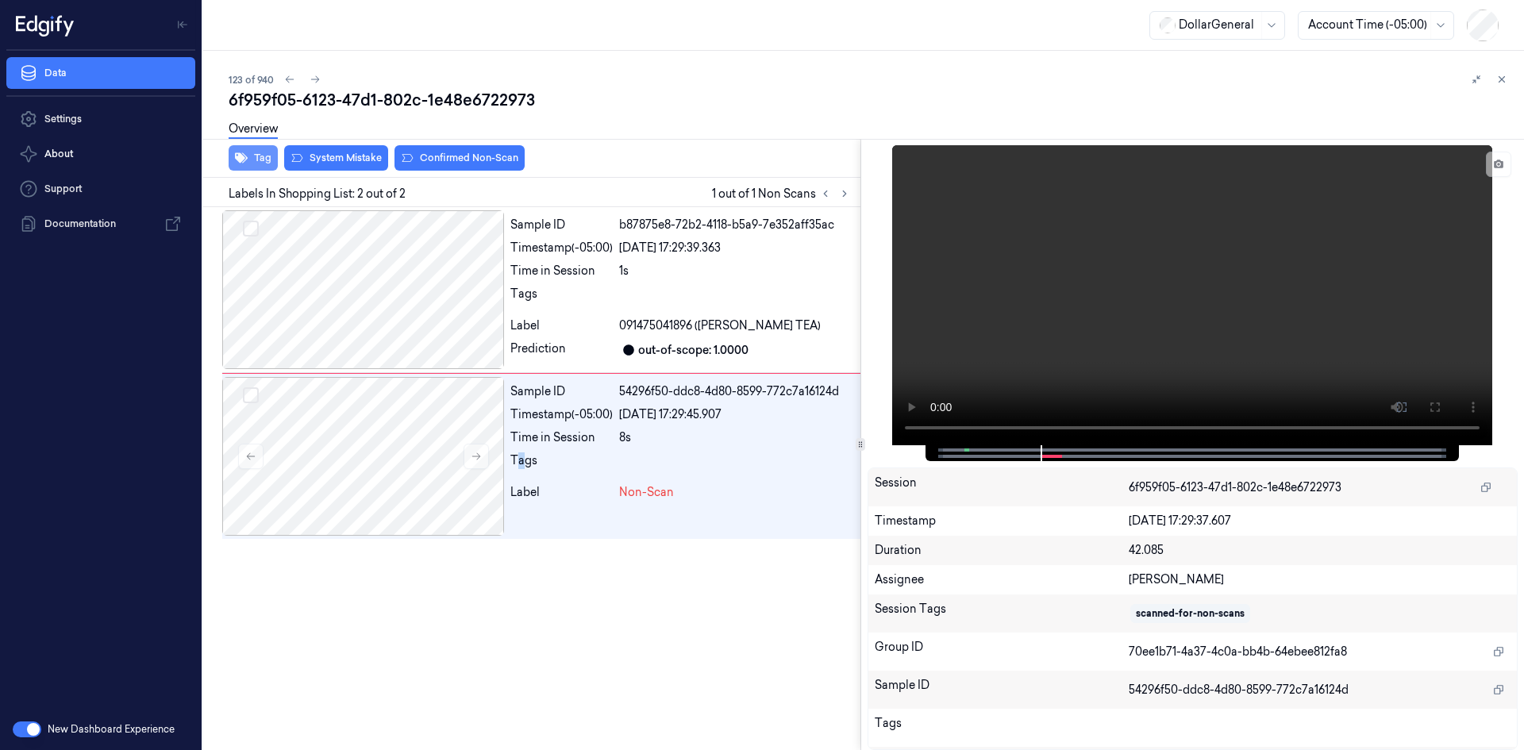
click at [260, 164] on button "Tag" at bounding box center [253, 157] width 49 height 25
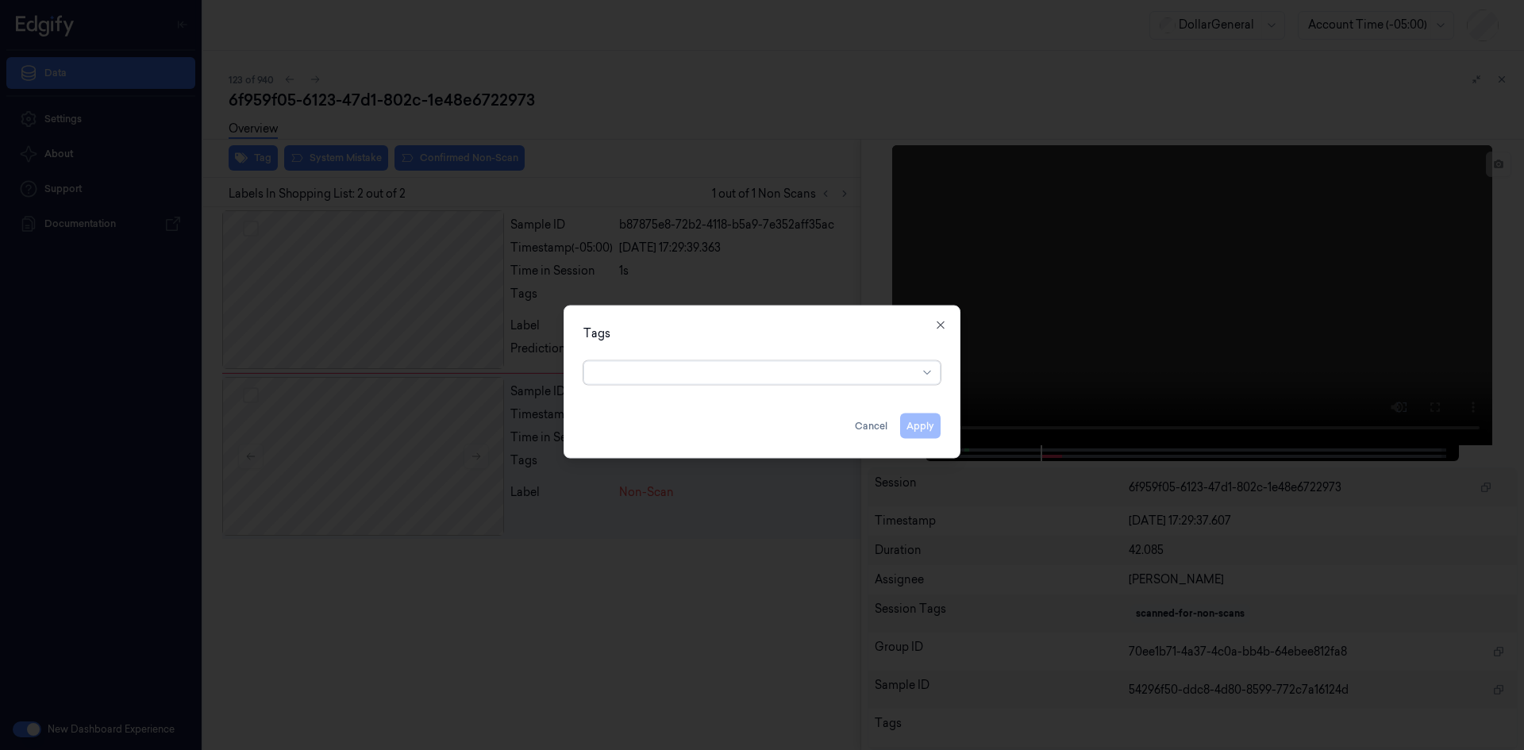
click at [699, 376] on div at bounding box center [756, 372] width 324 height 17
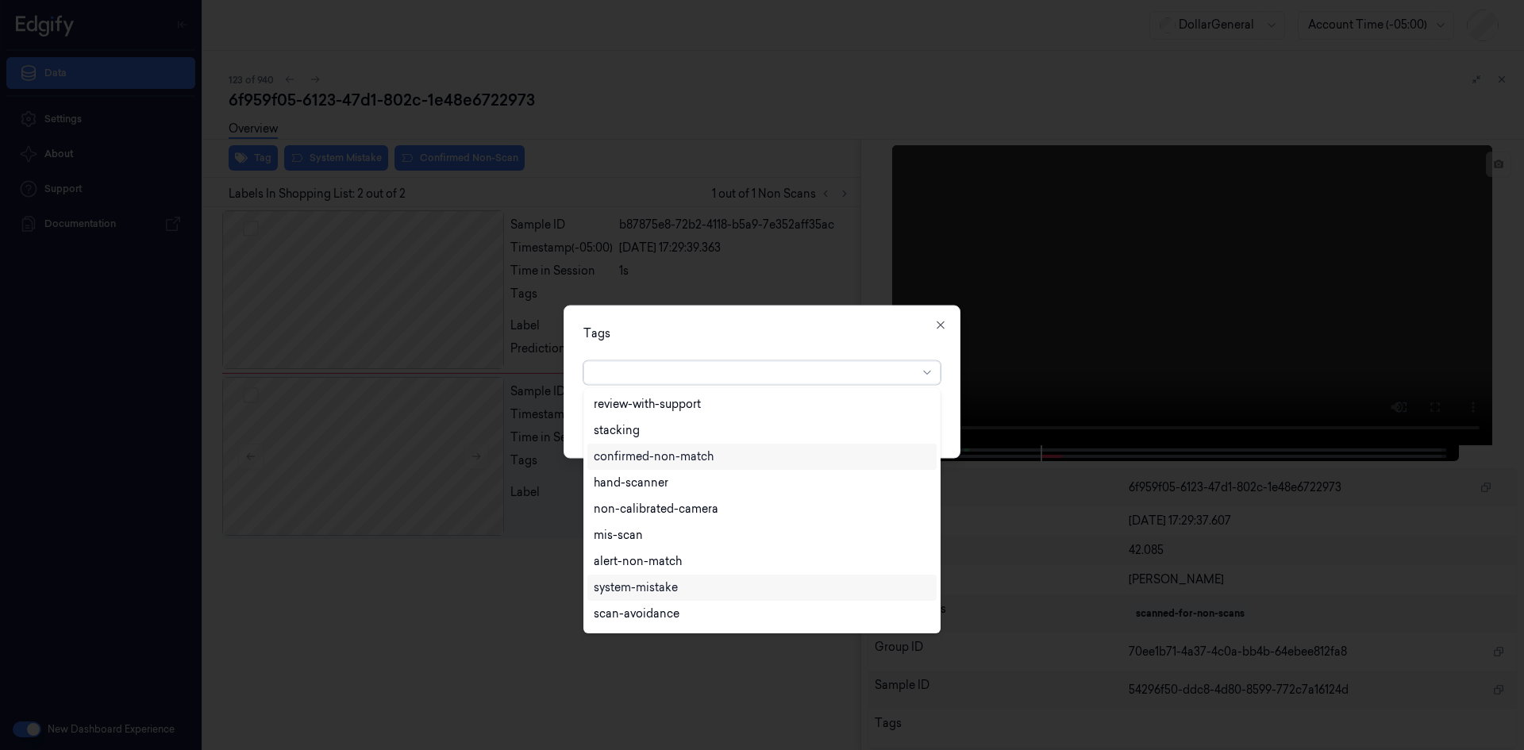
scroll to position [24, 0]
click at [659, 492] on div "flooid bug" at bounding box center [762, 485] width 336 height 17
click at [794, 344] on div "Tags option flooid bug , selected. 22 results available. Use Up and Down to cho…" at bounding box center [761, 381] width 397 height 153
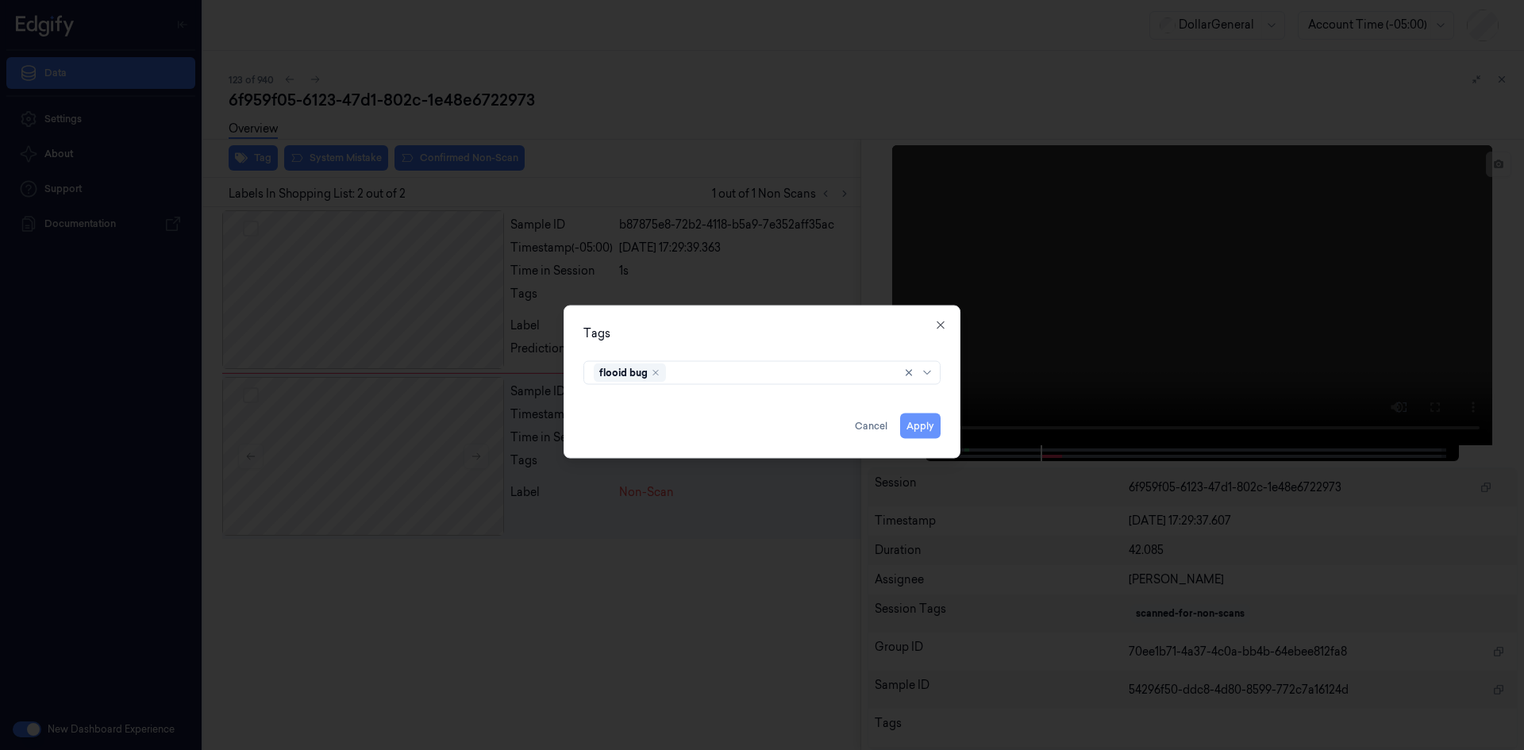
click at [913, 433] on button "Apply" at bounding box center [920, 425] width 40 height 25
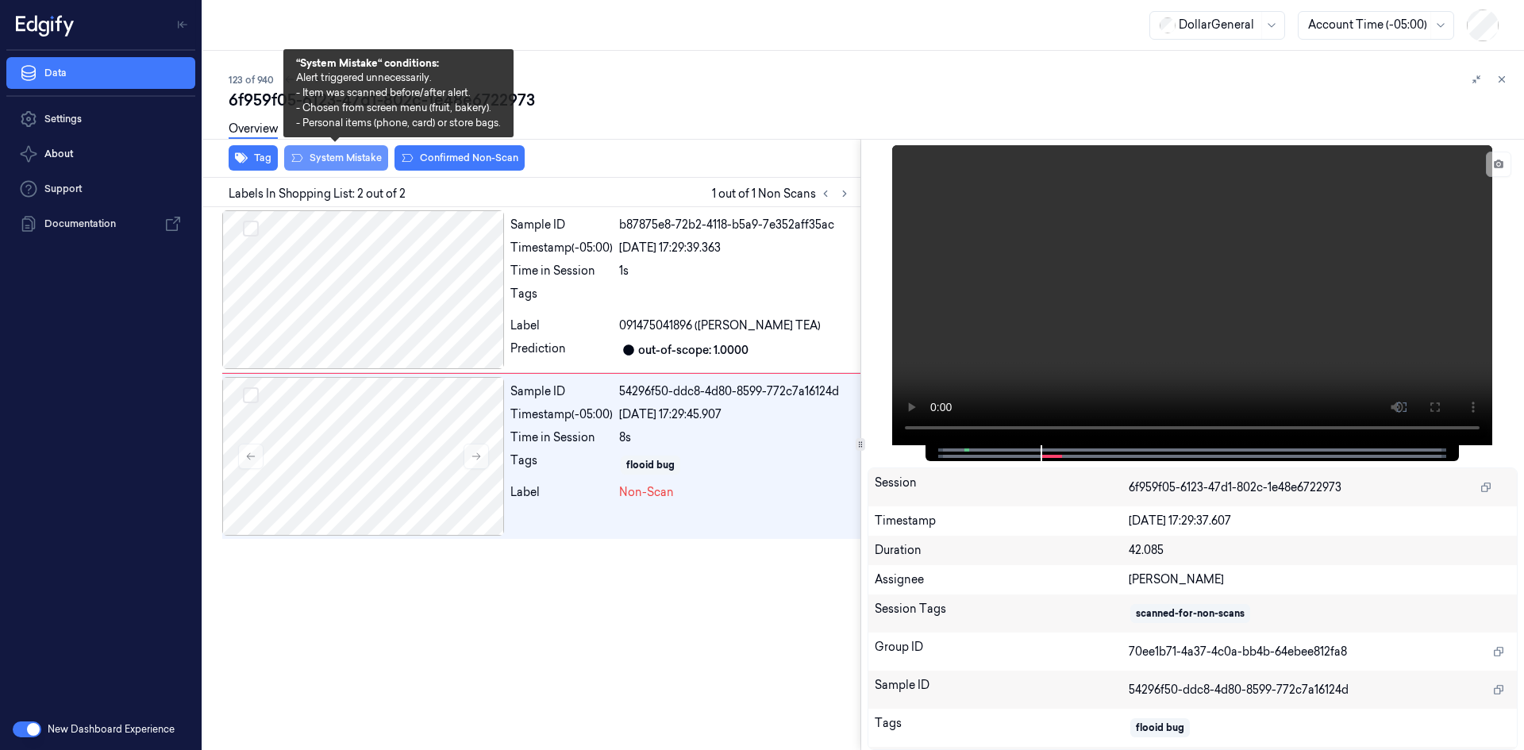
click at [349, 167] on button "System Mistake" at bounding box center [336, 157] width 104 height 25
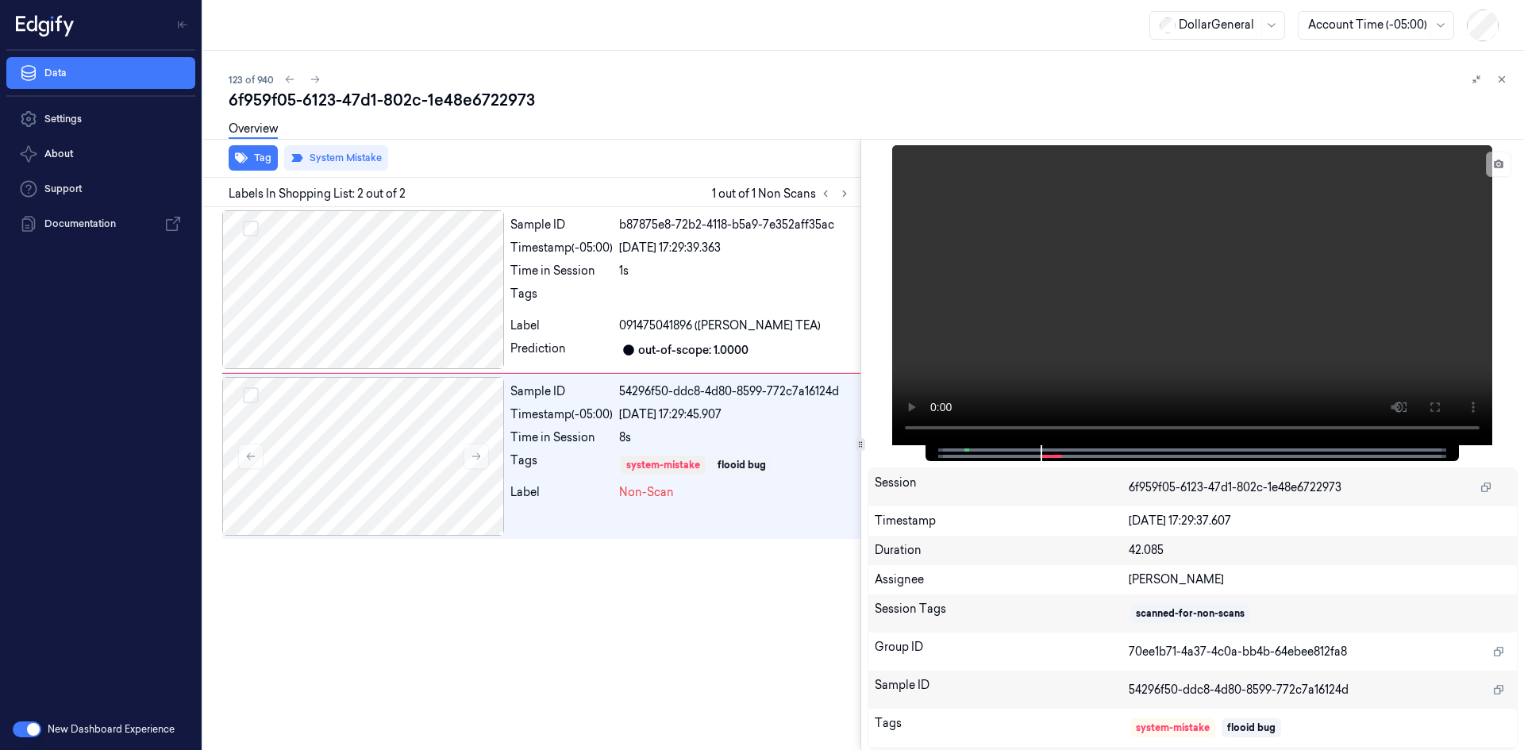
click at [501, 625] on div "Sample ID b87875e8-72b2-4118-b5a9-7e352aff35ac Timestamp (-05:00) [DATE] 17:29:…" at bounding box center [528, 478] width 663 height 543
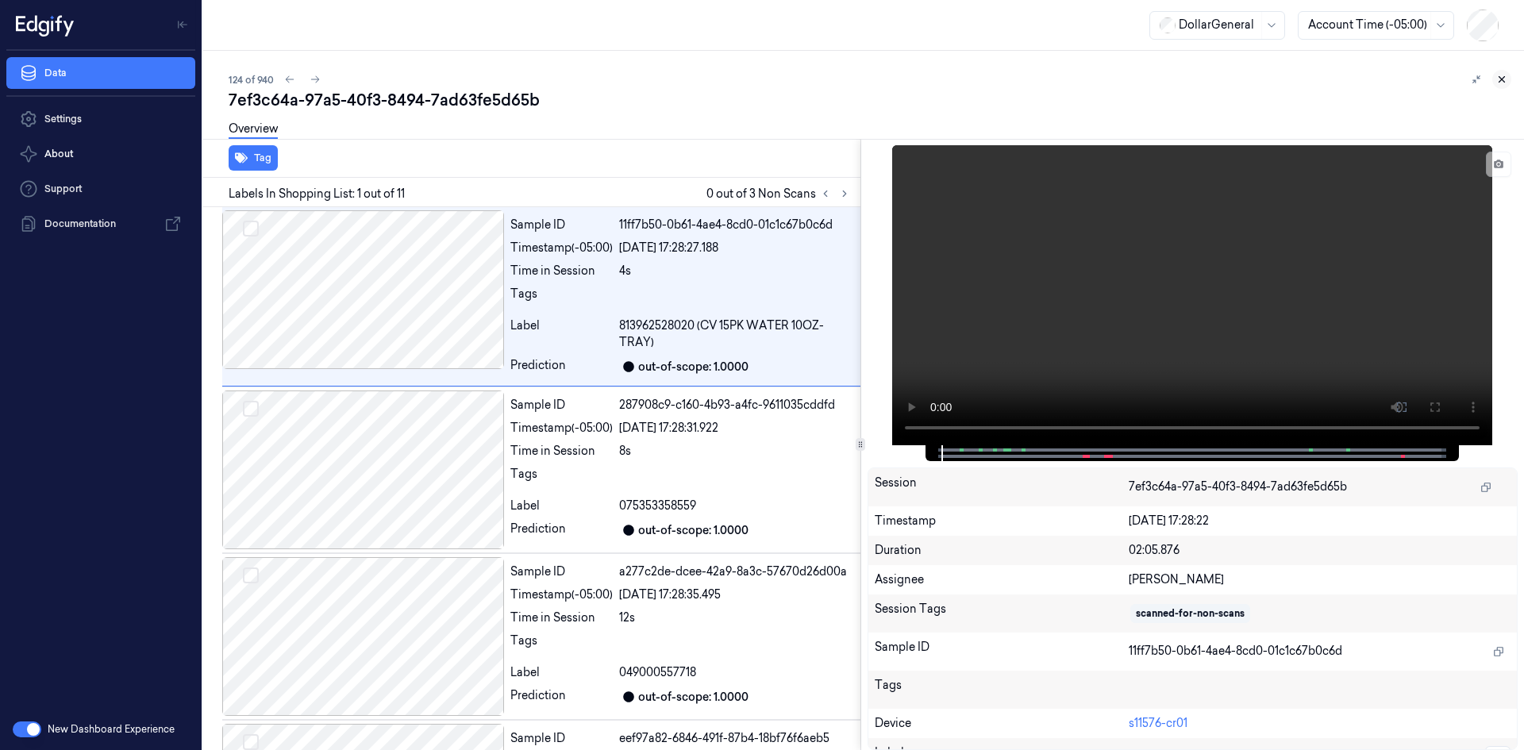
click at [1501, 79] on icon at bounding box center [1502, 80] width 6 height 6
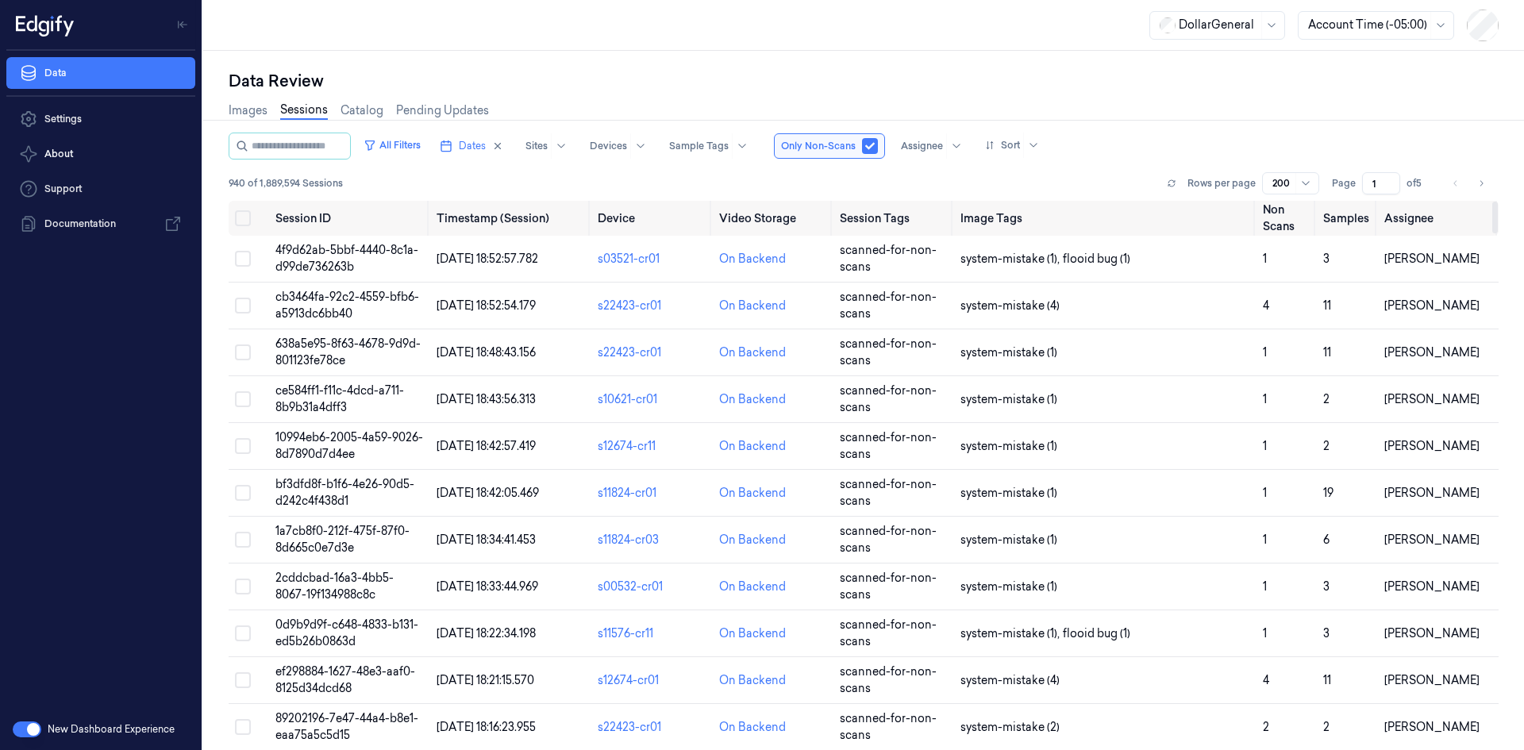
scroll to position [556, 0]
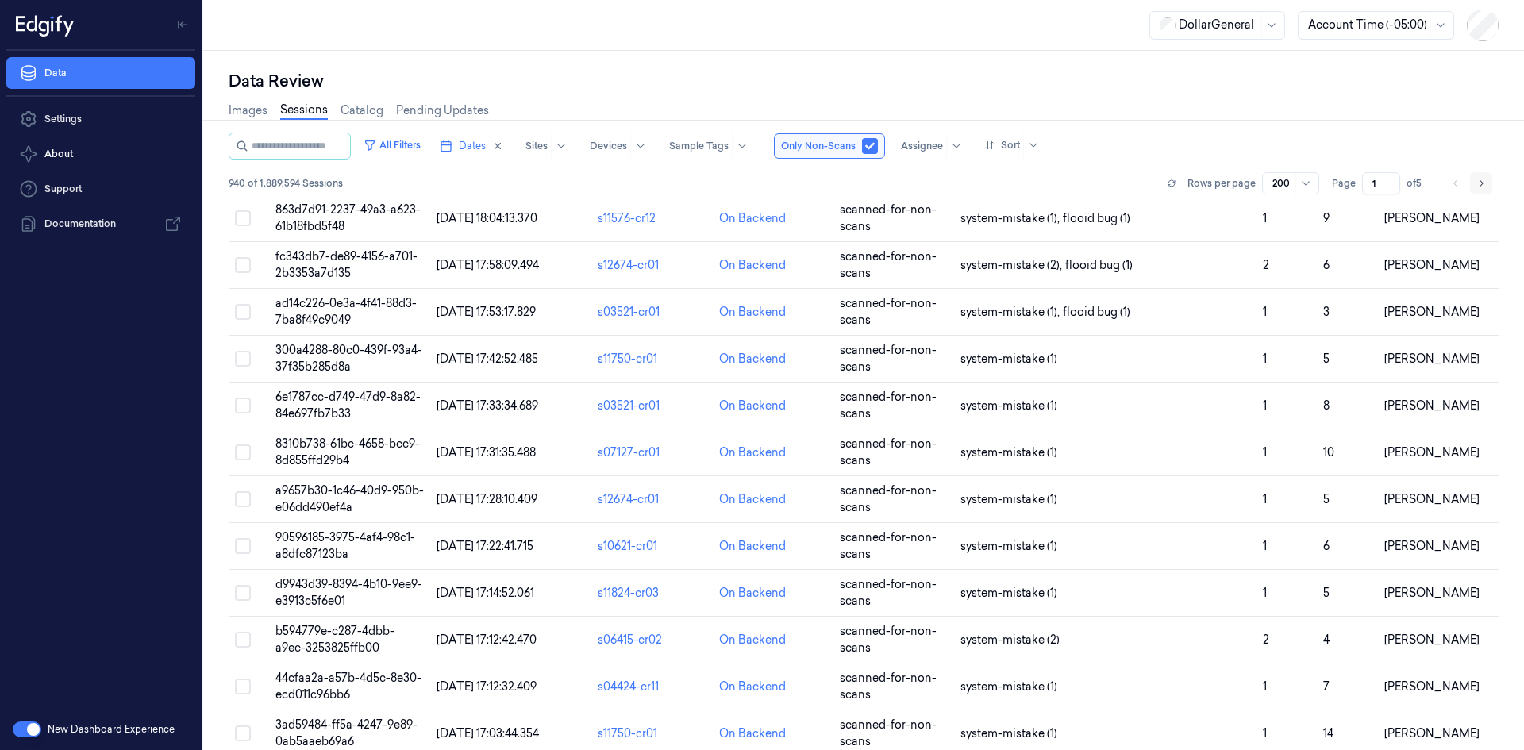
click at [1488, 183] on button "Go to next page" at bounding box center [1481, 183] width 22 height 22
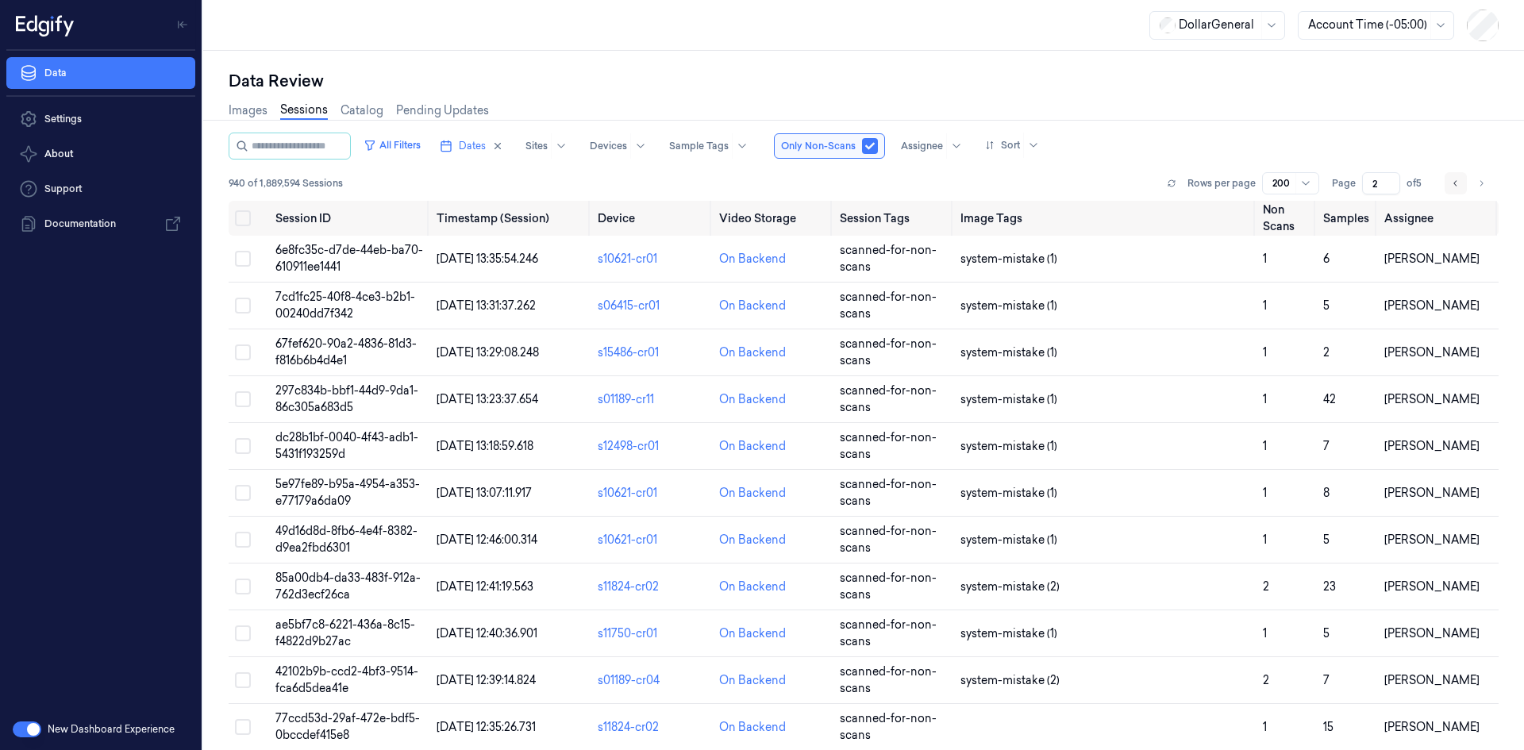
click at [1447, 181] on button "Go to previous page" at bounding box center [1455, 183] width 22 height 22
type input "1"
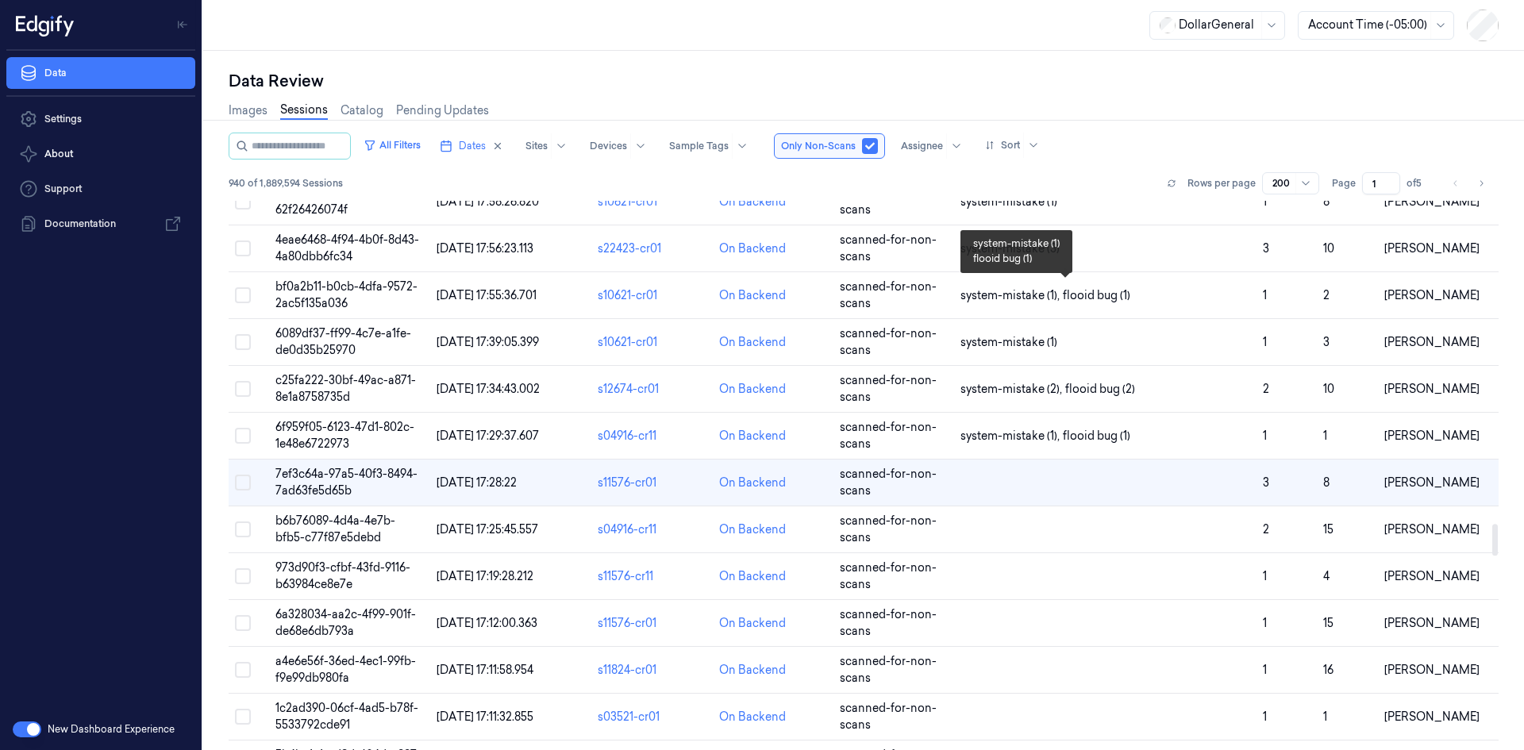
scroll to position [5543, 0]
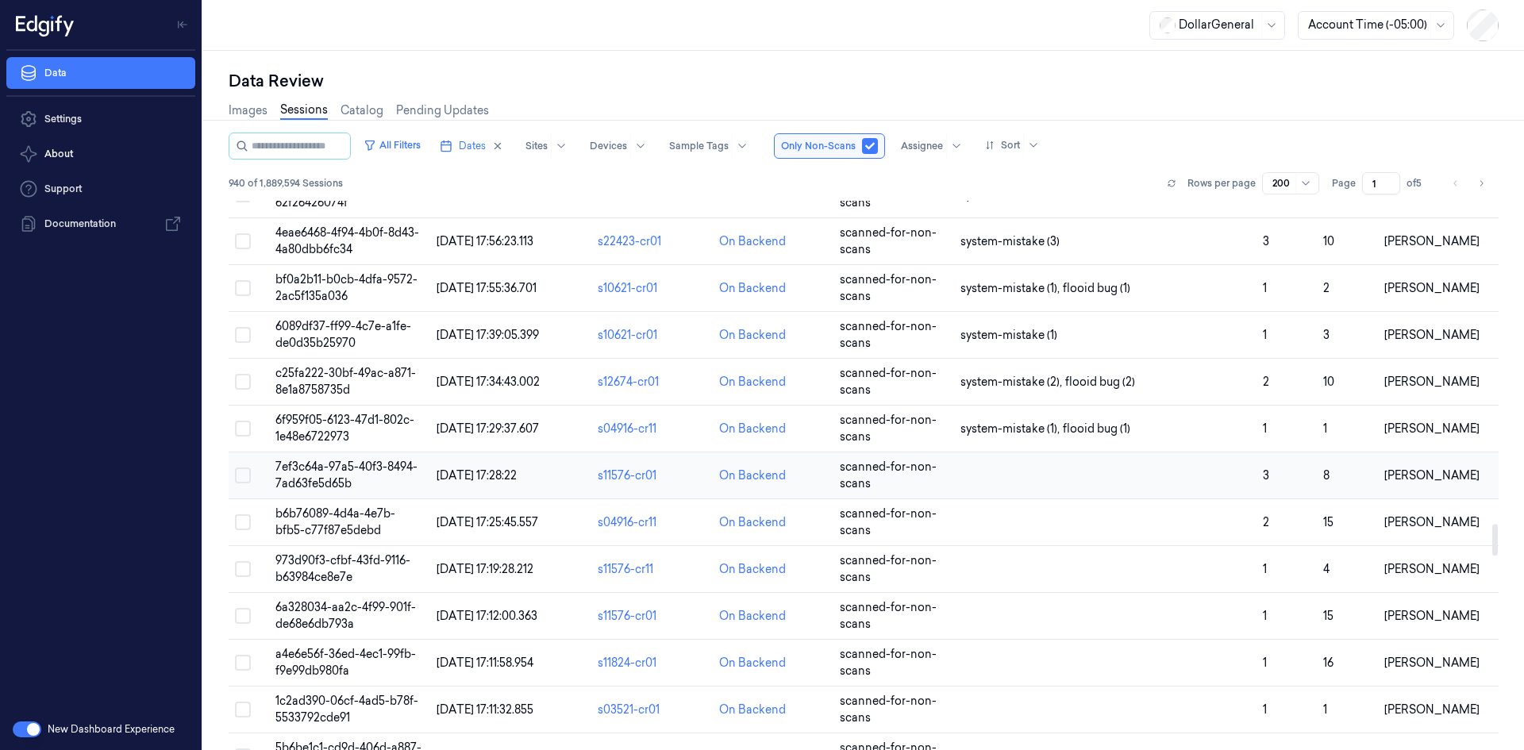
click at [1071, 459] on td at bounding box center [1105, 475] width 302 height 47
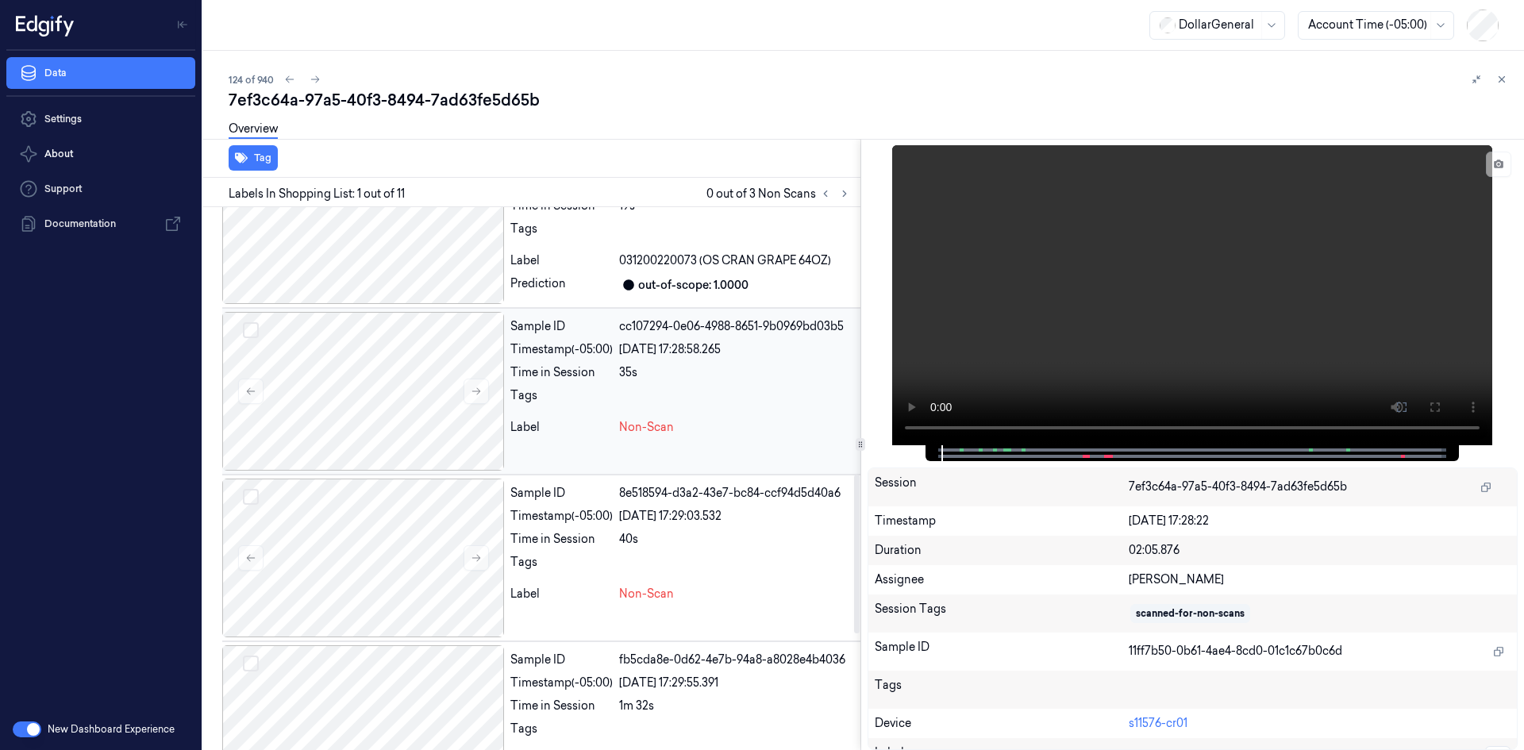
click at [676, 409] on div at bounding box center [736, 399] width 235 height 25
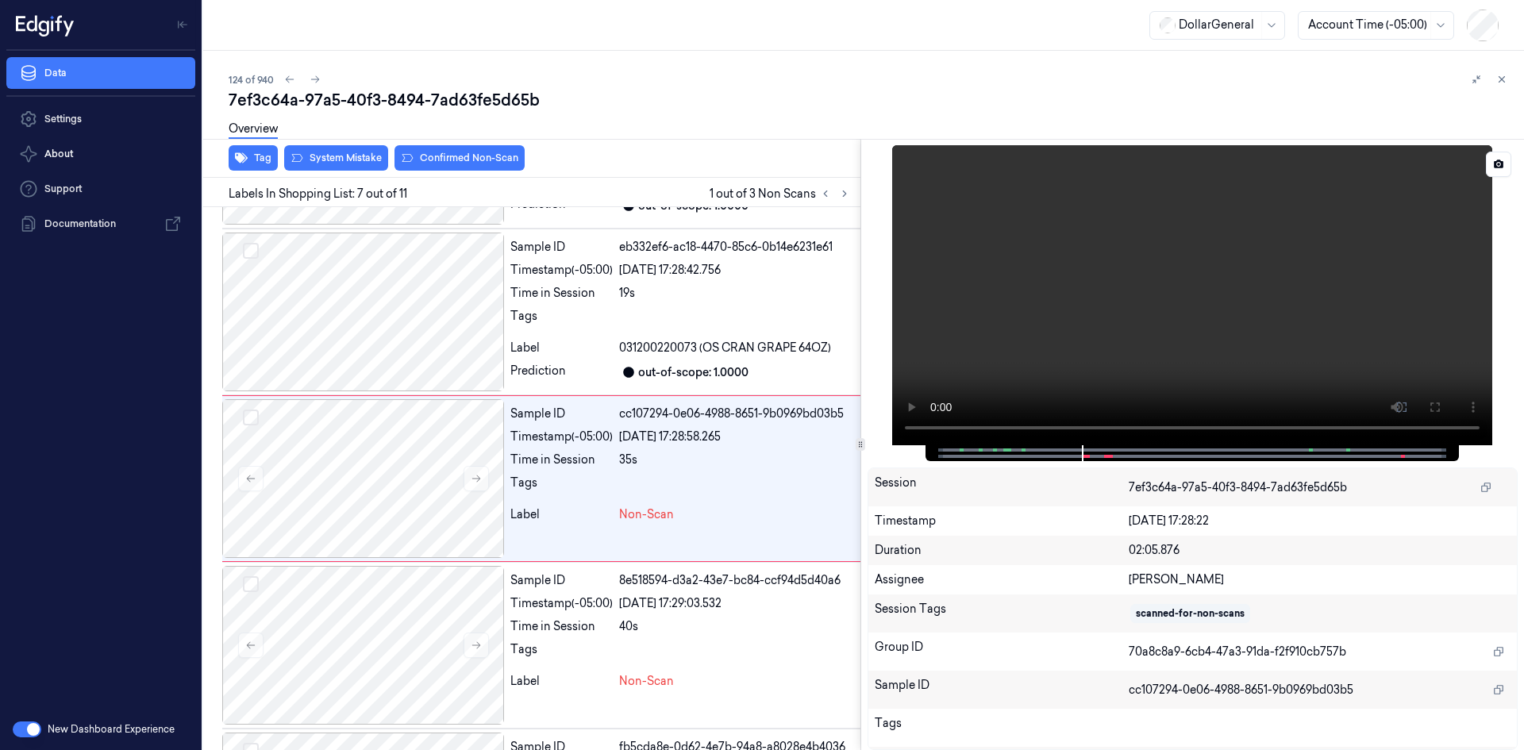
click at [1252, 257] on video at bounding box center [1192, 295] width 600 height 300
drag, startPoint x: 1249, startPoint y: 258, endPoint x: 1181, endPoint y: 277, distance: 70.9
click at [1244, 258] on video at bounding box center [1192, 295] width 600 height 300
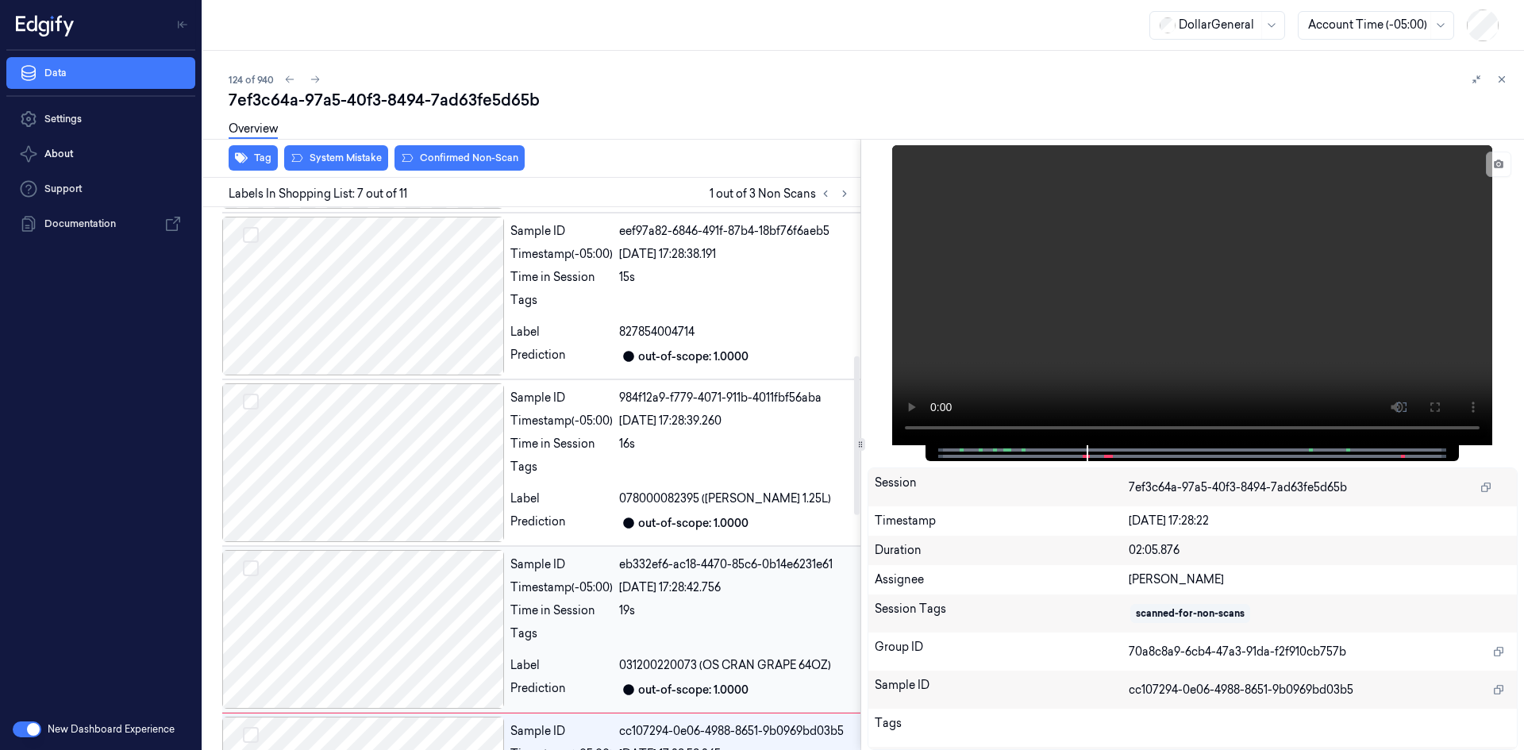
click at [685, 590] on div "[DATE] 17:28:42.756" at bounding box center [736, 587] width 235 height 17
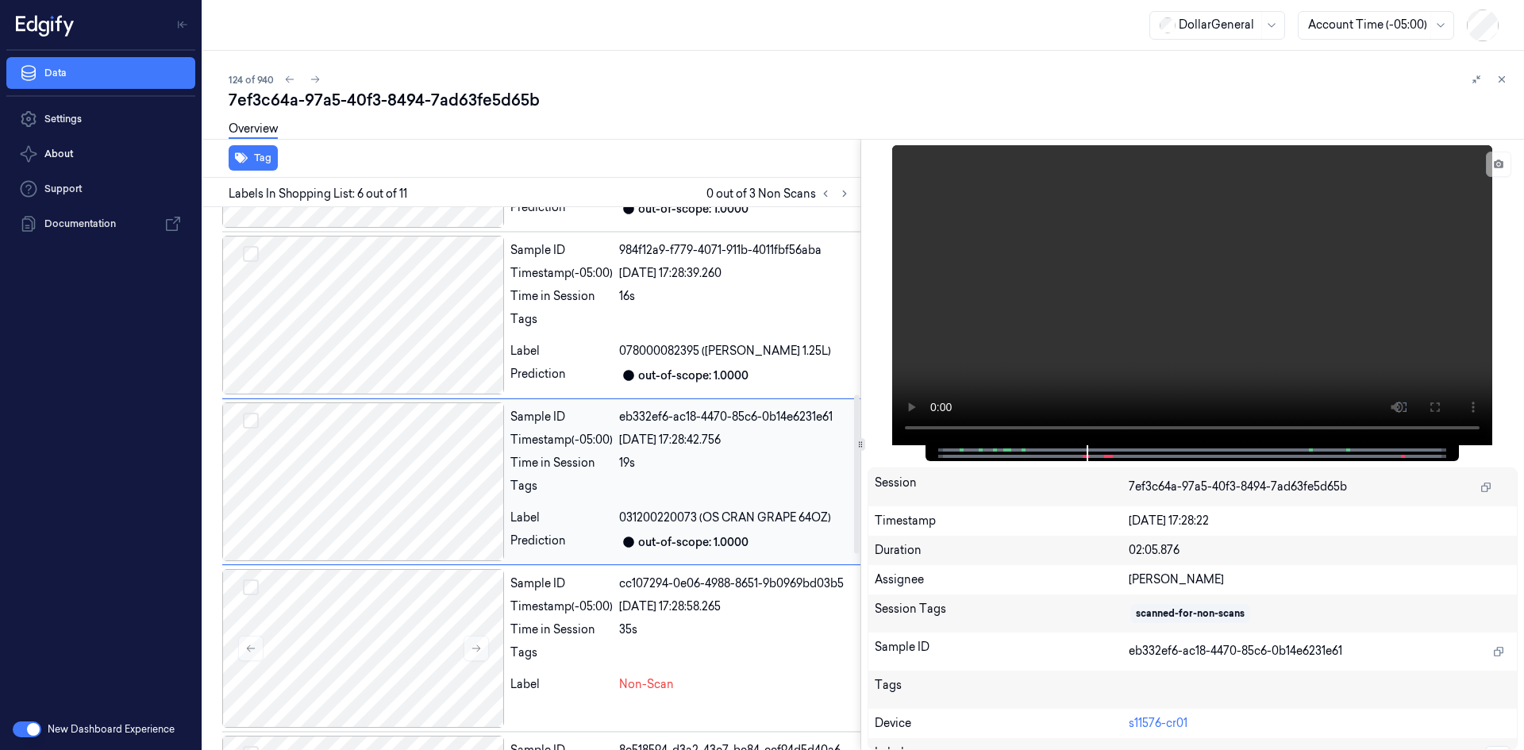
scroll to position [658, 0]
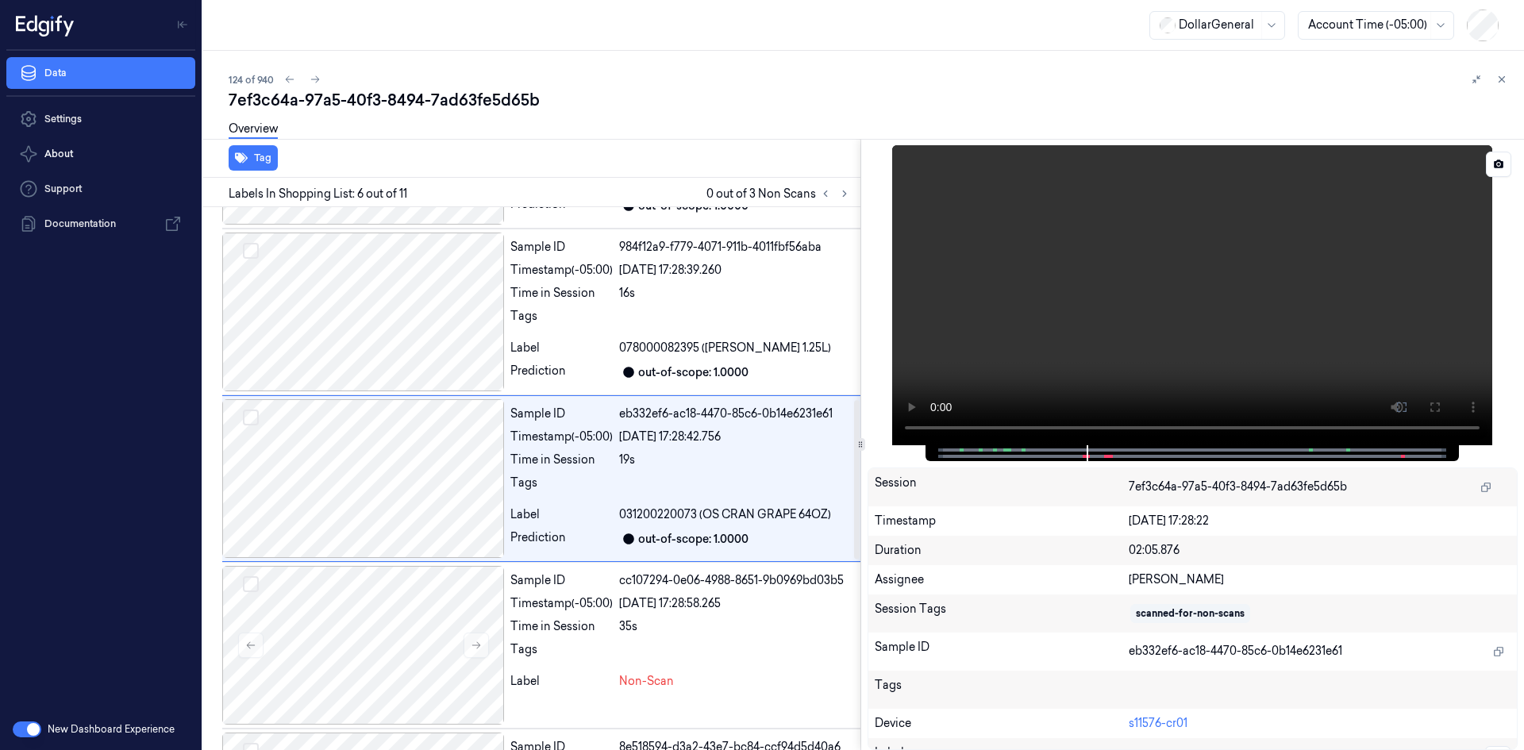
click at [1135, 311] on video at bounding box center [1192, 295] width 600 height 300
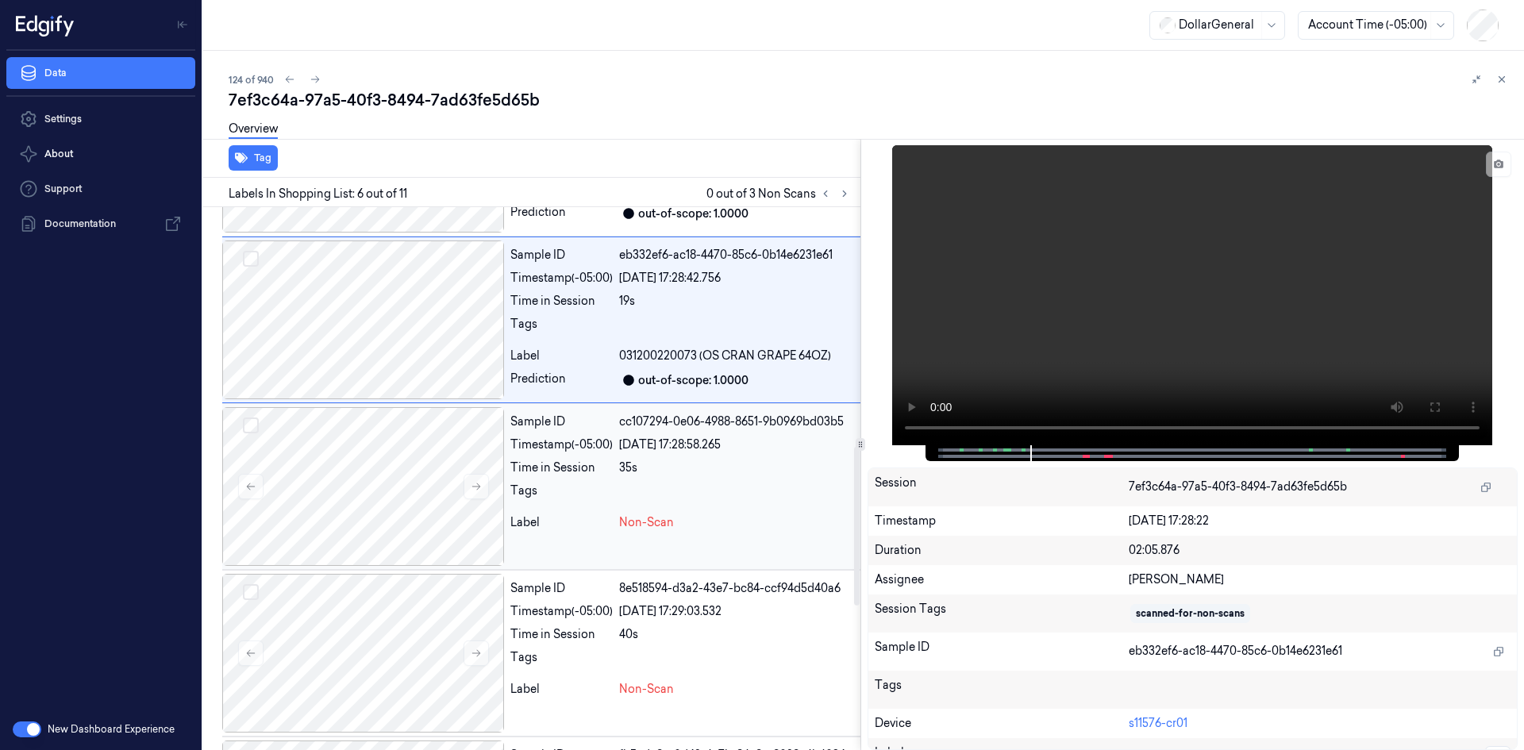
click at [612, 527] on div "Label" at bounding box center [561, 522] width 102 height 17
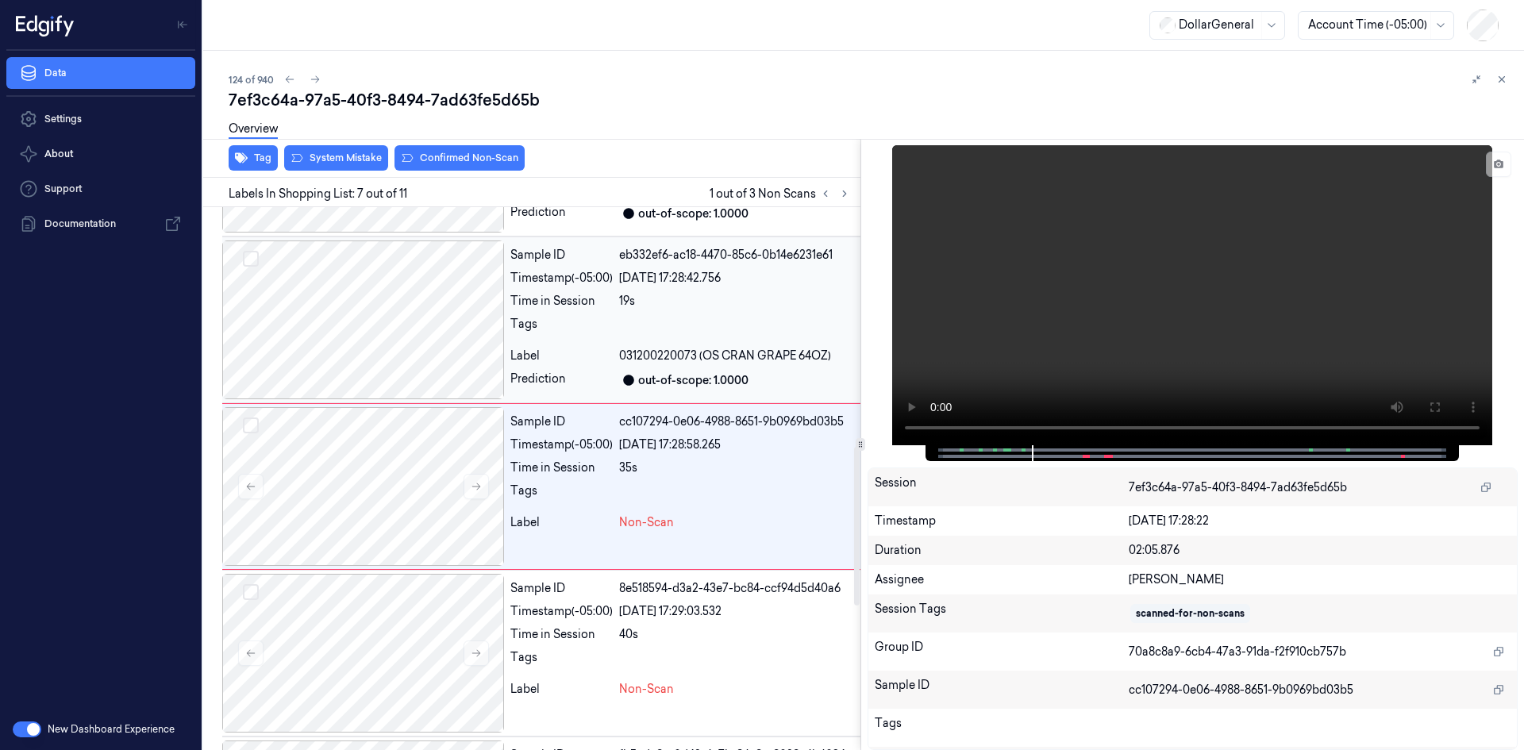
scroll to position [825, 0]
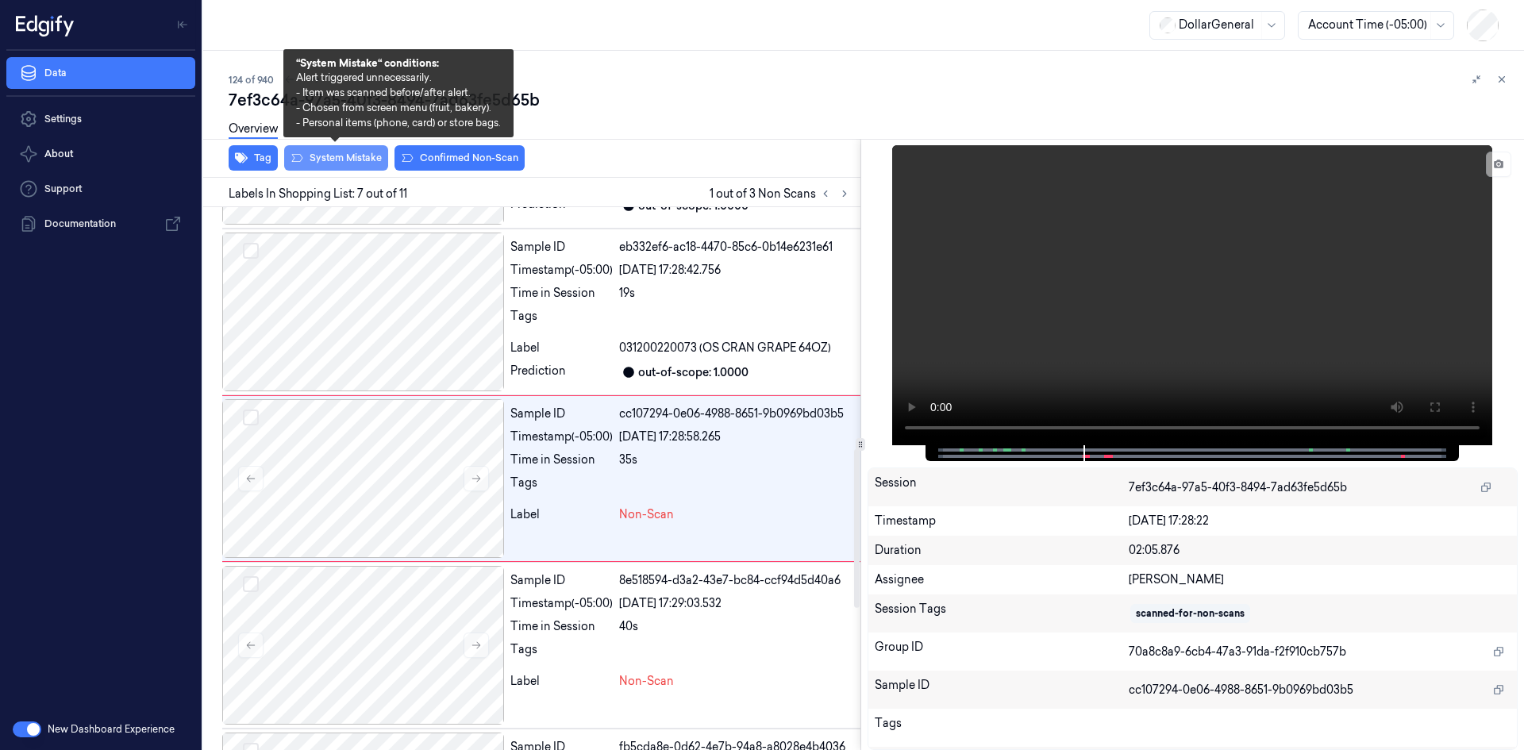
click at [331, 153] on button "System Mistake" at bounding box center [336, 157] width 104 height 25
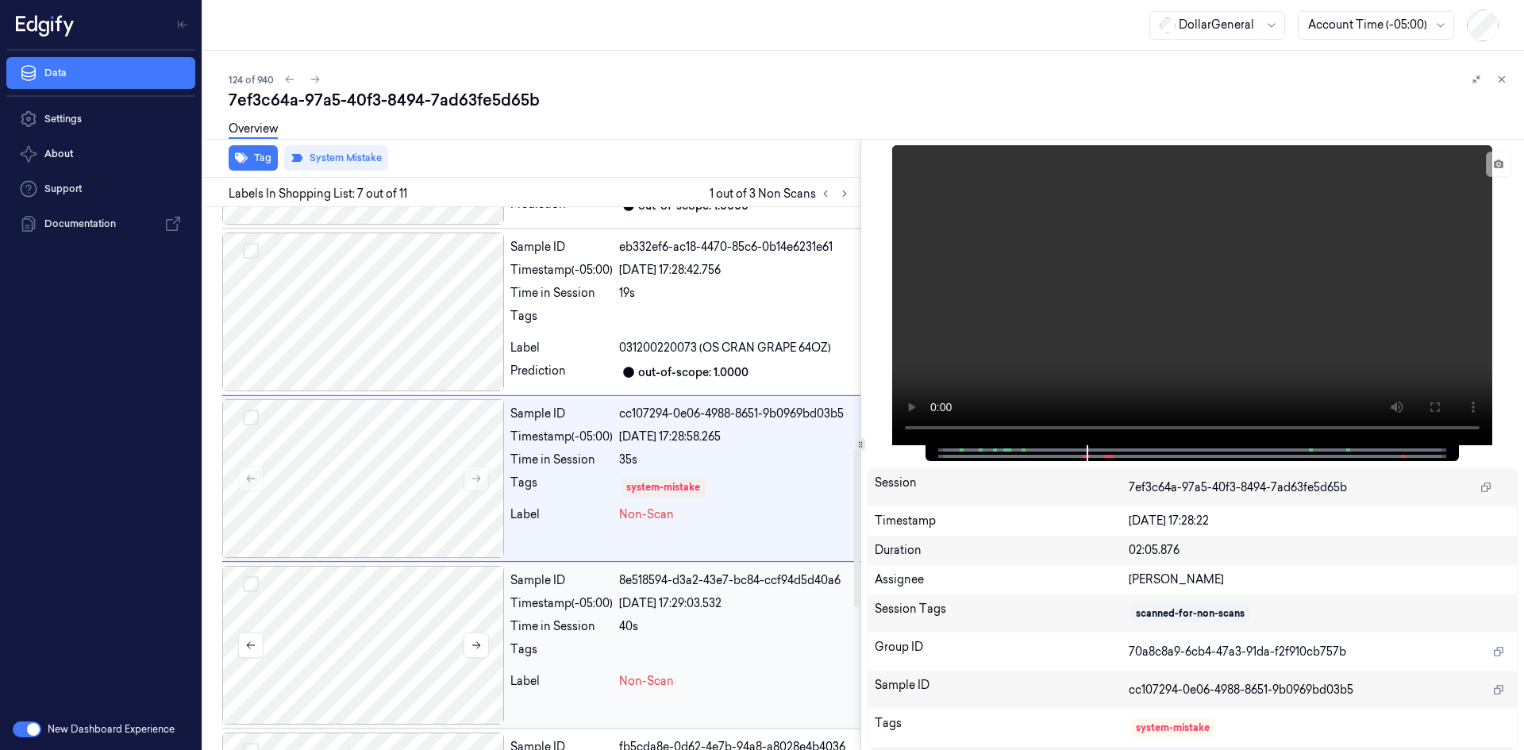
click at [409, 610] on div at bounding box center [363, 645] width 282 height 159
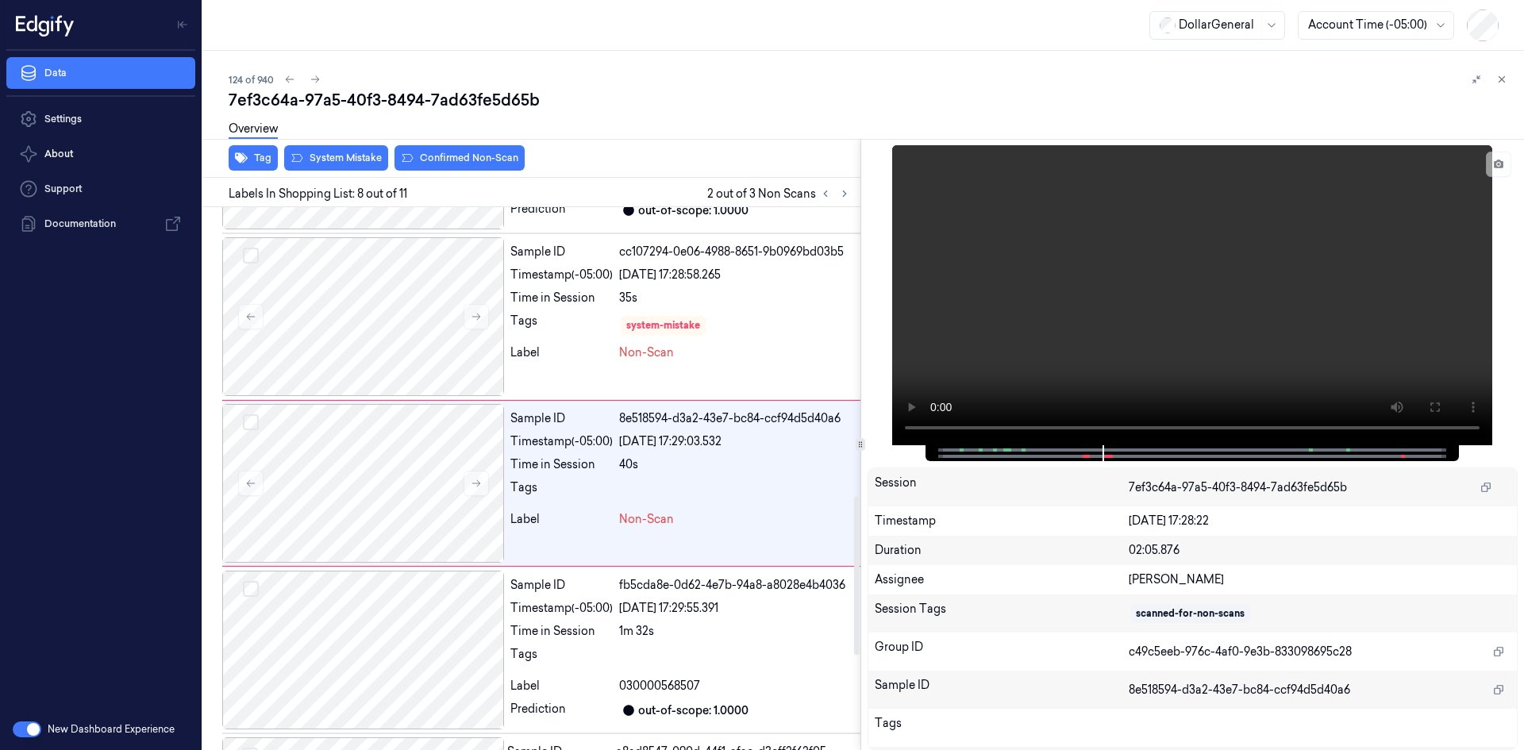
scroll to position [991, 0]
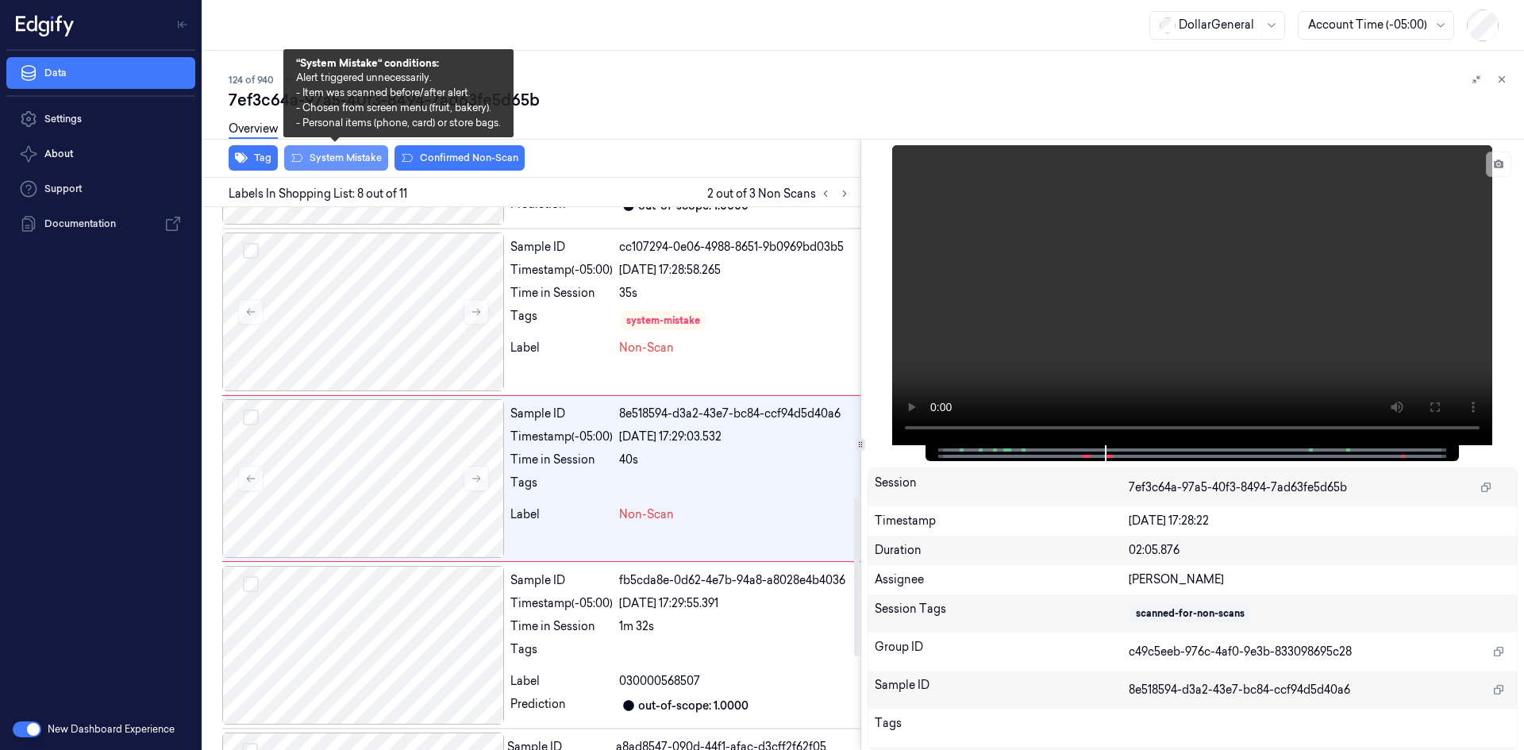
click at [330, 169] on button "System Mistake" at bounding box center [336, 157] width 104 height 25
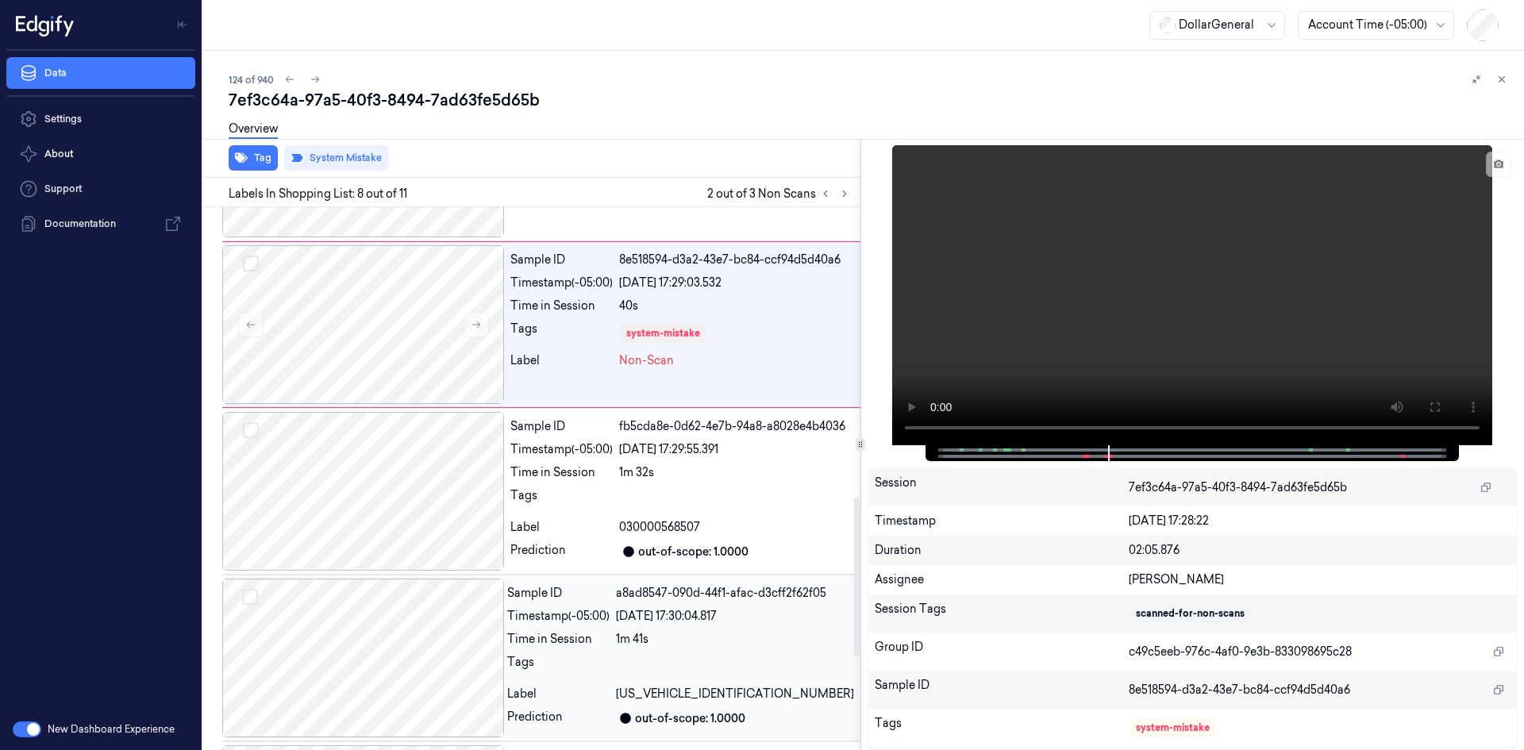
scroll to position [1309, 0]
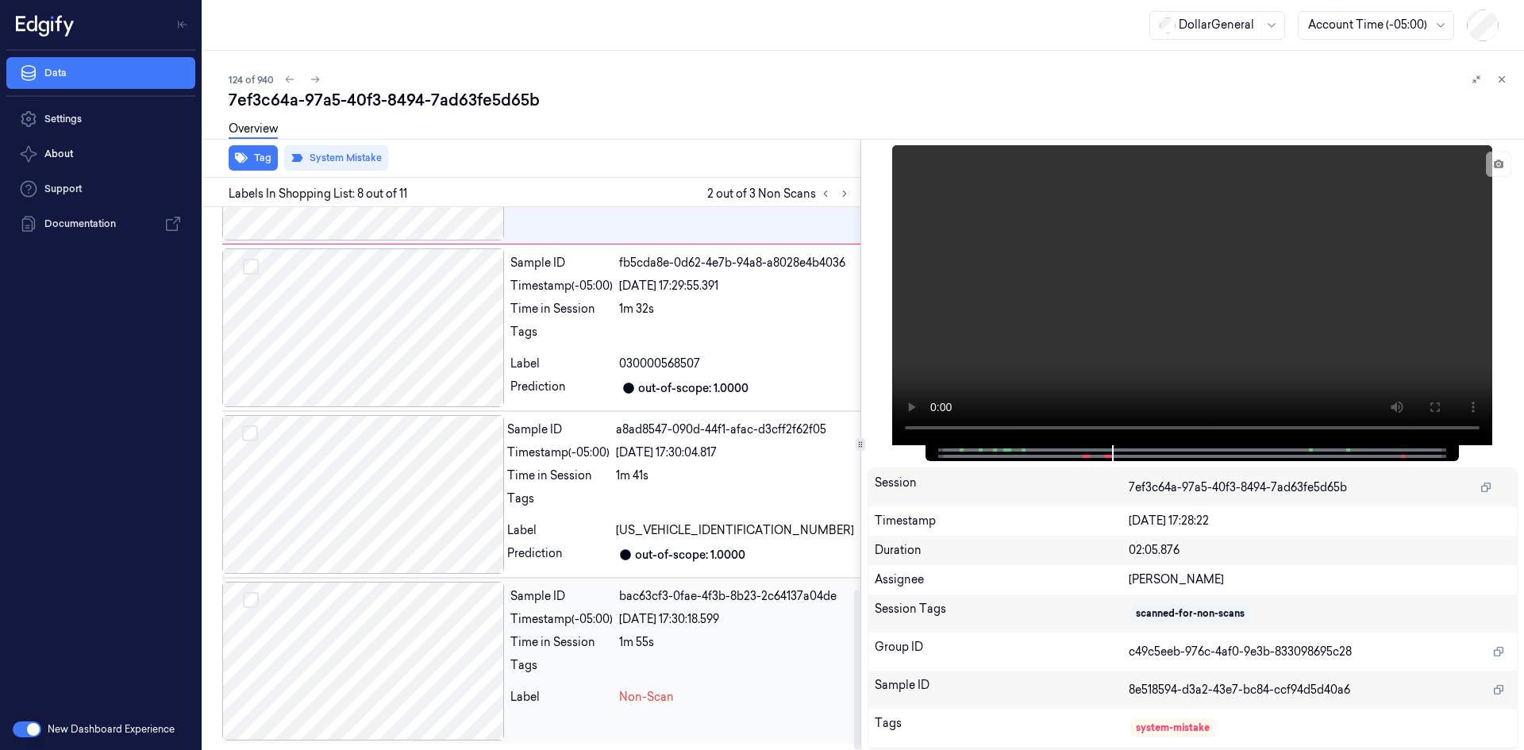
click at [602, 664] on div "Tags" at bounding box center [561, 669] width 102 height 25
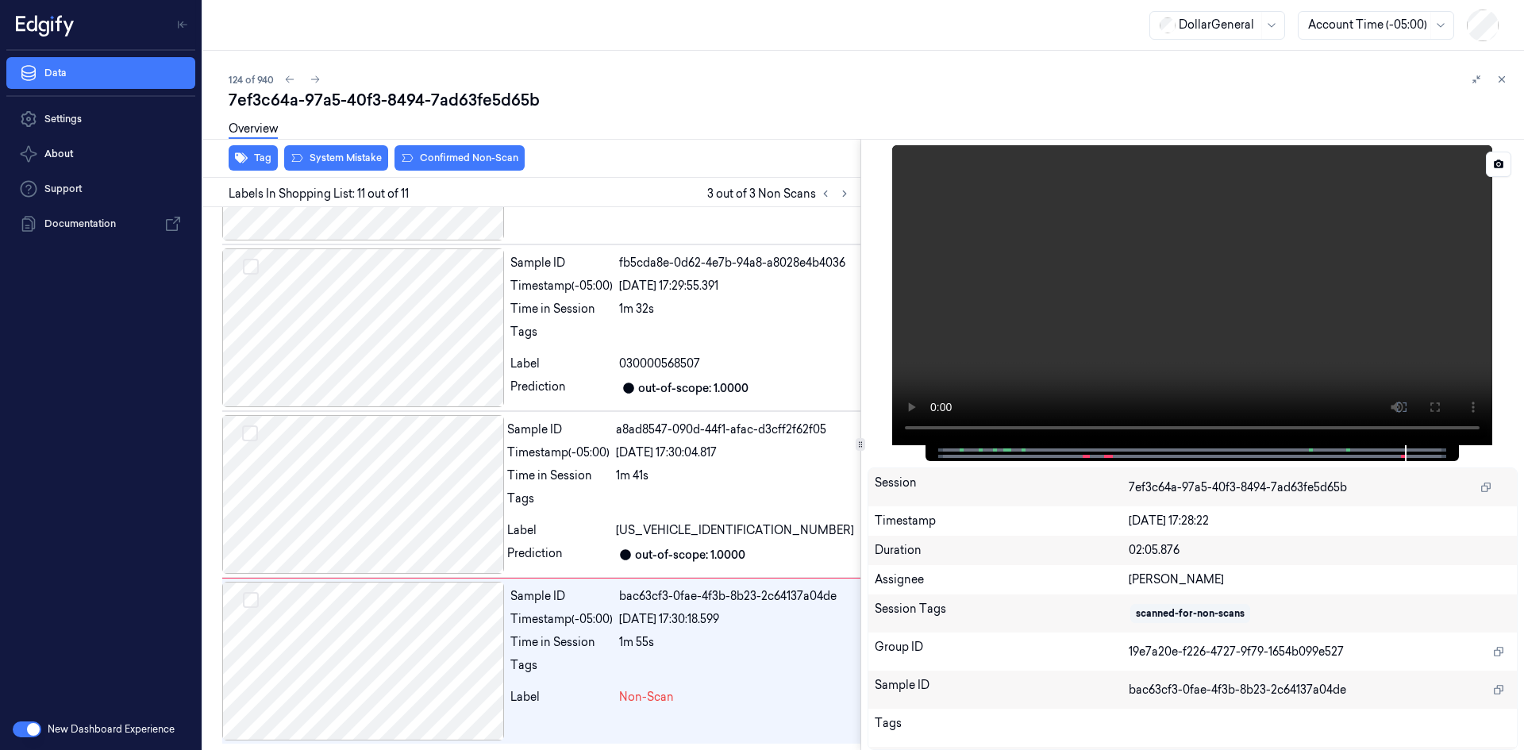
click at [1152, 282] on video at bounding box center [1192, 295] width 600 height 300
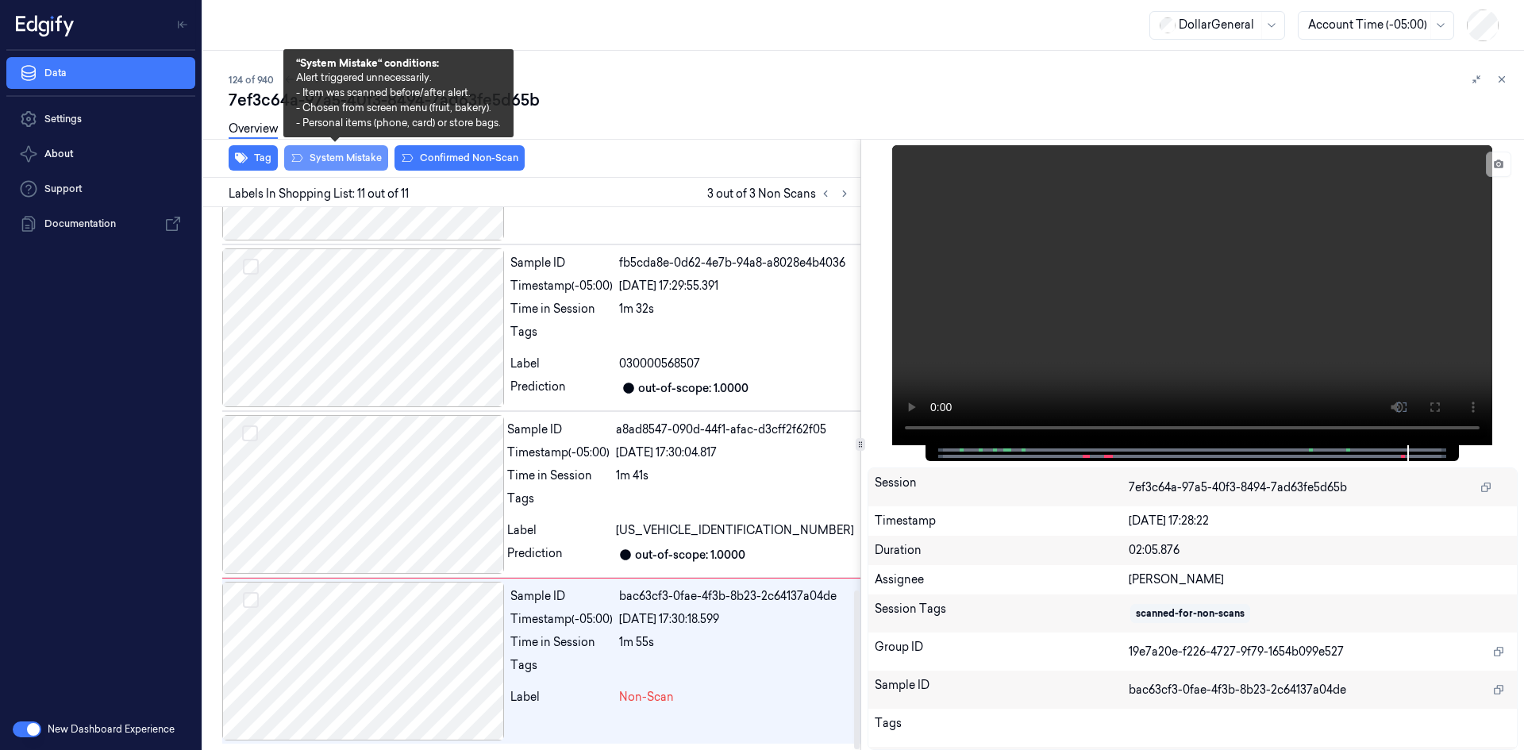
click at [342, 158] on button "System Mistake" at bounding box center [336, 157] width 104 height 25
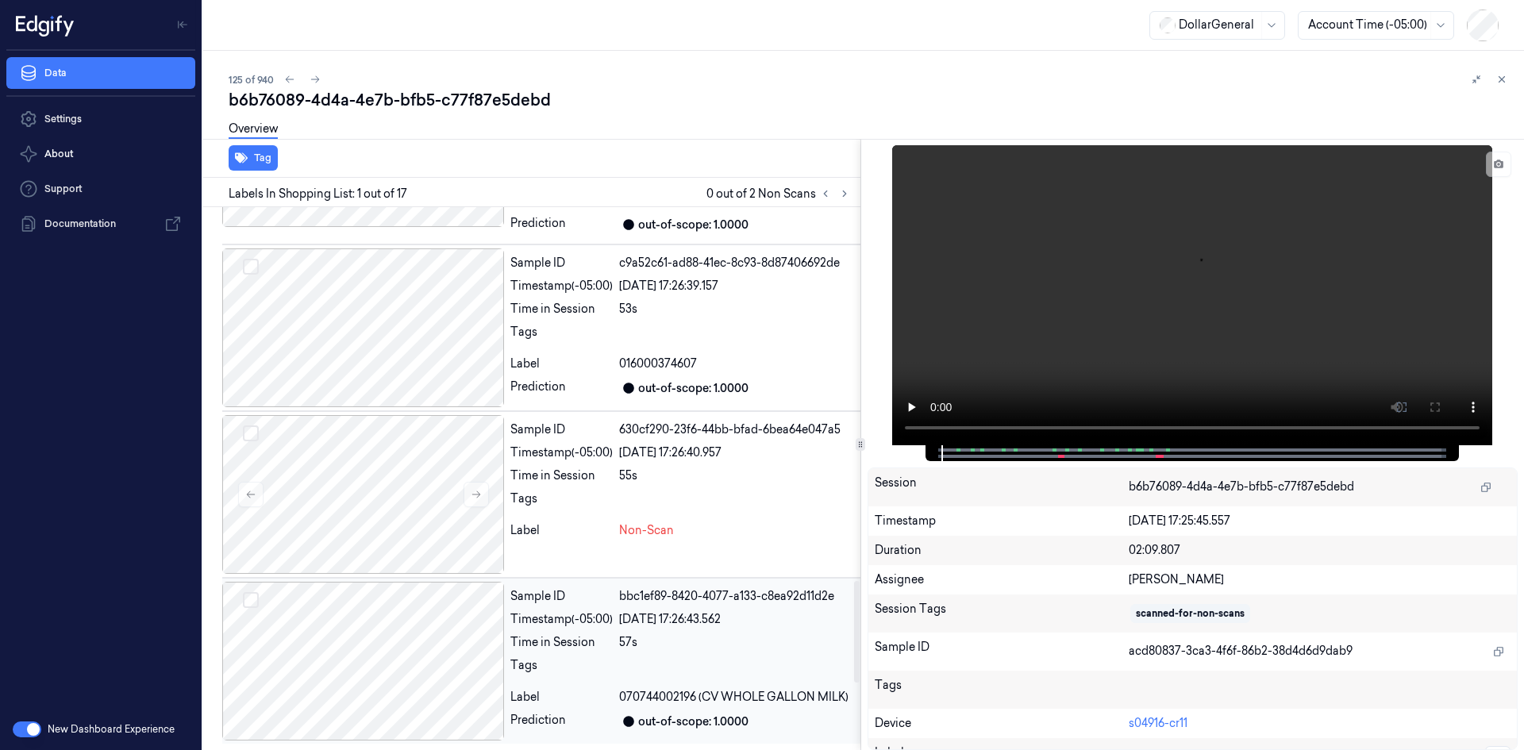
scroll to position [2349, 0]
click at [638, 501] on div at bounding box center [736, 502] width 235 height 25
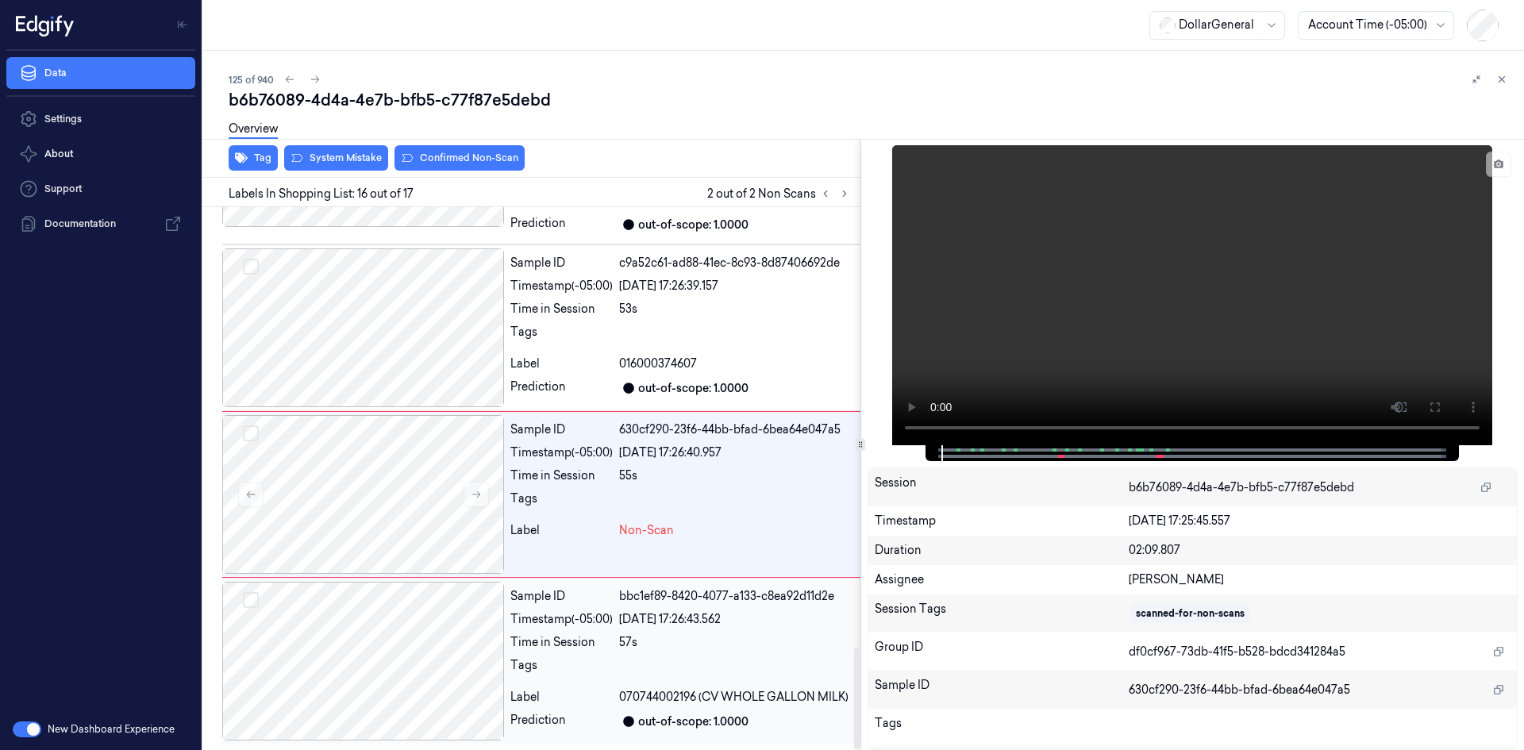
click at [525, 631] on div "Sample ID bbc1ef89-8420-4077-a133-c8ea92d11d2e Timestamp (-05:00) [DATE] 17:26:…" at bounding box center [682, 661] width 356 height 159
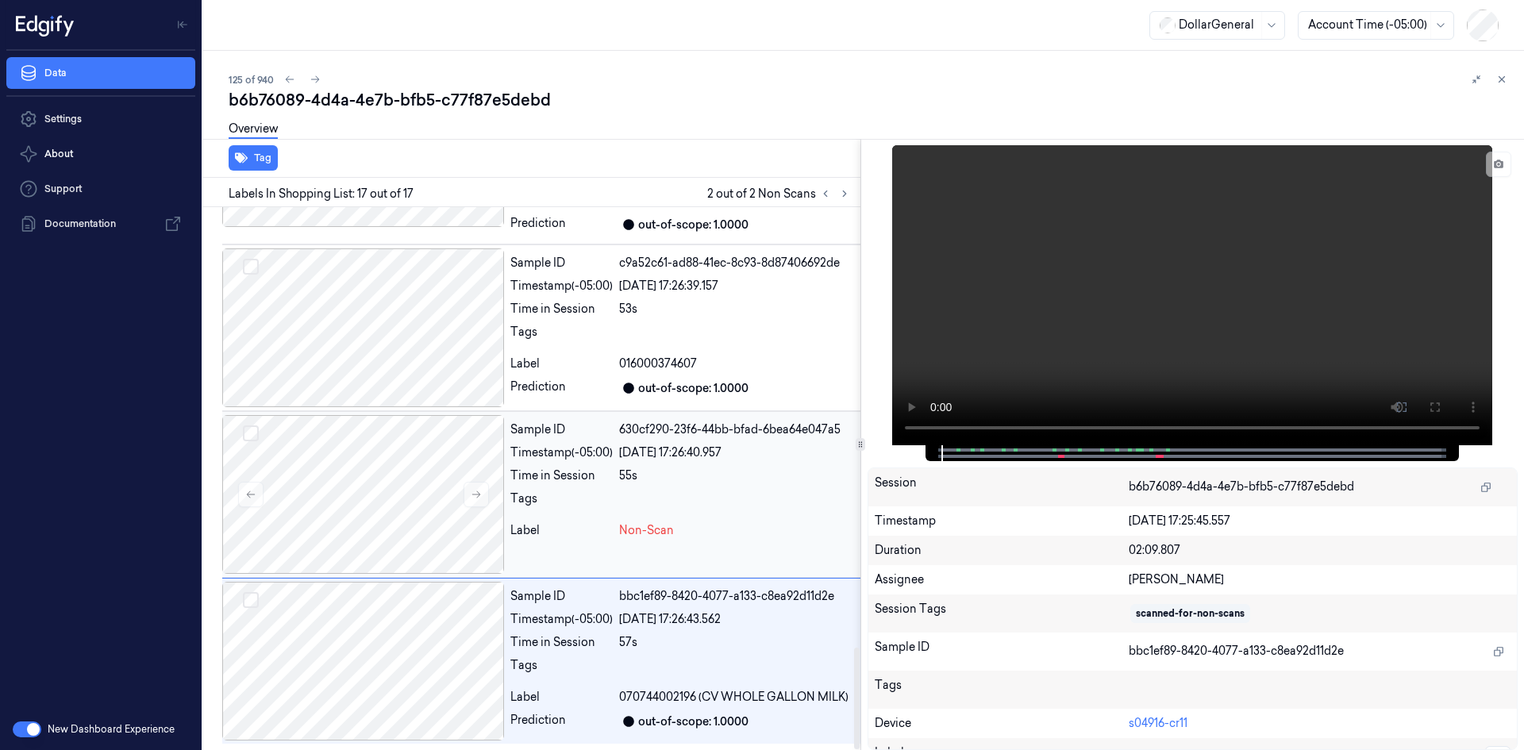
click at [581, 444] on div "Timestamp (-05:00)" at bounding box center [561, 452] width 102 height 17
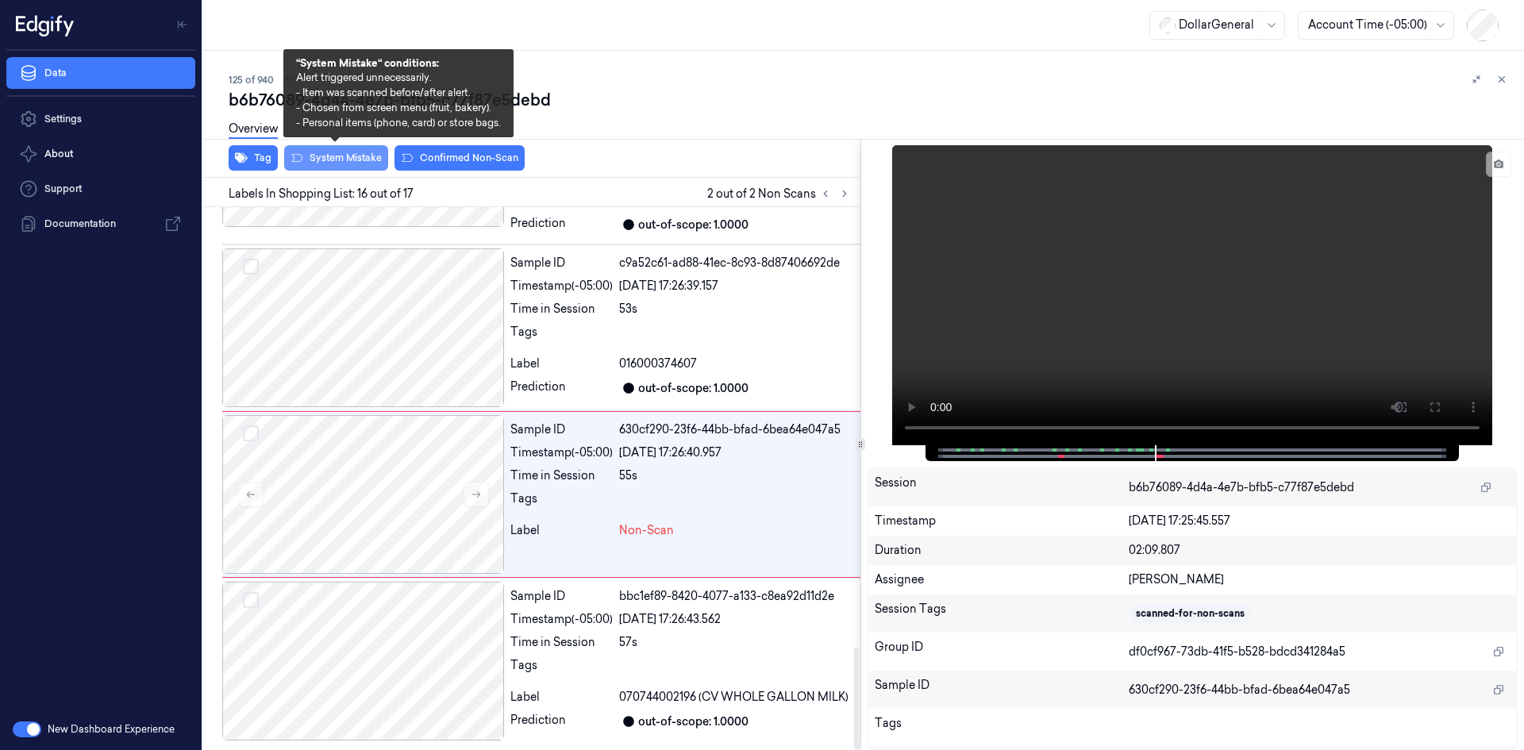
click at [325, 154] on button "System Mistake" at bounding box center [336, 157] width 104 height 25
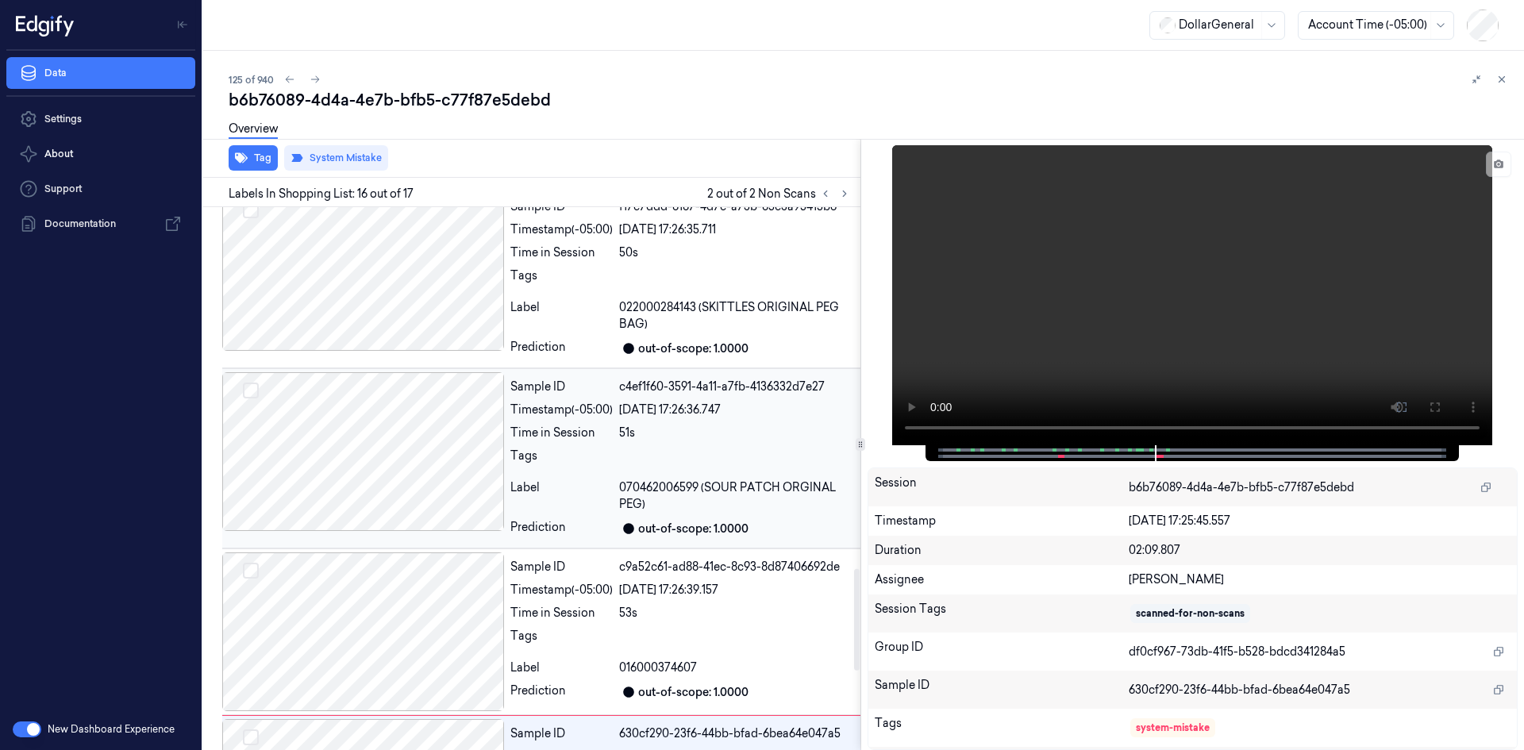
scroll to position [1714, 0]
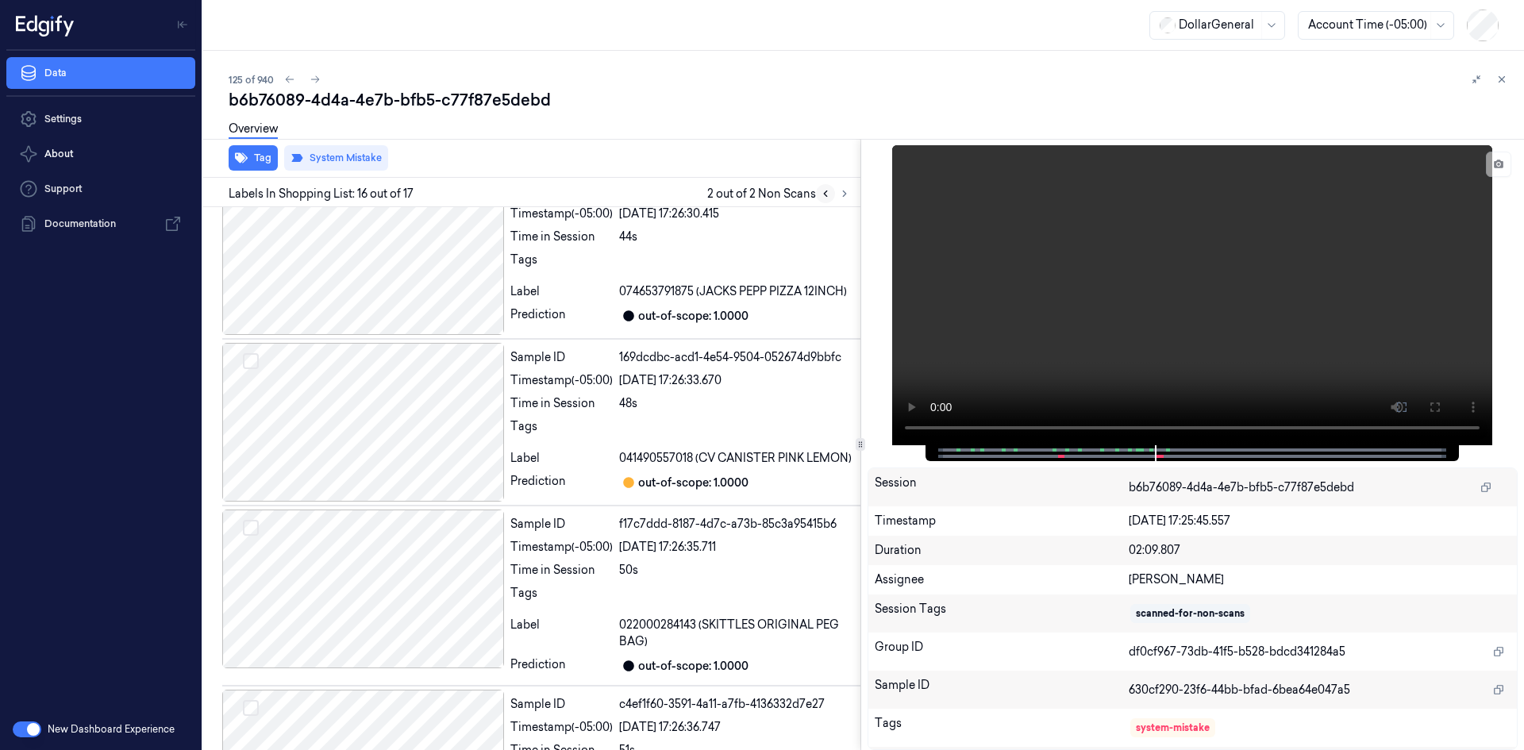
click at [825, 192] on icon at bounding box center [825, 193] width 11 height 11
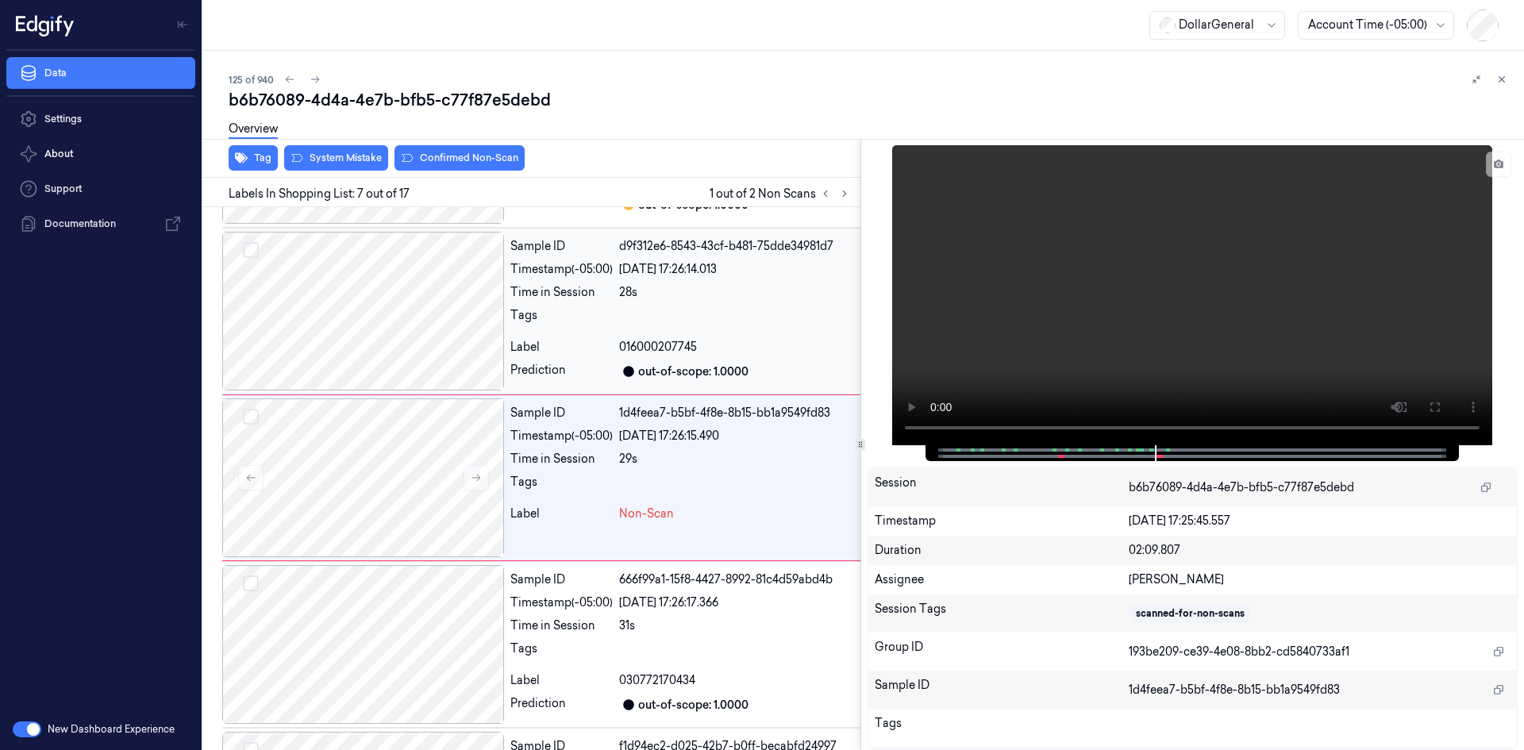
scroll to position [811, 0]
click at [1016, 296] on video at bounding box center [1192, 295] width 600 height 300
click at [1013, 294] on video at bounding box center [1192, 295] width 600 height 300
click at [476, 638] on div at bounding box center [363, 645] width 282 height 159
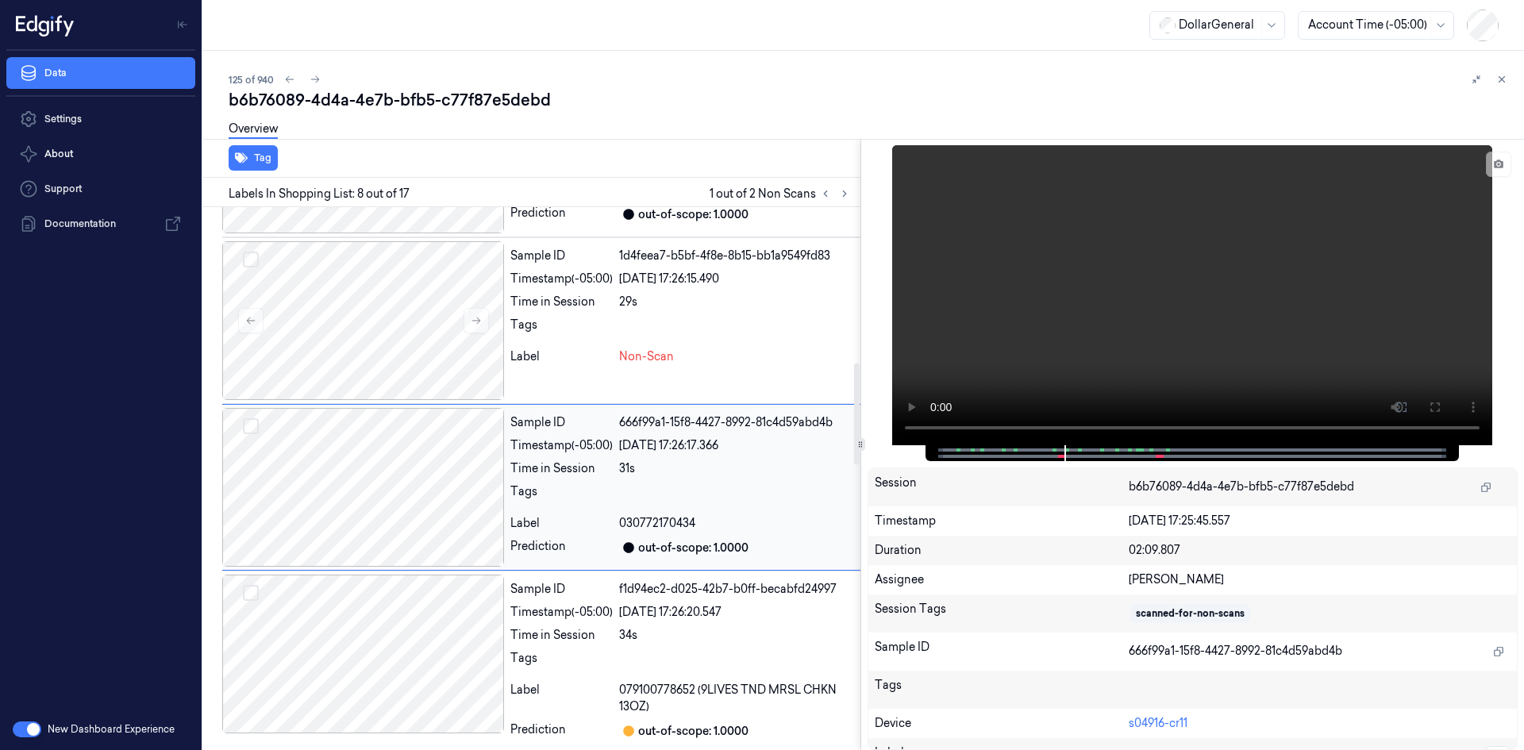
scroll to position [978, 0]
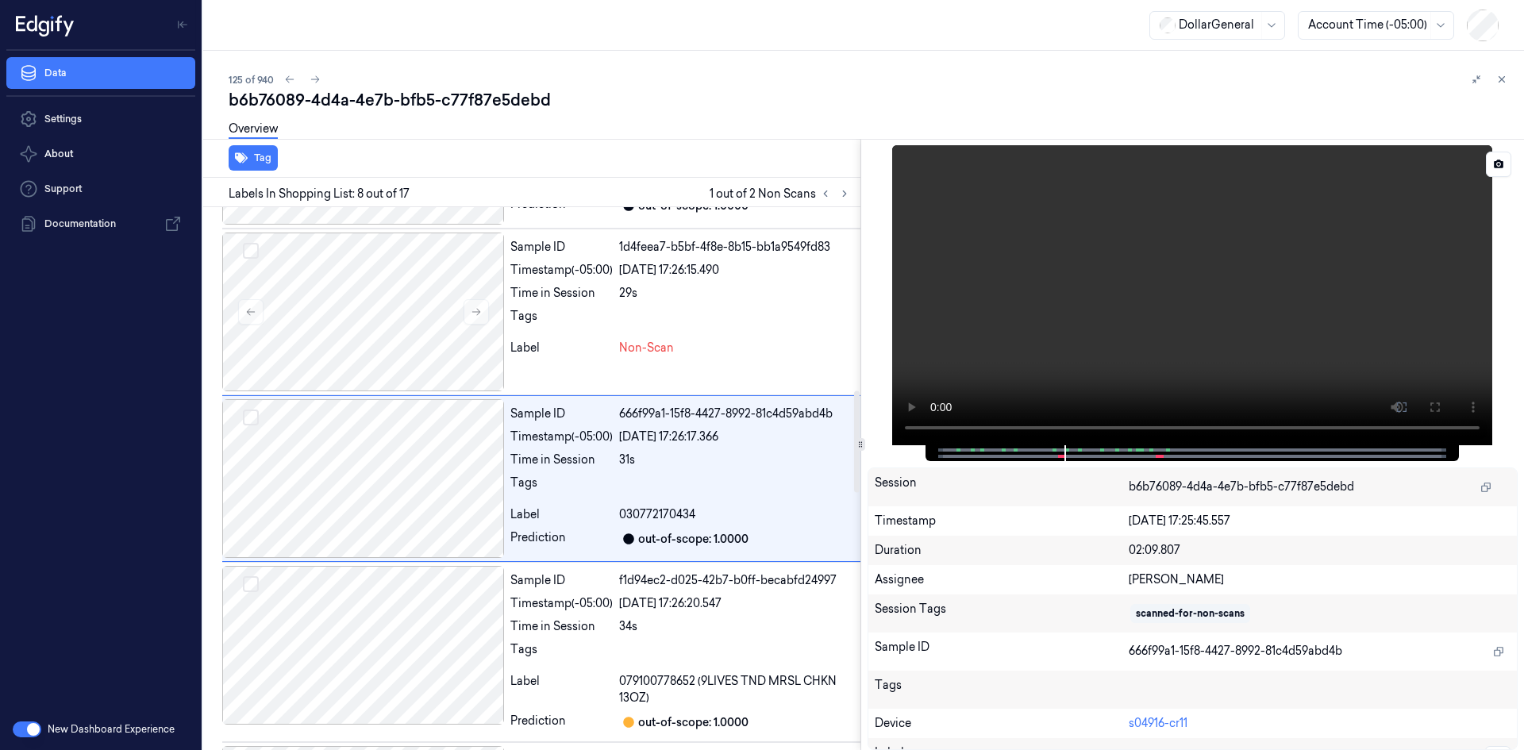
click at [1034, 304] on video at bounding box center [1192, 295] width 600 height 300
click at [731, 304] on div "Sample ID 1d4feea7-b5bf-4f8e-8b15-bb1a9549fd83 Timestamp (-05:00) [DATE] 17:26:…" at bounding box center [682, 312] width 356 height 159
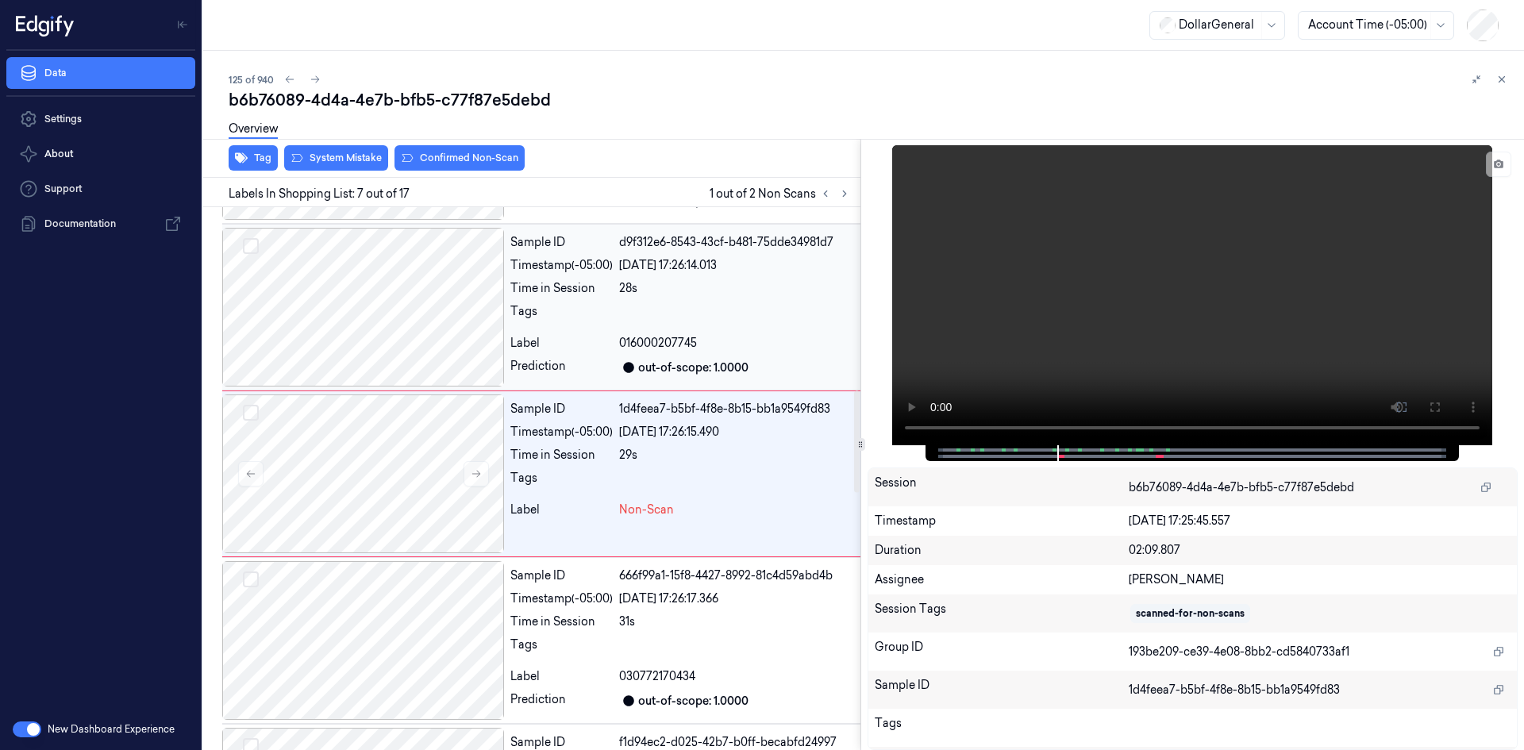
scroll to position [811, 0]
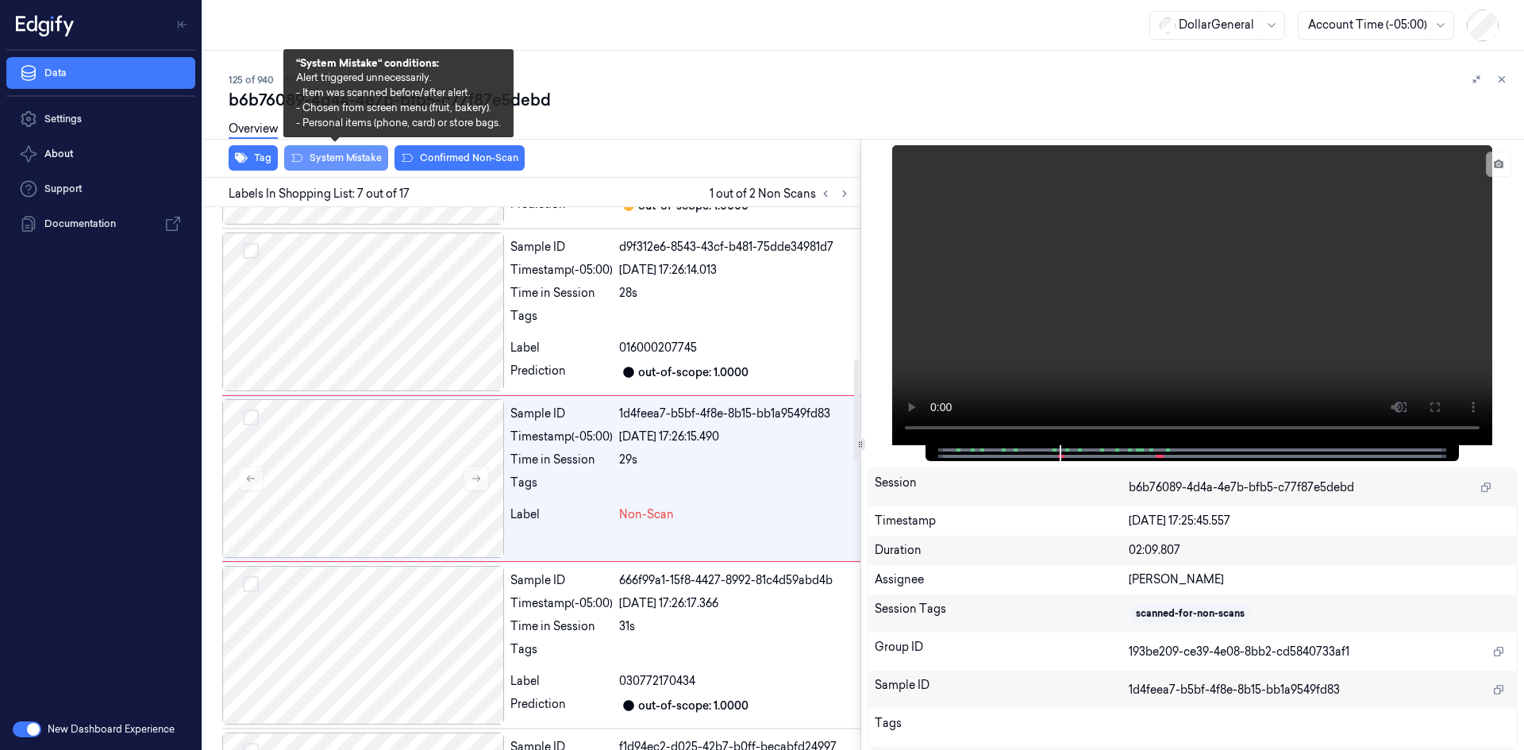
click at [308, 156] on button "System Mistake" at bounding box center [336, 157] width 104 height 25
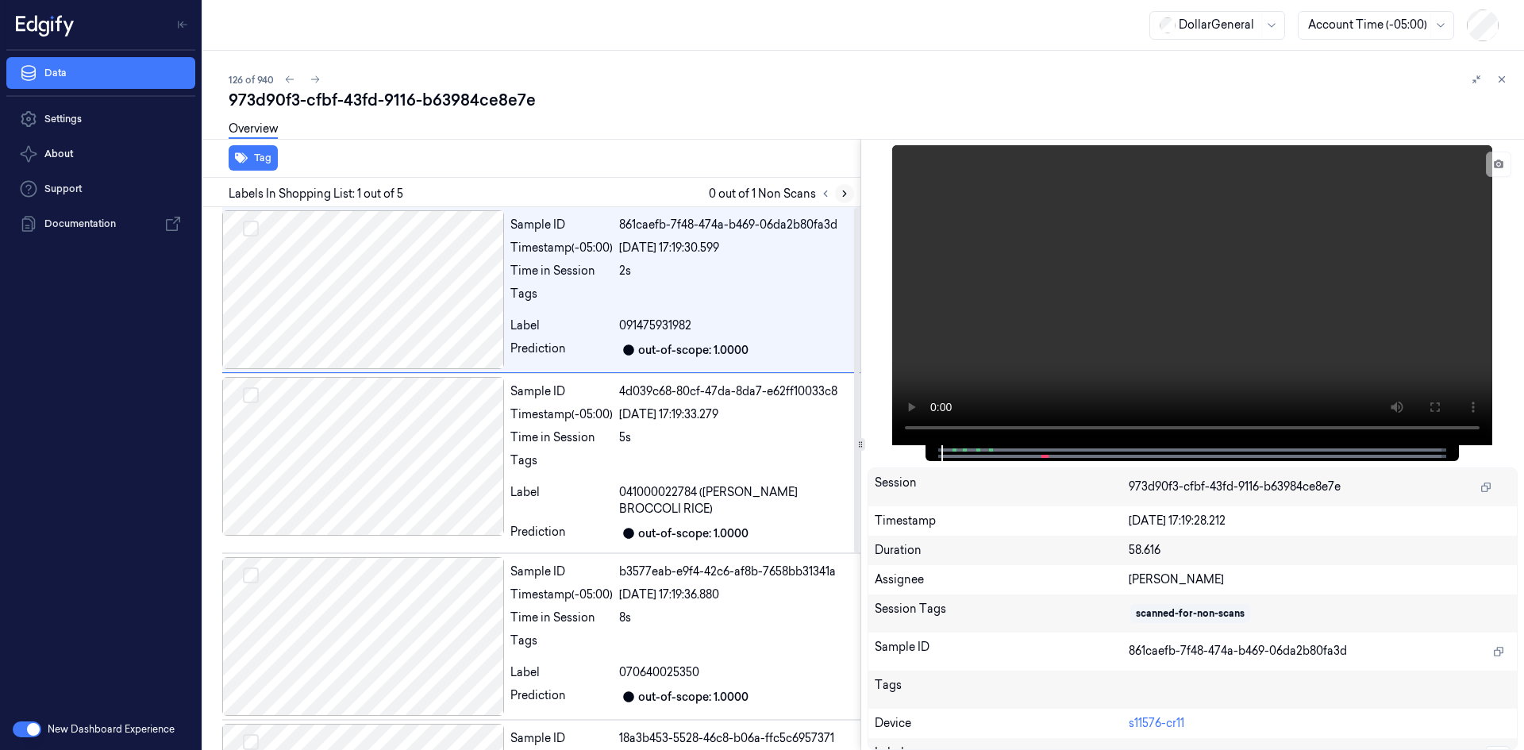
click at [844, 198] on icon at bounding box center [844, 193] width 11 height 11
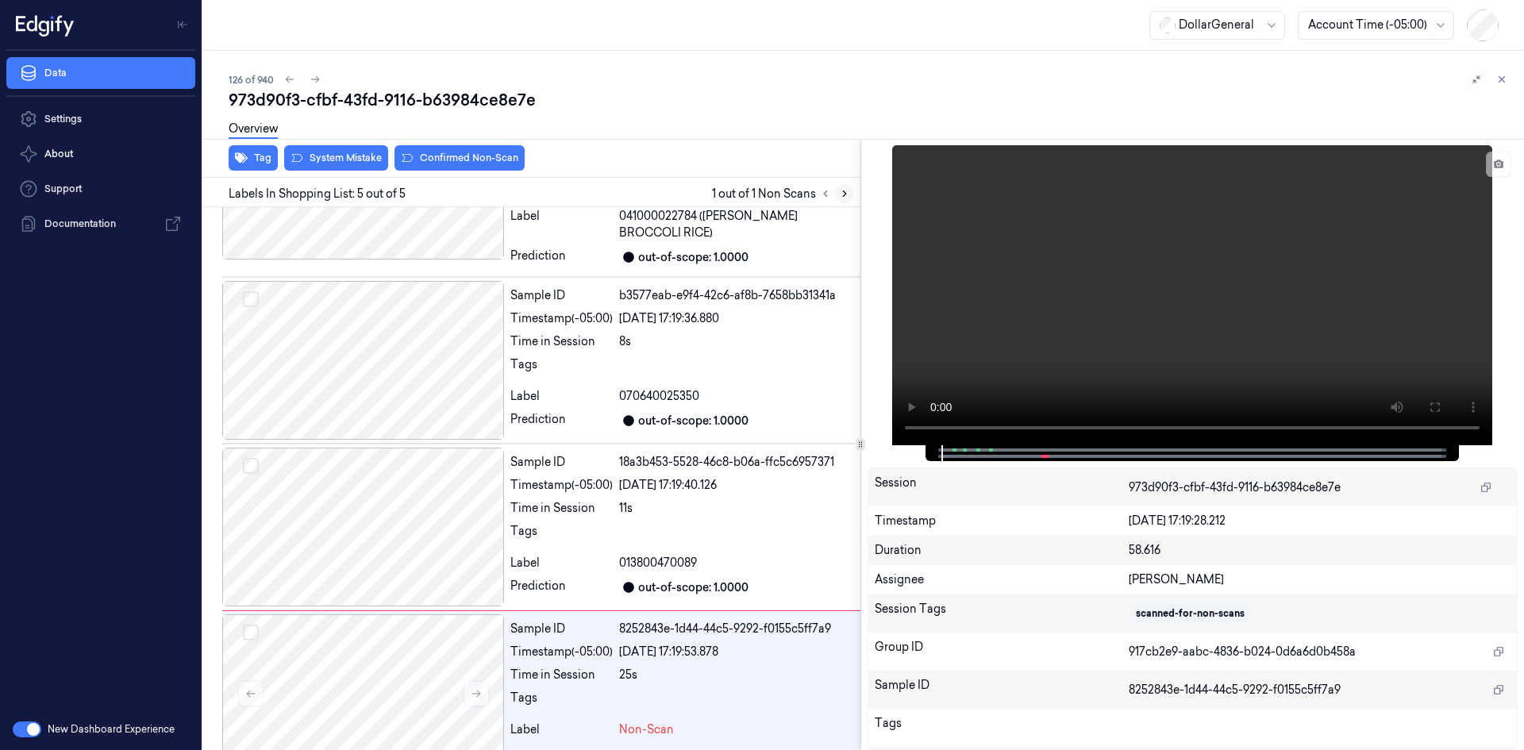
scroll to position [309, 0]
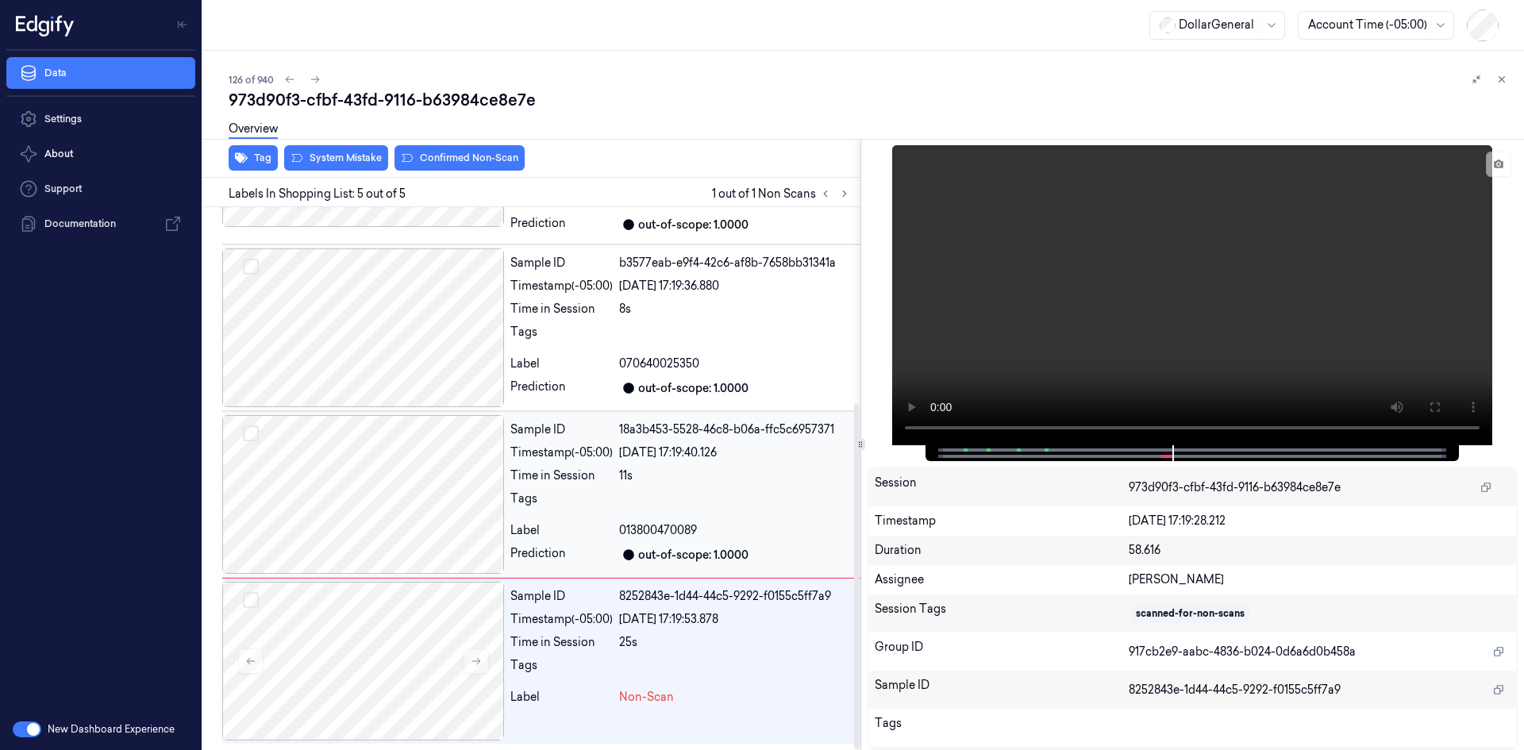
click at [567, 503] on div "Tags" at bounding box center [561, 502] width 102 height 25
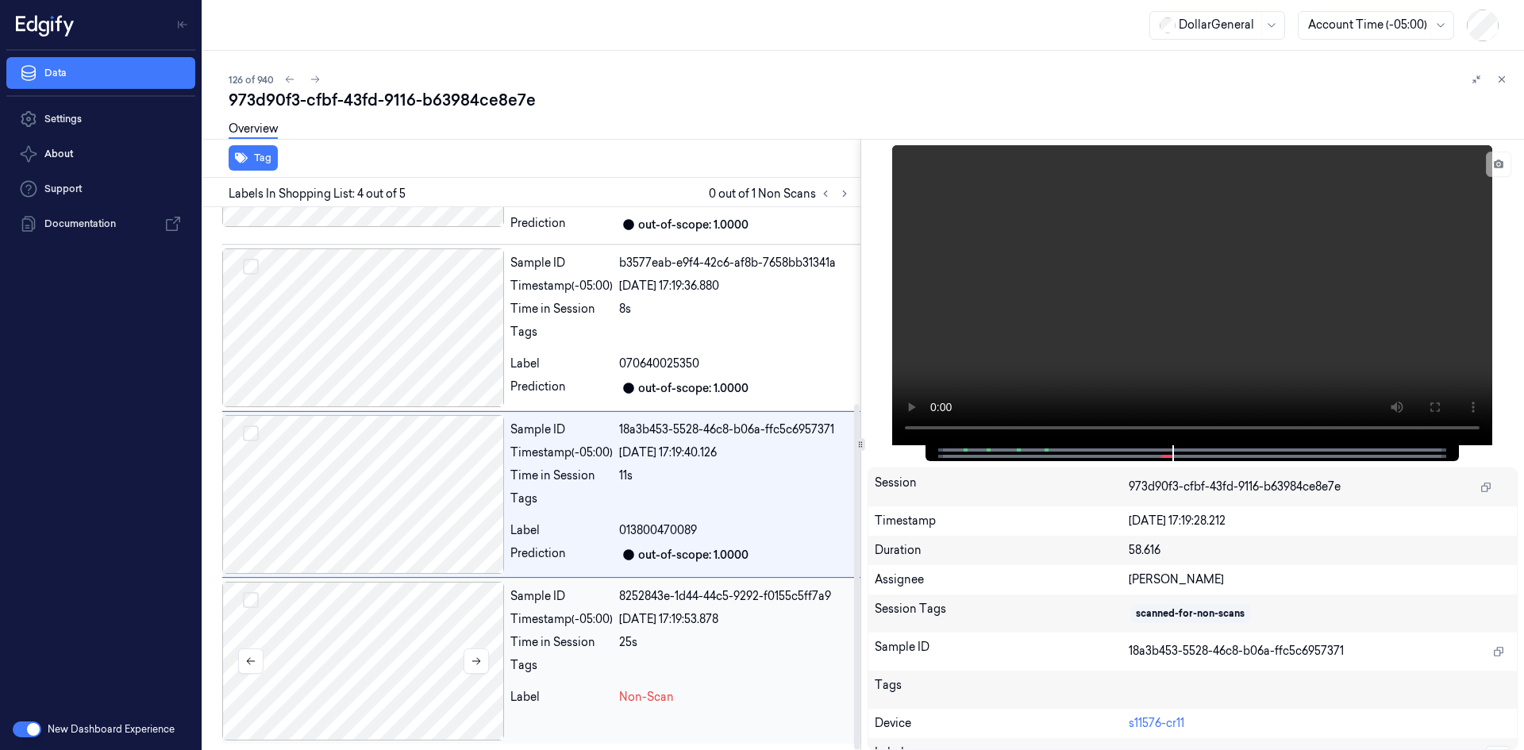
click at [496, 663] on div at bounding box center [363, 661] width 282 height 159
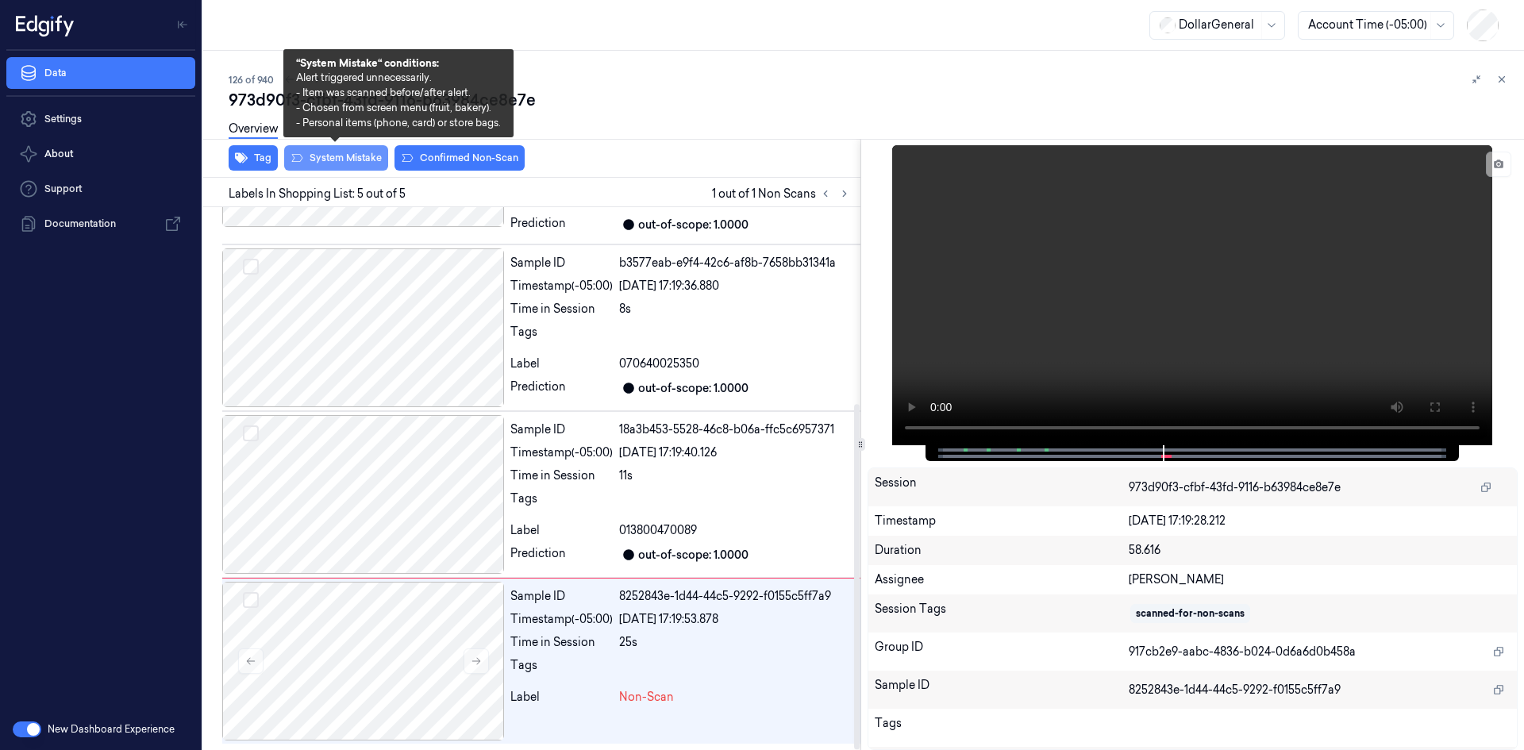
click at [344, 168] on button "System Mistake" at bounding box center [336, 157] width 104 height 25
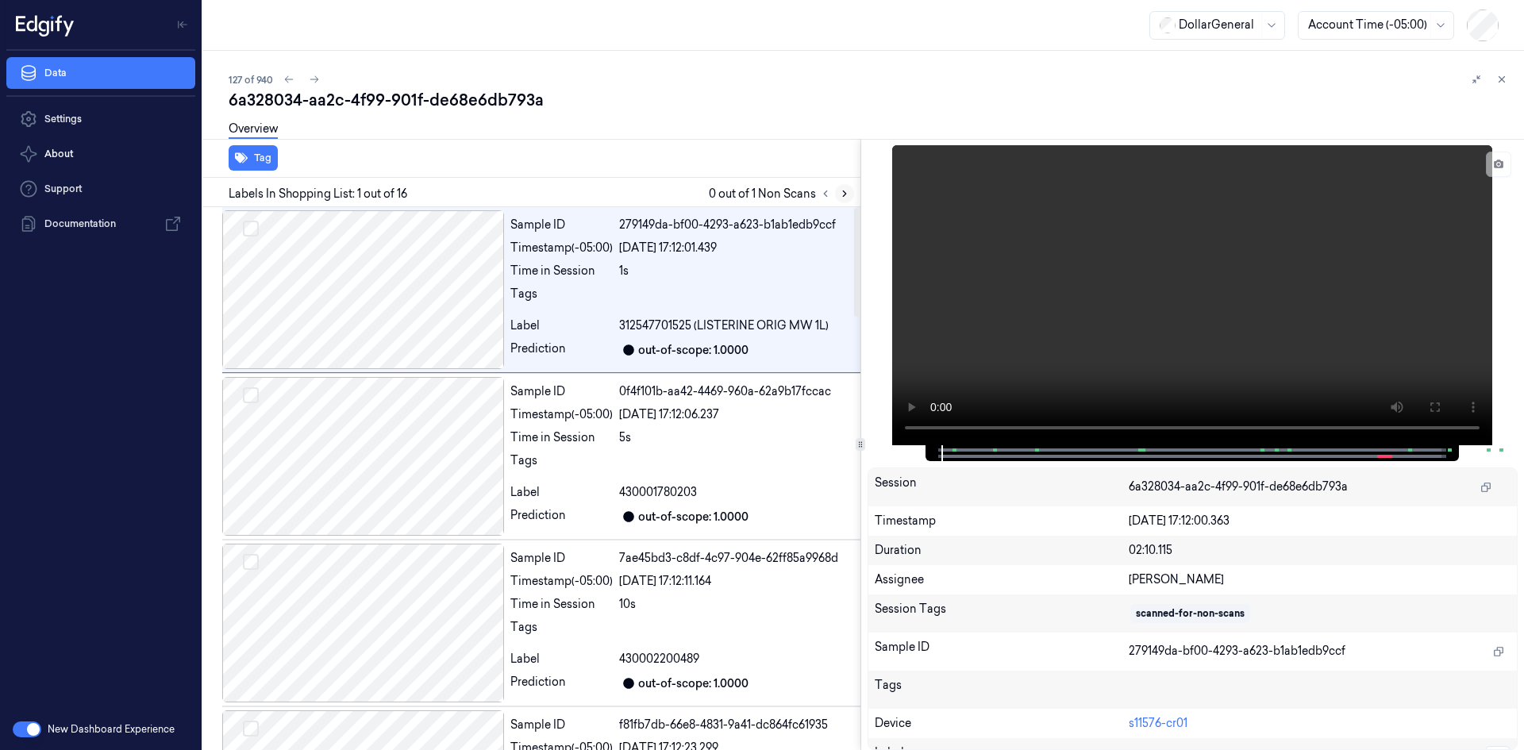
click at [839, 198] on icon at bounding box center [844, 193] width 11 height 11
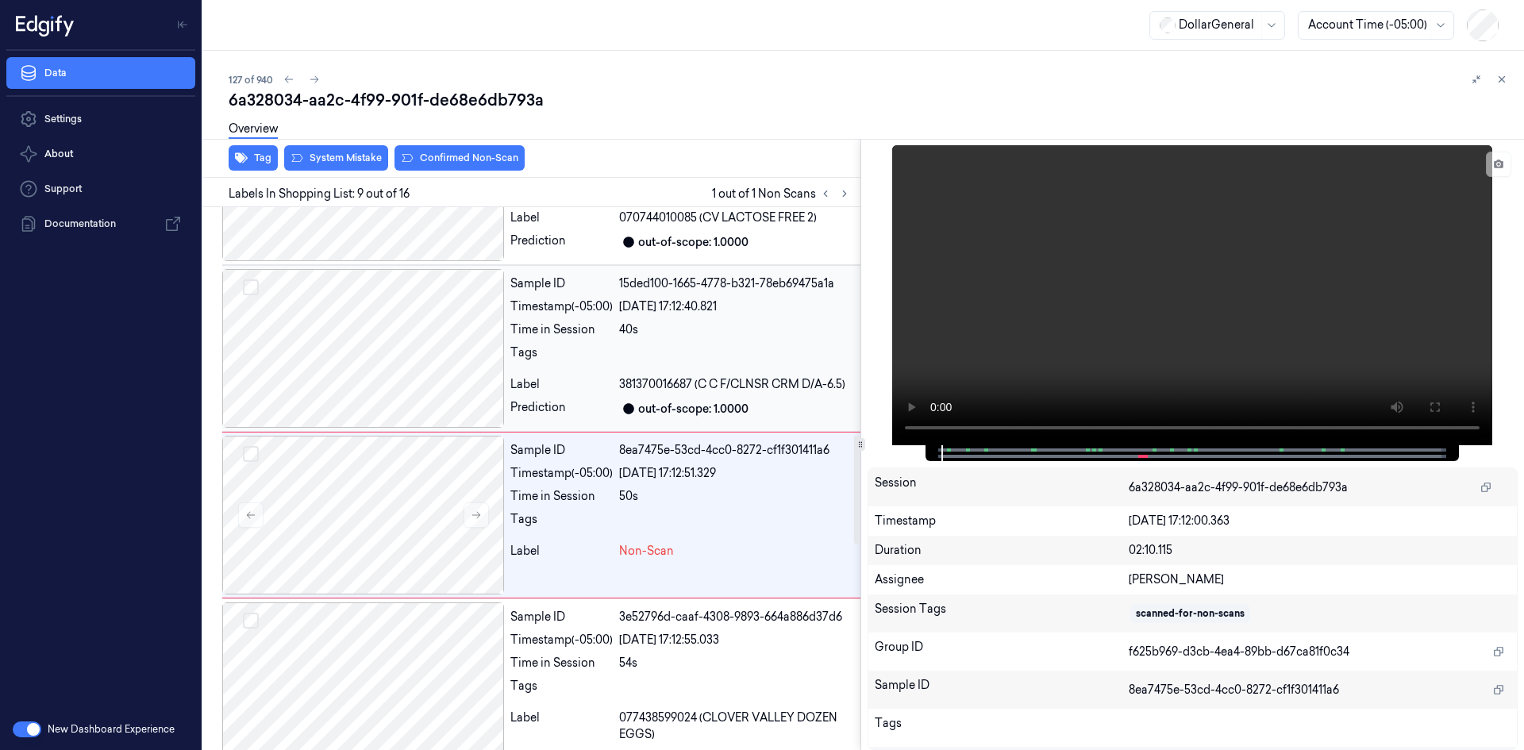
scroll to position [1144, 0]
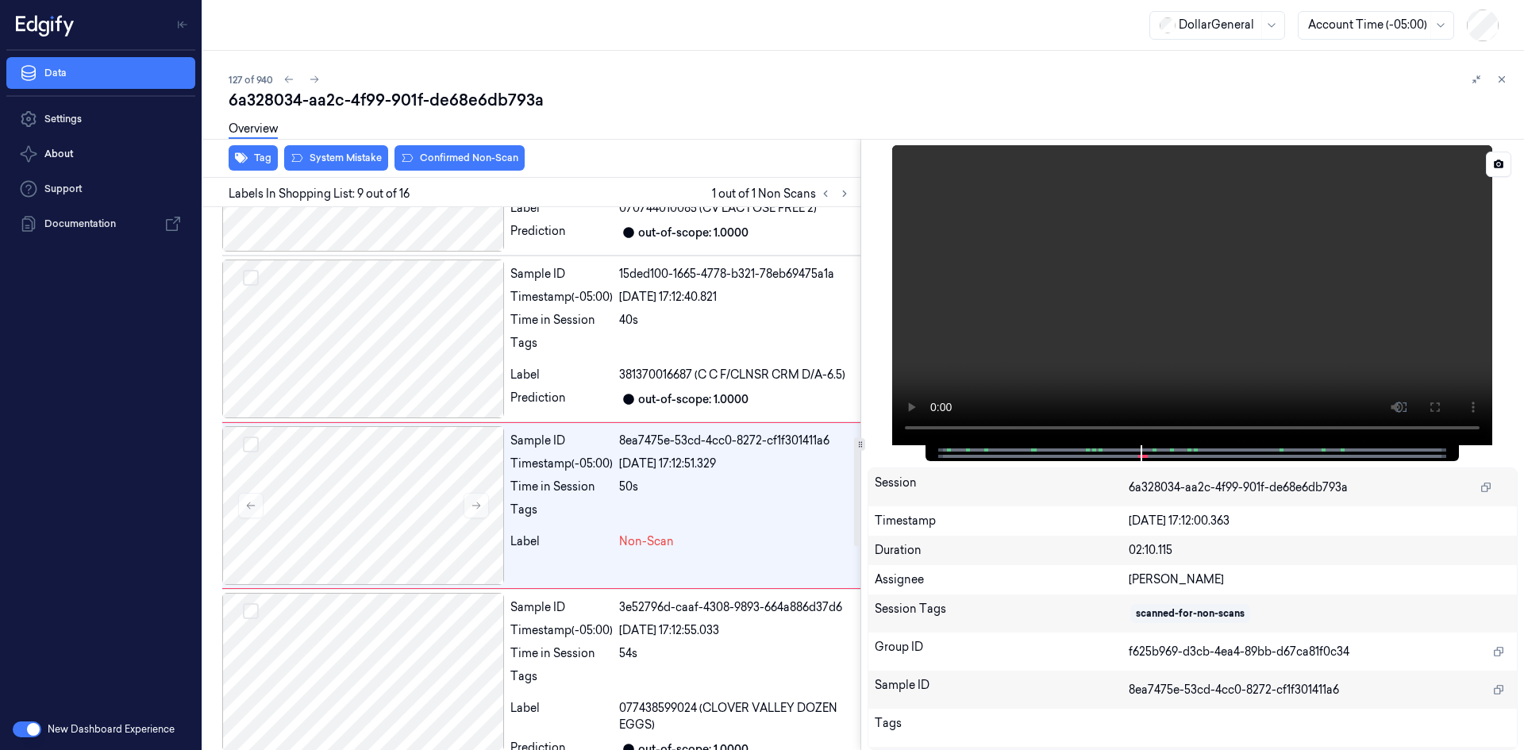
click at [949, 331] on video at bounding box center [1192, 295] width 600 height 300
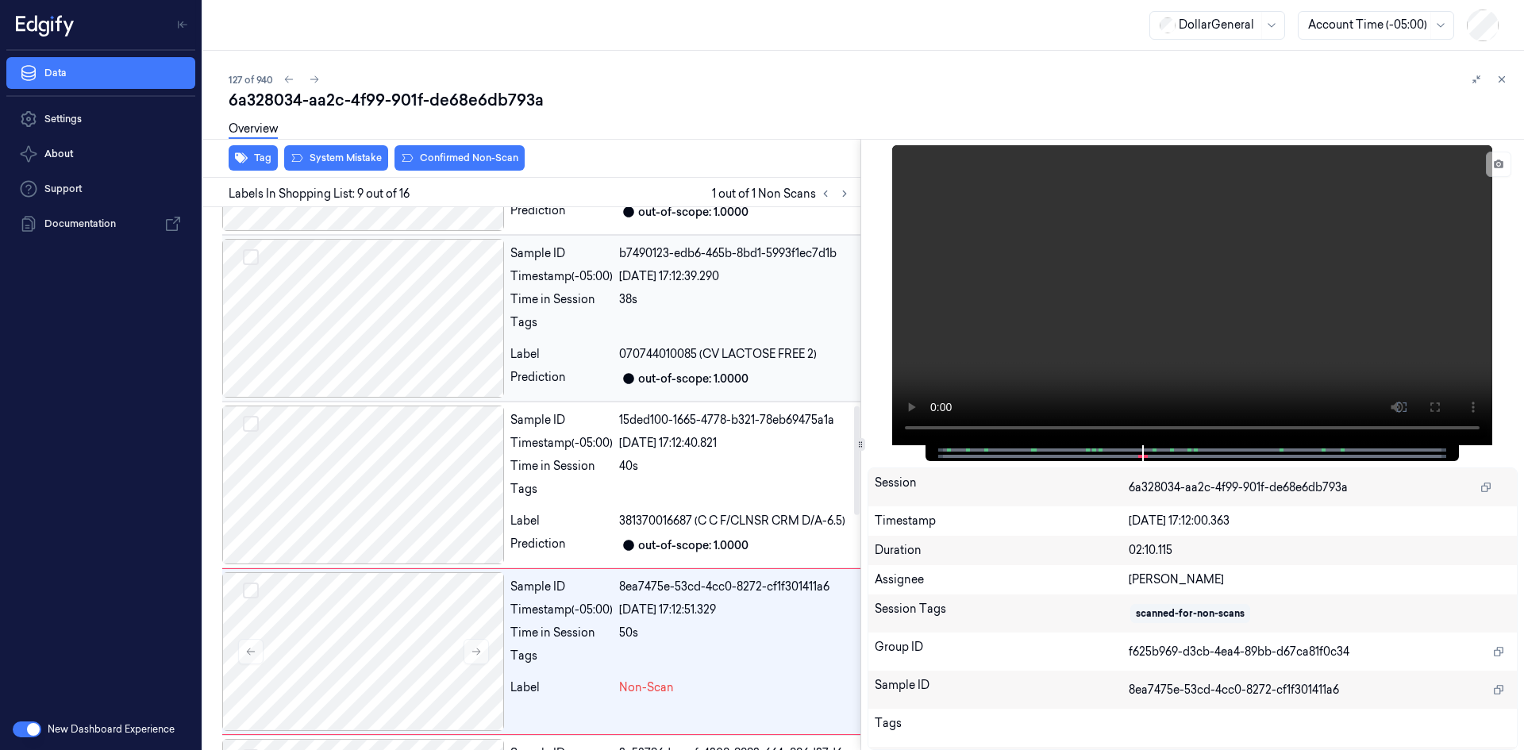
scroll to position [906, 0]
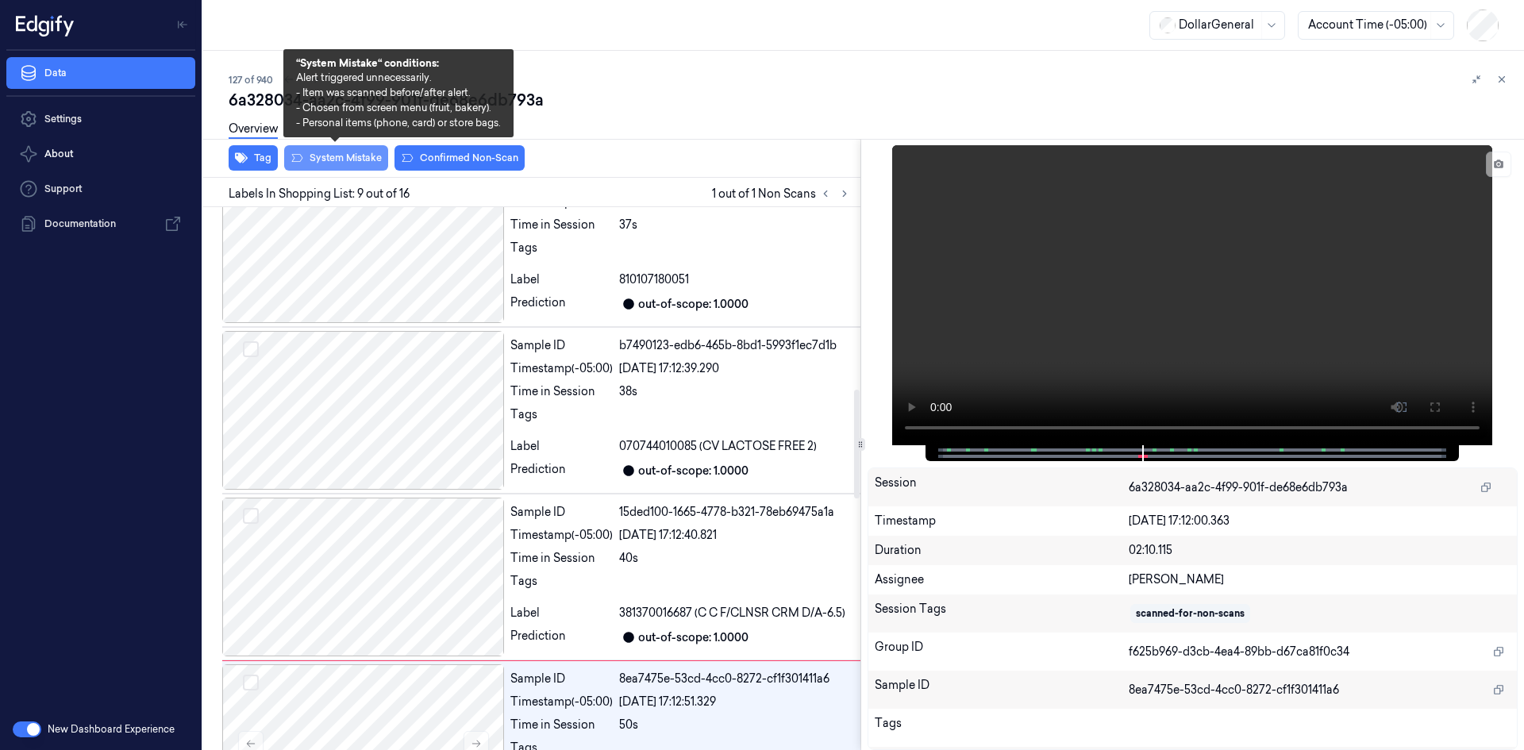
click at [371, 156] on button "System Mistake" at bounding box center [336, 157] width 104 height 25
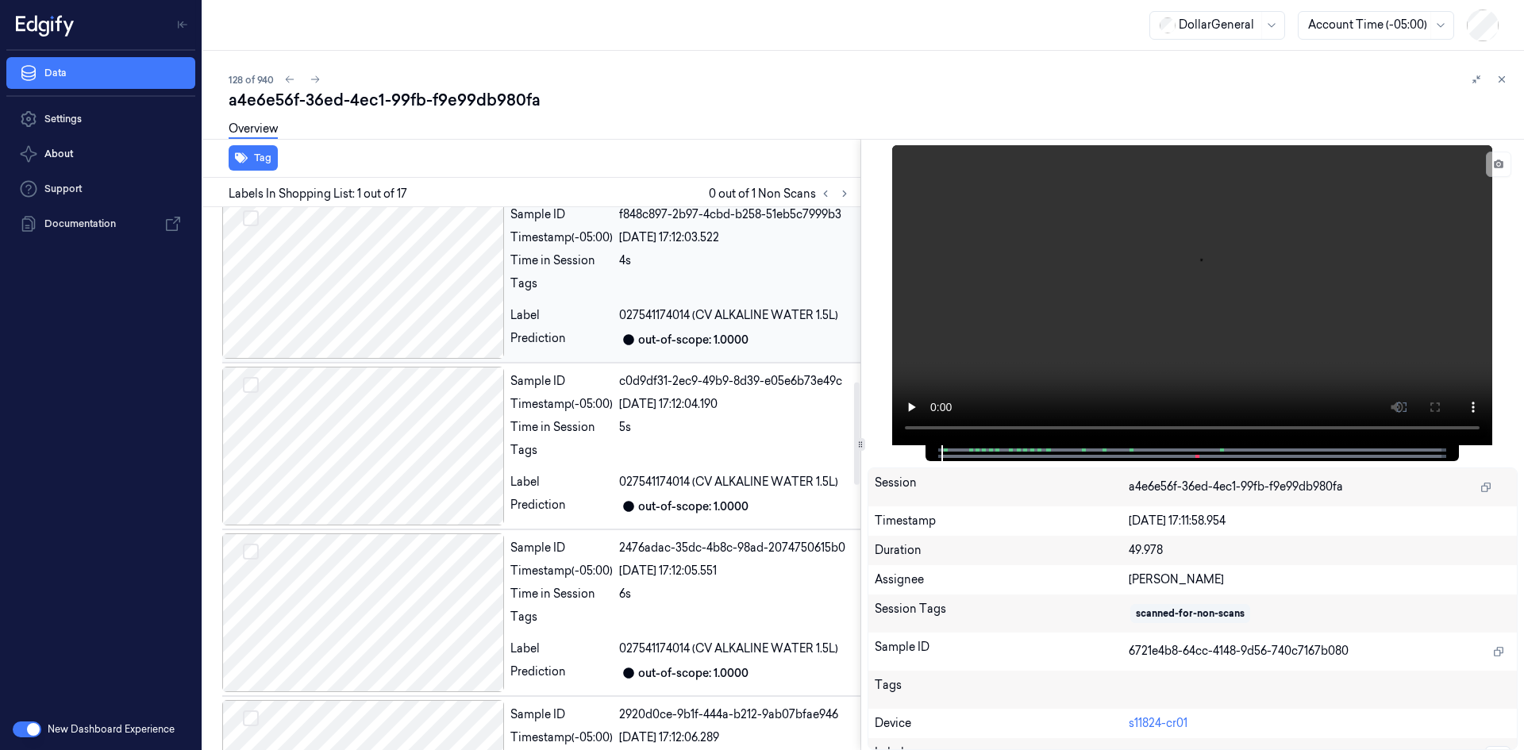
scroll to position [1112, 0]
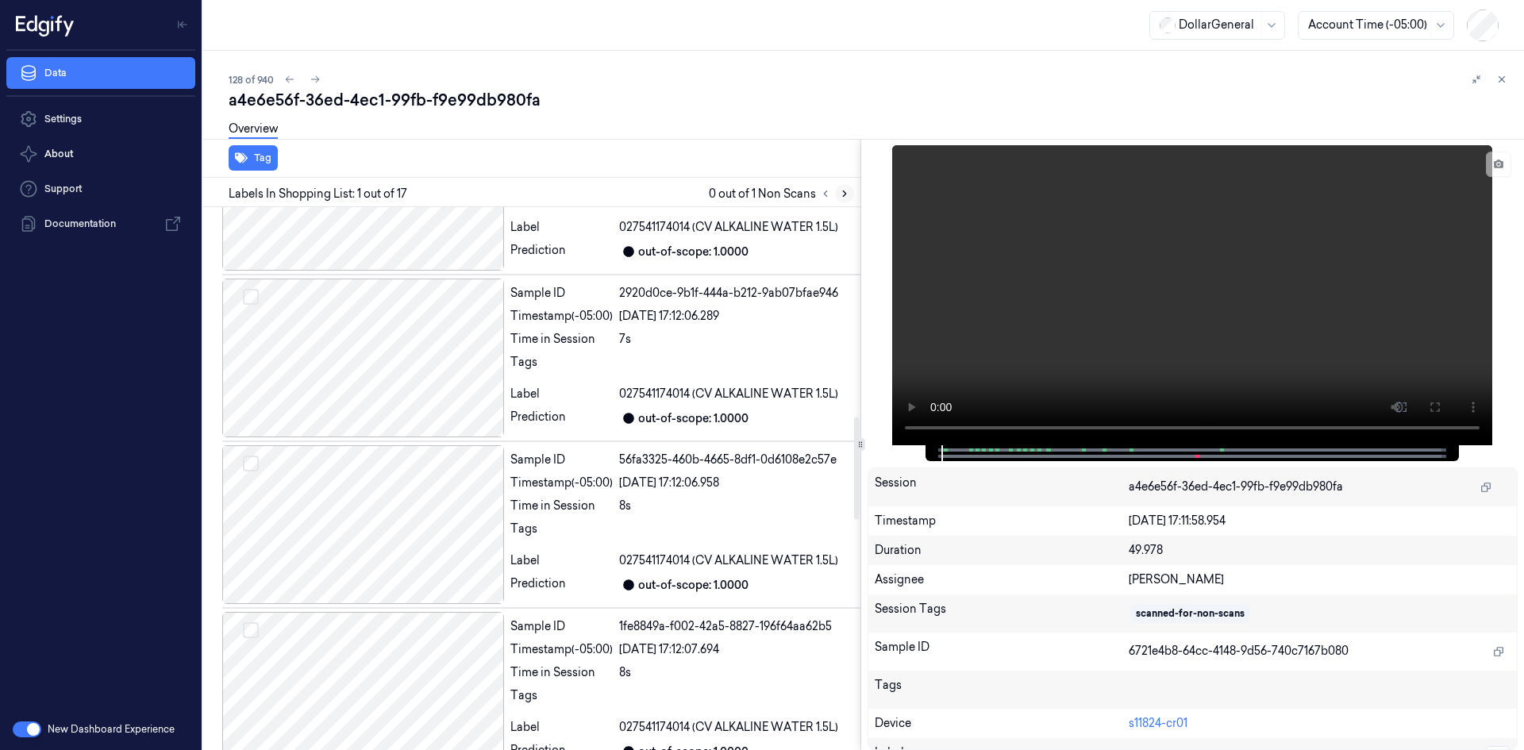
click at [843, 196] on icon at bounding box center [844, 194] width 3 height 6
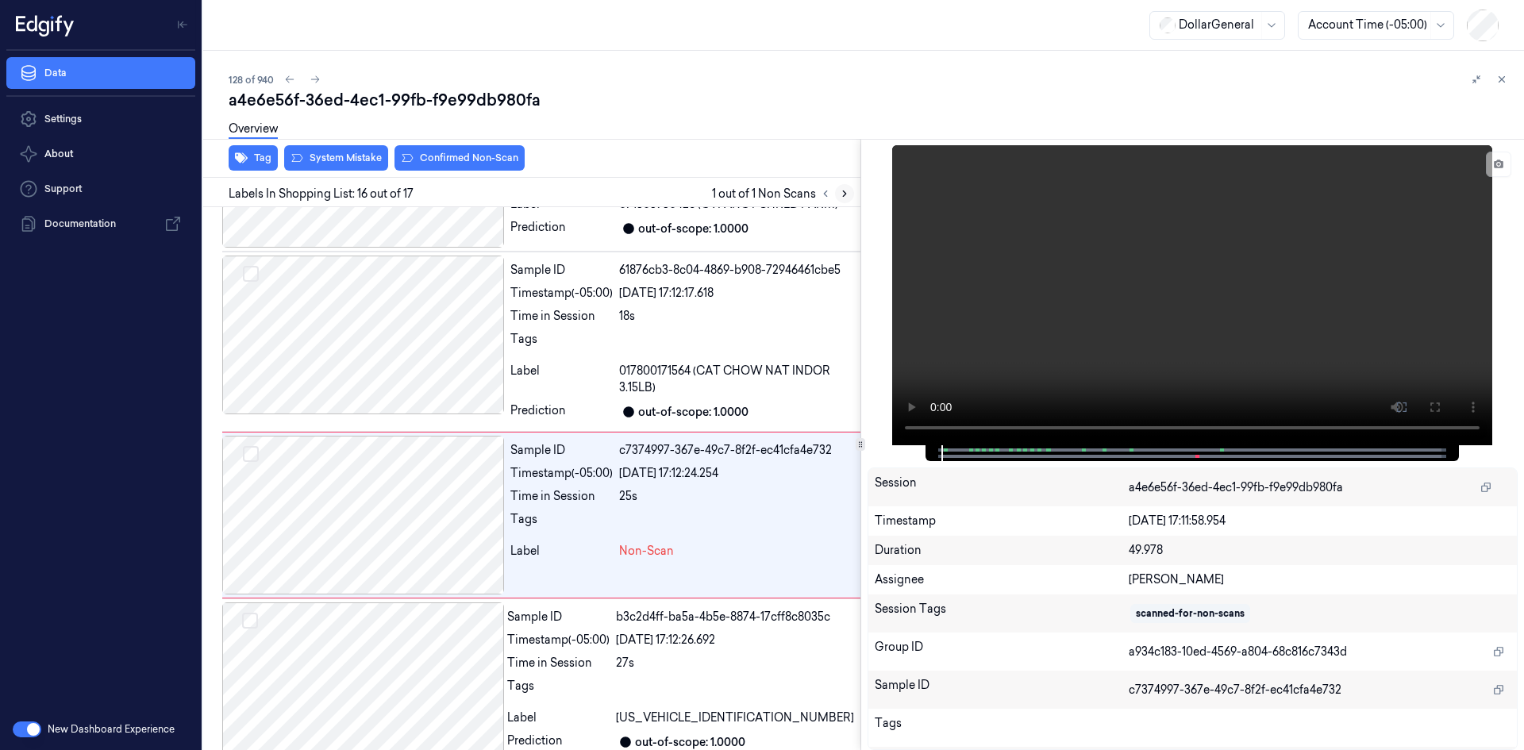
scroll to position [2336, 0]
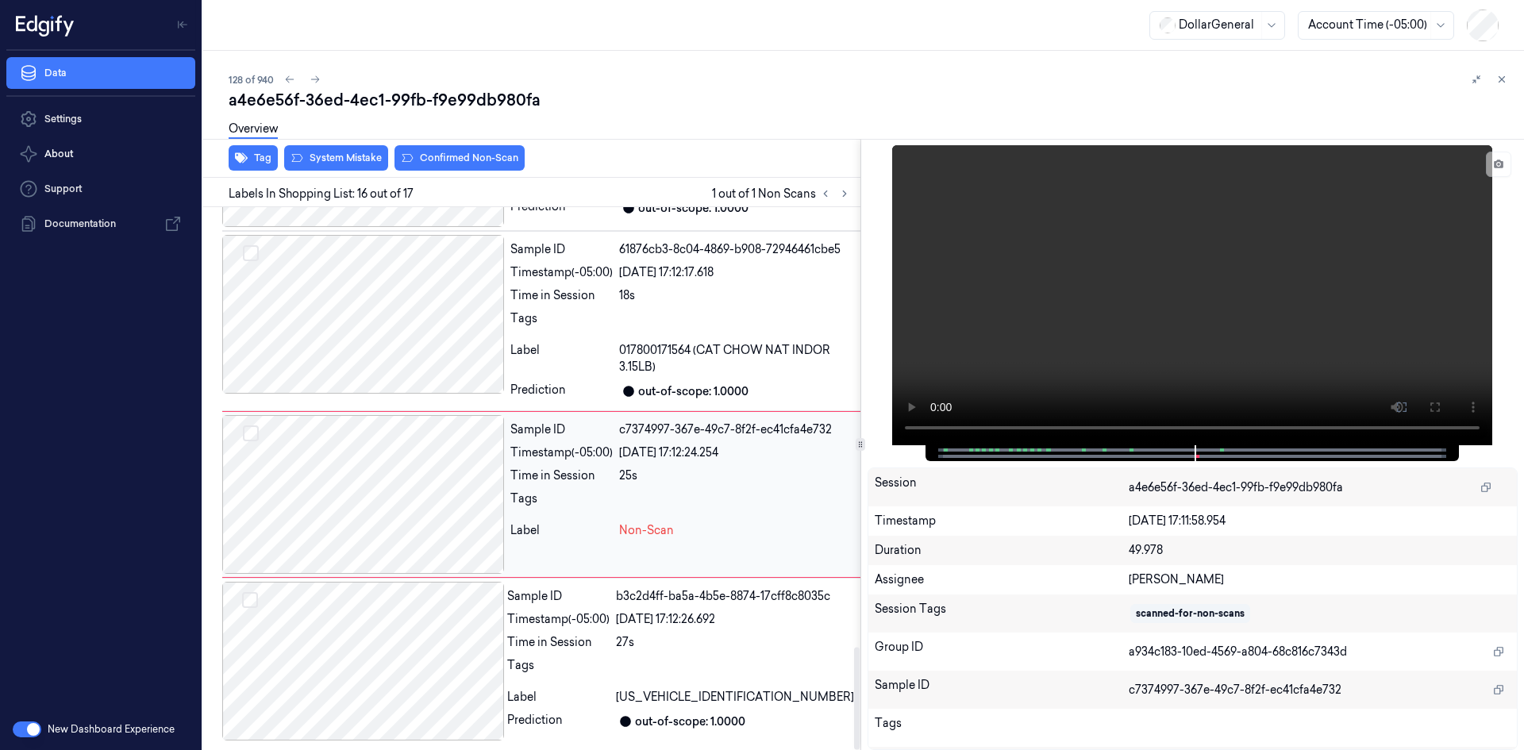
click at [542, 464] on div "Sample ID c7374997-367e-49c7-8f2f-ec41cfa4e732 Timestamp (-05:00) [DATE] 17:12:…" at bounding box center [682, 494] width 356 height 159
click at [1180, 189] on video at bounding box center [1192, 295] width 600 height 300
click at [1214, 153] on video at bounding box center [1192, 295] width 600 height 300
click at [671, 283] on div "Sample ID 61876cb3-8c04-4869-b908-72946461cbe5 Timestamp (-05:00) [DATE] 17:12:…" at bounding box center [682, 321] width 356 height 172
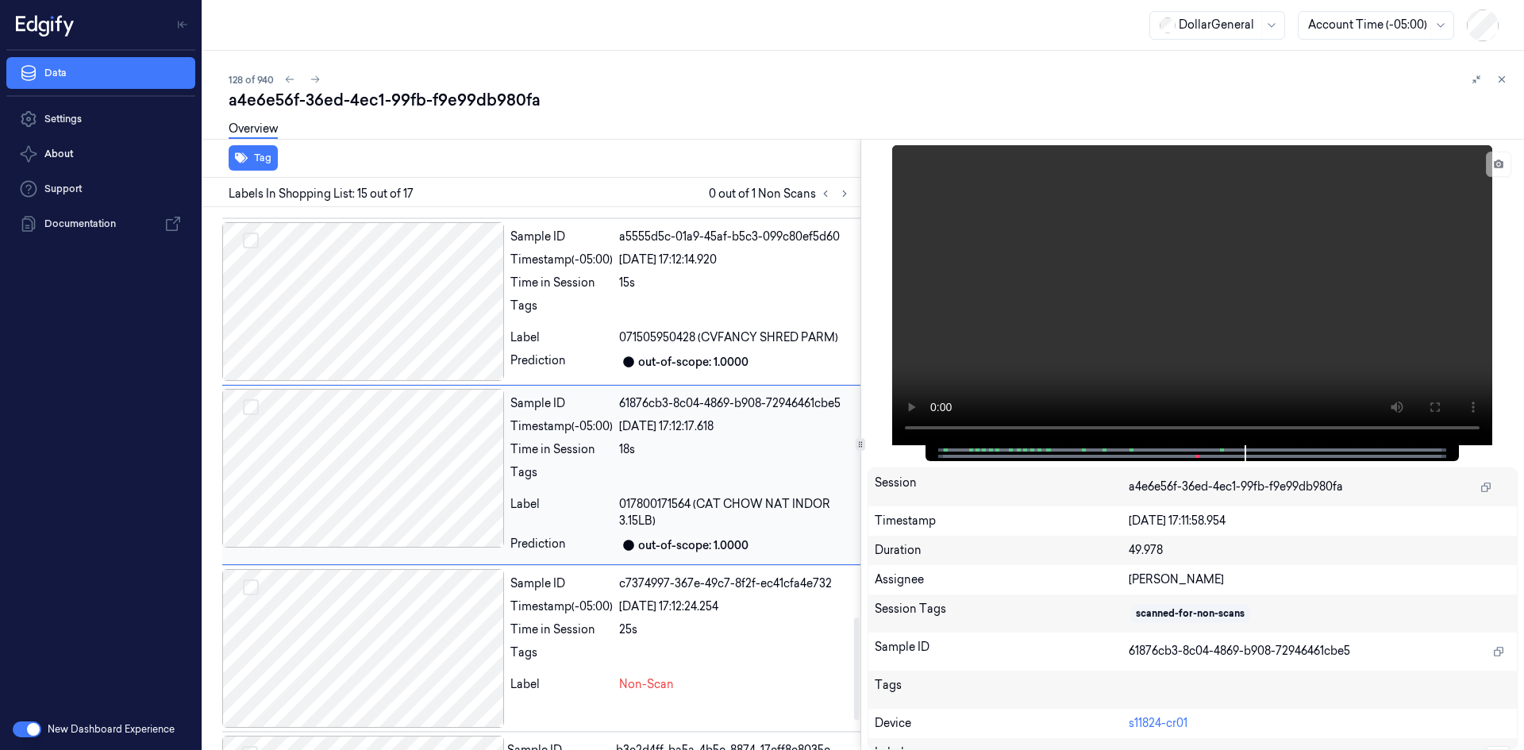
scroll to position [2178, 0]
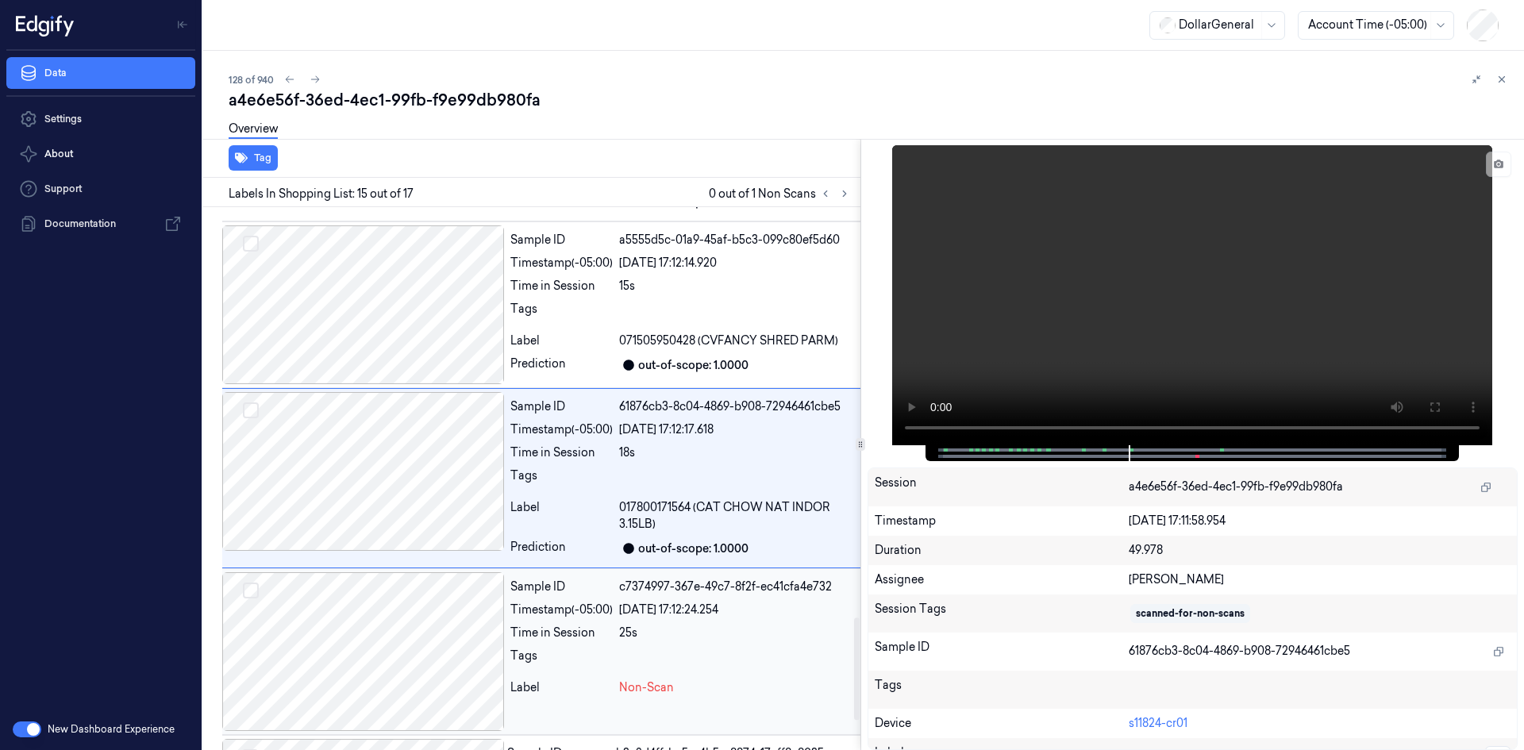
click at [762, 612] on div "[DATE] 17:12:24.254" at bounding box center [736, 610] width 235 height 17
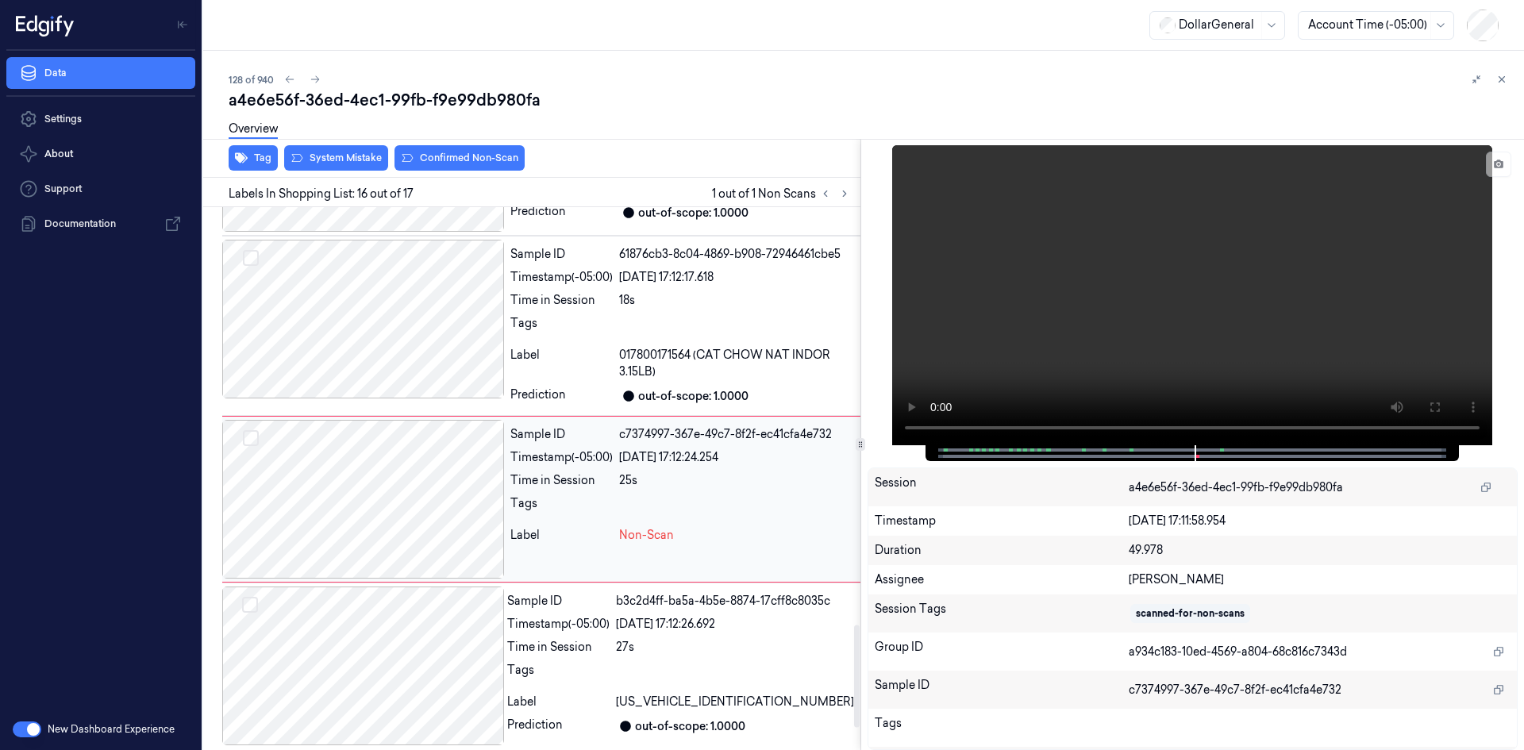
scroll to position [2336, 0]
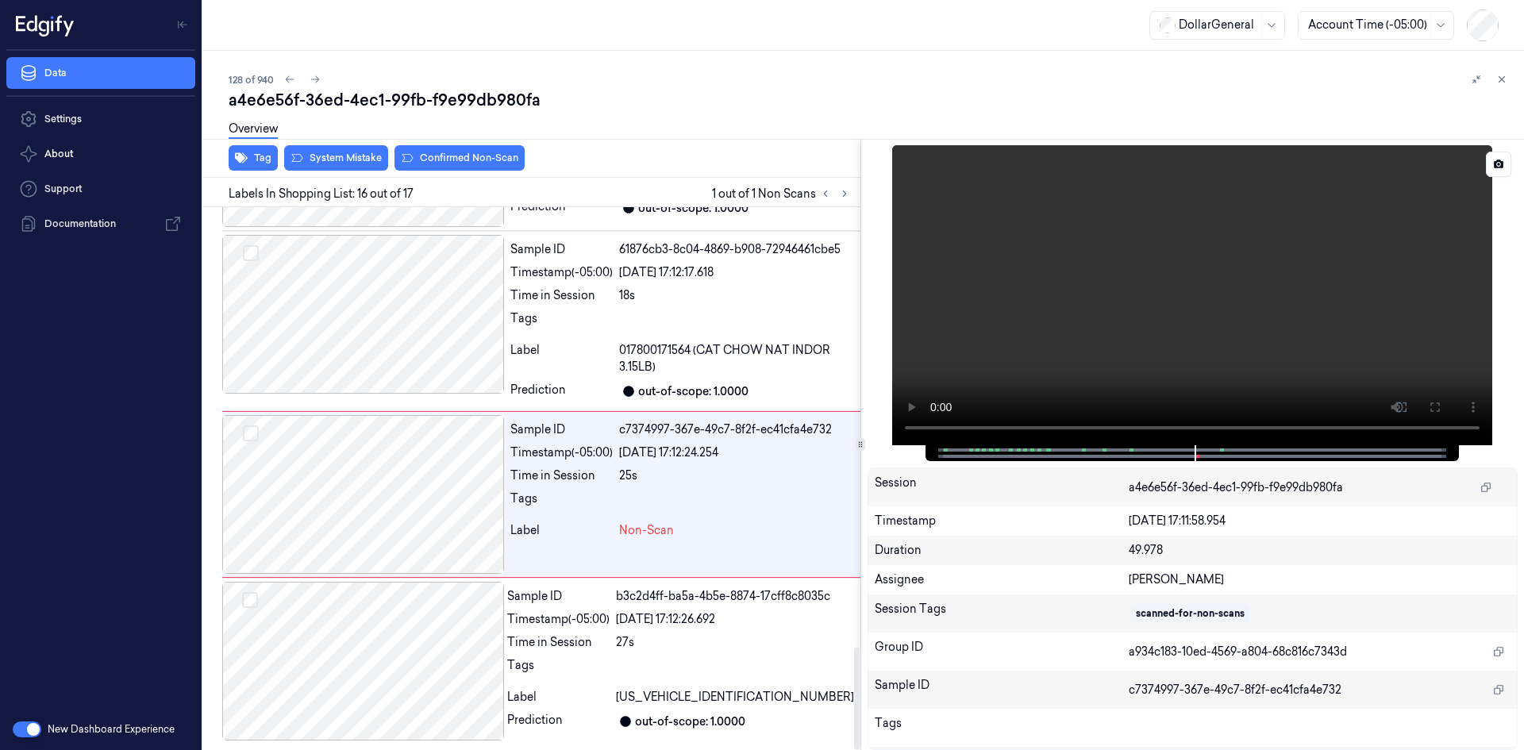
click at [1366, 266] on video at bounding box center [1192, 295] width 600 height 300
drag, startPoint x: 1299, startPoint y: 269, endPoint x: 1224, endPoint y: 291, distance: 78.6
click at [1291, 271] on video at bounding box center [1192, 295] width 600 height 300
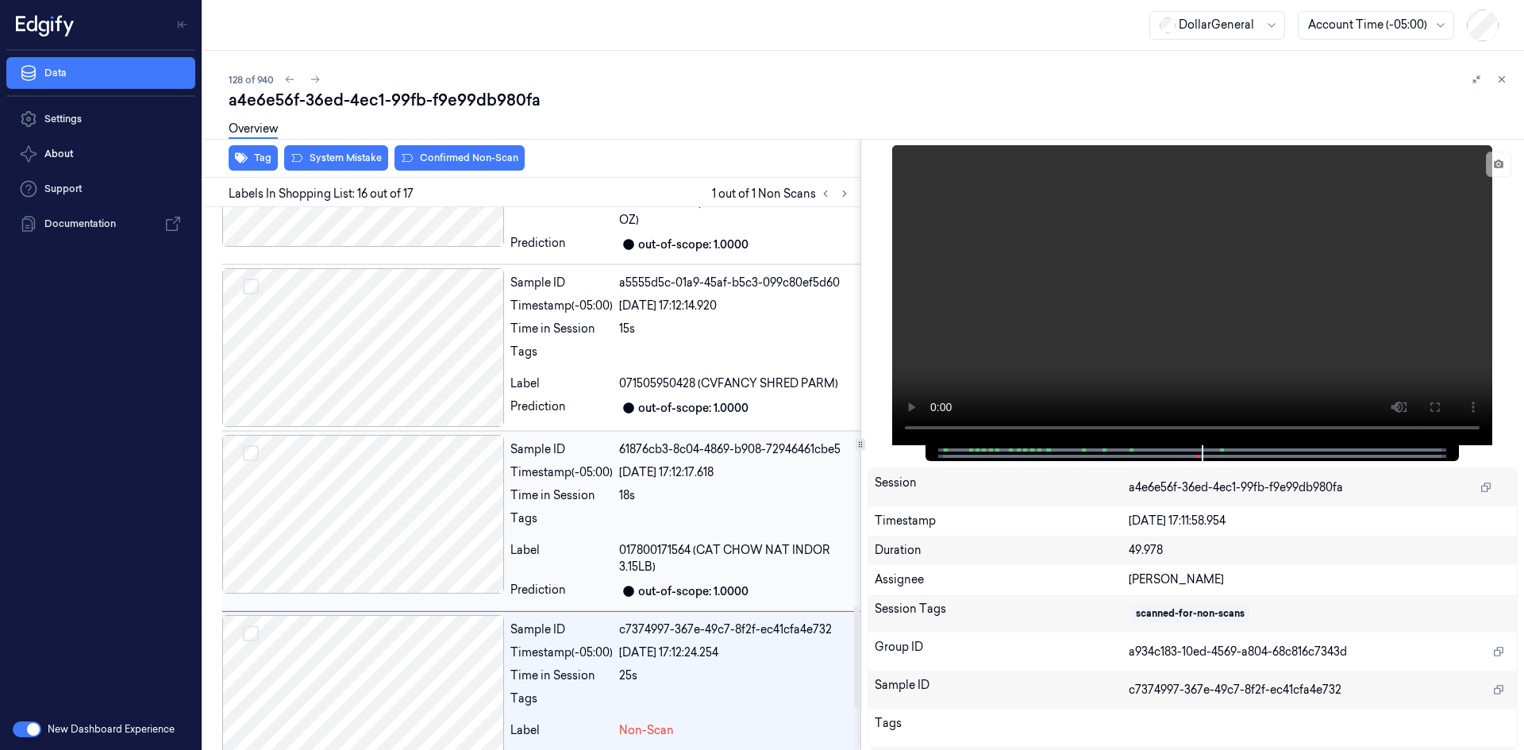
scroll to position [2097, 0]
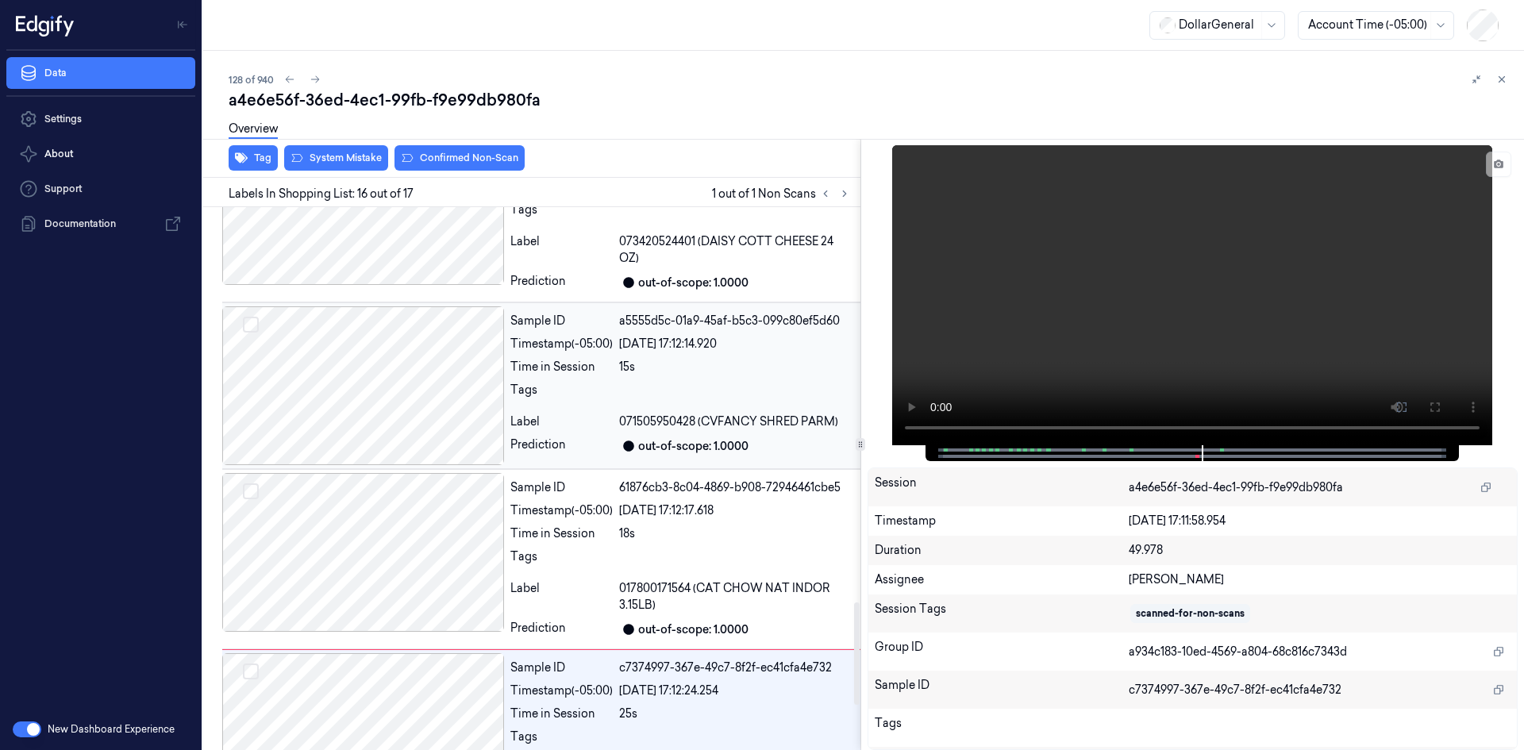
click at [610, 377] on div "Sample ID a5555d5c-01a9-45af-b5c3-099c80ef5d60 Timestamp (-05:00) [DATE] 17:12:…" at bounding box center [682, 385] width 356 height 159
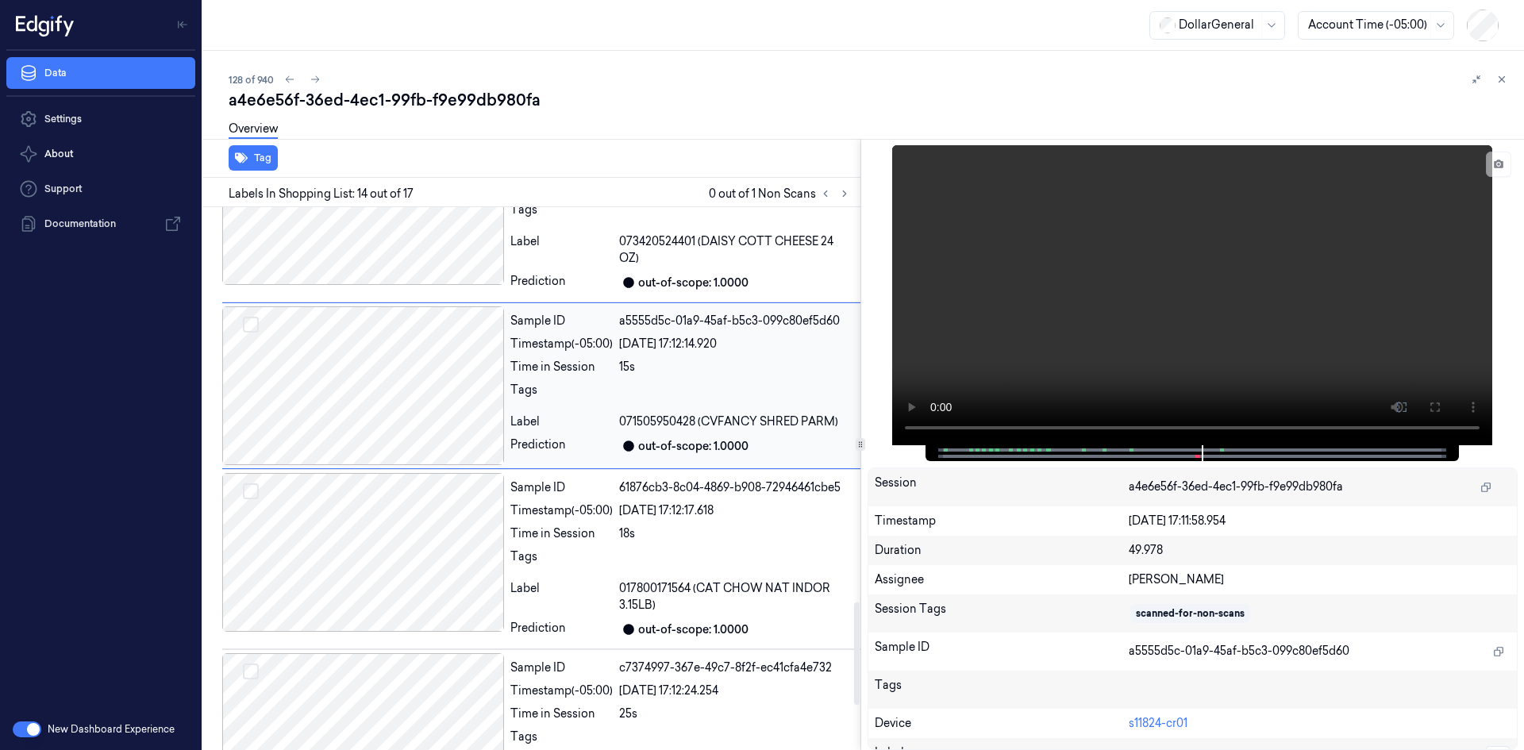
scroll to position [2005, 0]
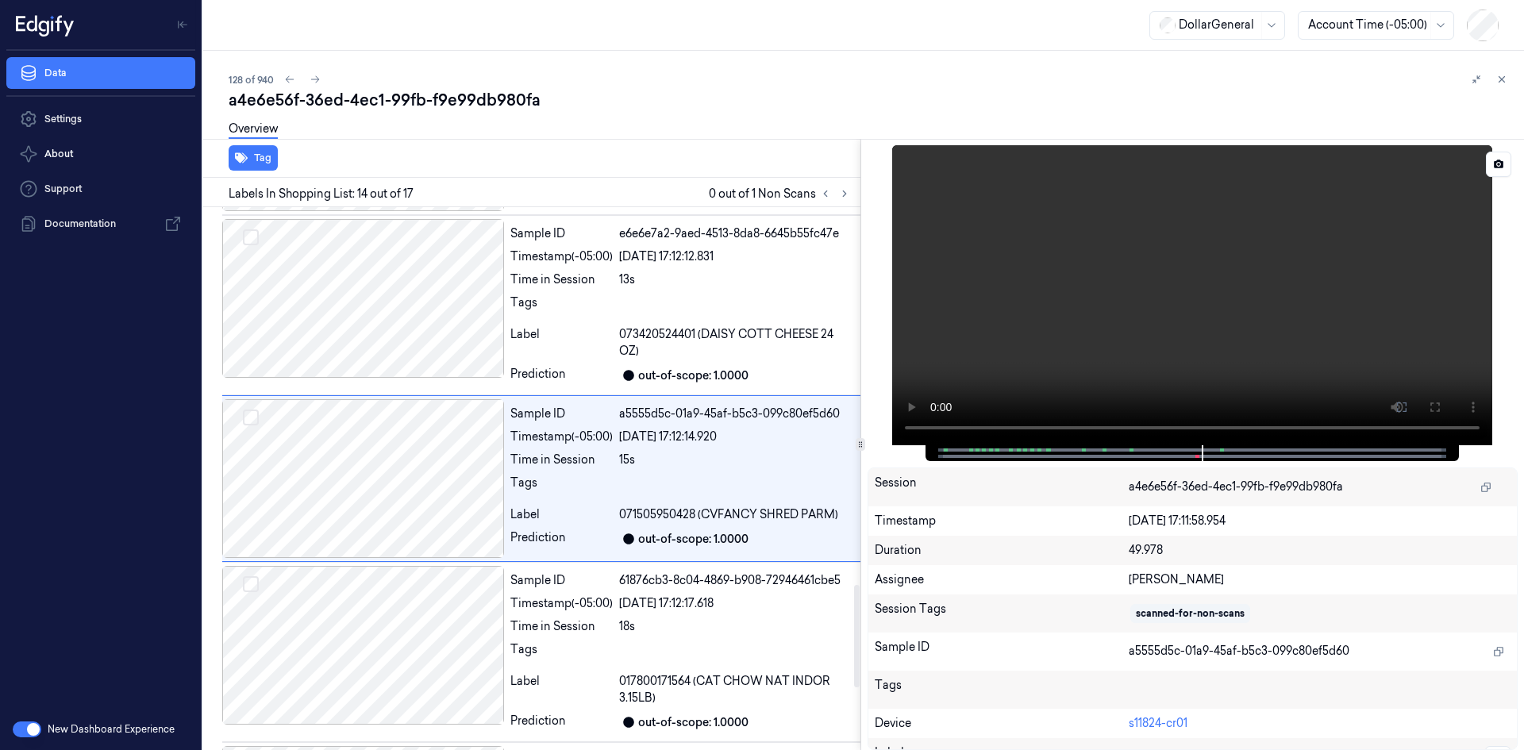
click at [1245, 276] on video at bounding box center [1192, 295] width 600 height 300
click at [1251, 256] on video at bounding box center [1192, 295] width 600 height 300
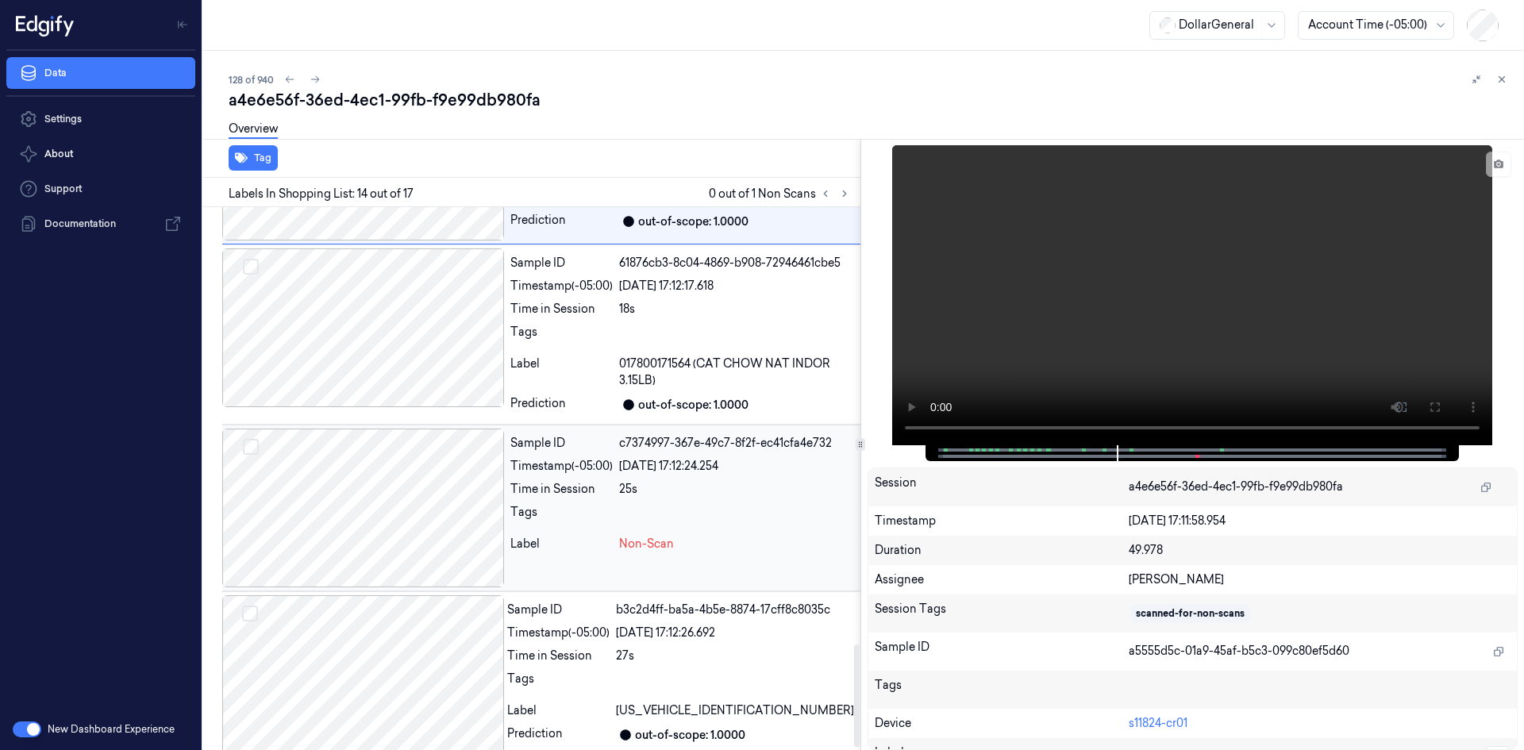
click at [585, 511] on div "Tags" at bounding box center [561, 516] width 102 height 25
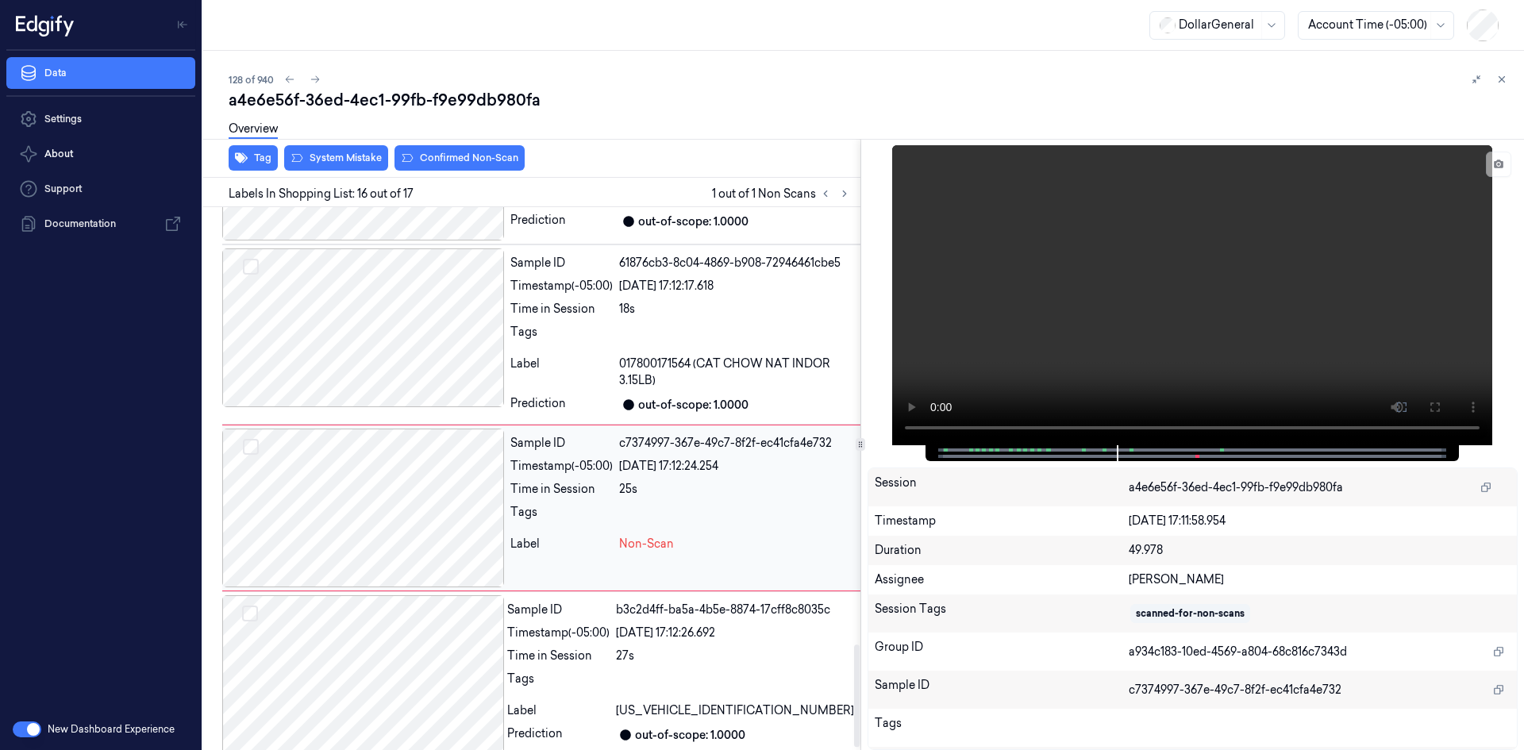
scroll to position [2336, 0]
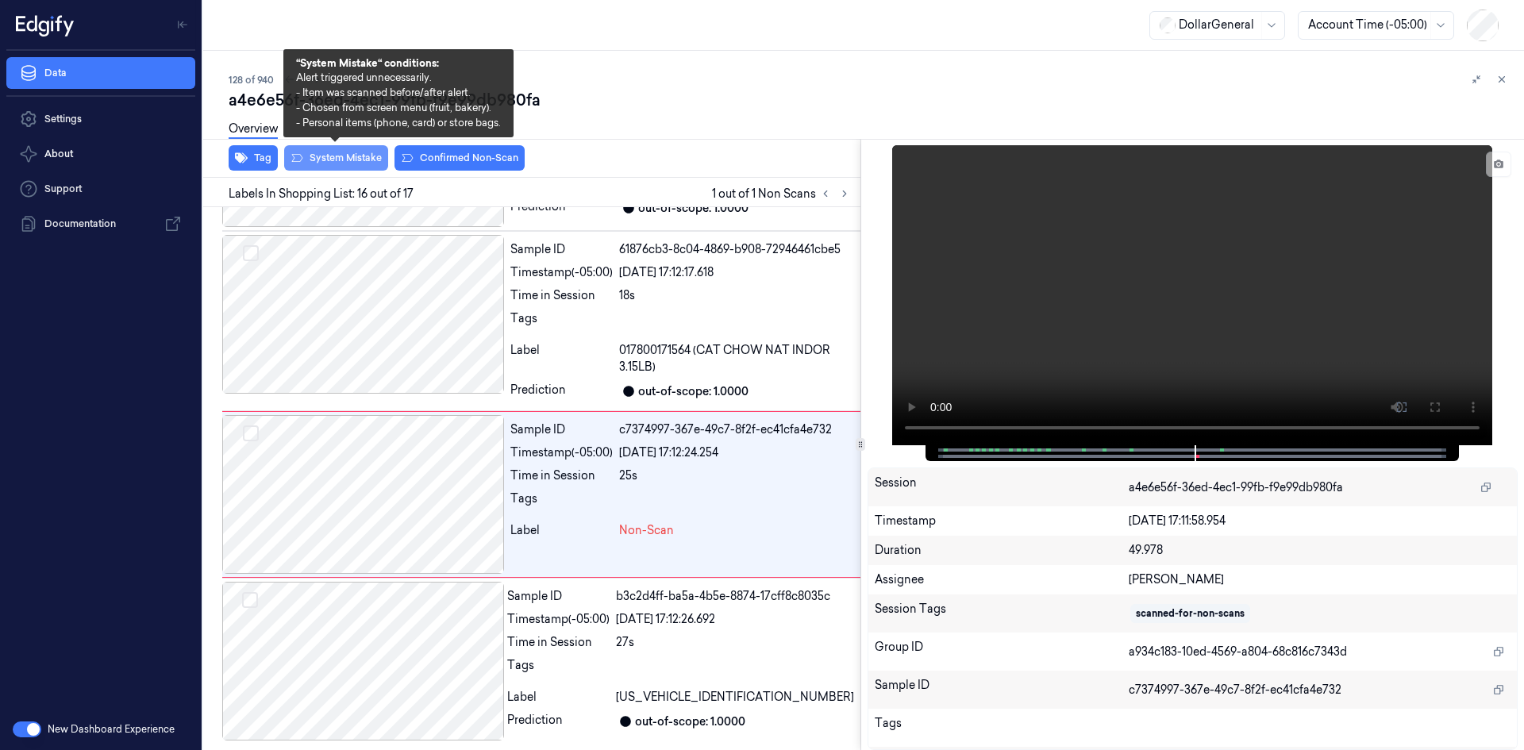
click at [299, 164] on button "System Mistake" at bounding box center [336, 157] width 104 height 25
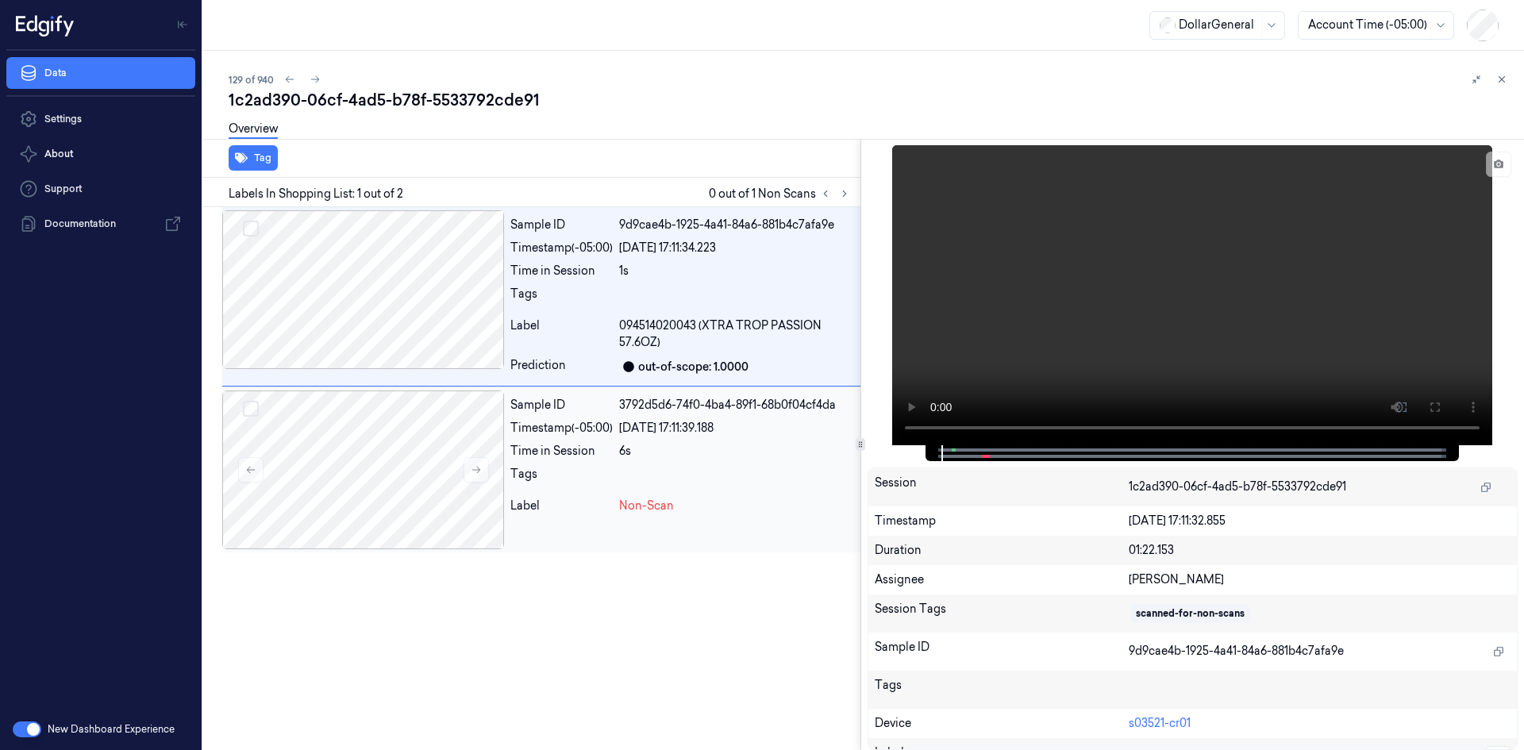
click at [637, 437] on div "Sample ID 3792d5d6-74f0-4ba4-89f1-68b0f04cf4da Timestamp (-05:00) [DATE] 17:11:…" at bounding box center [682, 469] width 356 height 159
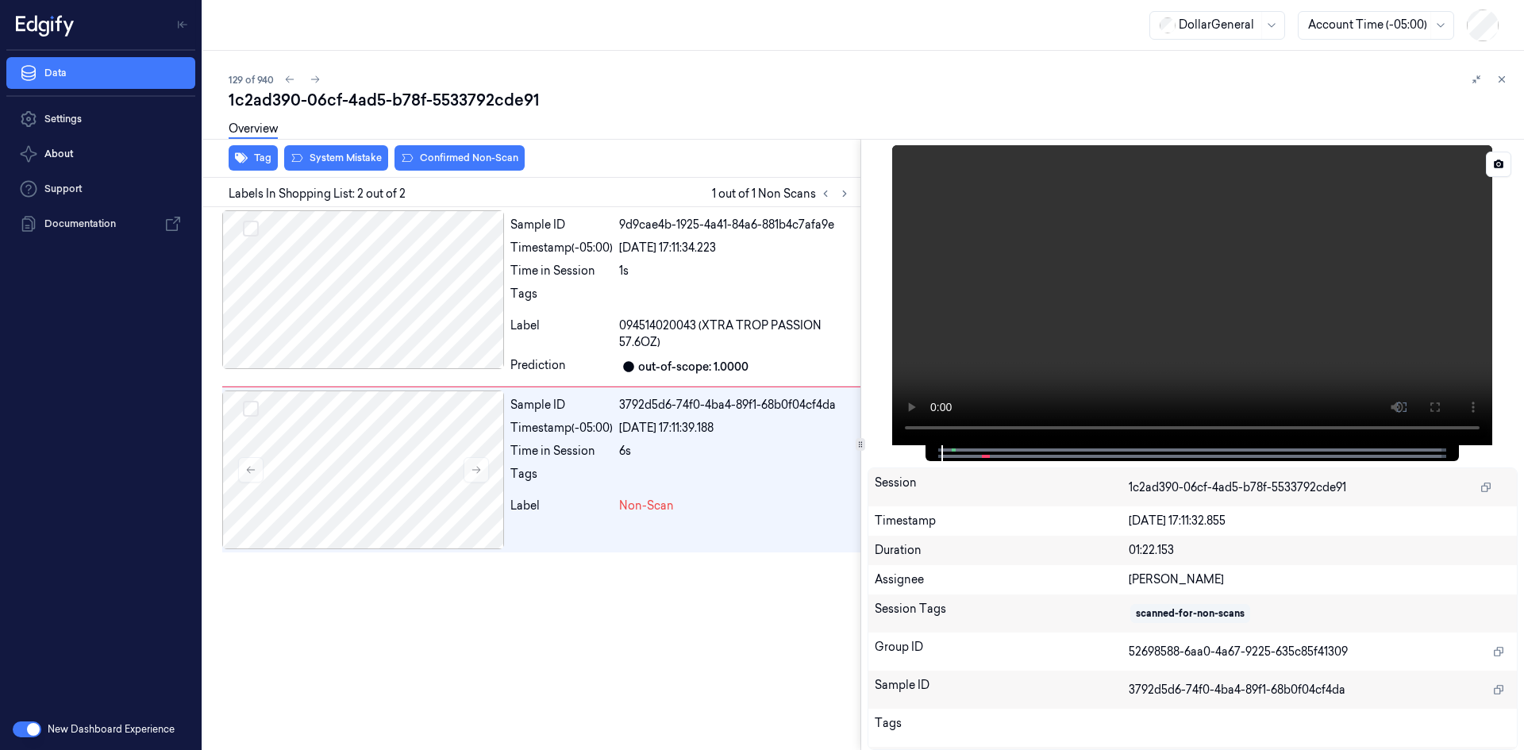
click at [1287, 279] on video at bounding box center [1192, 295] width 600 height 300
click at [1169, 241] on video at bounding box center [1192, 295] width 600 height 300
click at [259, 148] on div "Overview" at bounding box center [253, 131] width 49 height 40
click at [267, 158] on button "Tag" at bounding box center [253, 157] width 49 height 25
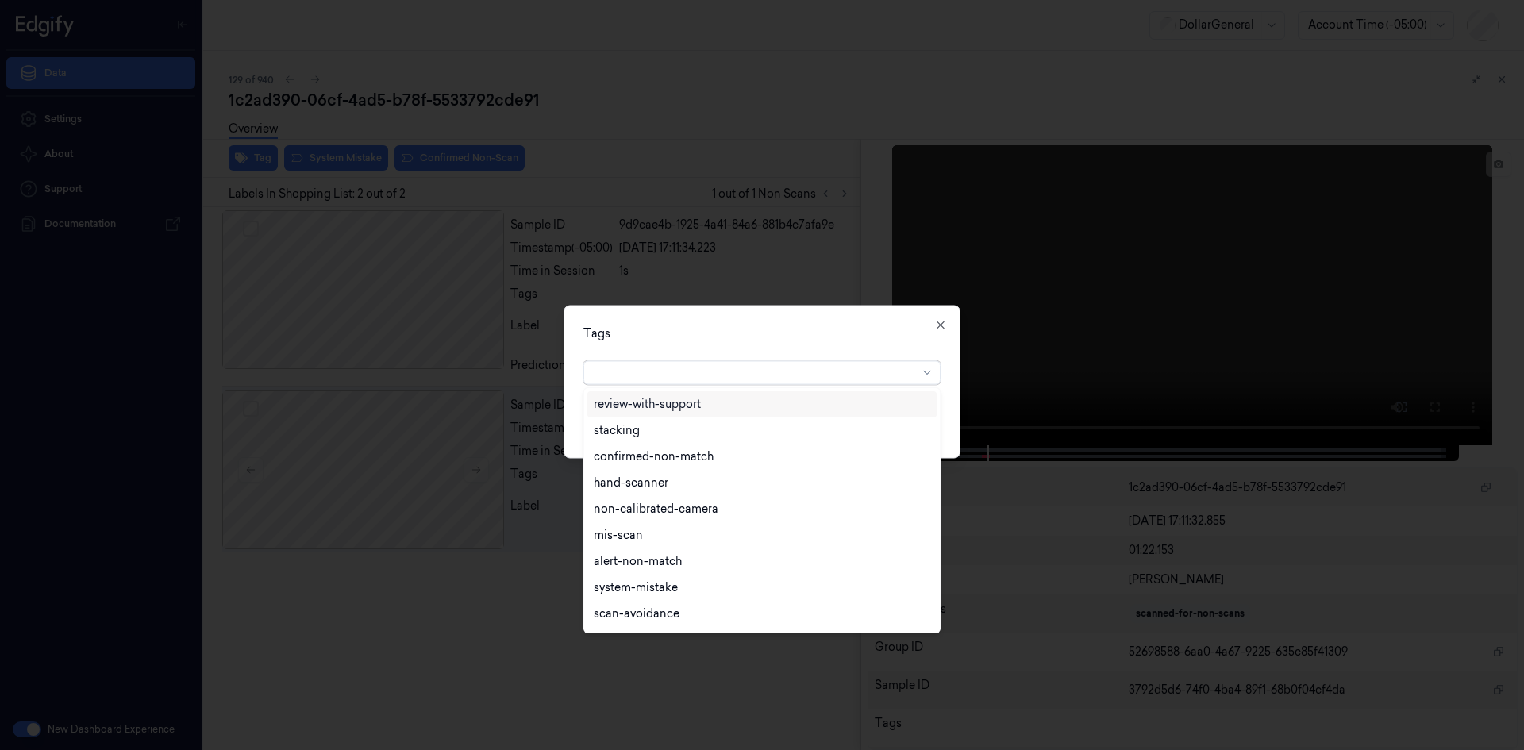
click at [809, 367] on div at bounding box center [756, 372] width 324 height 17
click at [661, 481] on div "flooid bug" at bounding box center [762, 485] width 336 height 17
click at [868, 348] on div "Tags option flooid bug , selected. 22 results available. Use Up and Down to cho…" at bounding box center [761, 381] width 397 height 153
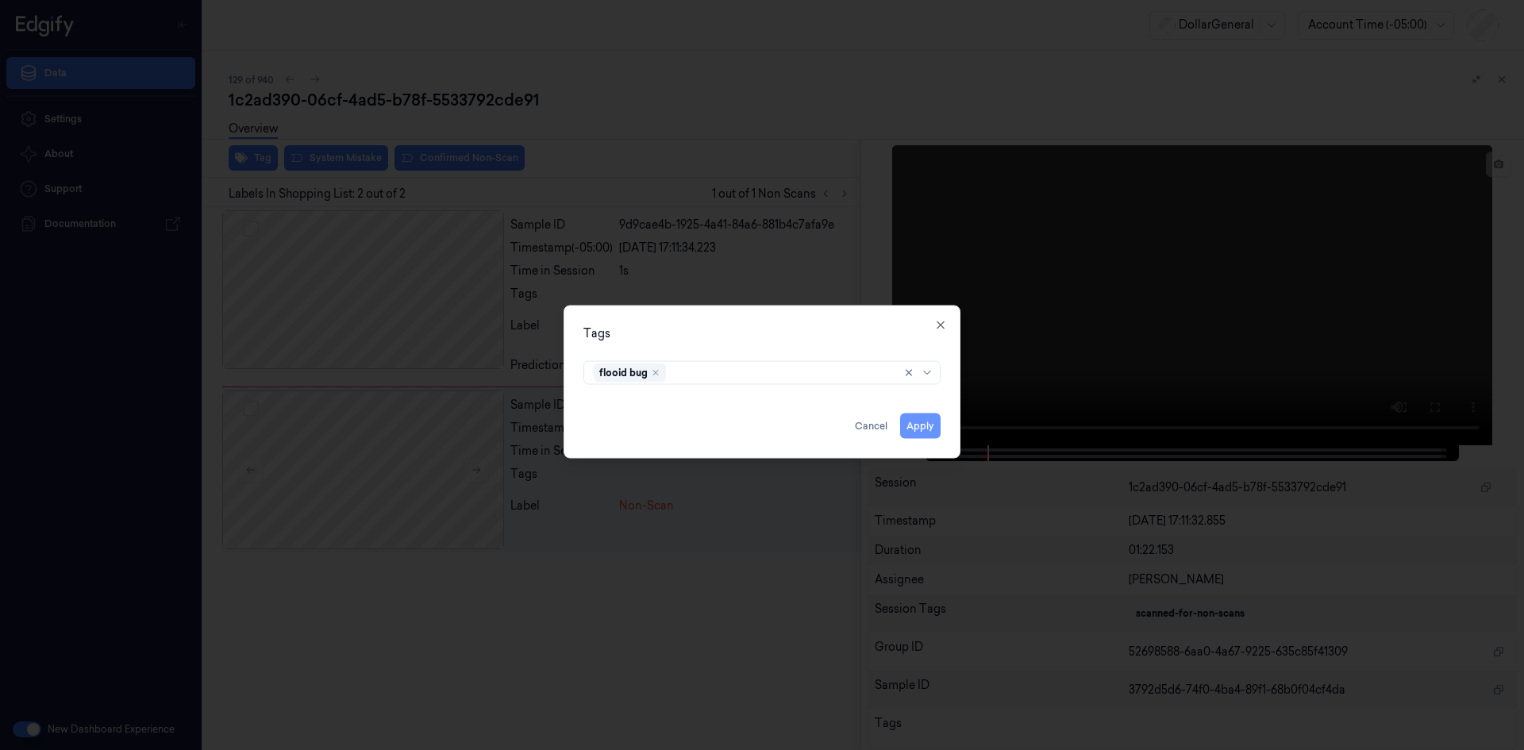
click at [912, 425] on button "Apply" at bounding box center [920, 425] width 40 height 25
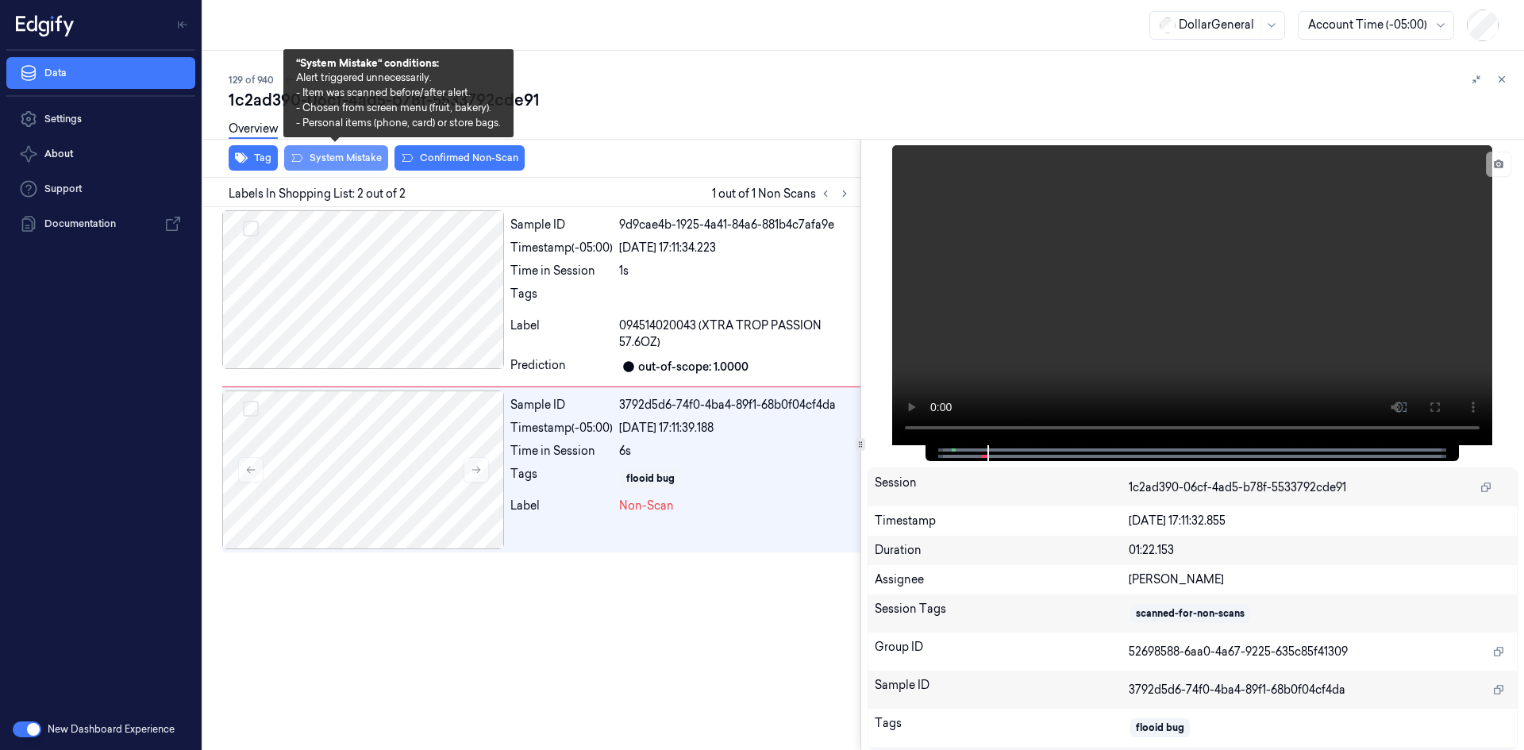
click at [353, 156] on button "System Mistake" at bounding box center [336, 157] width 104 height 25
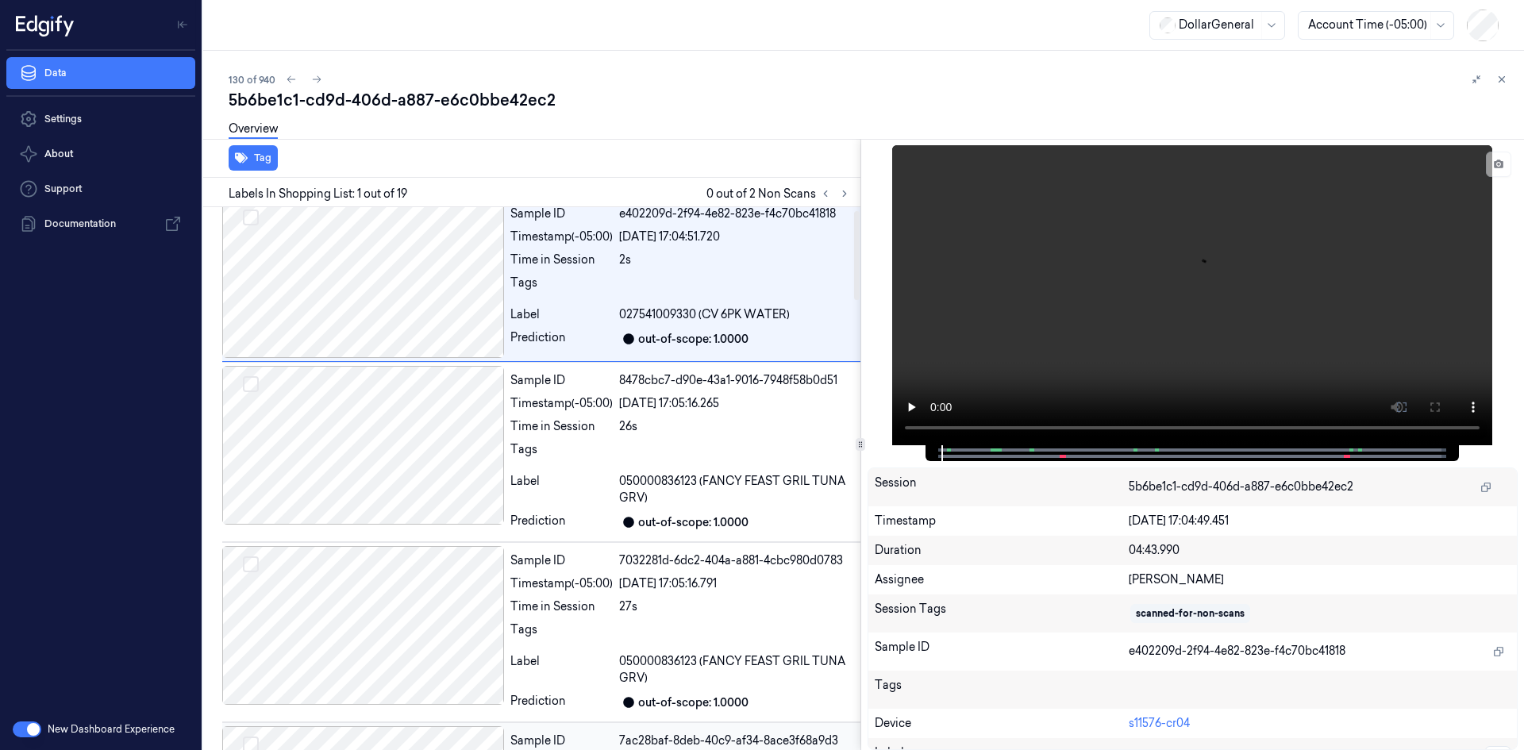
scroll to position [498, 0]
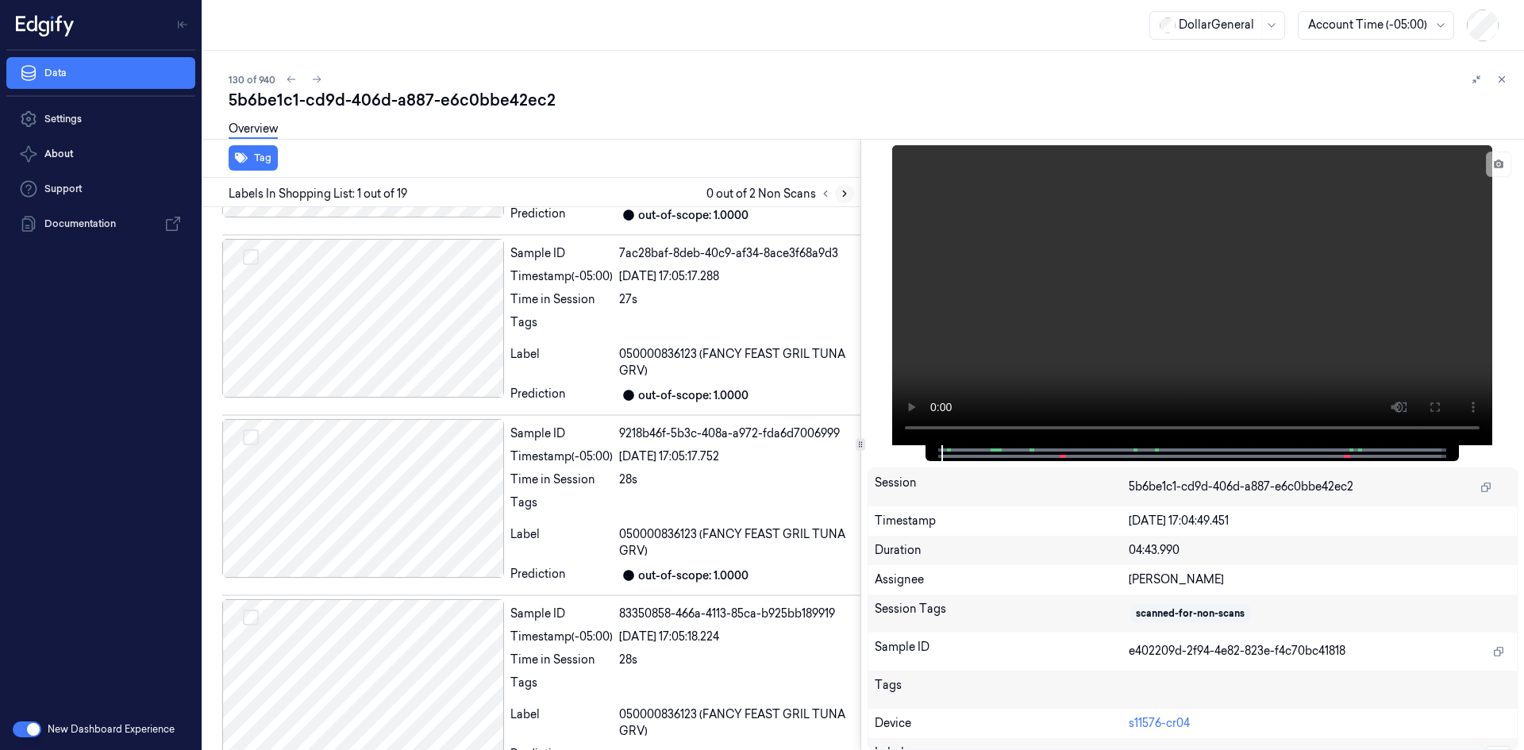
click at [842, 193] on icon at bounding box center [844, 193] width 11 height 11
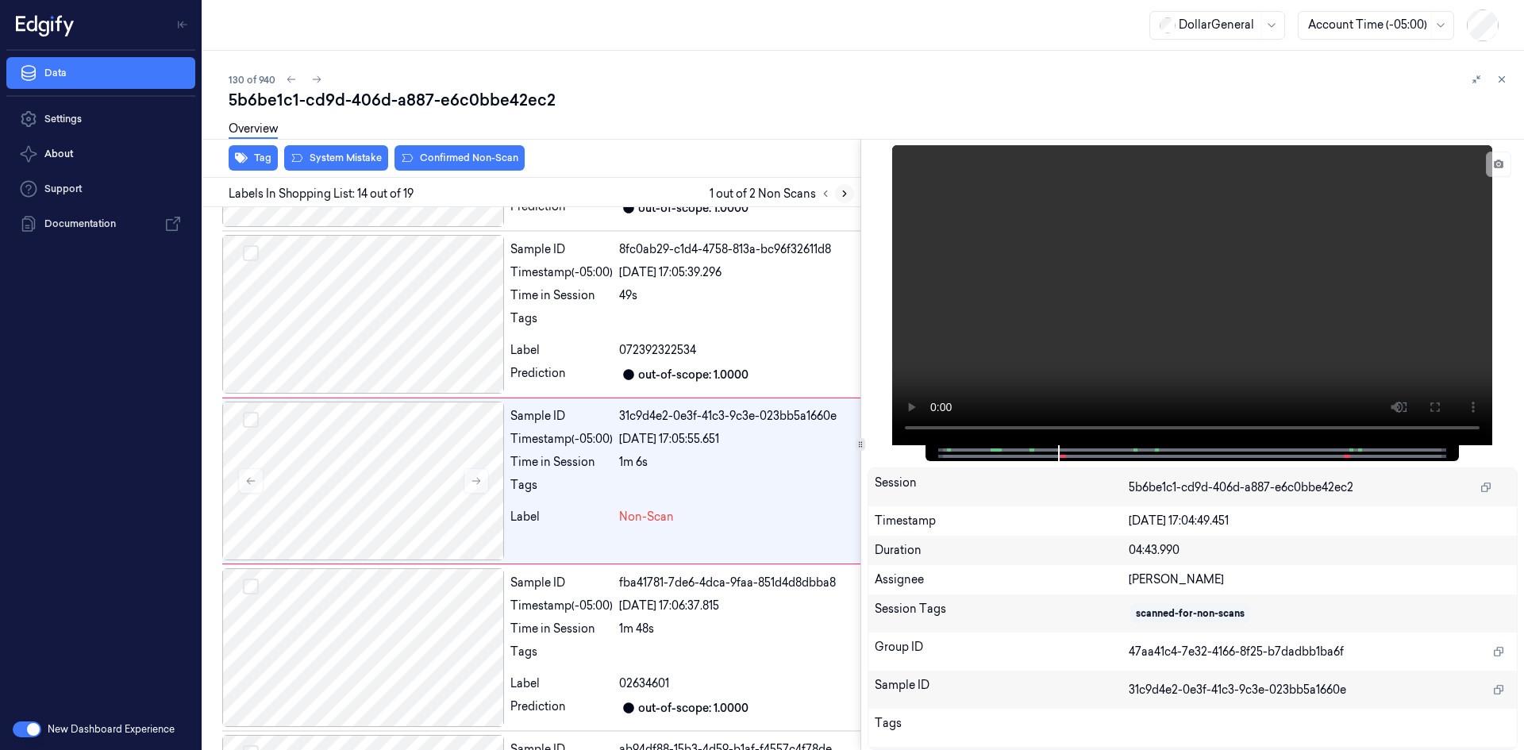
scroll to position [2113, 0]
click at [931, 279] on video at bounding box center [1192, 295] width 600 height 300
click at [666, 323] on div at bounding box center [736, 320] width 235 height 25
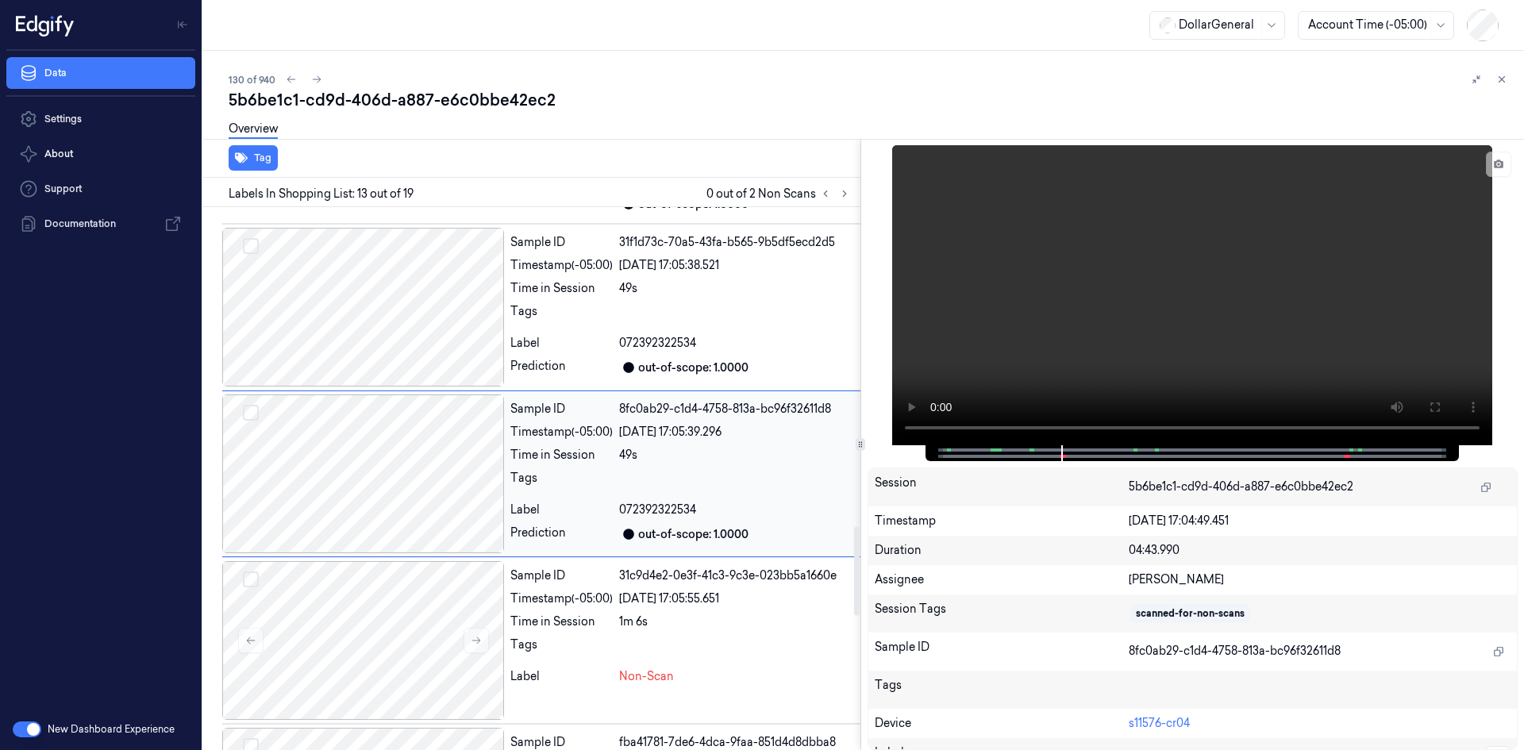
scroll to position [1946, 0]
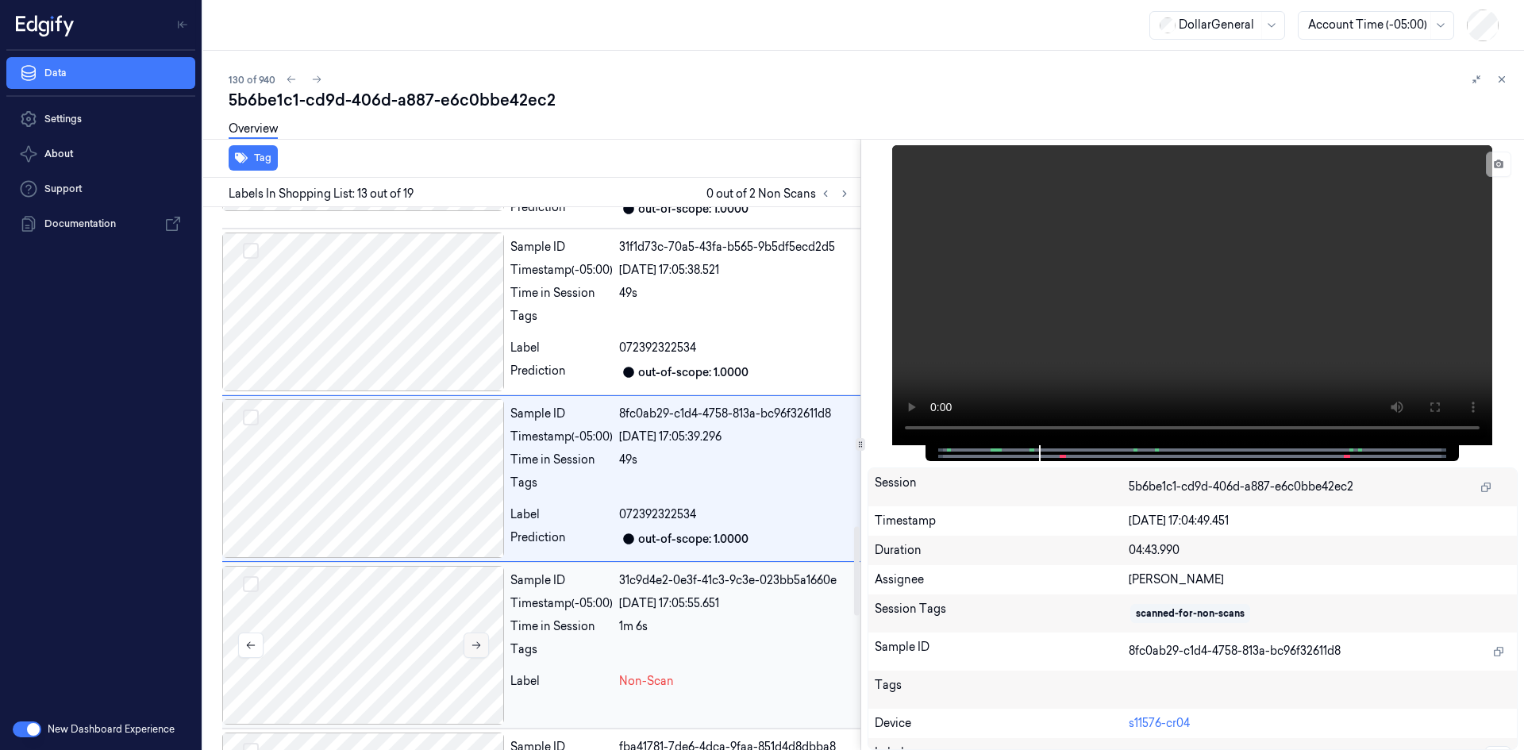
click at [472, 656] on button at bounding box center [475, 645] width 25 height 25
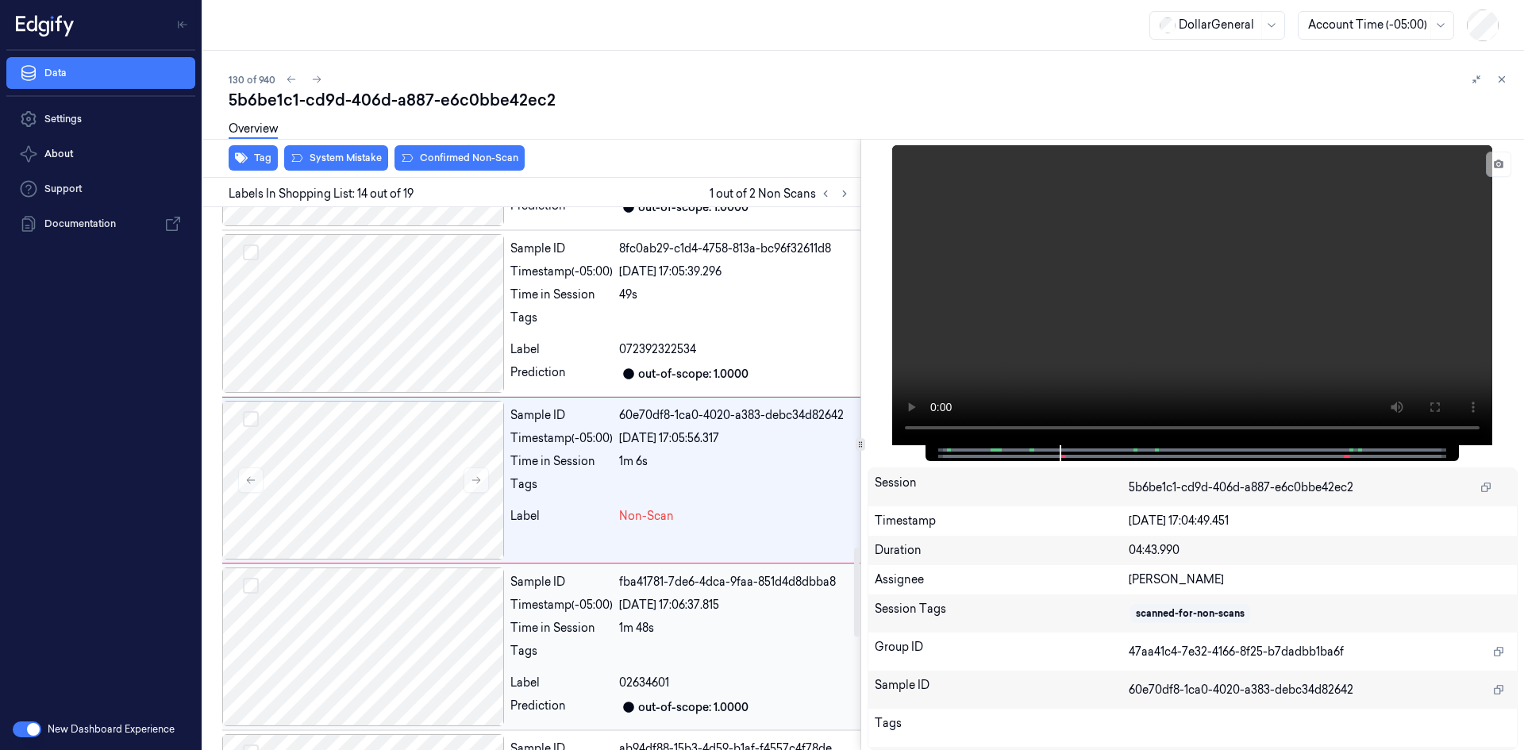
scroll to position [2113, 0]
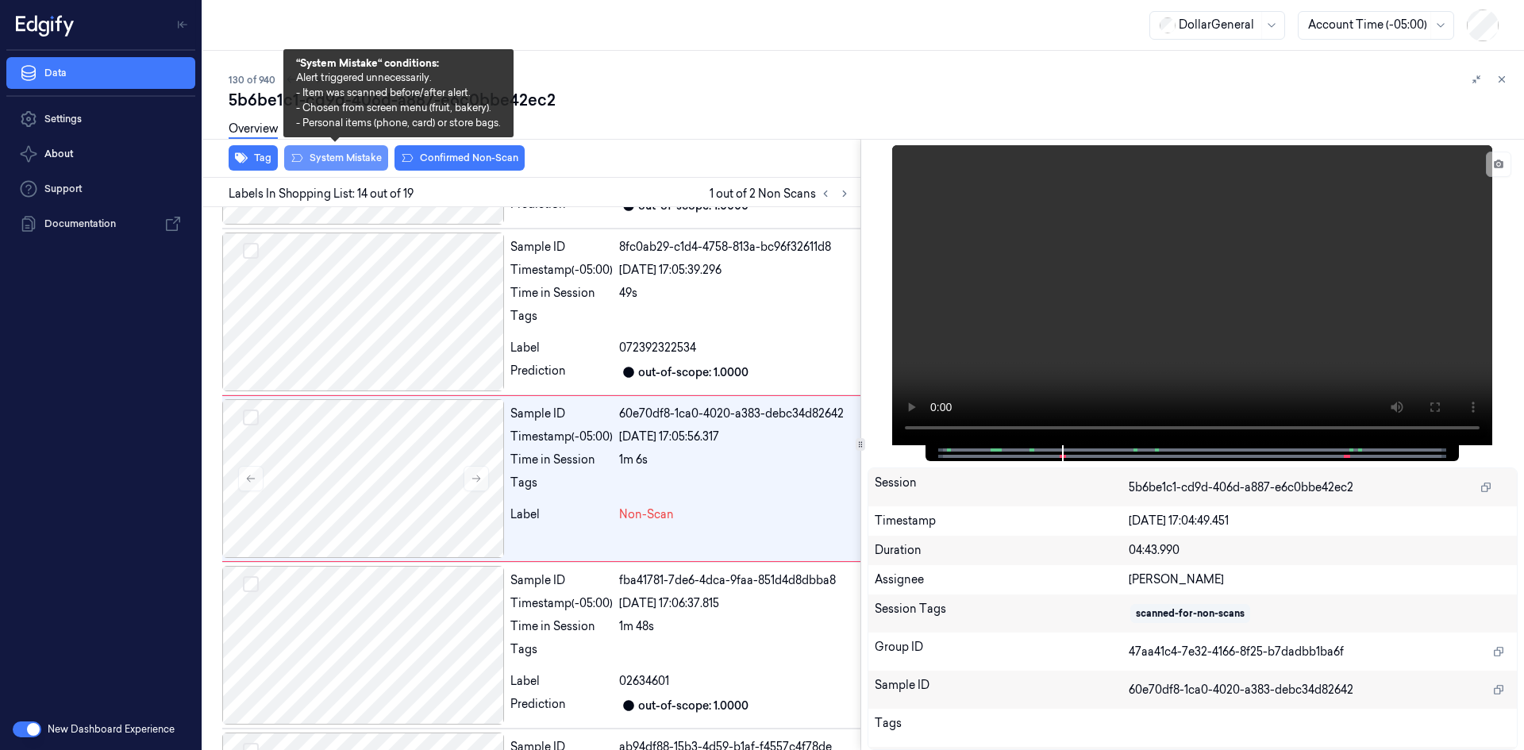
click at [352, 158] on button "System Mistake" at bounding box center [336, 157] width 104 height 25
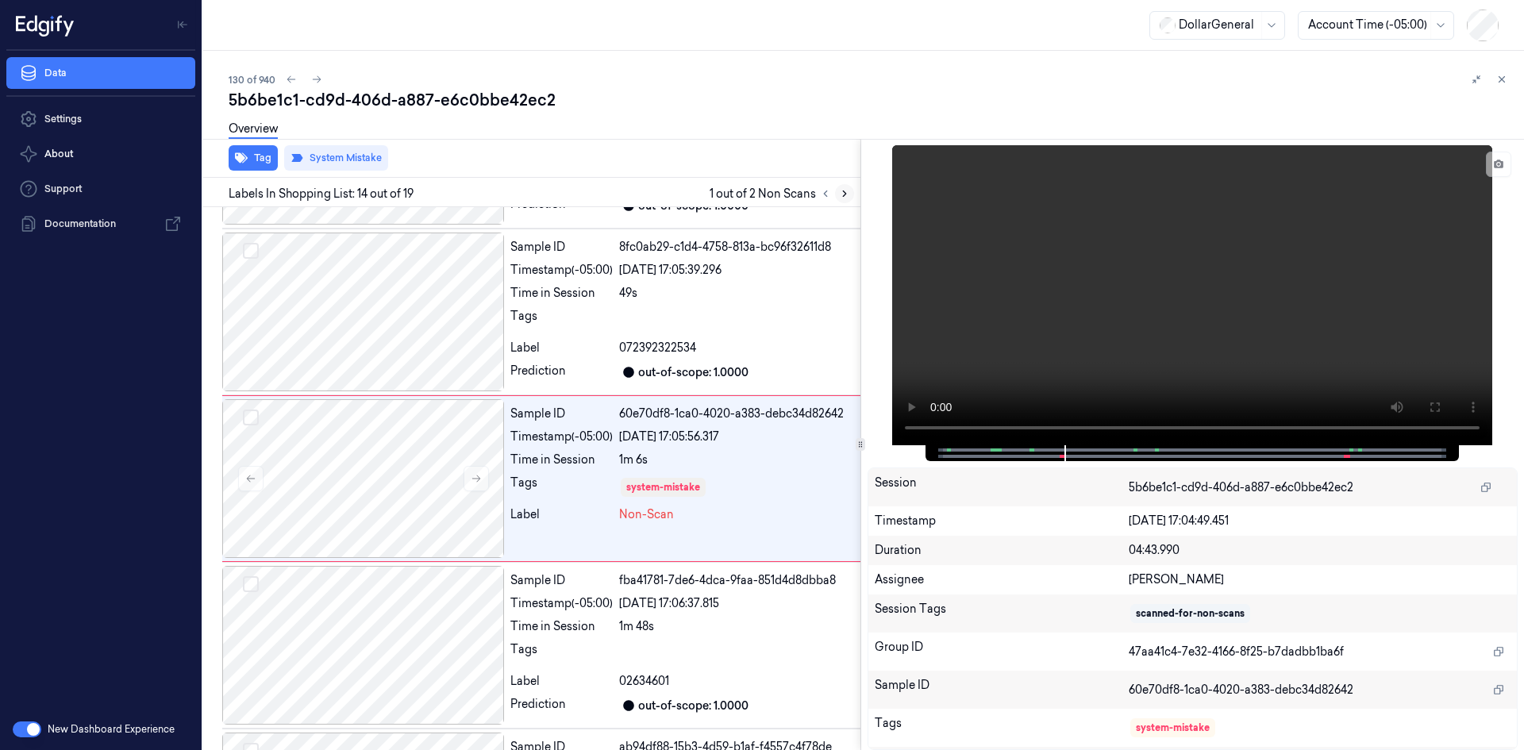
click at [846, 194] on icon at bounding box center [844, 193] width 11 height 11
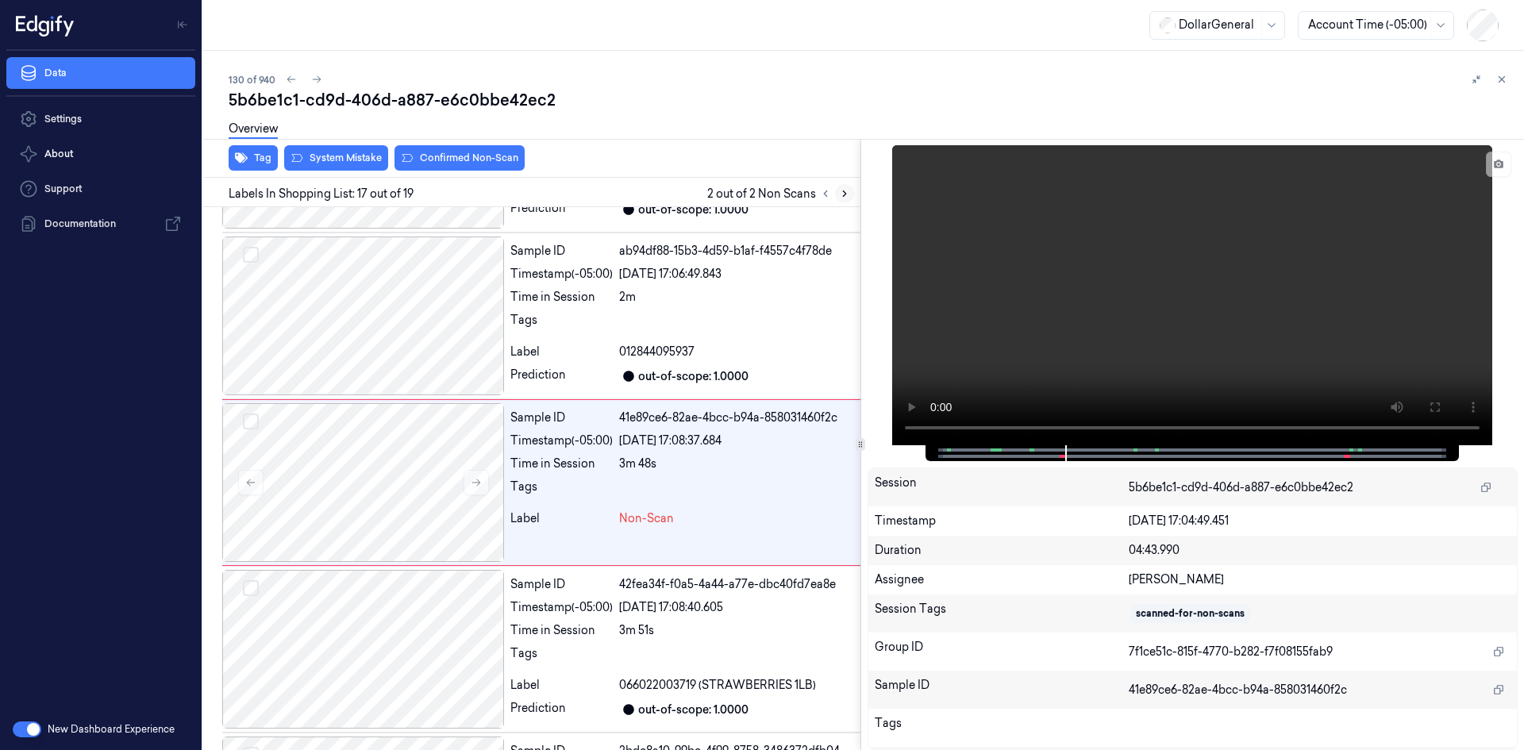
scroll to position [2613, 0]
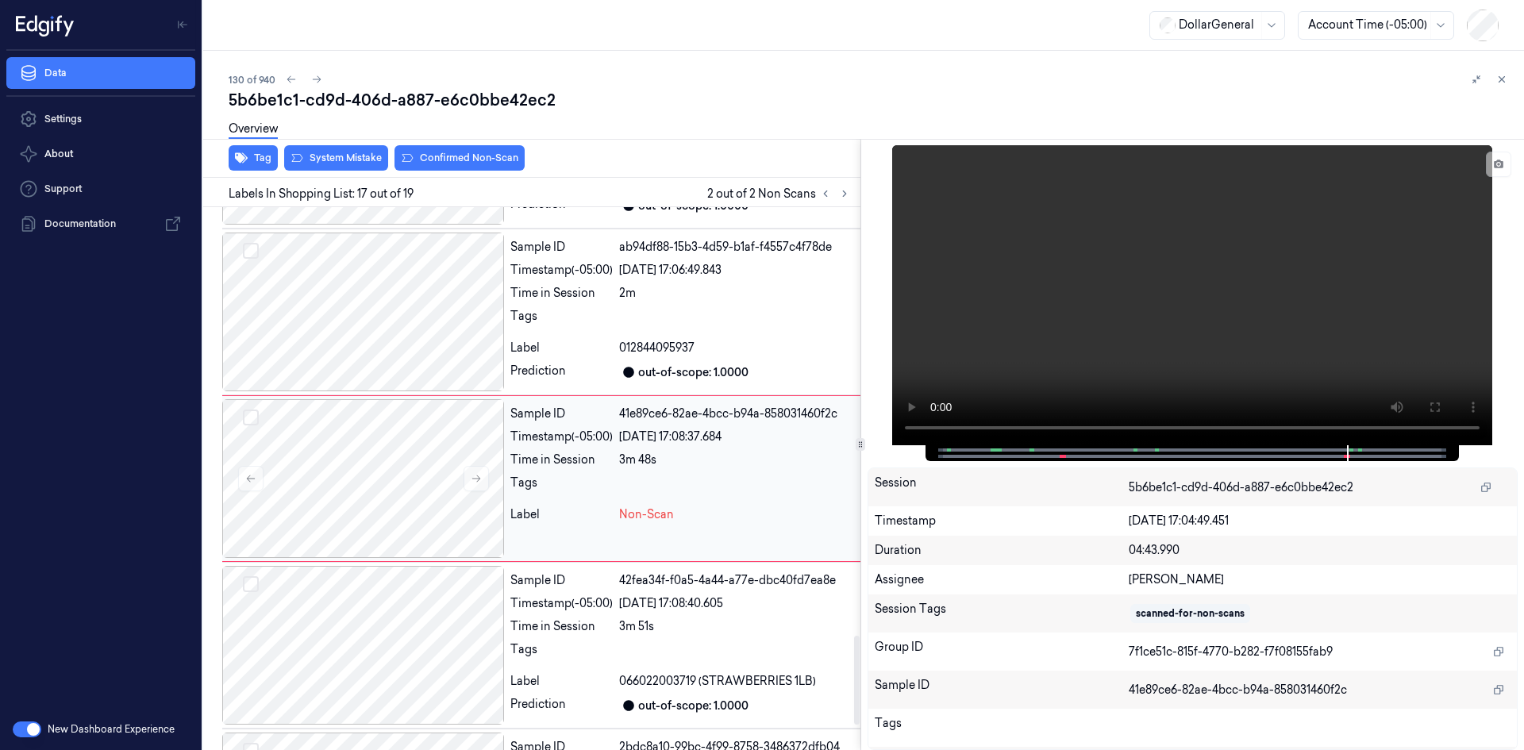
click at [694, 456] on div "3m 48s" at bounding box center [736, 460] width 235 height 17
click at [689, 590] on div "Sample ID 42fea34f-f0a5-4a44-a77e-dbc40fd7ea8e Timestamp (-05:00) [DATE] 17:08:…" at bounding box center [682, 645] width 356 height 159
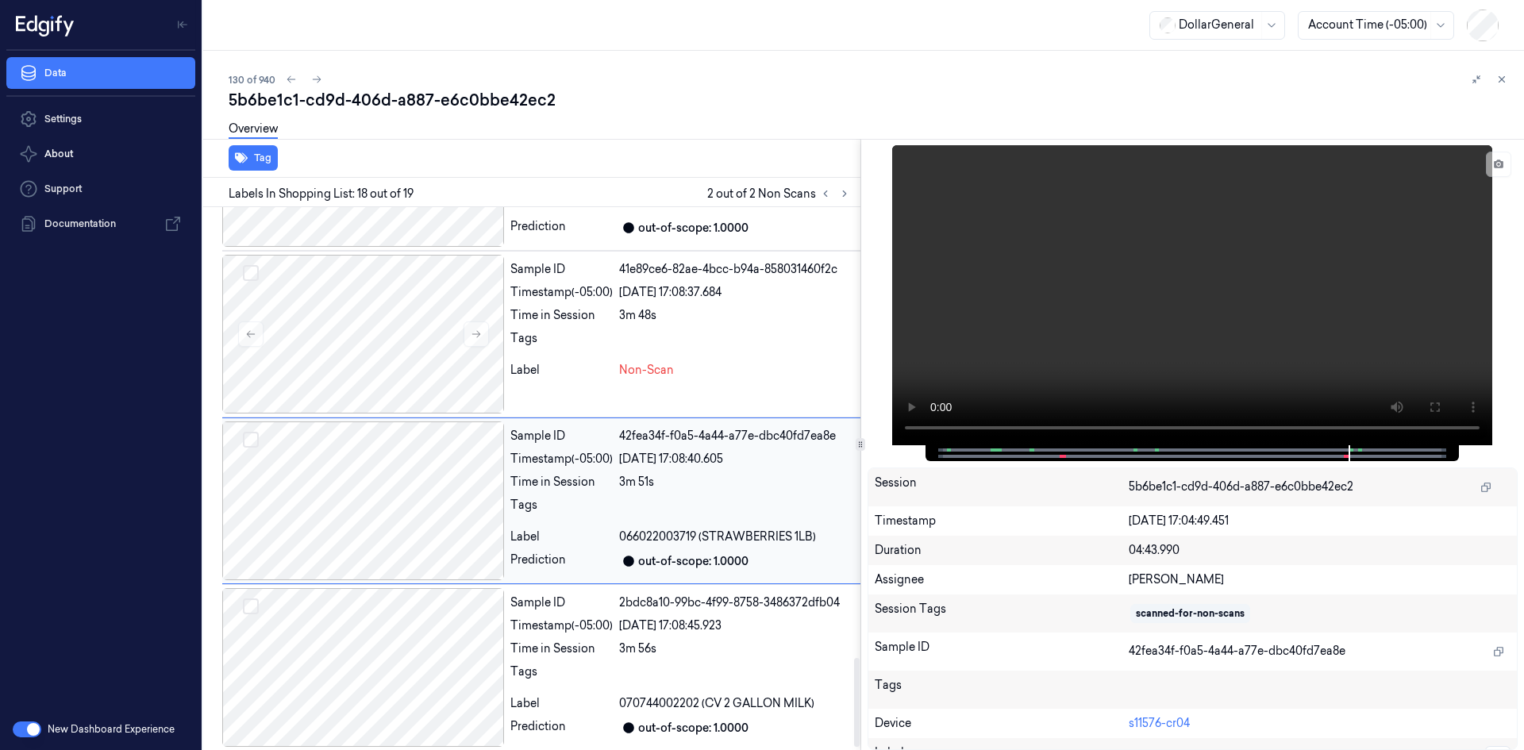
scroll to position [2763, 0]
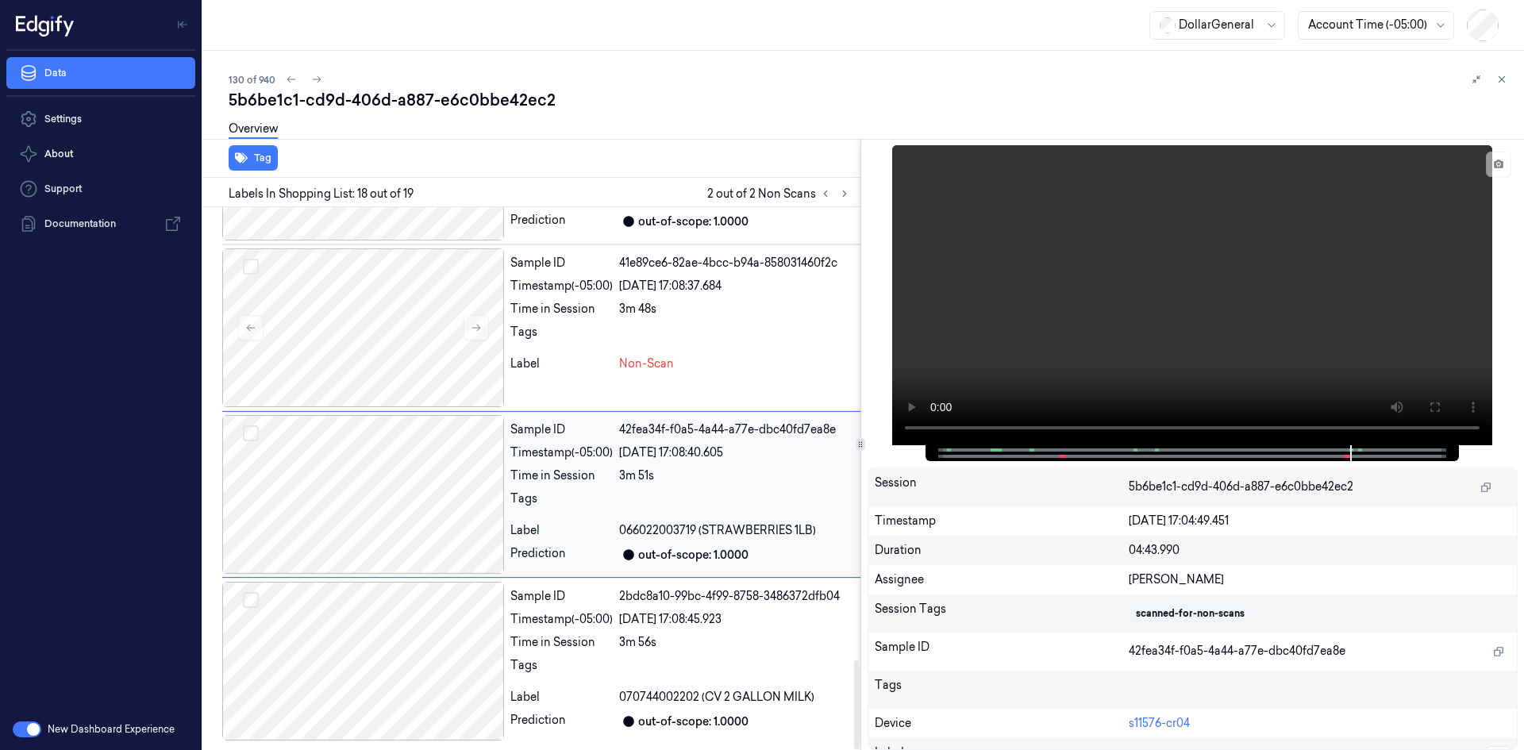
click at [749, 487] on div "Sample ID 42fea34f-f0a5-4a44-a77e-dbc40fd7ea8e Timestamp (-05:00) [DATE] 17:08:…" at bounding box center [682, 494] width 356 height 159
drag, startPoint x: 685, startPoint y: 398, endPoint x: 680, endPoint y: 407, distance: 10.6
click at [680, 407] on div "Sample ID 41e89ce6-82ae-4bcc-b94a-858031460f2c Timestamp (-05:00) [DATE] 17:08:…" at bounding box center [541, 327] width 638 height 167
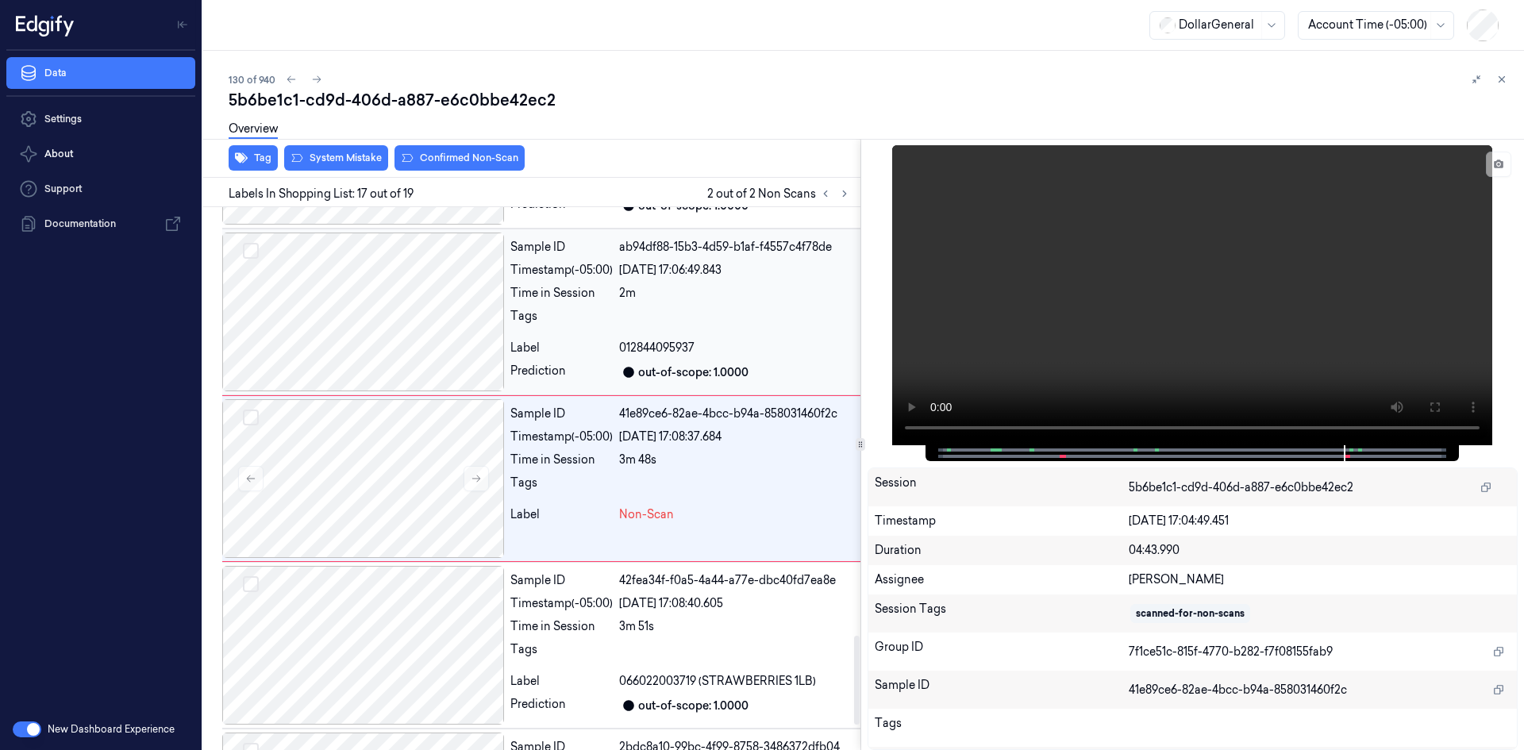
click at [678, 385] on div "Sample ID ab94df88-15b3-4d59-b1af-f4557c4f78de Timestamp (-05:00) [DATE] 17:06:…" at bounding box center [682, 312] width 356 height 159
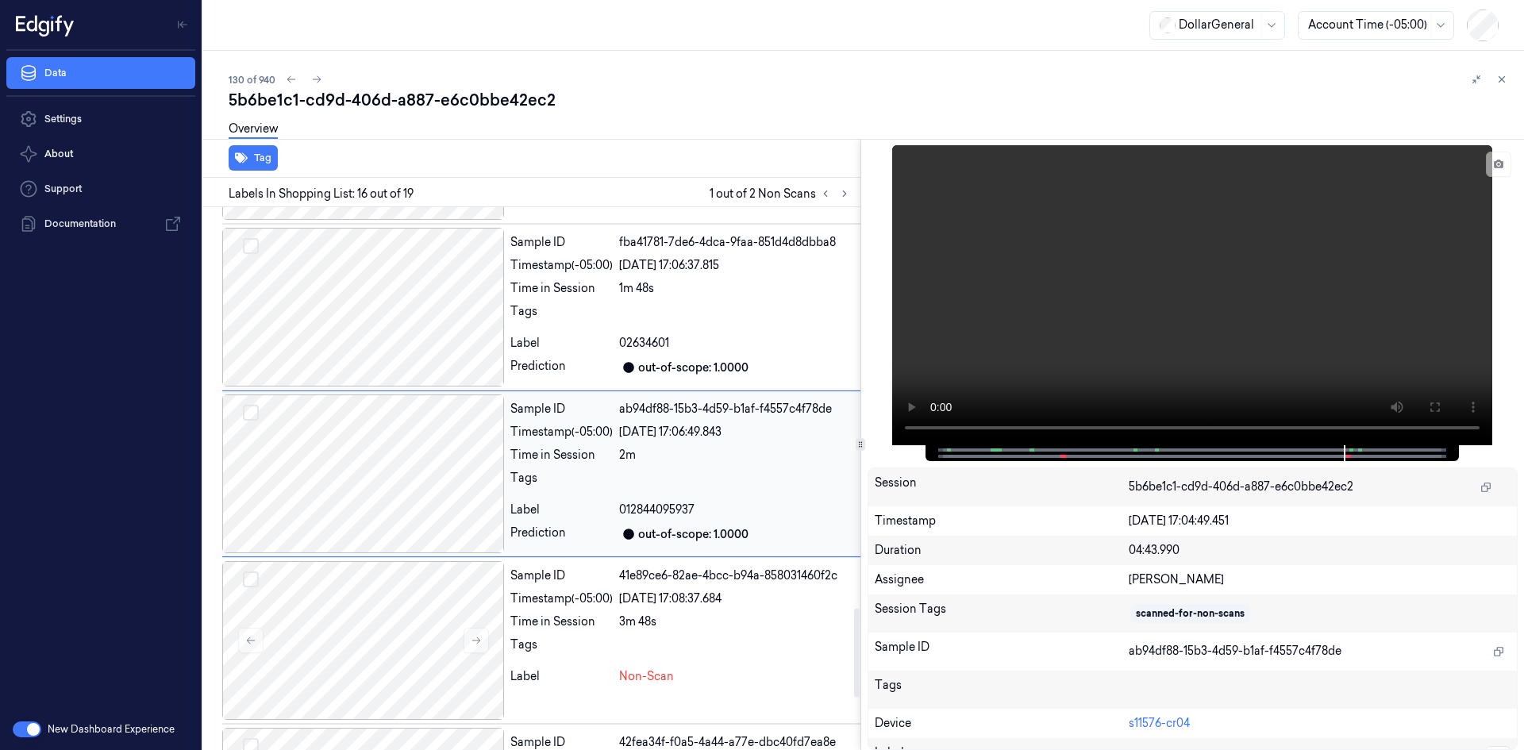
scroll to position [2446, 0]
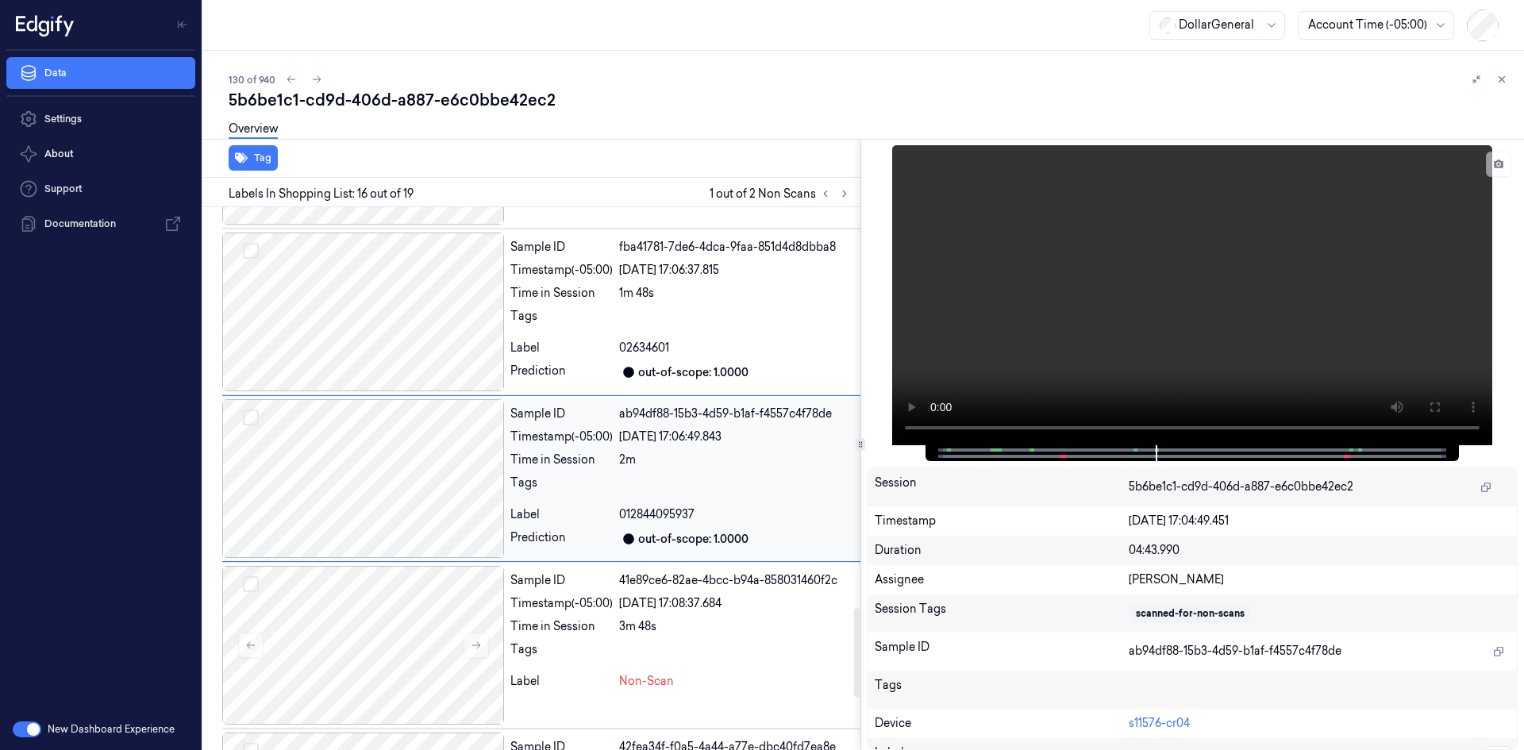
click at [656, 418] on div "ab94df88-15b3-4d59-b1af-f4557c4f78de" at bounding box center [736, 414] width 235 height 17
click at [690, 643] on div at bounding box center [736, 653] width 235 height 25
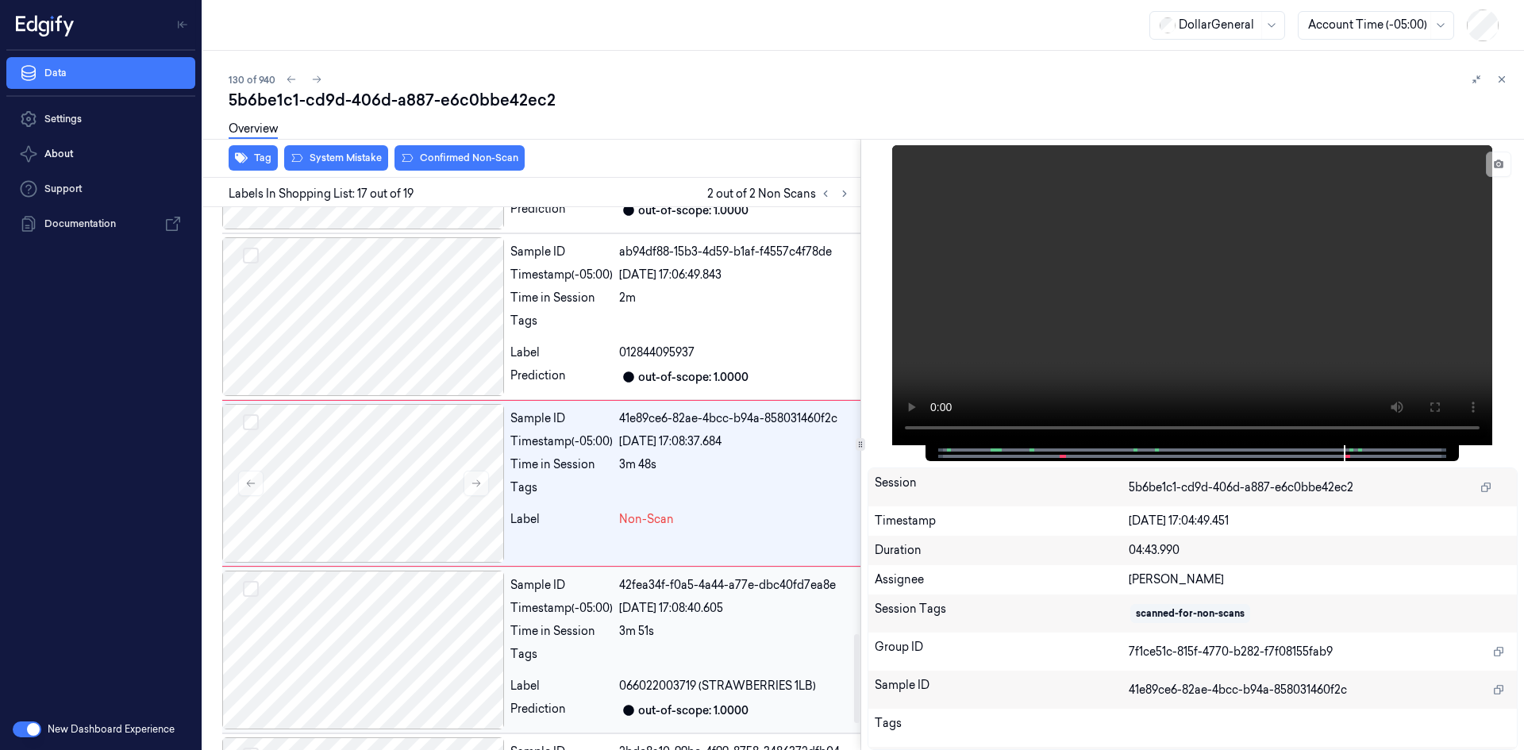
scroll to position [2613, 0]
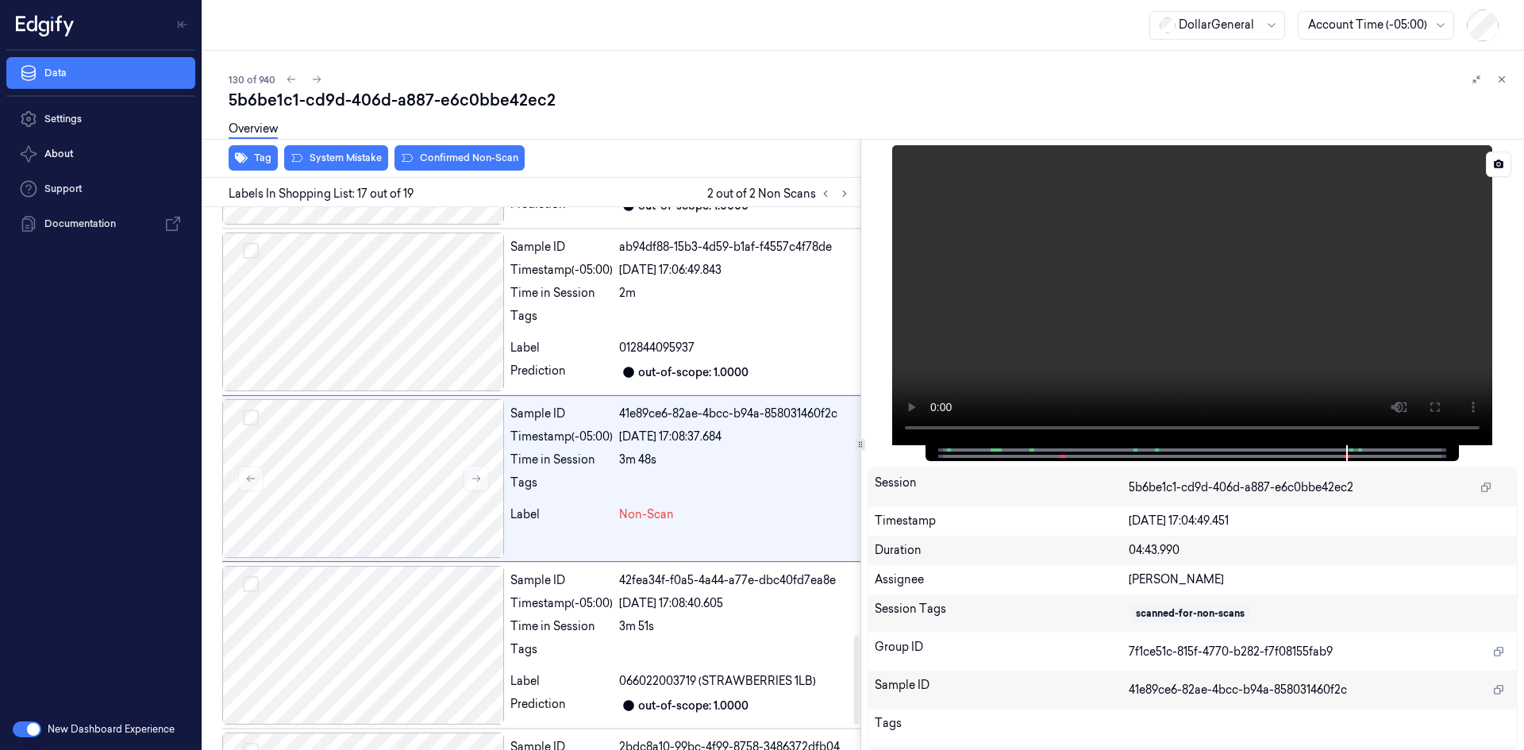
click at [900, 348] on div at bounding box center [1192, 295] width 651 height 300
click at [963, 332] on video at bounding box center [1192, 295] width 600 height 300
click at [796, 336] on div "Sample ID ab94df88-15b3-4d59-b1af-f4557c4f78de Timestamp (-05:00) [DATE] 17:06:…" at bounding box center [682, 312] width 356 height 159
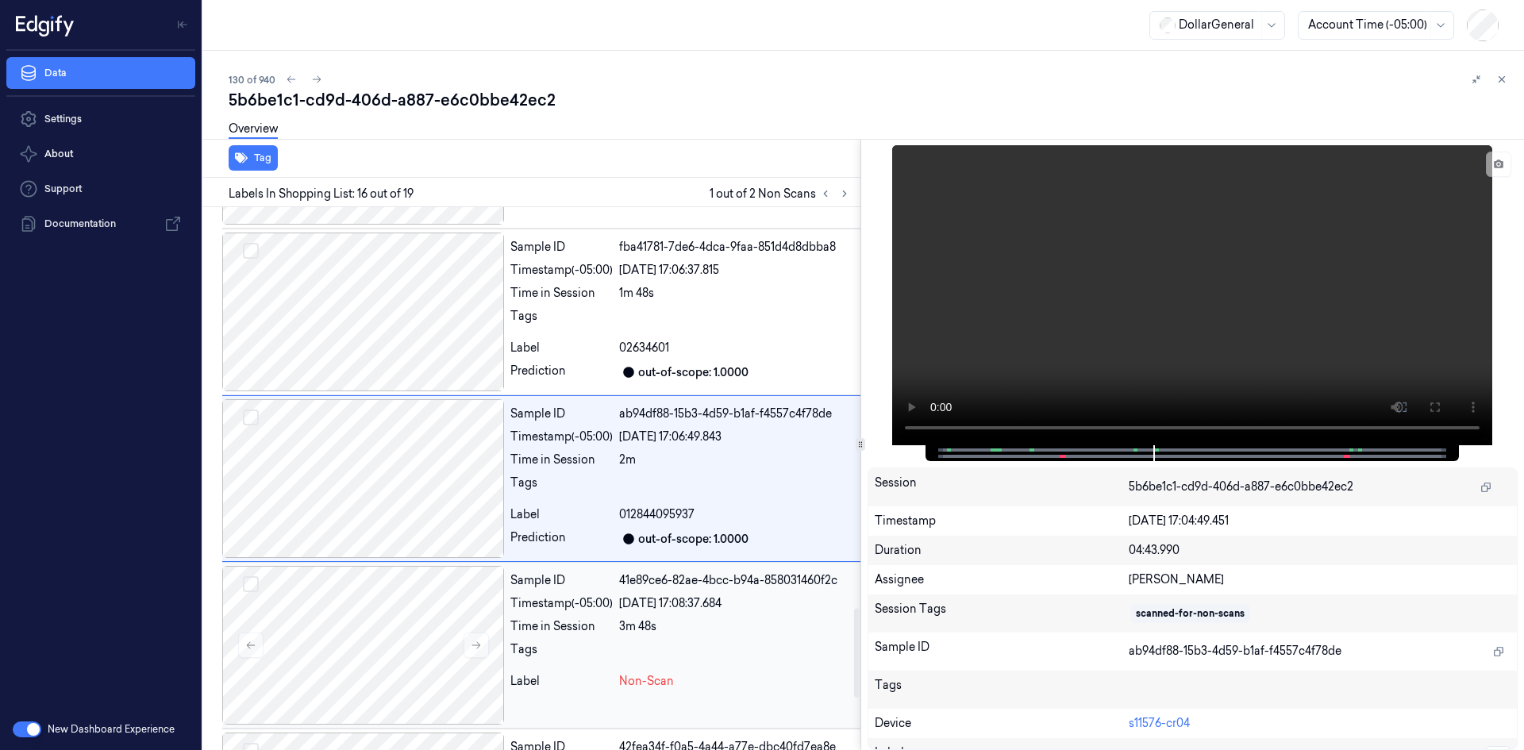
click at [713, 622] on div "3m 48s" at bounding box center [736, 626] width 235 height 17
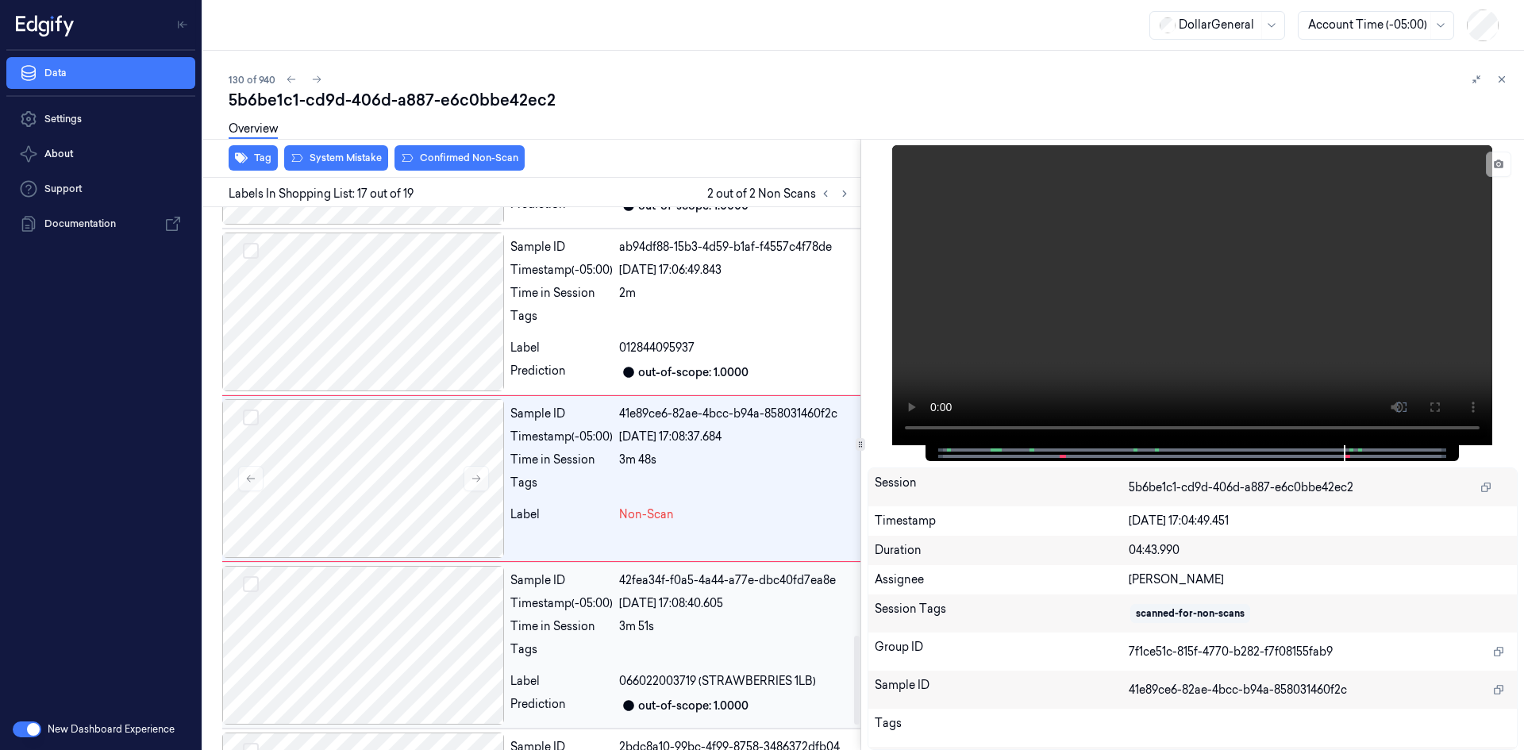
click at [697, 609] on div "[DATE] 17:08:40.605" at bounding box center [736, 603] width 235 height 17
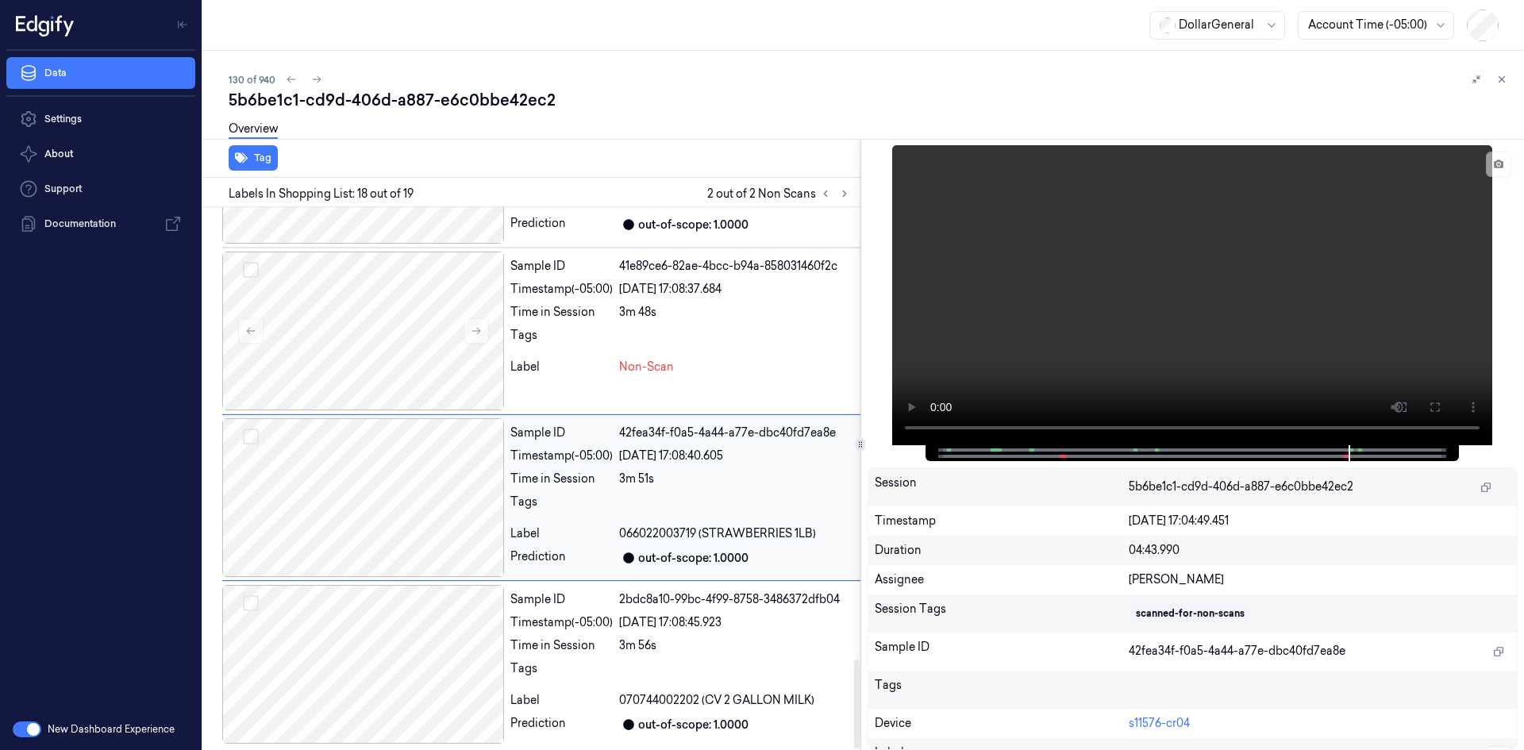
scroll to position [2763, 0]
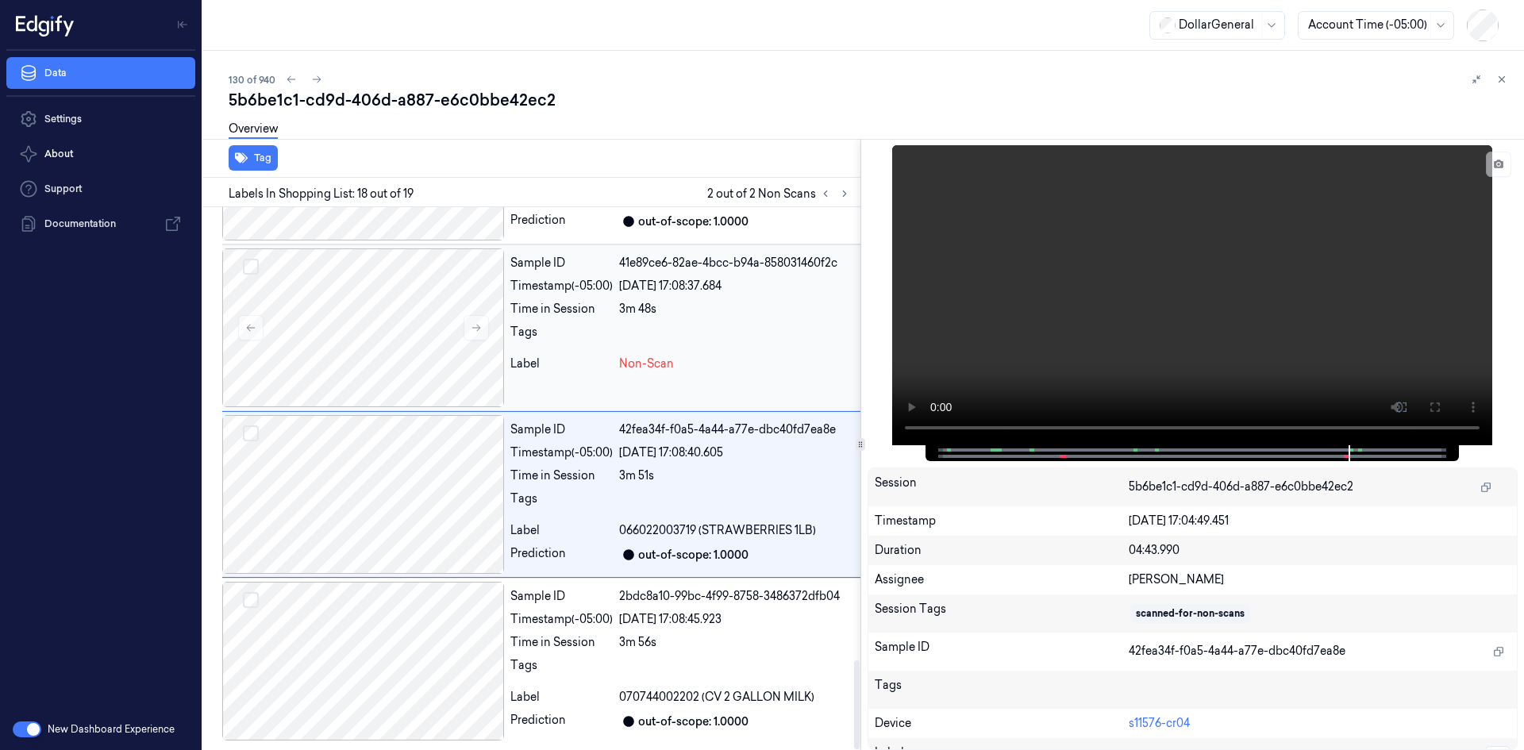
click at [705, 350] on div "Sample ID 41e89ce6-82ae-4bcc-b94a-858031460f2c Timestamp (-05:00) [DATE] 17:08:…" at bounding box center [682, 327] width 356 height 159
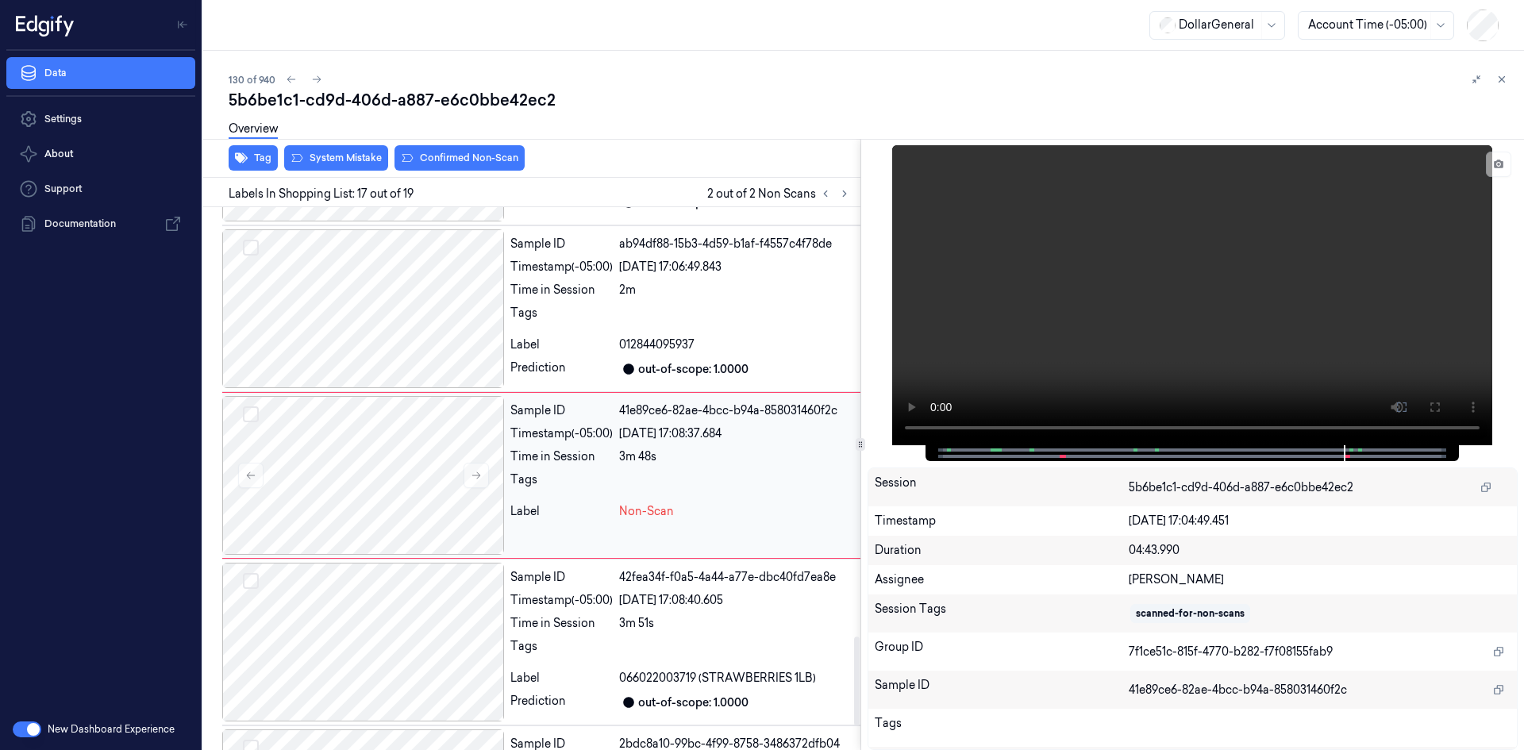
scroll to position [2613, 0]
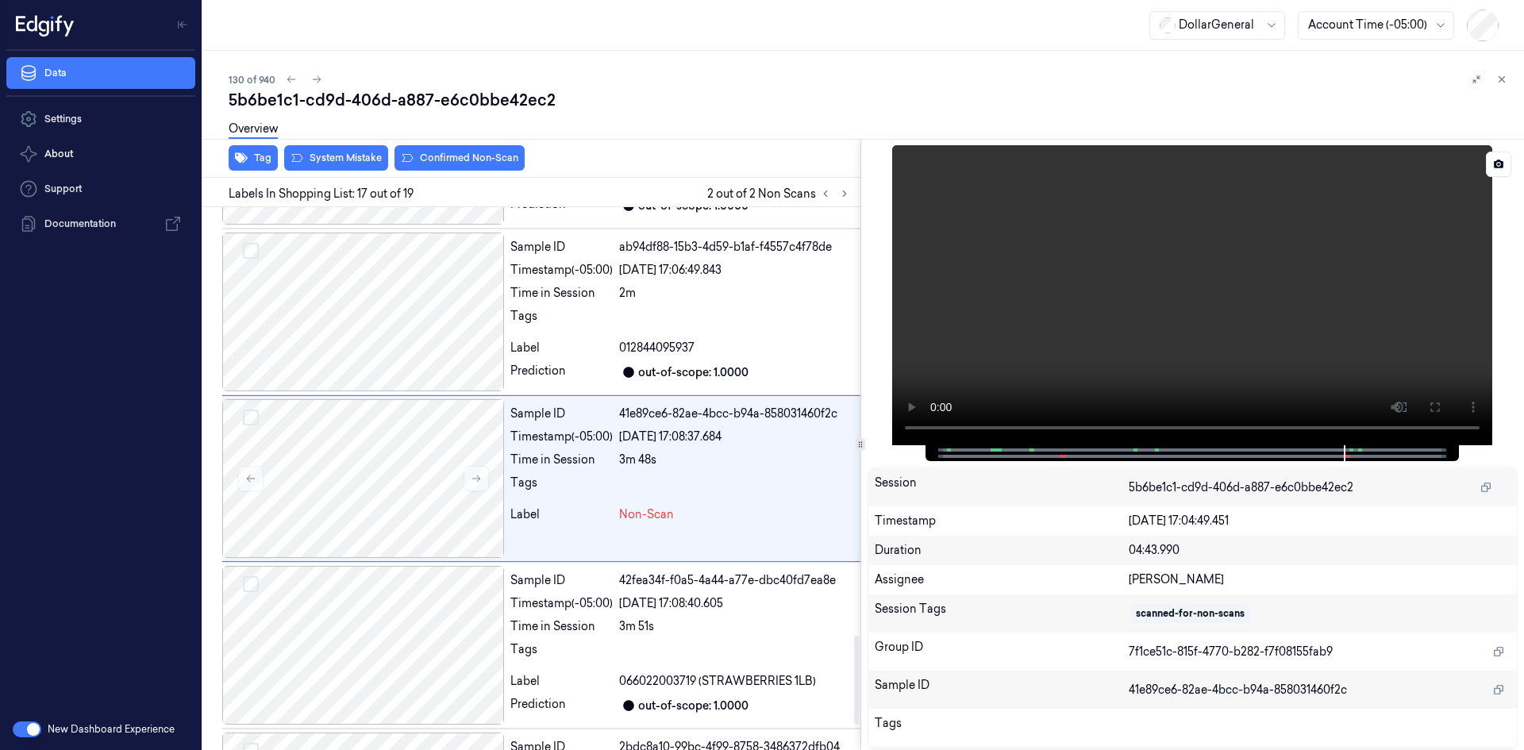
click at [1045, 265] on video at bounding box center [1192, 295] width 600 height 300
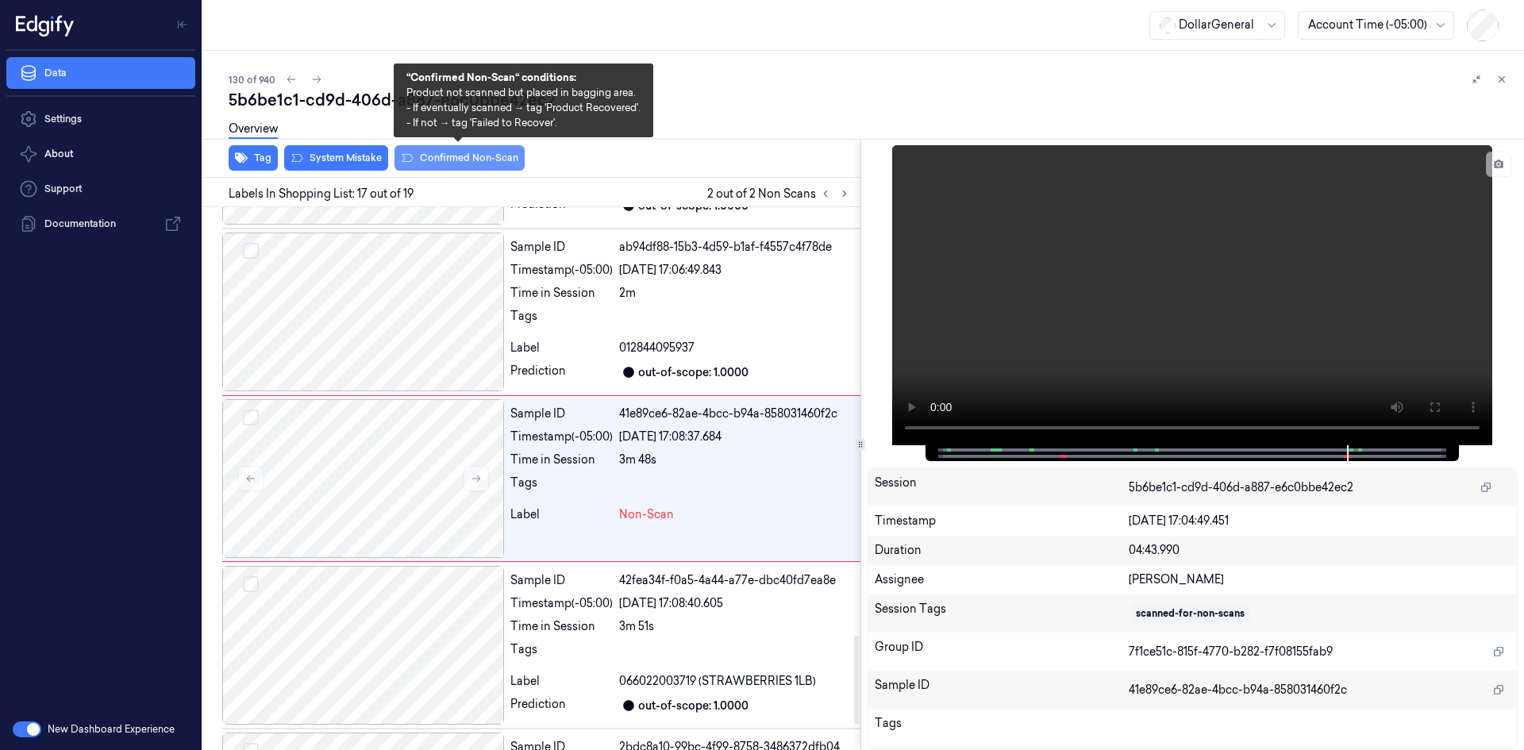
click at [502, 152] on button "Confirmed Non-Scan" at bounding box center [459, 157] width 130 height 25
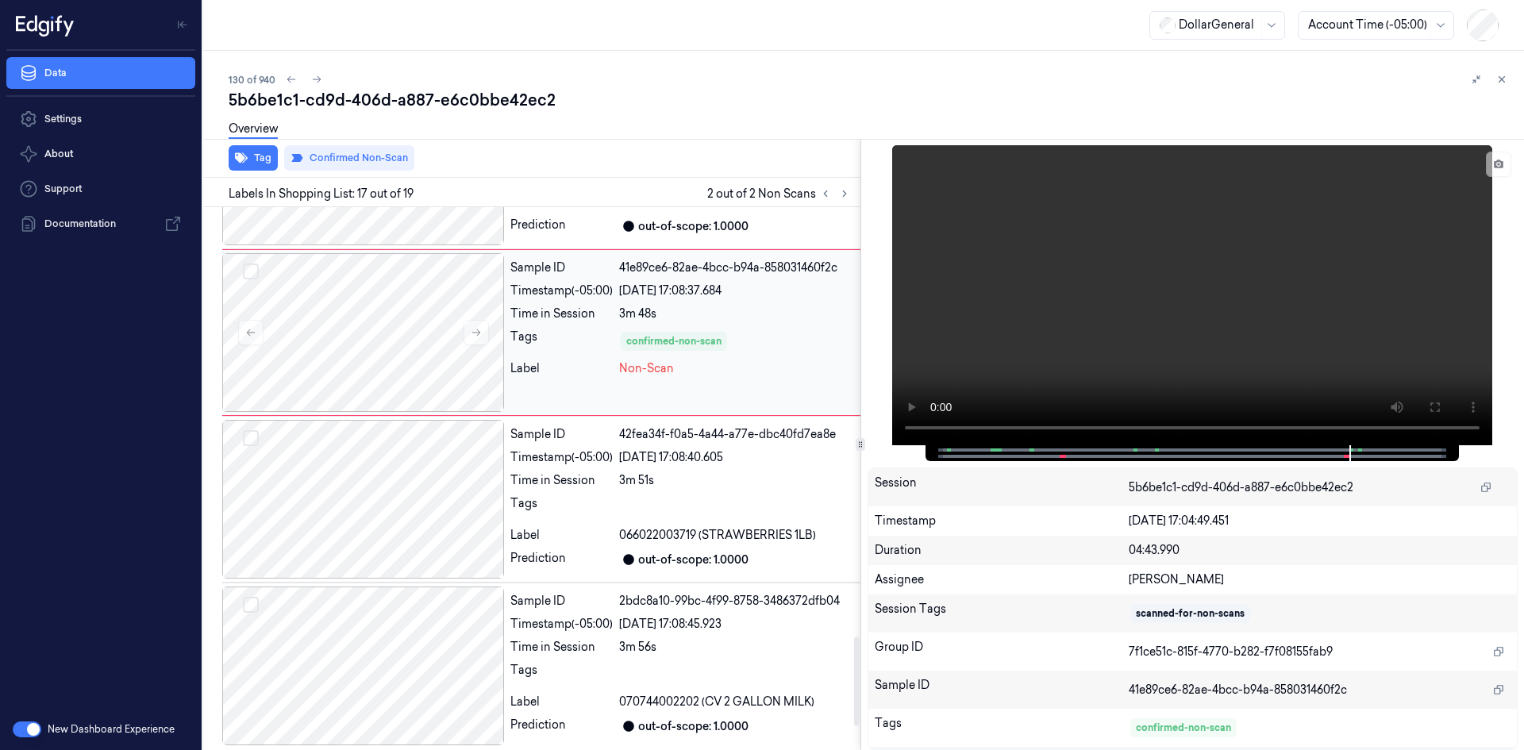
scroll to position [2763, 0]
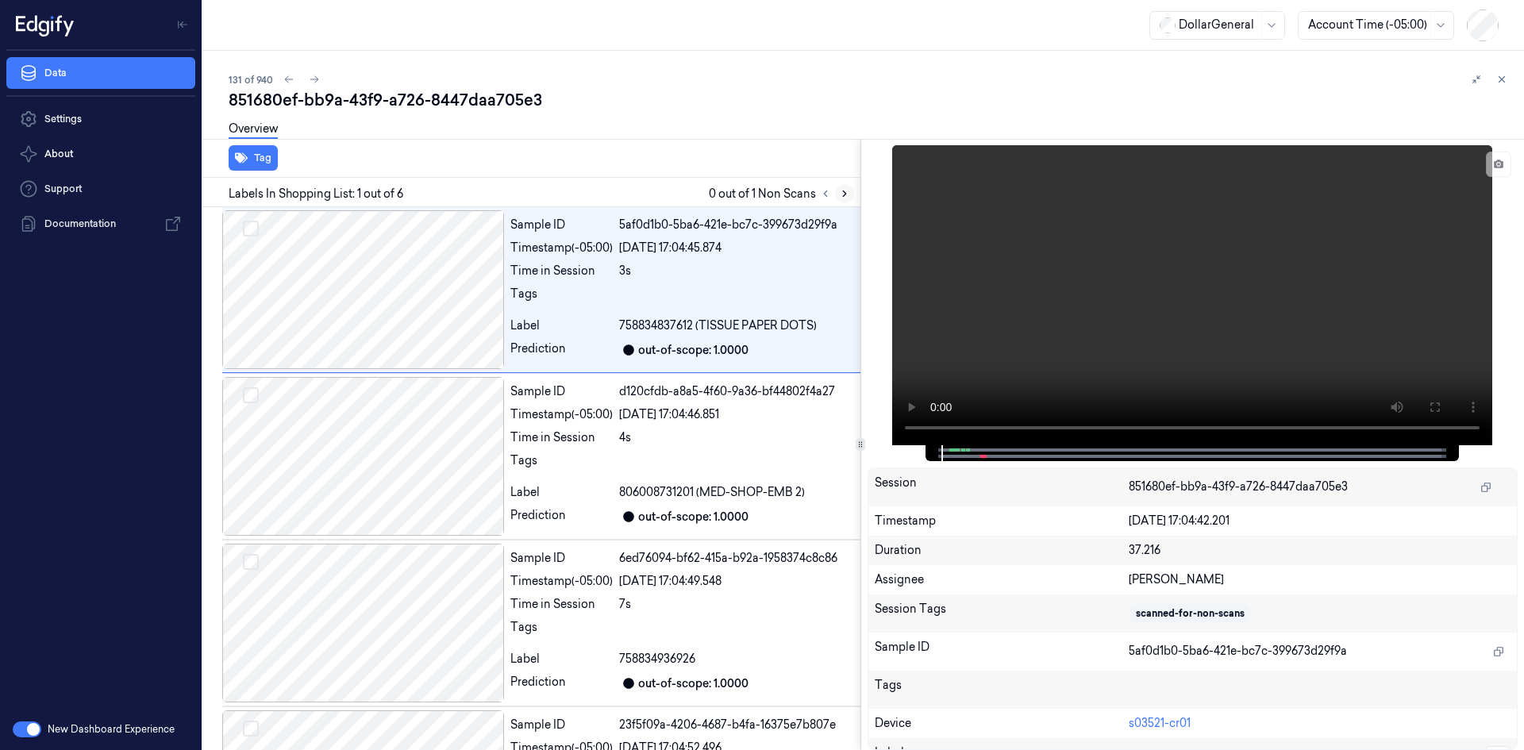
click at [839, 194] on icon at bounding box center [844, 193] width 11 height 11
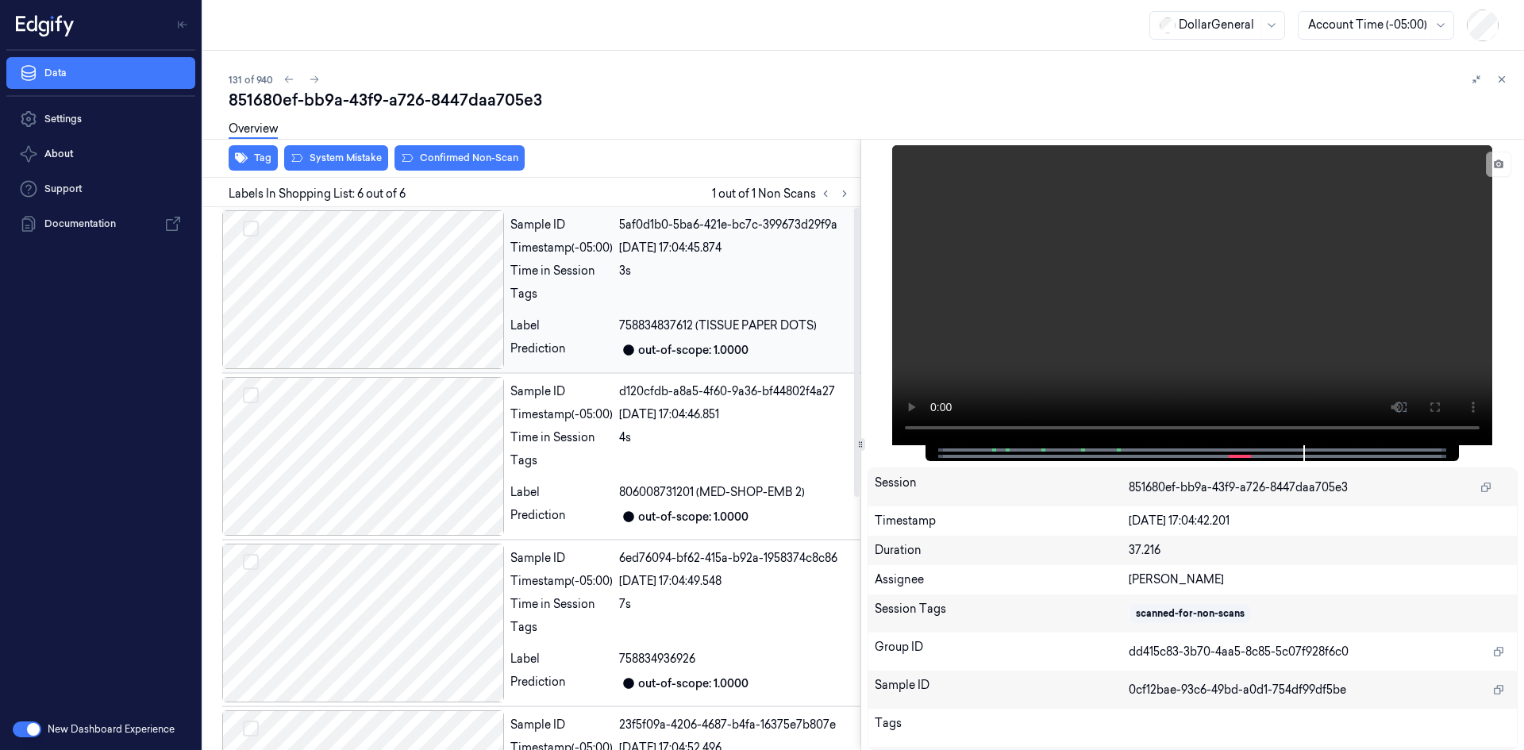
click at [591, 293] on div "Tags" at bounding box center [561, 298] width 102 height 25
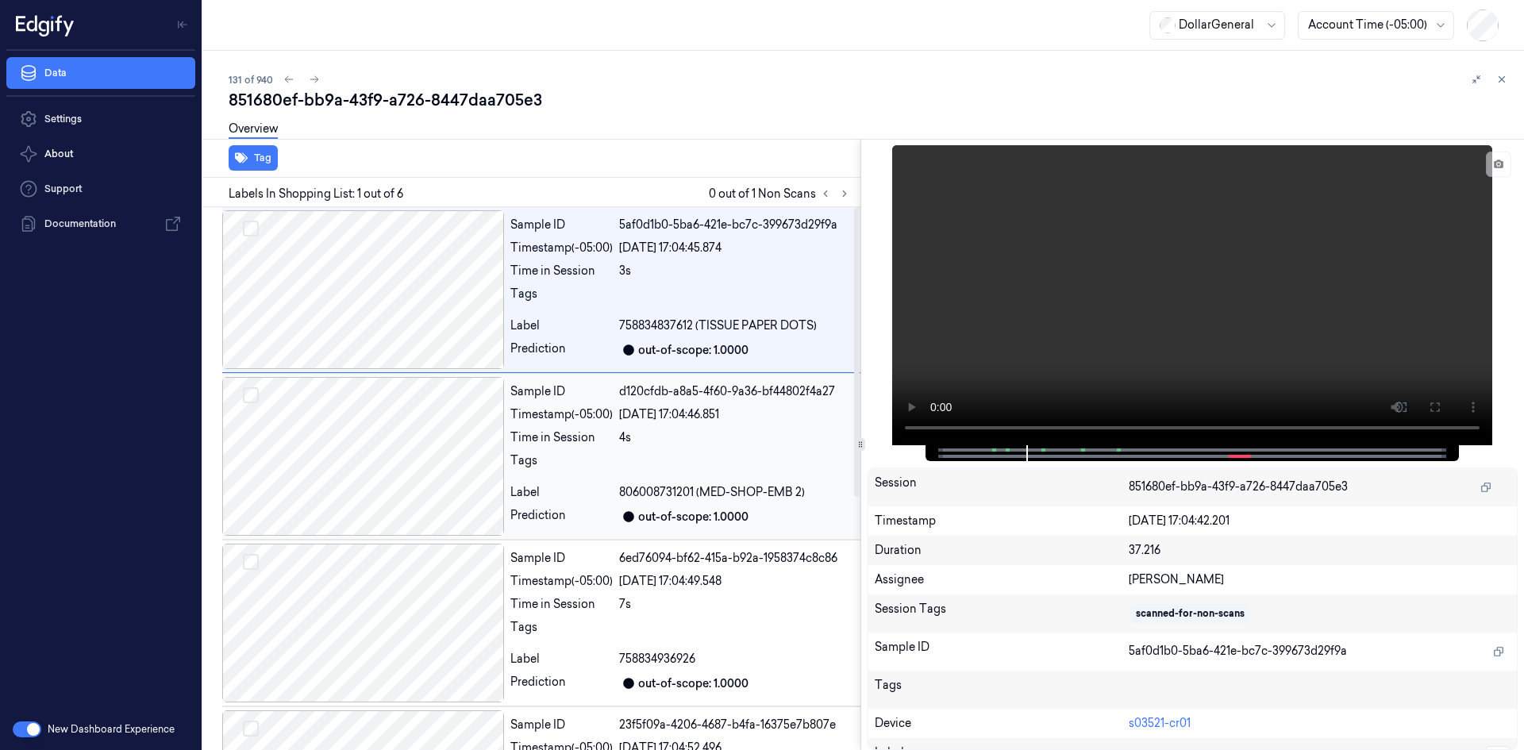
click at [607, 403] on div "Sample ID d120cfdb-a8a5-4f60-9a36-bf44802f4a27 Timestamp (-05:00) [DATE] 17:04:…" at bounding box center [682, 456] width 356 height 159
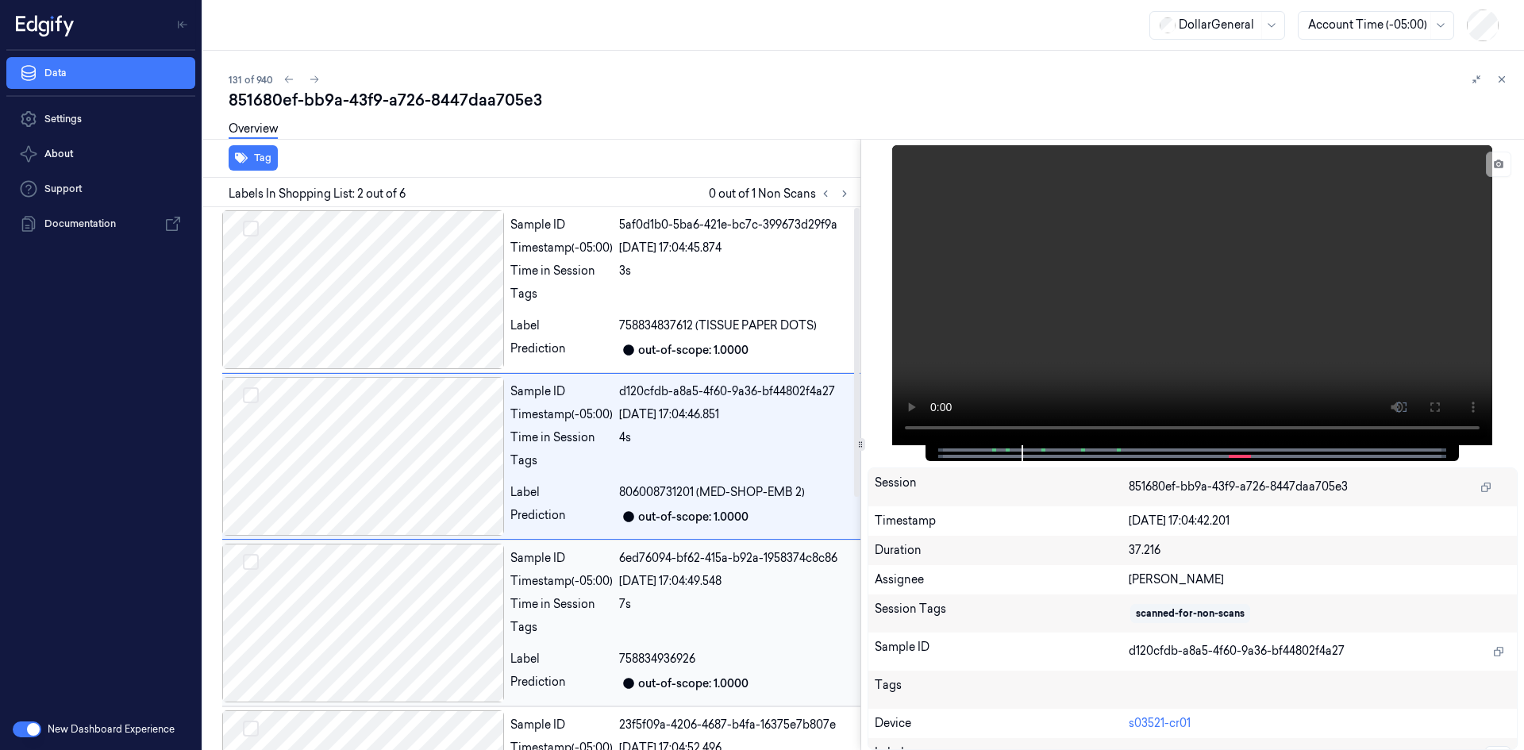
click at [602, 575] on div "Timestamp (-05:00)" at bounding box center [561, 581] width 102 height 17
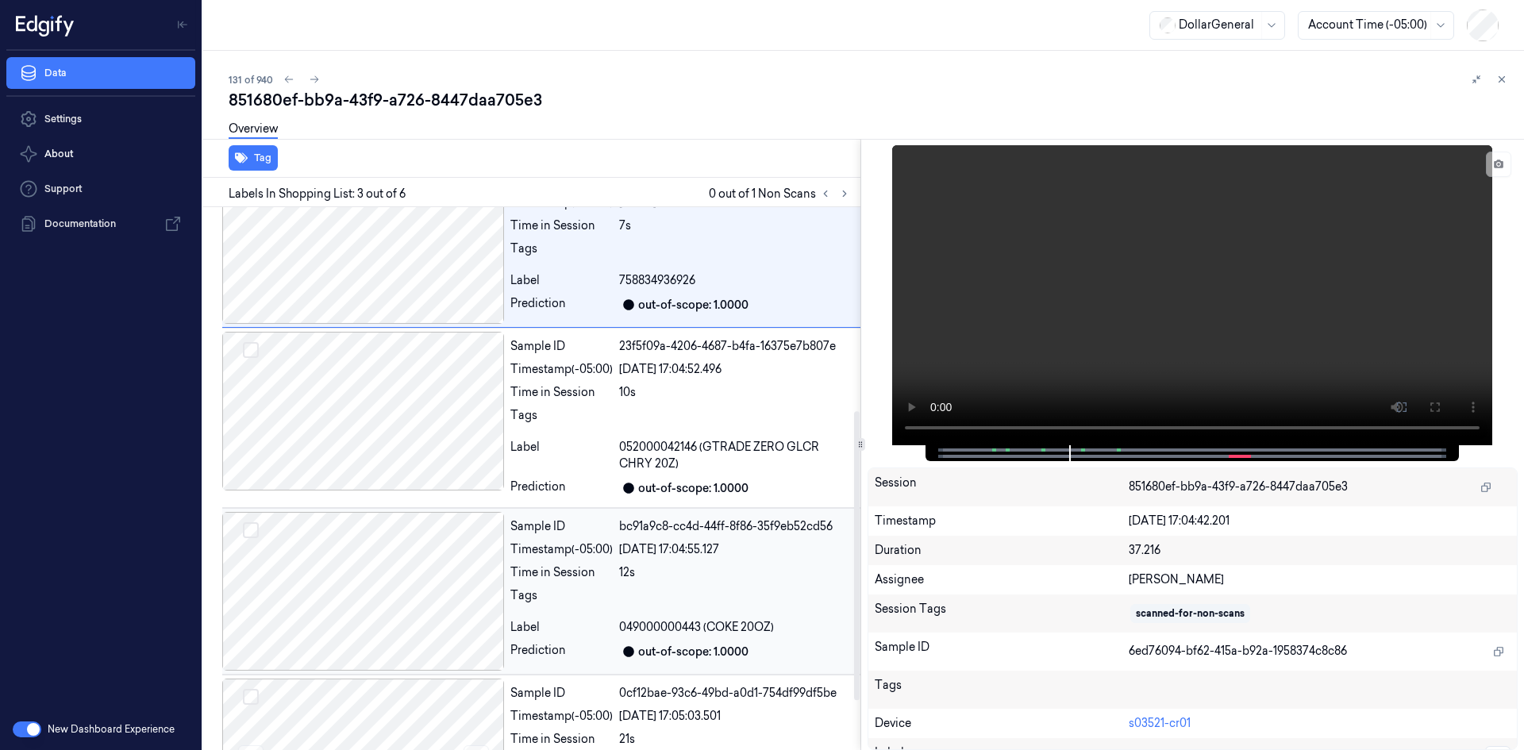
scroll to position [383, 0]
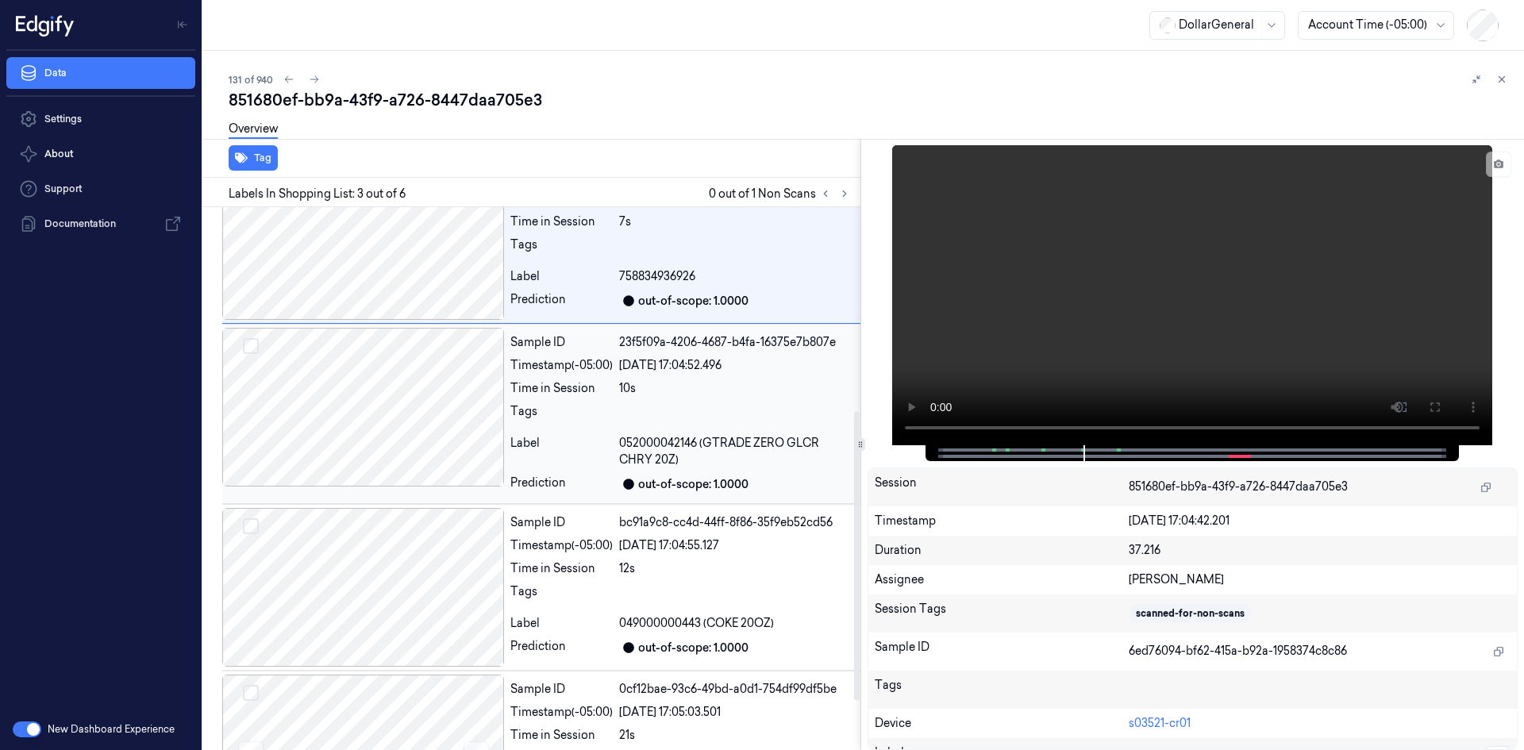
click at [565, 399] on div "Sample ID 23f5f09a-4206-4687-b4fa-16375e7b807e Timestamp (-05:00) [DATE] 17:04:…" at bounding box center [682, 414] width 356 height 172
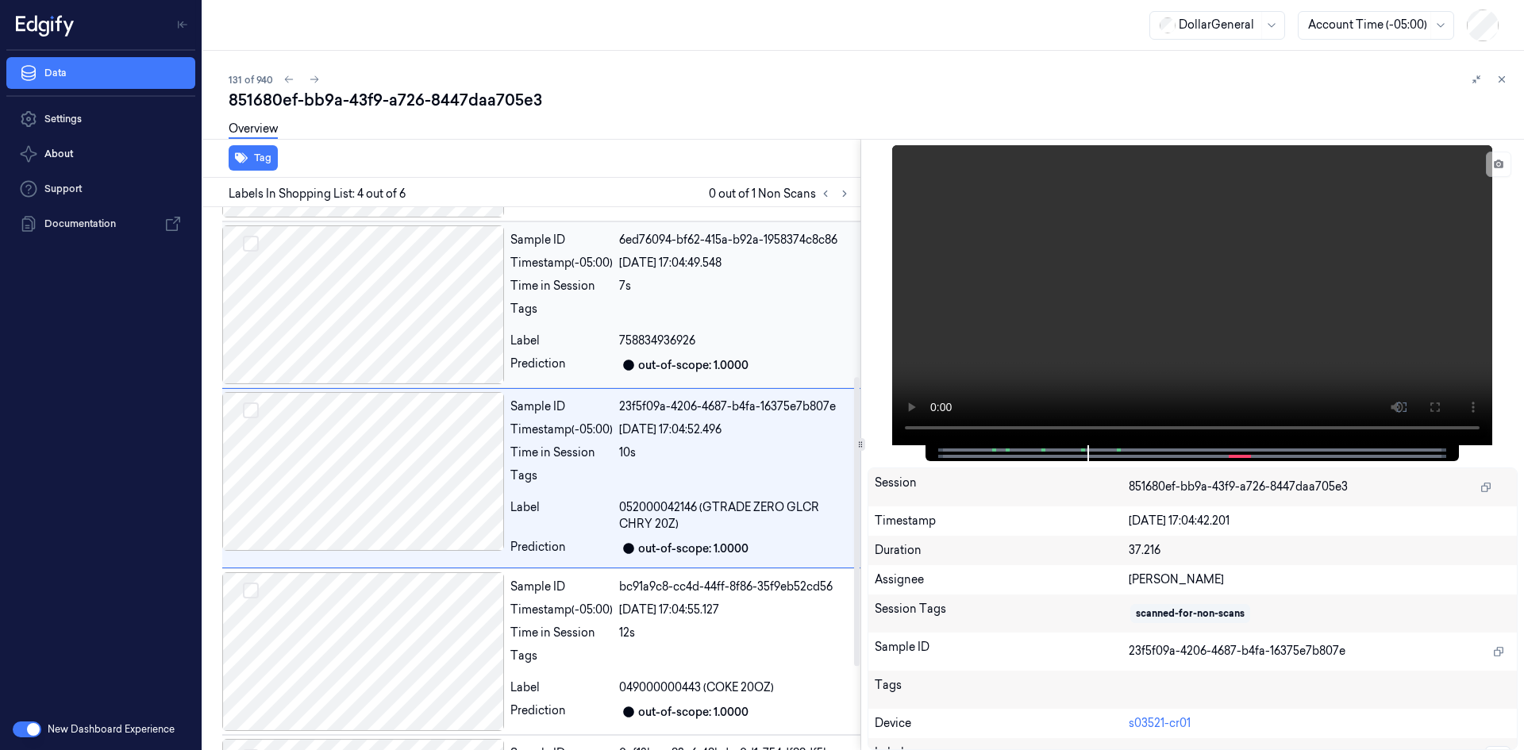
click at [558, 284] on div "Time in Session" at bounding box center [561, 286] width 102 height 17
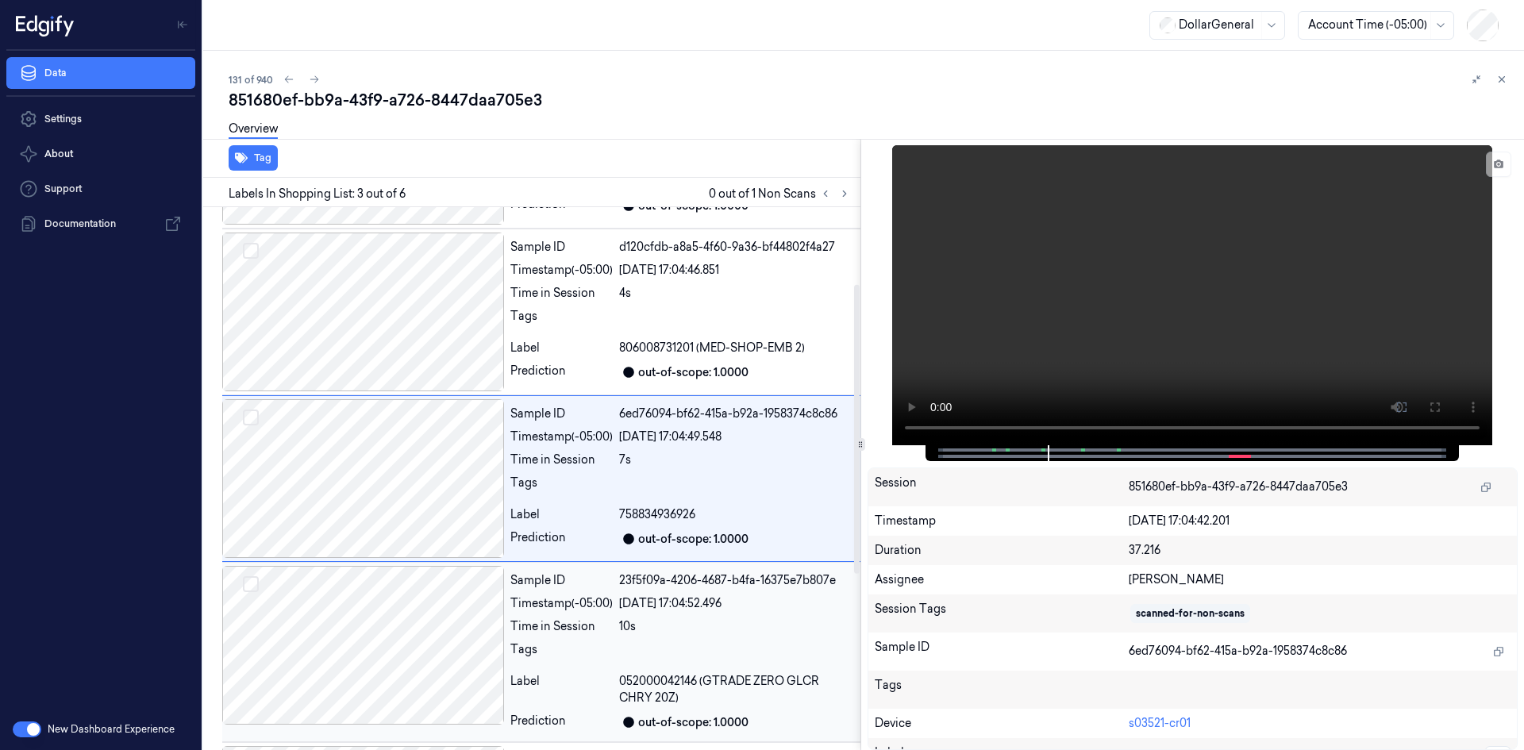
click at [575, 639] on div "Sample ID 23f5f09a-4206-4687-b4fa-16375e7b807e Timestamp (-05:00) [DATE] 17:04:…" at bounding box center [682, 652] width 356 height 172
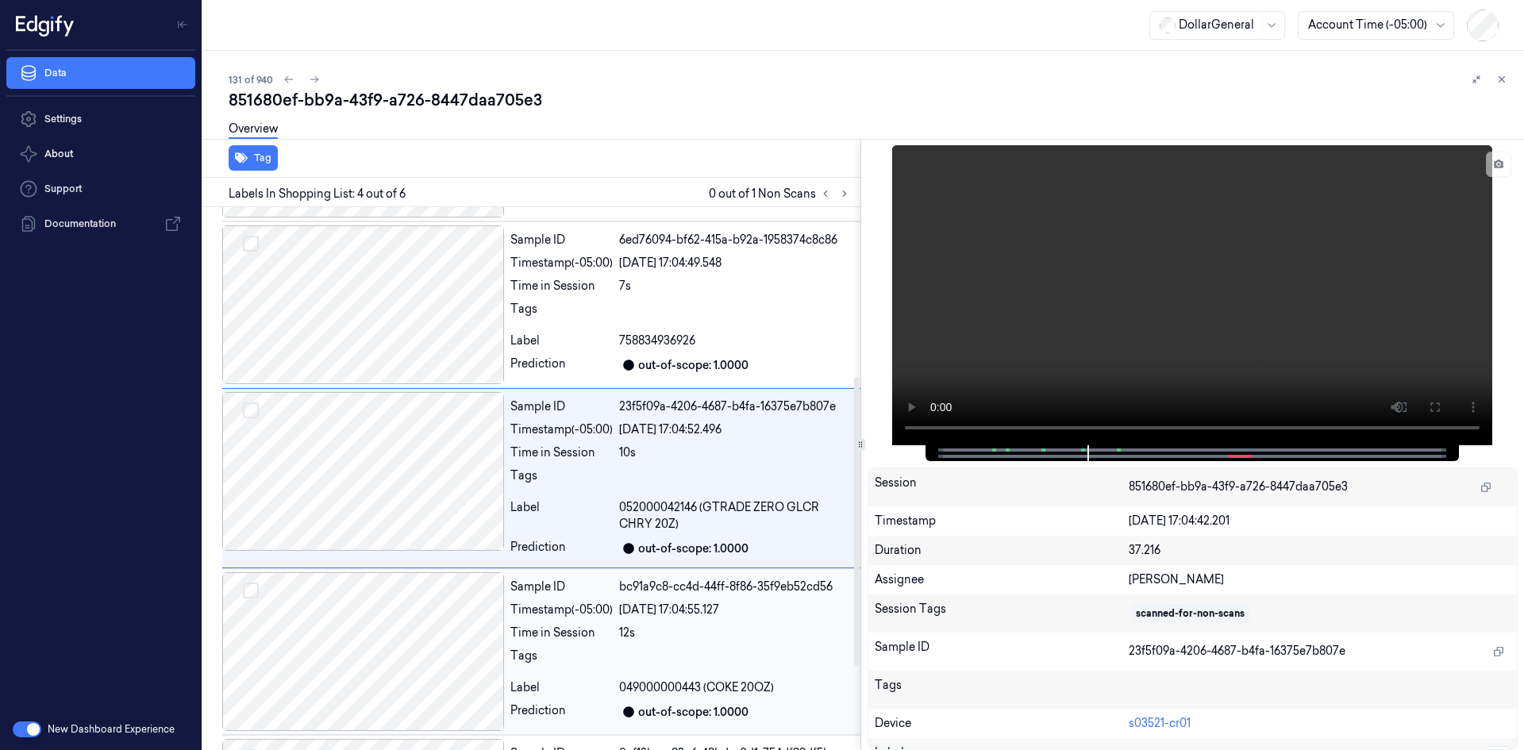
click at [575, 638] on div "Time in Session" at bounding box center [561, 633] width 102 height 17
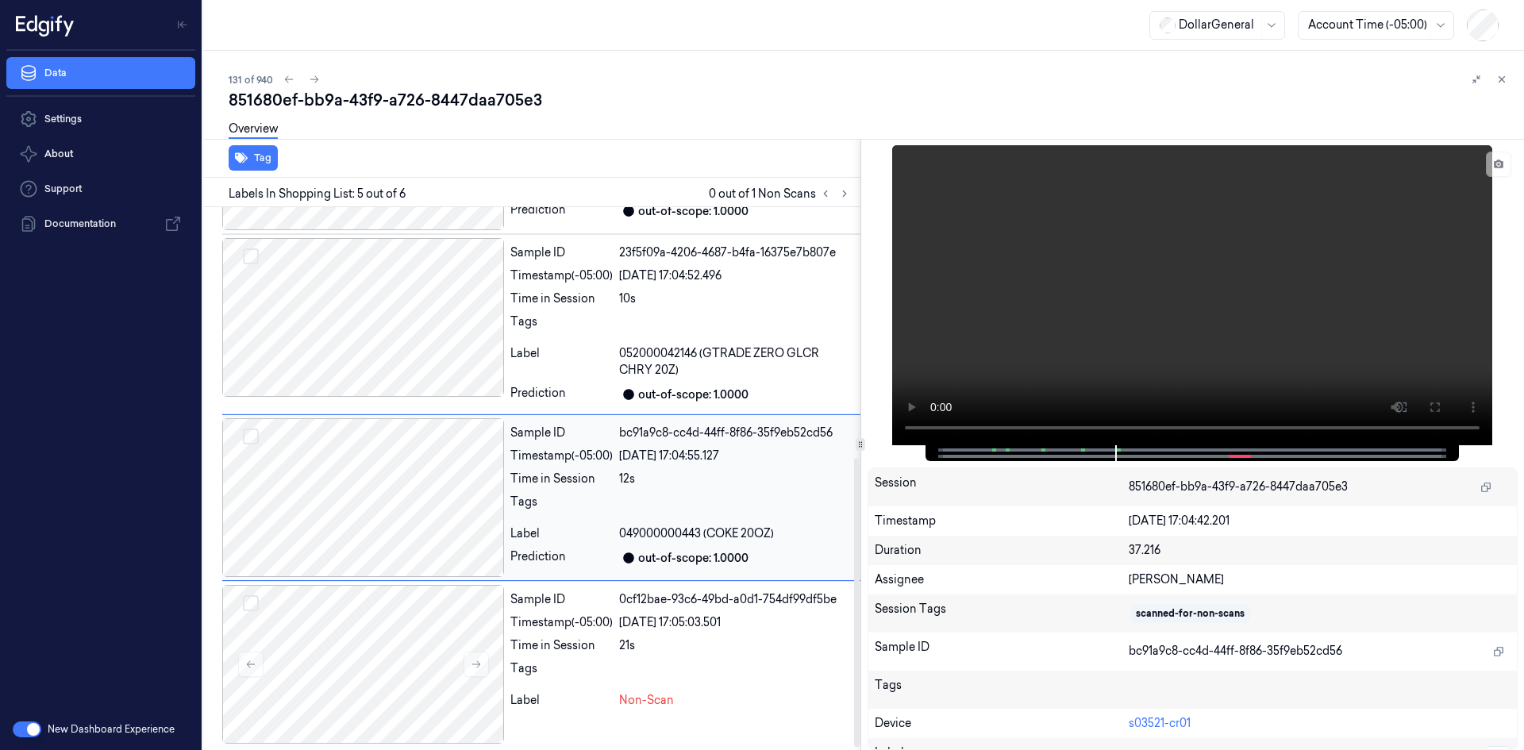
scroll to position [475, 0]
click at [575, 638] on div "Time in Session" at bounding box center [561, 642] width 102 height 17
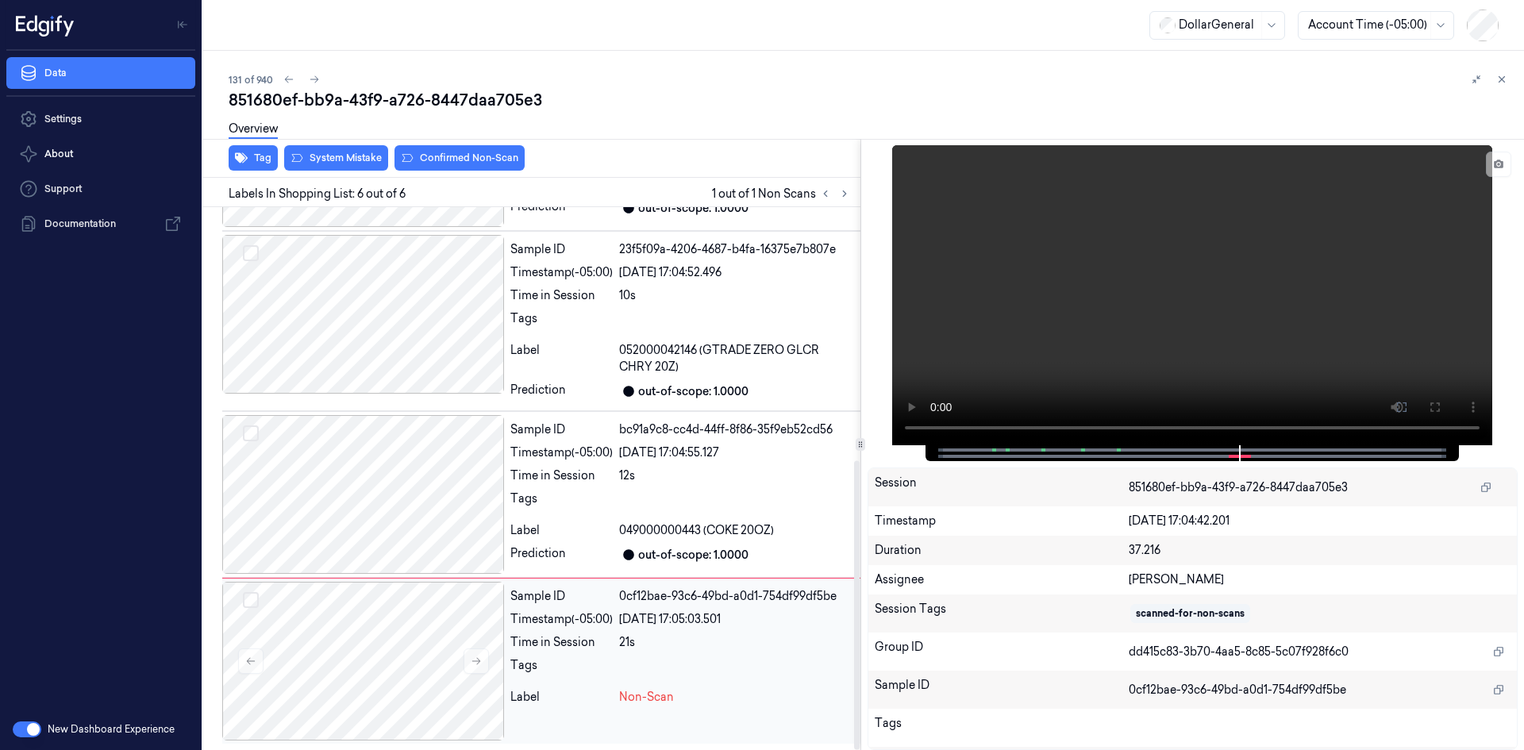
click at [583, 613] on div "Timestamp (-05:00)" at bounding box center [561, 619] width 102 height 17
click at [339, 167] on button "System Mistake" at bounding box center [336, 157] width 104 height 25
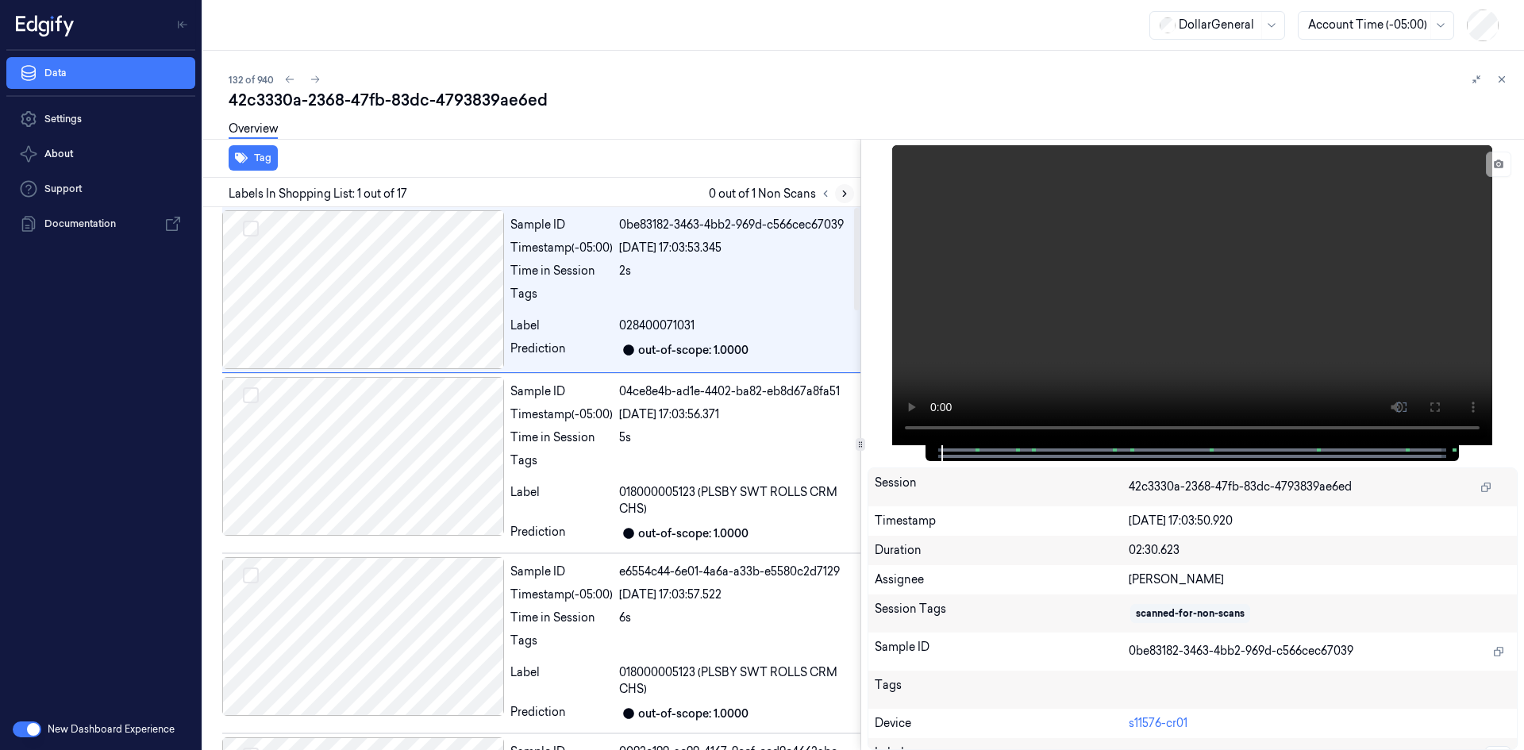
click at [840, 194] on icon at bounding box center [844, 193] width 11 height 11
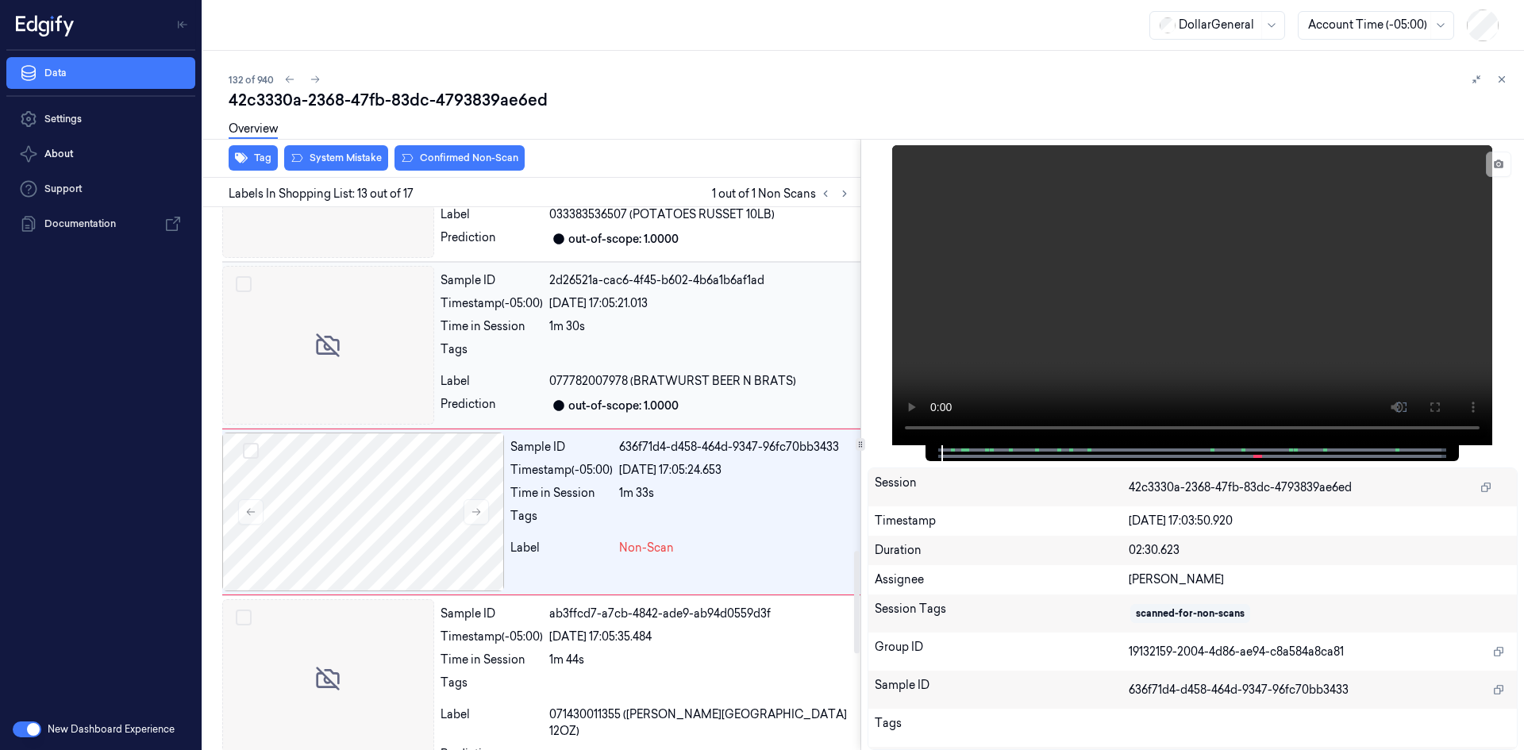
scroll to position [1838, 0]
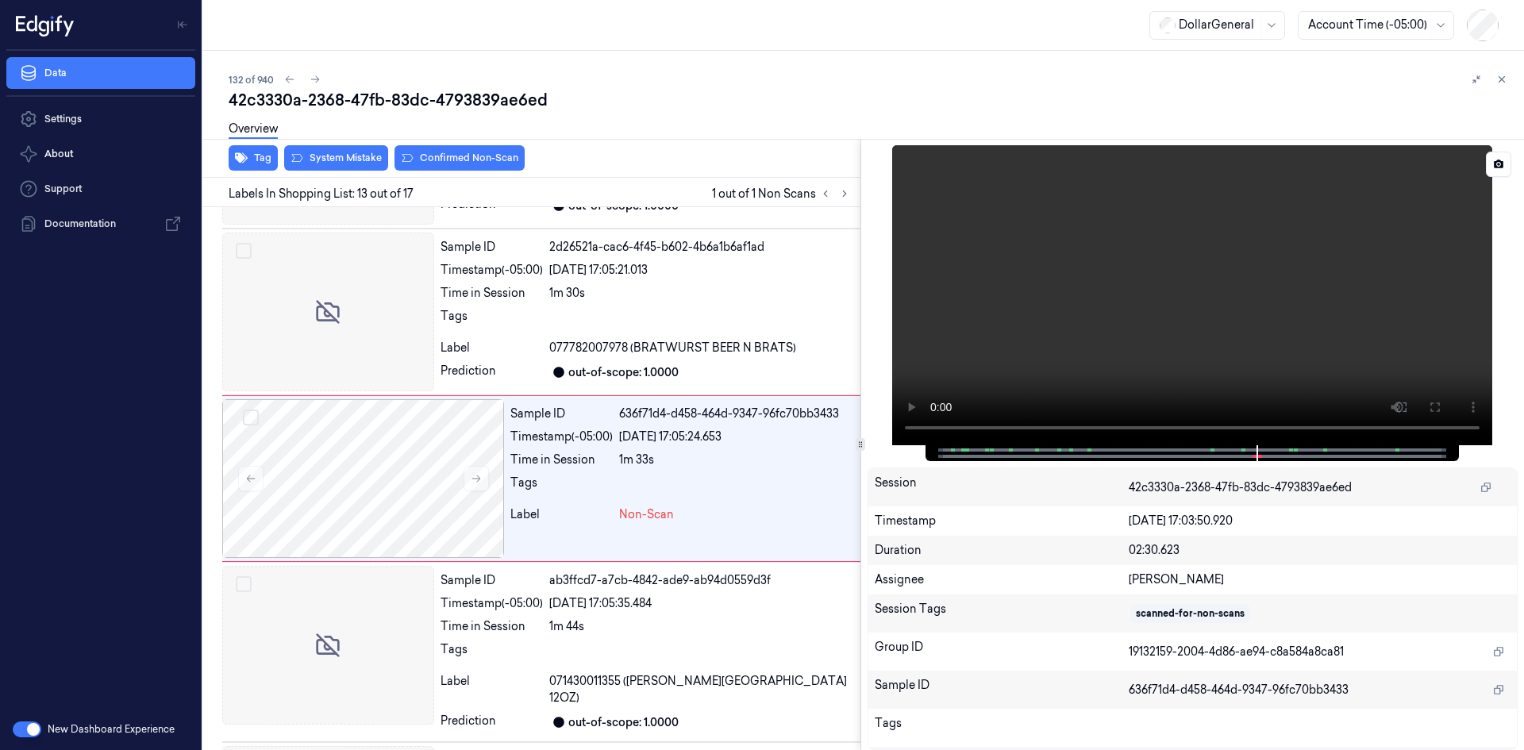
click at [1075, 267] on video at bounding box center [1192, 295] width 600 height 300
click at [709, 309] on div at bounding box center [701, 320] width 305 height 25
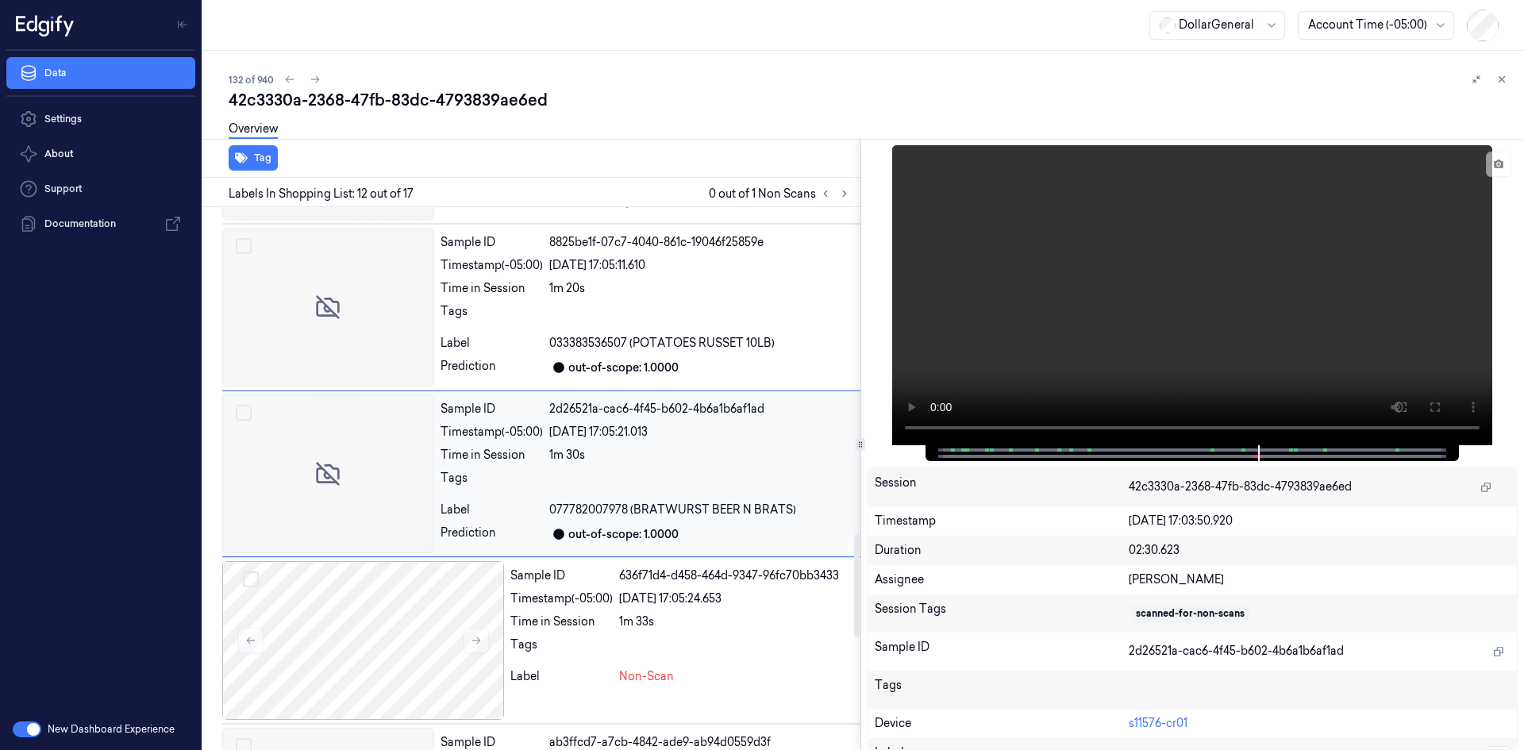
scroll to position [1671, 0]
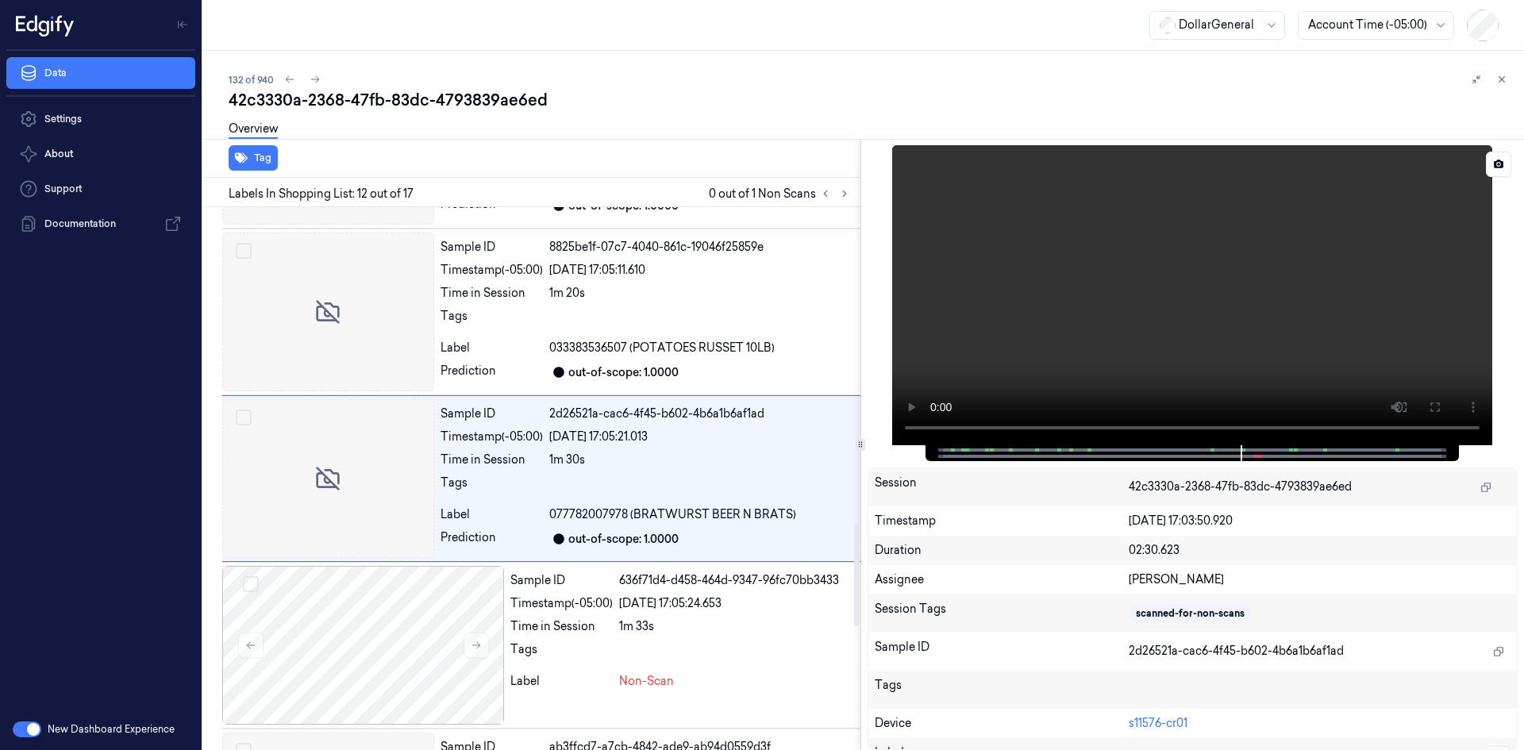
click at [1052, 333] on video at bounding box center [1192, 295] width 600 height 300
click at [650, 349] on span "033383536507 (POTATOES RUSSET 10LB)" at bounding box center [661, 348] width 225 height 17
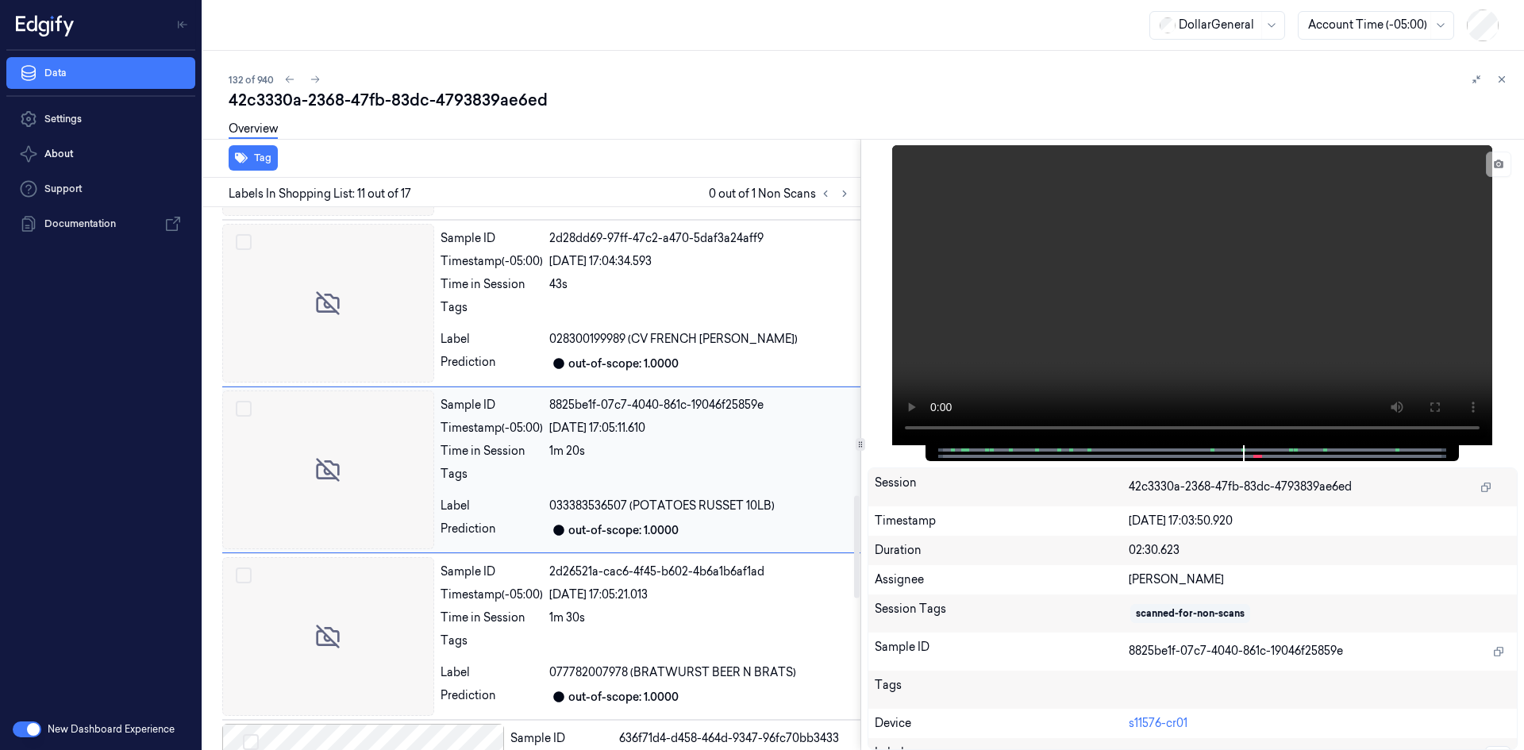
scroll to position [1505, 0]
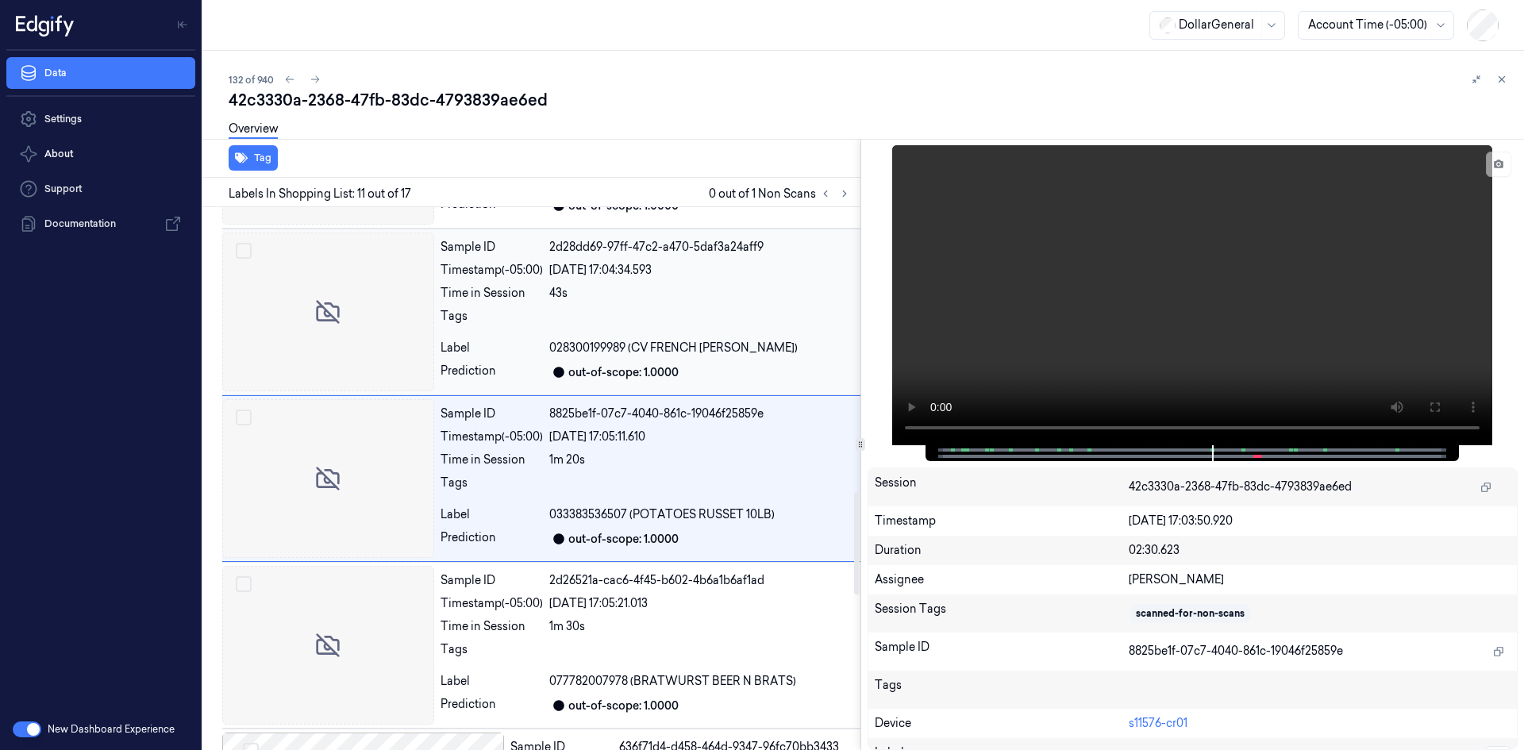
click at [640, 297] on div "43s" at bounding box center [701, 293] width 305 height 17
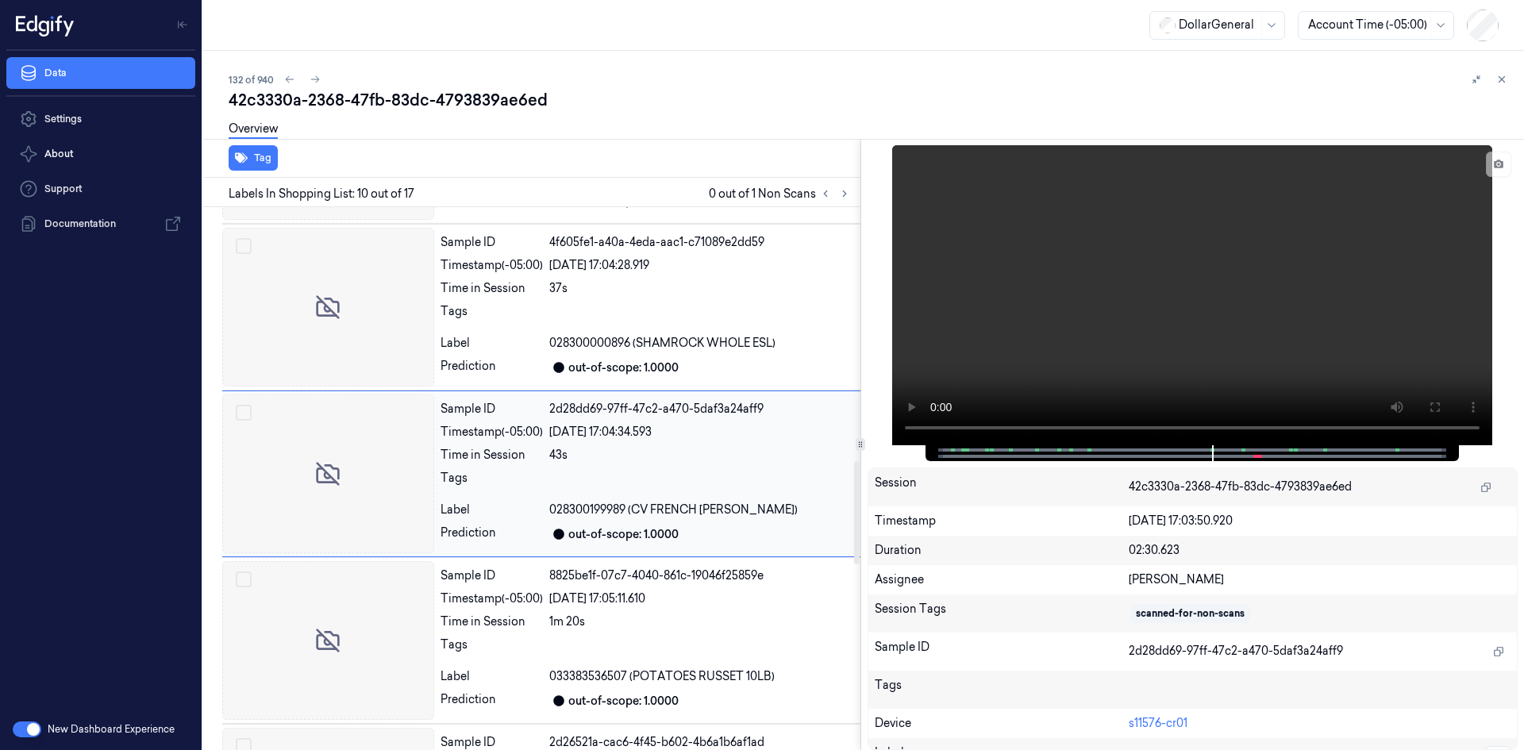
scroll to position [1338, 0]
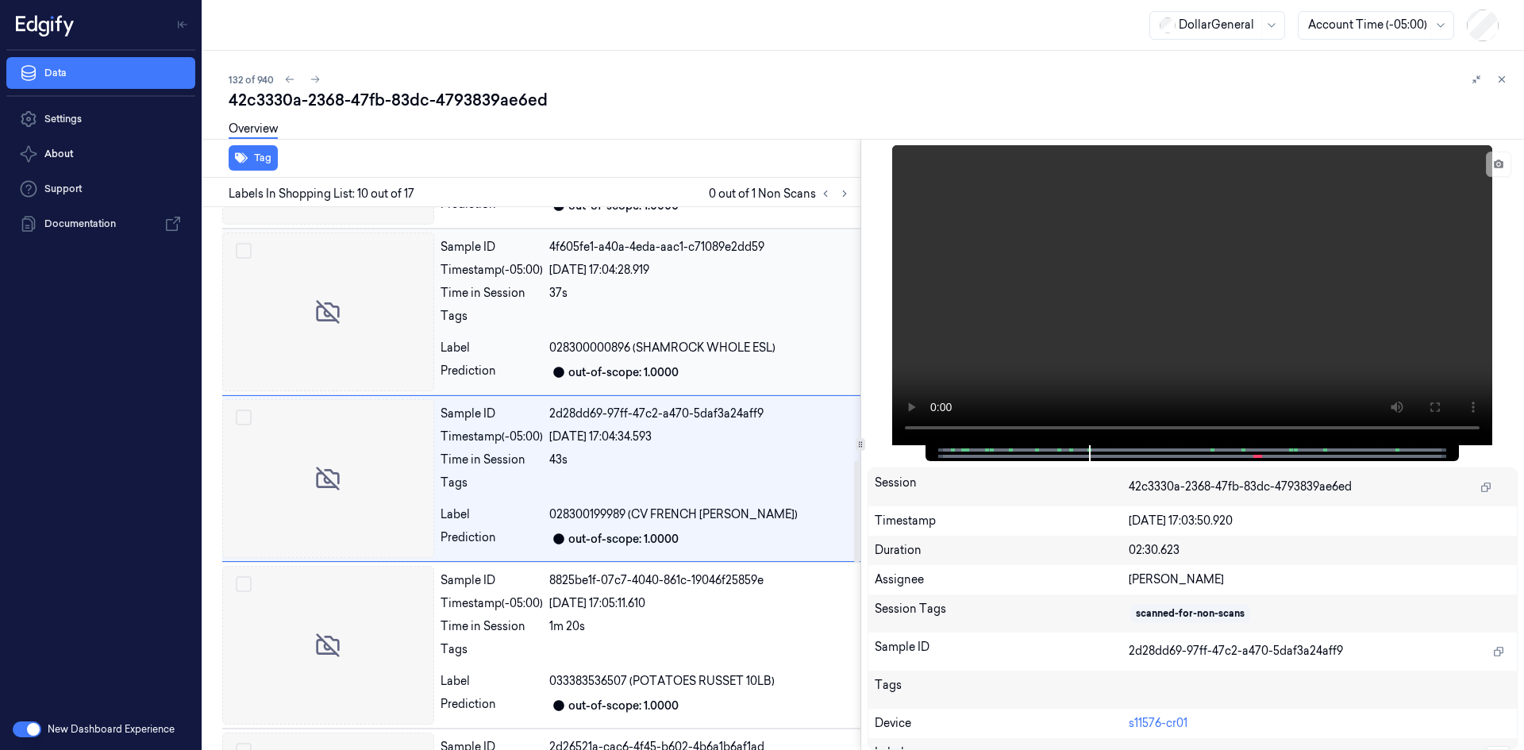
click at [644, 305] on div "Sample ID 4f605fe1-a40a-4eda-aac1-c71089e2dd59 Timestamp (-05:00) [DATE] 17:04:…" at bounding box center [647, 312] width 426 height 159
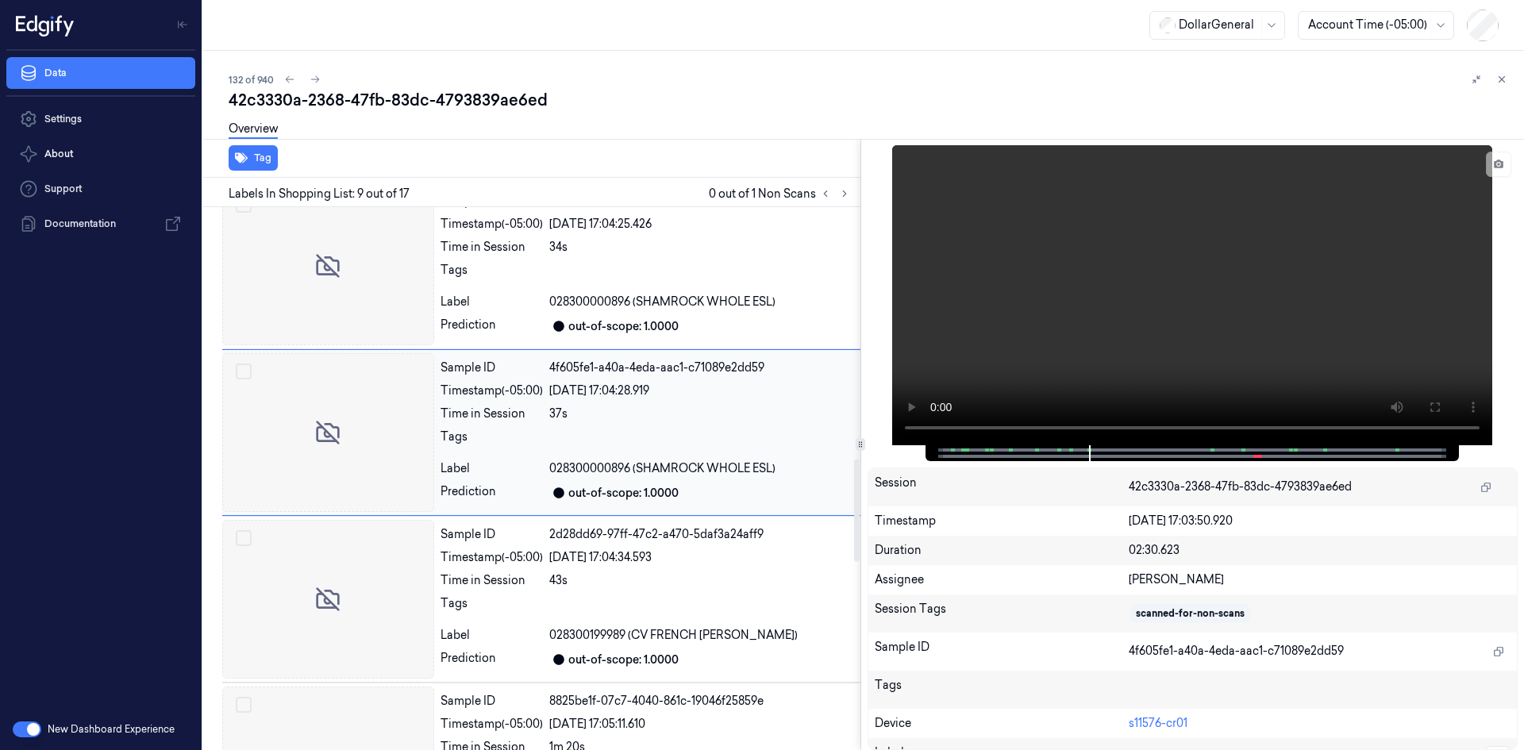
scroll to position [1171, 0]
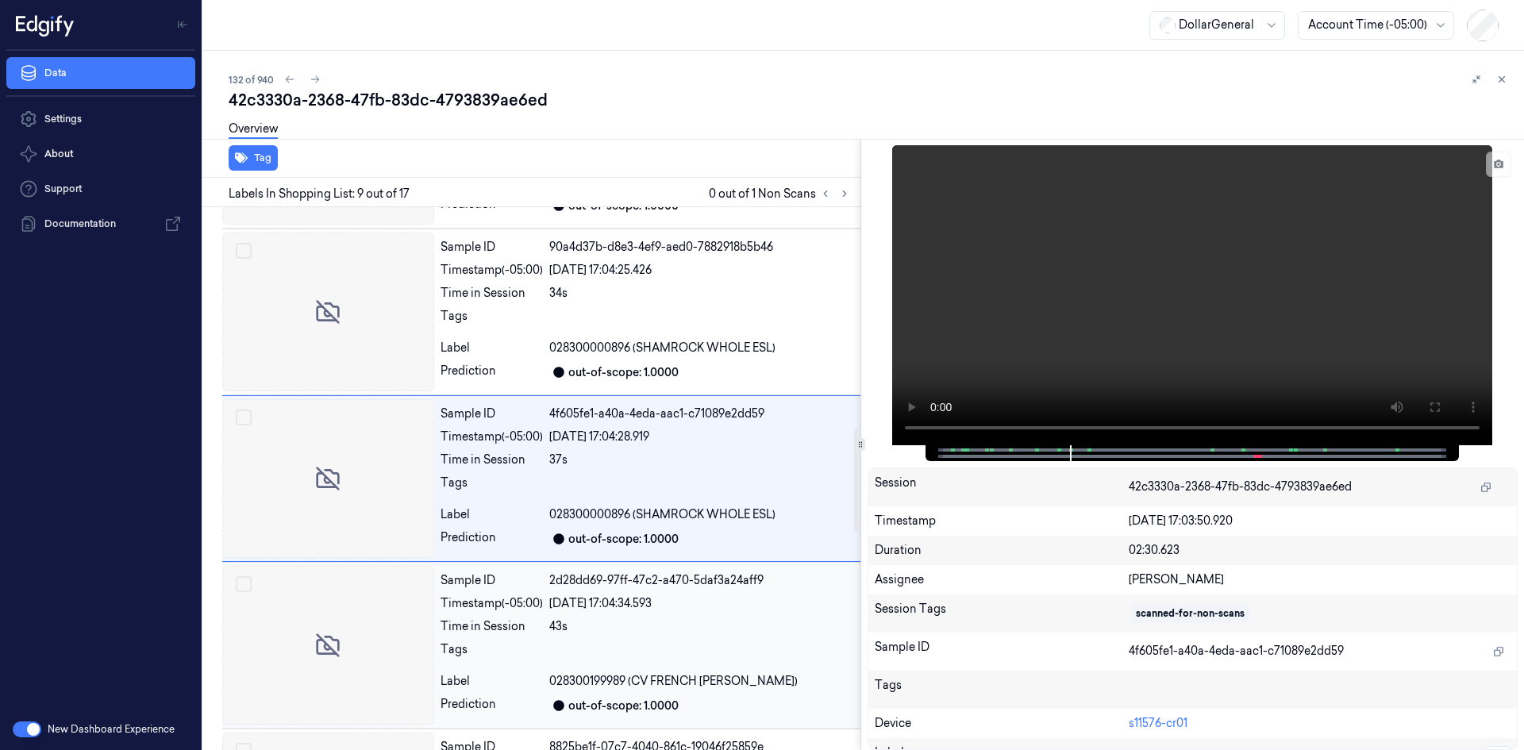
click at [621, 630] on div "43s" at bounding box center [701, 626] width 305 height 17
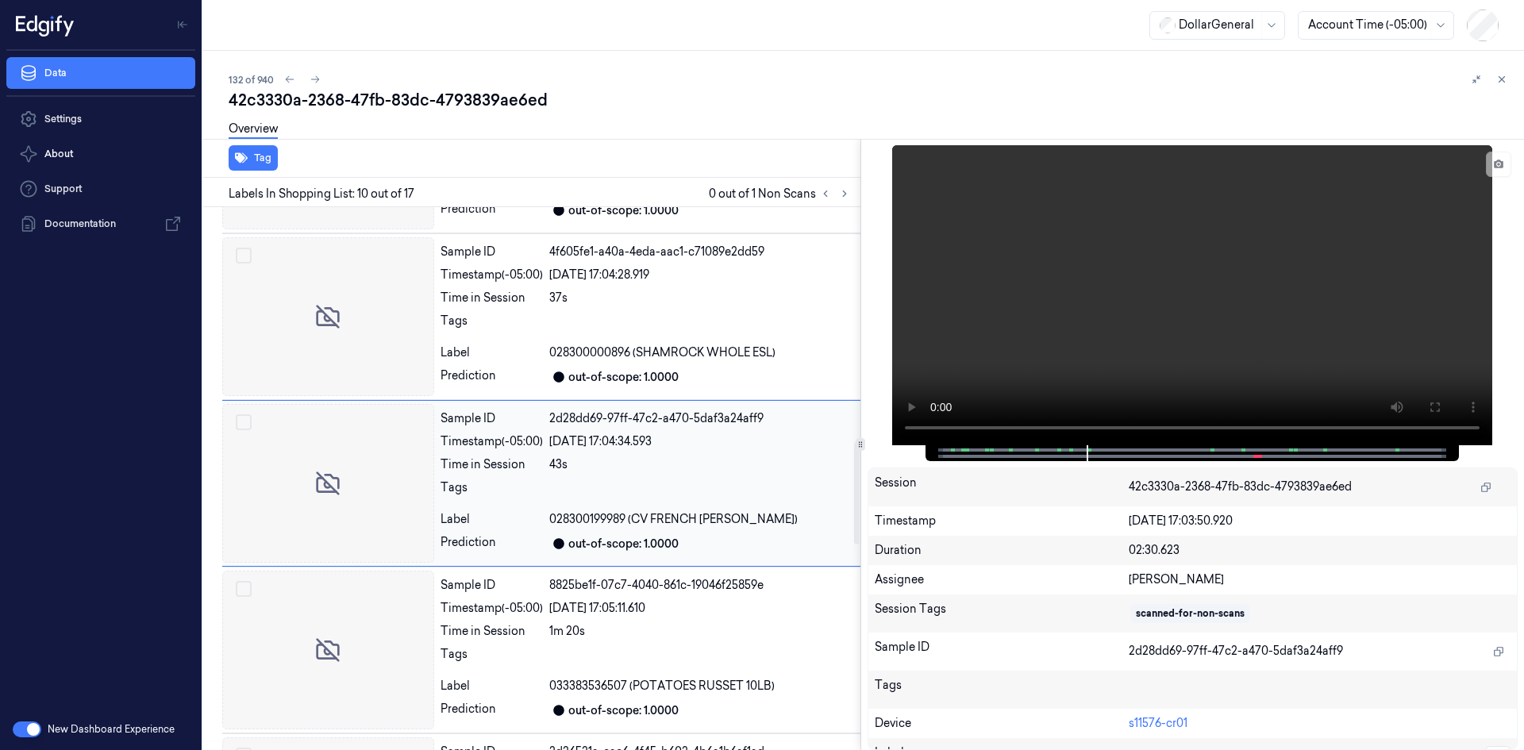
scroll to position [1338, 0]
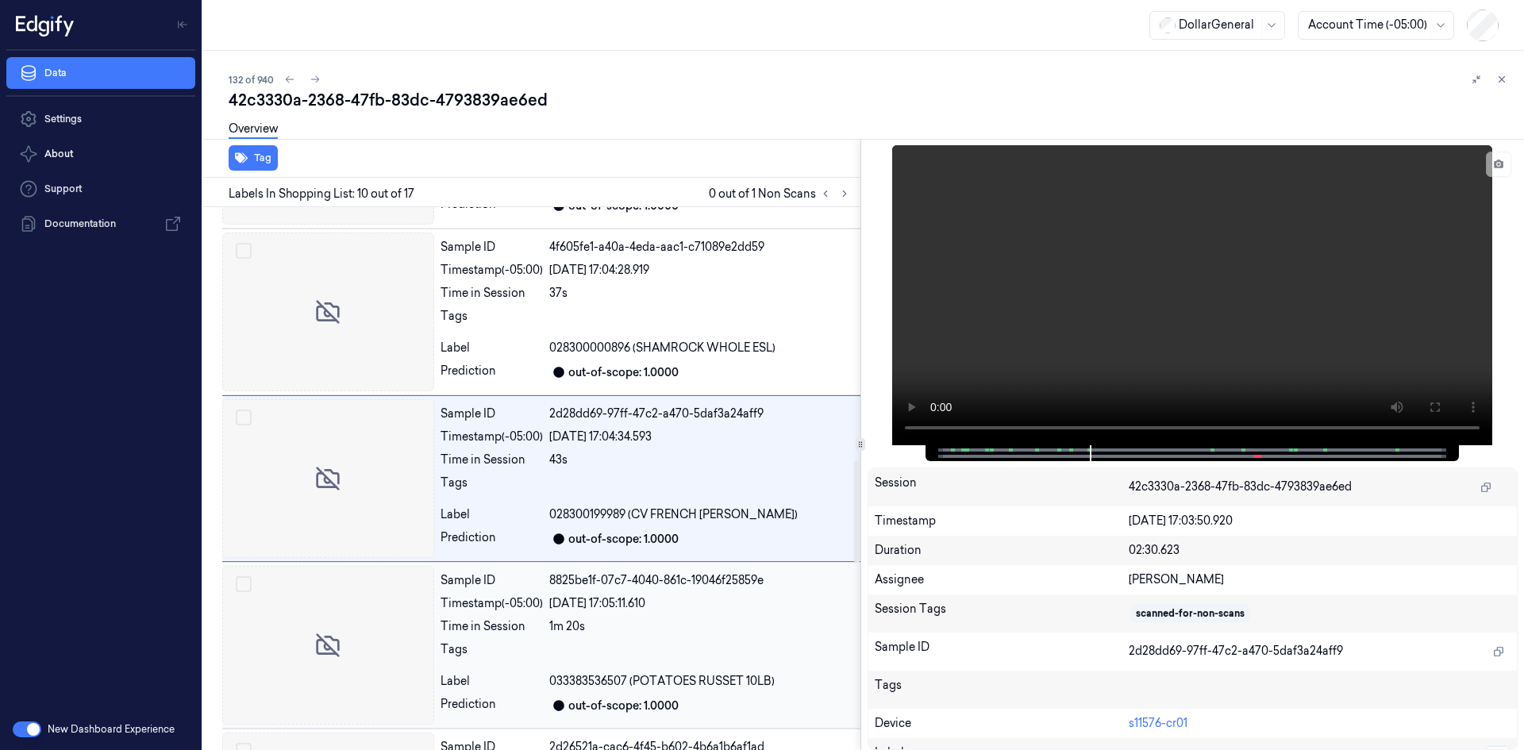
click at [620, 647] on div at bounding box center [701, 653] width 305 height 25
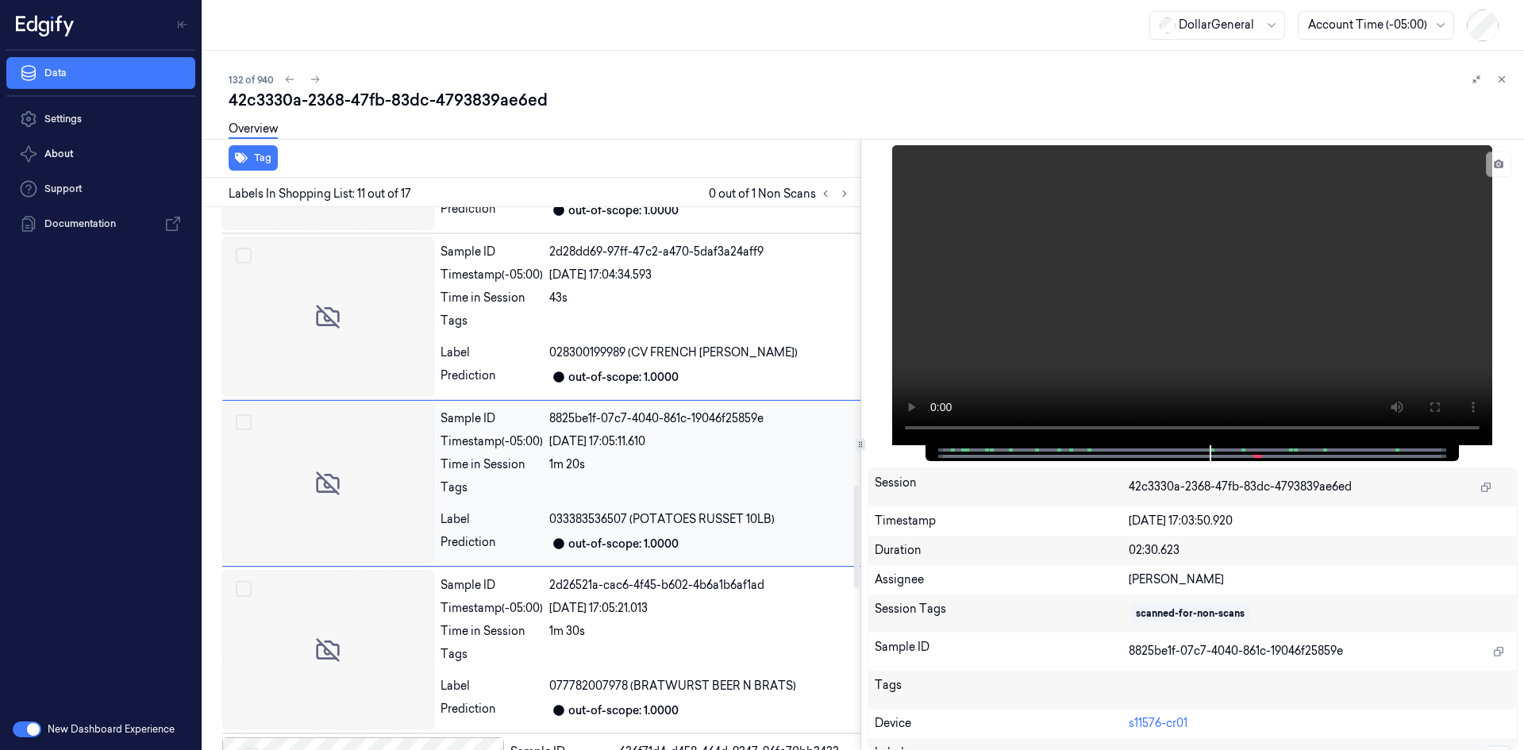
scroll to position [1505, 0]
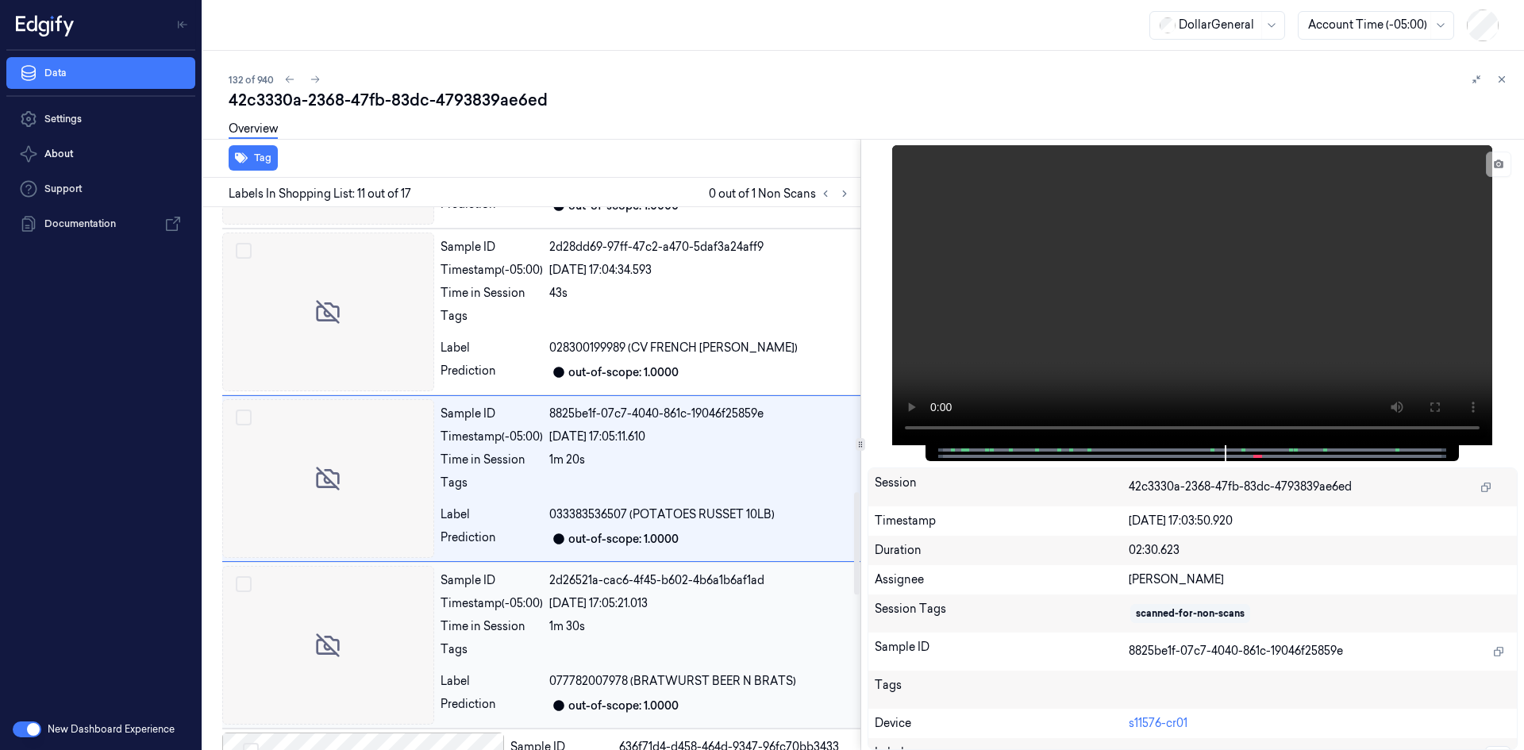
click at [623, 640] on div "Sample ID 2d26521a-cac6-4f45-b602-4b6a1b6af1ad Timestamp (-05:00) [DATE] 17:05:…" at bounding box center [647, 645] width 426 height 159
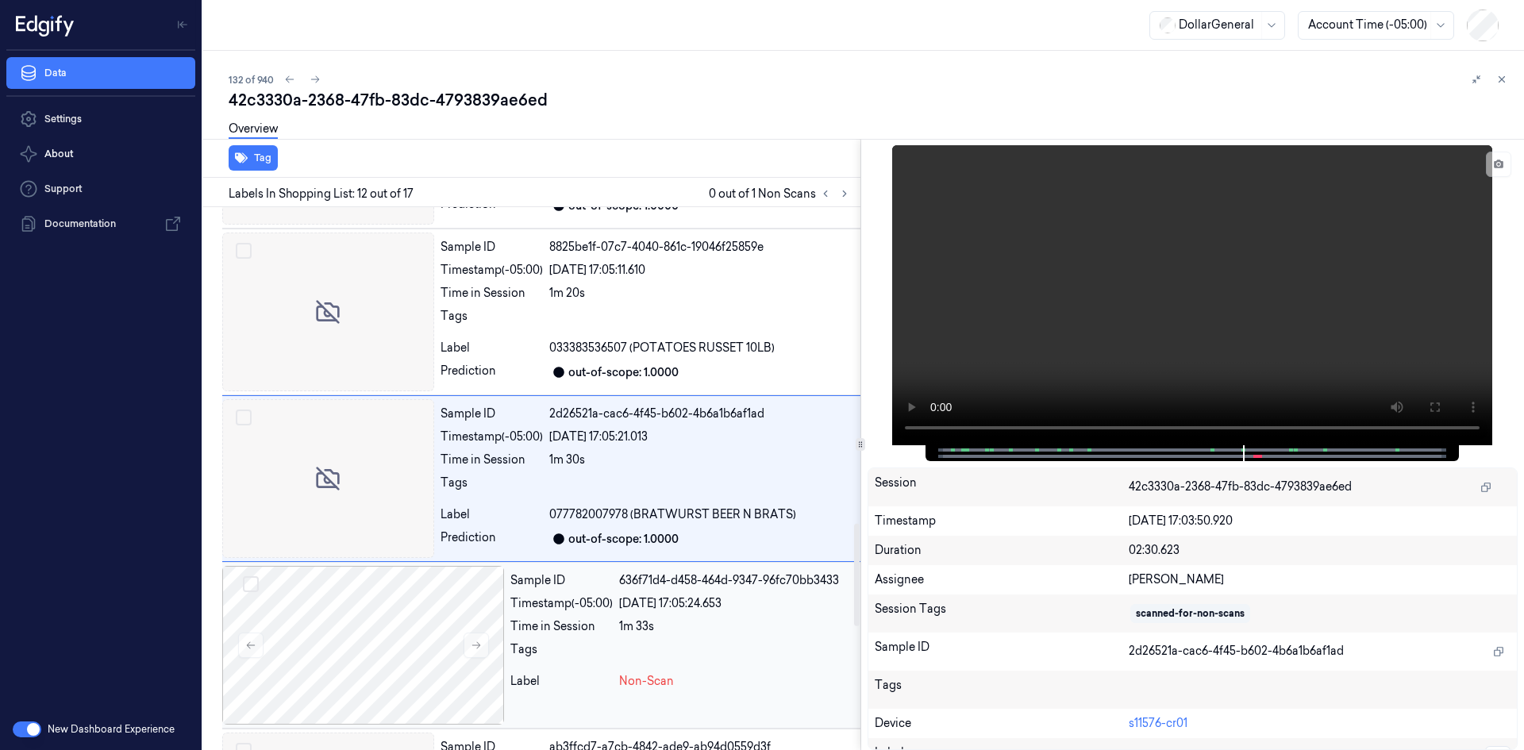
click at [625, 640] on div "Sample ID 636f71d4-d458-464d-9347-96fc70bb3433 Timestamp (-05:00) [DATE] 17:05:…" at bounding box center [682, 645] width 356 height 159
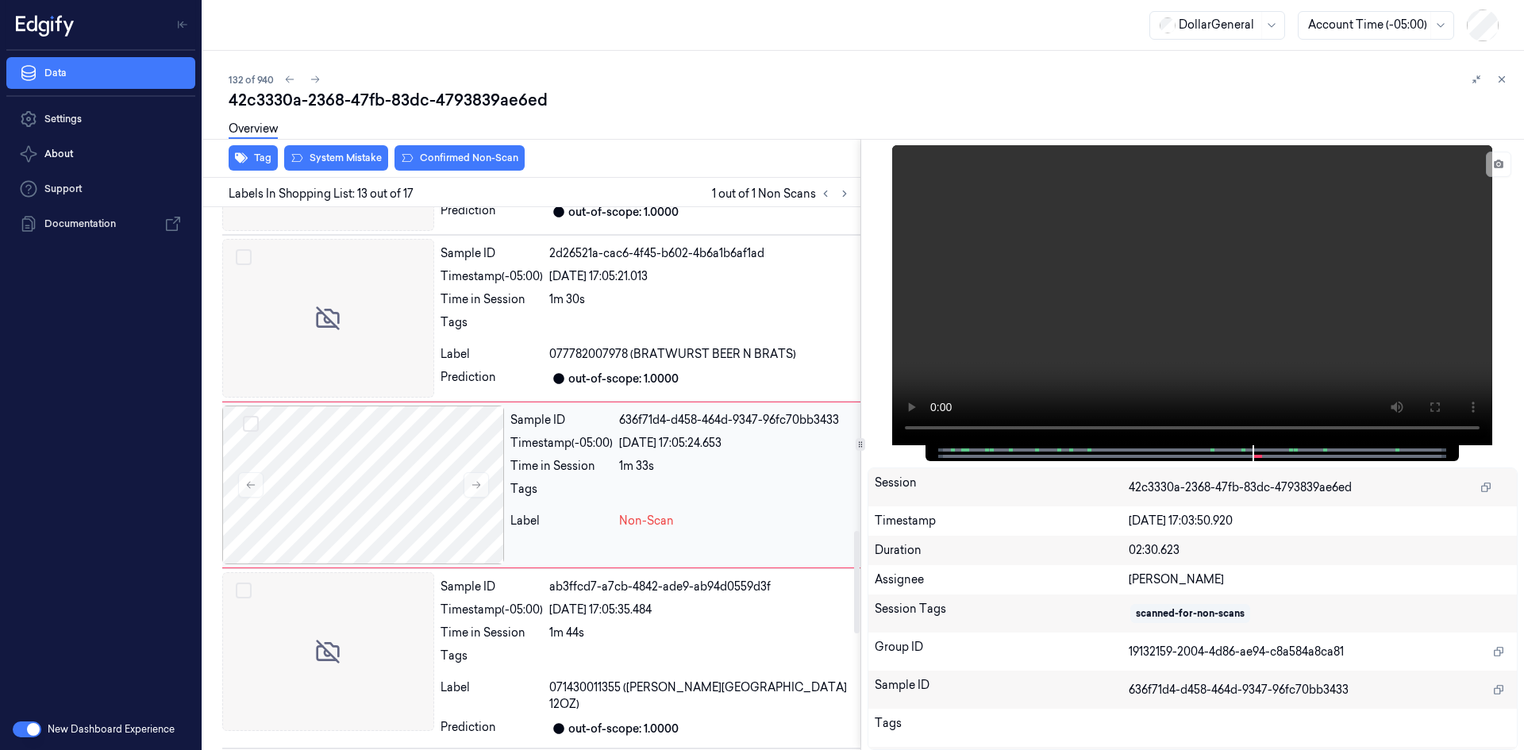
scroll to position [1838, 0]
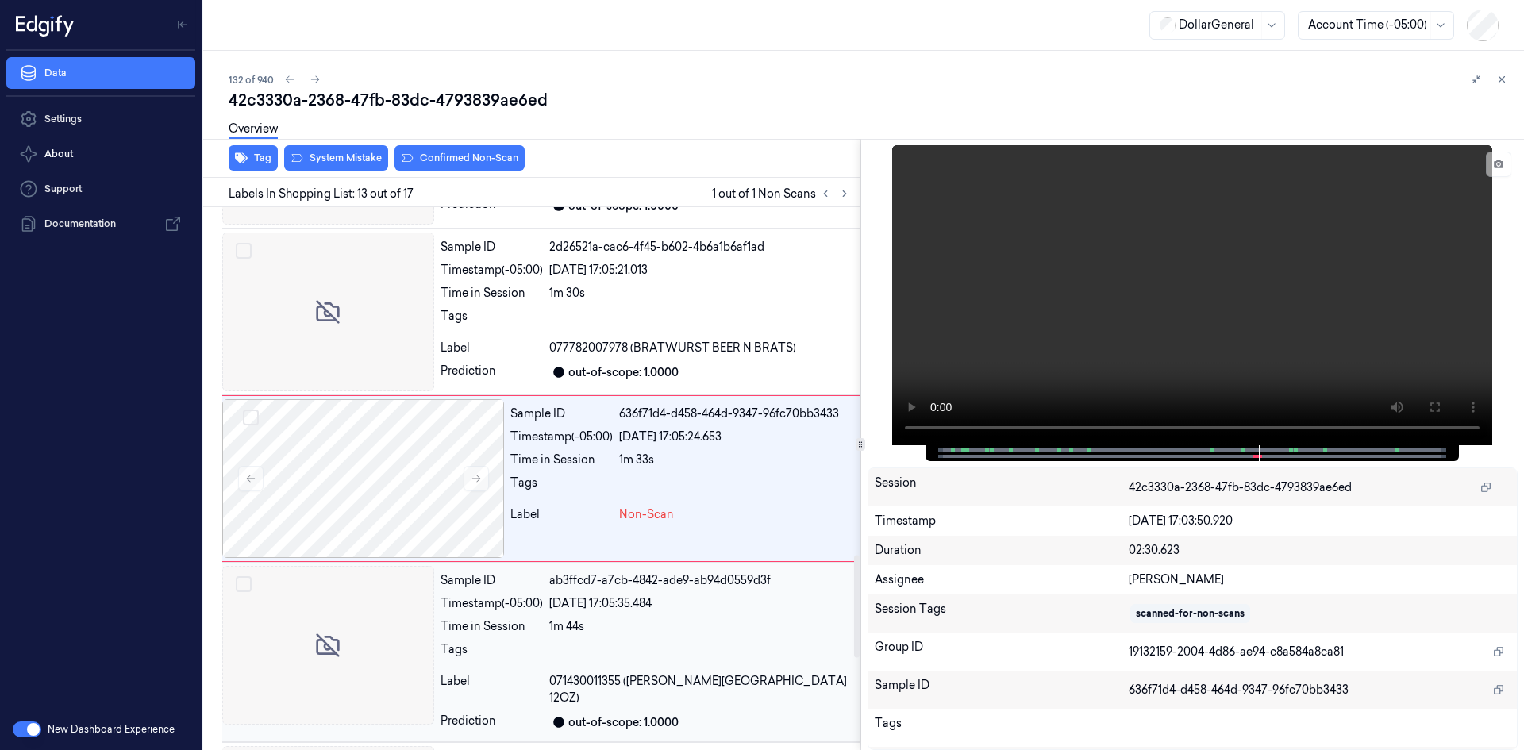
click at [702, 686] on span "071430011355 ([PERSON_NAME][GEOGRAPHIC_DATA] 12OZ)" at bounding box center [701, 689] width 305 height 33
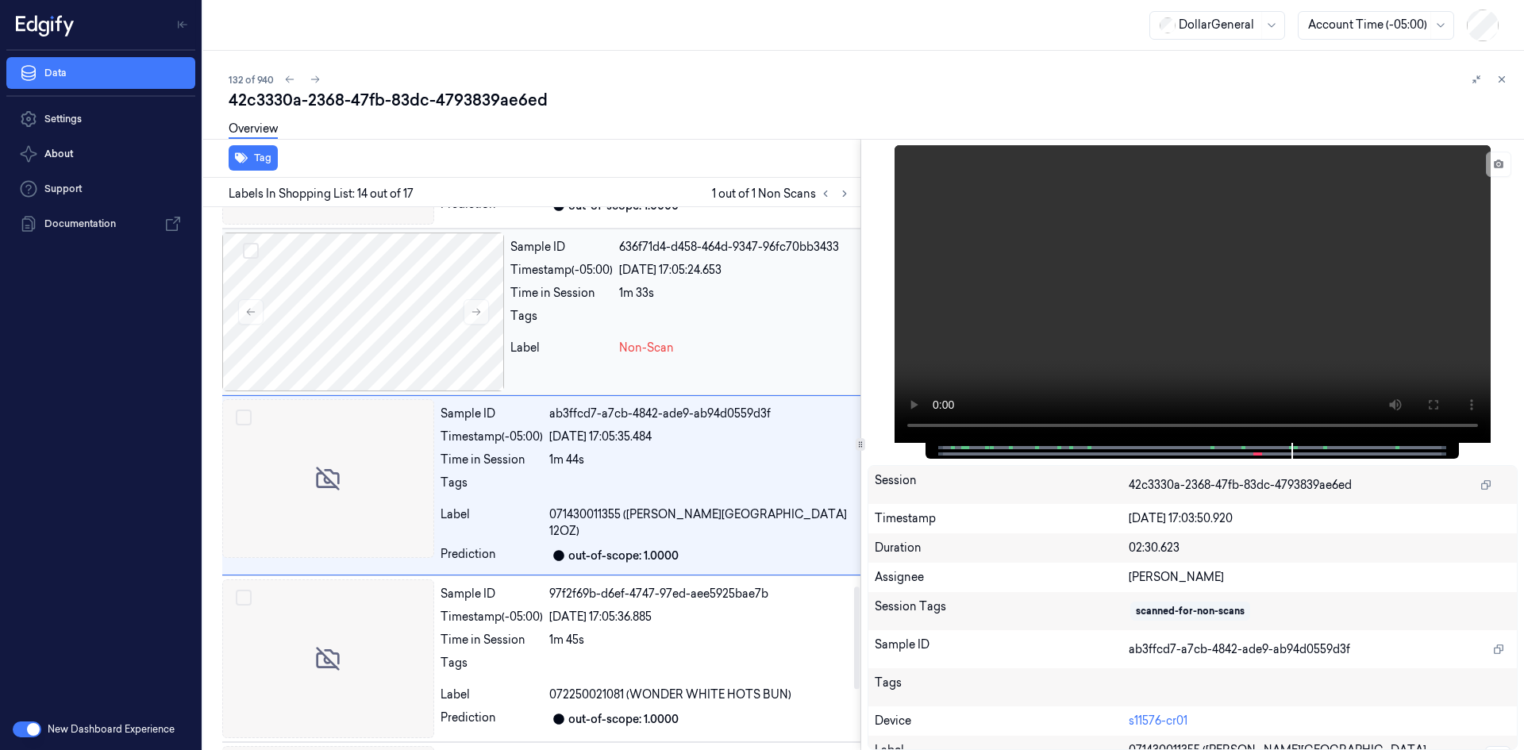
click at [659, 361] on div "Sample ID 636f71d4-d458-464d-9347-96fc70bb3433 Timestamp (-05:00) [DATE] 17:05:…" at bounding box center [682, 312] width 356 height 159
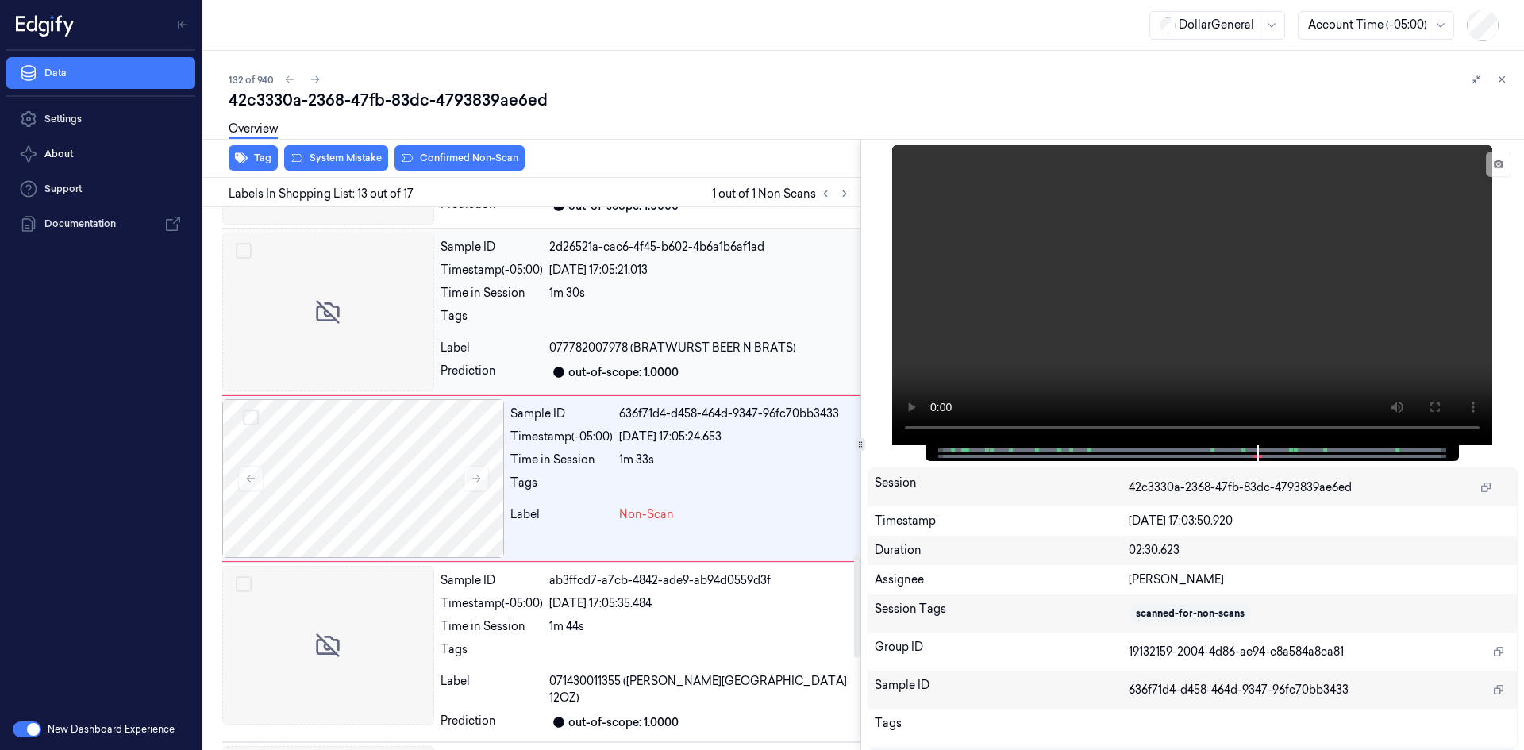
click at [667, 264] on div "[DATE] 17:05:21.013" at bounding box center [701, 270] width 305 height 17
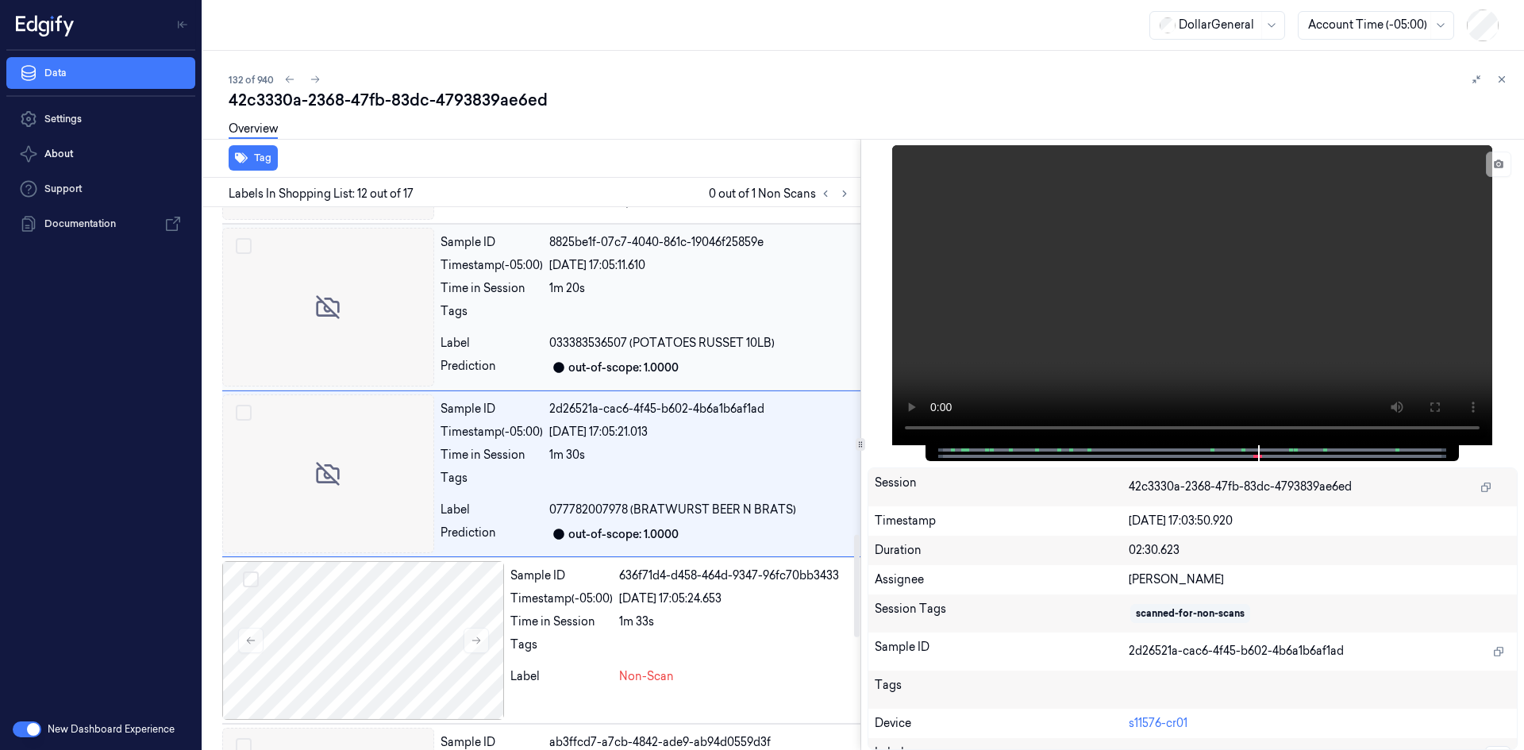
scroll to position [1671, 0]
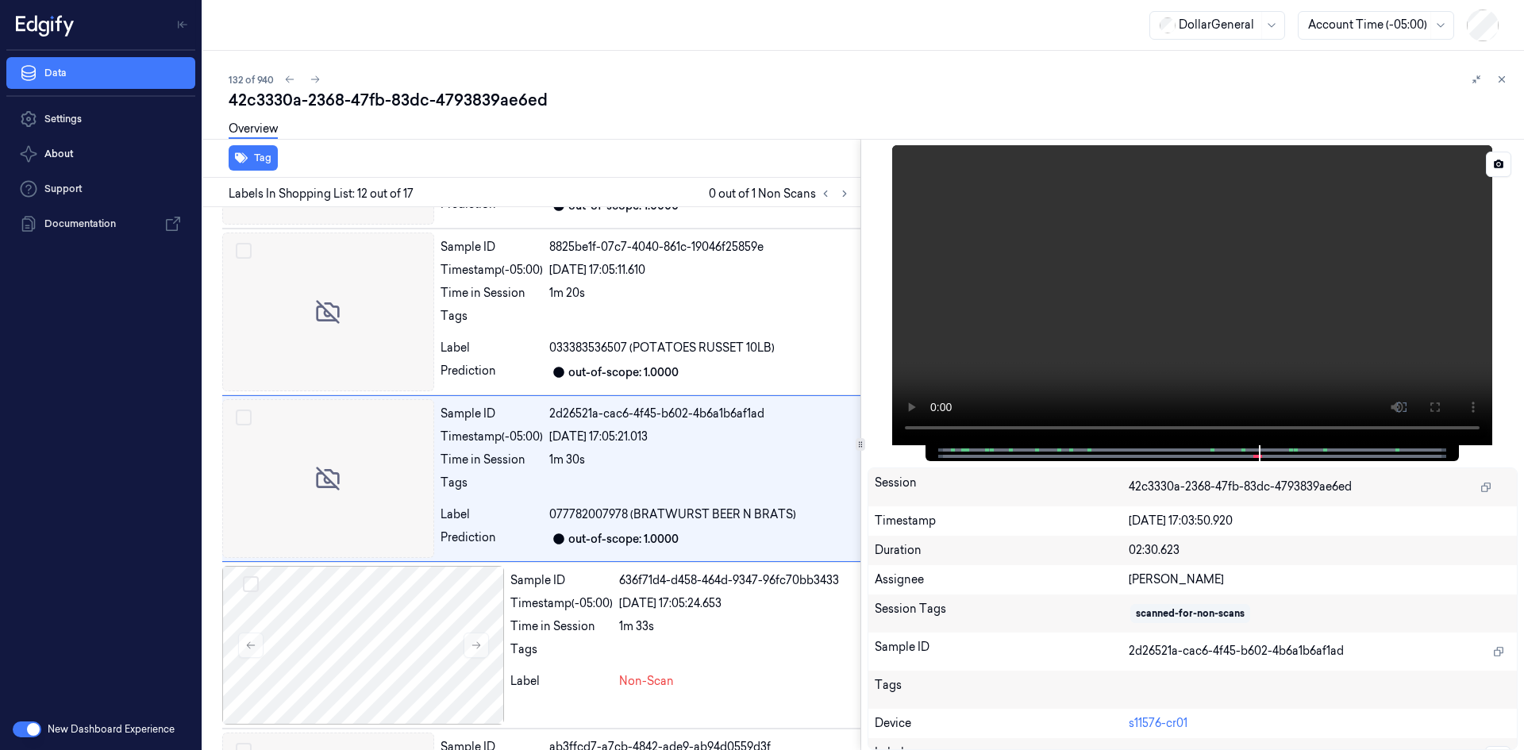
click at [1222, 259] on video at bounding box center [1192, 295] width 600 height 300
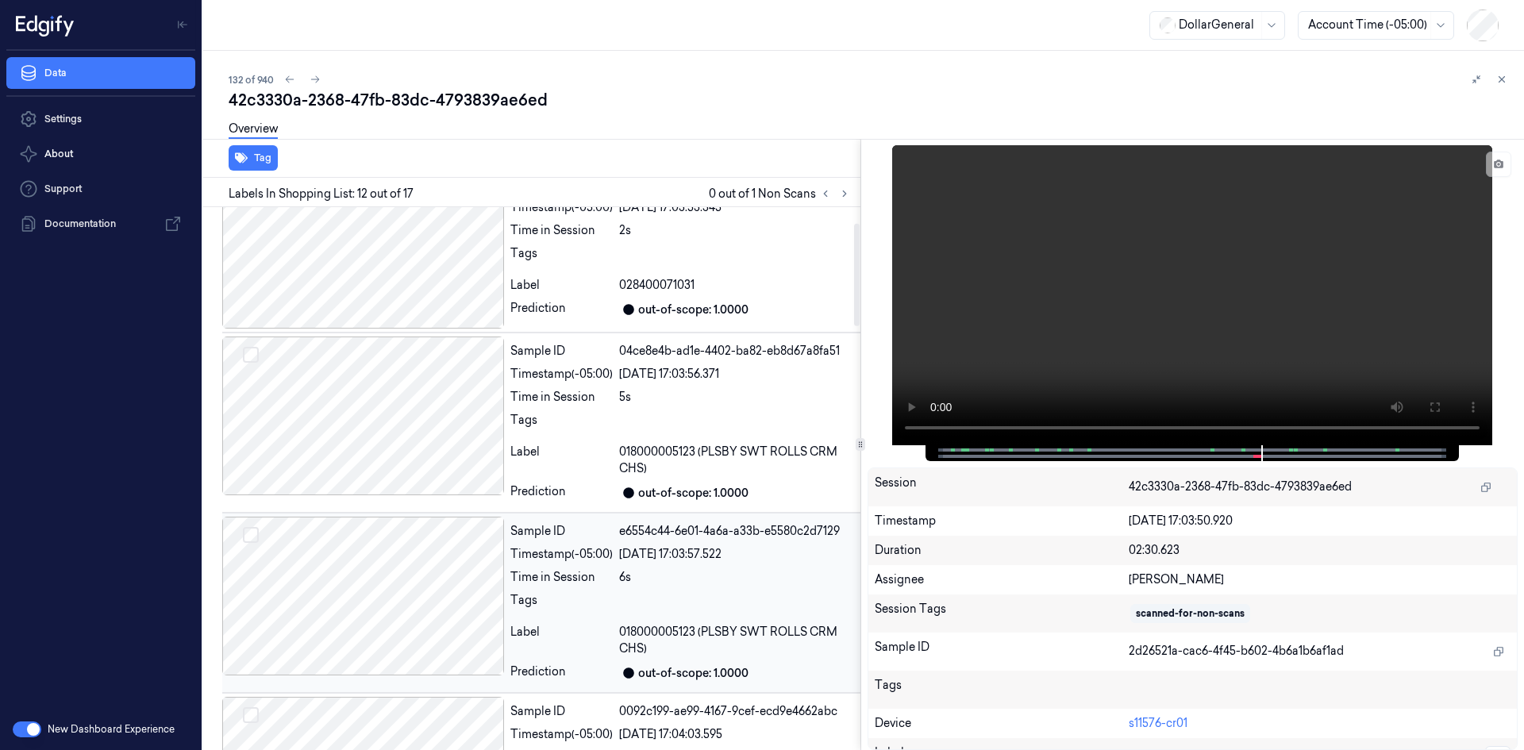
scroll to position [0, 0]
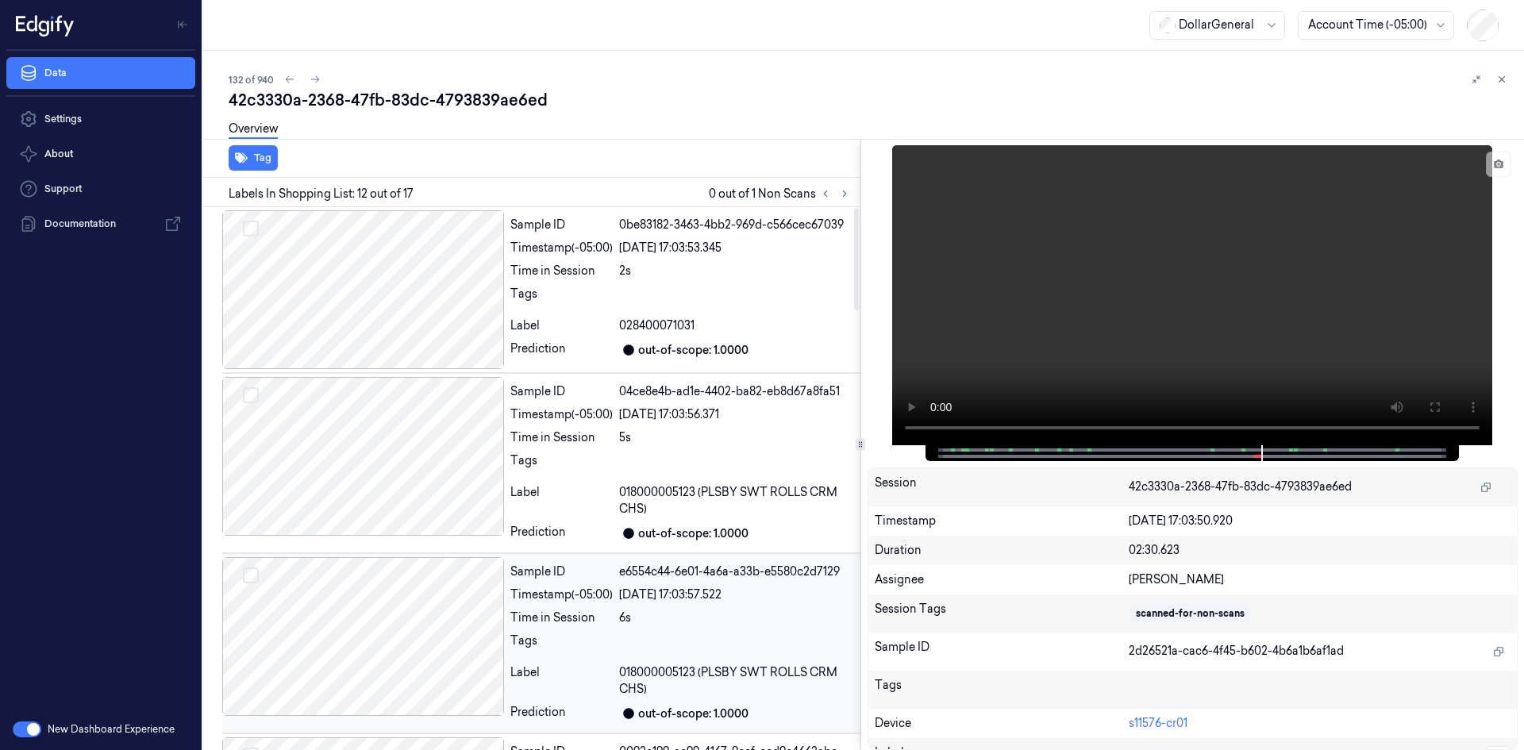
click at [433, 621] on div at bounding box center [363, 636] width 282 height 159
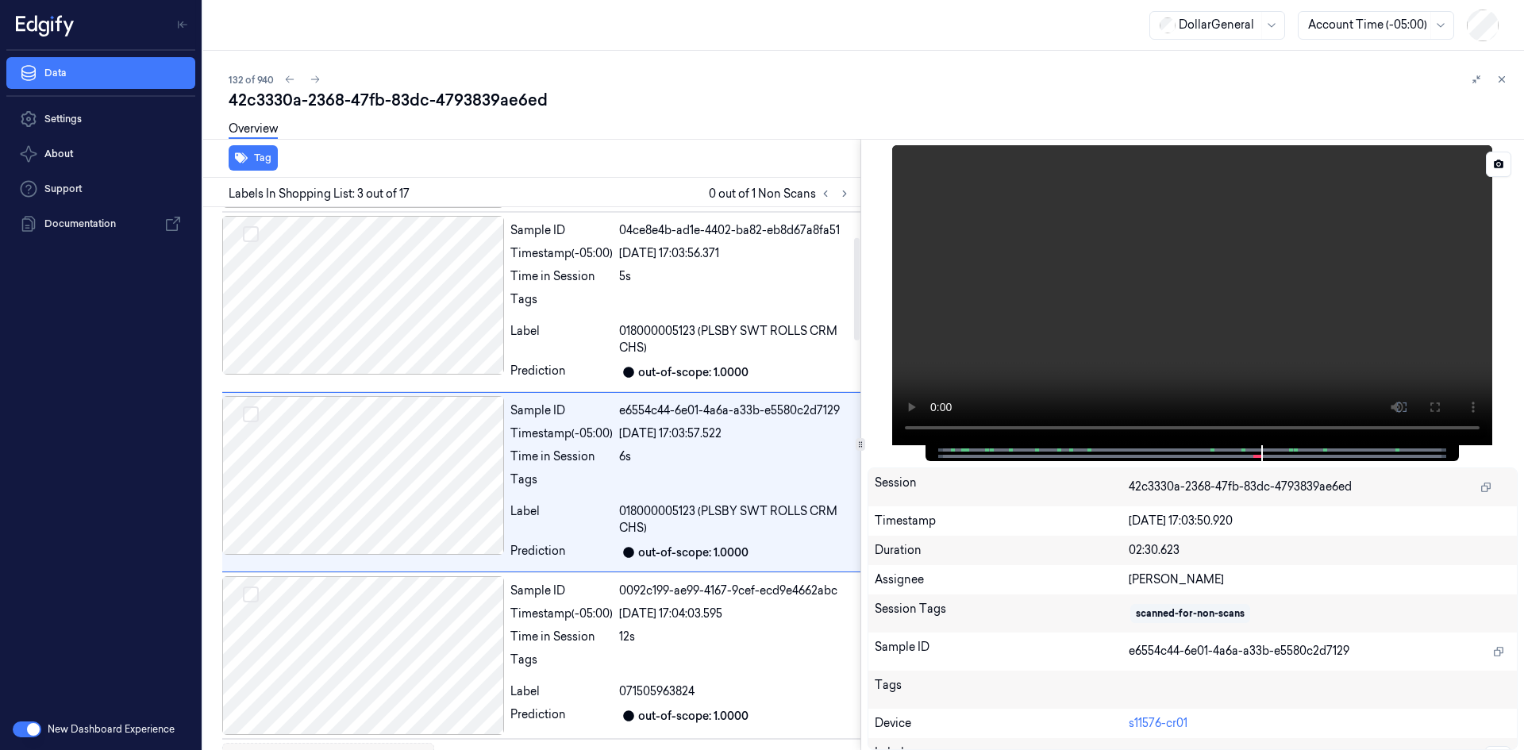
scroll to position [165, 0]
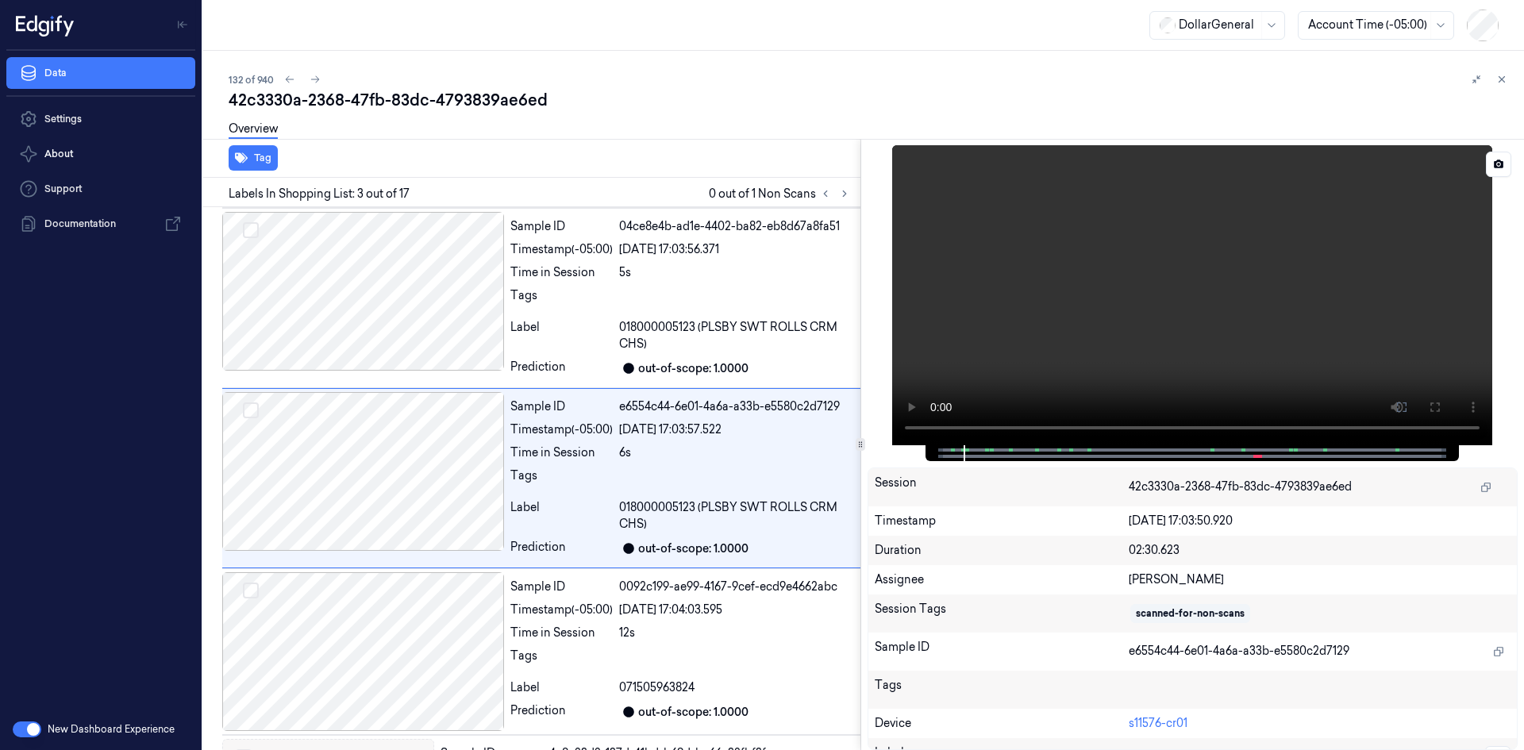
click at [1049, 350] on video at bounding box center [1192, 295] width 600 height 300
click at [527, 647] on div "Sample ID 0092c199-ae99-4167-9cef-ecd9e4662abc Timestamp (-05:00) [DATE] 17:04:…" at bounding box center [682, 651] width 356 height 159
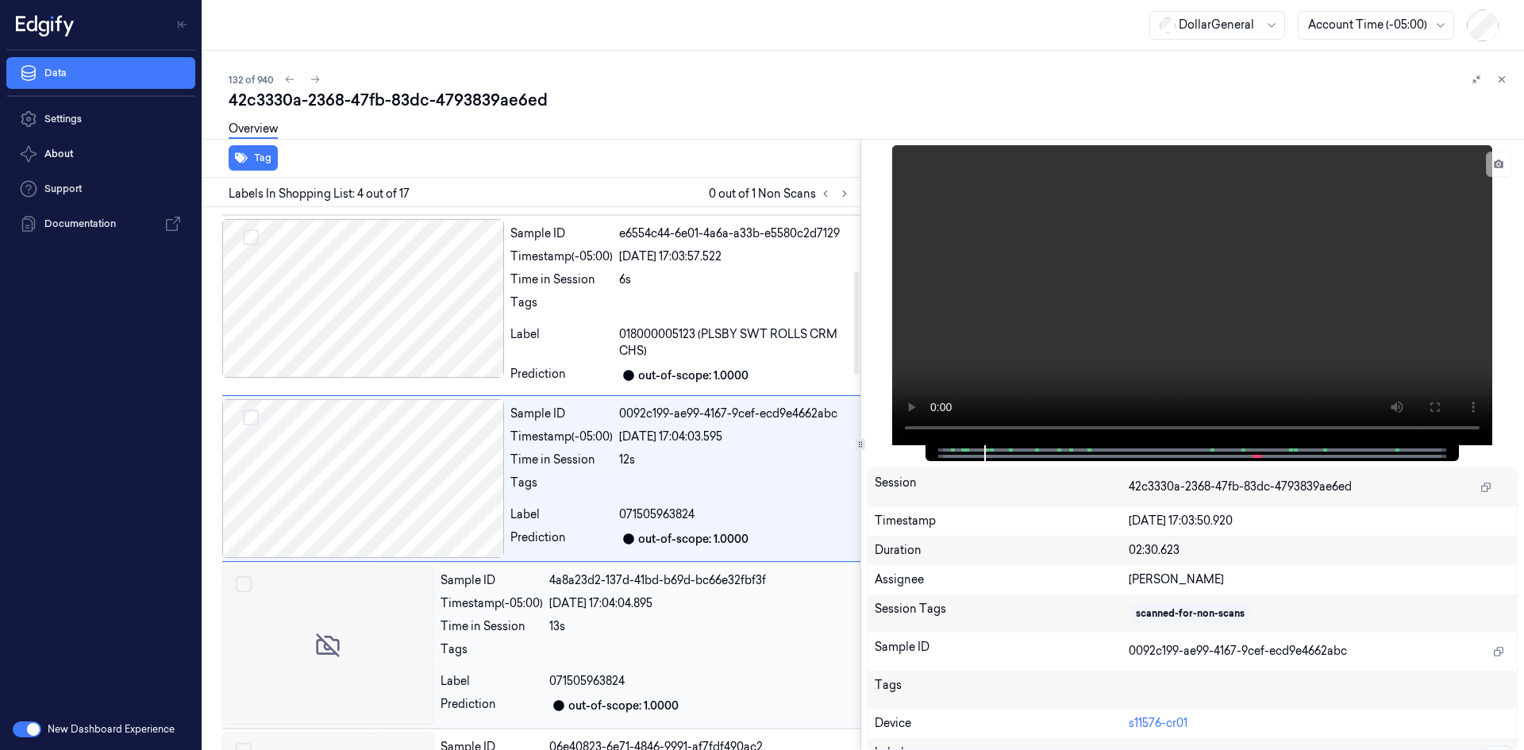
click at [528, 646] on div "Tags" at bounding box center [491, 653] width 102 height 25
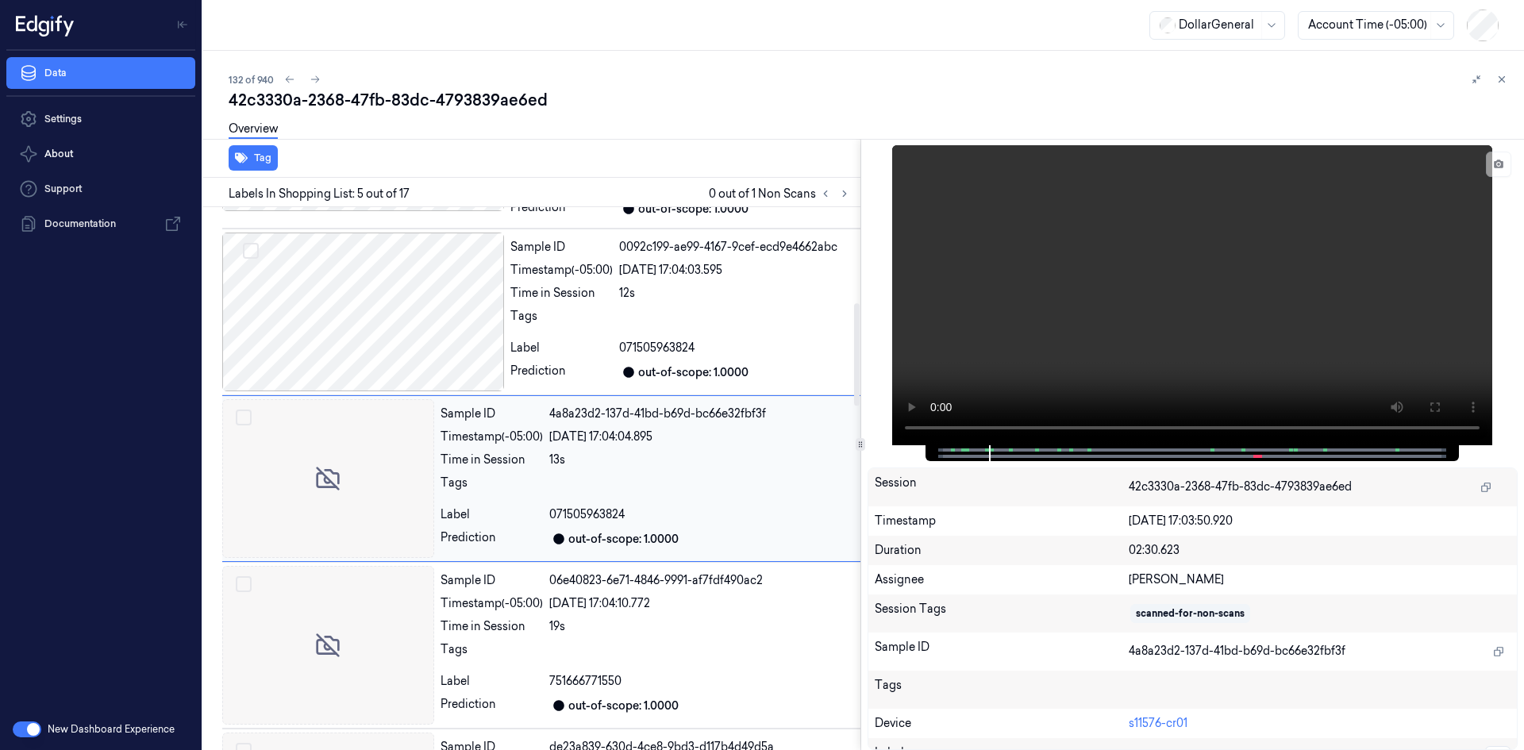
click at [528, 646] on div "Tags" at bounding box center [491, 653] width 102 height 25
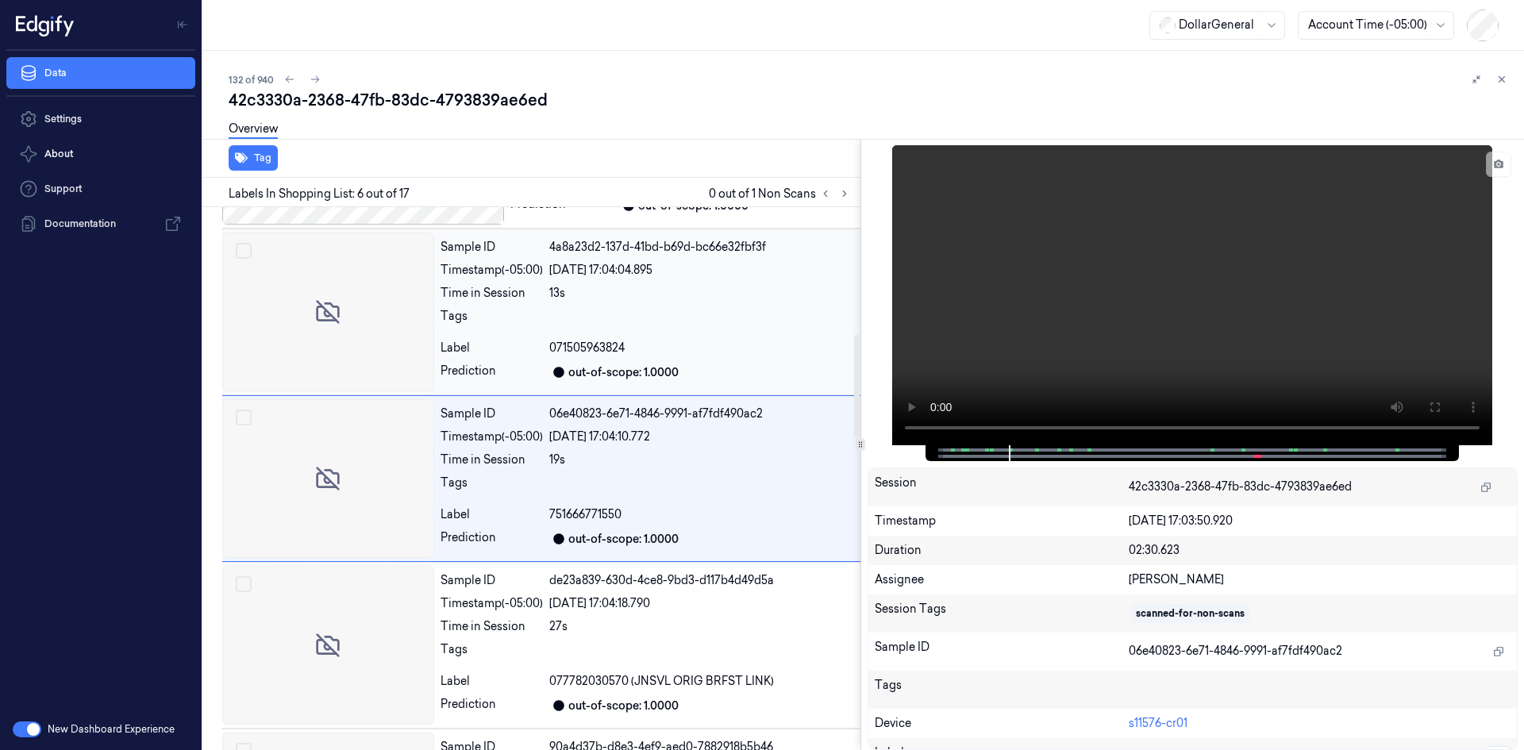
click at [528, 646] on div "Tags" at bounding box center [491, 653] width 102 height 25
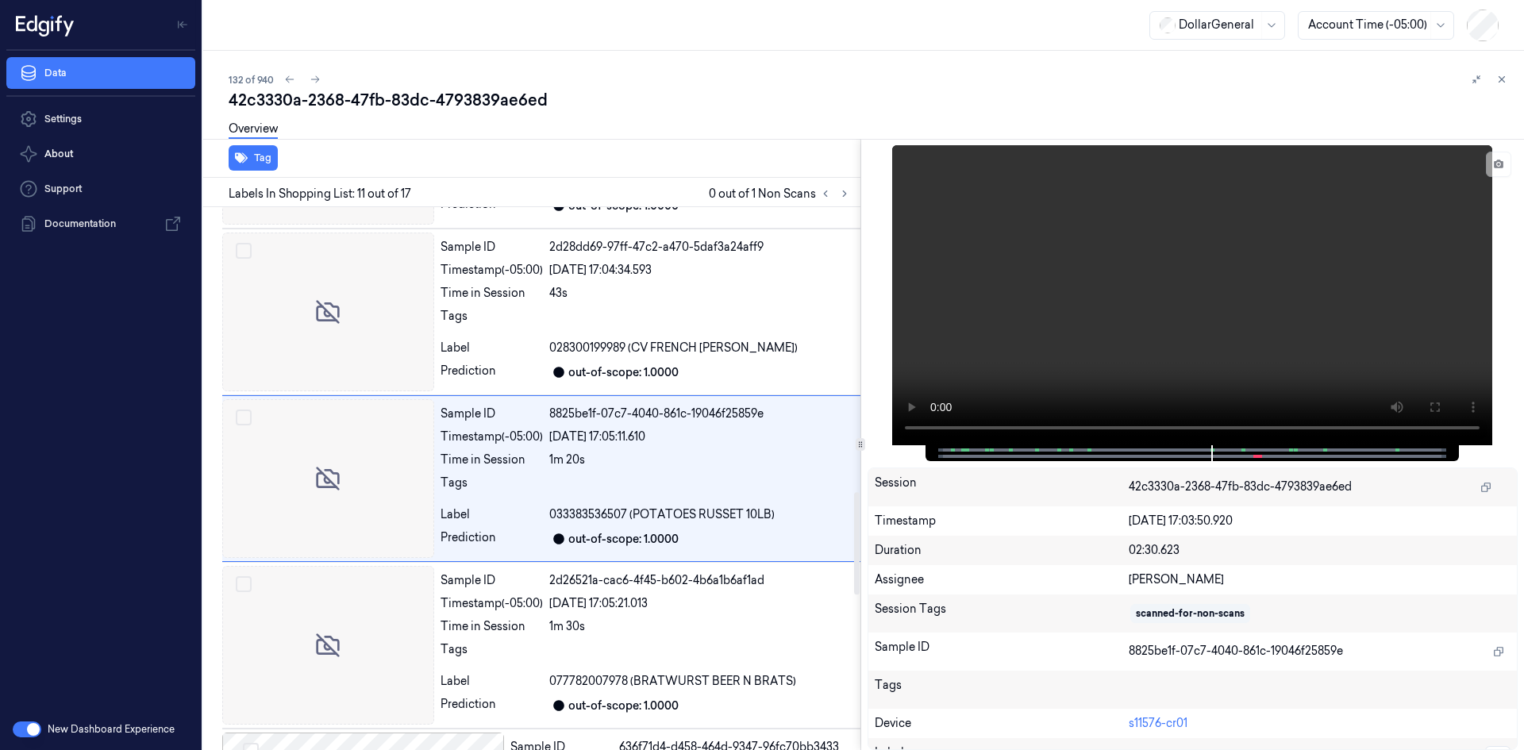
click at [528, 646] on div "Tags" at bounding box center [491, 653] width 102 height 25
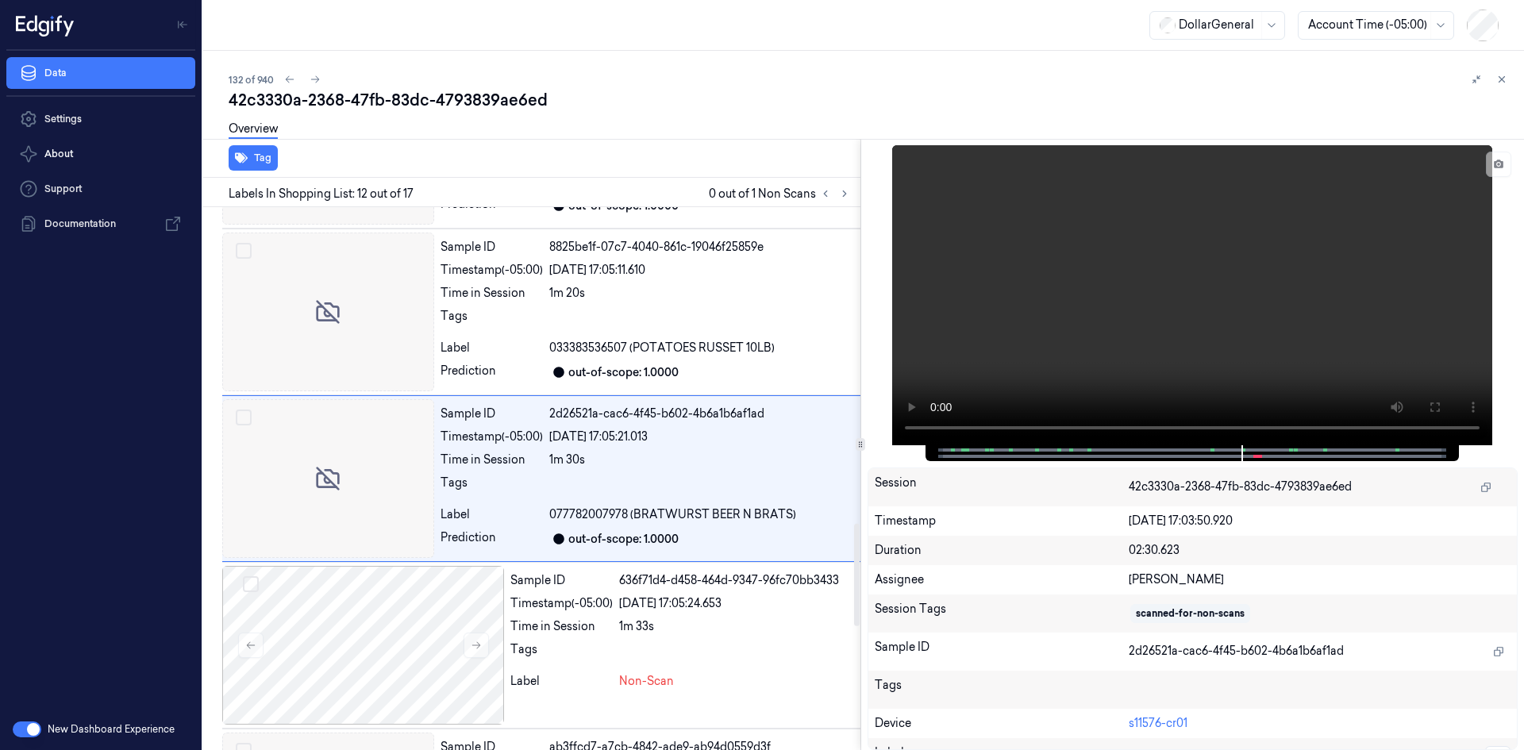
click at [528, 646] on div "Tags" at bounding box center [561, 653] width 102 height 25
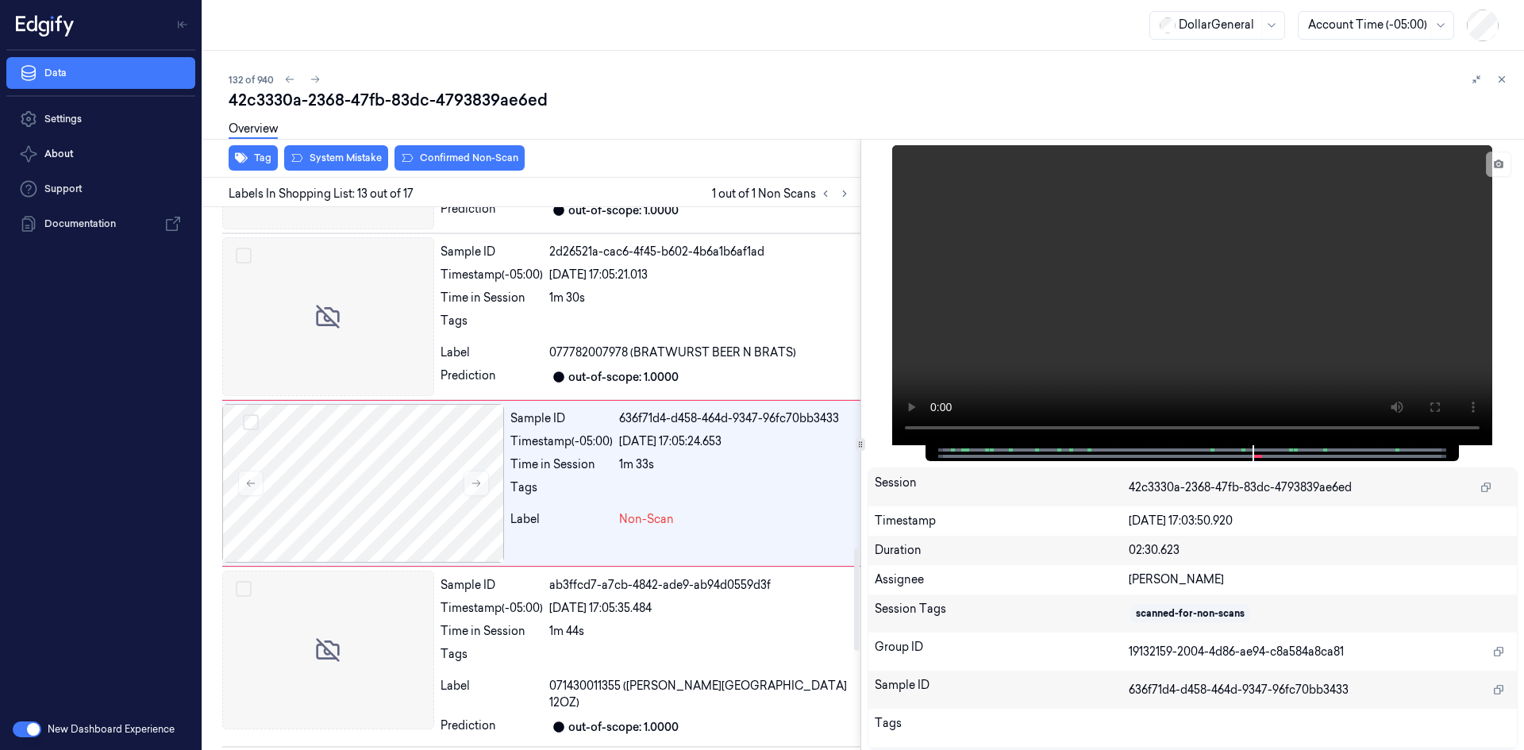
scroll to position [1838, 0]
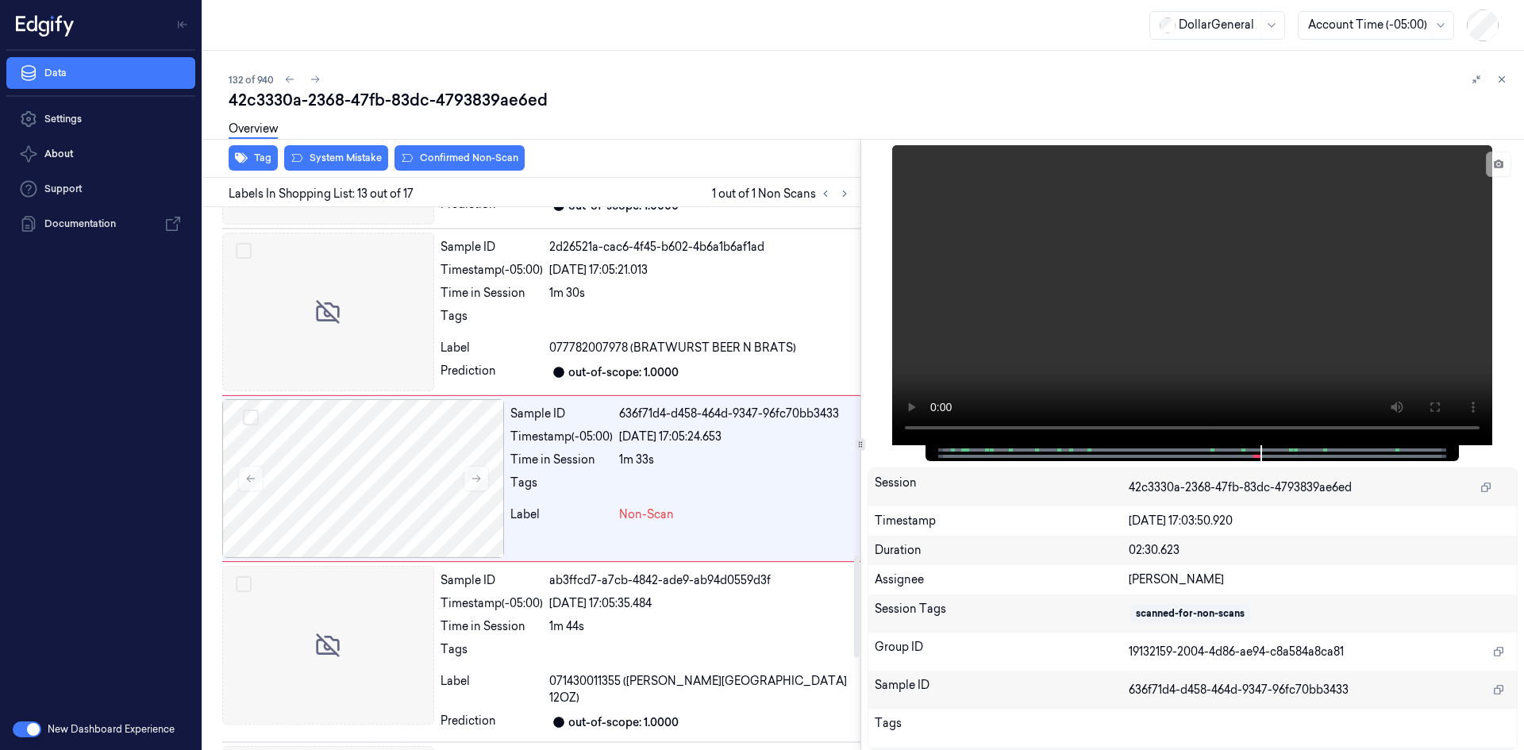
click at [463, 147] on div "Overview" at bounding box center [870, 131] width 1282 height 40
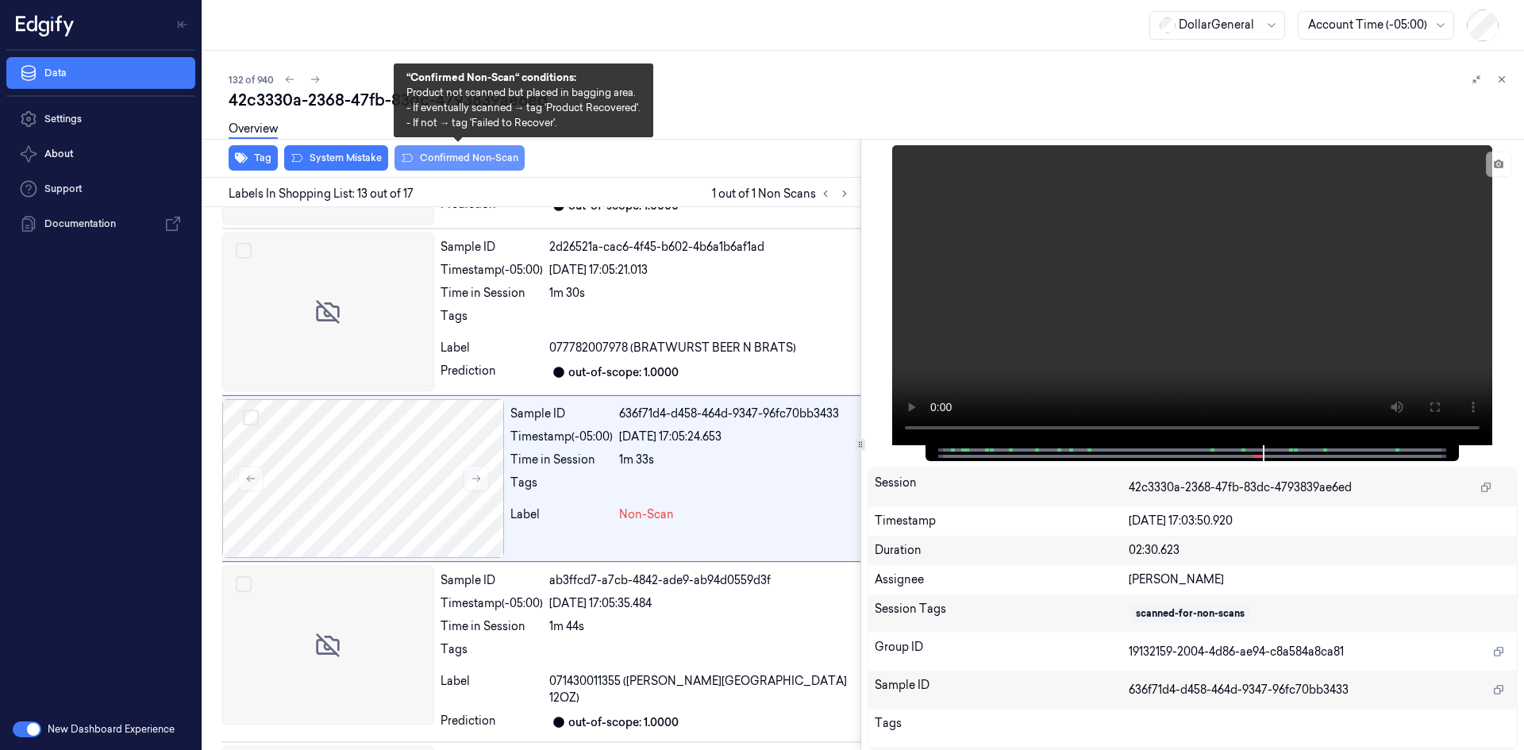
click at [463, 159] on button "Confirmed Non-Scan" at bounding box center [459, 157] width 130 height 25
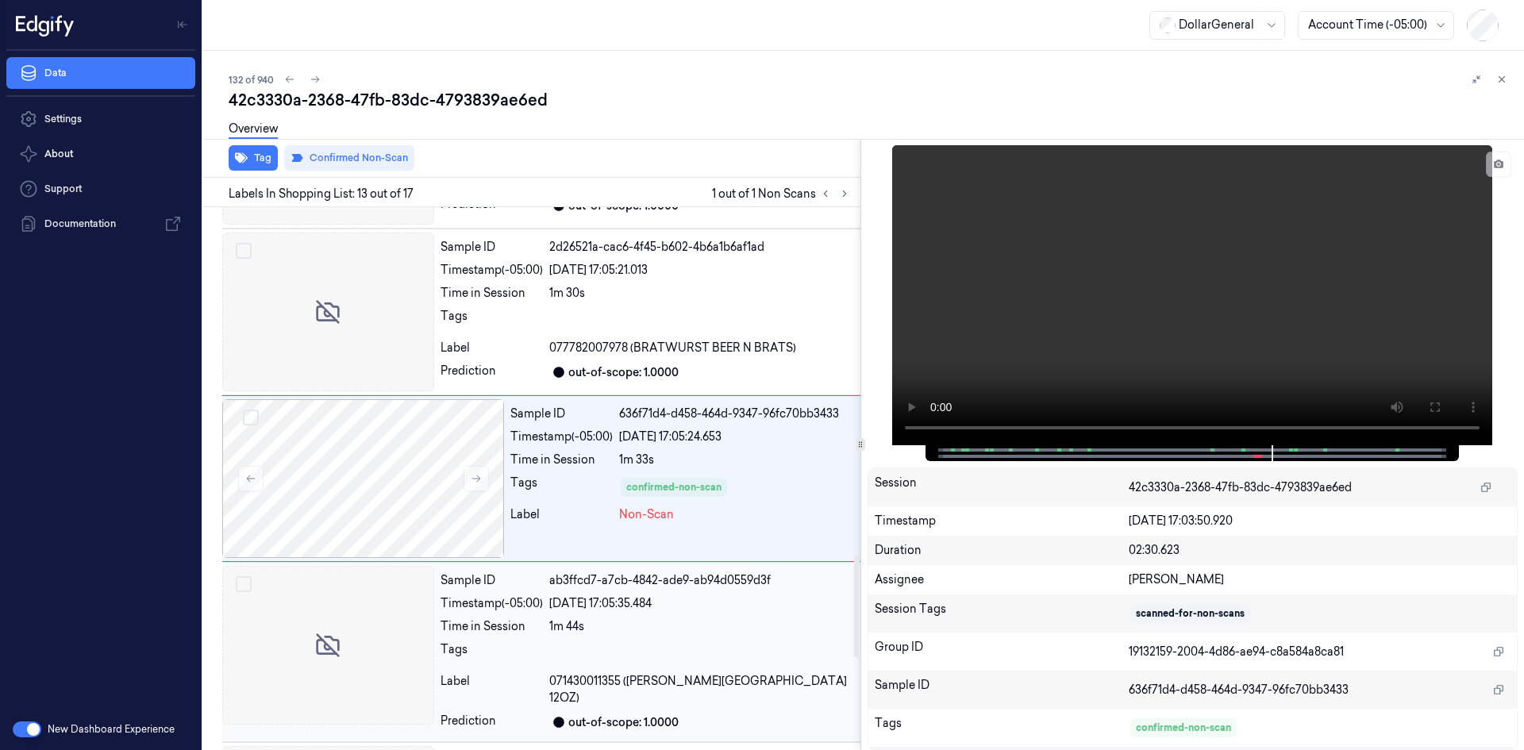
click at [504, 663] on div "Tags" at bounding box center [491, 653] width 102 height 25
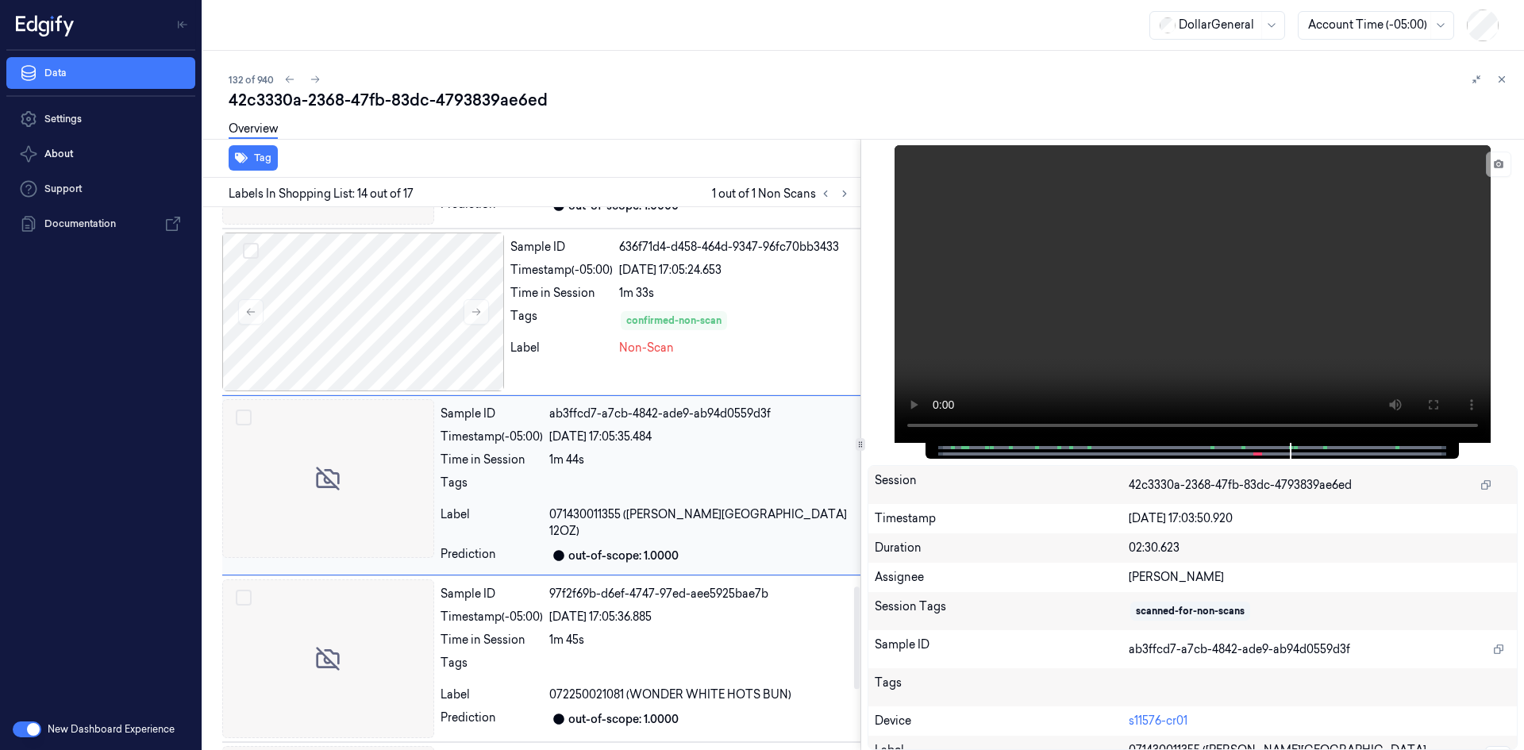
click at [504, 663] on div "Tags" at bounding box center [491, 667] width 102 height 25
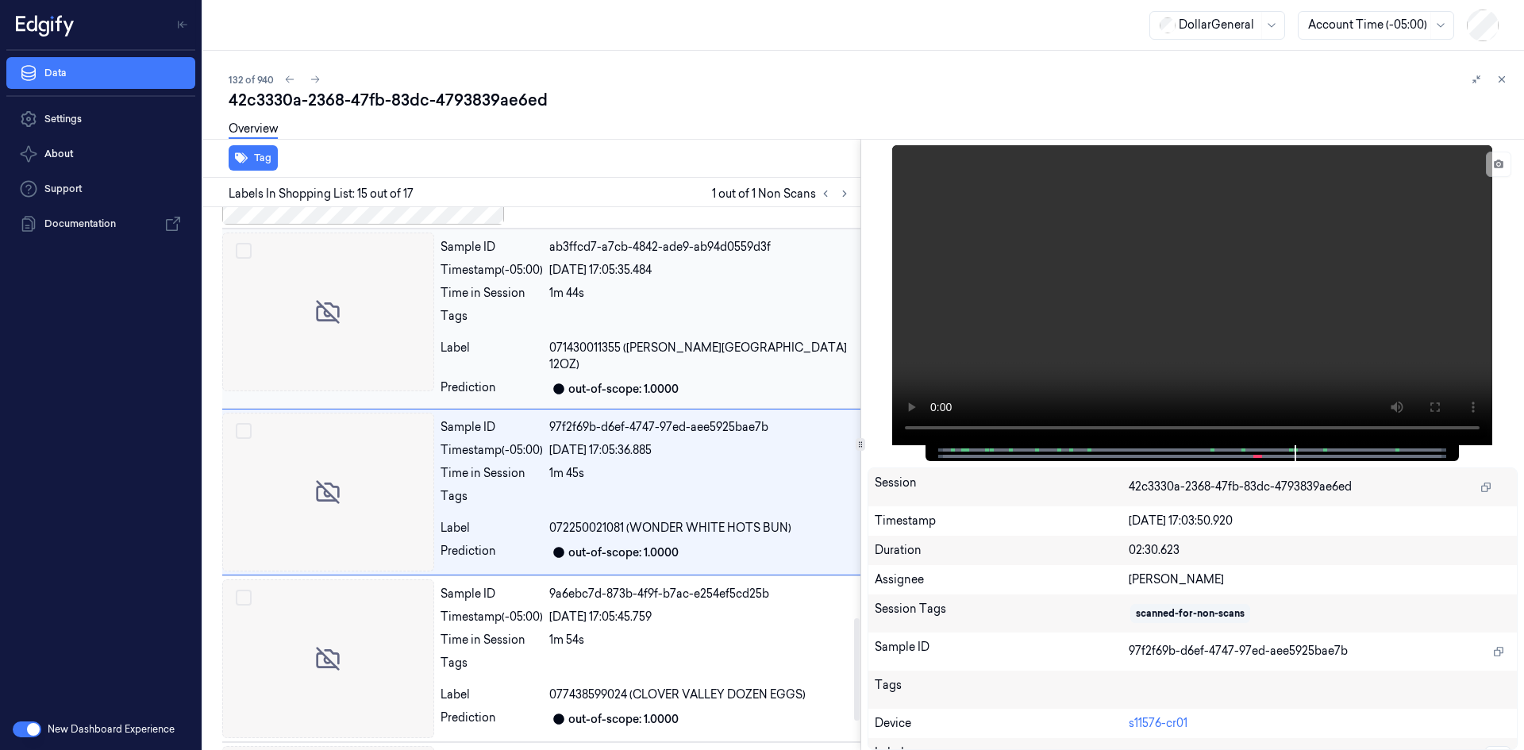
click at [504, 663] on div "Tags" at bounding box center [491, 667] width 102 height 25
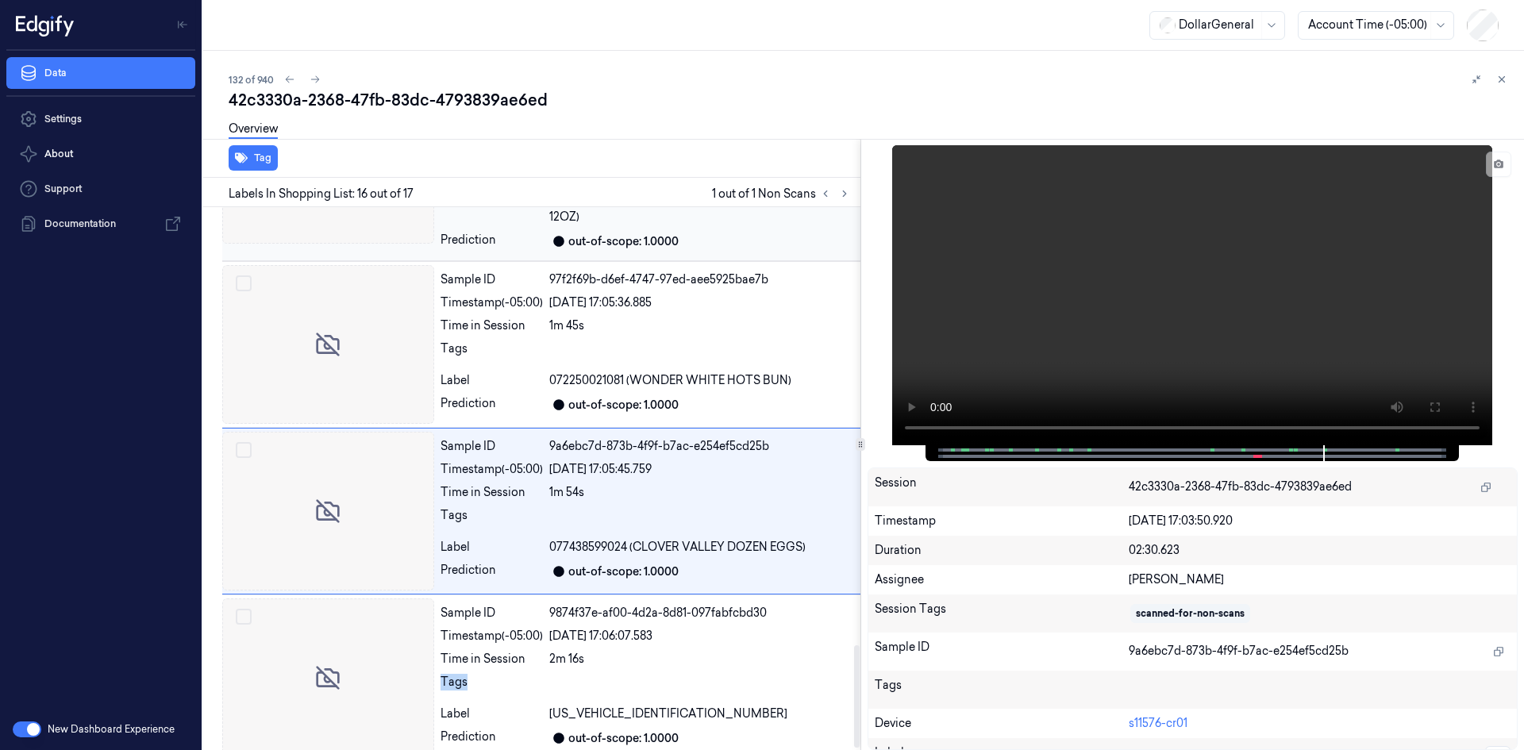
scroll to position [2322, 0]
click at [504, 671] on div "Tags" at bounding box center [491, 683] width 102 height 25
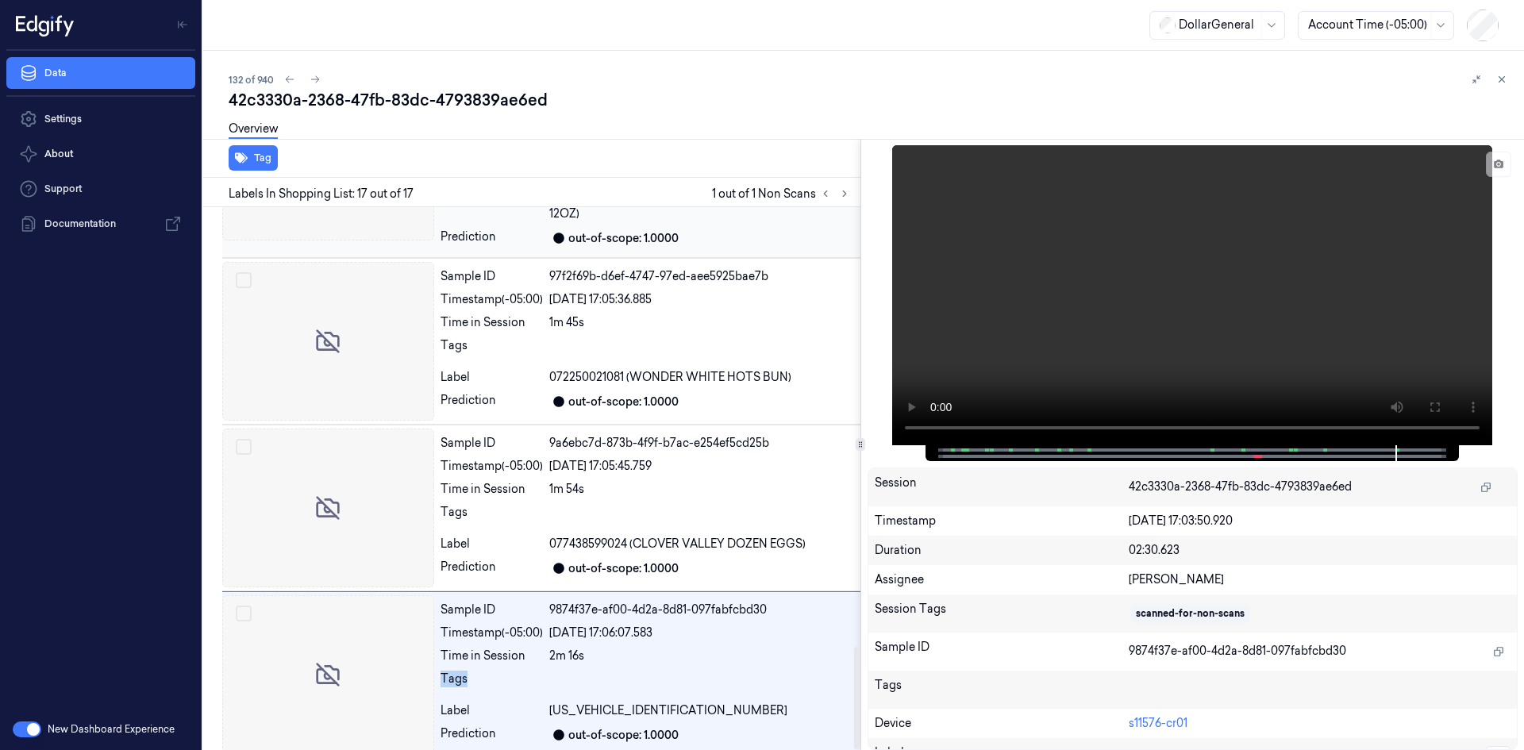
click at [504, 671] on div "Tags" at bounding box center [491, 683] width 102 height 25
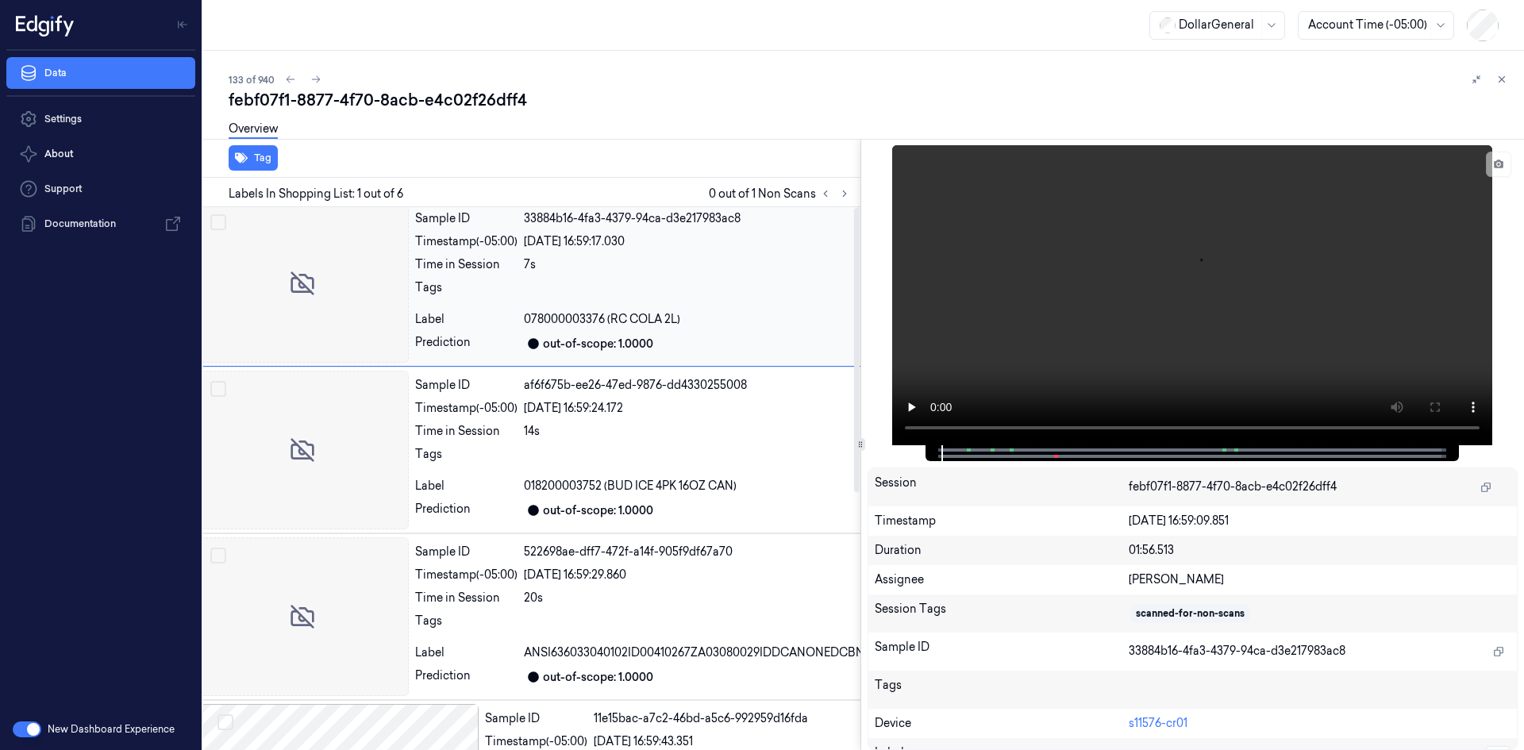
scroll to position [0, 25]
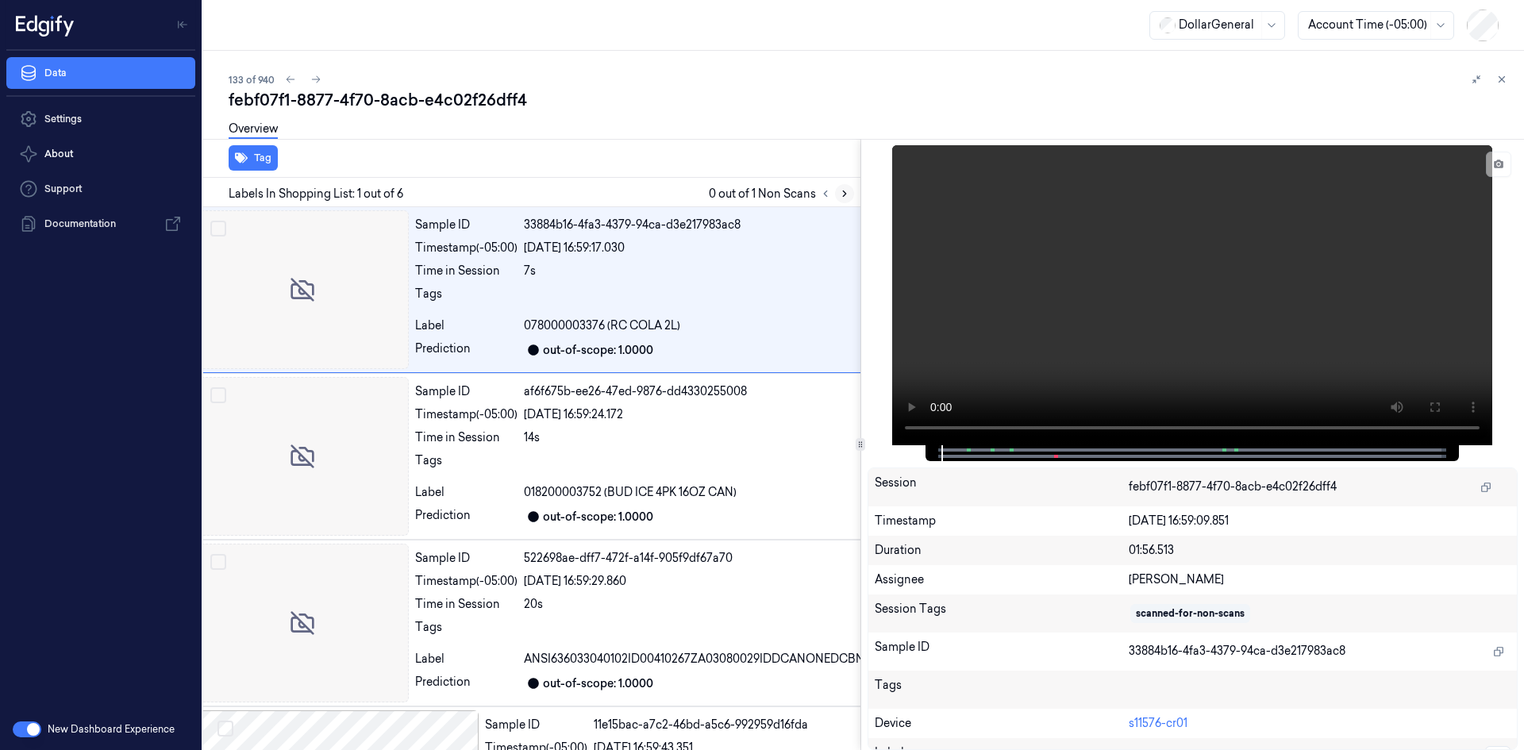
click at [841, 192] on icon at bounding box center [844, 193] width 11 height 11
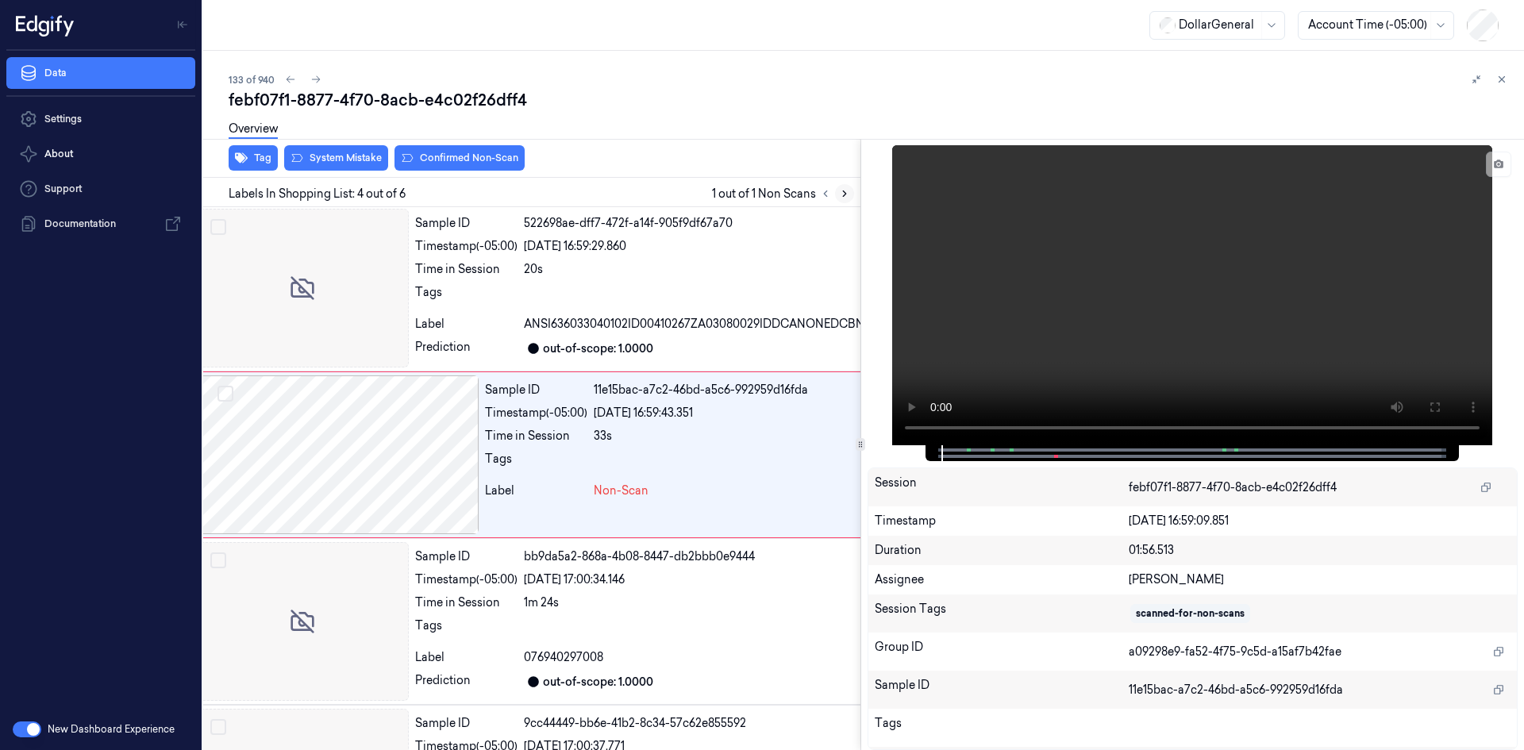
scroll to position [341, 25]
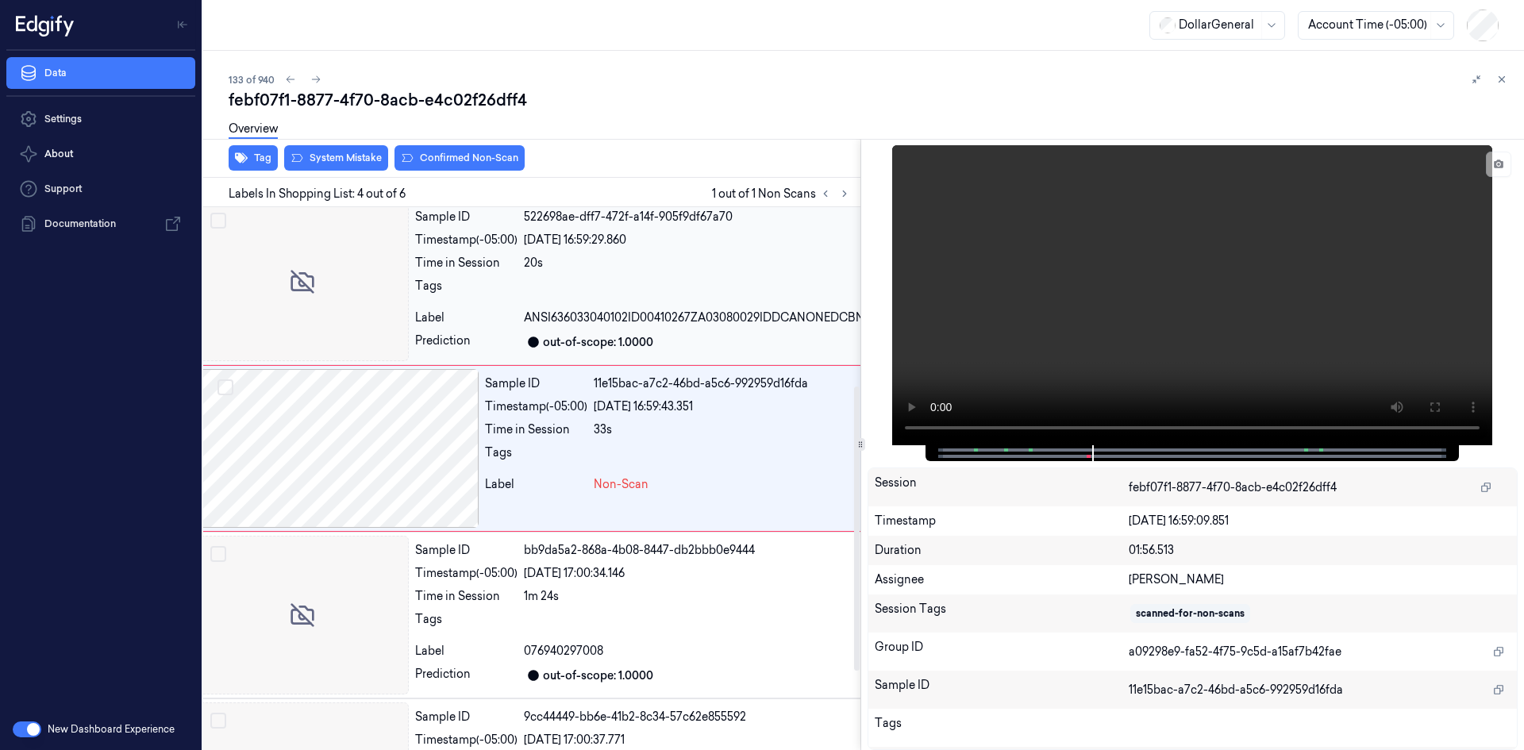
click at [777, 341] on div "Sample ID 522698ae-dff7-472f-a14f-905f9df67a70 Timestamp (-05:00) [DATE] 16:59:…" at bounding box center [1538, 281] width 2258 height 159
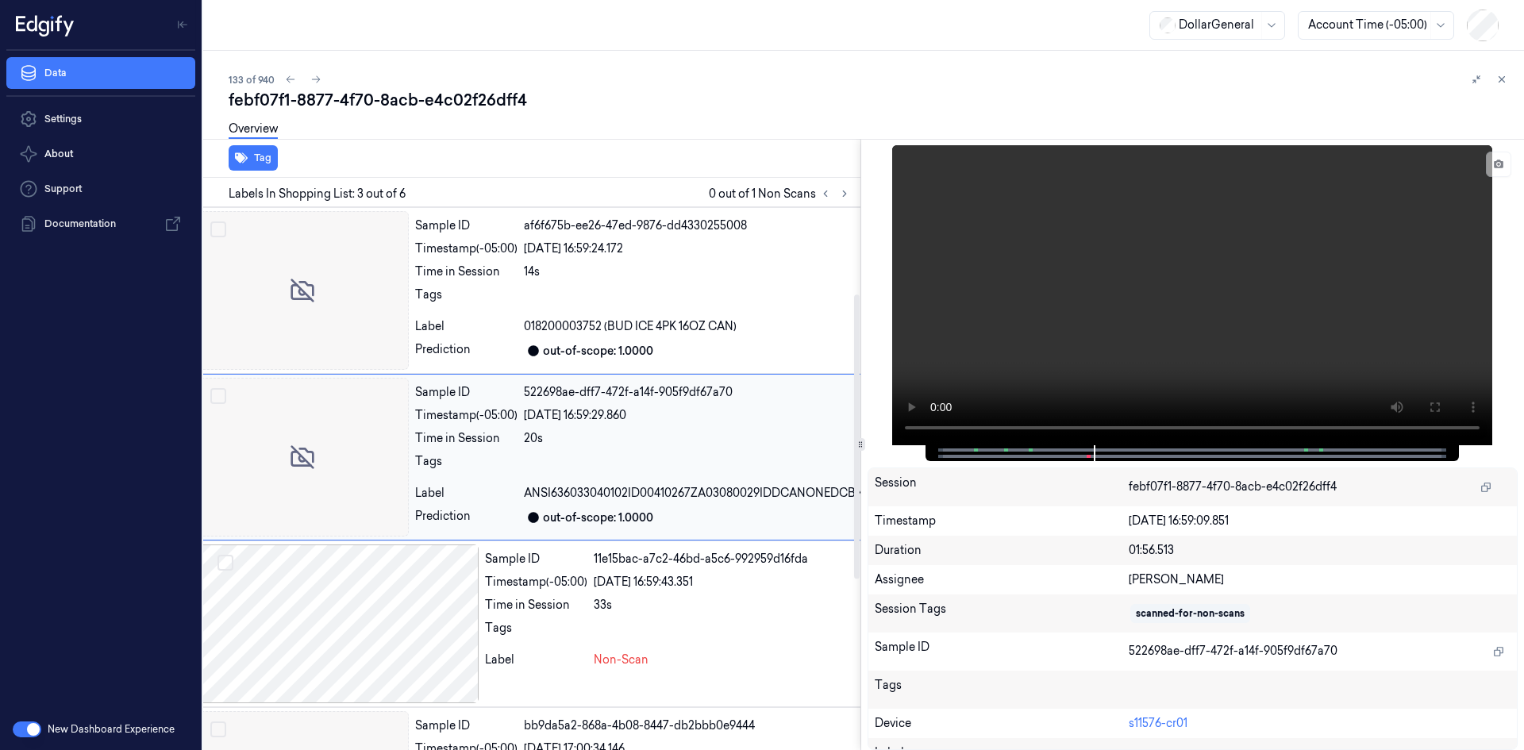
scroll to position [160, 25]
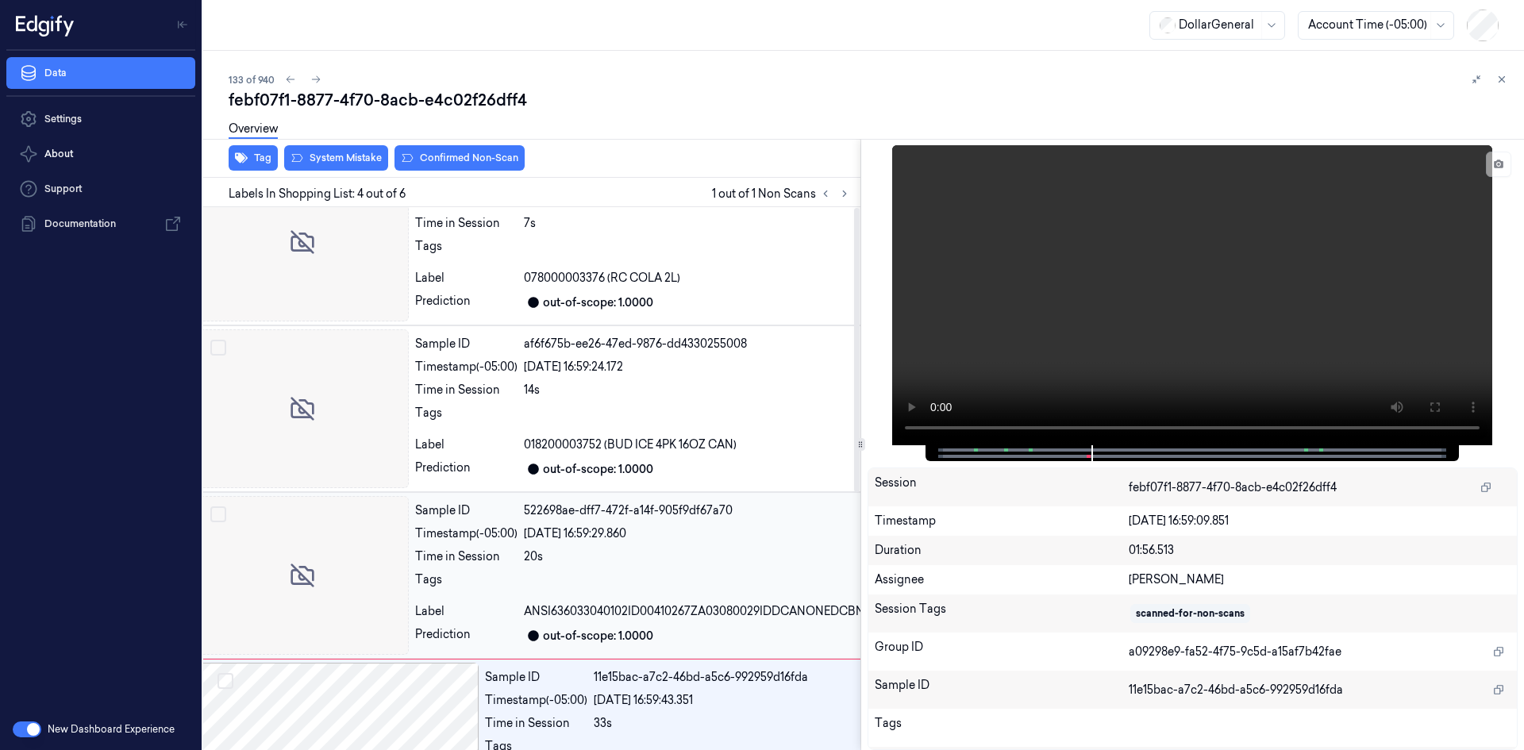
scroll to position [0, 25]
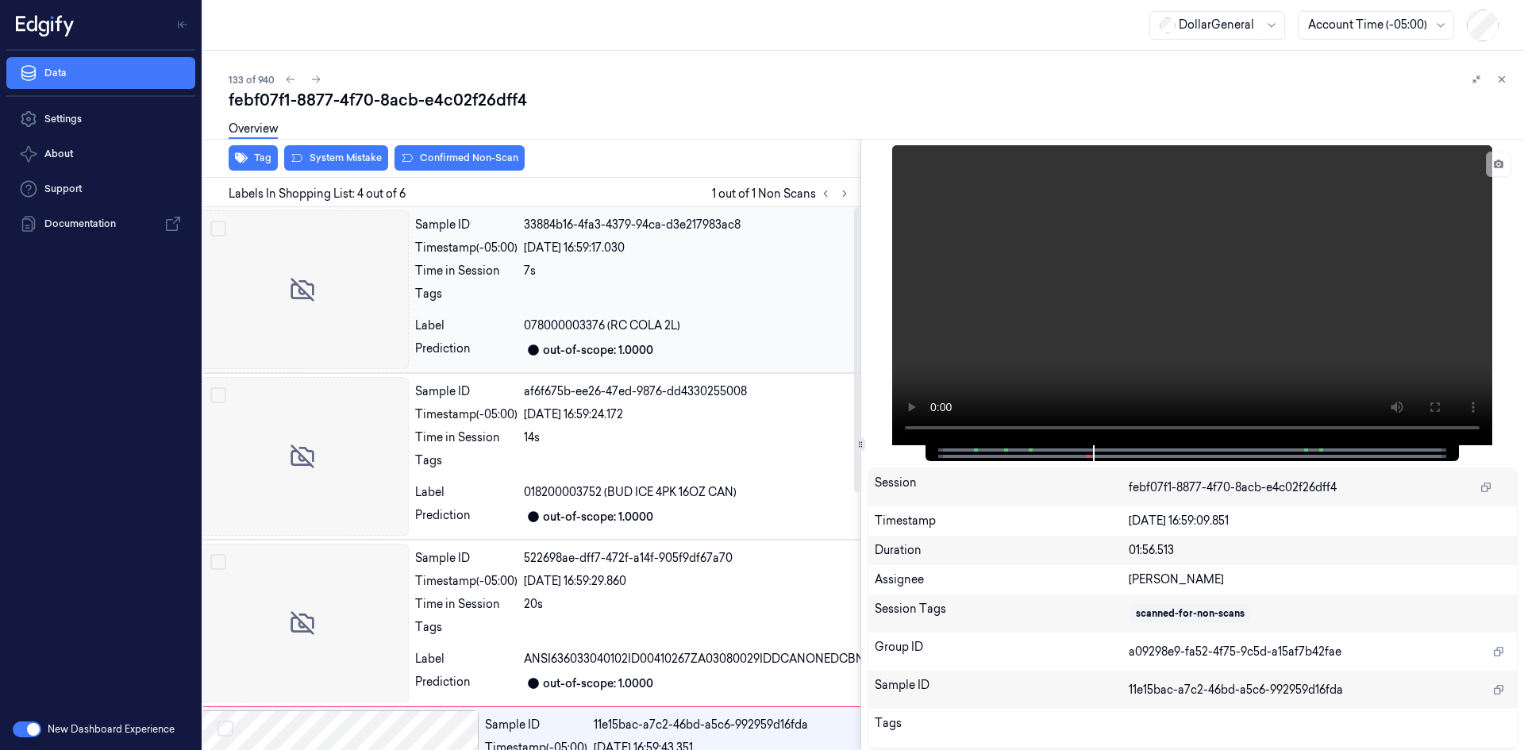
click at [764, 334] on div "Sample ID 33884b16-4fa3-4379-94ca-d3e217983ac8 Timestamp (-05:00) [DATE] 16:59:…" at bounding box center [1538, 289] width 2258 height 159
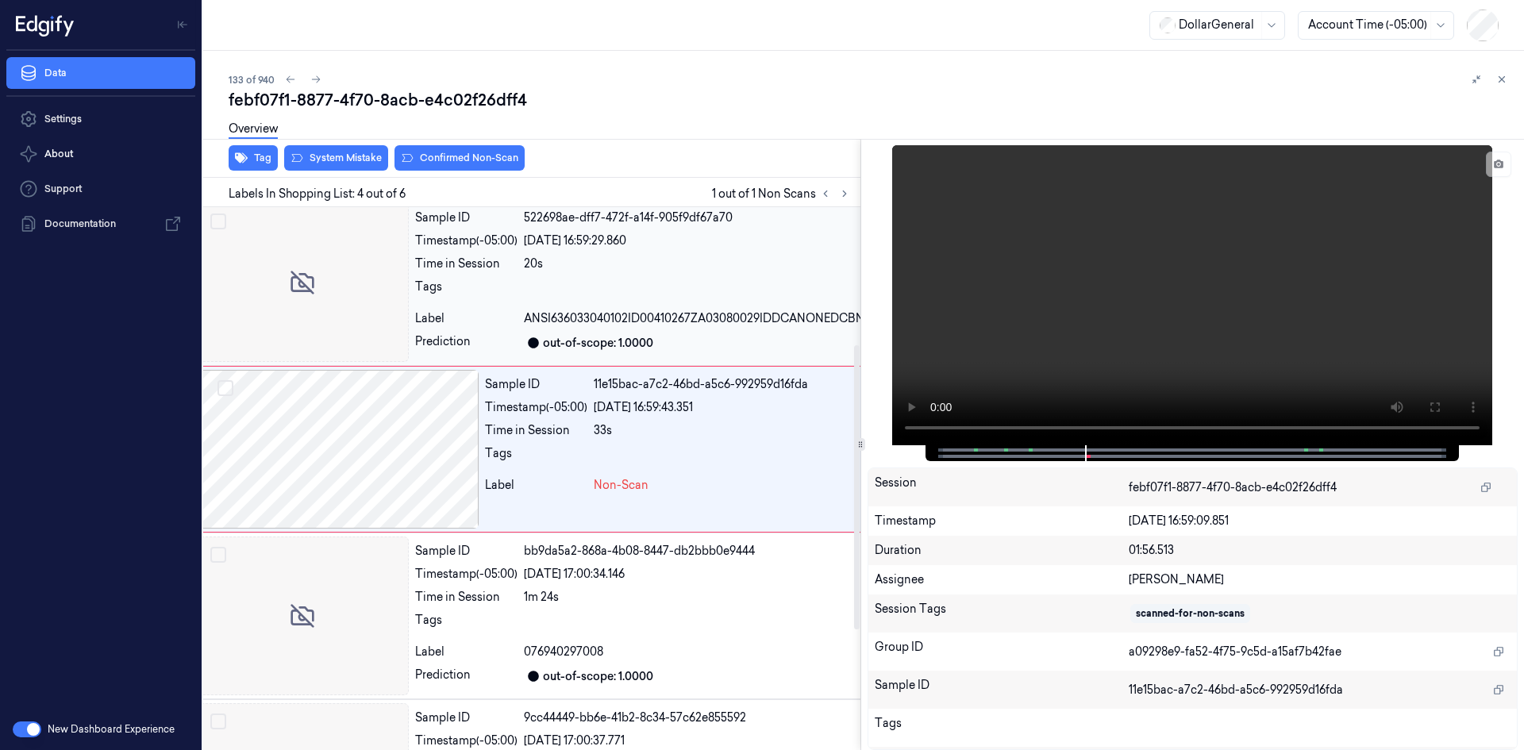
scroll to position [341, 25]
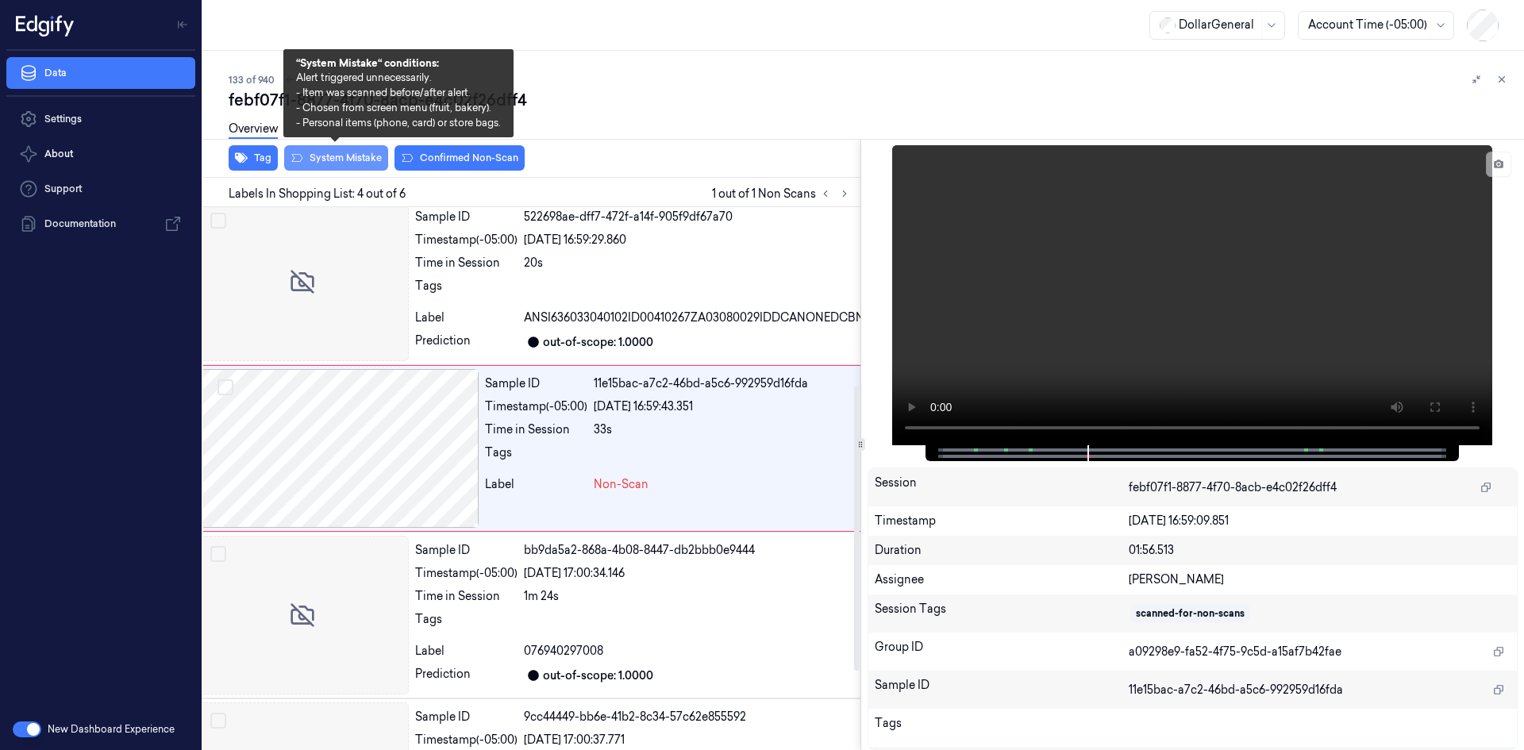
click at [354, 153] on button "System Mistake" at bounding box center [336, 157] width 104 height 25
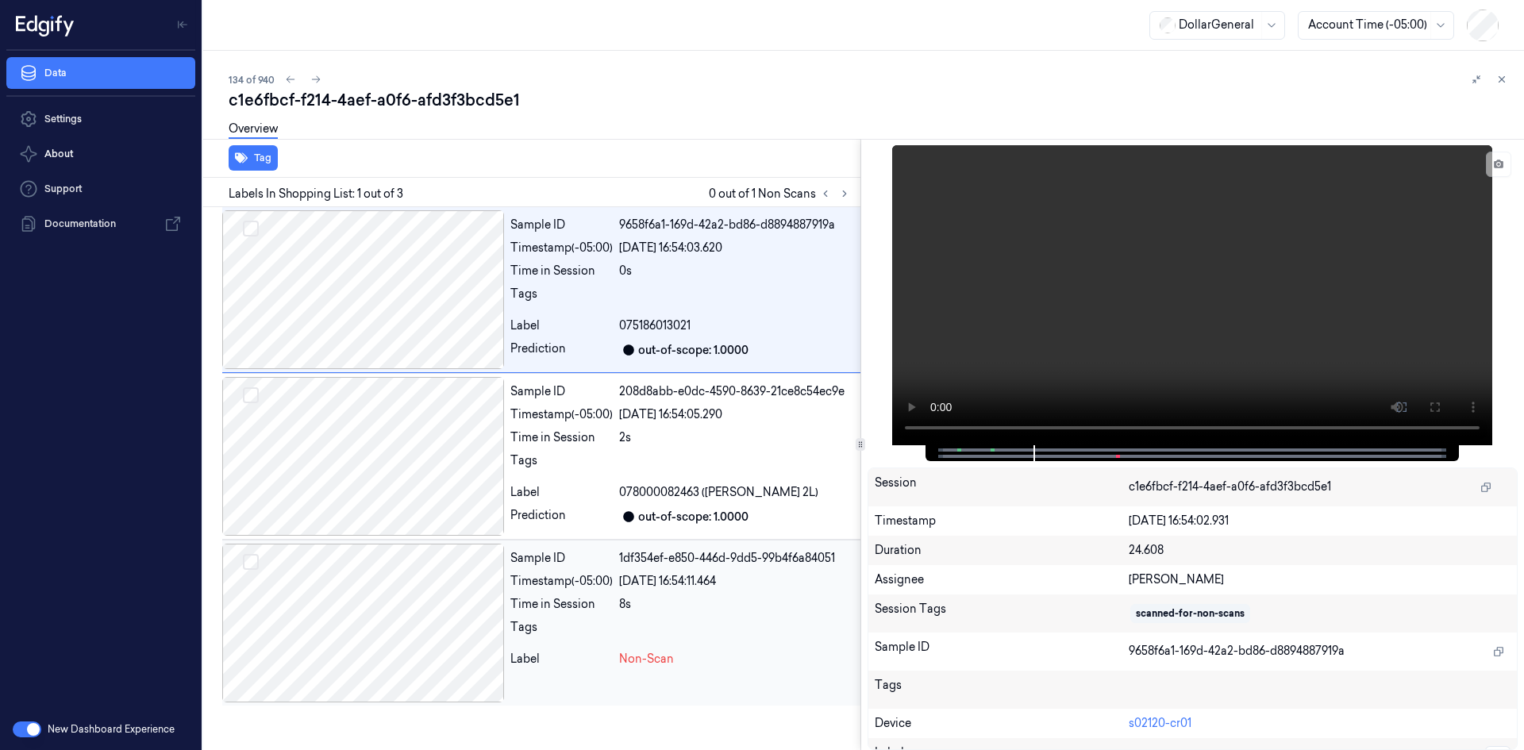
click at [649, 602] on div "8s" at bounding box center [736, 604] width 235 height 17
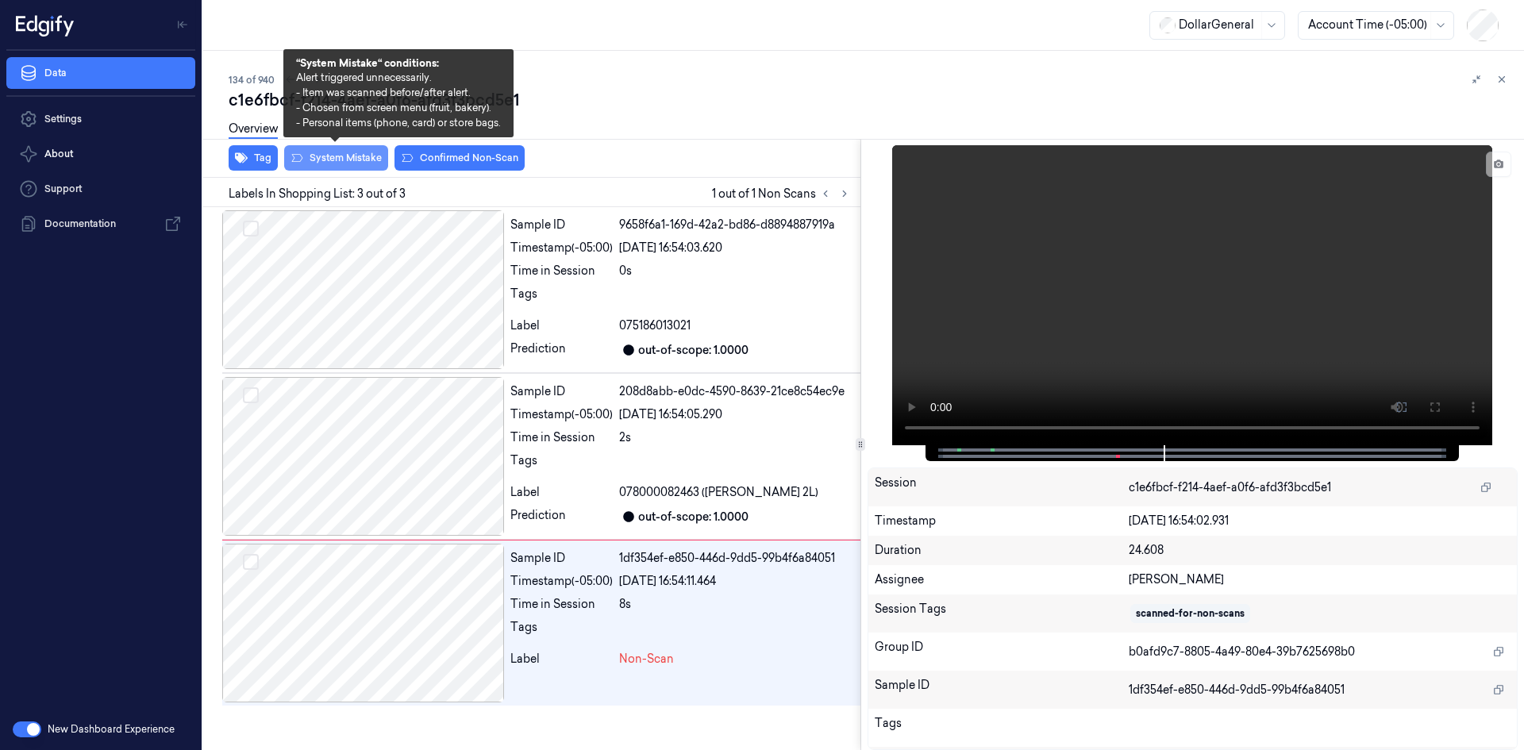
click at [354, 160] on button "System Mistake" at bounding box center [336, 157] width 104 height 25
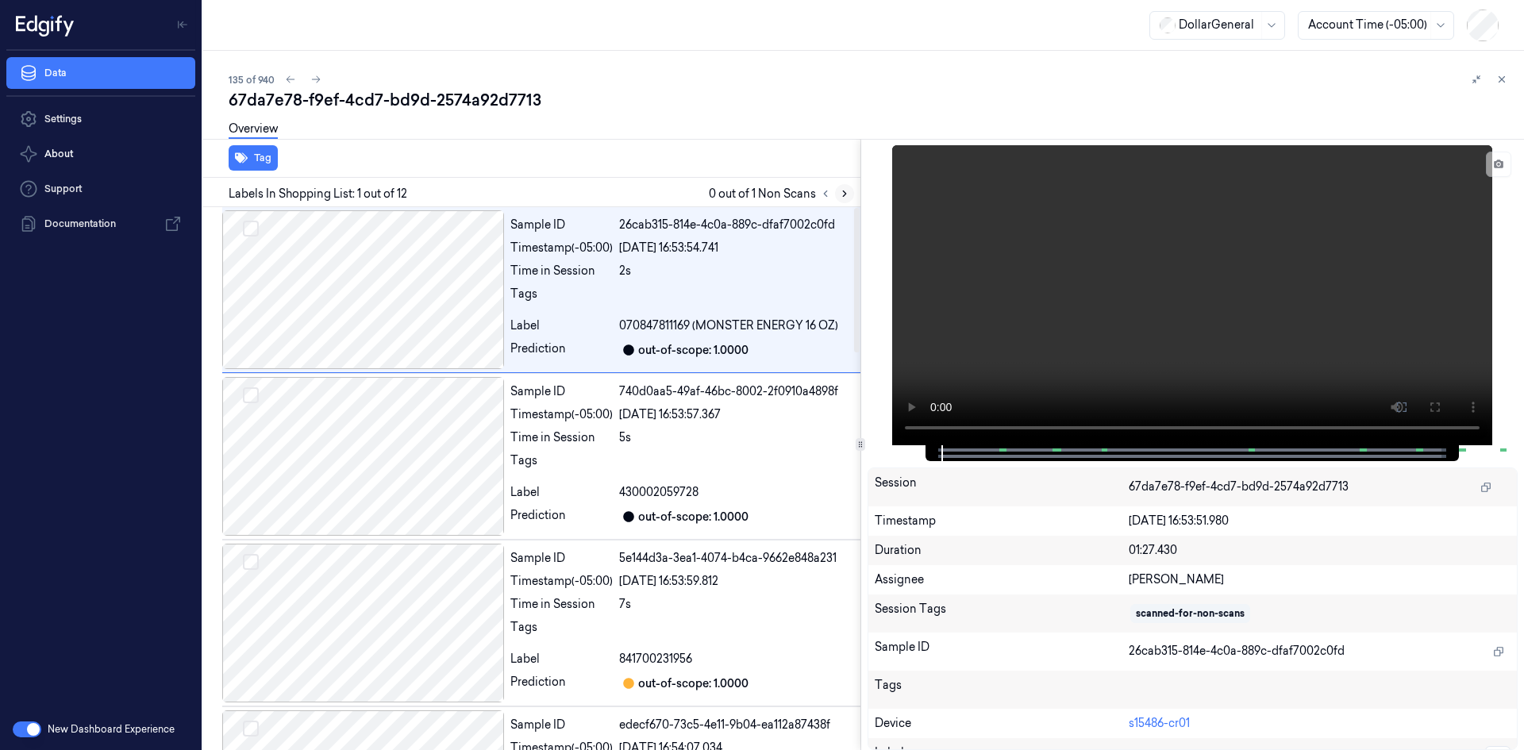
click at [848, 191] on icon at bounding box center [844, 193] width 11 height 11
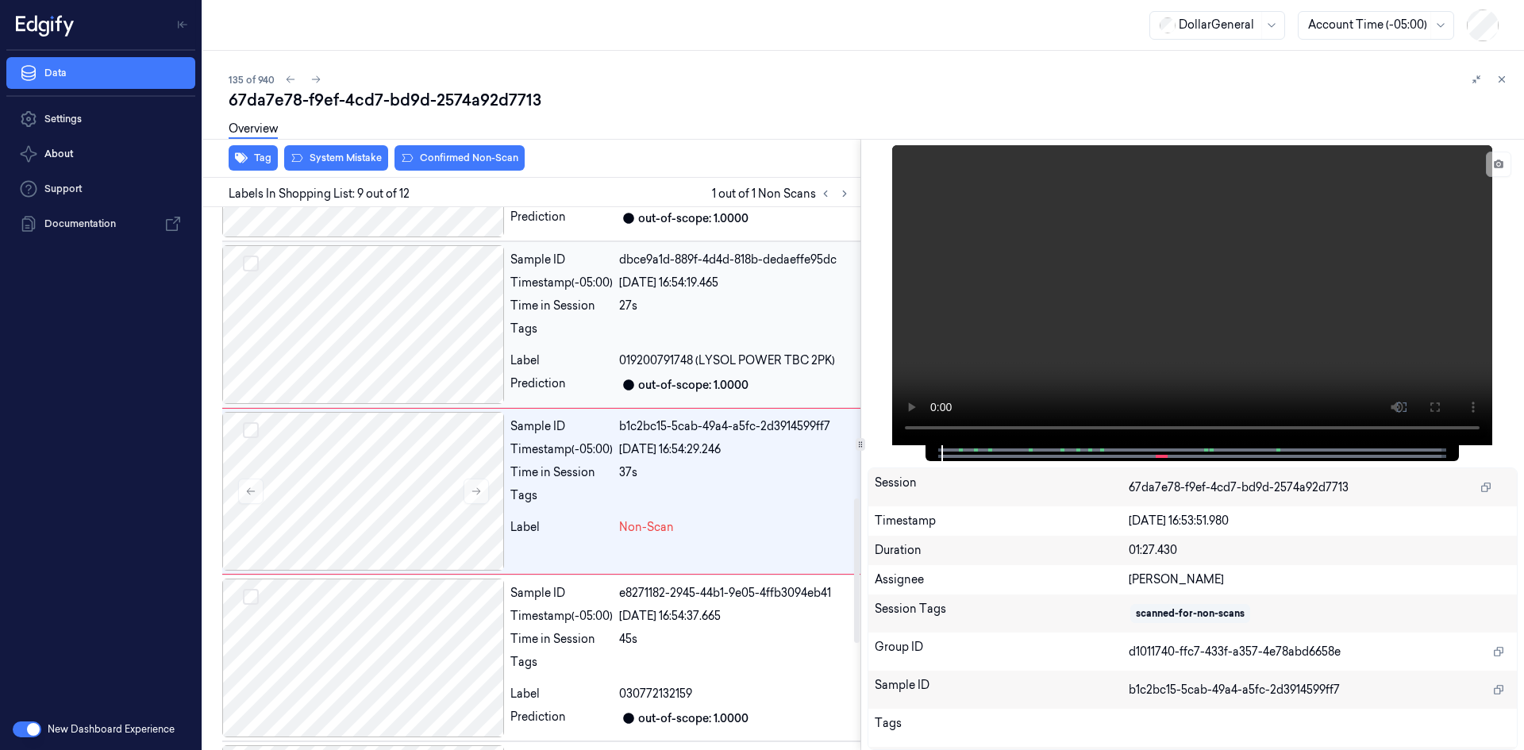
scroll to position [1158, 0]
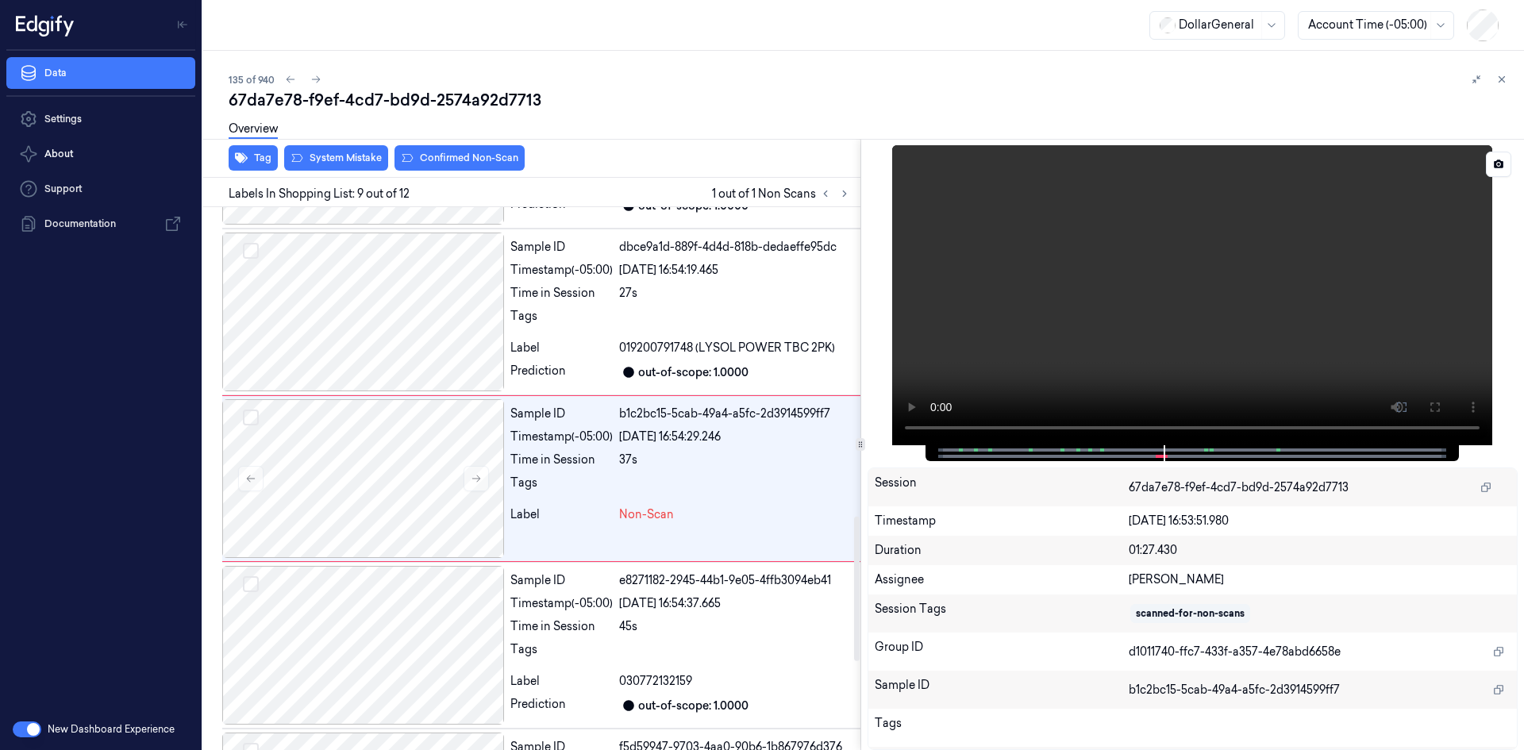
click at [1133, 294] on video at bounding box center [1192, 295] width 600 height 300
